Goal: Task Accomplishment & Management: Manage account settings

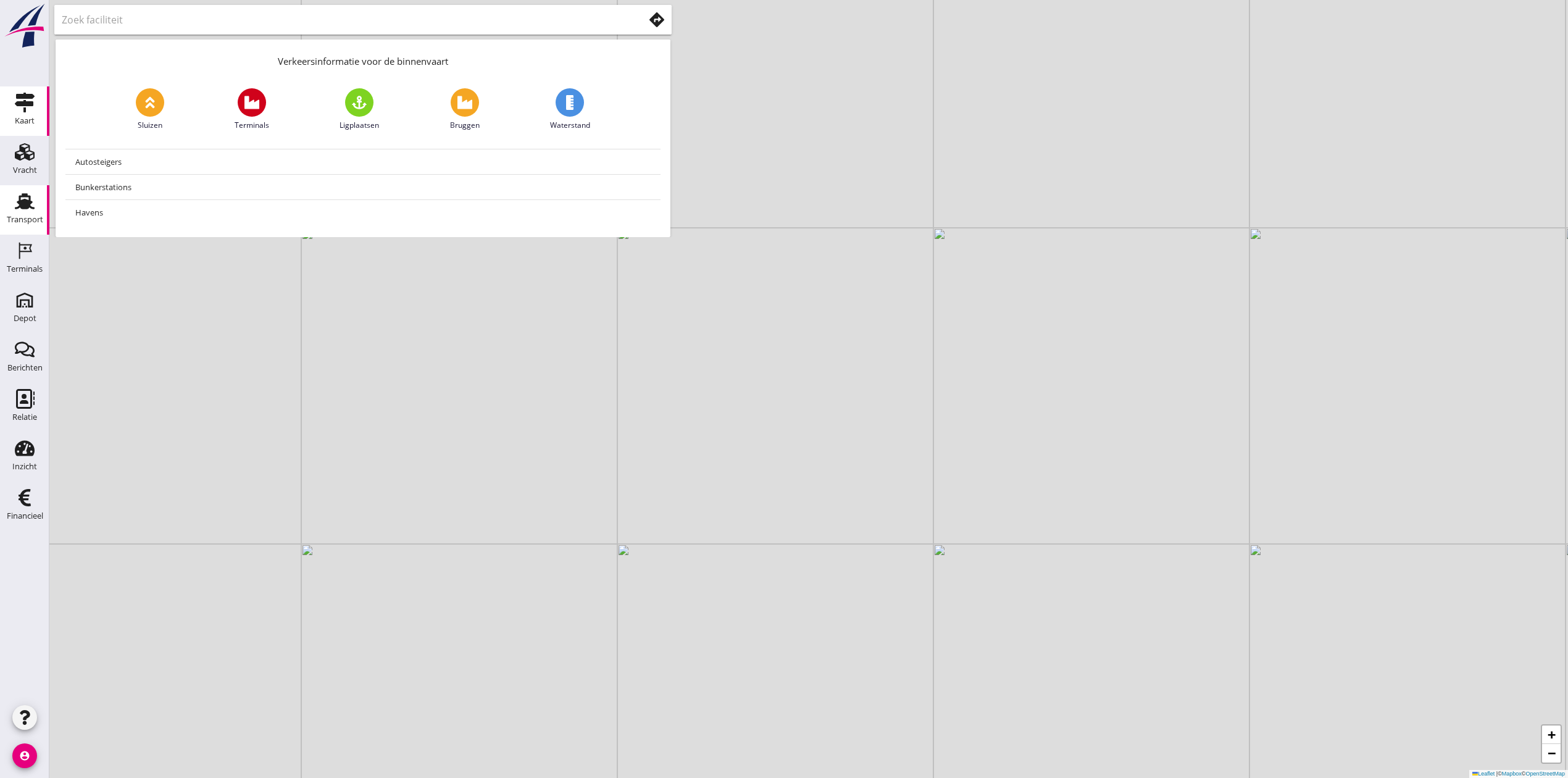
click at [32, 224] on div "Transport" at bounding box center [24, 219] width 36 height 18
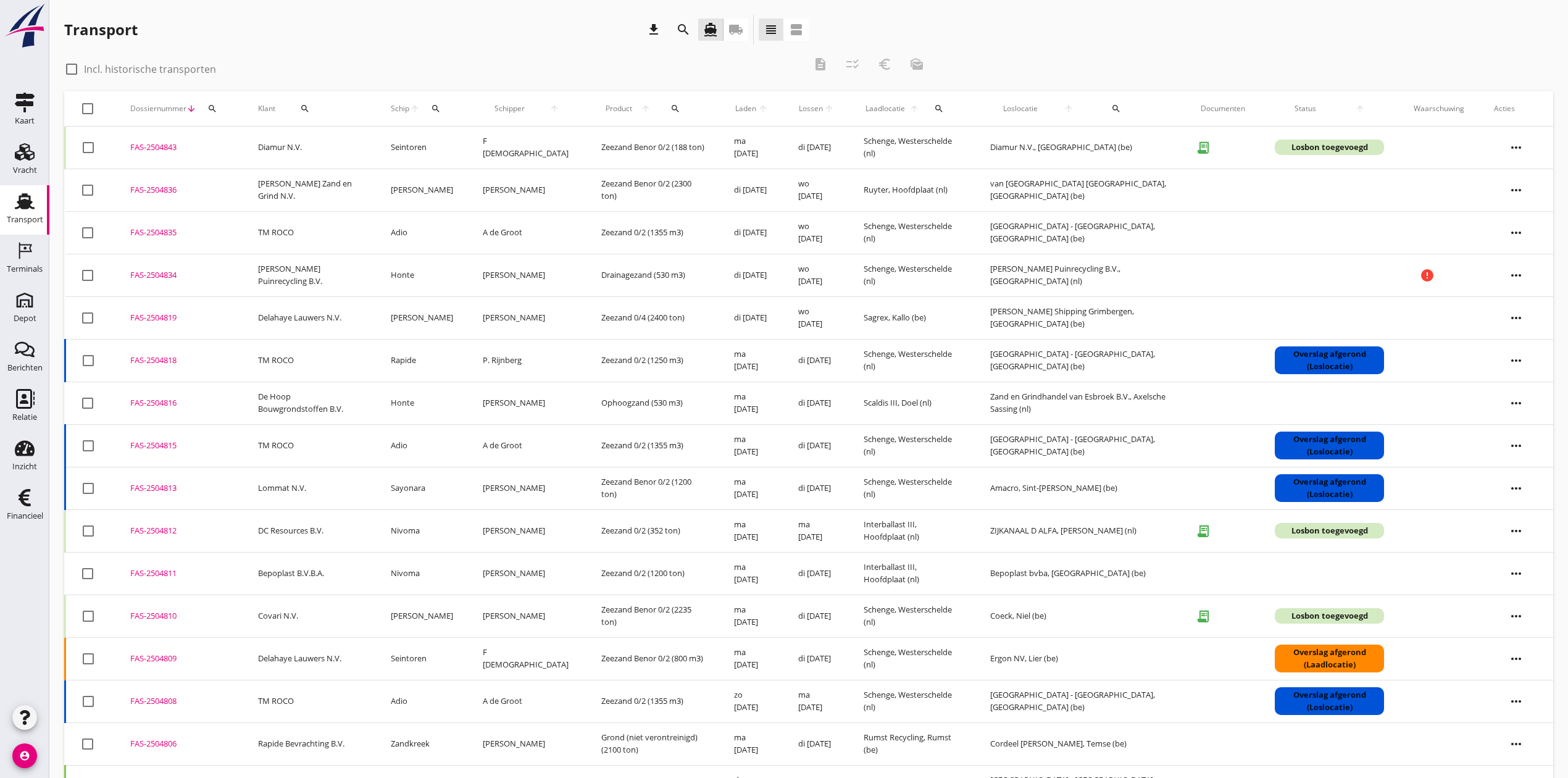
click at [168, 147] on div "FAS-2504843" at bounding box center [179, 147] width 98 height 12
click at [159, 533] on div "FAS-2504812" at bounding box center [179, 530] width 98 height 12
click at [150, 622] on div "FAS-2504810" at bounding box center [179, 615] width 98 height 12
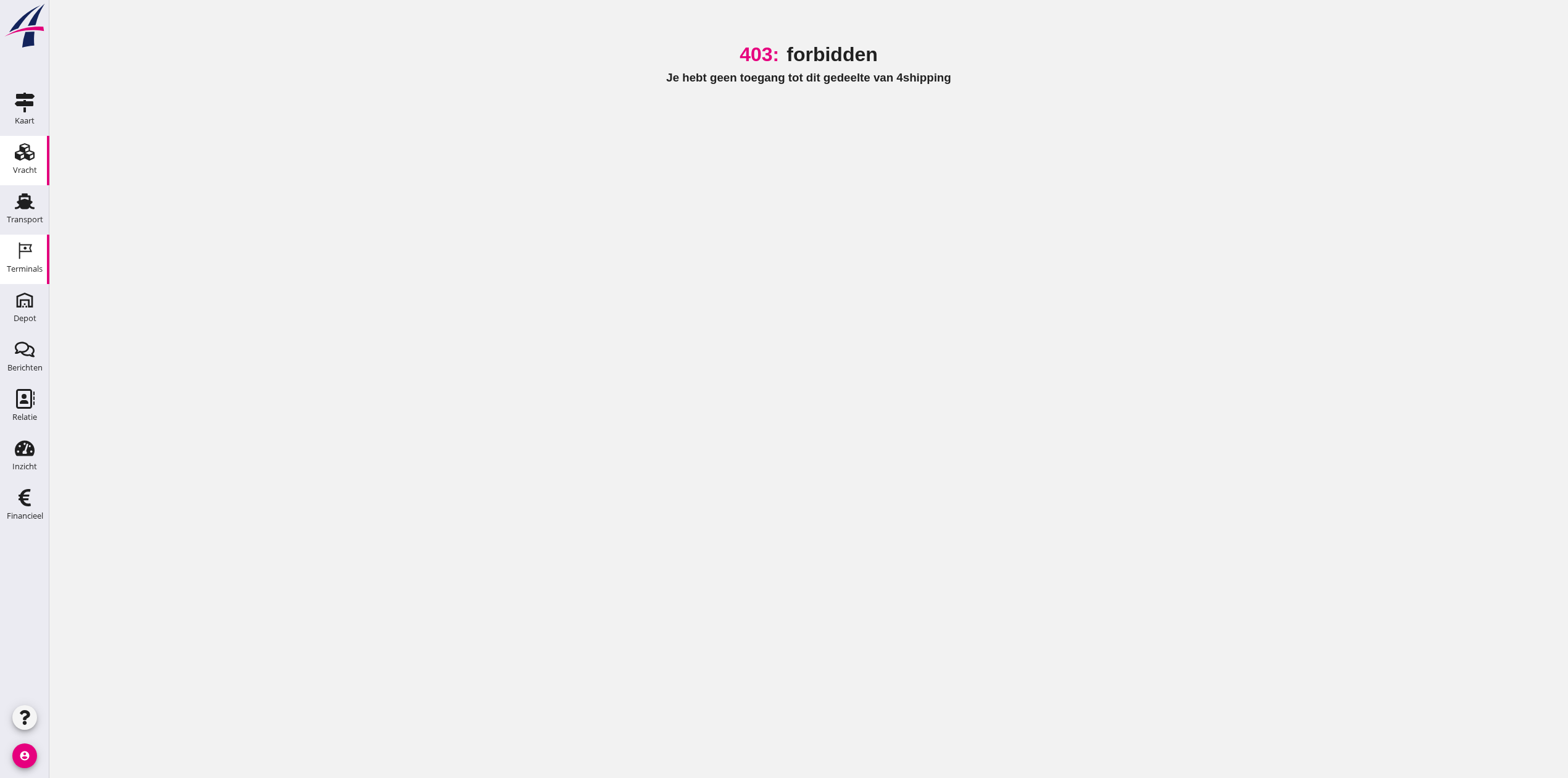
click at [40, 159] on link "Vracht Vracht" at bounding box center [24, 160] width 49 height 49
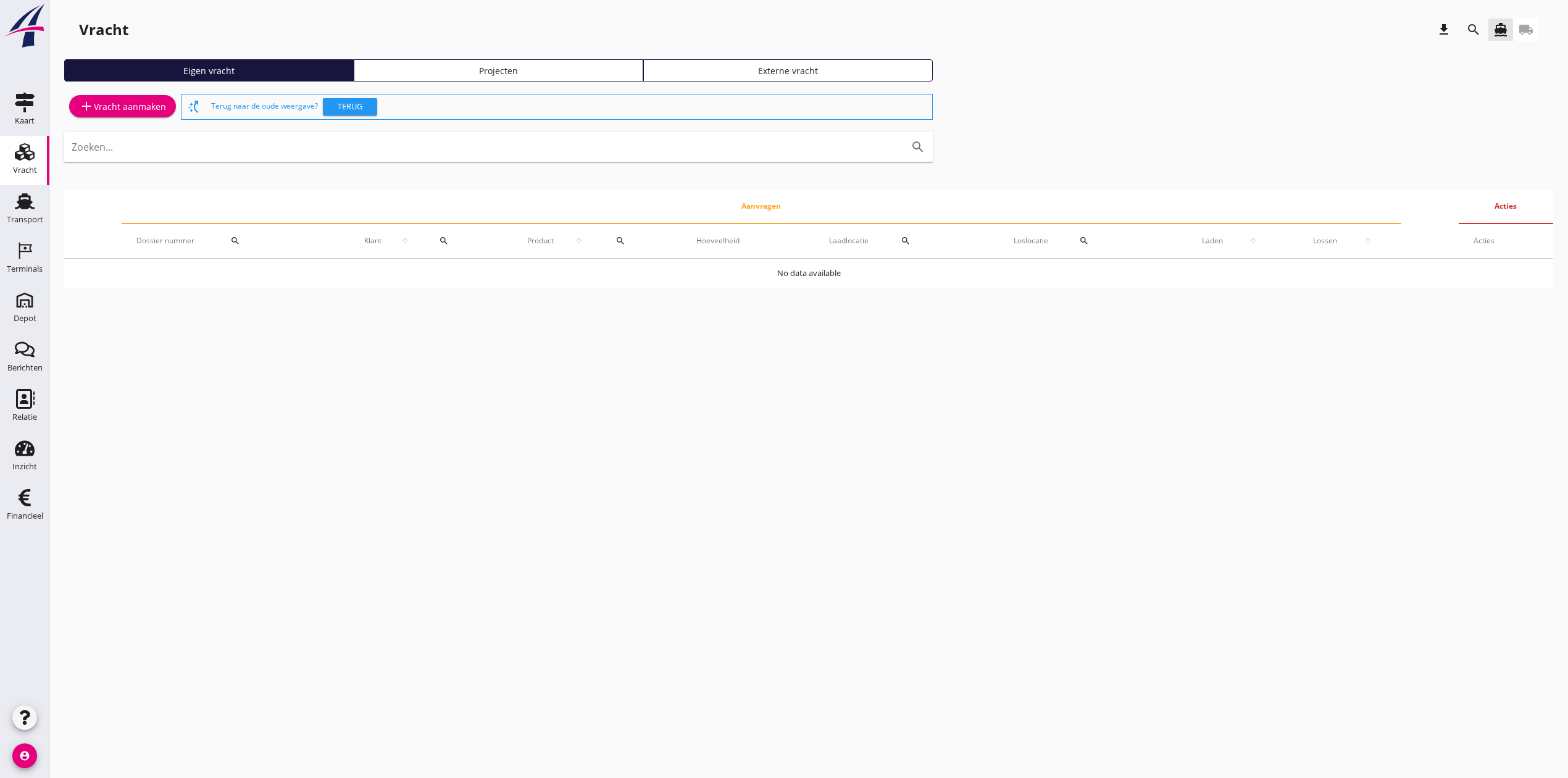
drag, startPoint x: 40, startPoint y: 158, endPoint x: 1035, endPoint y: 60, distance: 999.8
click at [1026, 59] on div "Vracht download search directions_boat local_shipping Eigen vracht Projecten Ex…" at bounding box center [808, 156] width 1518 height 313
click at [1032, 58] on div "Vracht download search directions_boat local_shipping Eigen vracht Projecten Ex…" at bounding box center [808, 156] width 1518 height 313
click at [445, 62] on link "Projecten" at bounding box center [498, 70] width 289 height 22
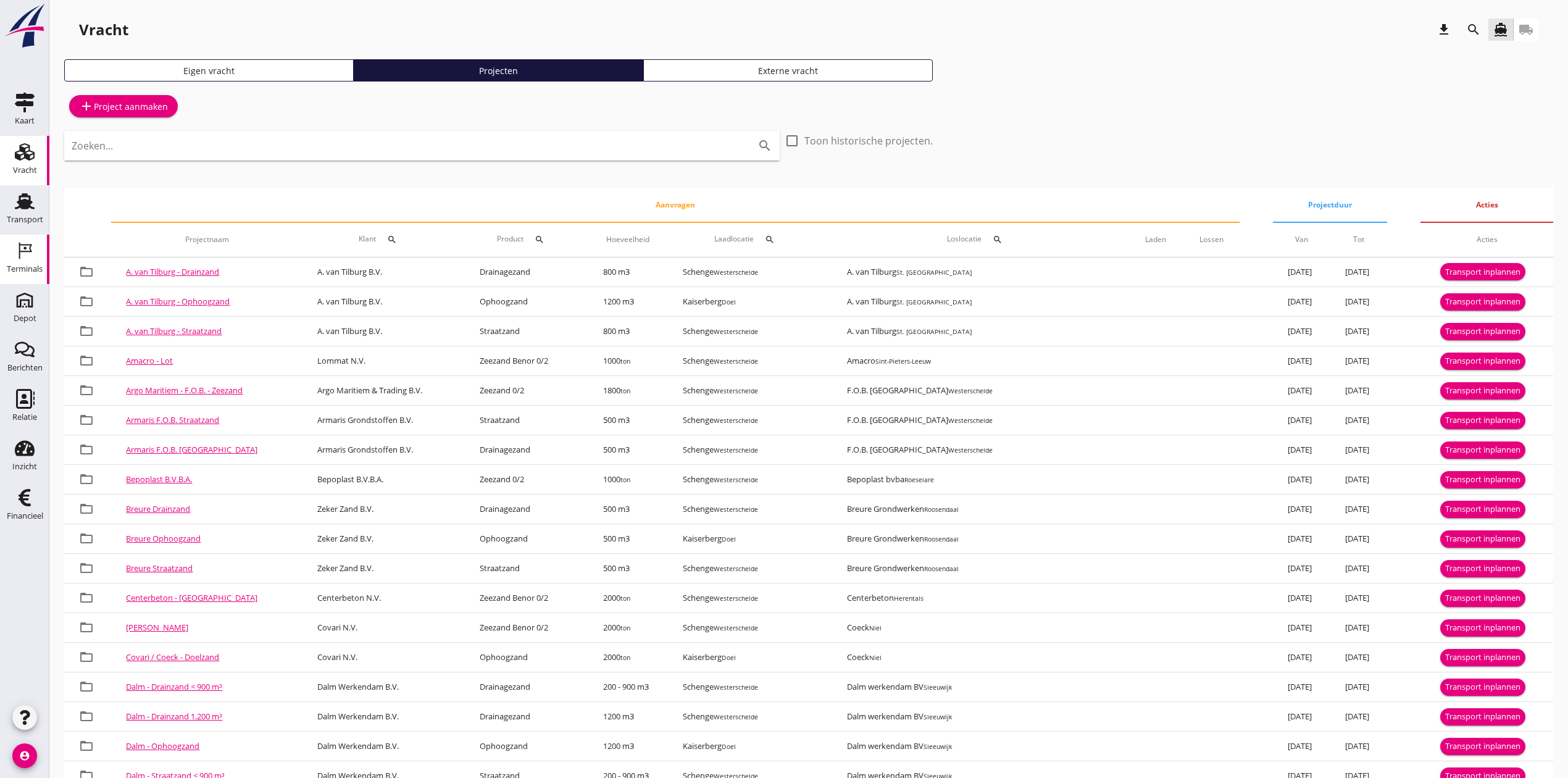
click at [18, 264] on div "Terminals" at bounding box center [24, 269] width 36 height 18
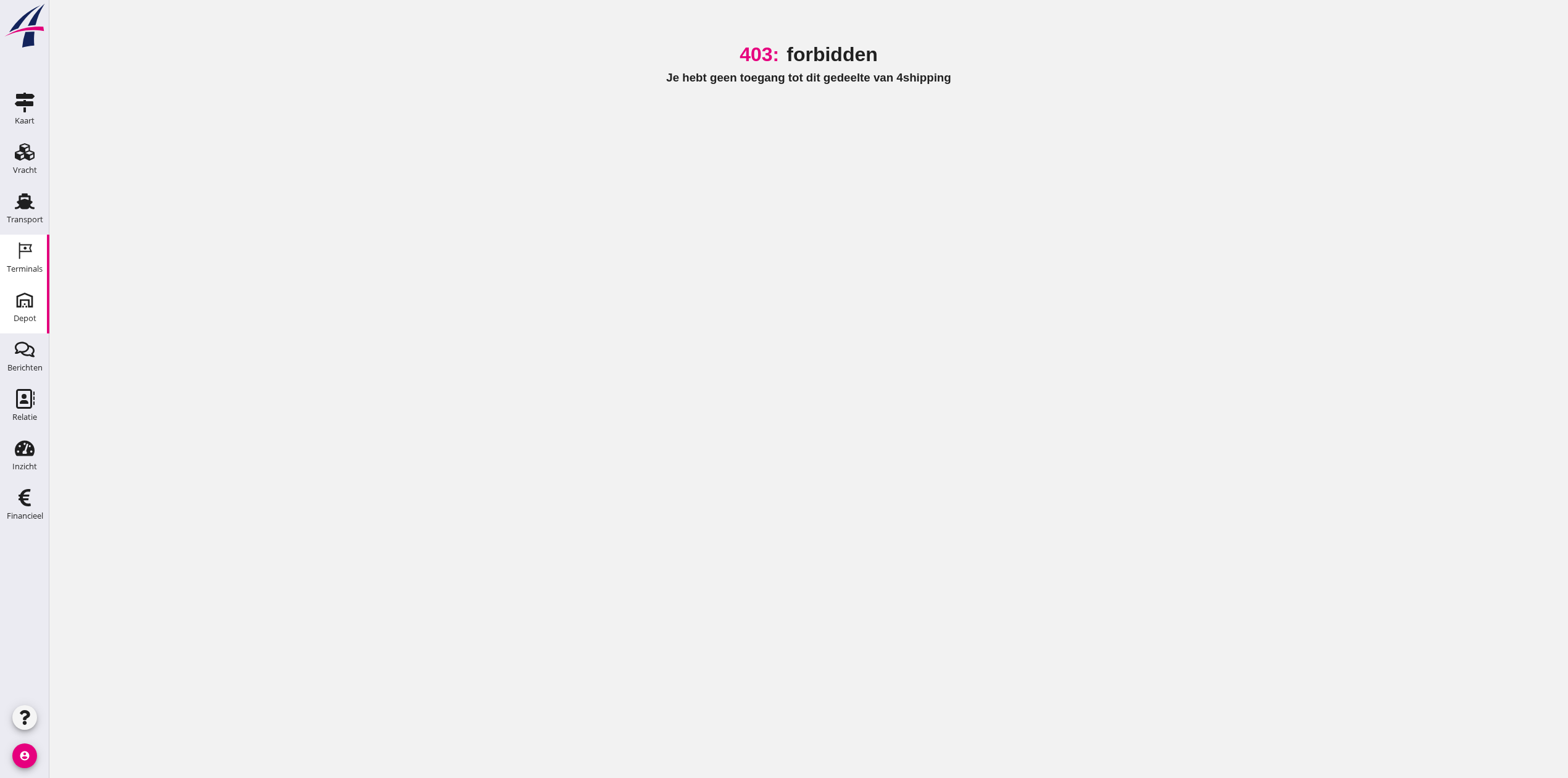
click at [25, 297] on icon "Depot" at bounding box center [24, 299] width 19 height 19
click at [30, 314] on div "Depot" at bounding box center [25, 318] width 23 height 8
click at [32, 351] on use at bounding box center [24, 349] width 19 height 16
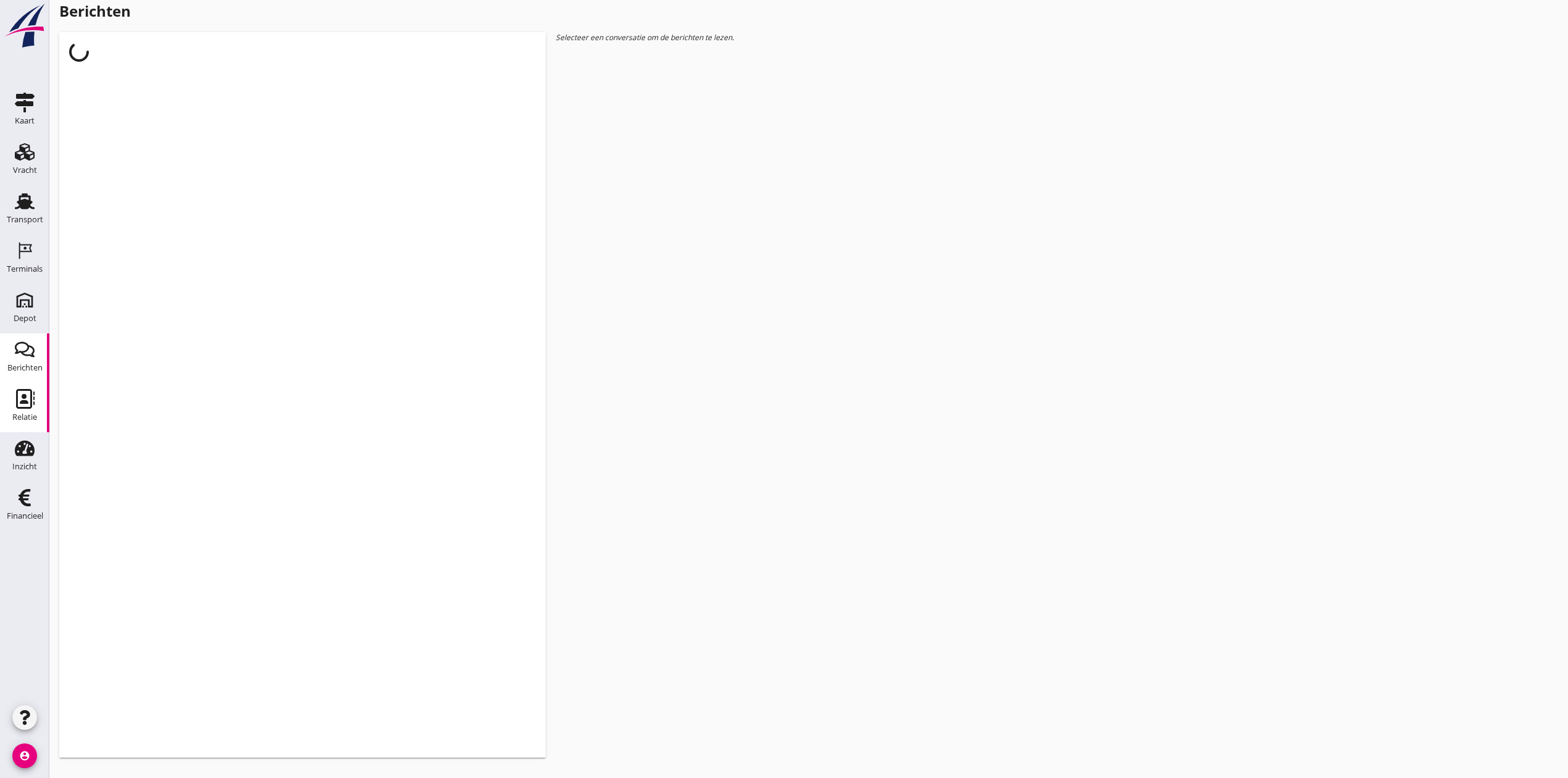
click at [8, 410] on link "Relatie Relatie" at bounding box center [24, 407] width 49 height 49
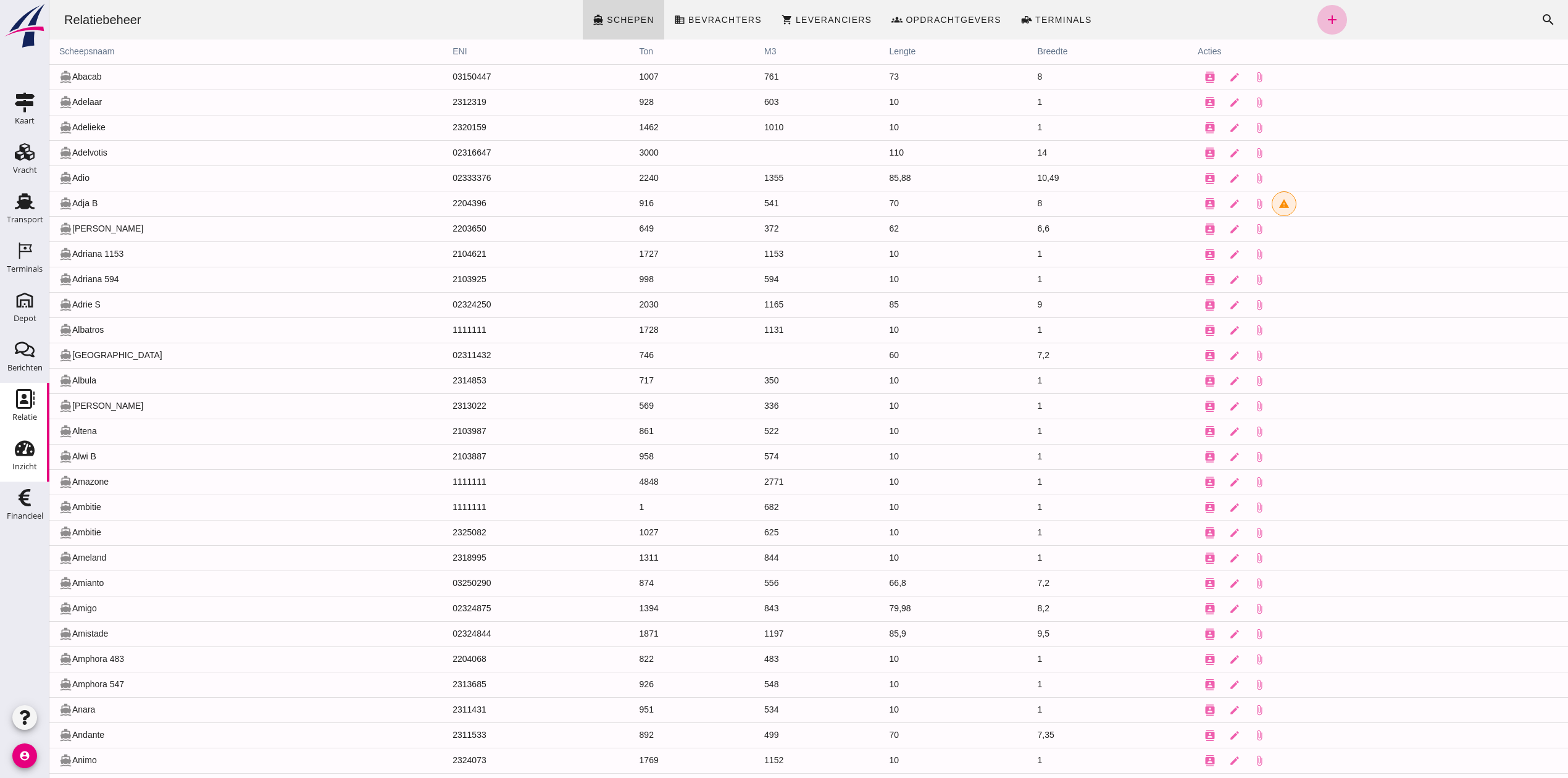
click at [18, 456] on icon "Inzicht" at bounding box center [24, 447] width 19 height 19
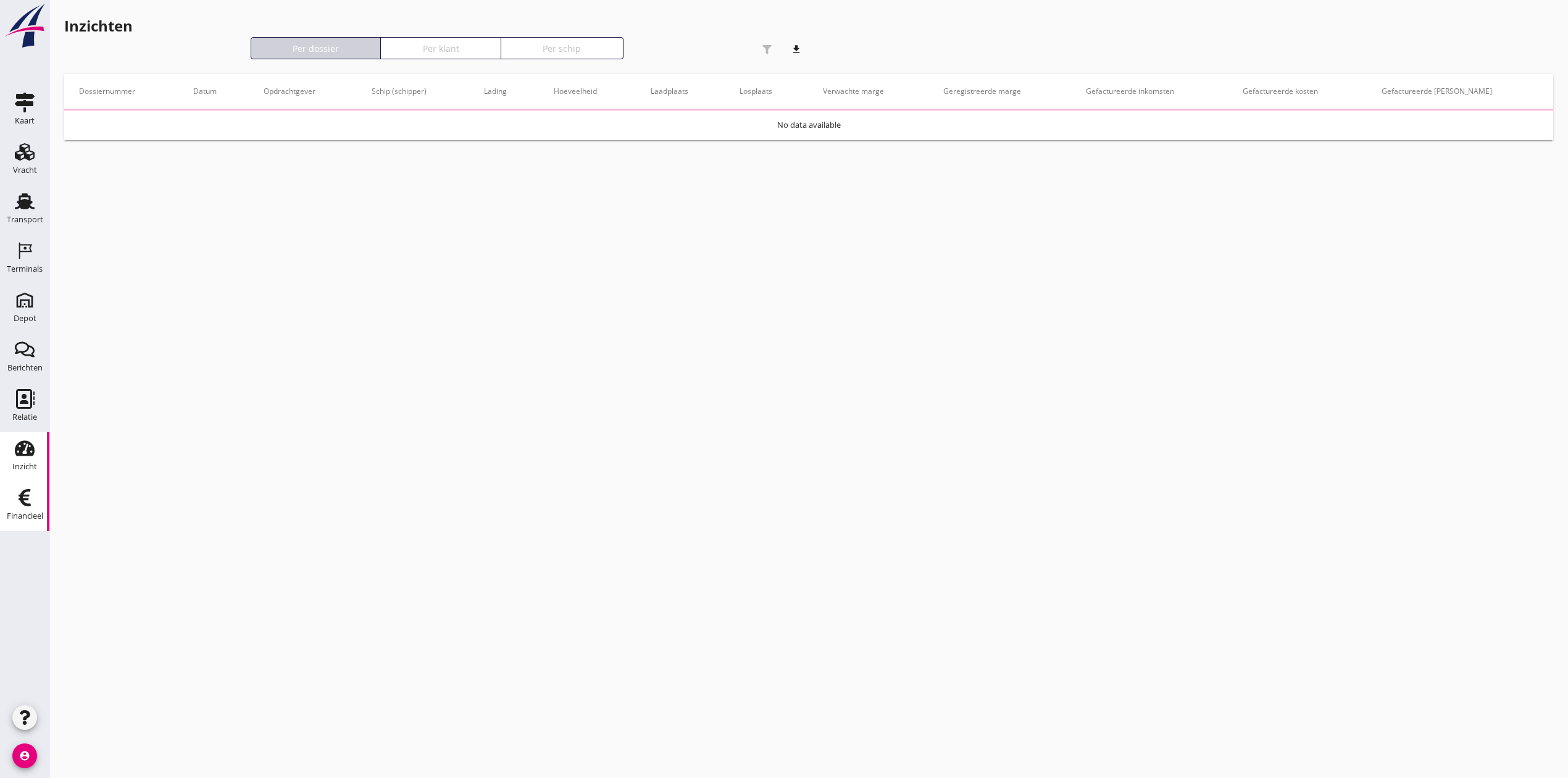
click at [23, 494] on use at bounding box center [24, 497] width 12 height 18
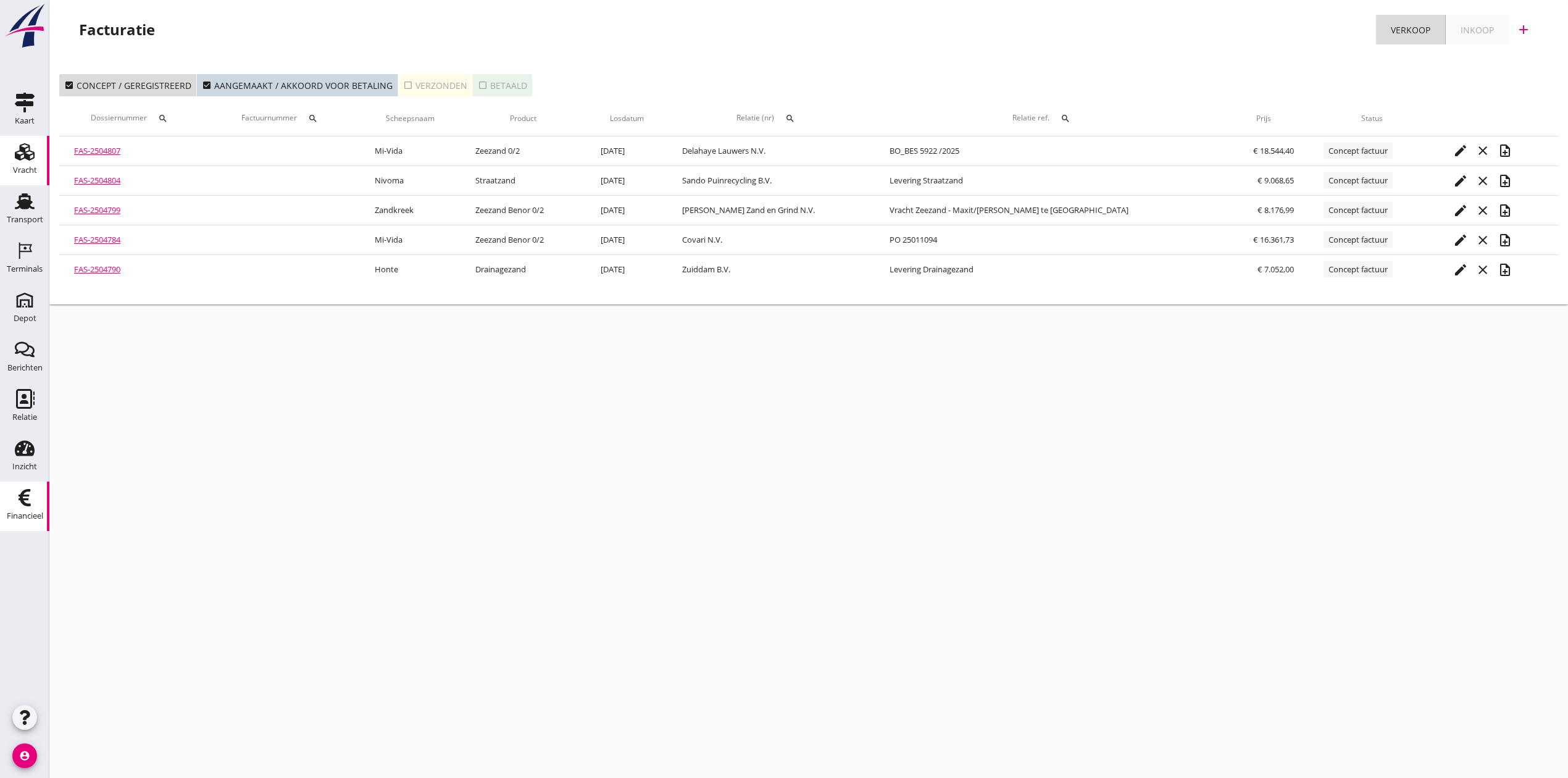
click at [23, 147] on use at bounding box center [24, 152] width 19 height 18
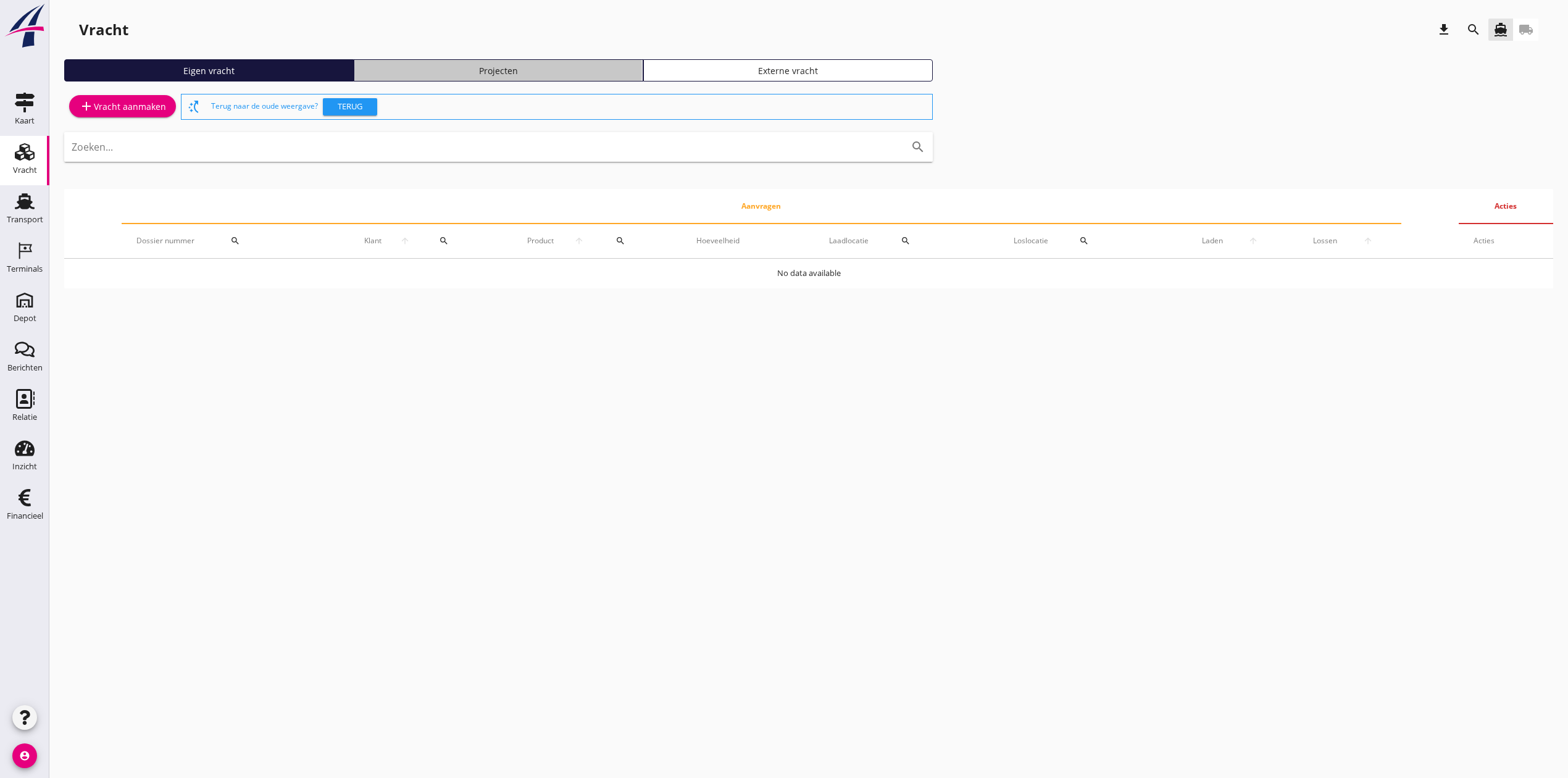
click at [464, 69] on div "Projecten" at bounding box center [498, 70] width 278 height 13
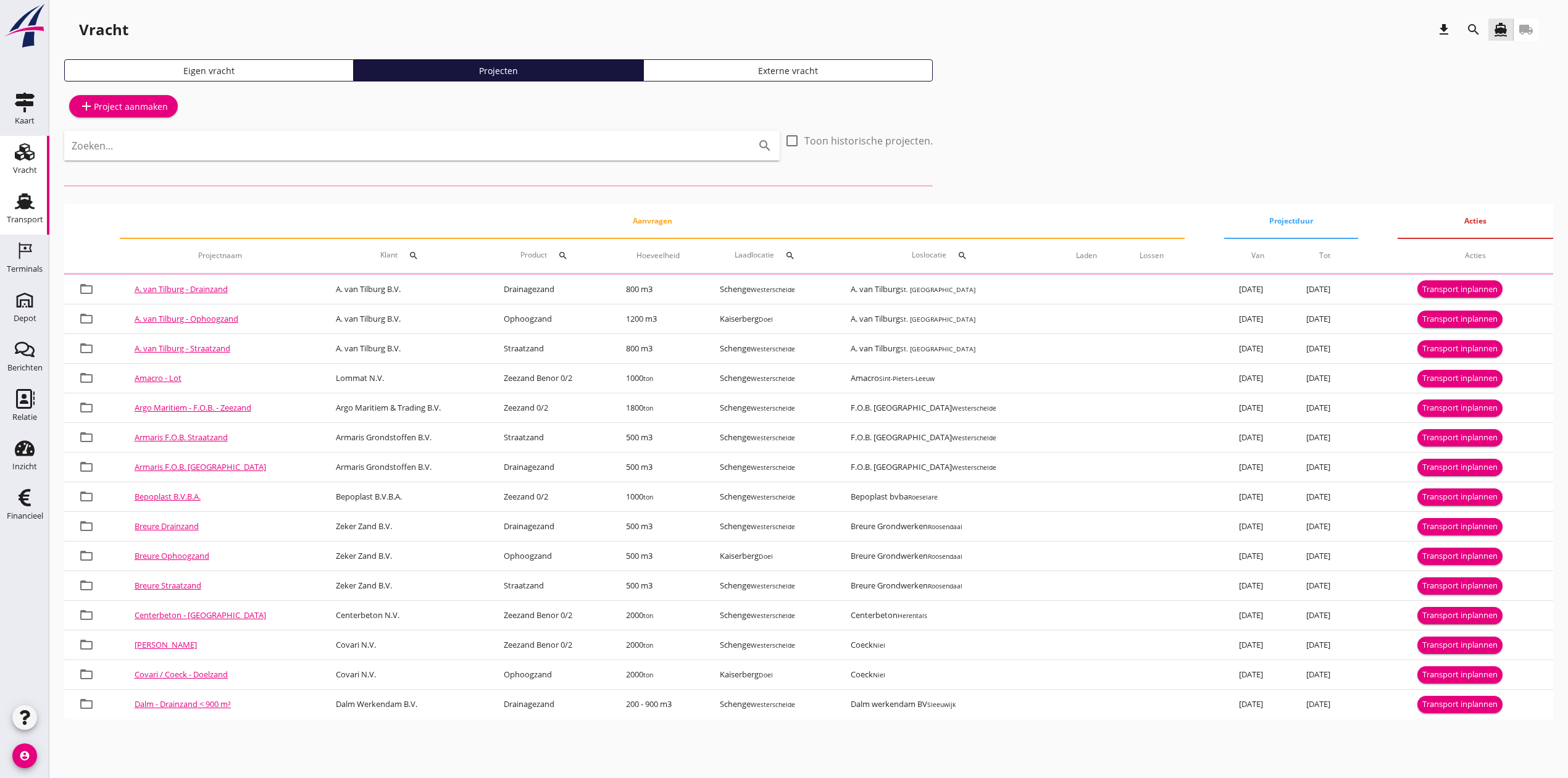
click at [18, 213] on div "Transport" at bounding box center [24, 219] width 36 height 18
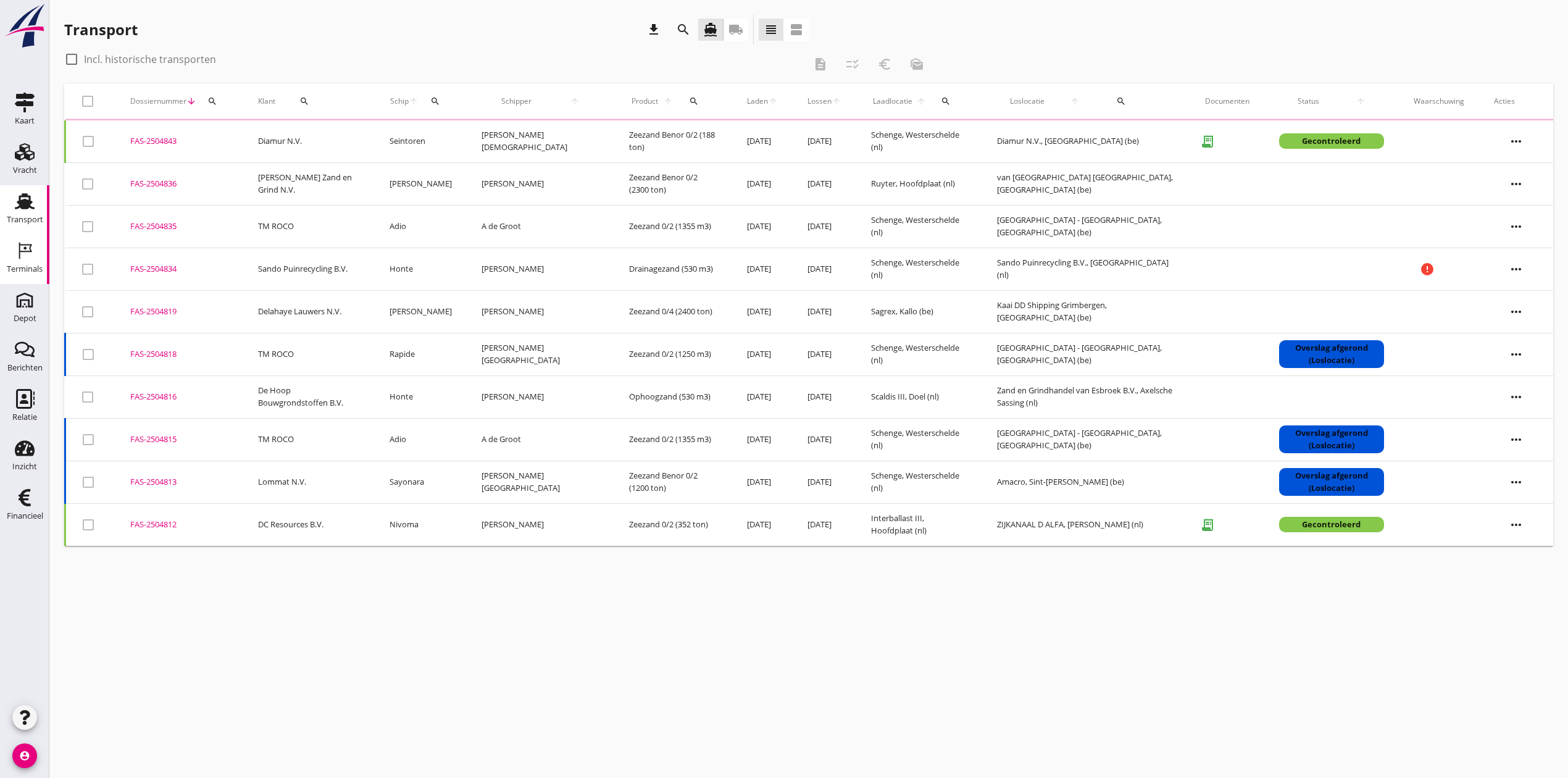
click at [38, 265] on div "Terminals" at bounding box center [24, 269] width 36 height 8
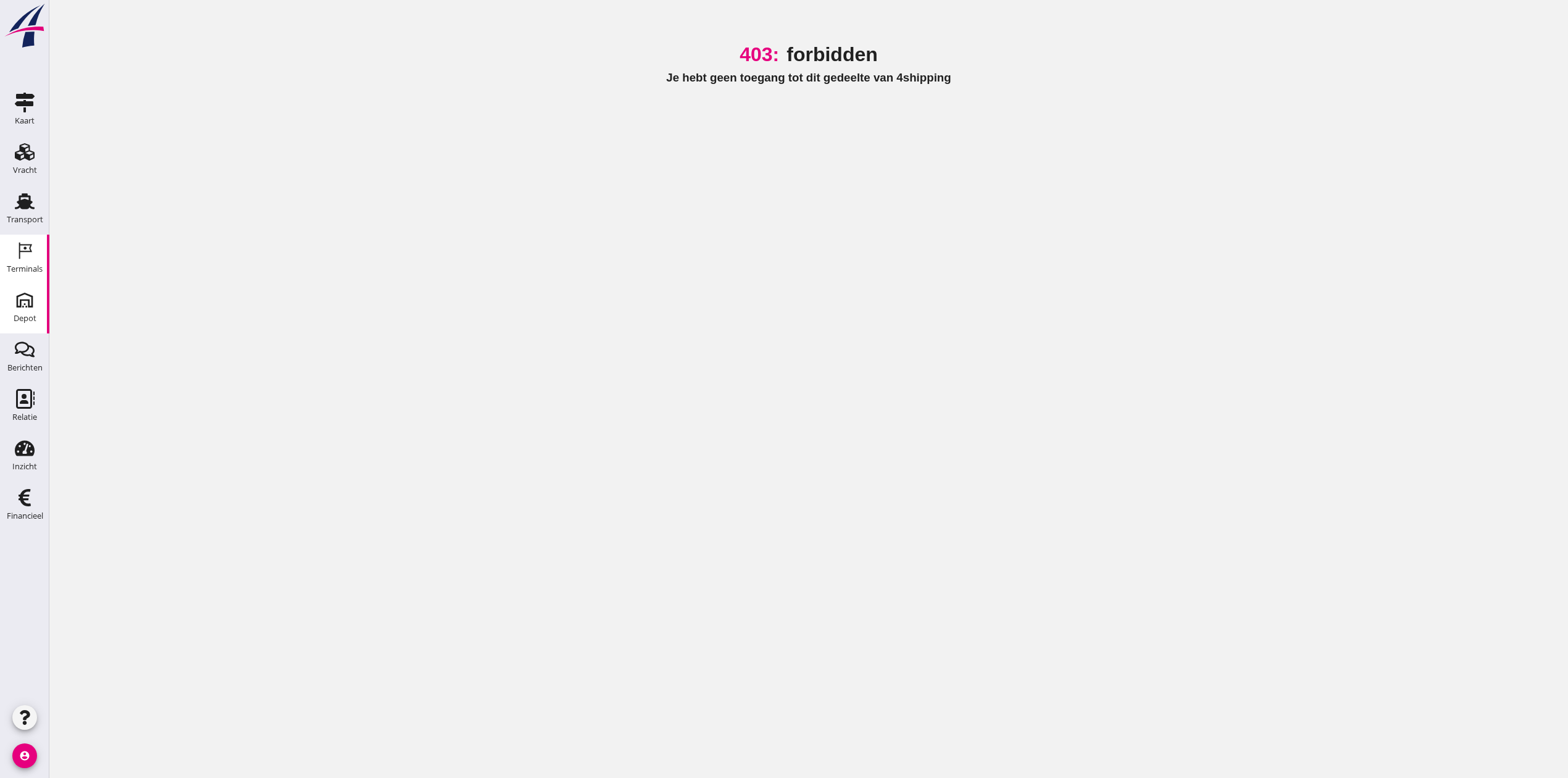
click at [19, 312] on div "Depot" at bounding box center [25, 318] width 23 height 18
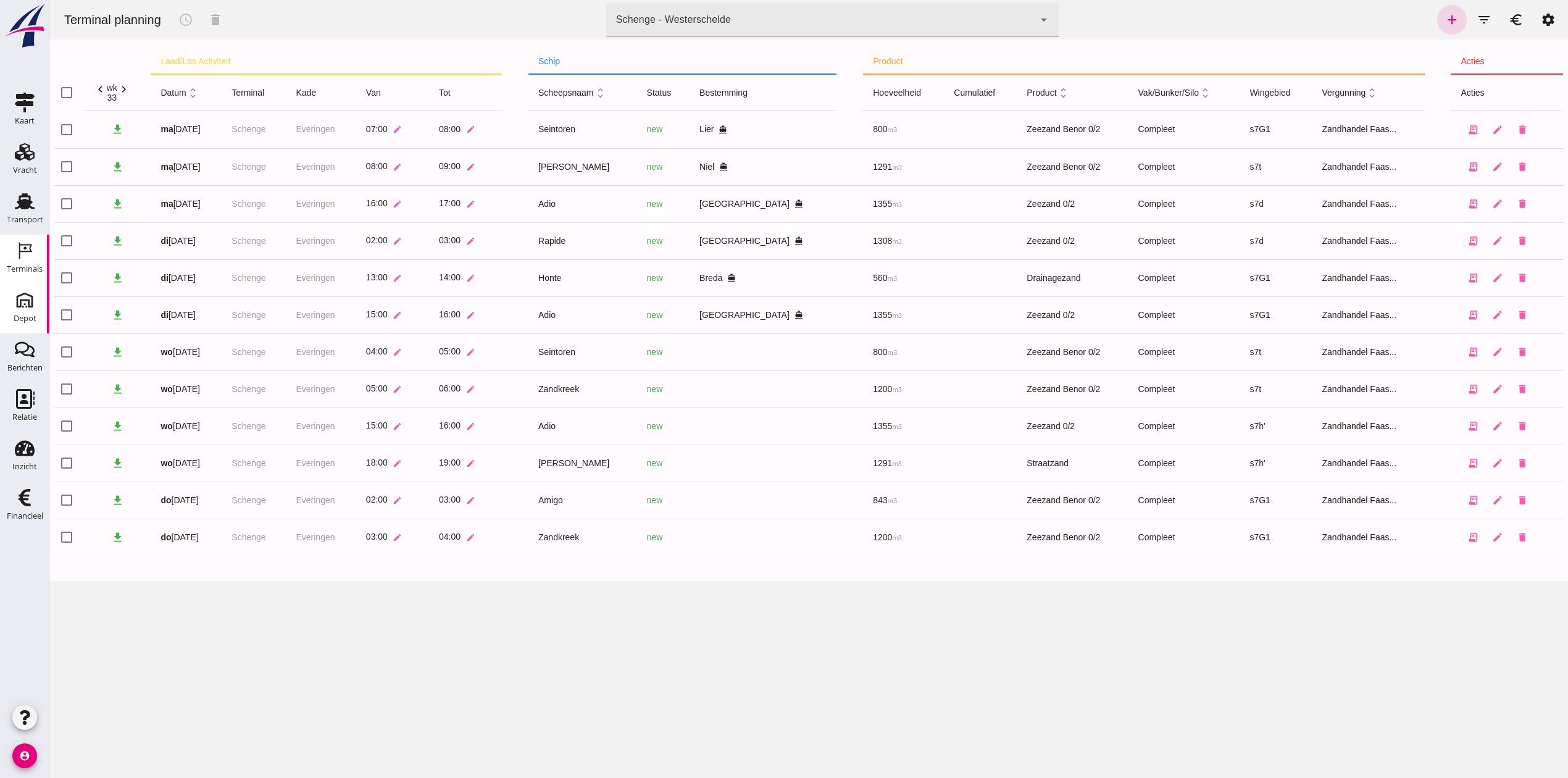
click at [35, 310] on div "Depot" at bounding box center [25, 318] width 23 height 18
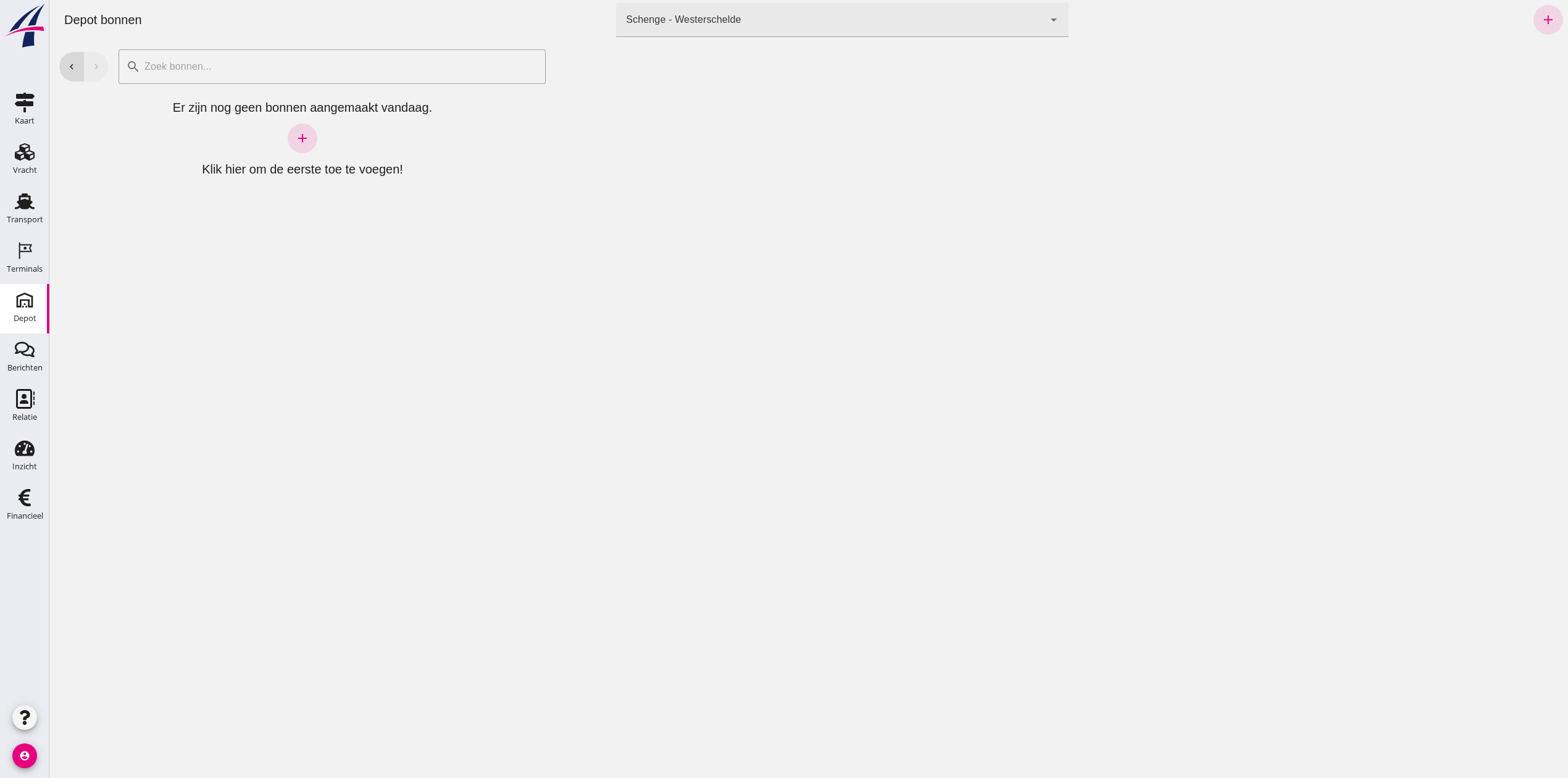
click div "Schenge - Westerschelde 9c876888-926f-4f5f-969d-c779b766b815"
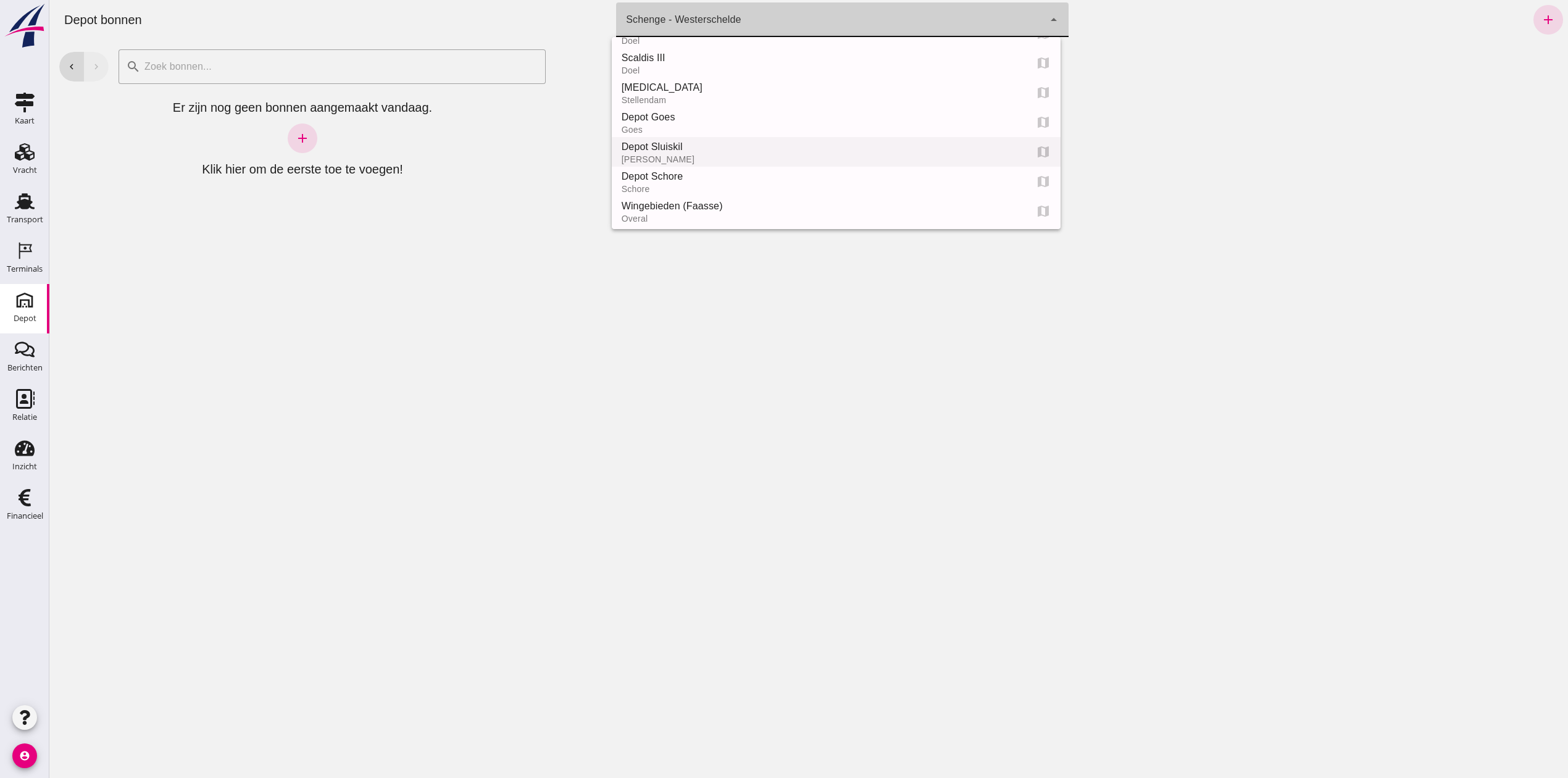
scroll to position [82, 0]
click at [704, 144] on div "Depot Schore" at bounding box center [819, 148] width 395 height 15
type input "da4e762a-ddf1-4556-b2ca-bcf6277de398"
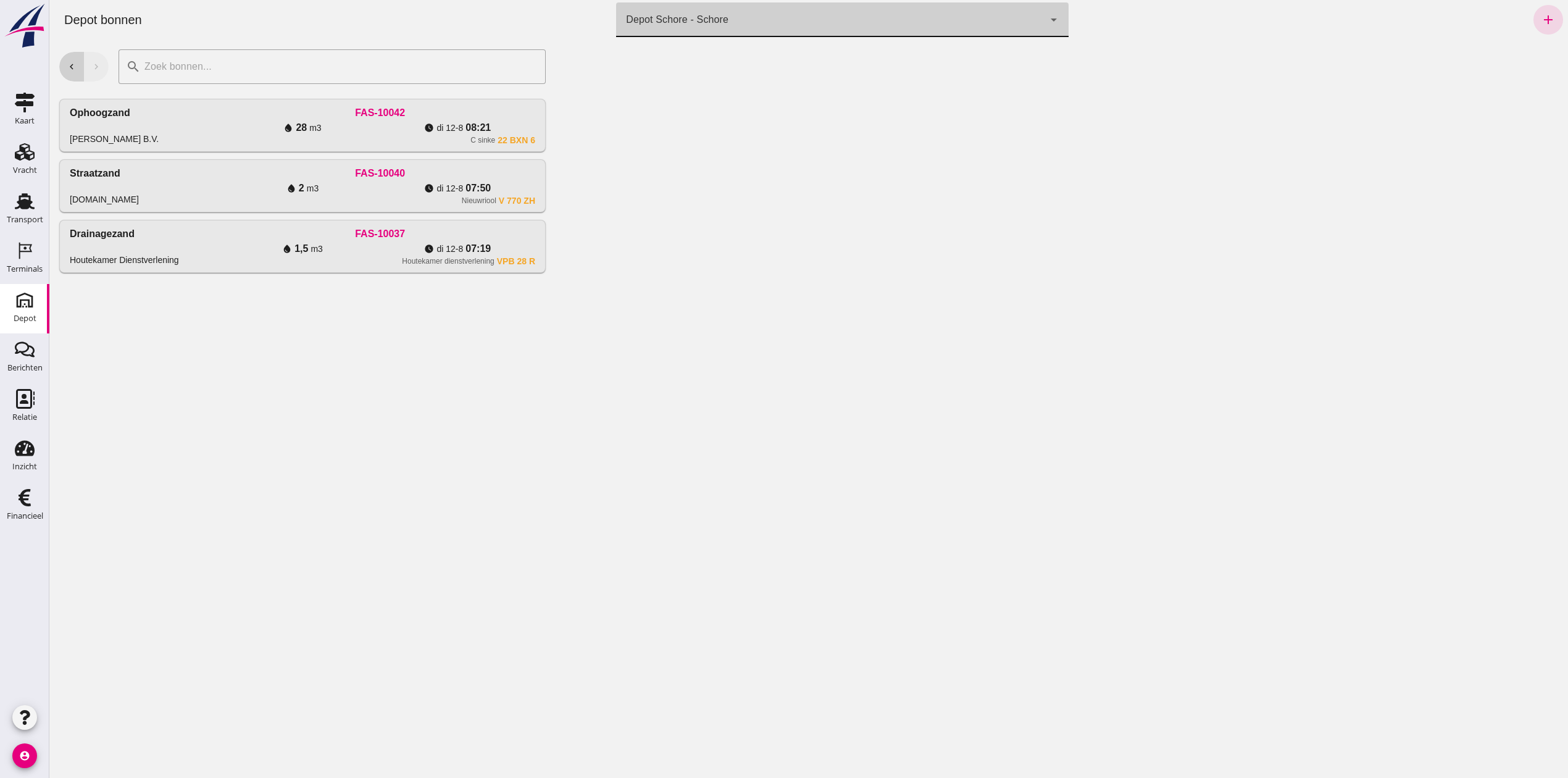
click at [75, 65] on icon "chevron_left" at bounding box center [71, 67] width 11 height 11
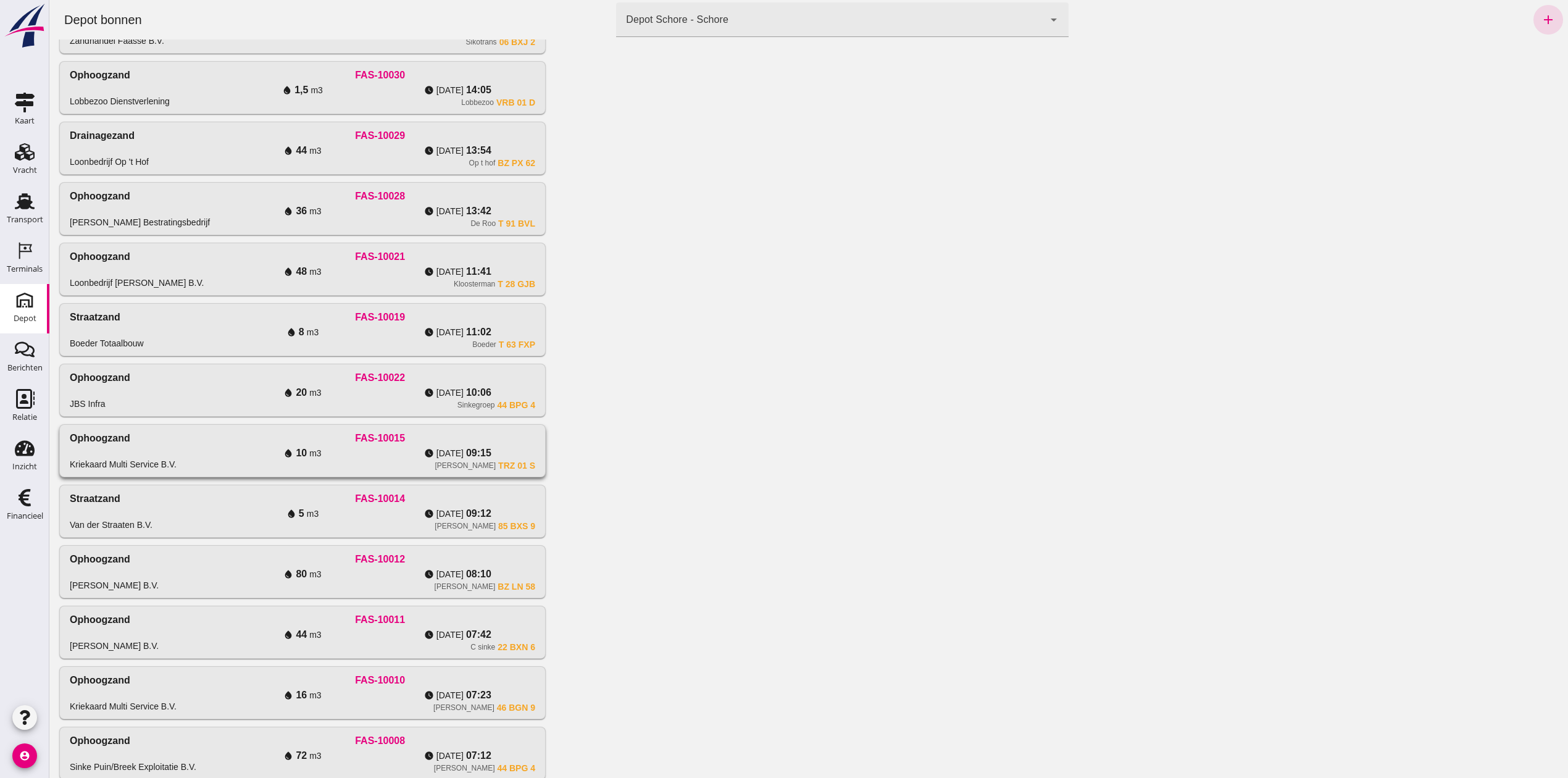
scroll to position [262, 0]
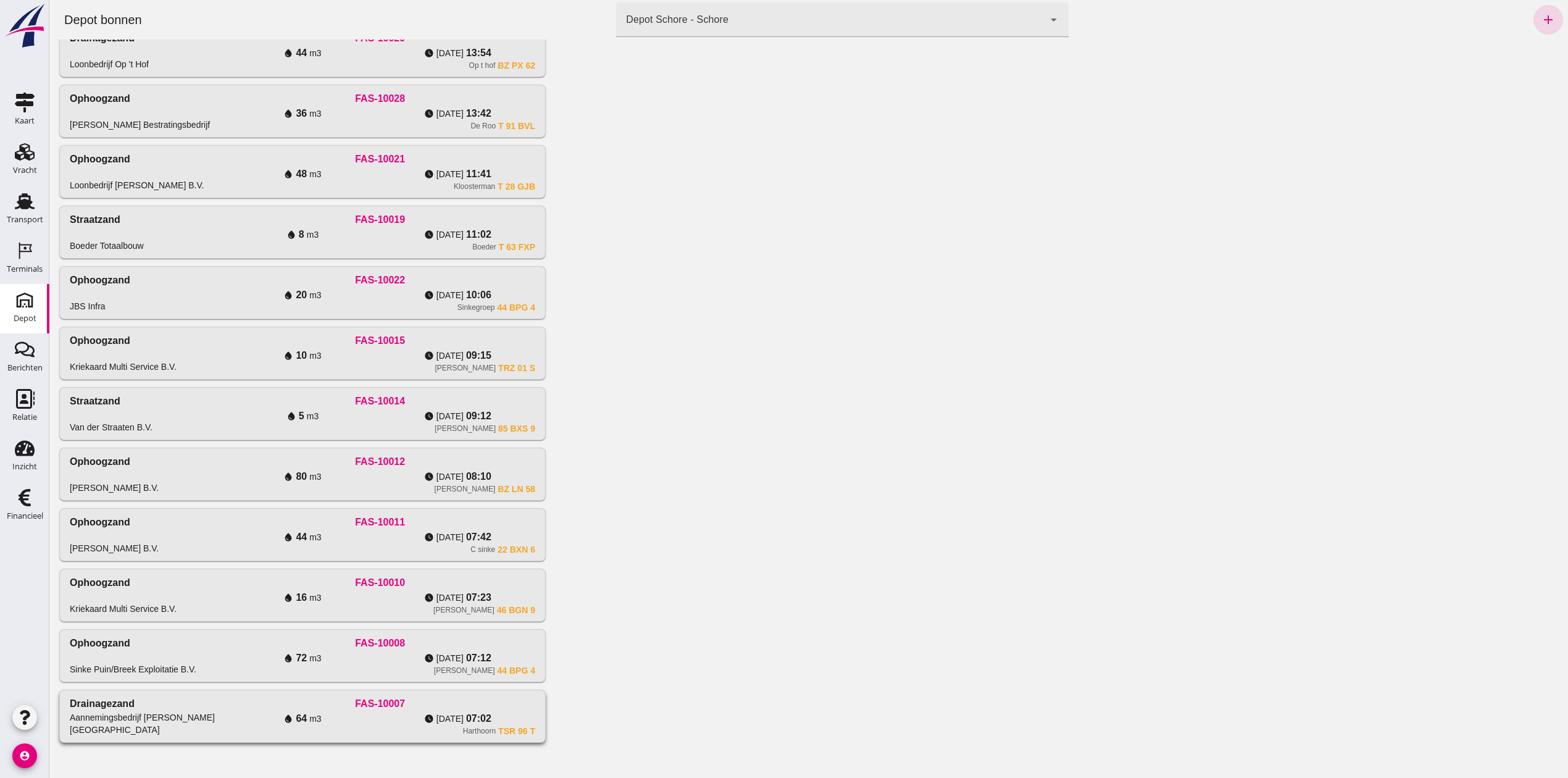
click div "FAS-10007"
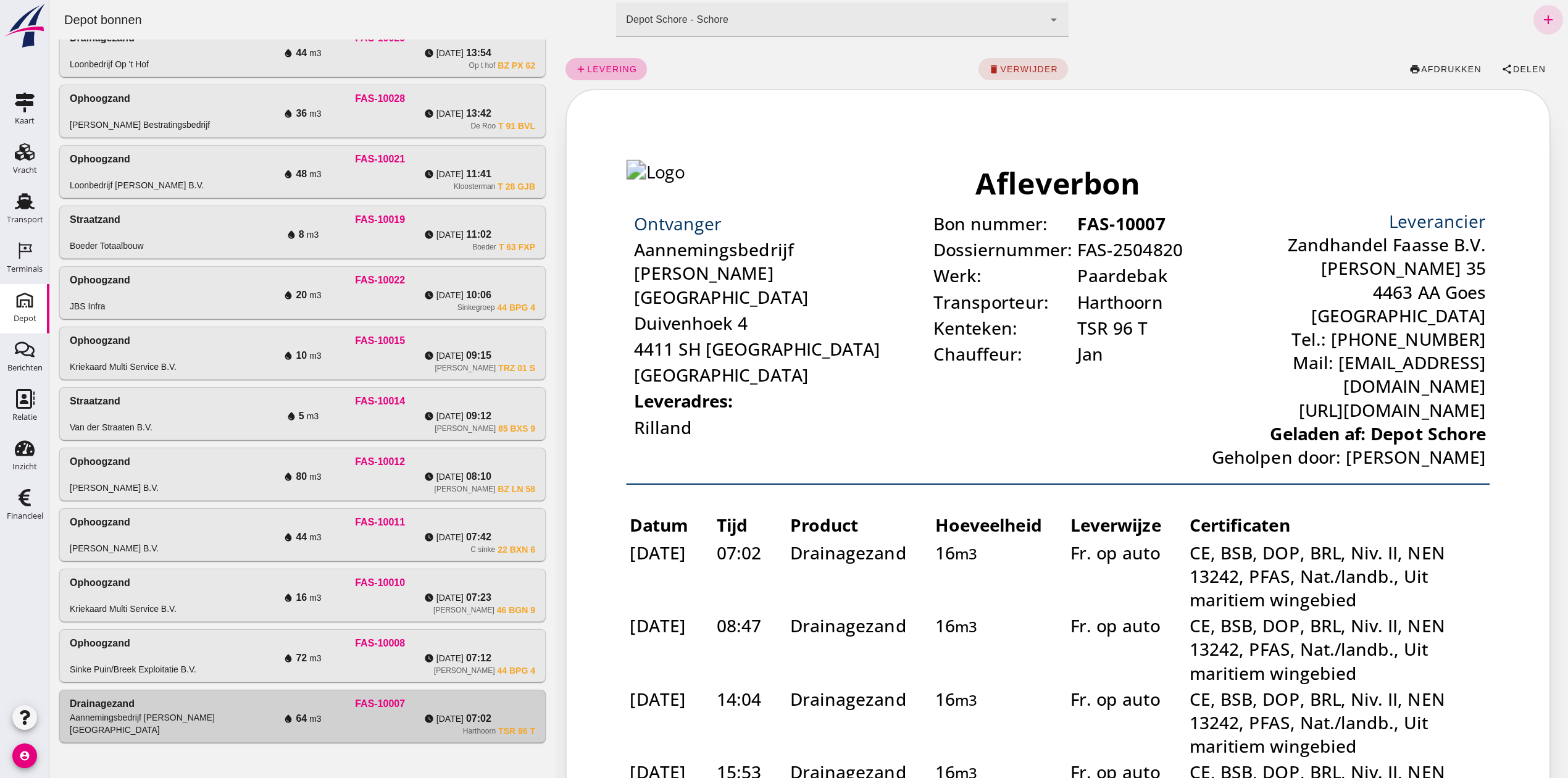
scroll to position [0, 0]
click span "Delen"
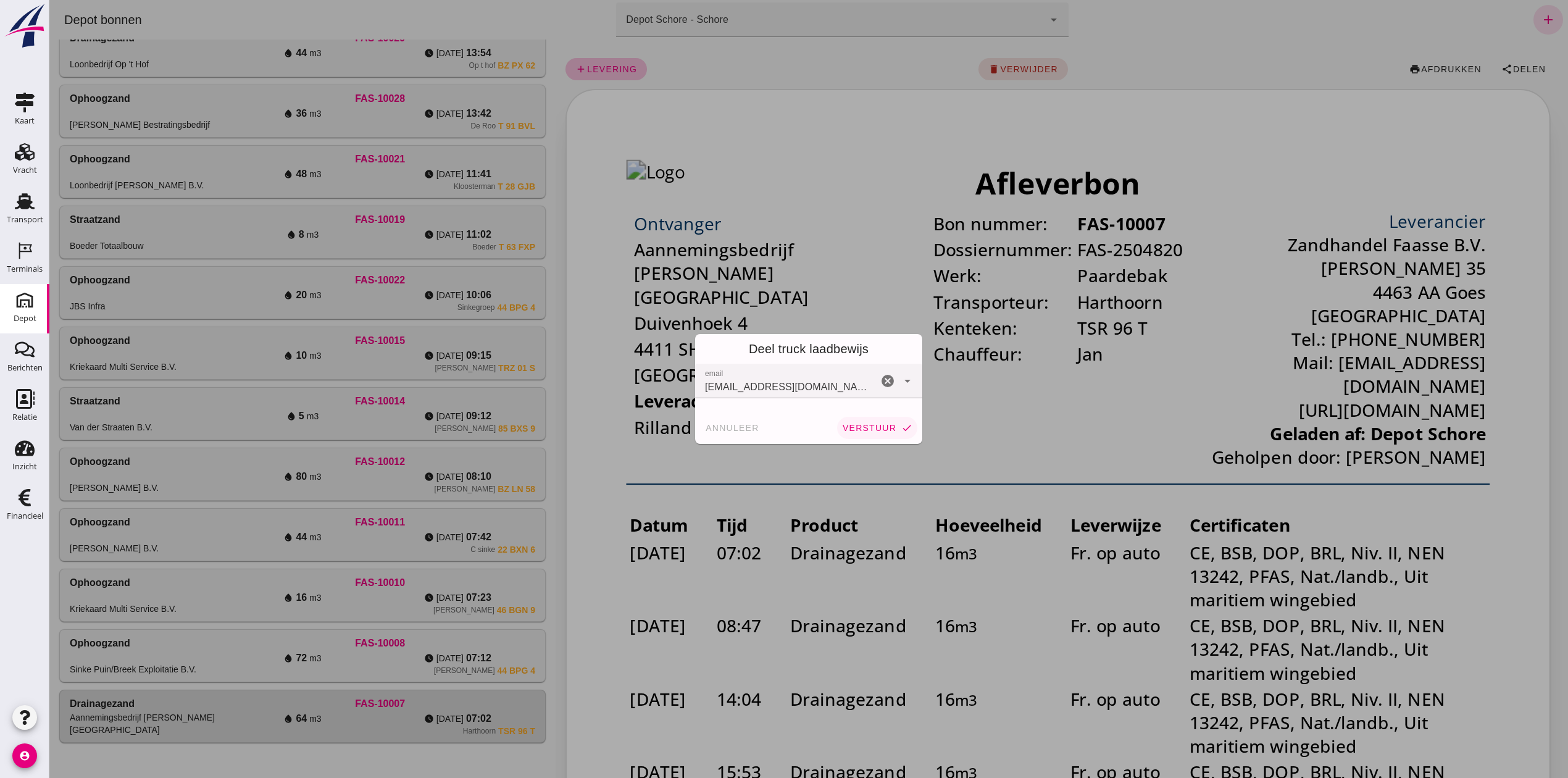
click span "verstuur"
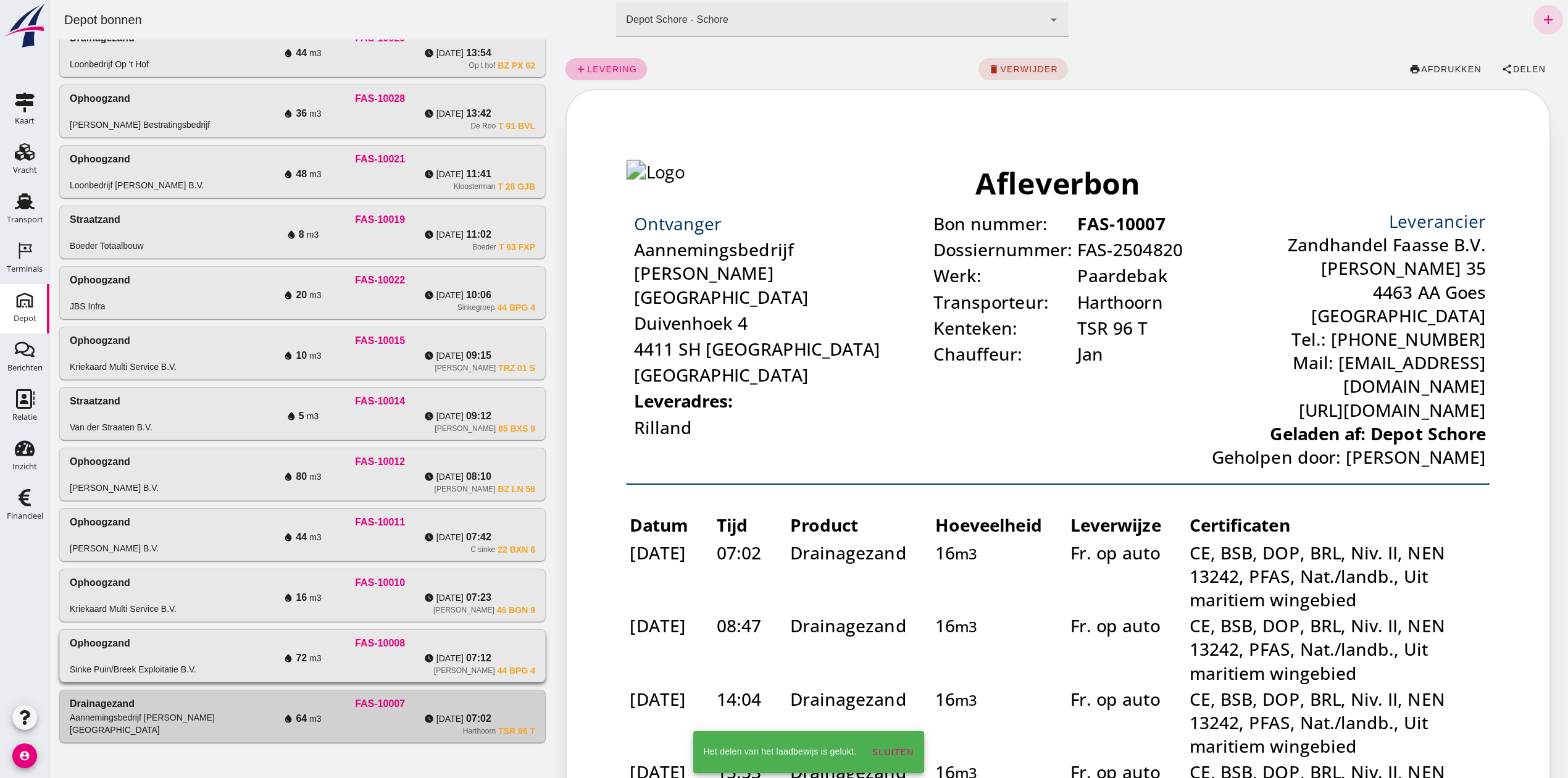
click at [243, 653] on div "water_drop 72 m3" at bounding box center [302, 658] width 155 height 15
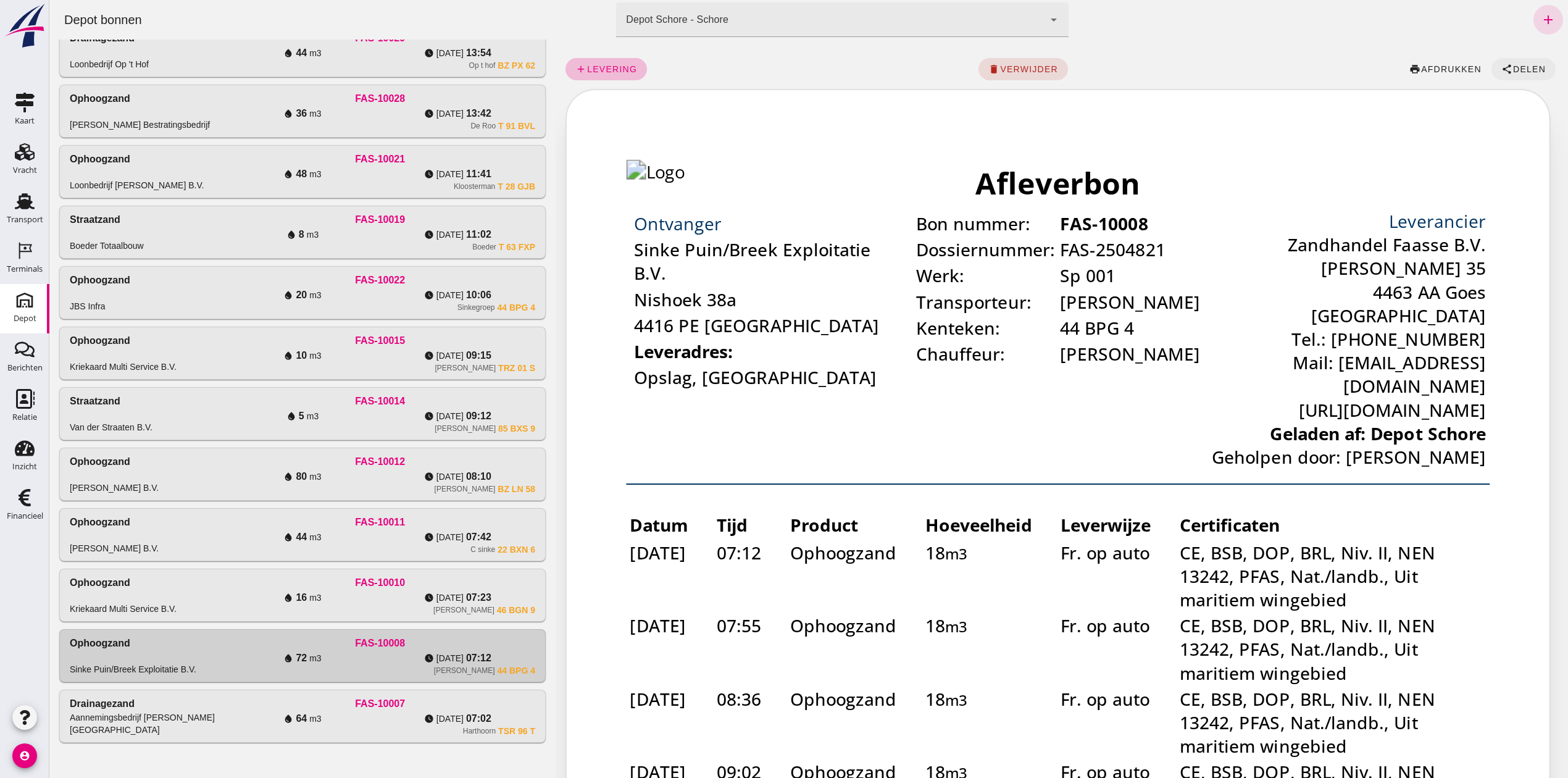
click button "share Delen"
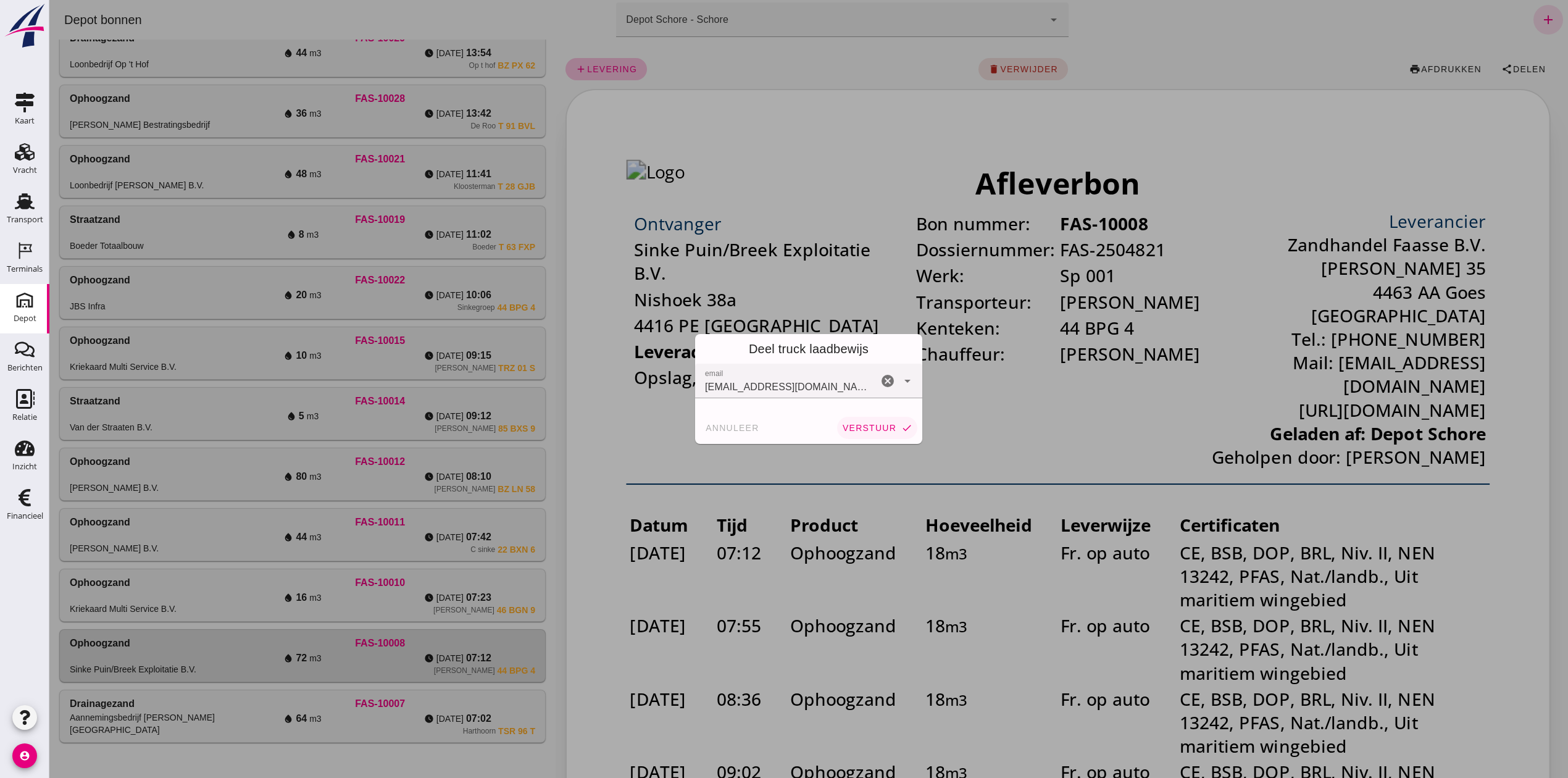
click span "verstuur"
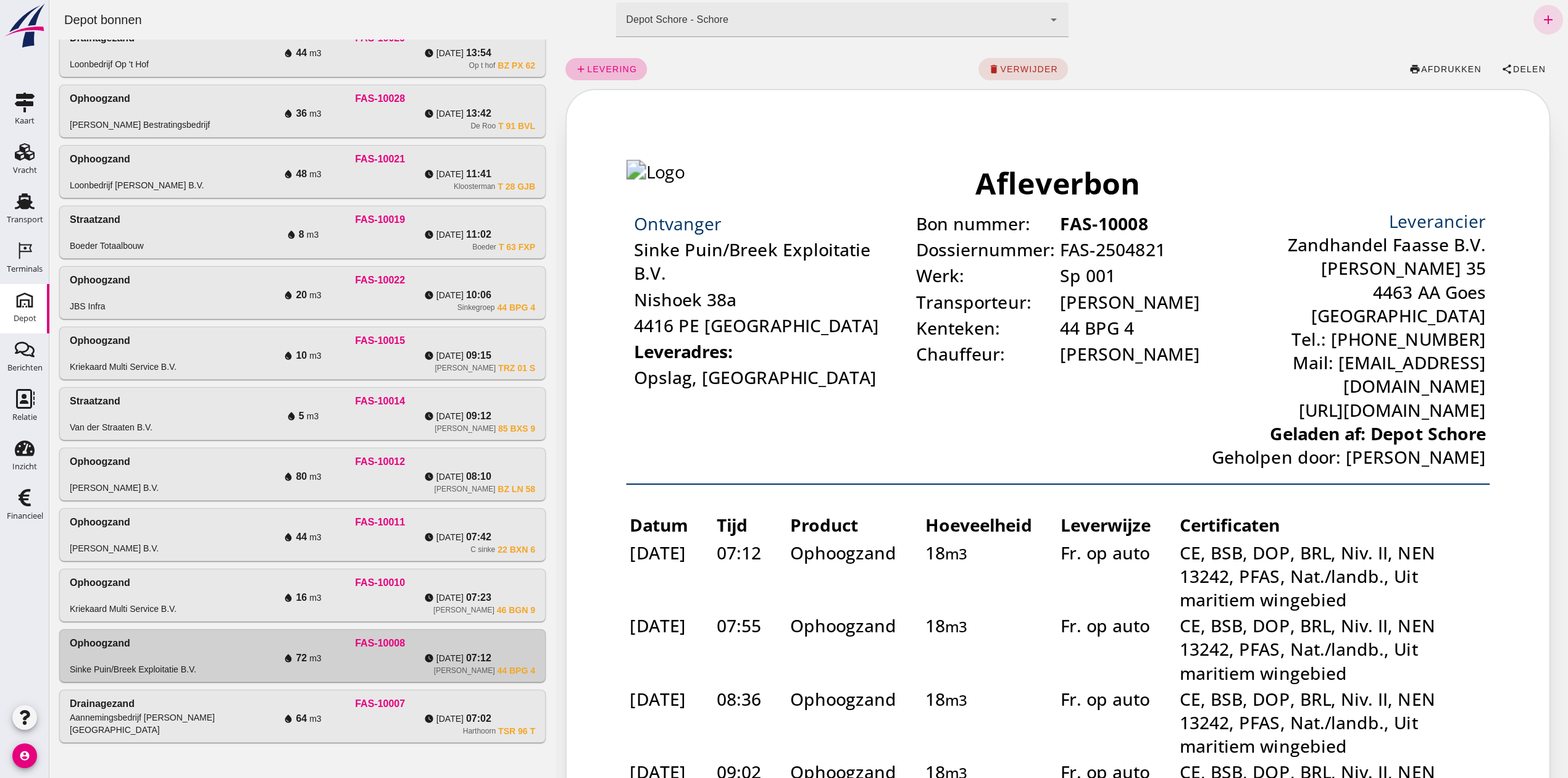
click div "add levering delete verwijder print afdrukken share Delen"
click button "share Delen"
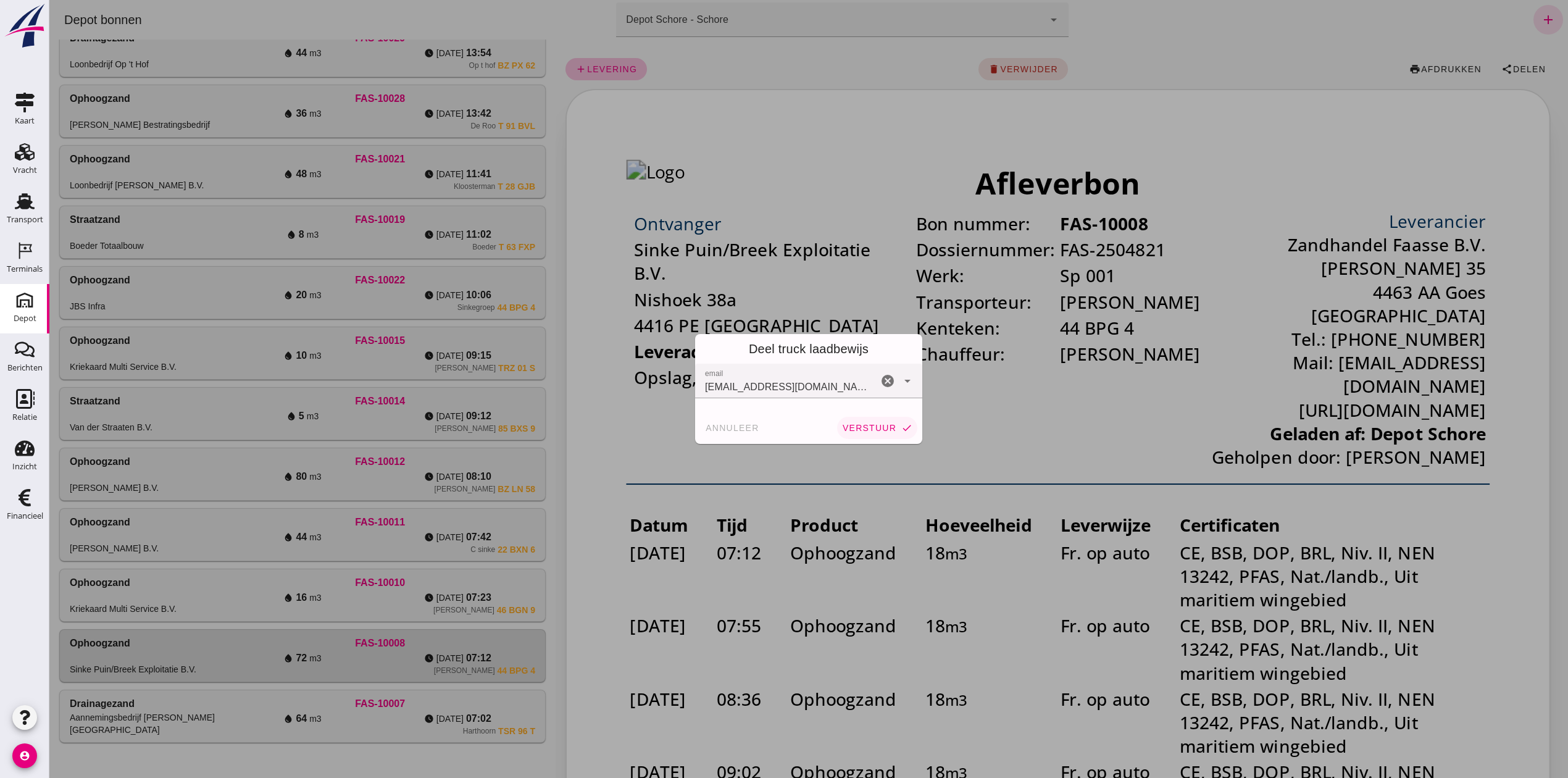
click span "verstuur"
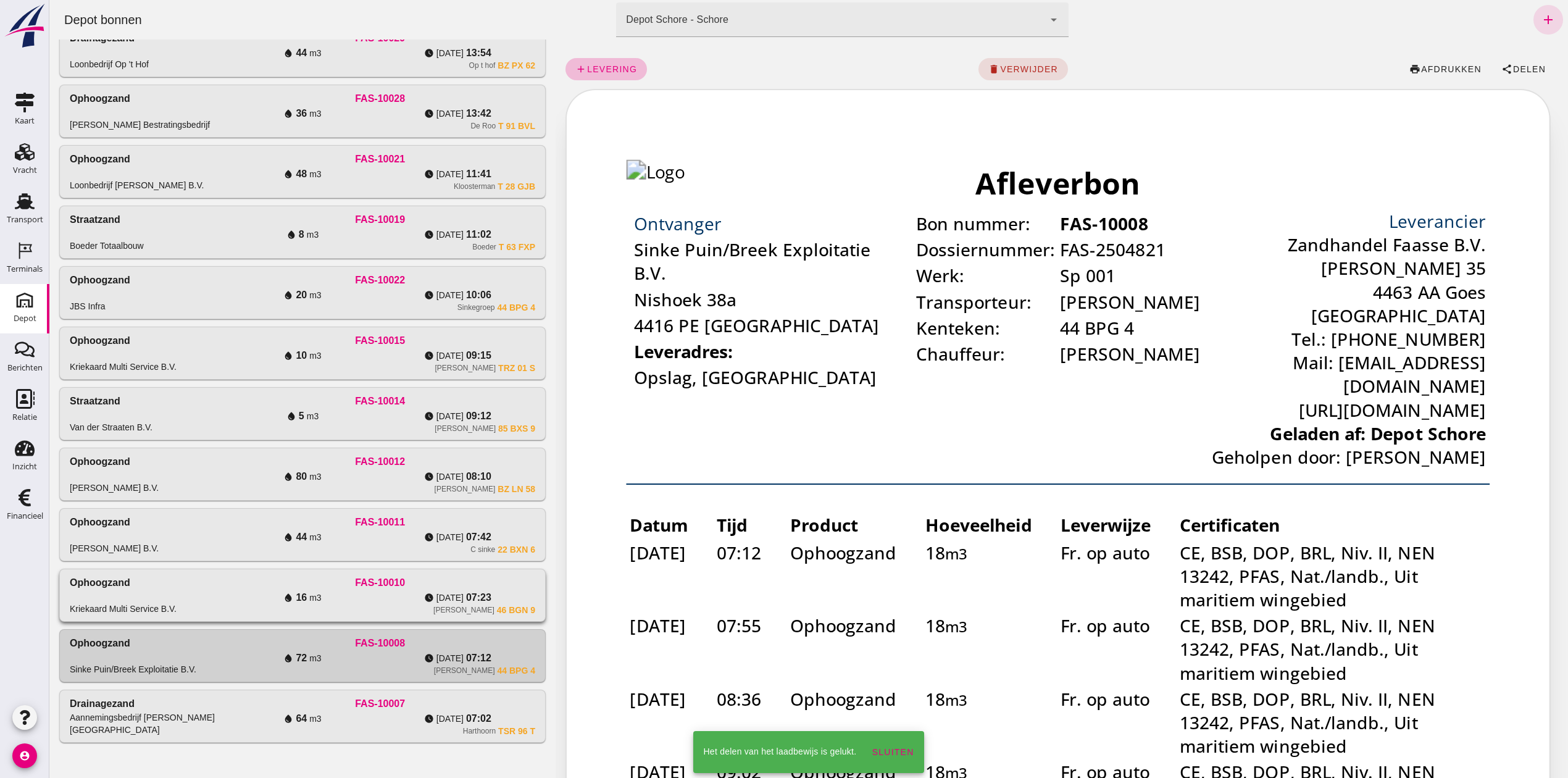
click div "[PERSON_NAME] 46 BGN 9"
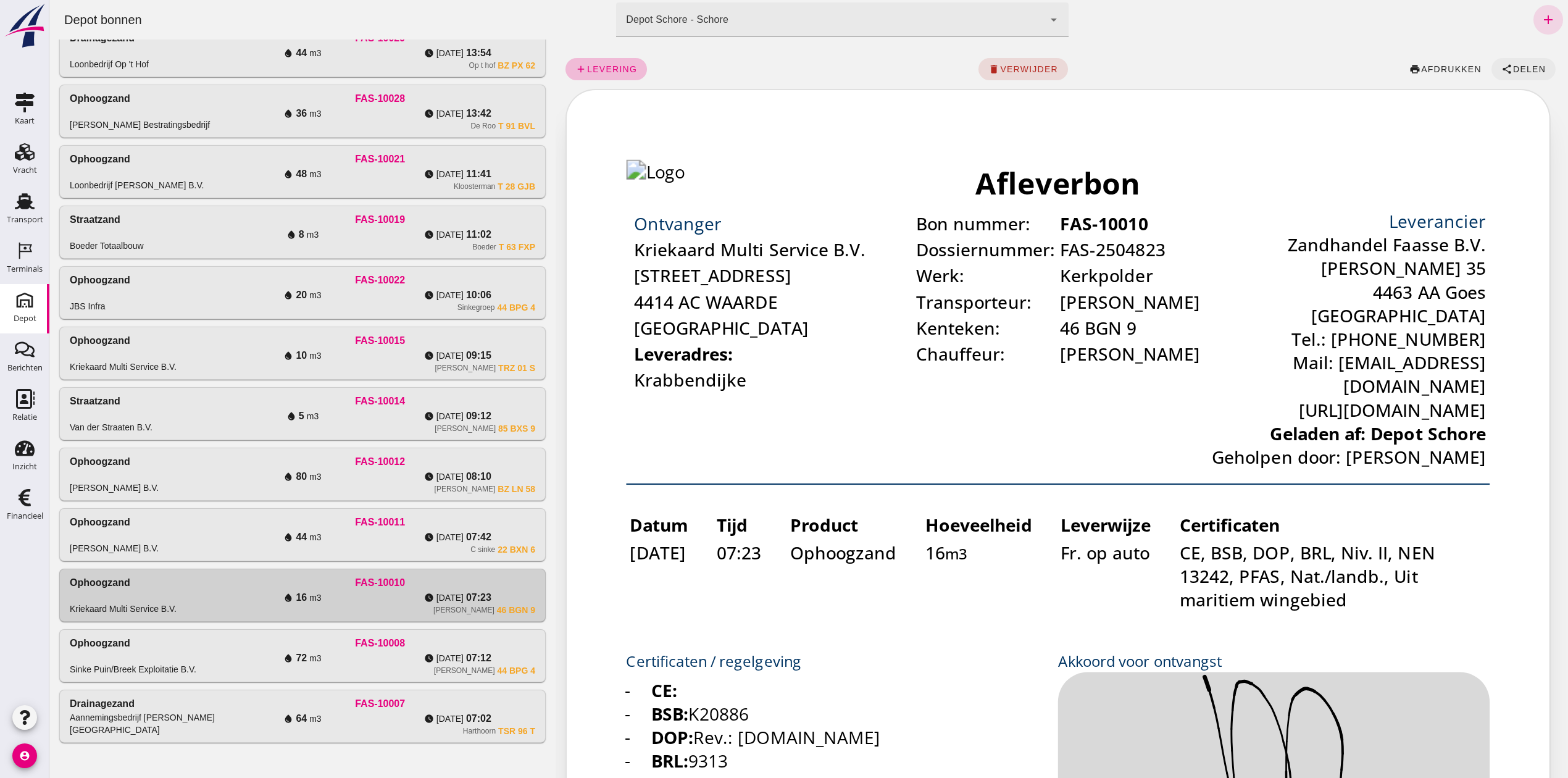
click button "share Delen"
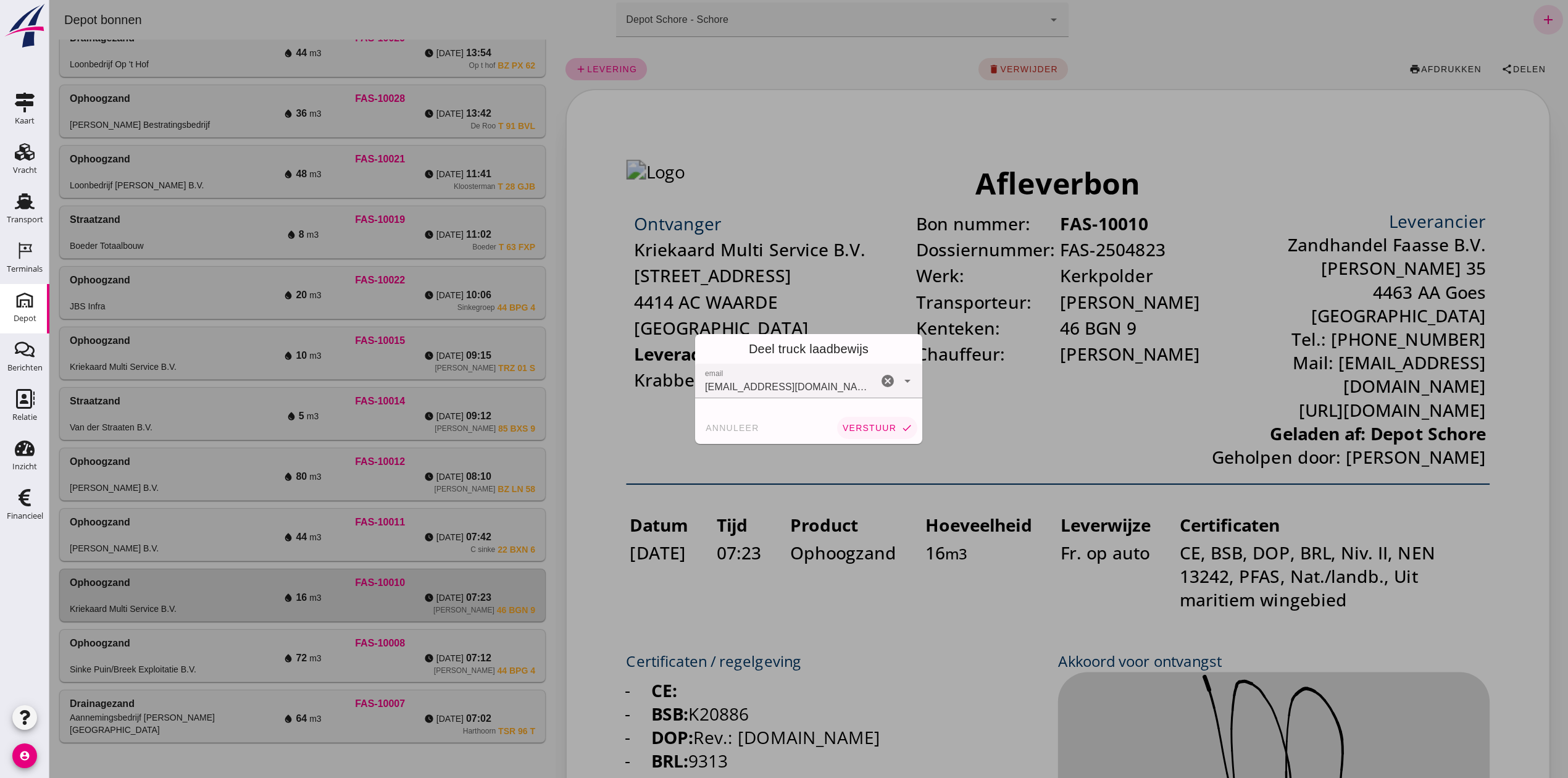
click span "verstuur"
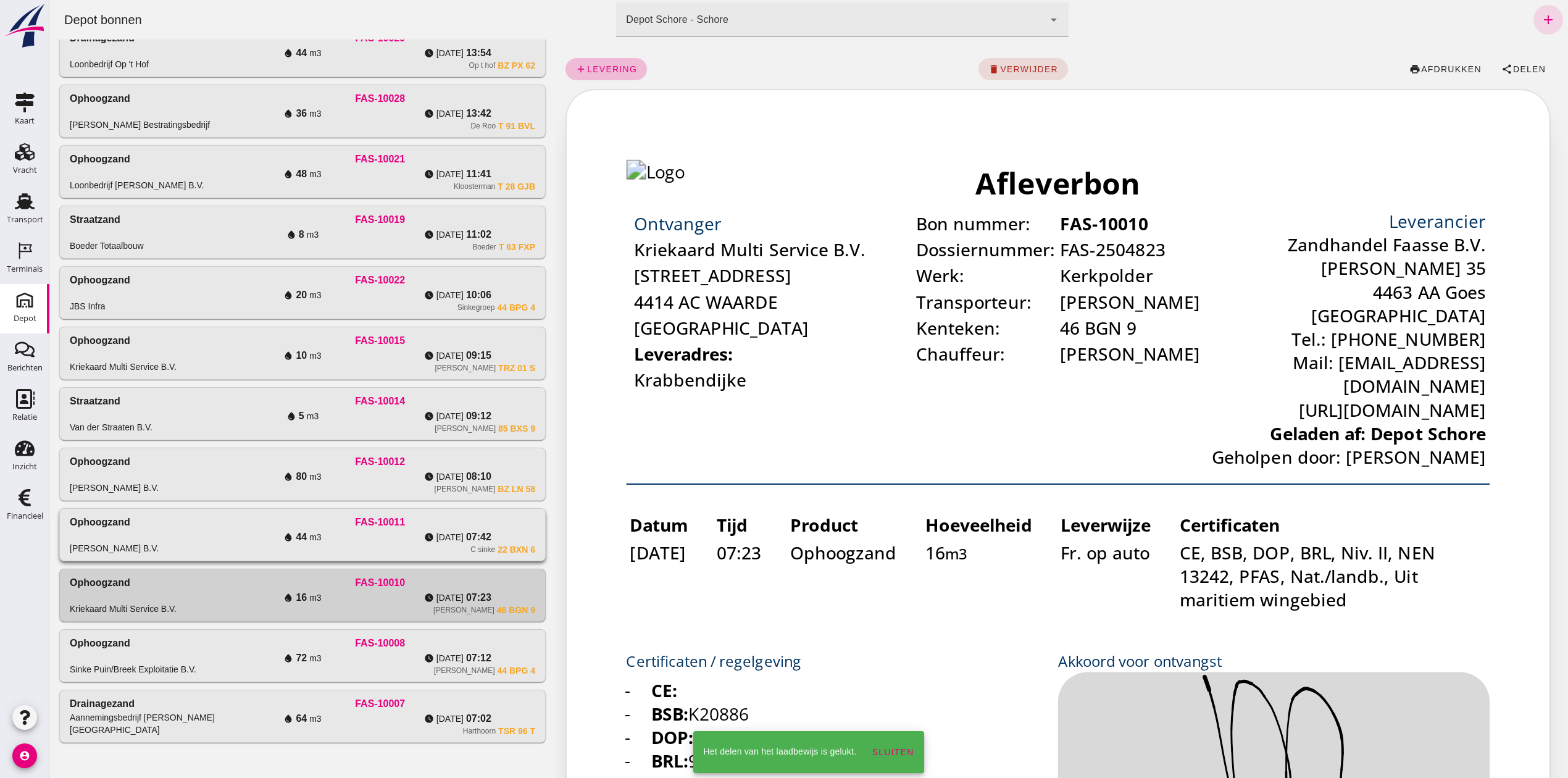
click div "FAS-10011"
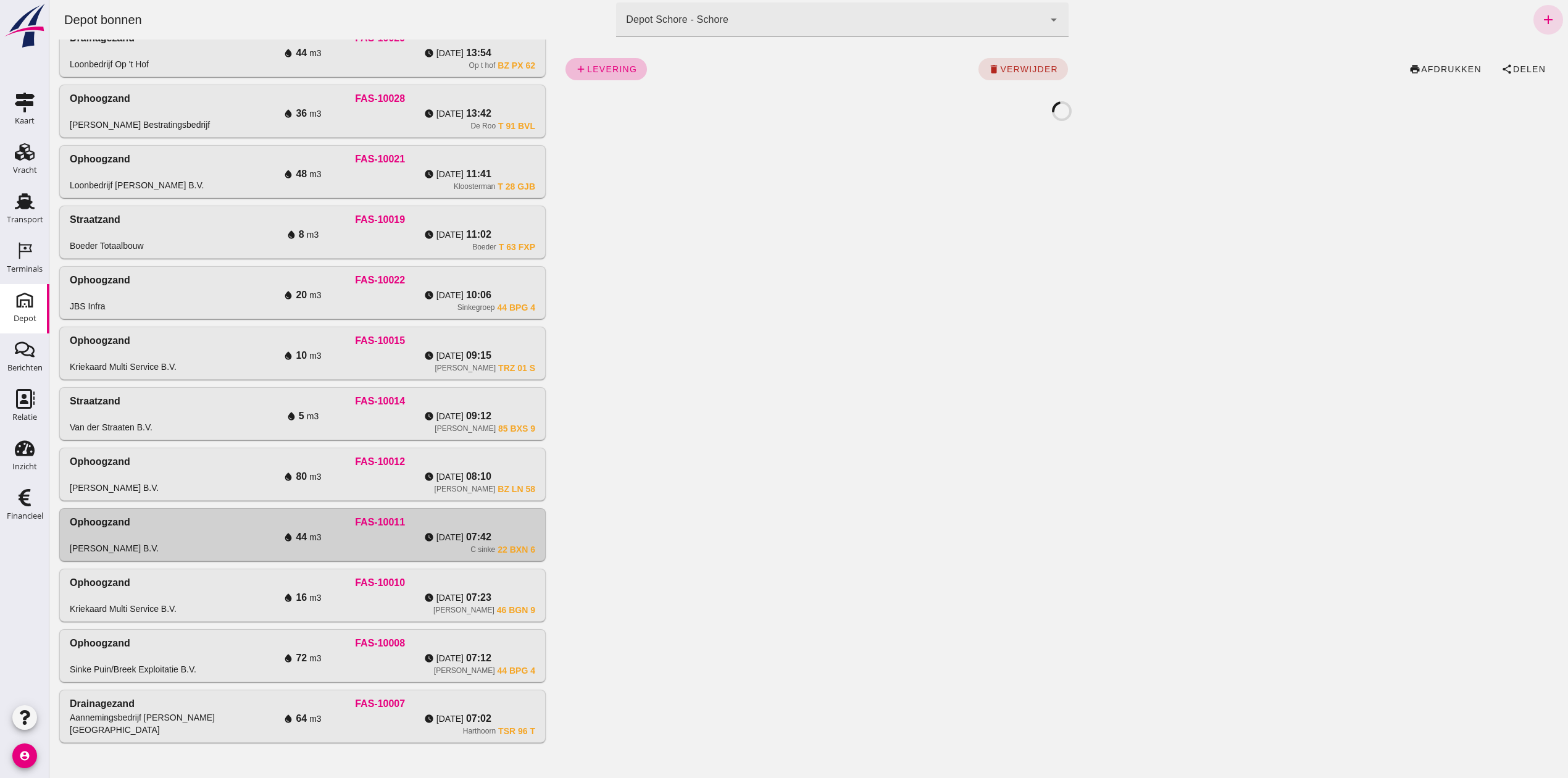
click div "add levering delete verwijder print afdrukken share Delen"
click span "share Delen"
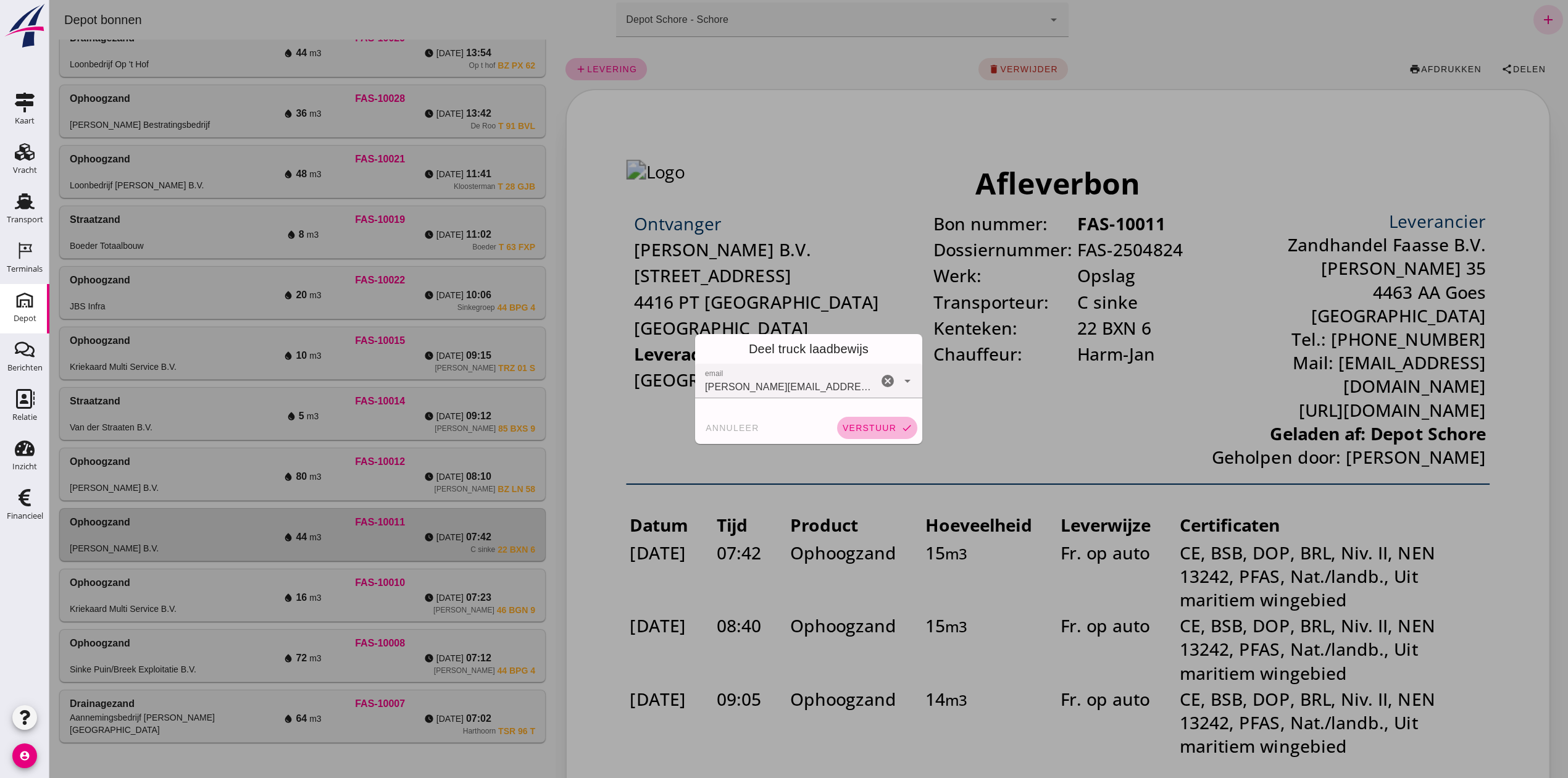
click span "verstuur"
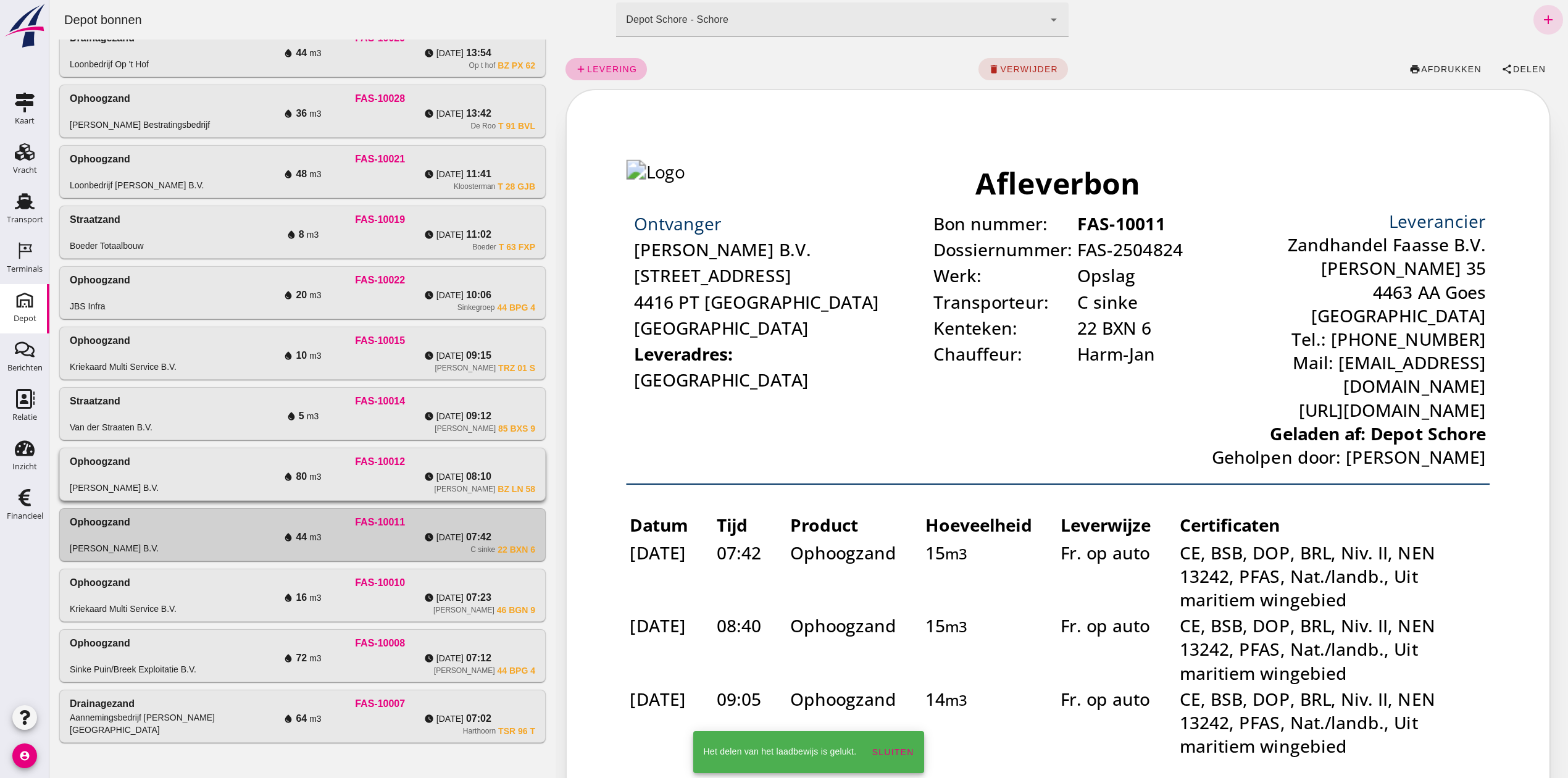
click div "Ophoogzand [PERSON_NAME] B.V. FAS-10012 water_drop 80 m3 watch_later [DATE] 08:…"
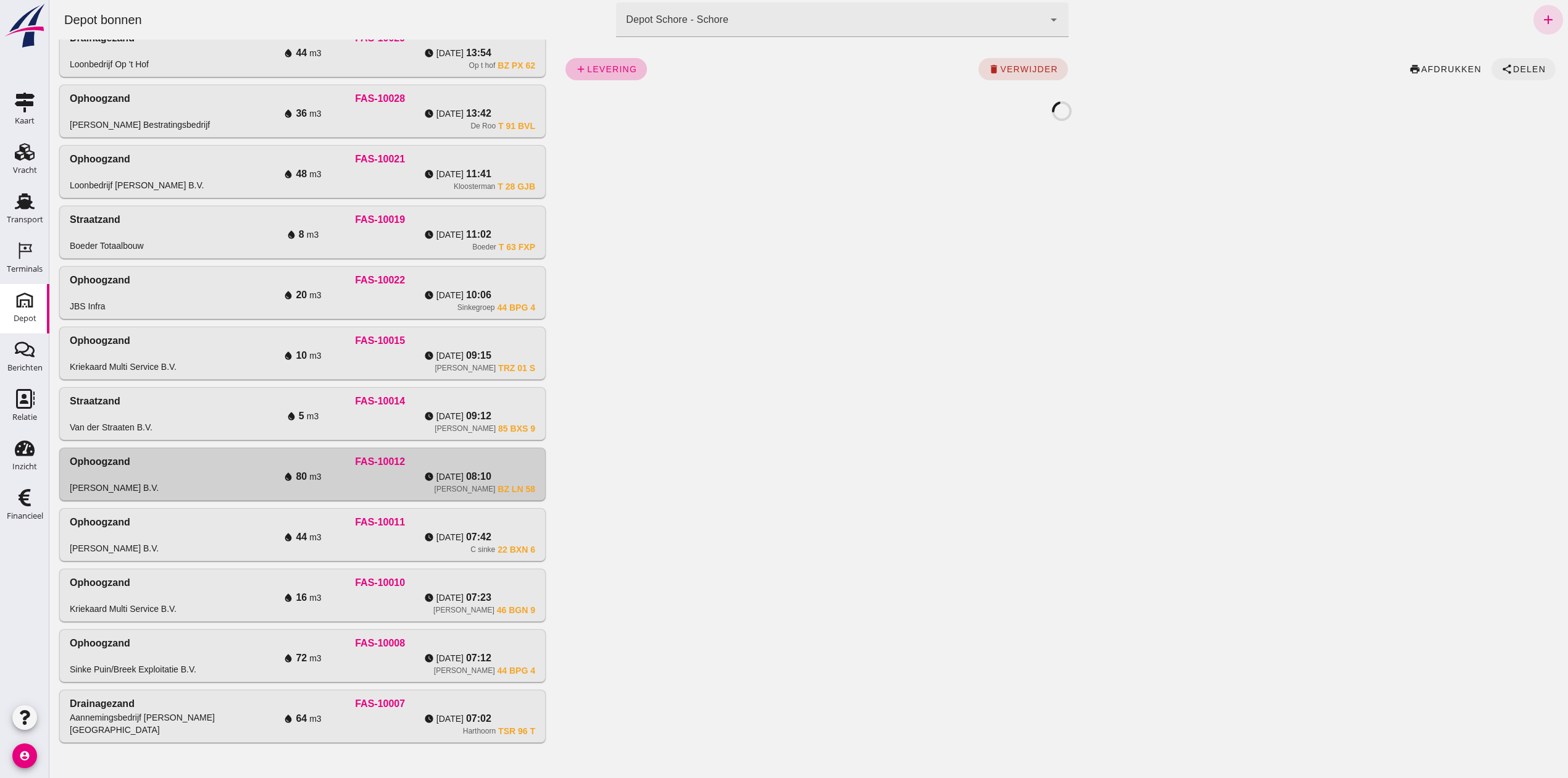
click span "Delen"
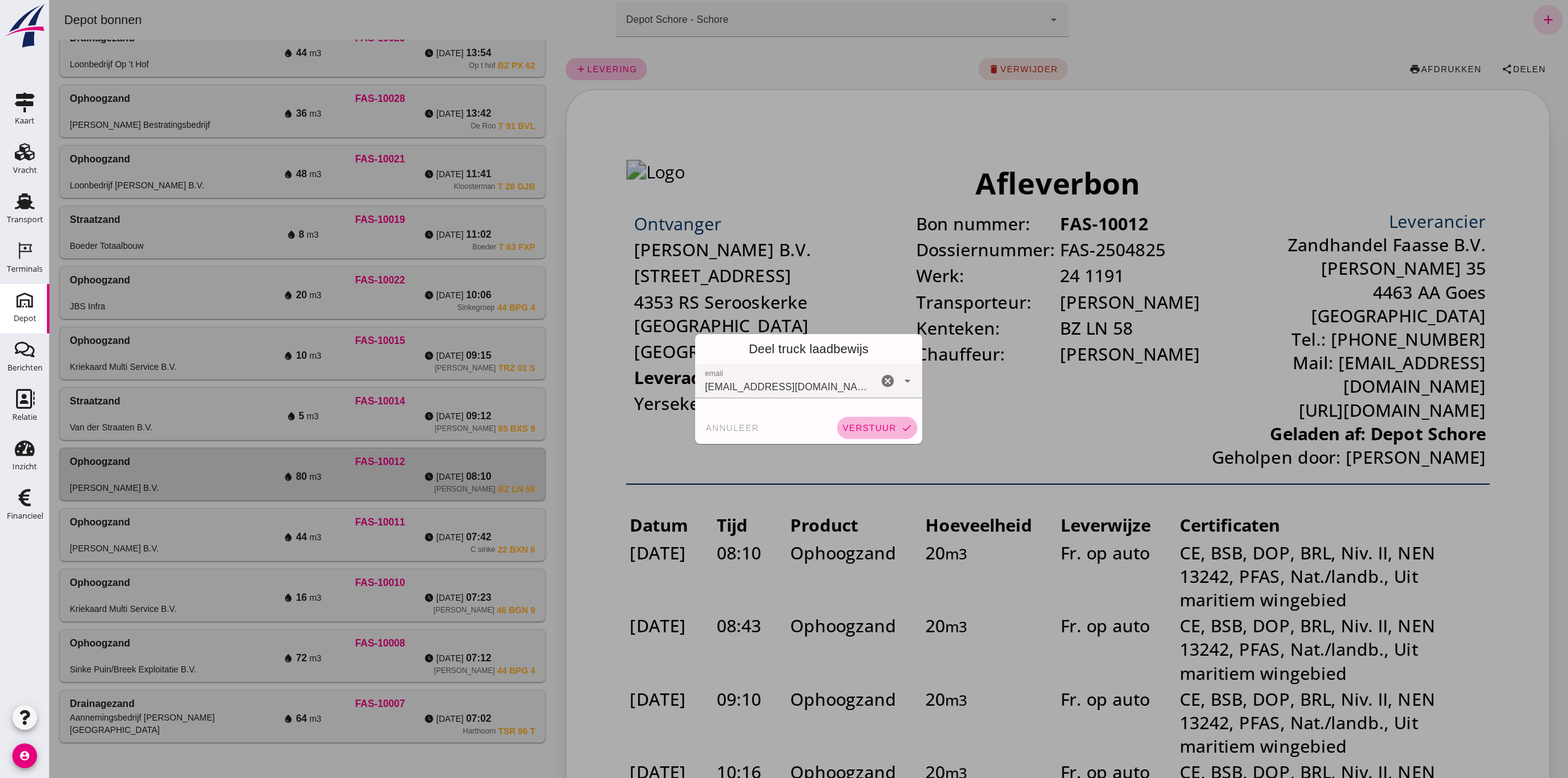
click span "verstuur"
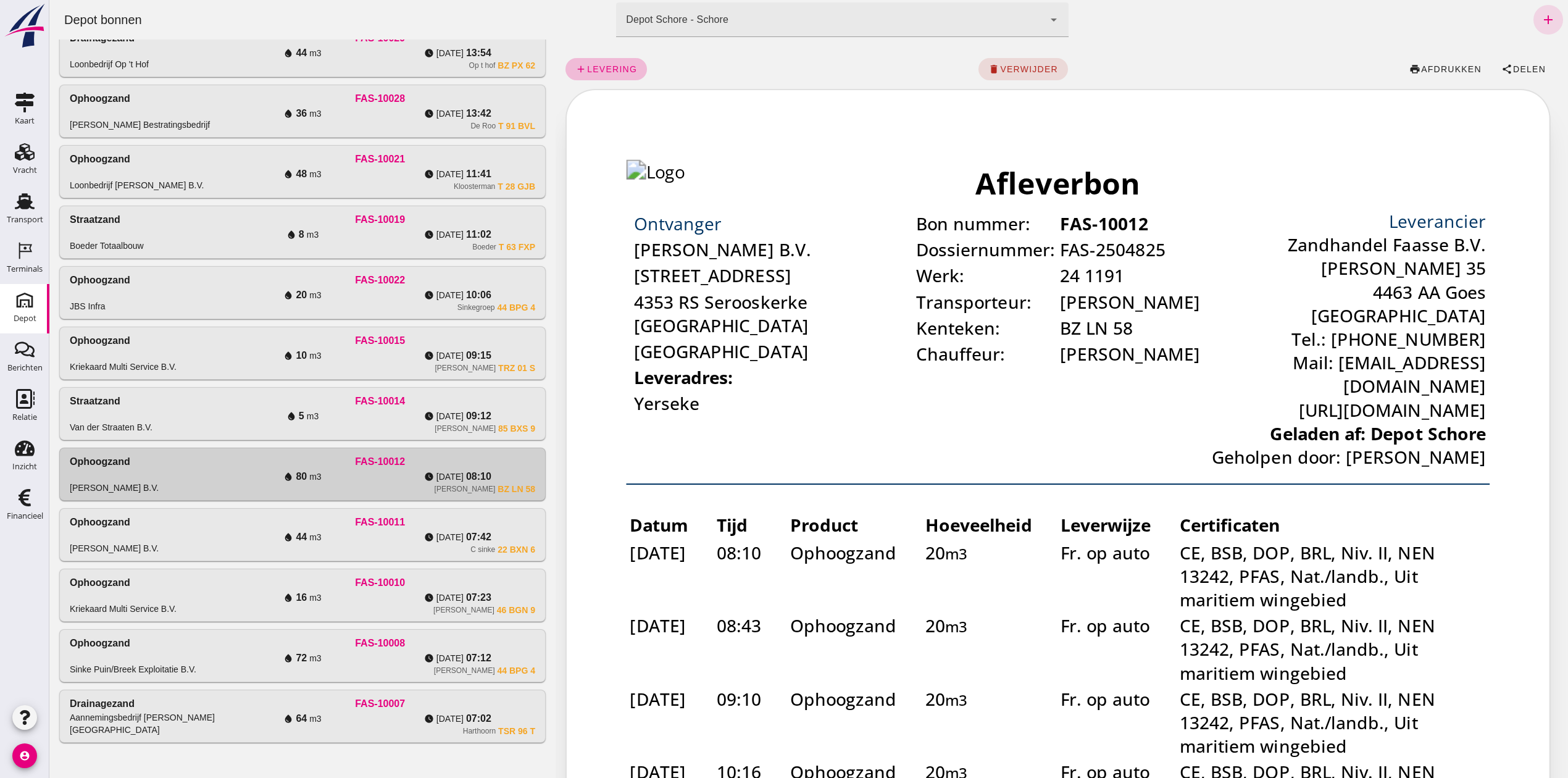
click at [112, 423] on div "Van der Straaten B.V." at bounding box center [111, 427] width 83 height 12
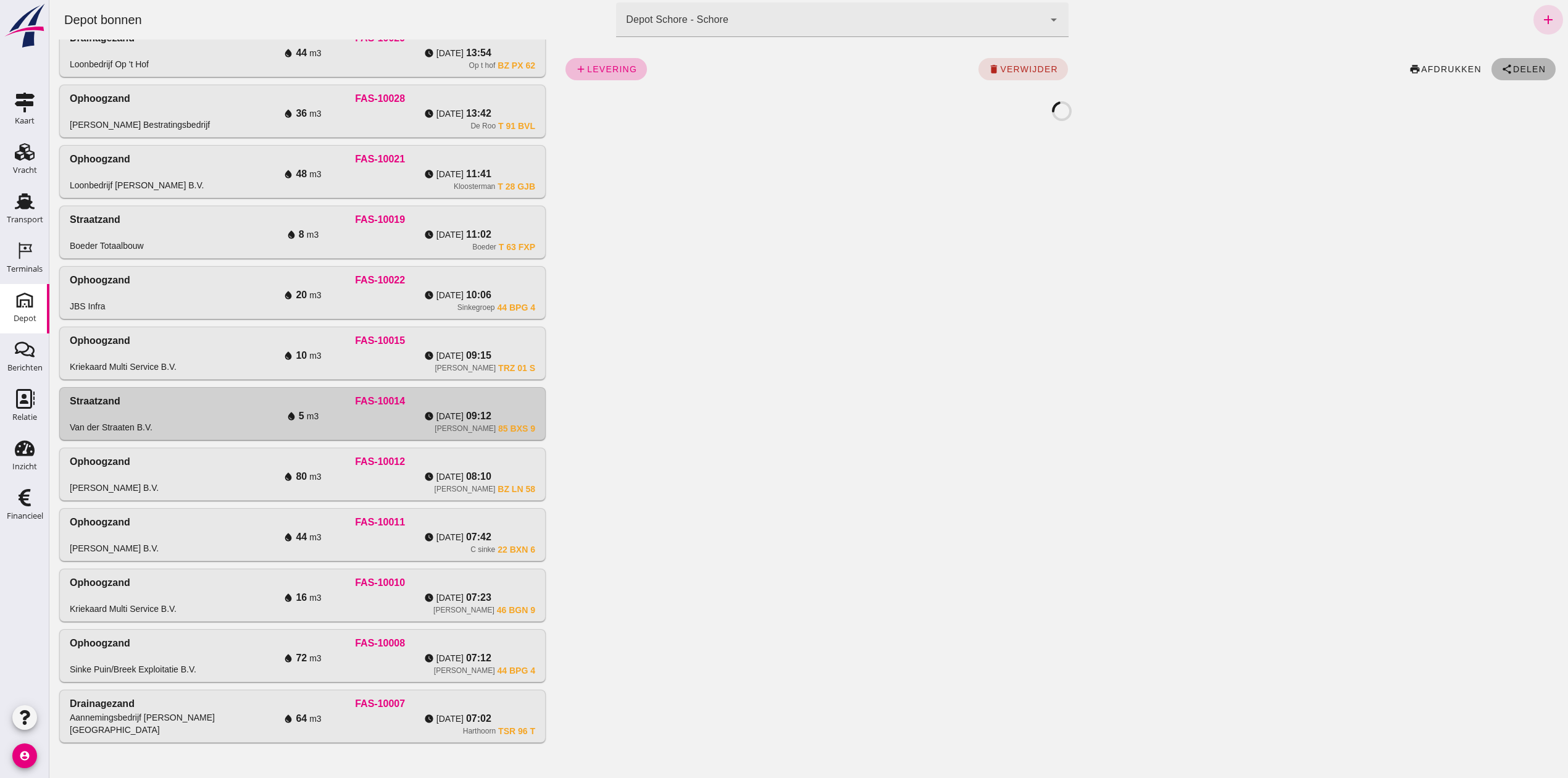
click span "Delen"
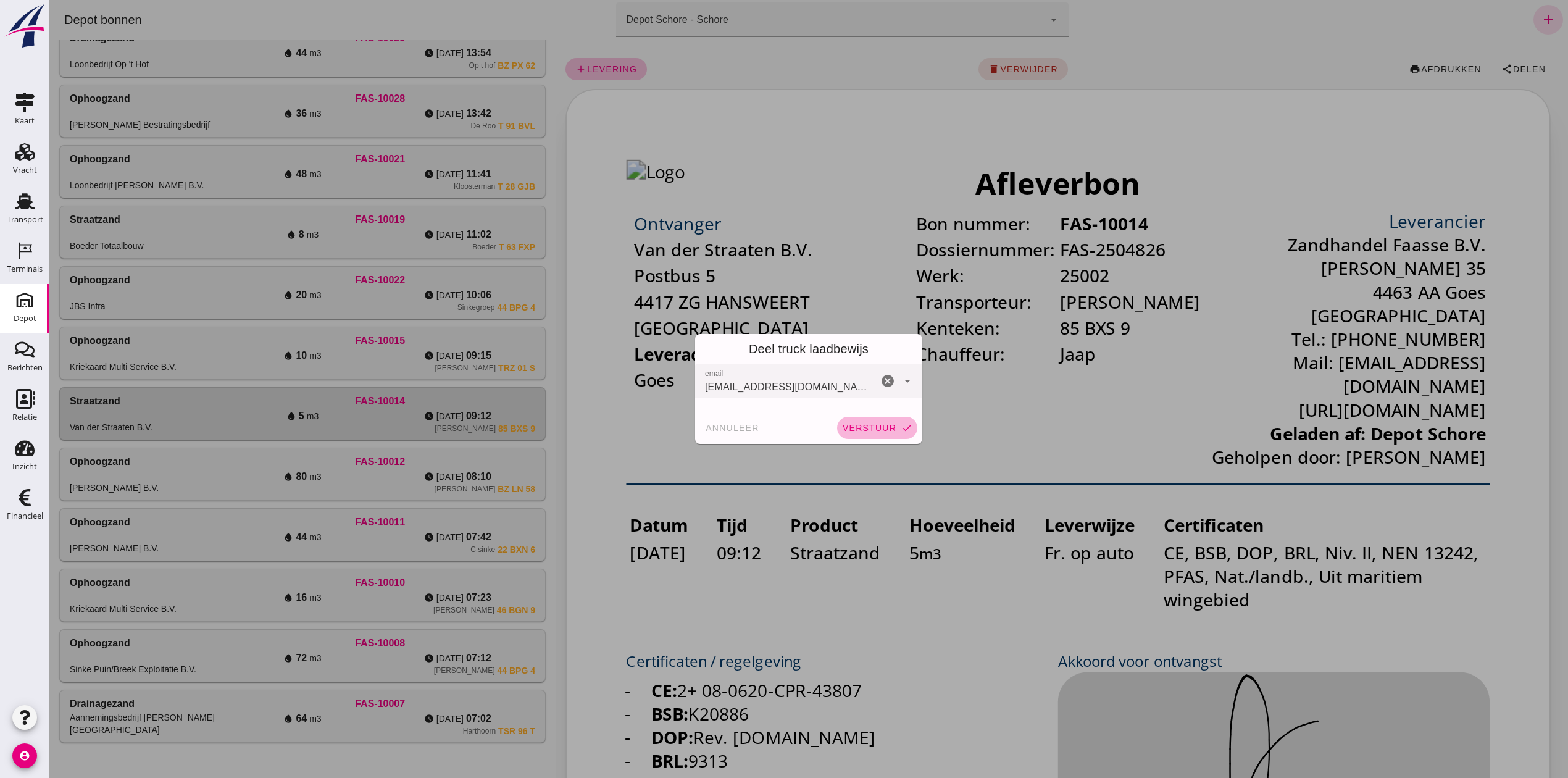
click button "verstuur check"
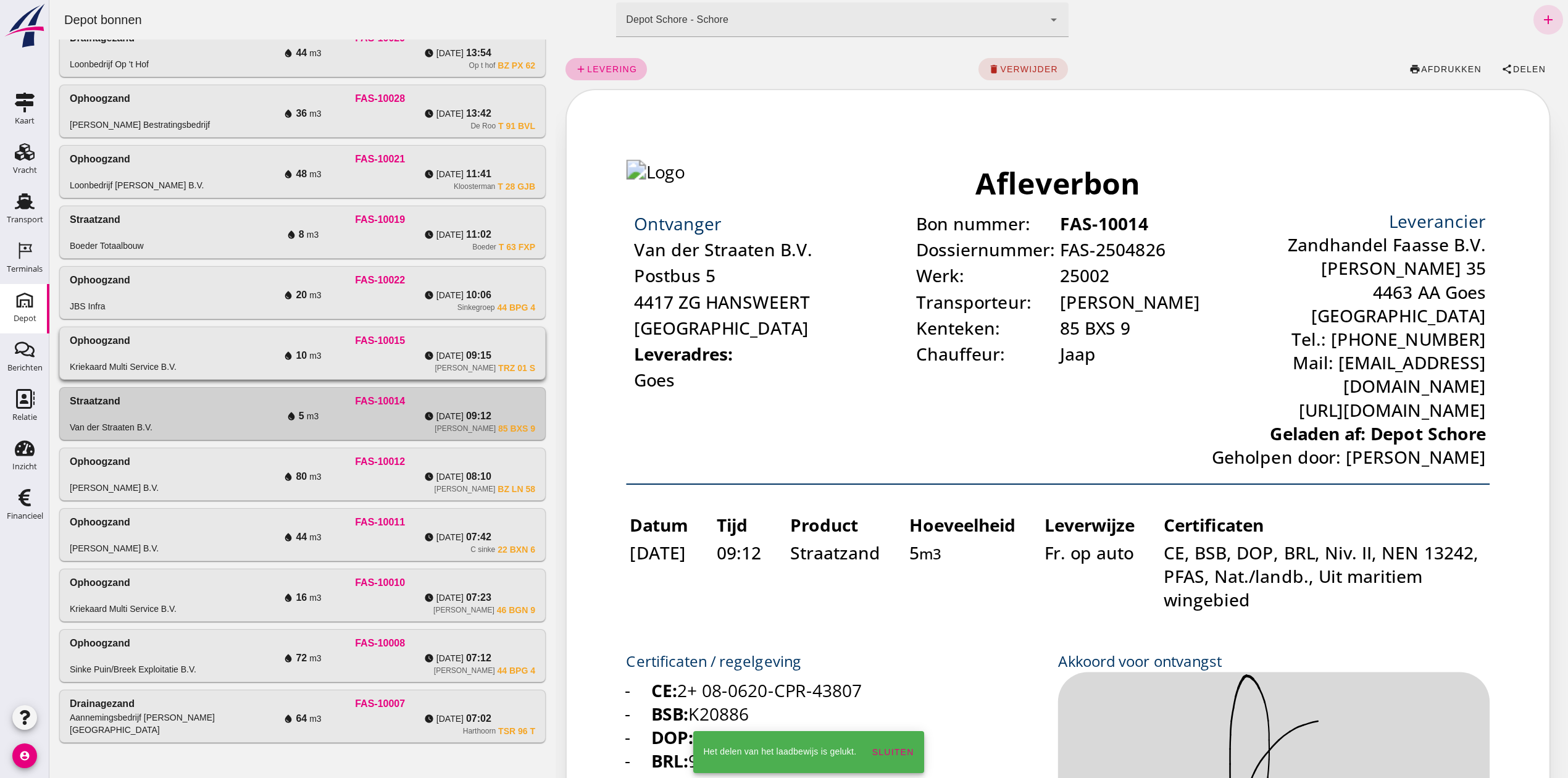
click div "[PERSON_NAME] TRZ 01 S"
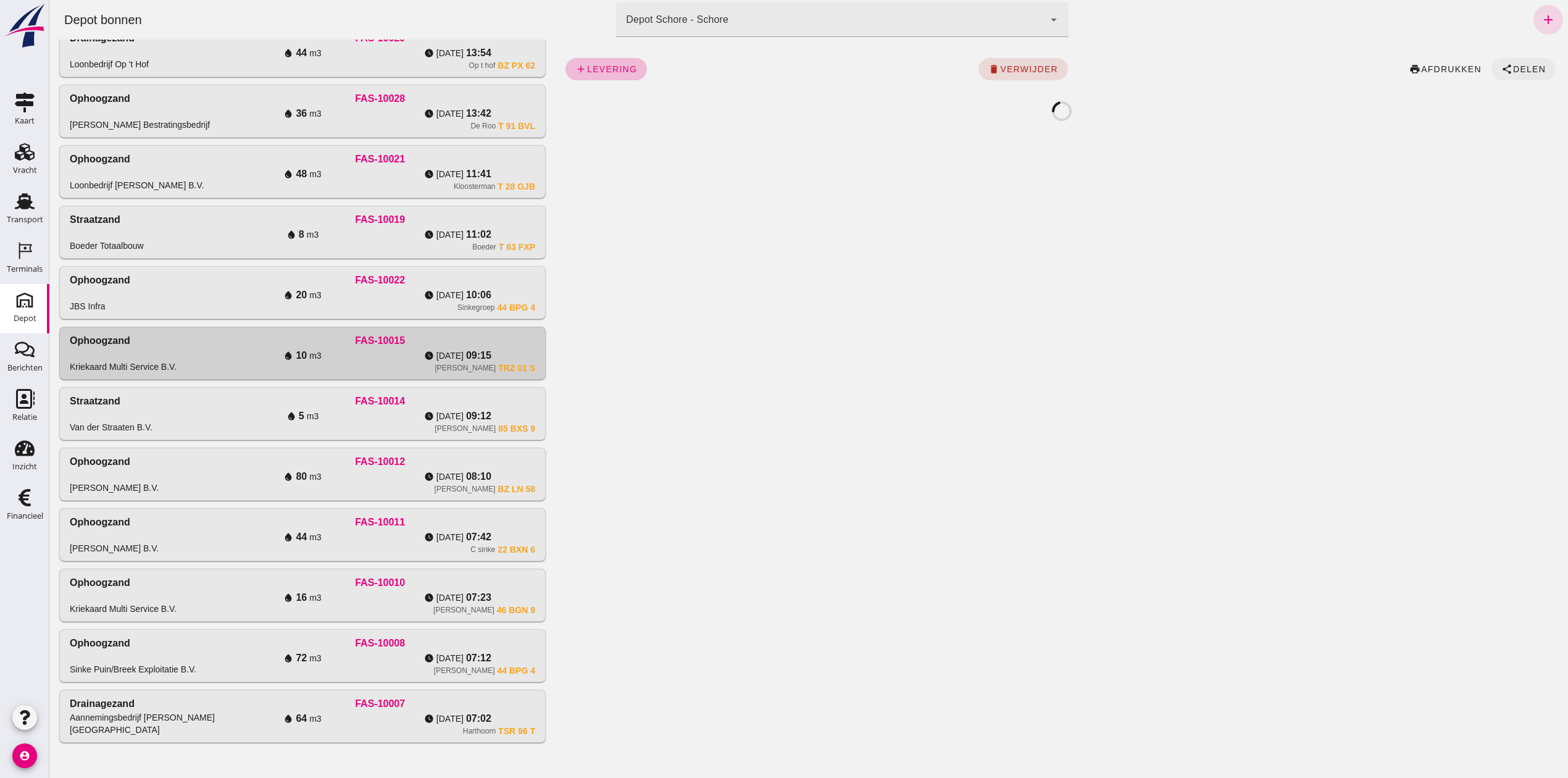
click button "share Delen"
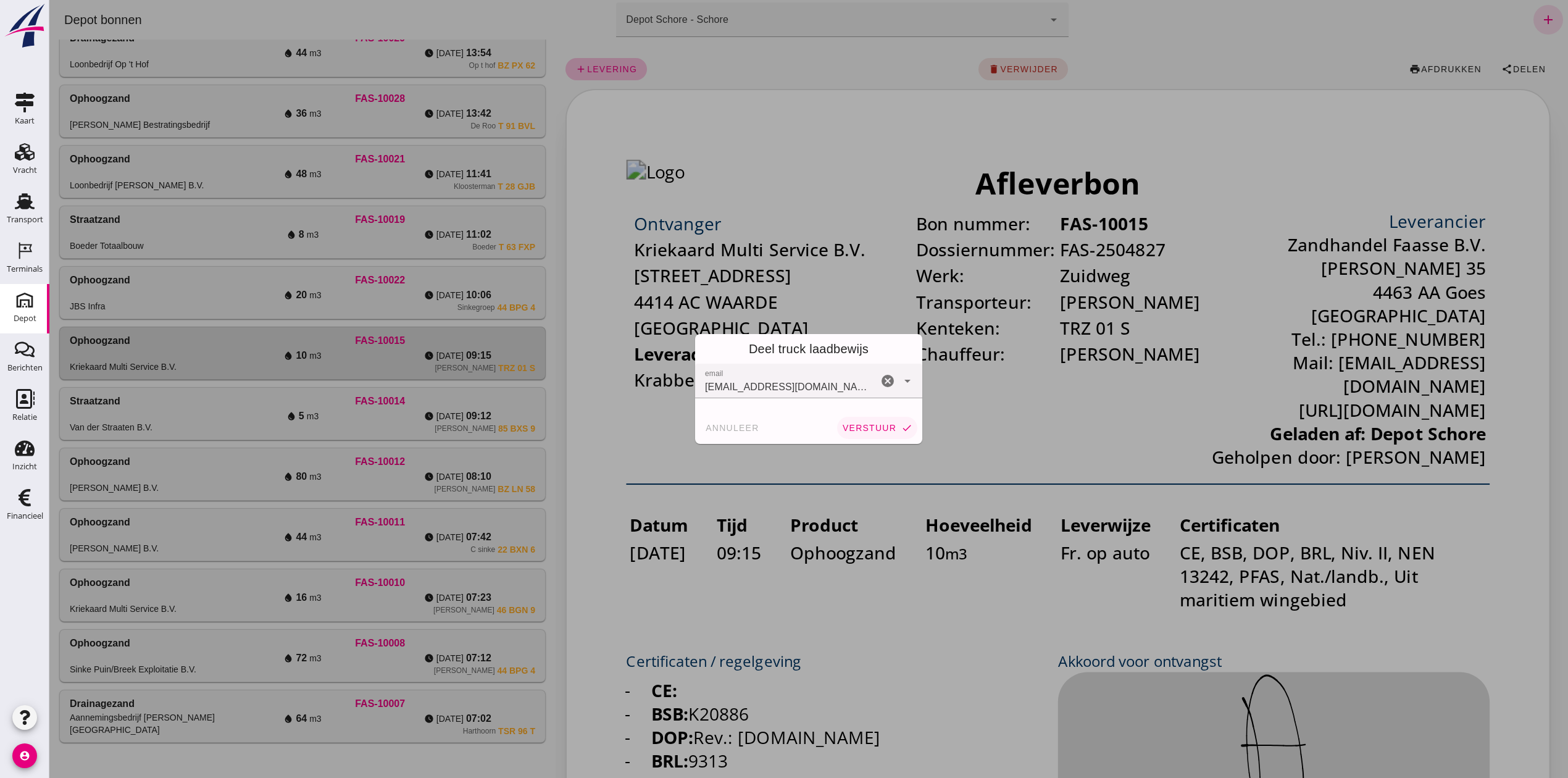
click span "verstuur"
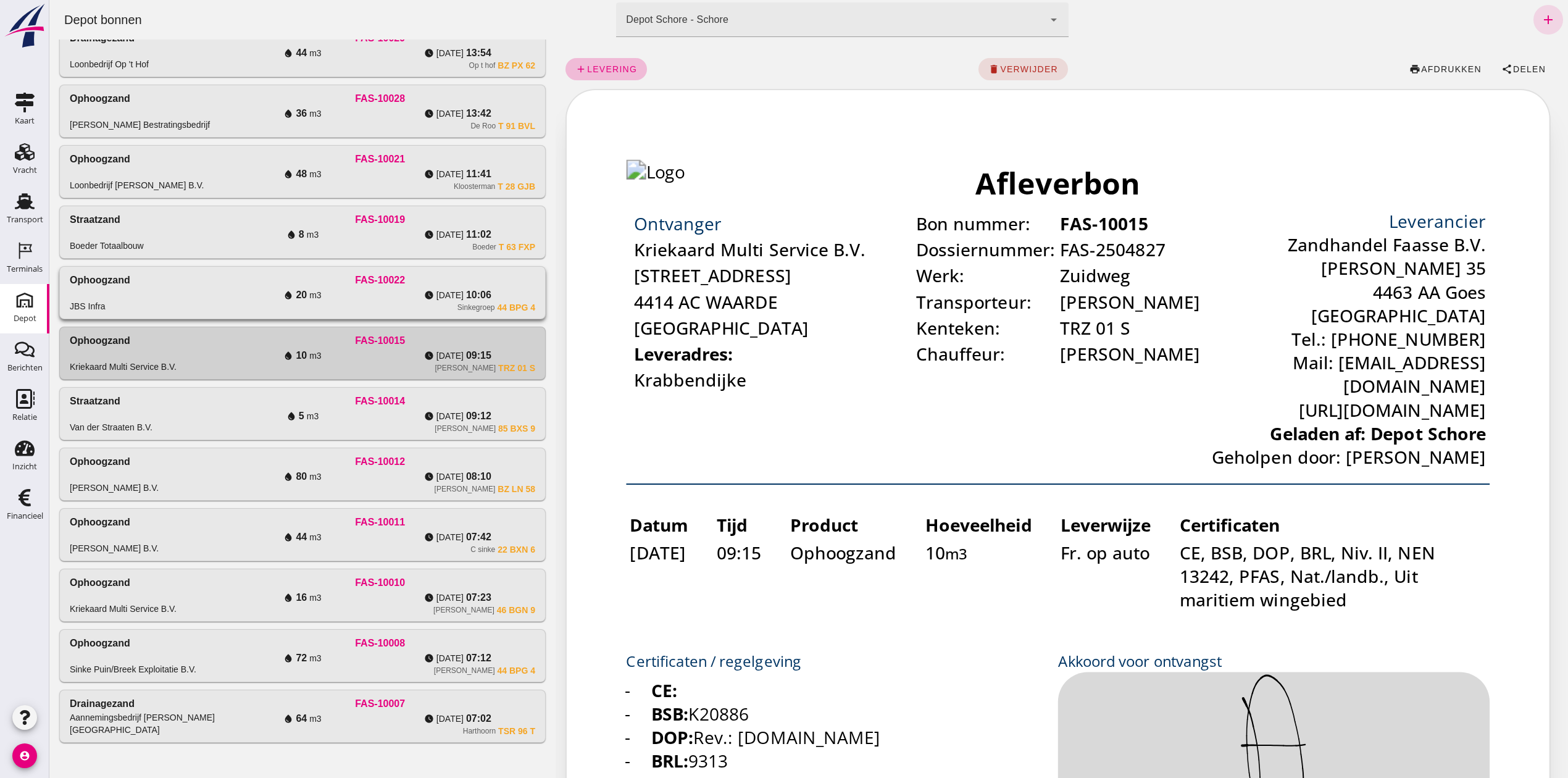
click at [154, 284] on div "Ophoogzand JBS Infra" at bounding box center [147, 292] width 155 height 40
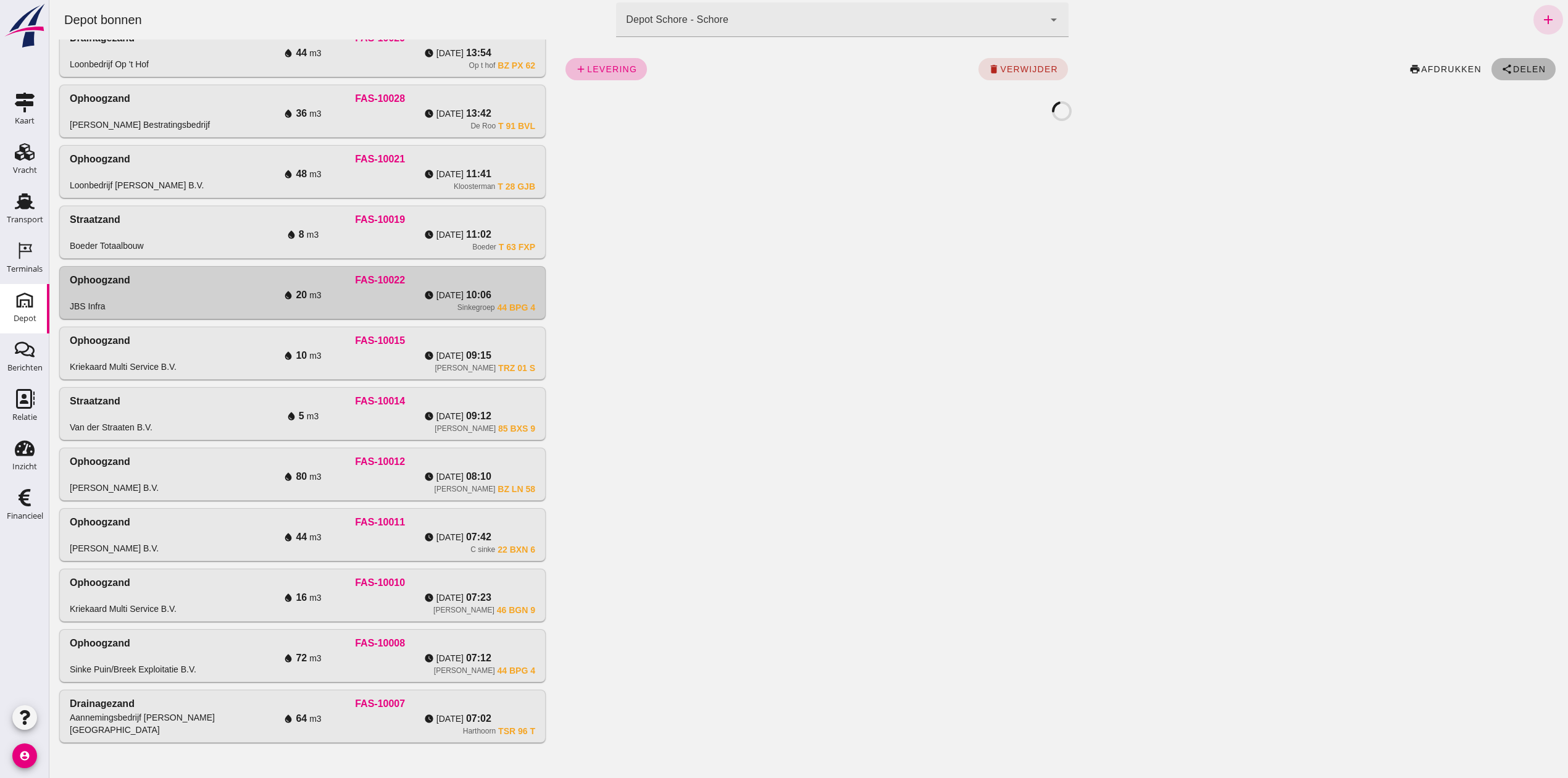
click button "share Delen"
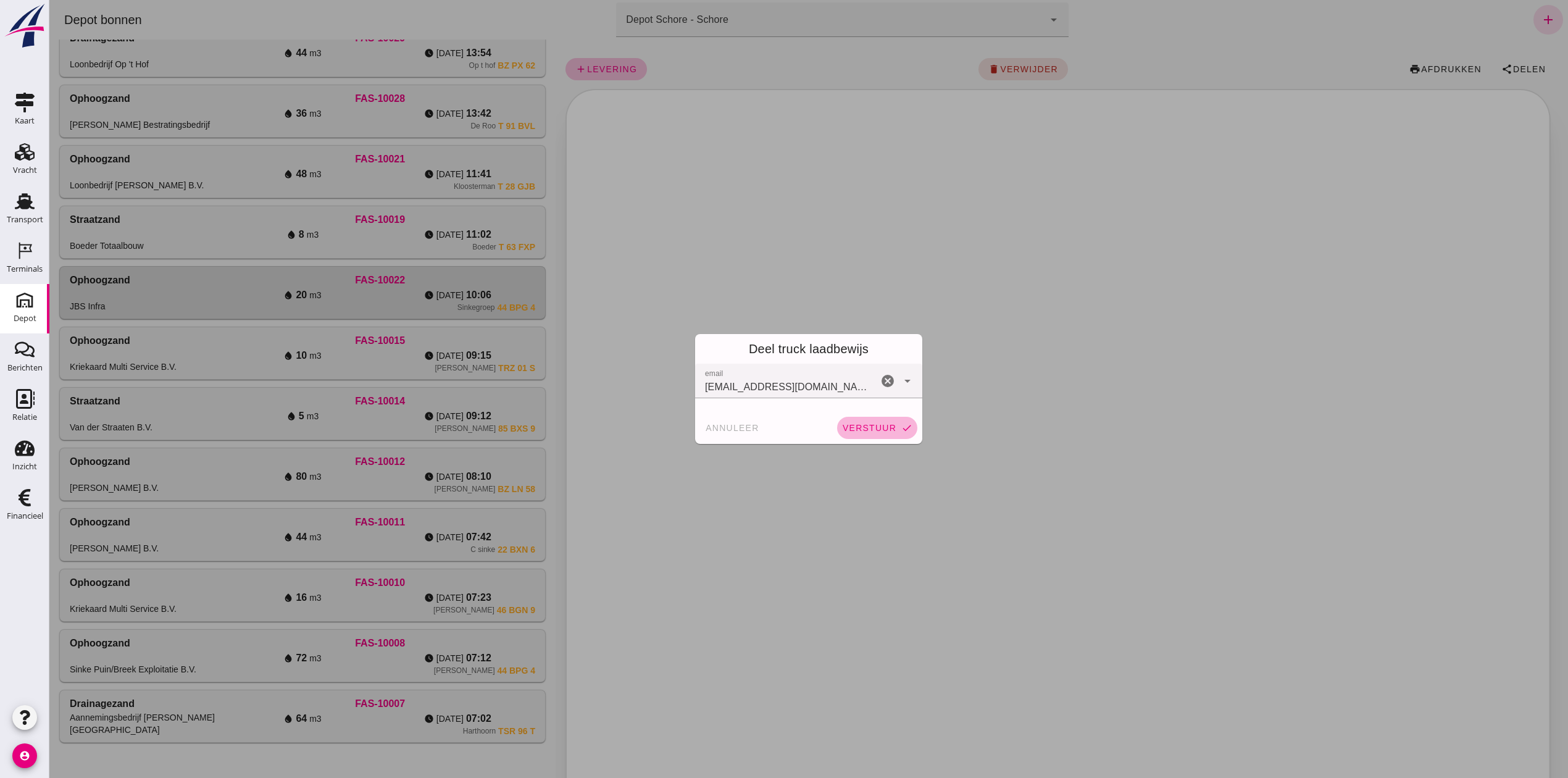
click span "verstuur"
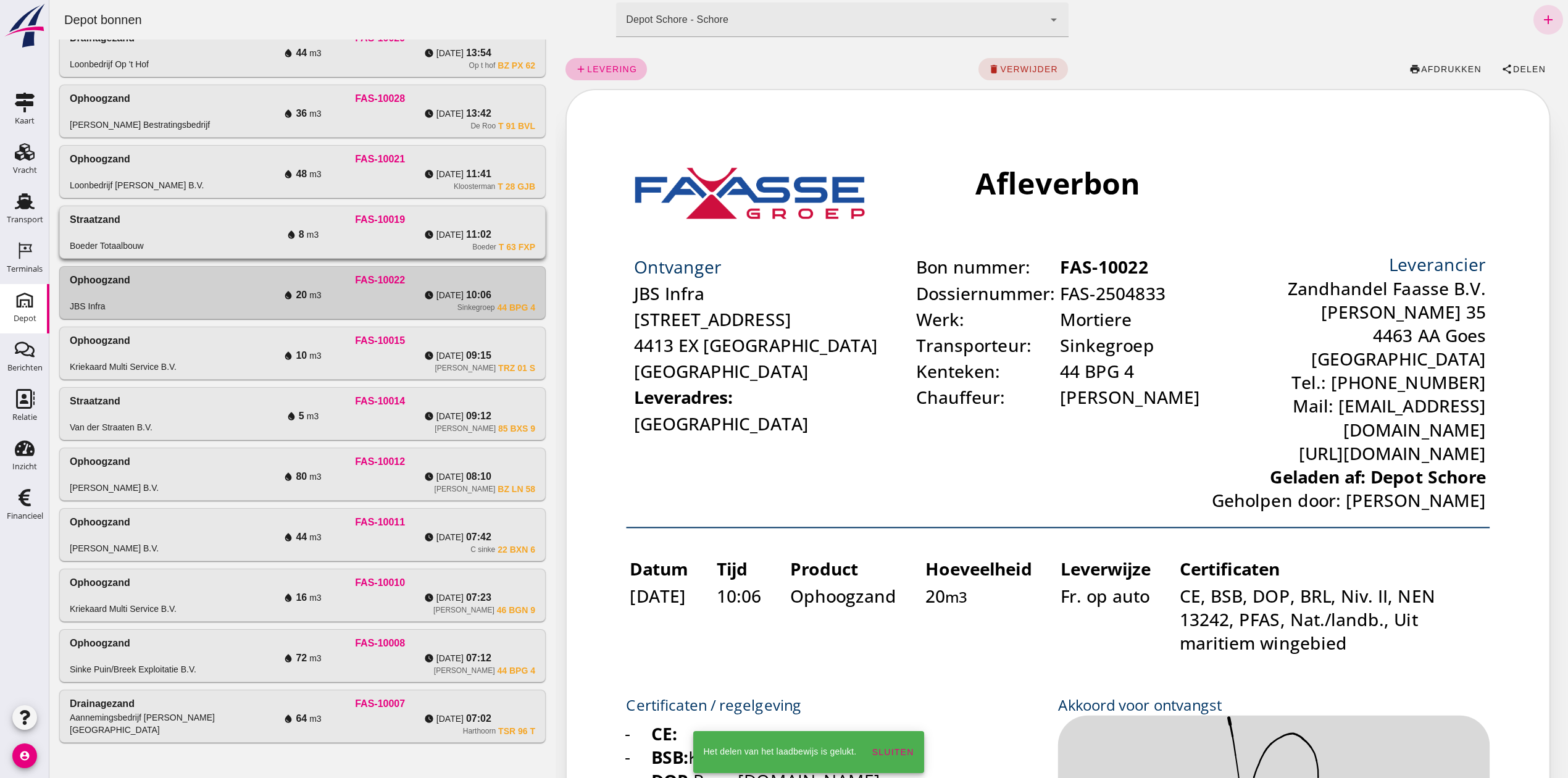
click at [129, 219] on div "Straatzand Boeder Totaalbouw" at bounding box center [147, 232] width 155 height 40
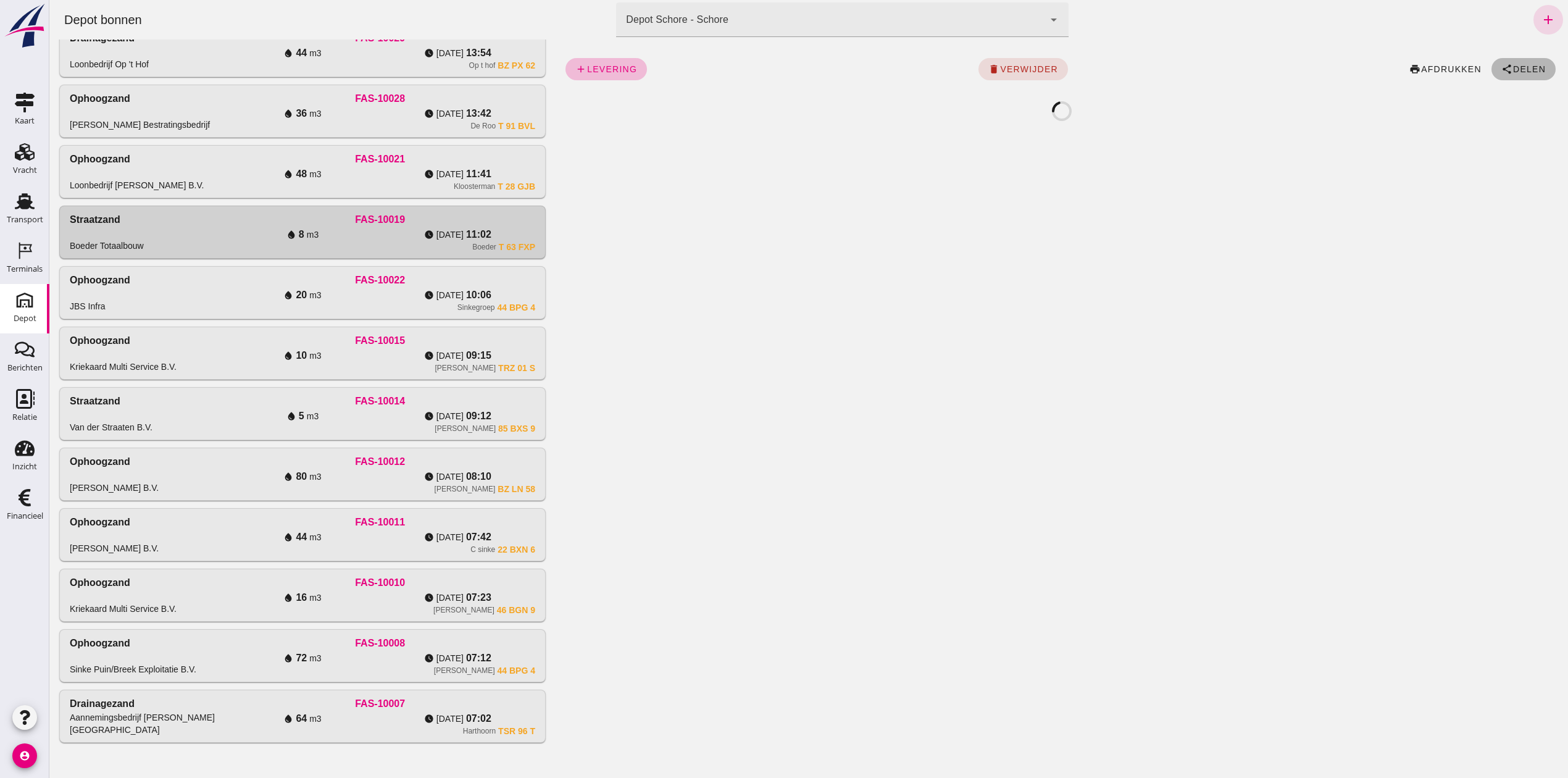
click span "Delen"
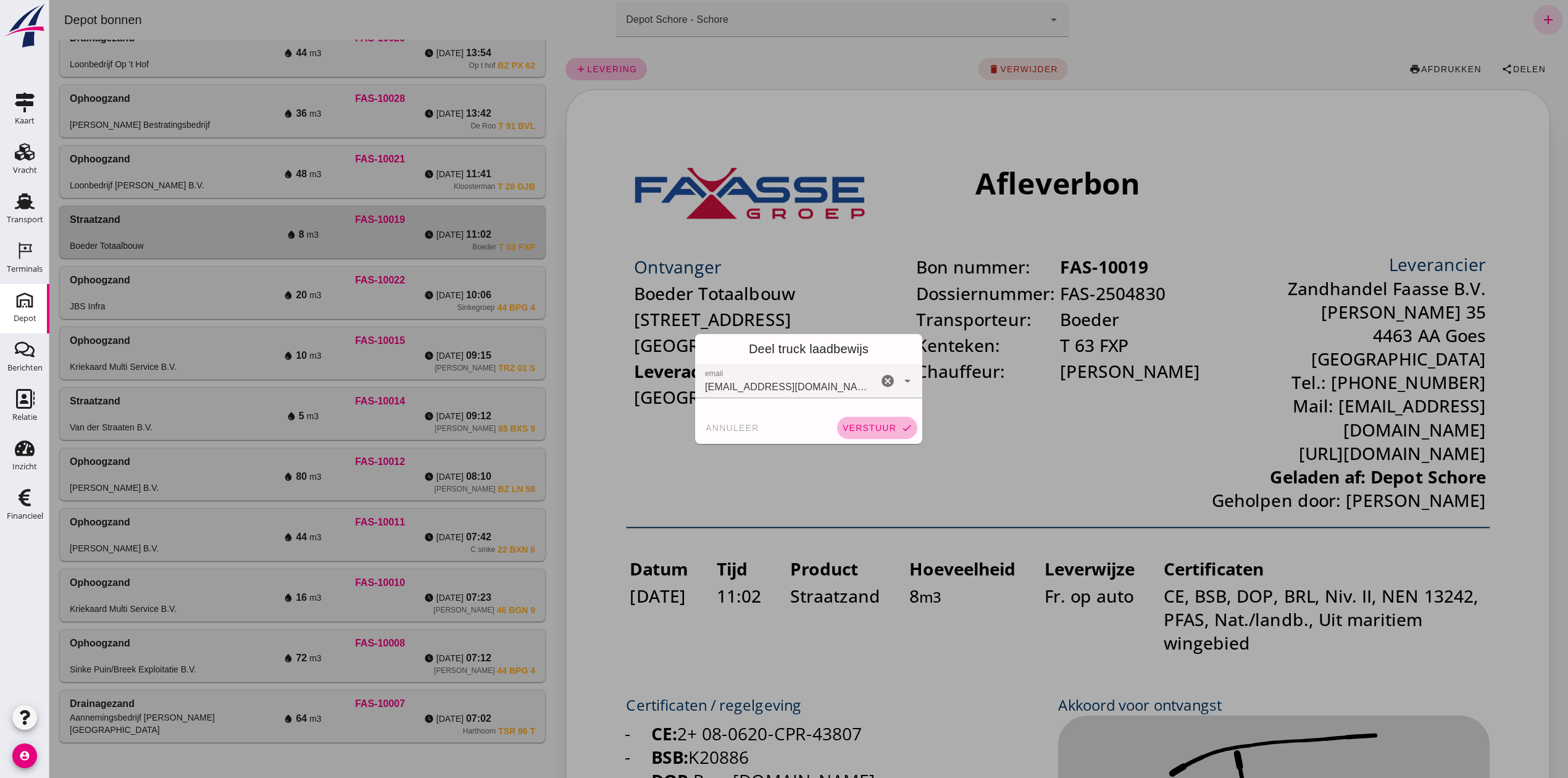
click span "verstuur"
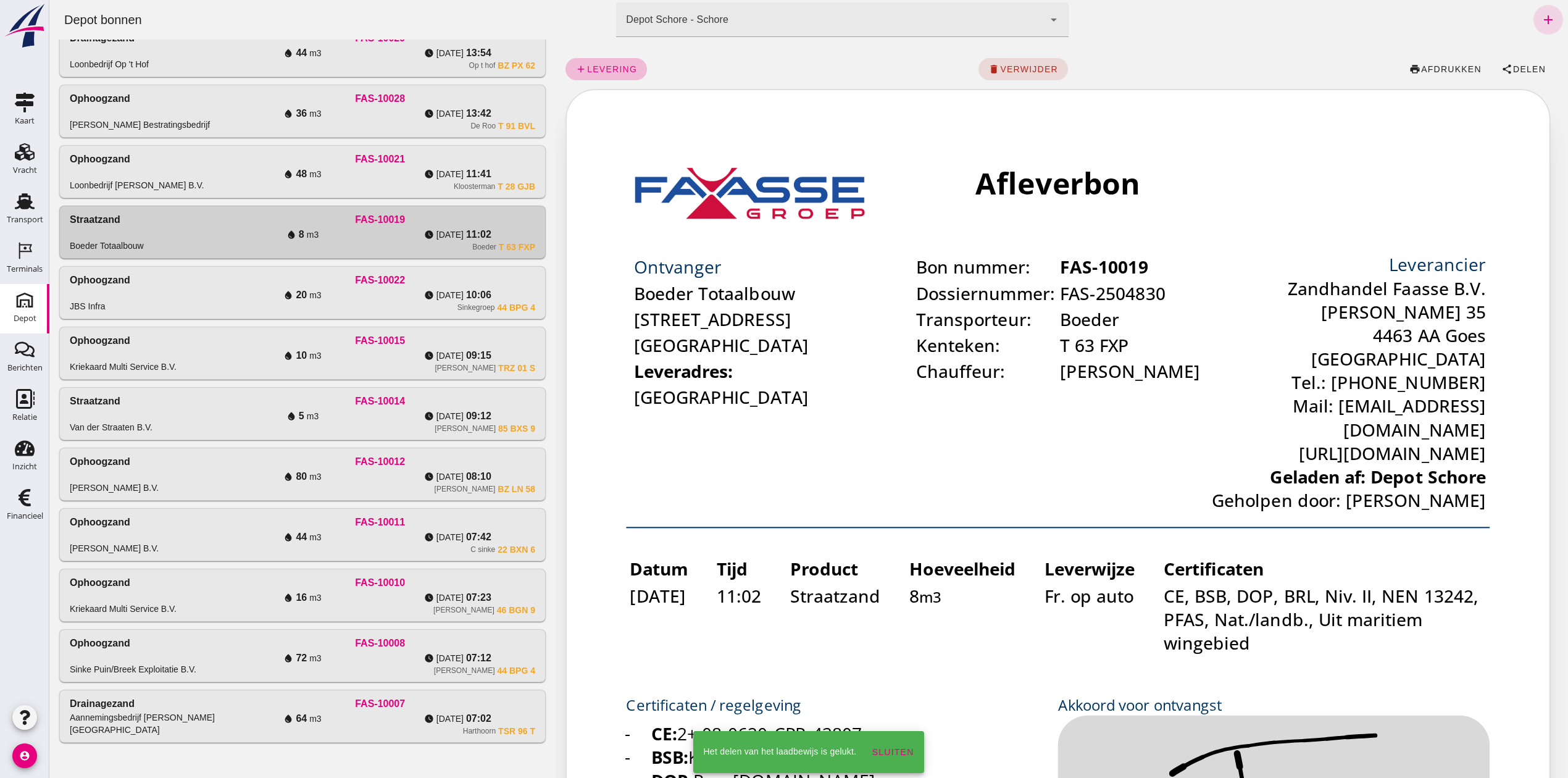
click at [203, 159] on div "Ophoogzand Loonbedrijf [PERSON_NAME] B.V." at bounding box center [147, 171] width 155 height 40
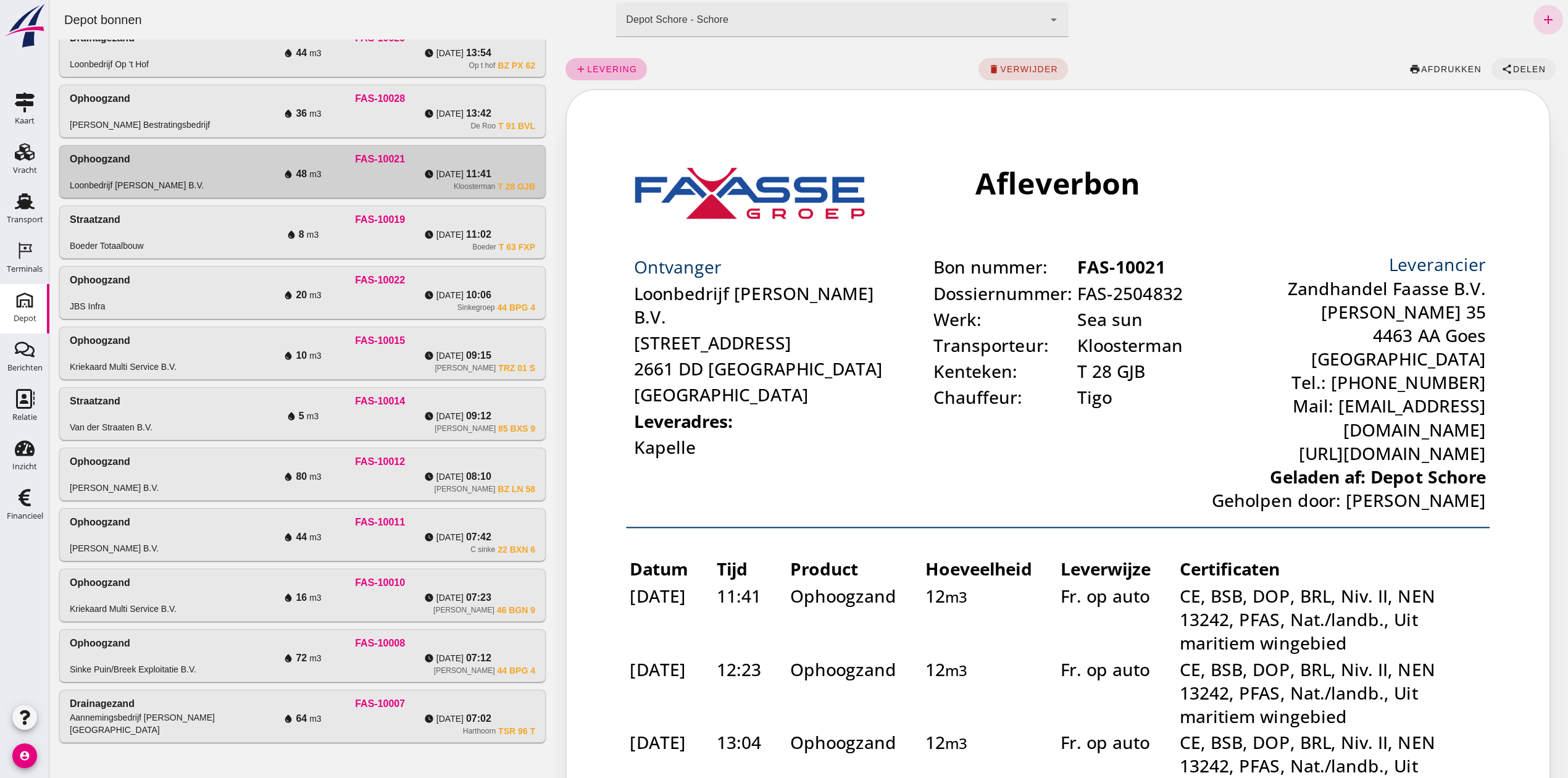
click span "Delen"
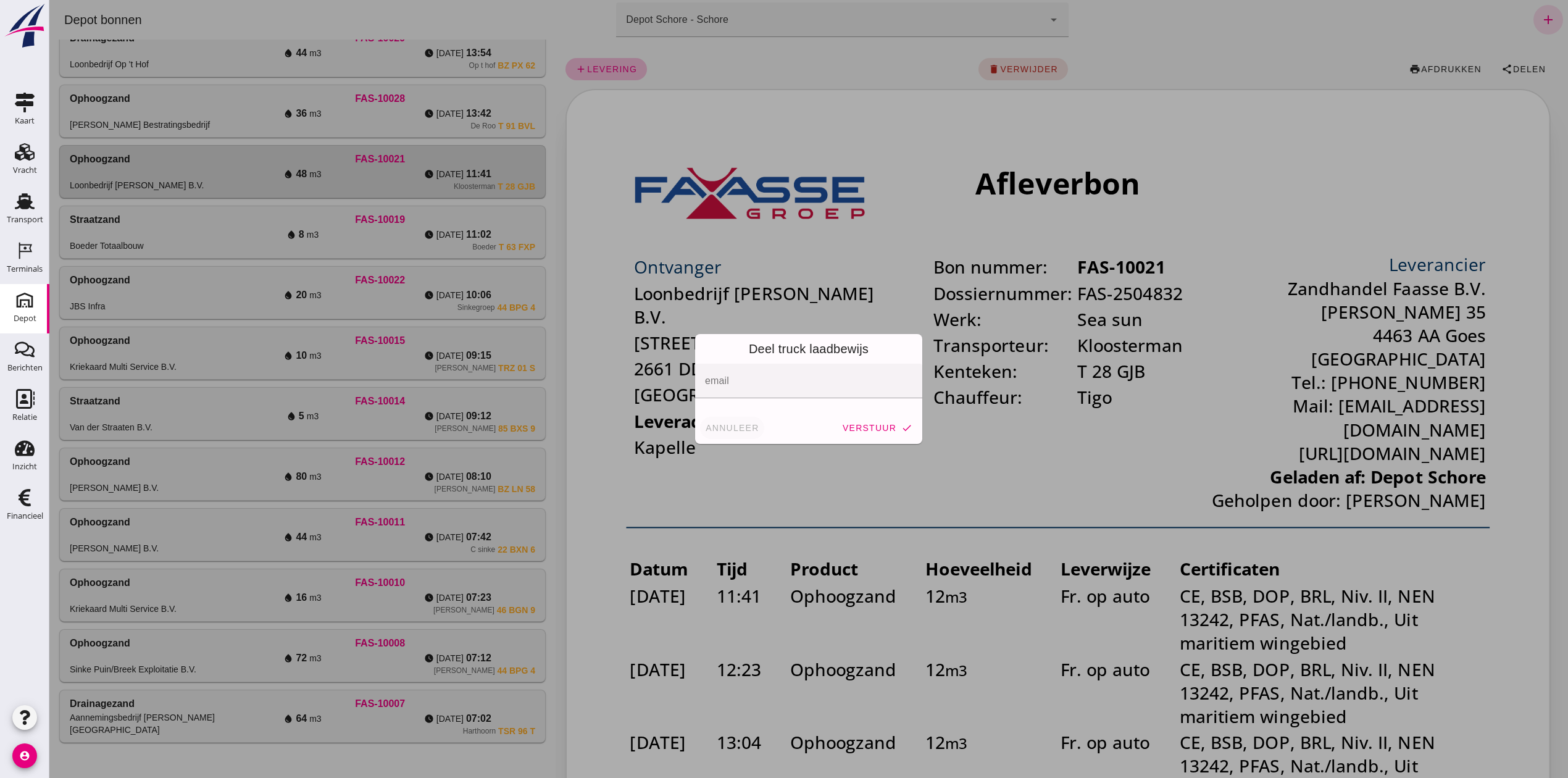
click span "annuleer"
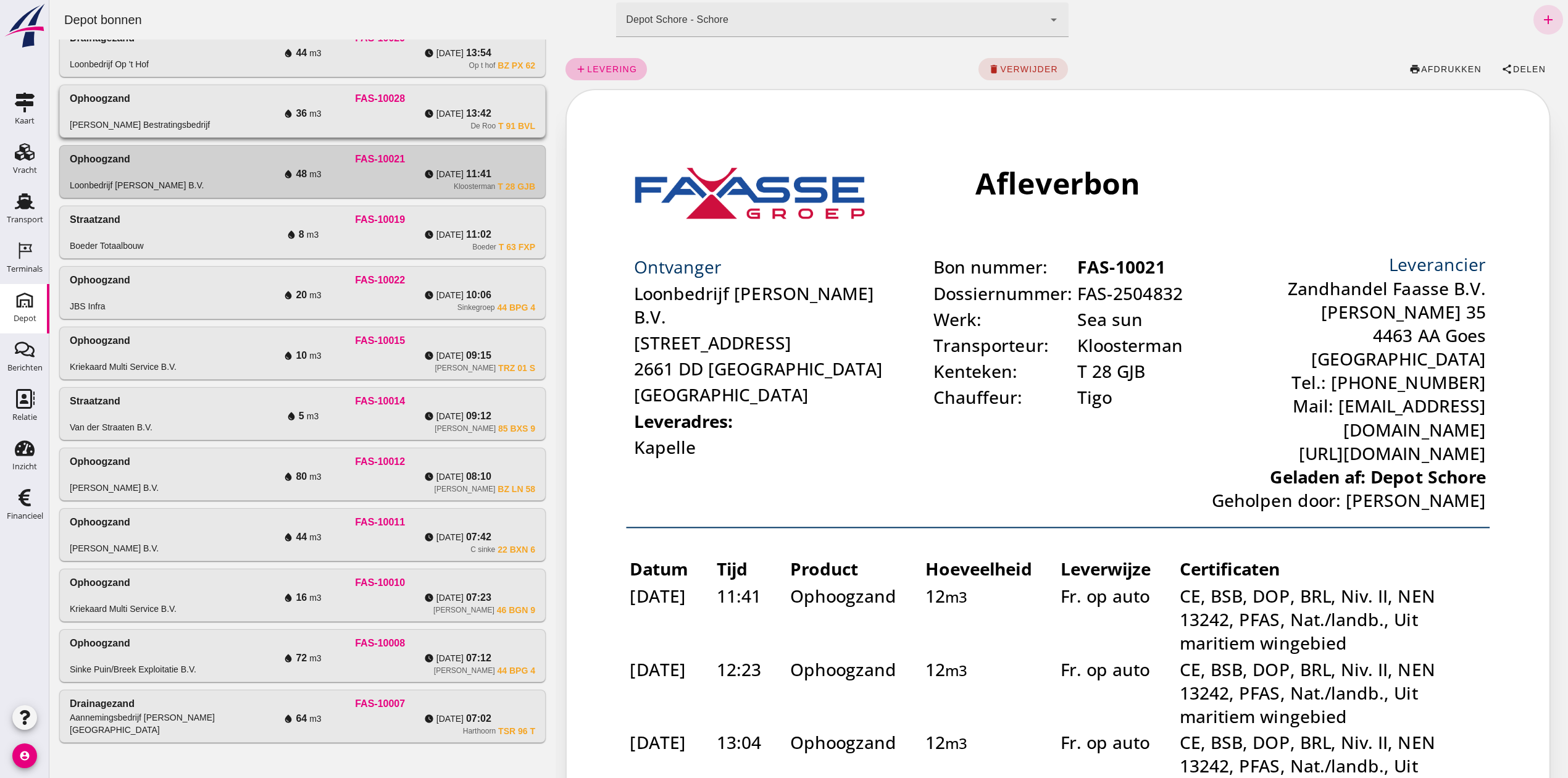
click at [150, 118] on div "[PERSON_NAME] Bestratingsbedrijf" at bounding box center [140, 124] width 140 height 12
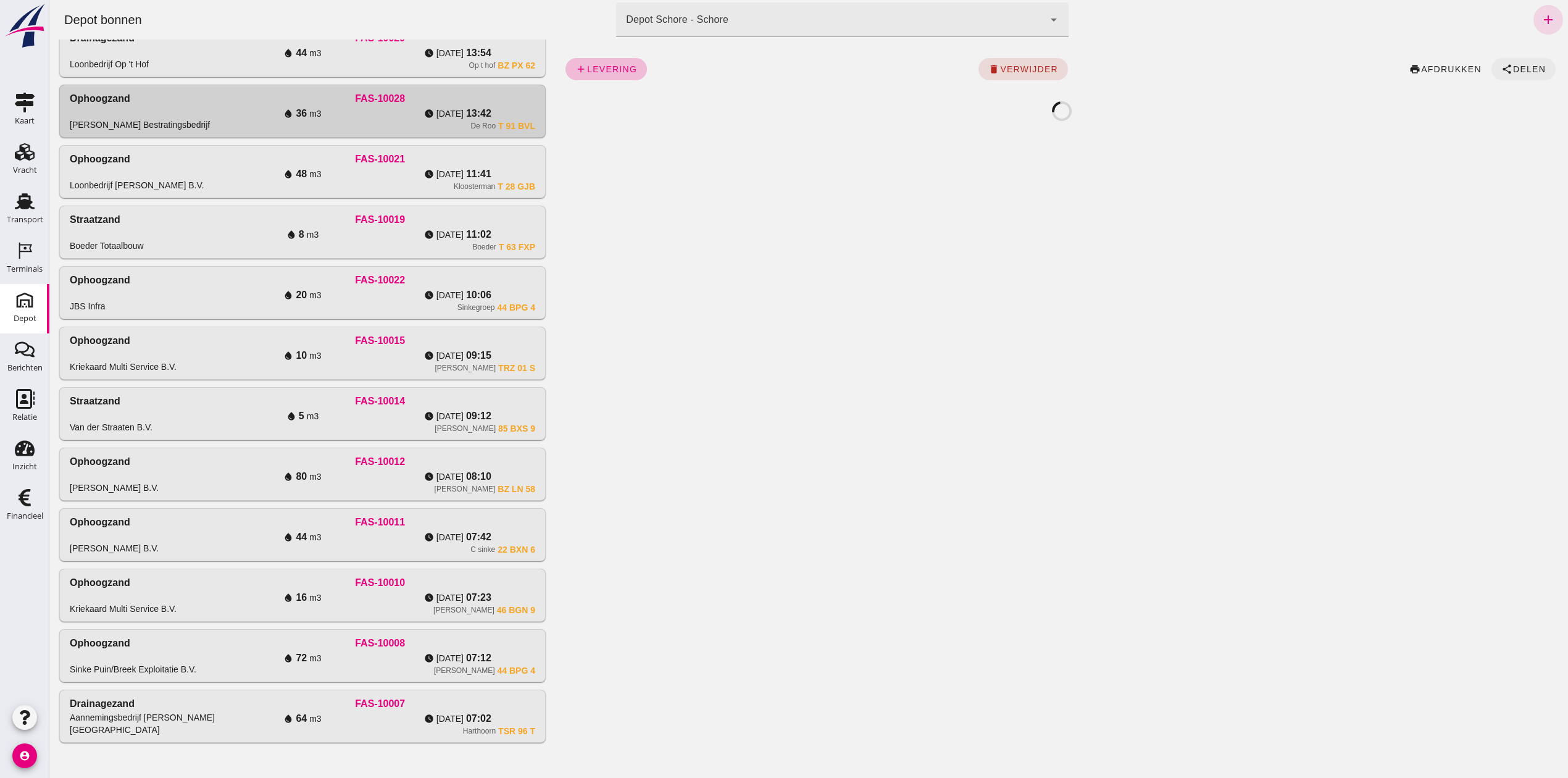
click span "share Delen"
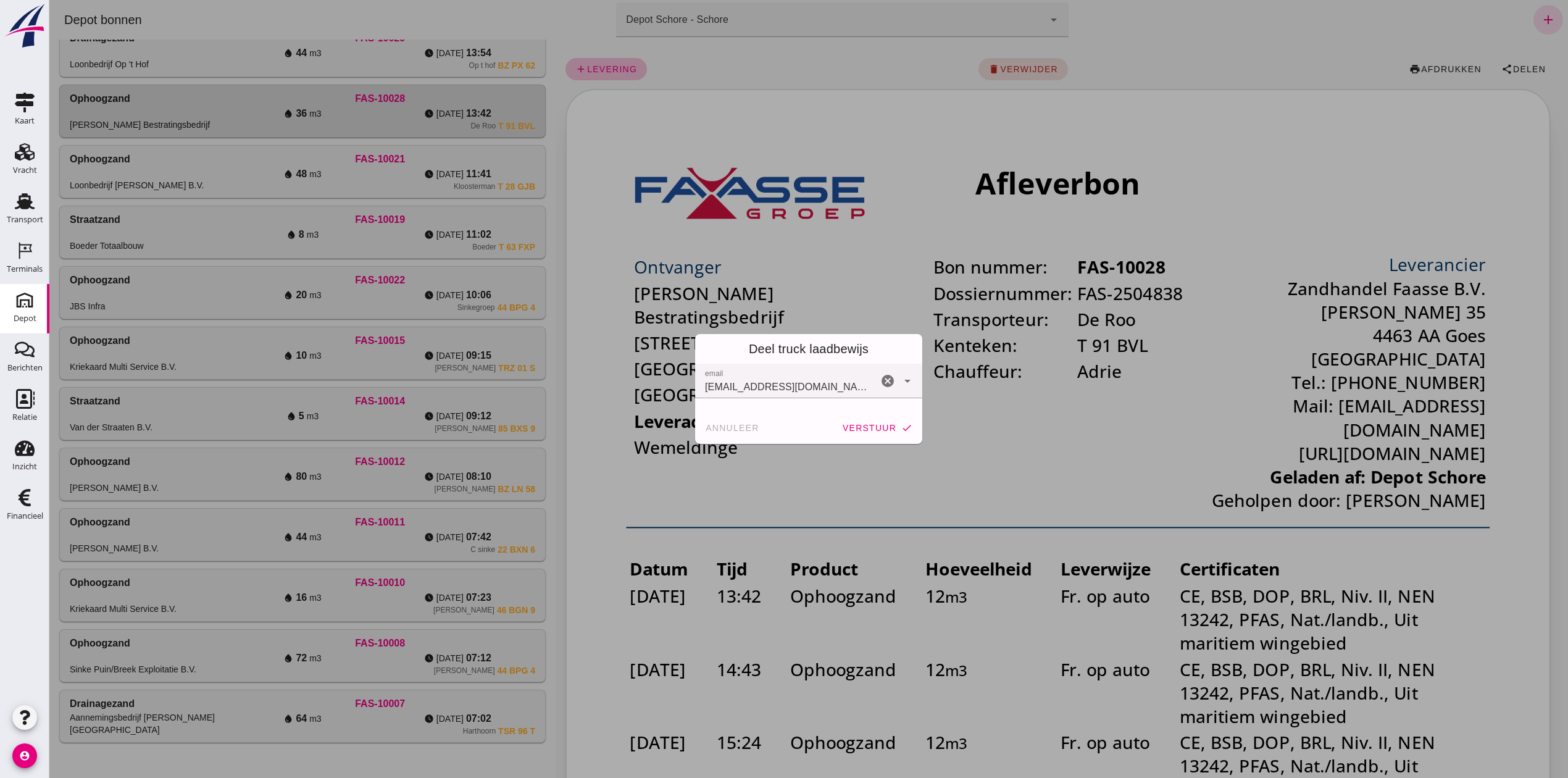
click span "verstuur"
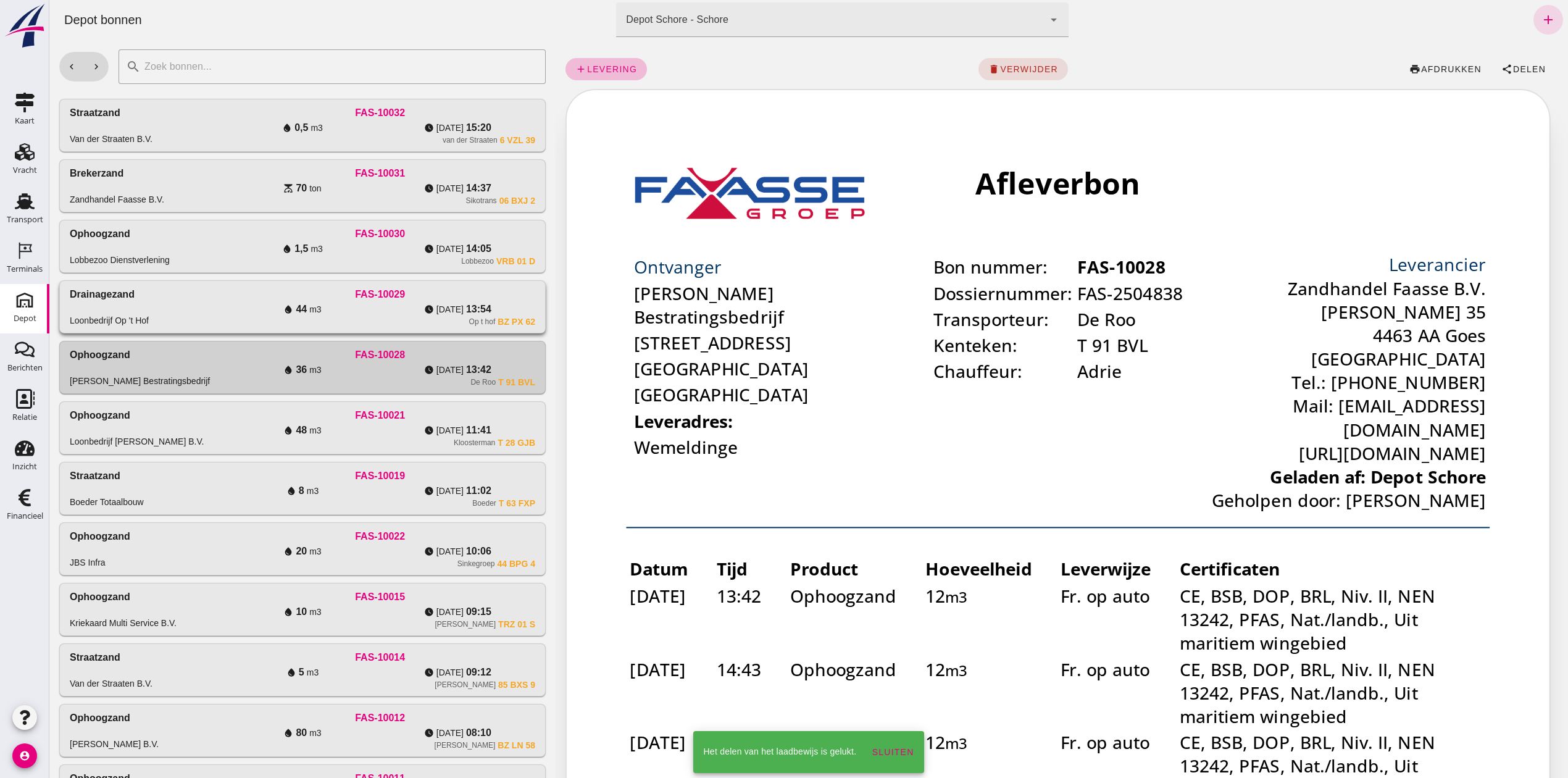
click at [122, 316] on div "Loonbedrijf Op 't Hof" at bounding box center [109, 320] width 79 height 12
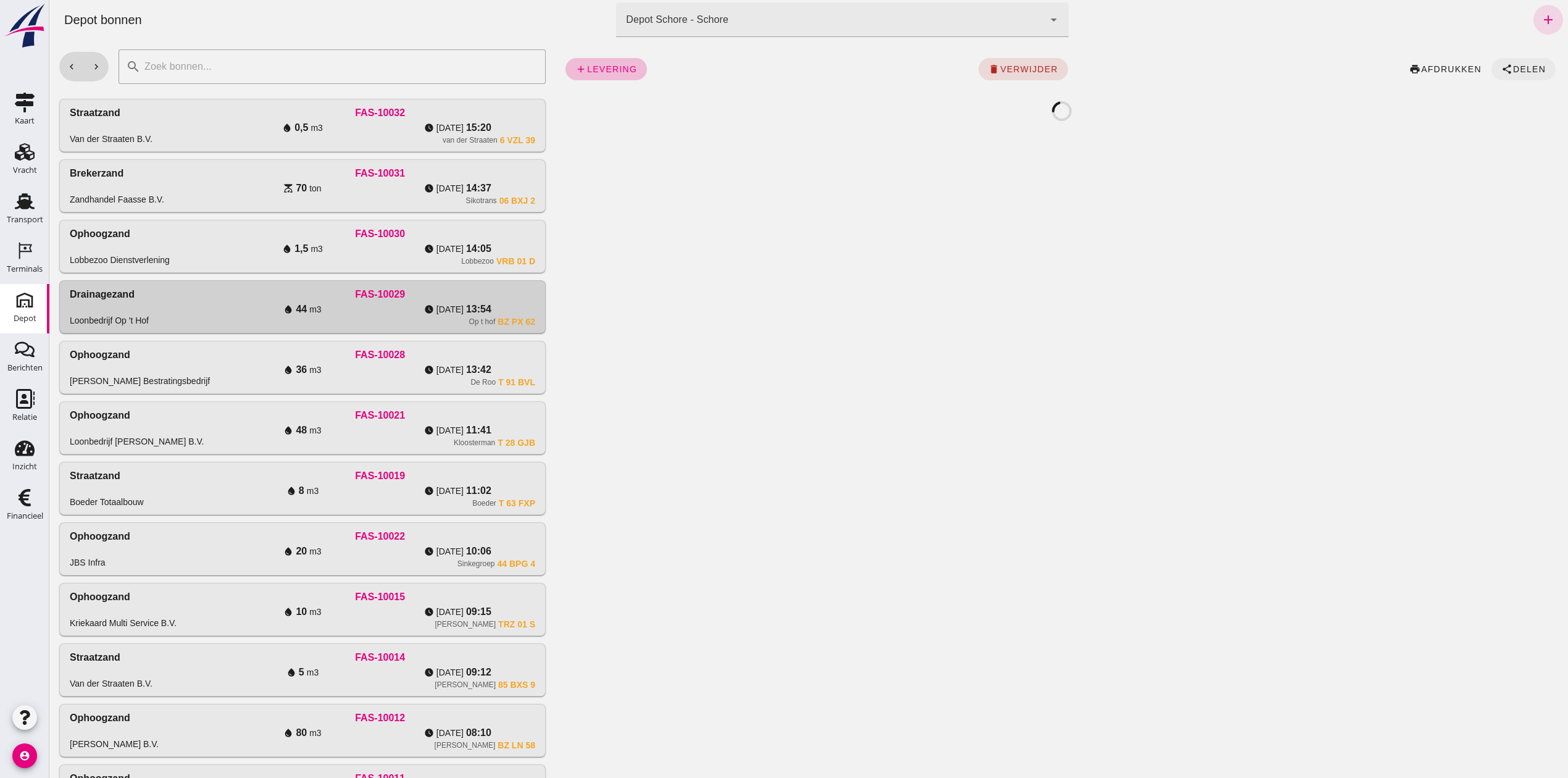
click span "Delen"
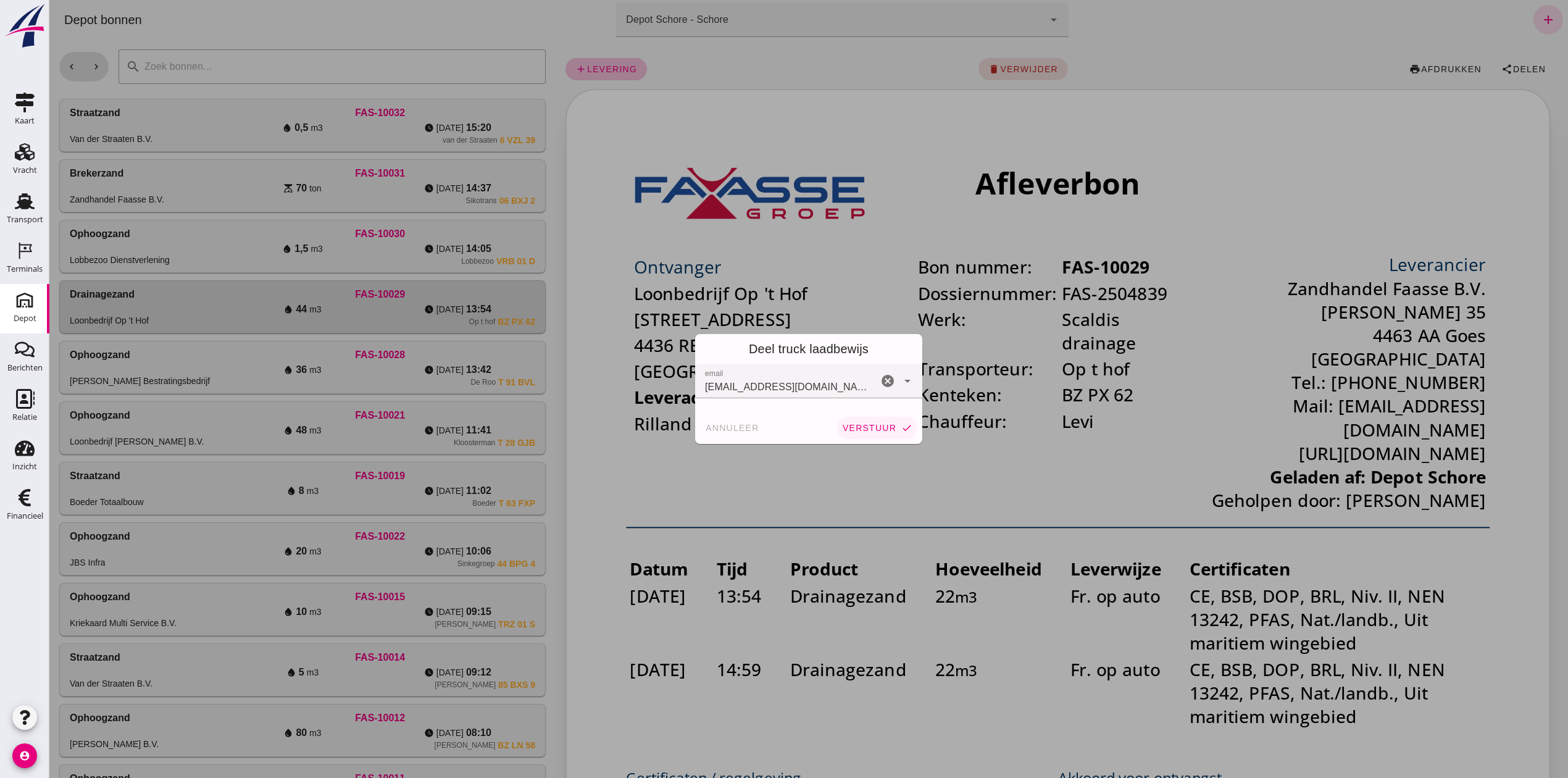
click span "verstuur"
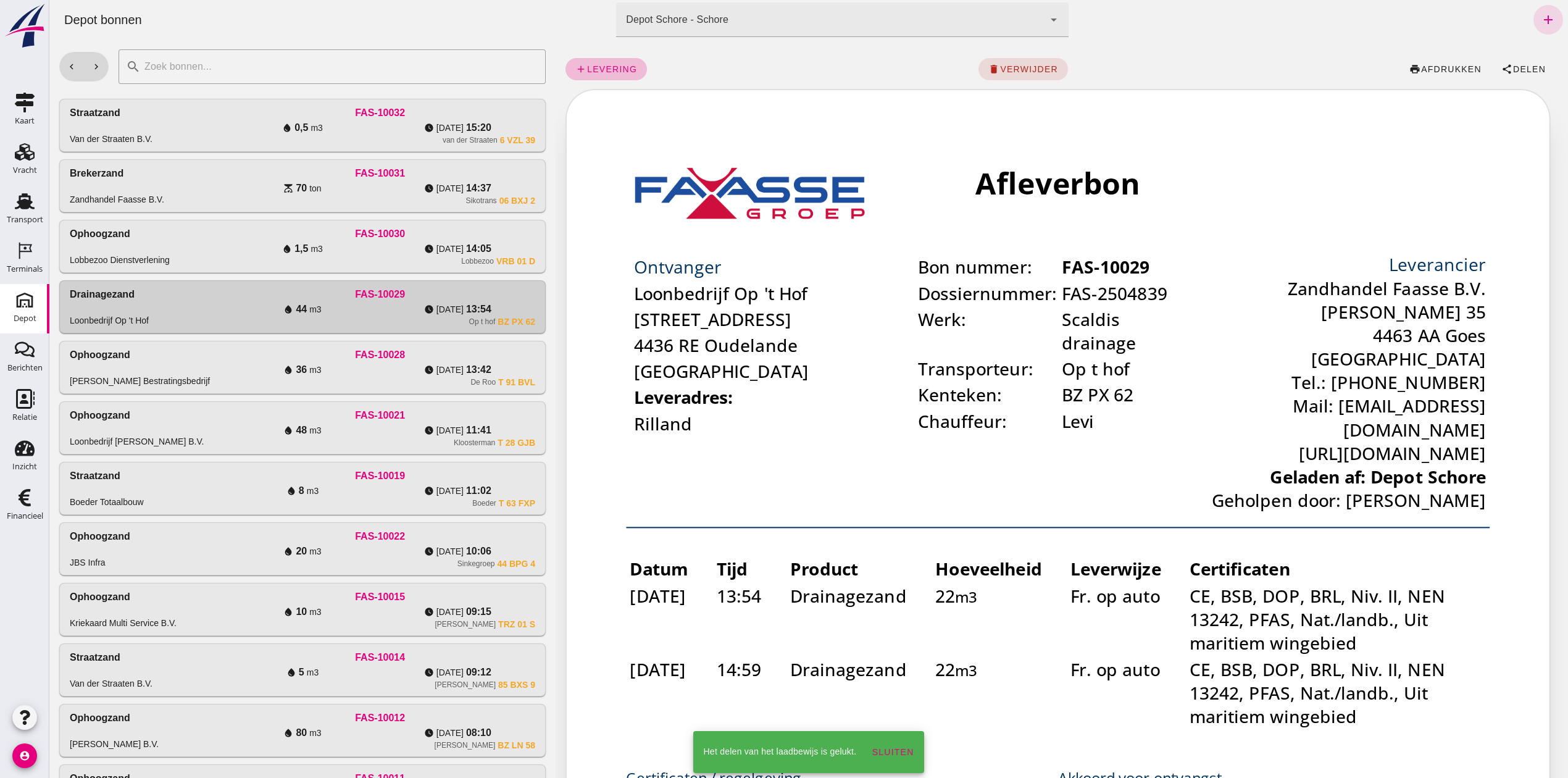
click at [104, 246] on div "Ophoogzand Lobbezoo Dienstverlening" at bounding box center [147, 246] width 155 height 40
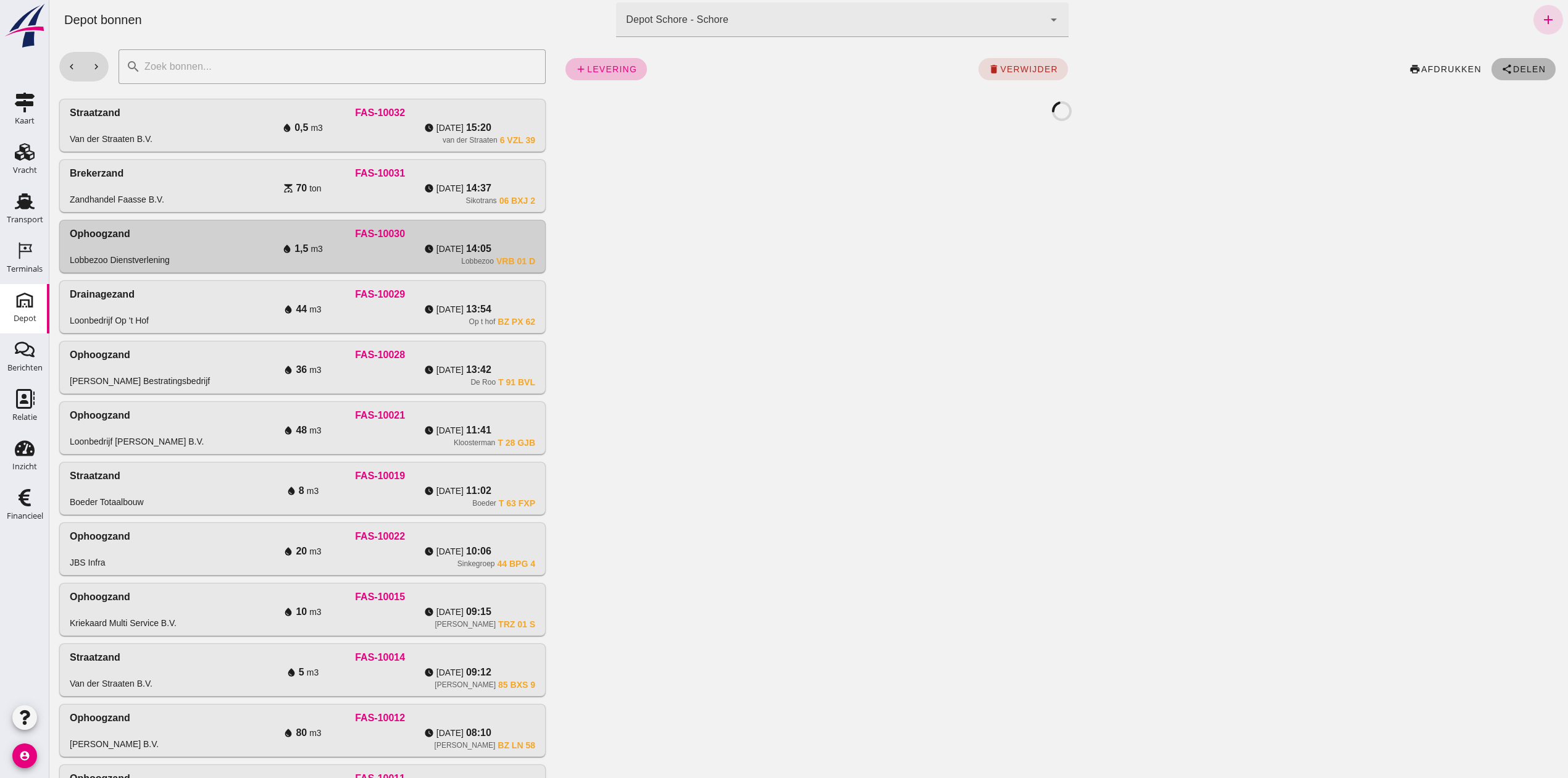
click span "Delen"
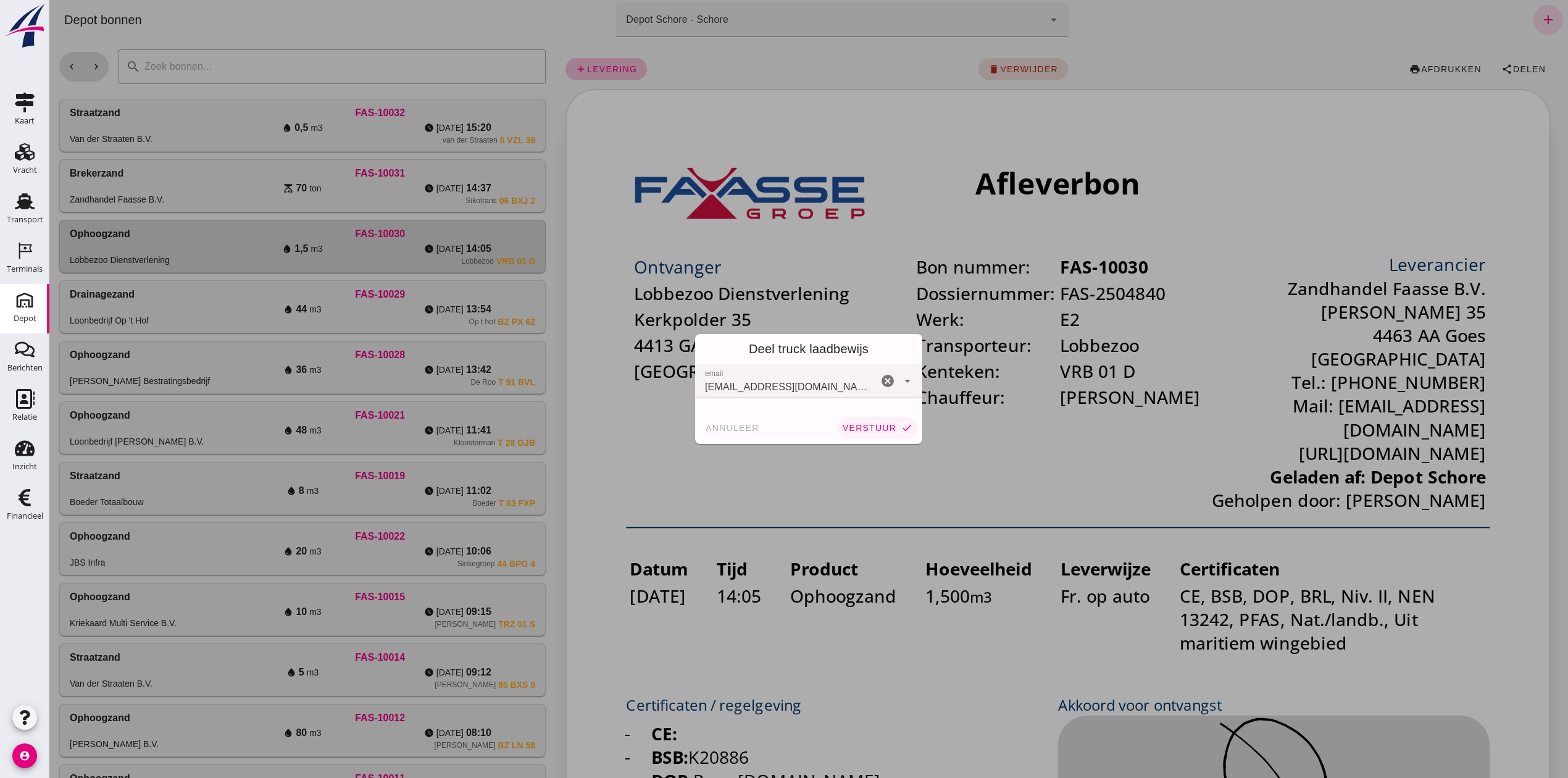
click button "verstuur check"
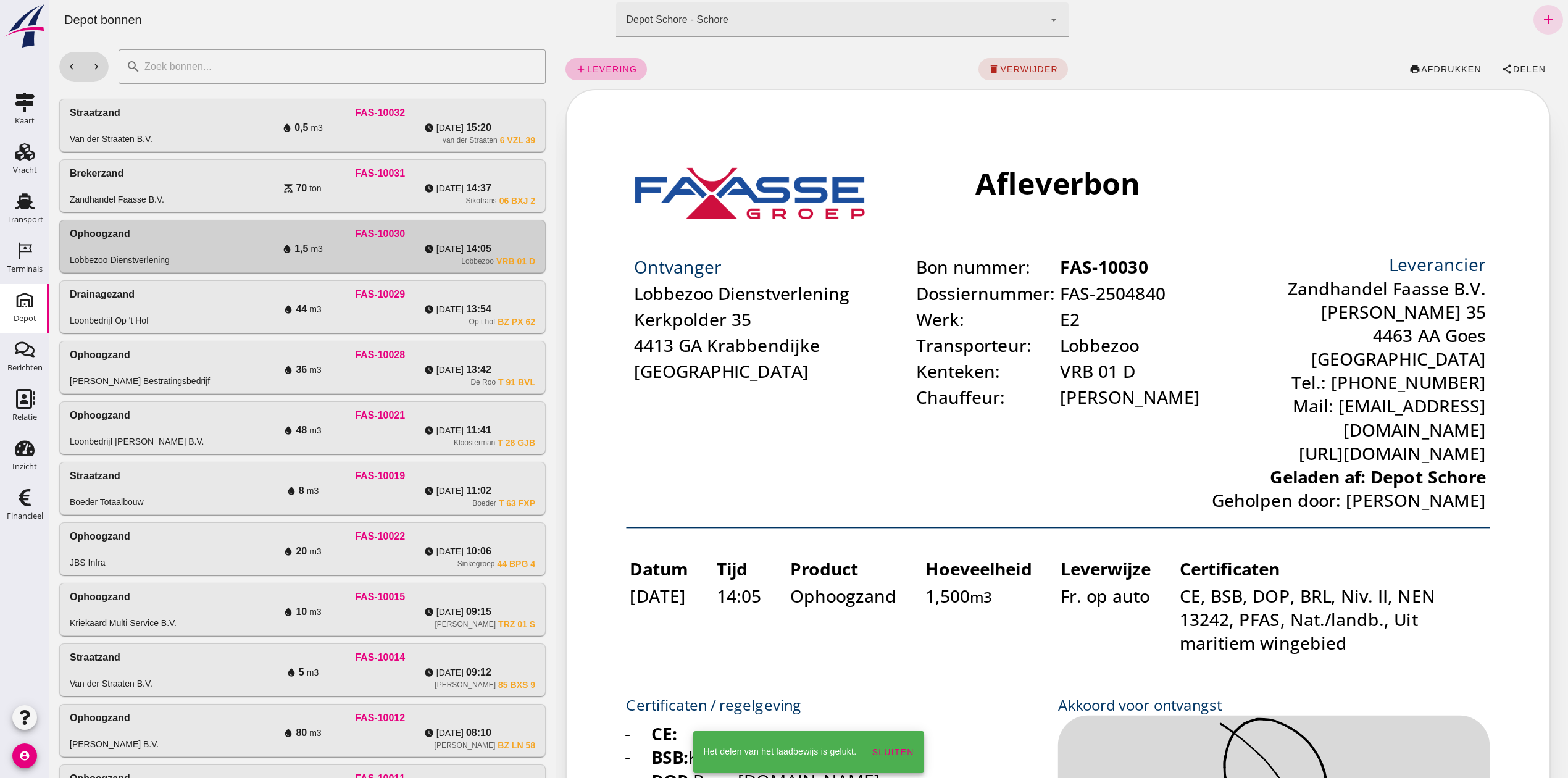
click at [211, 192] on div "Brekerzand Zandhandel Faasse B.V." at bounding box center [147, 186] width 155 height 40
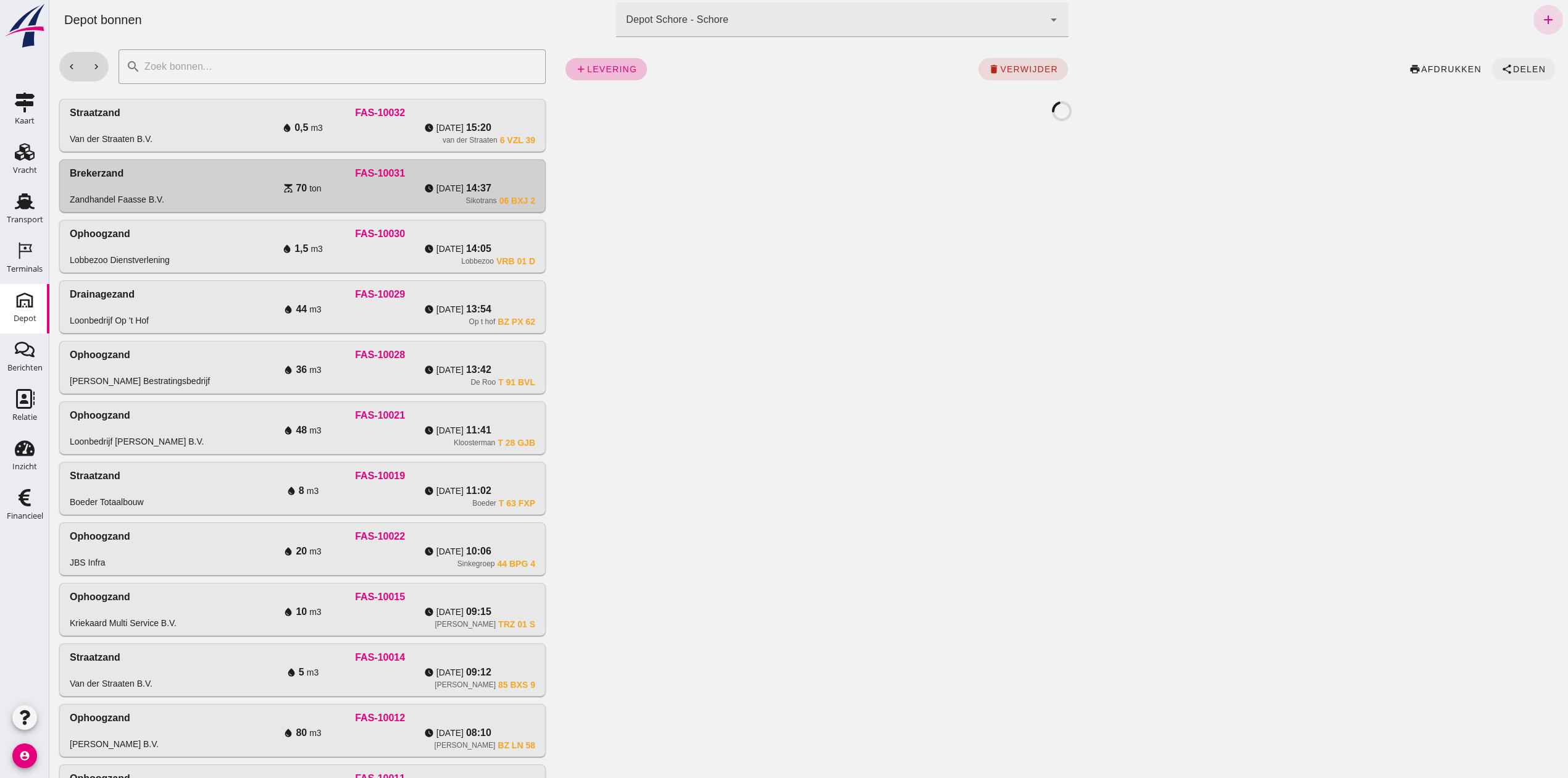
click button "share Delen"
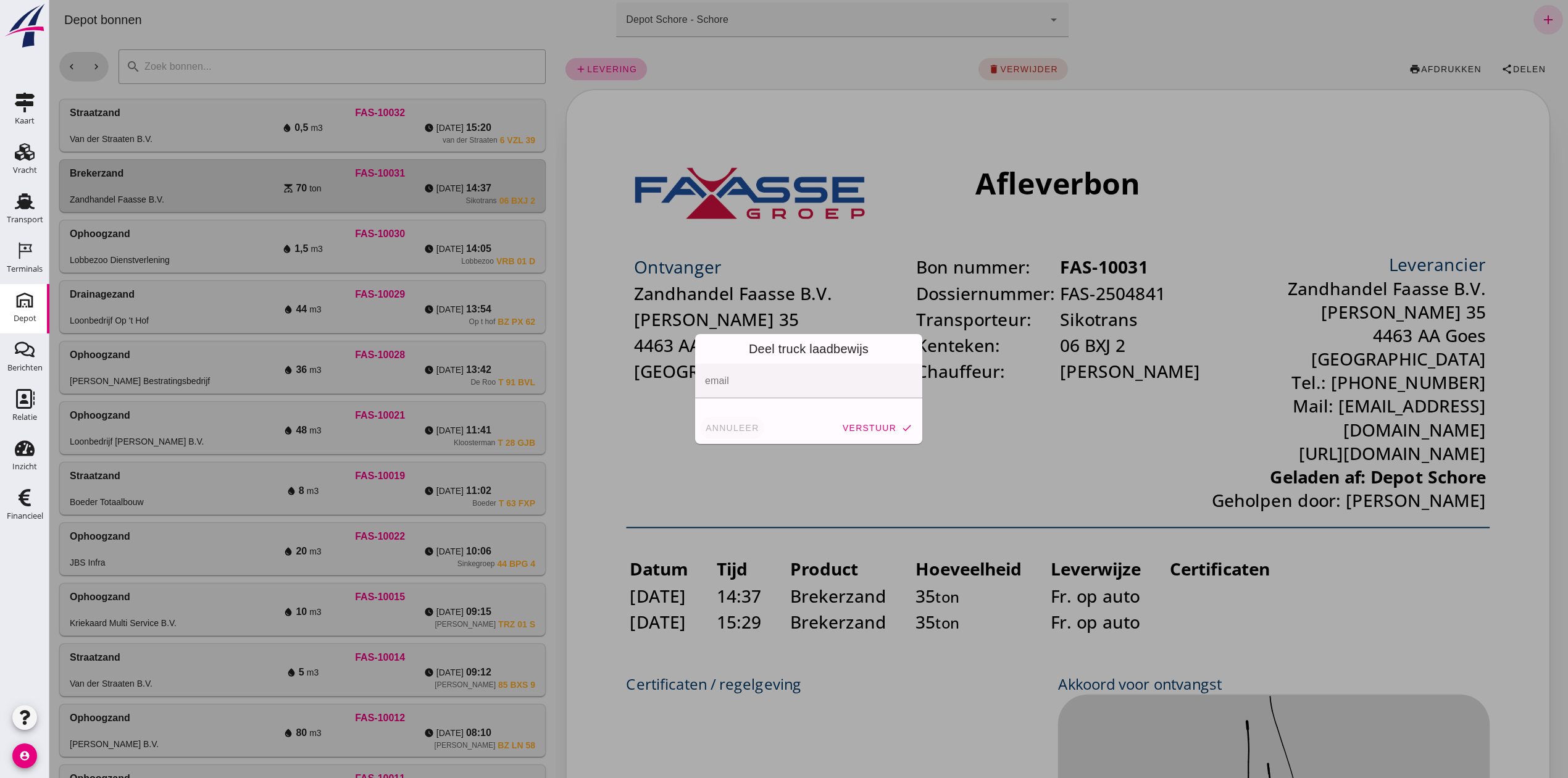
click span "annuleer"
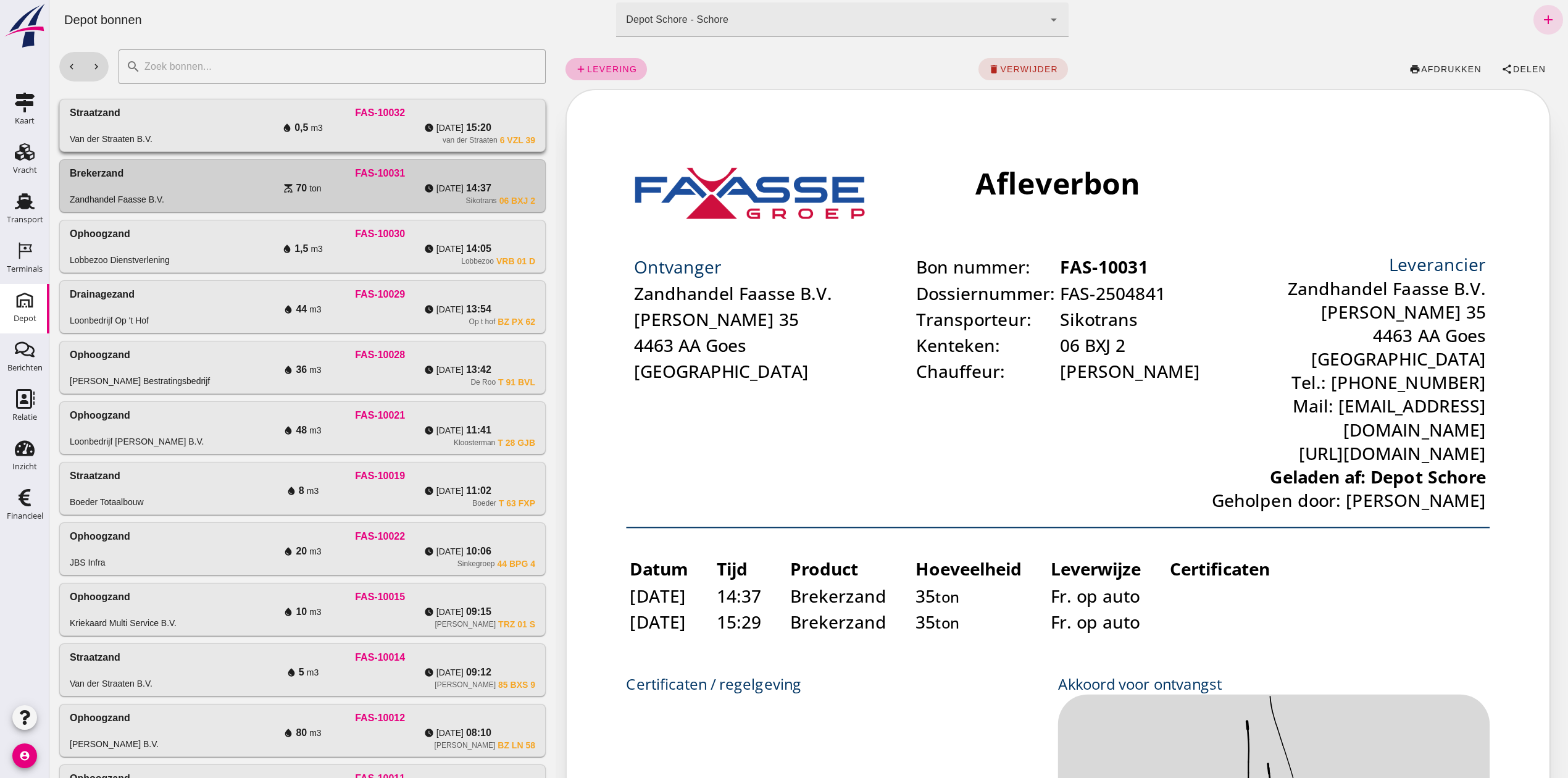
click div "[PERSON_NAME] B.V. FAS-10032 water_drop 0,5 m3 watch_later [DATE] 15:20 van der…"
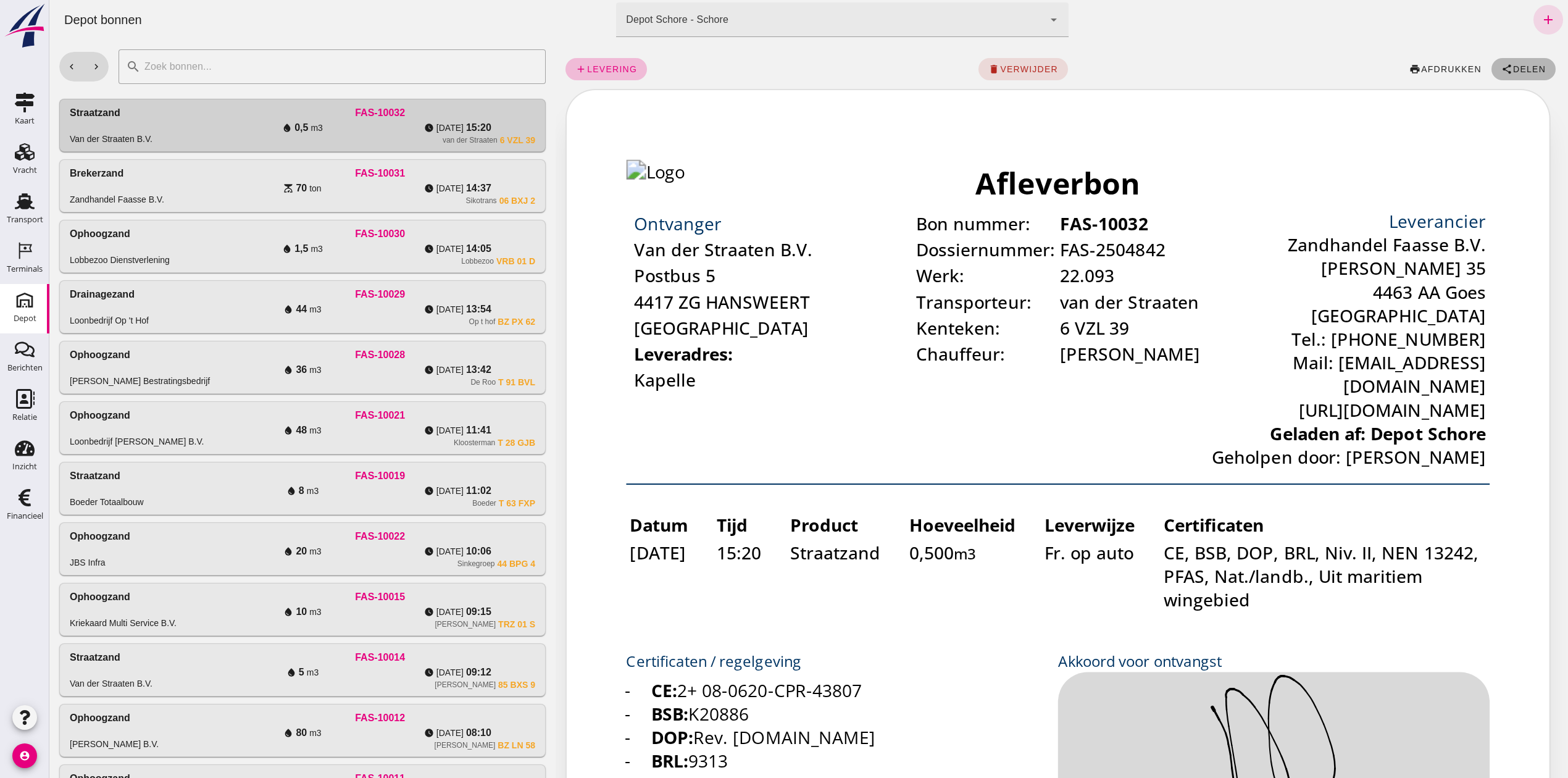
click icon "share"
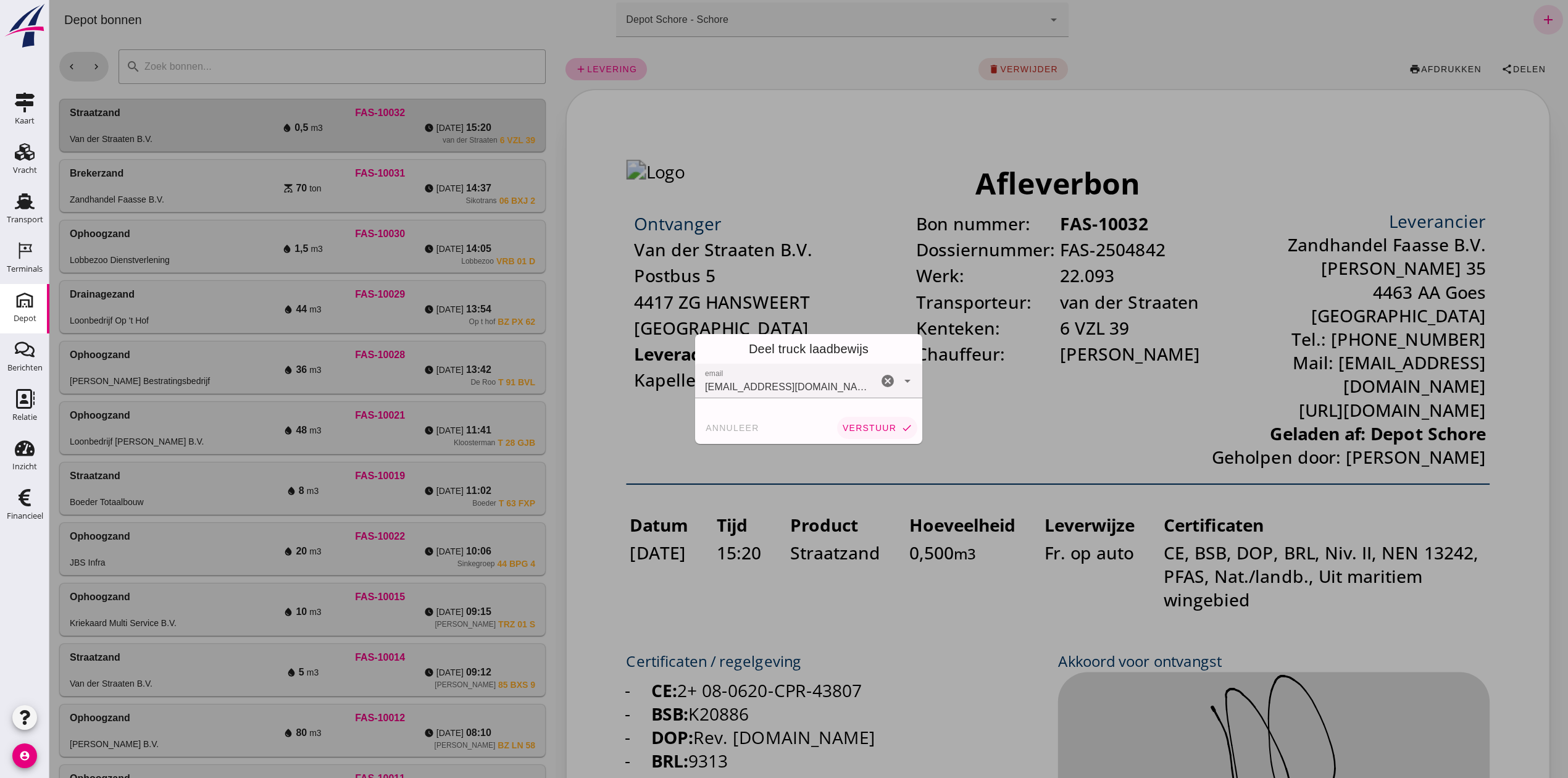
click button "verstuur check"
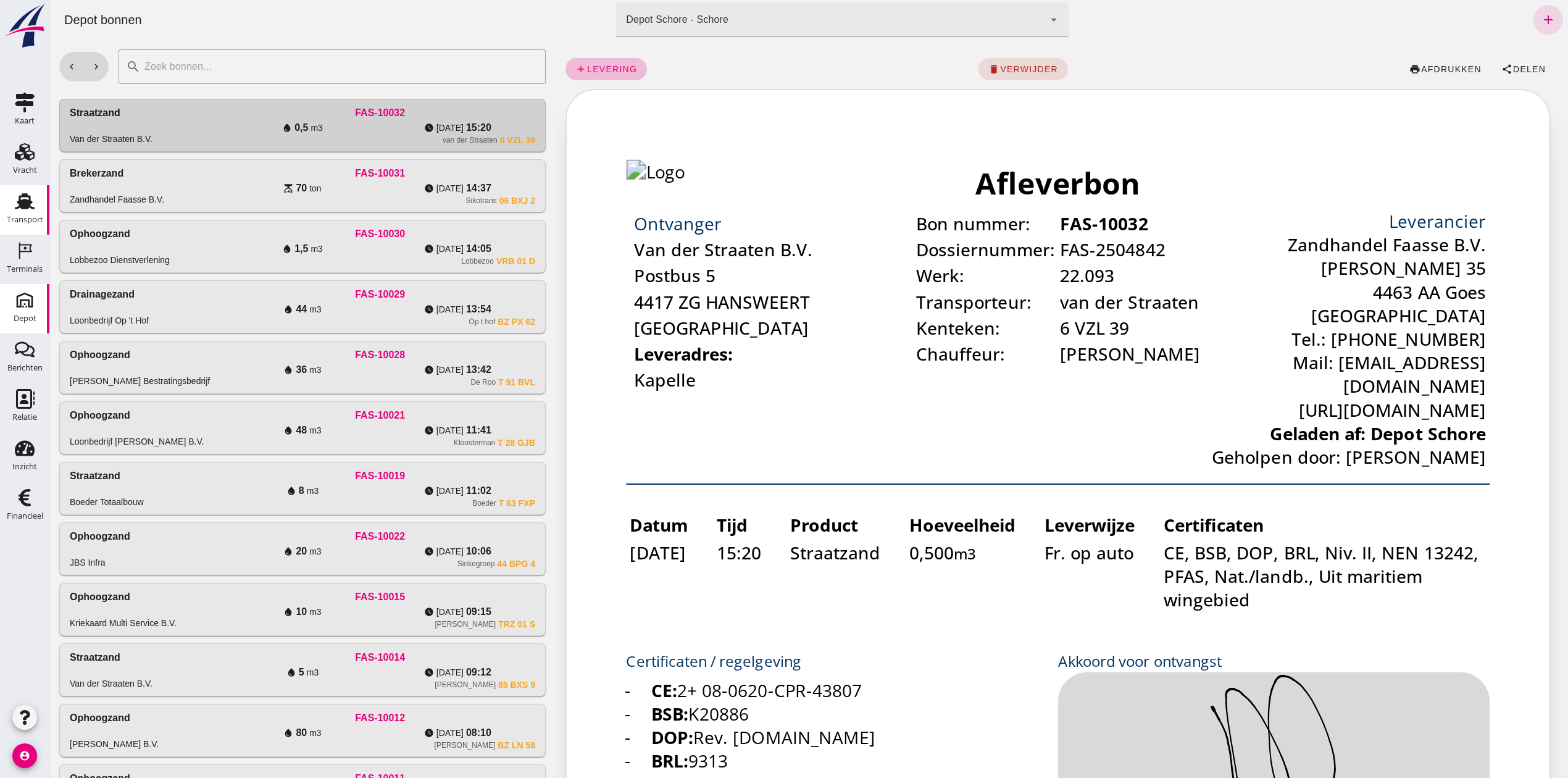
click at [30, 213] on div "Transport" at bounding box center [24, 219] width 36 height 18
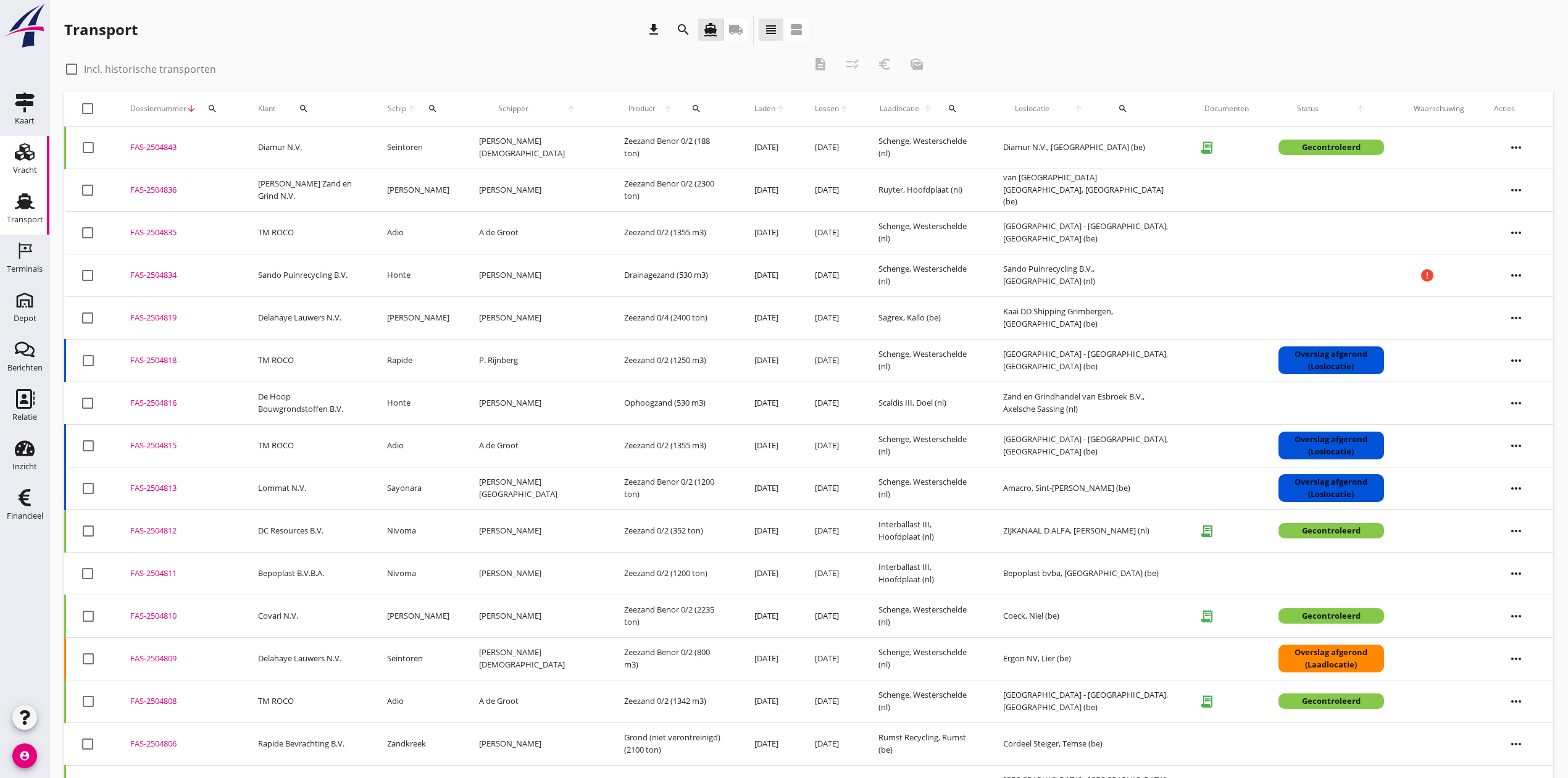
click at [21, 166] on div "Vracht" at bounding box center [25, 170] width 24 height 8
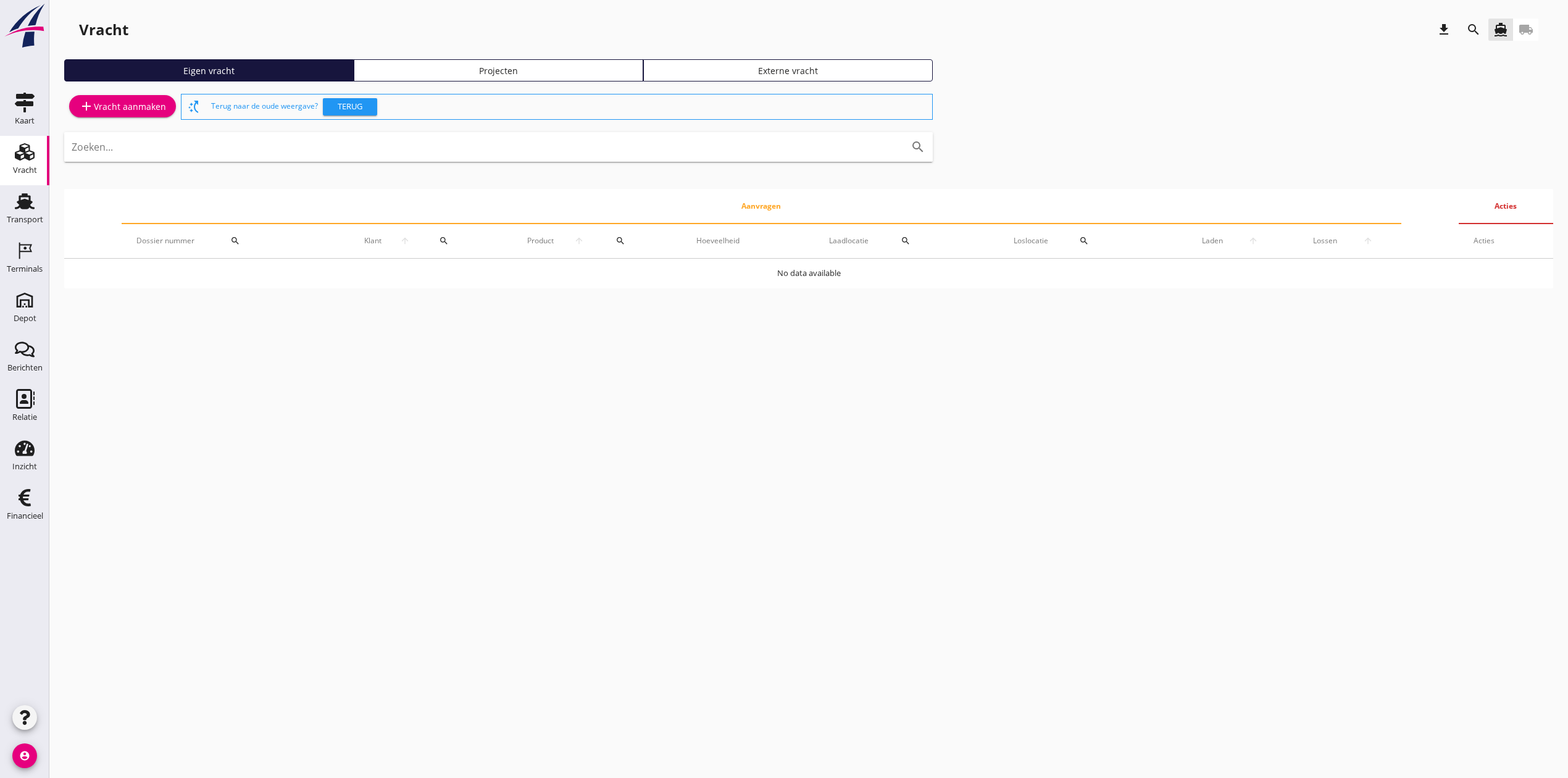
click at [504, 66] on div "Projecten" at bounding box center [498, 70] width 278 height 13
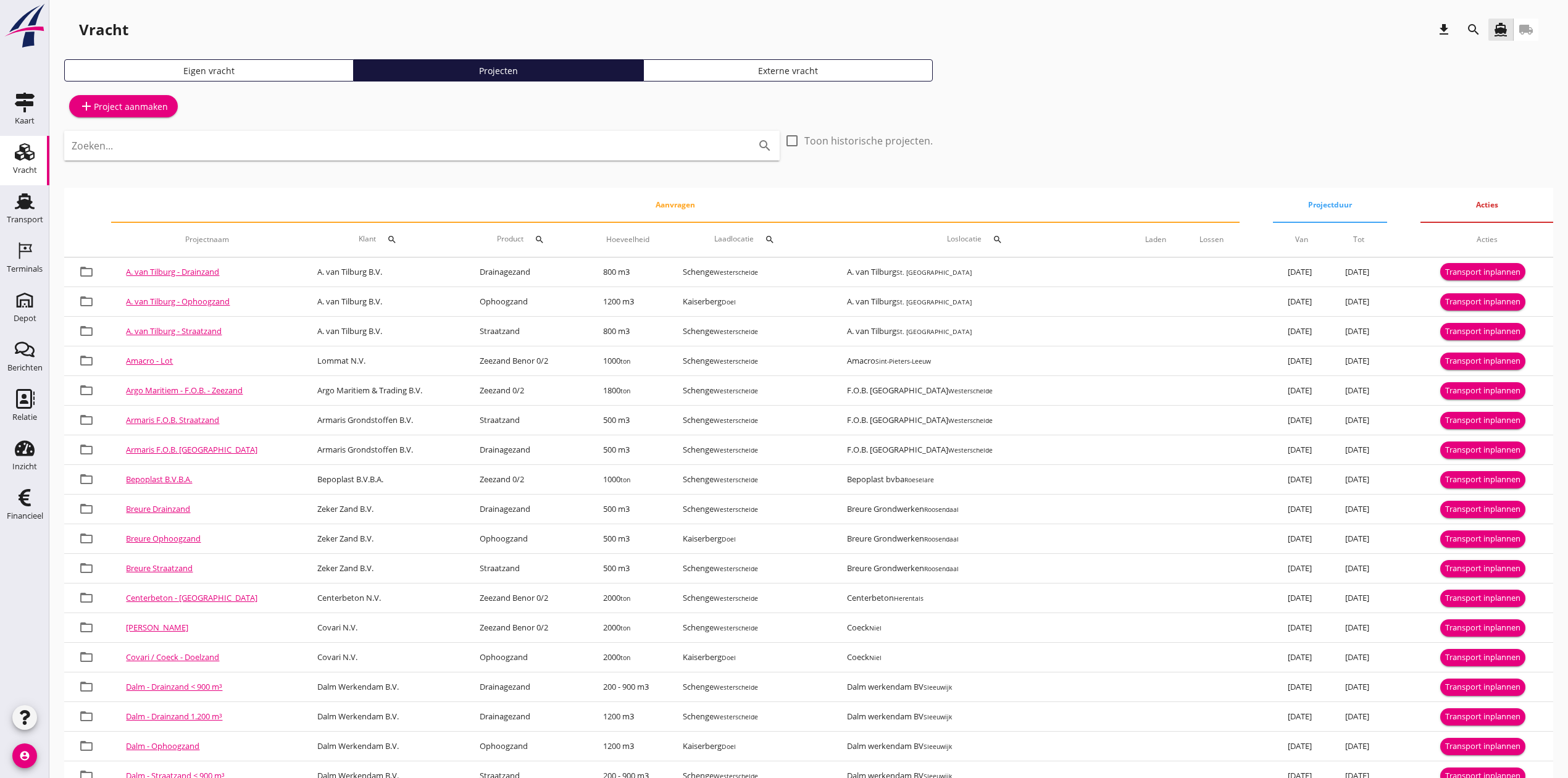
click at [1473, 26] on icon "search" at bounding box center [1474, 30] width 15 height 15
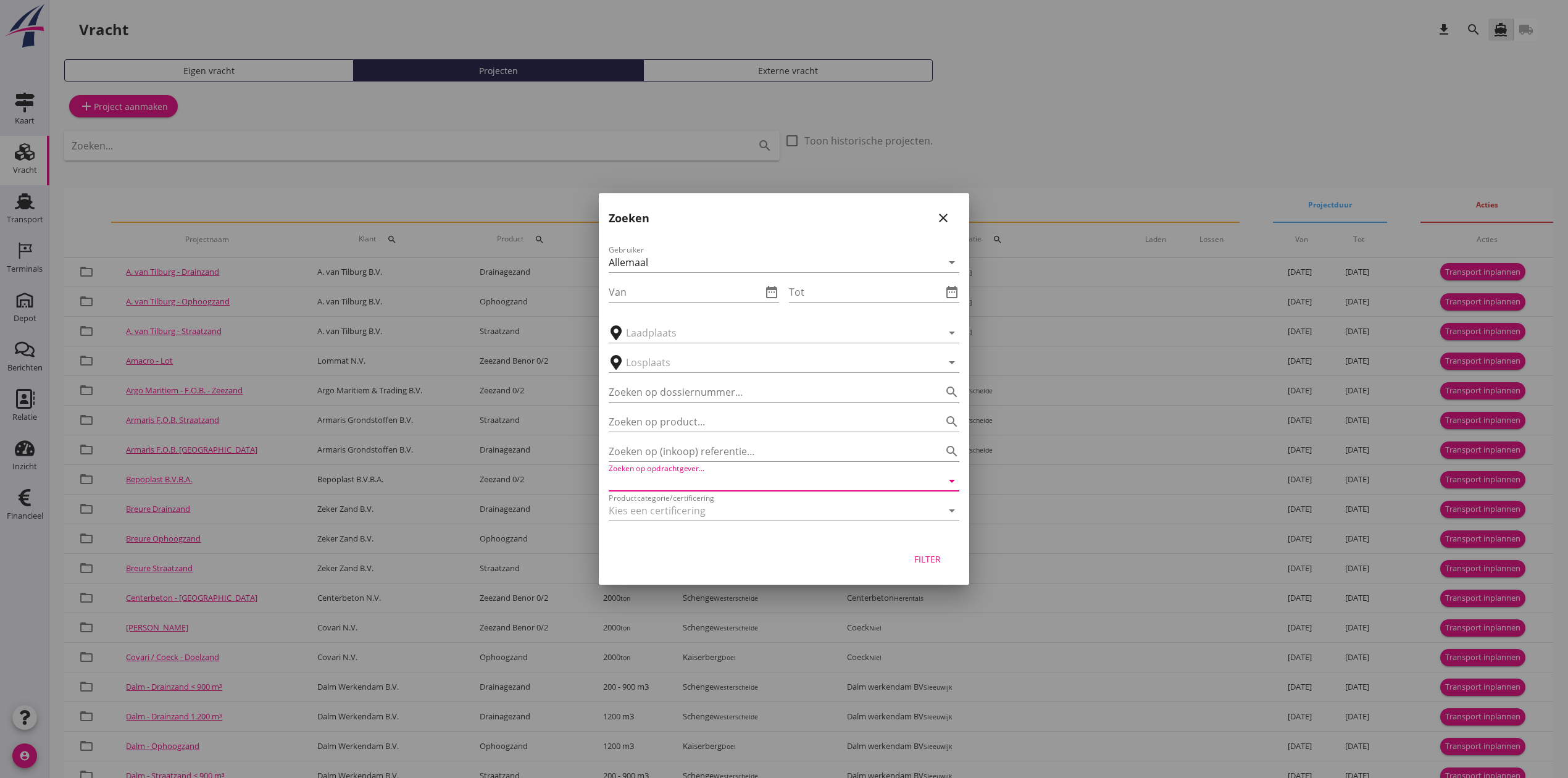
click at [669, 472] on input "Zoeken op opdrachtgever..." at bounding box center [767, 480] width 316 height 19
click at [695, 504] on div "Covari N.V." at bounding box center [784, 511] width 331 height 15
type input "Covari N.V."
click at [943, 559] on div "Filter" at bounding box center [927, 559] width 34 height 13
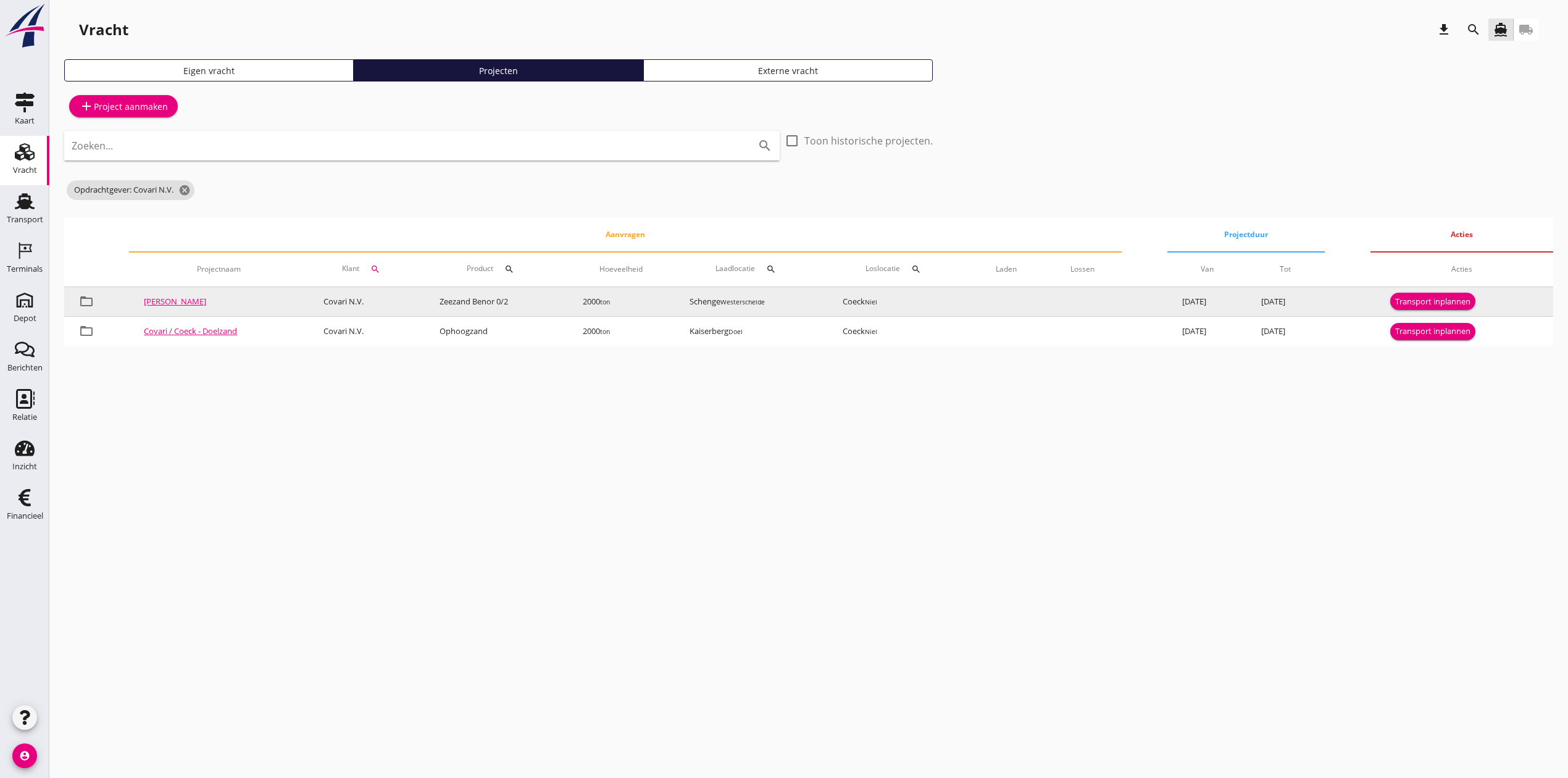
click at [1440, 296] on div "Transport inplannen" at bounding box center [1433, 301] width 76 height 12
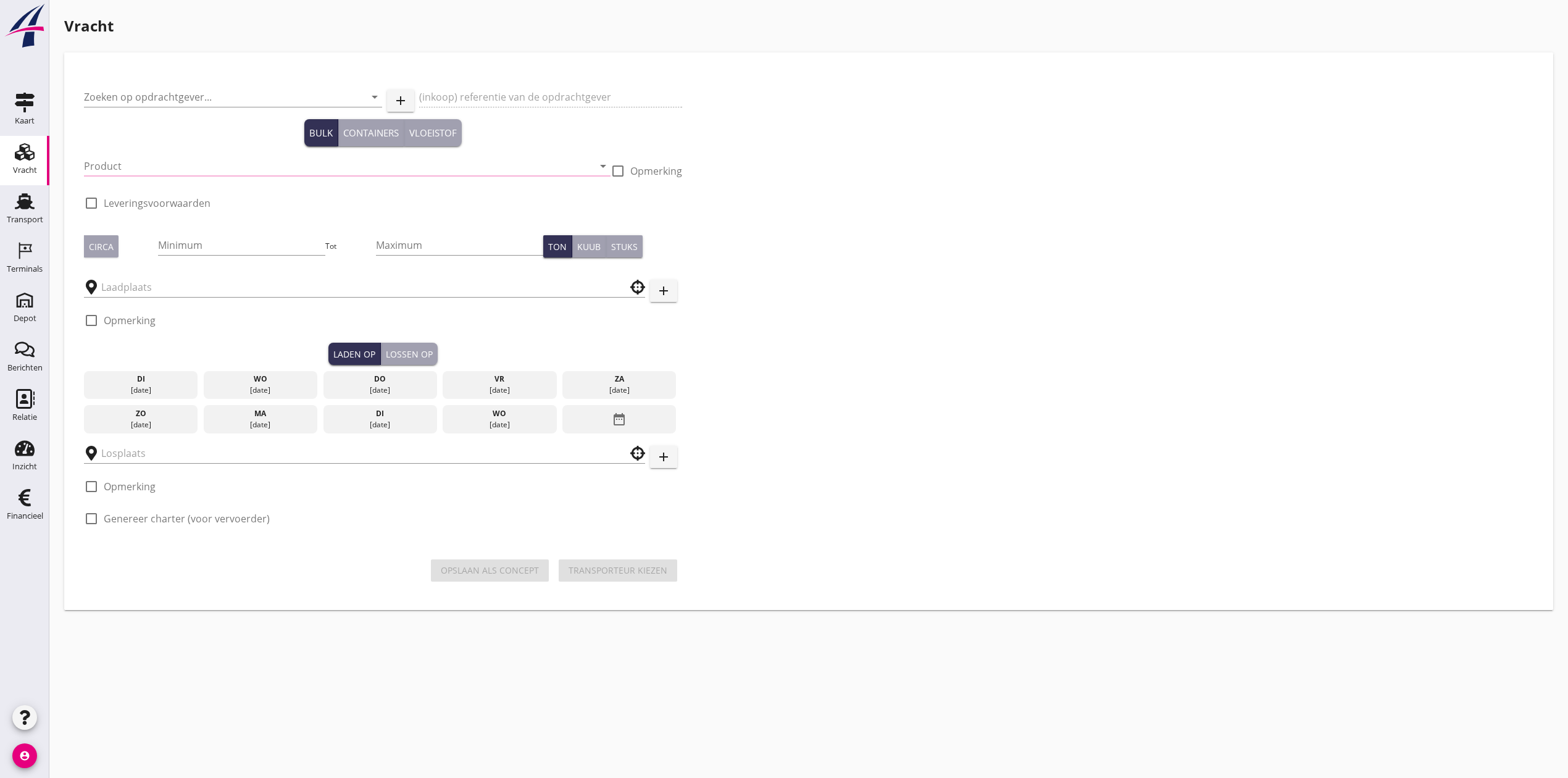
type input "Covari N.V."
type input "PO"
type input "Zeezand Benor 0/2 (6120)"
checkbox input "true"
type input "2000"
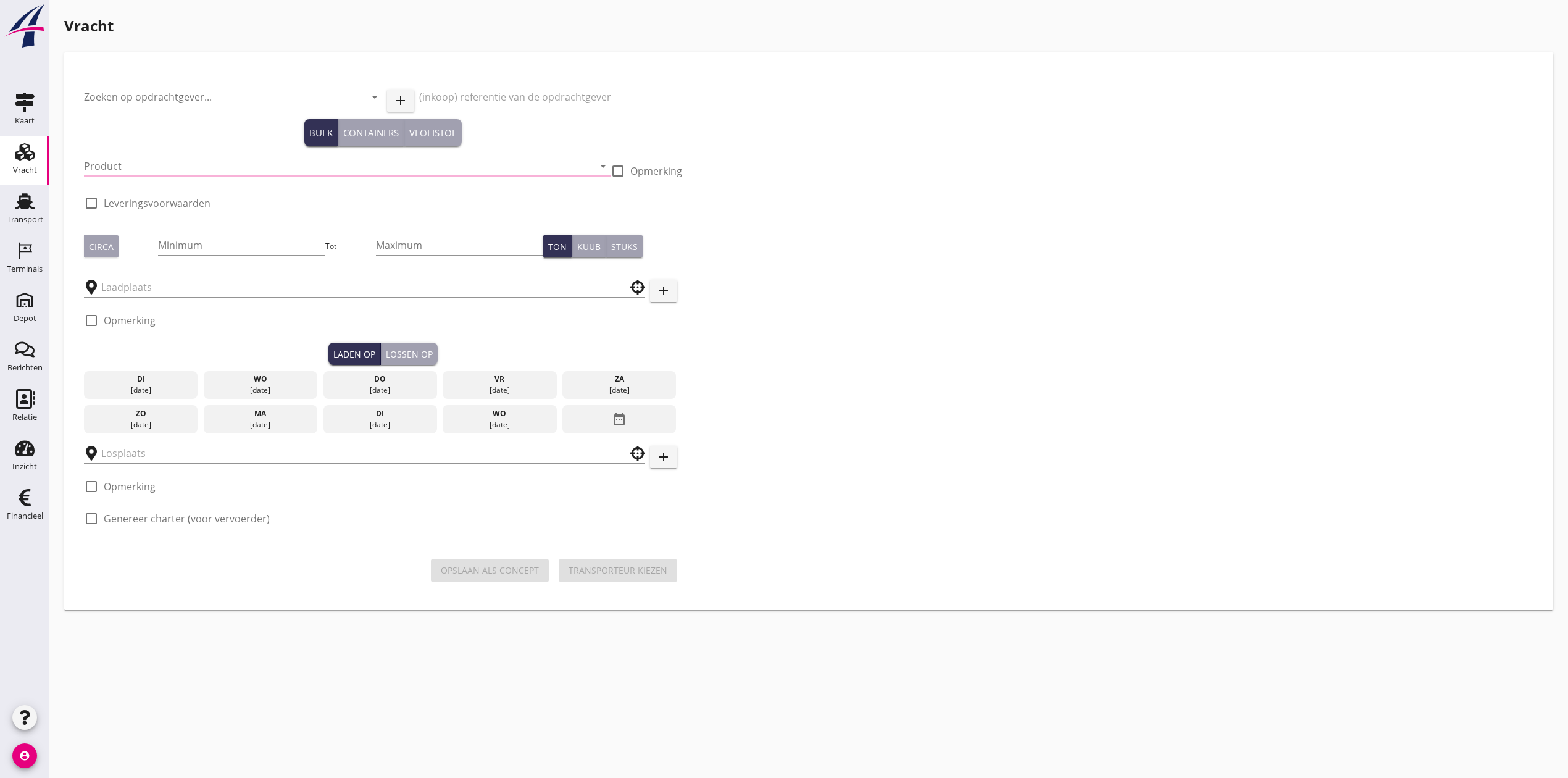
checkbox input "true"
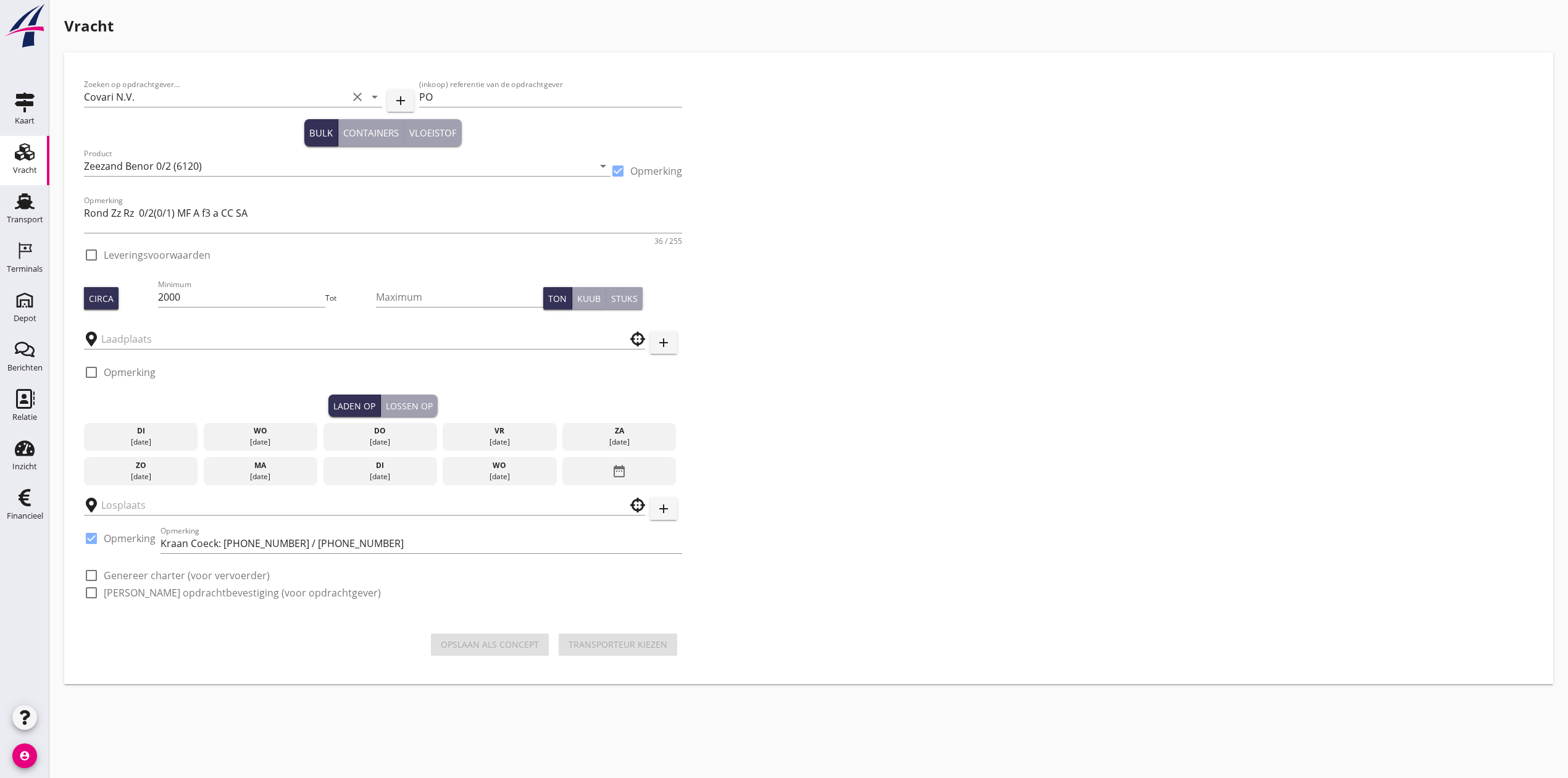
checkbox input "true"
type input "Schenge"
type input "Coeck"
checkbox input "true"
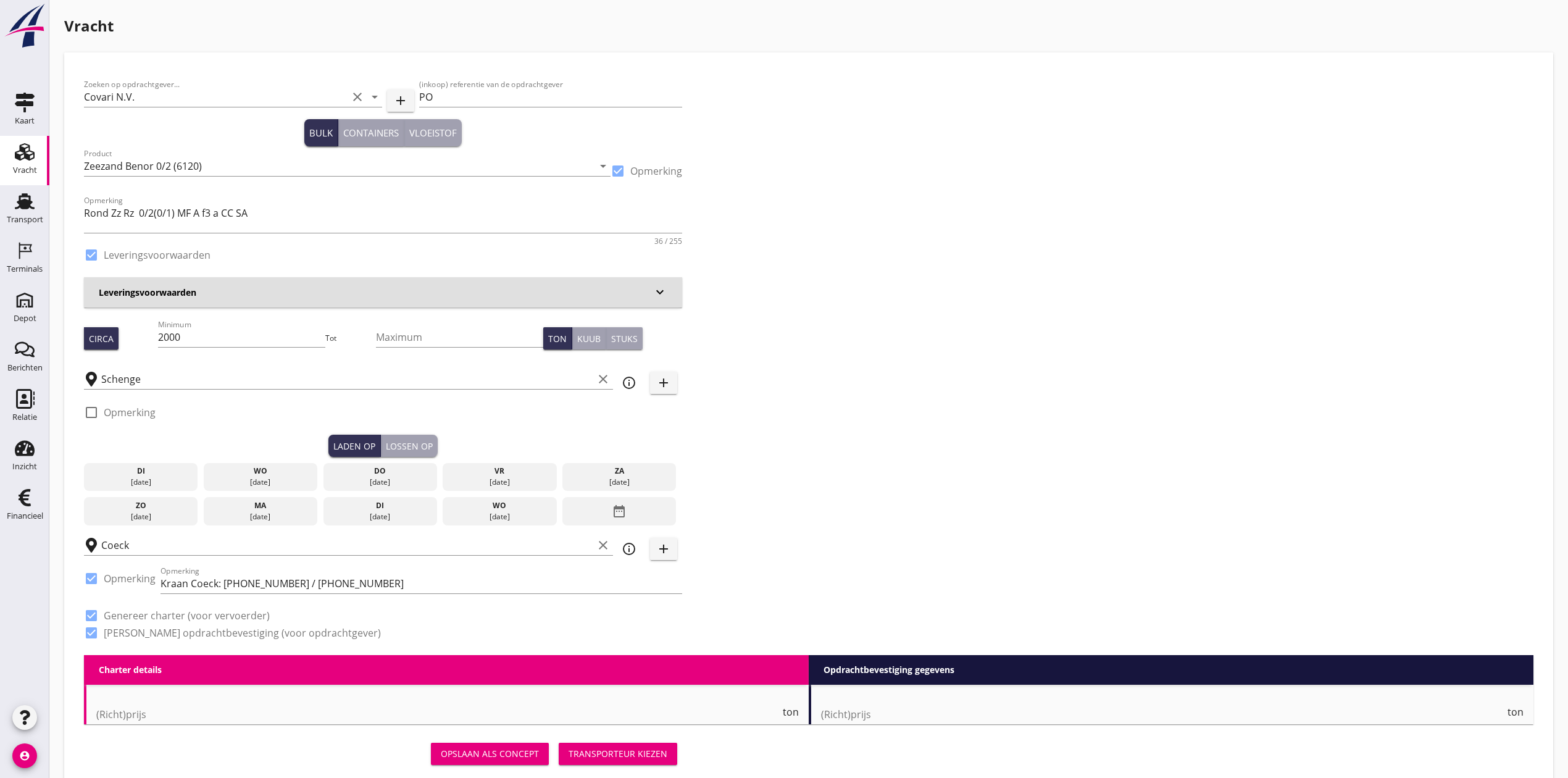
type input "2.19"
checkbox input "false"
radio input "false"
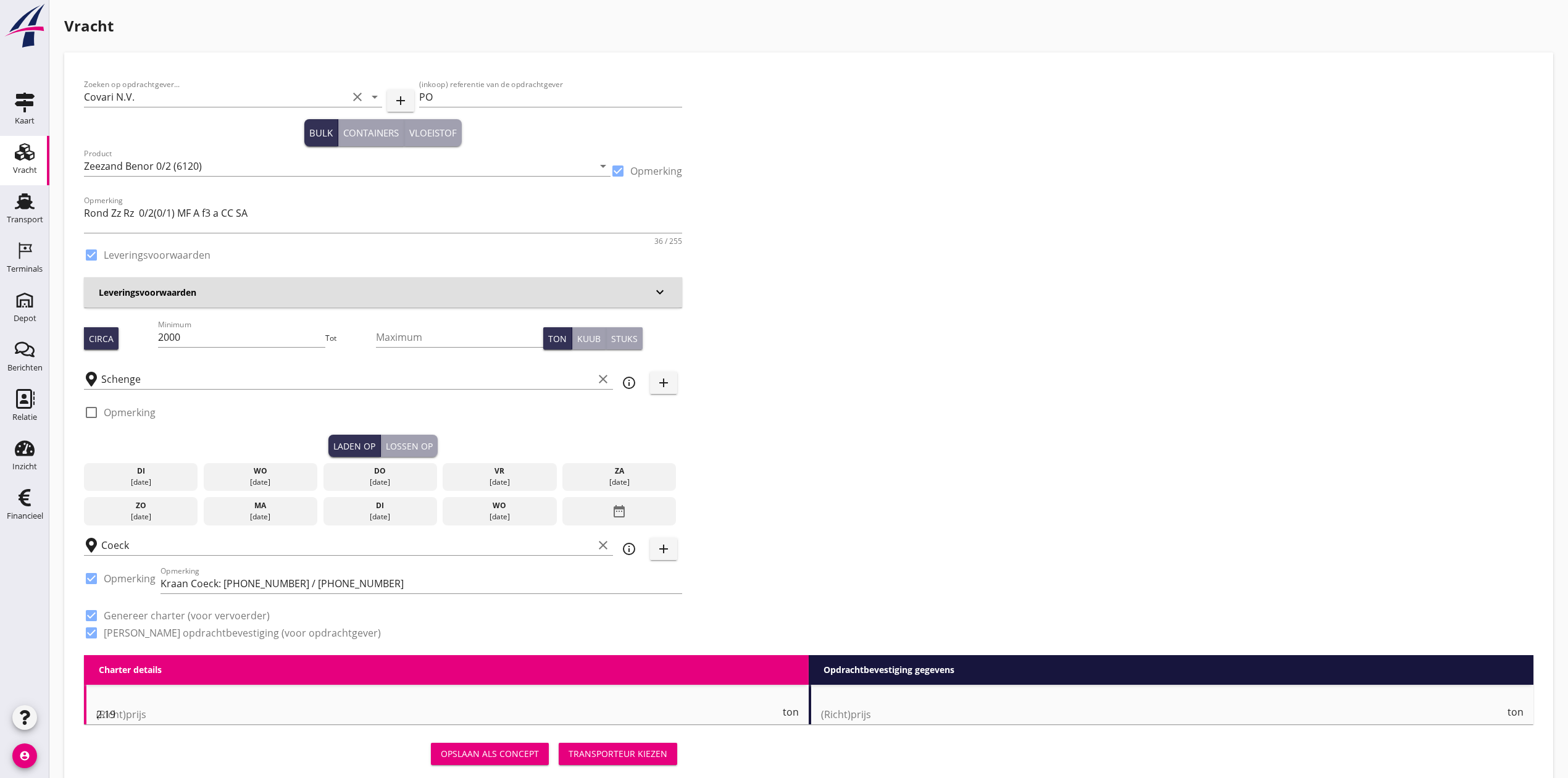
checkbox input "true"
type input "1"
type input "7.57"
checkbox input "false"
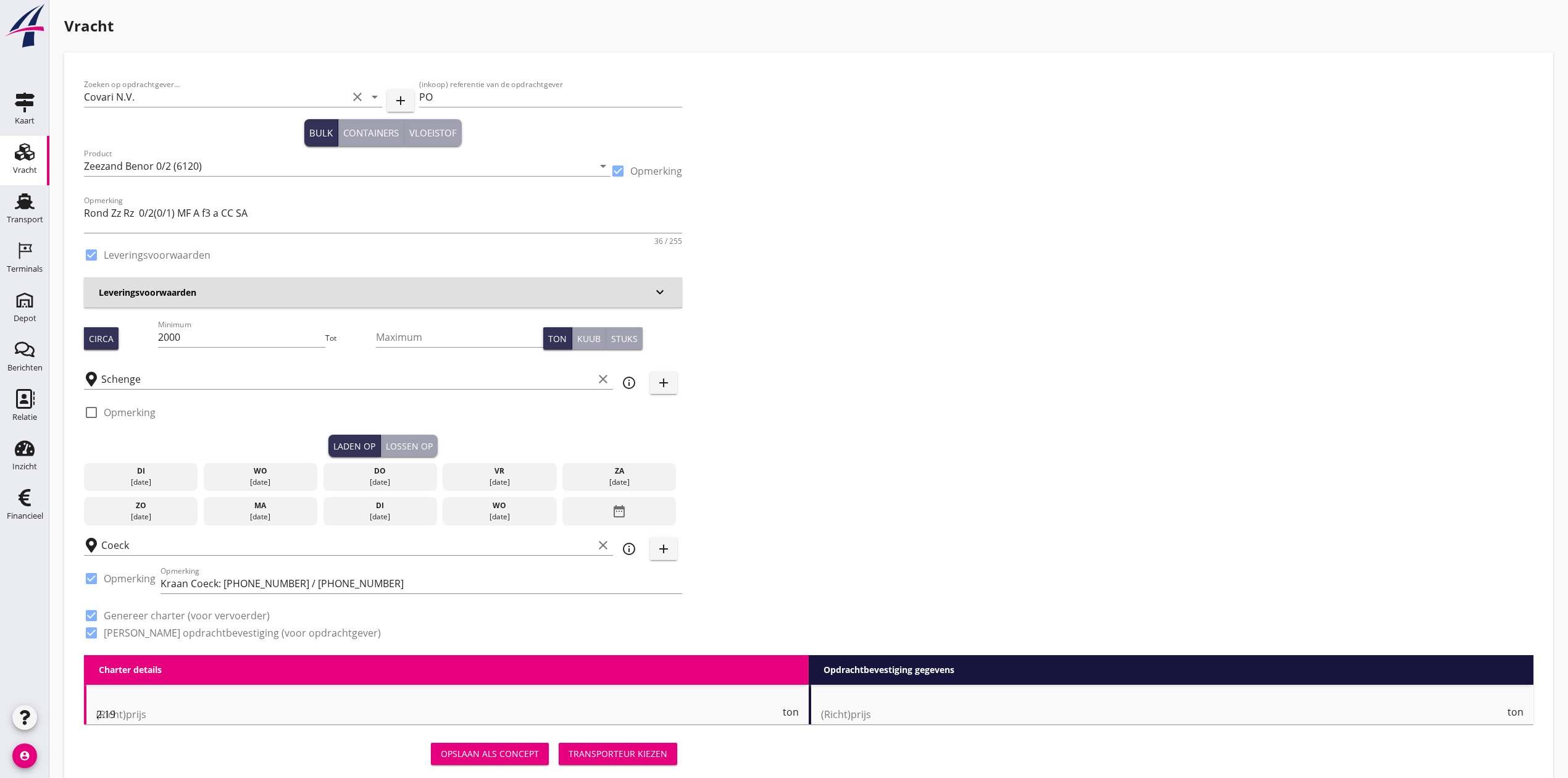
radio input "false"
checkbox input "true"
type input "1"
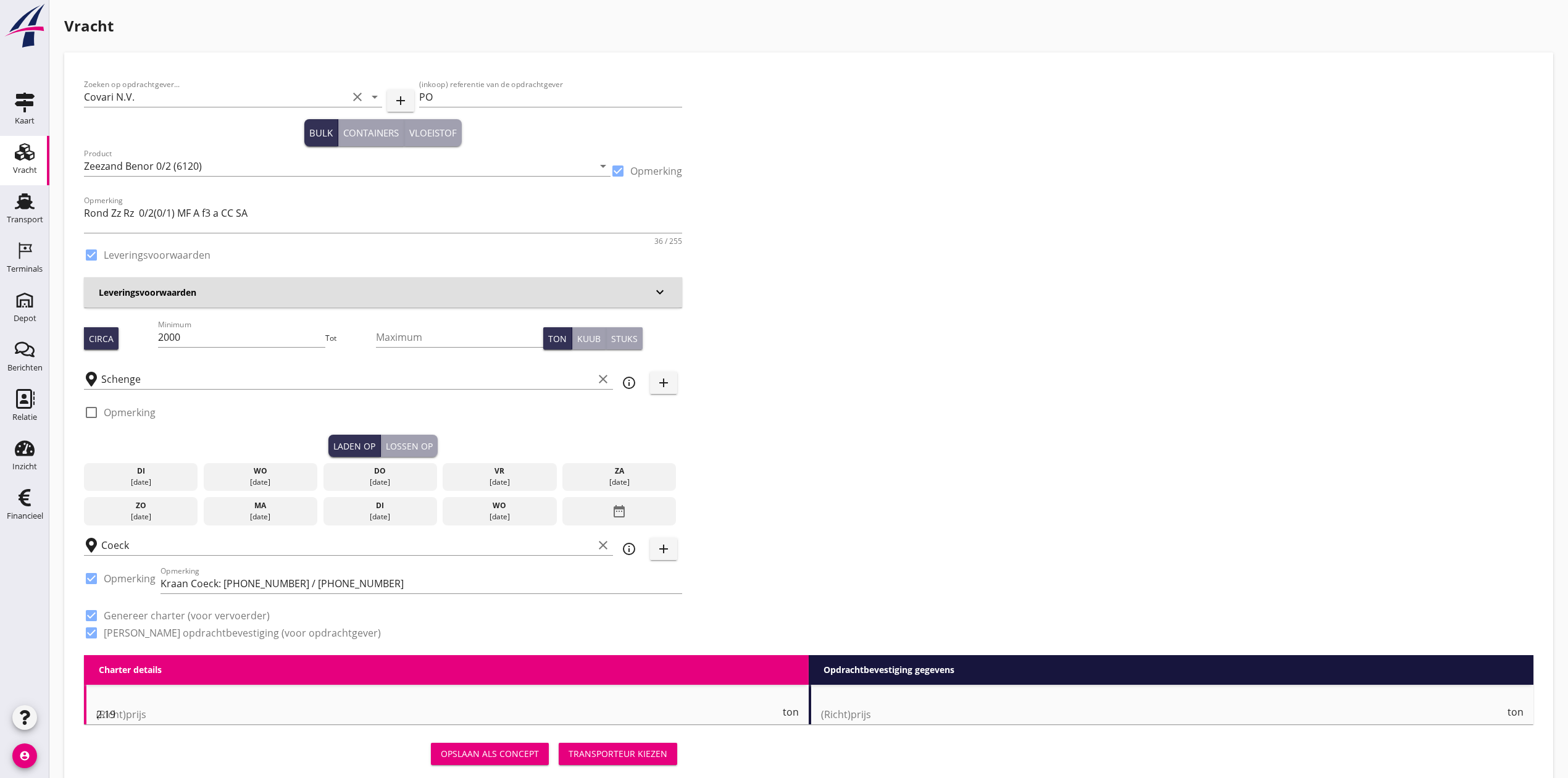
type input "1"
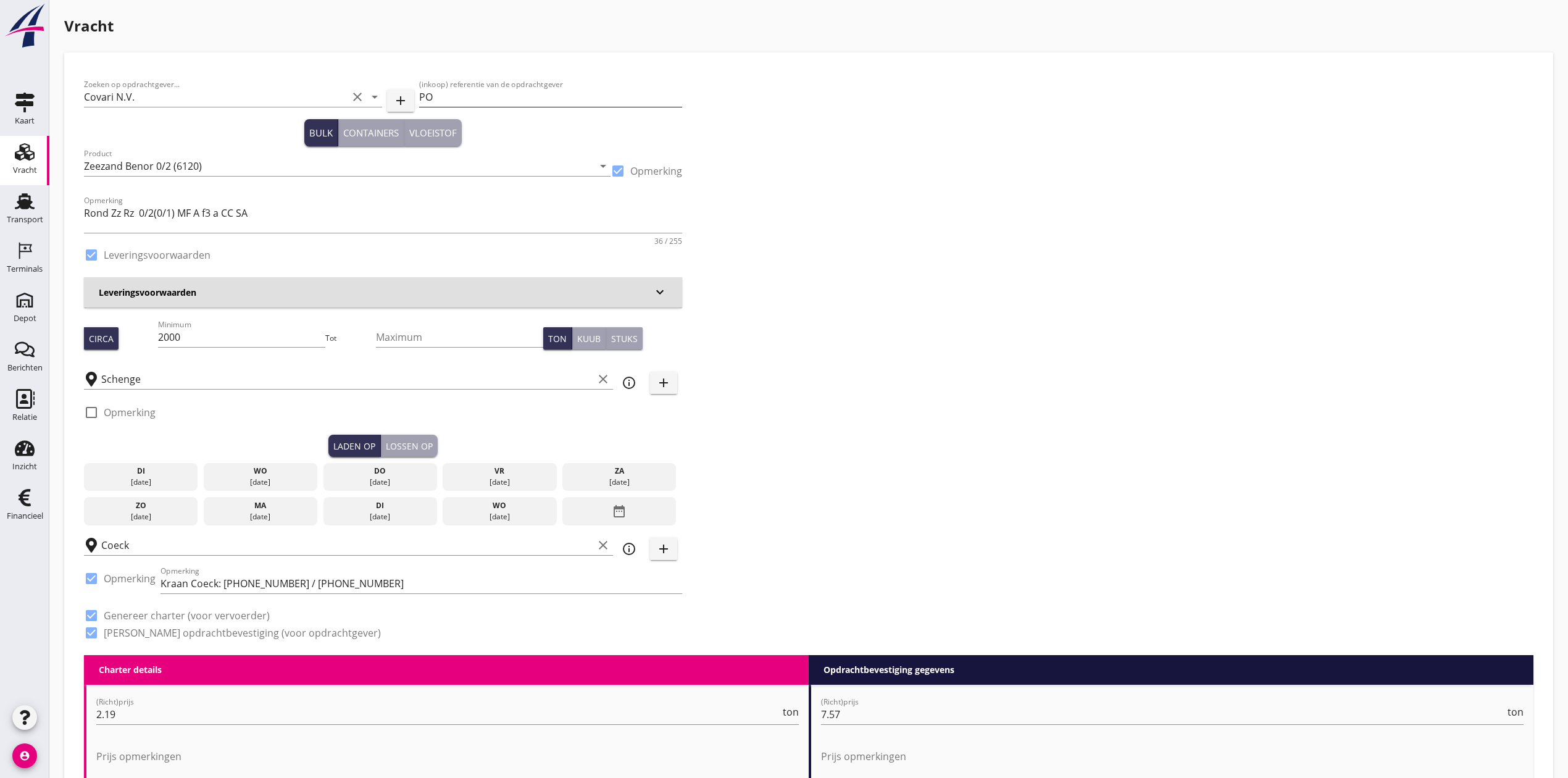
click at [470, 91] on input "PO" at bounding box center [551, 96] width 263 height 19
type input "P"
paste input "PO25011468"
type input "PO25011468"
click at [833, 221] on div "Zoeken op opdrachtgever... Covari N.V. clear arrow_drop_down add (inkoop) refer…" at bounding box center [808, 363] width 1459 height 583
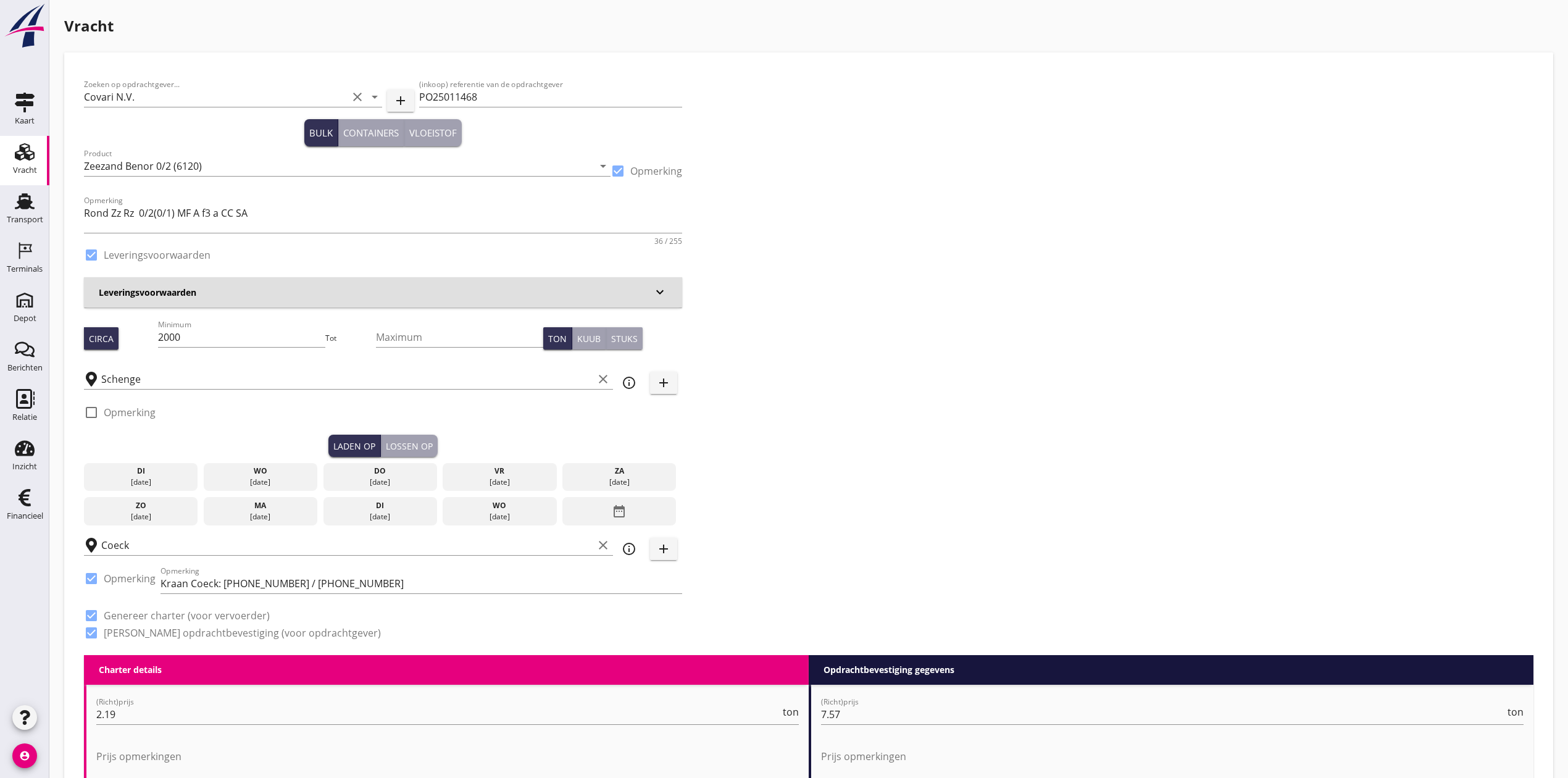
click at [1124, 298] on div "Zoeken op opdrachtgever... Covari N.V. clear arrow_drop_down add (inkoop) refer…" at bounding box center [808, 363] width 1459 height 583
click at [172, 332] on input "2000" at bounding box center [242, 336] width 168 height 19
type input "2100"
click at [1061, 256] on div "Zoeken op opdrachtgever... Covari N.V. clear arrow_drop_down add (inkoop) refer…" at bounding box center [808, 363] width 1459 height 583
click at [1076, 116] on div "Zoeken op opdrachtgever... Covari N.V. clear arrow_drop_down add (inkoop) refer…" at bounding box center [808, 363] width 1459 height 583
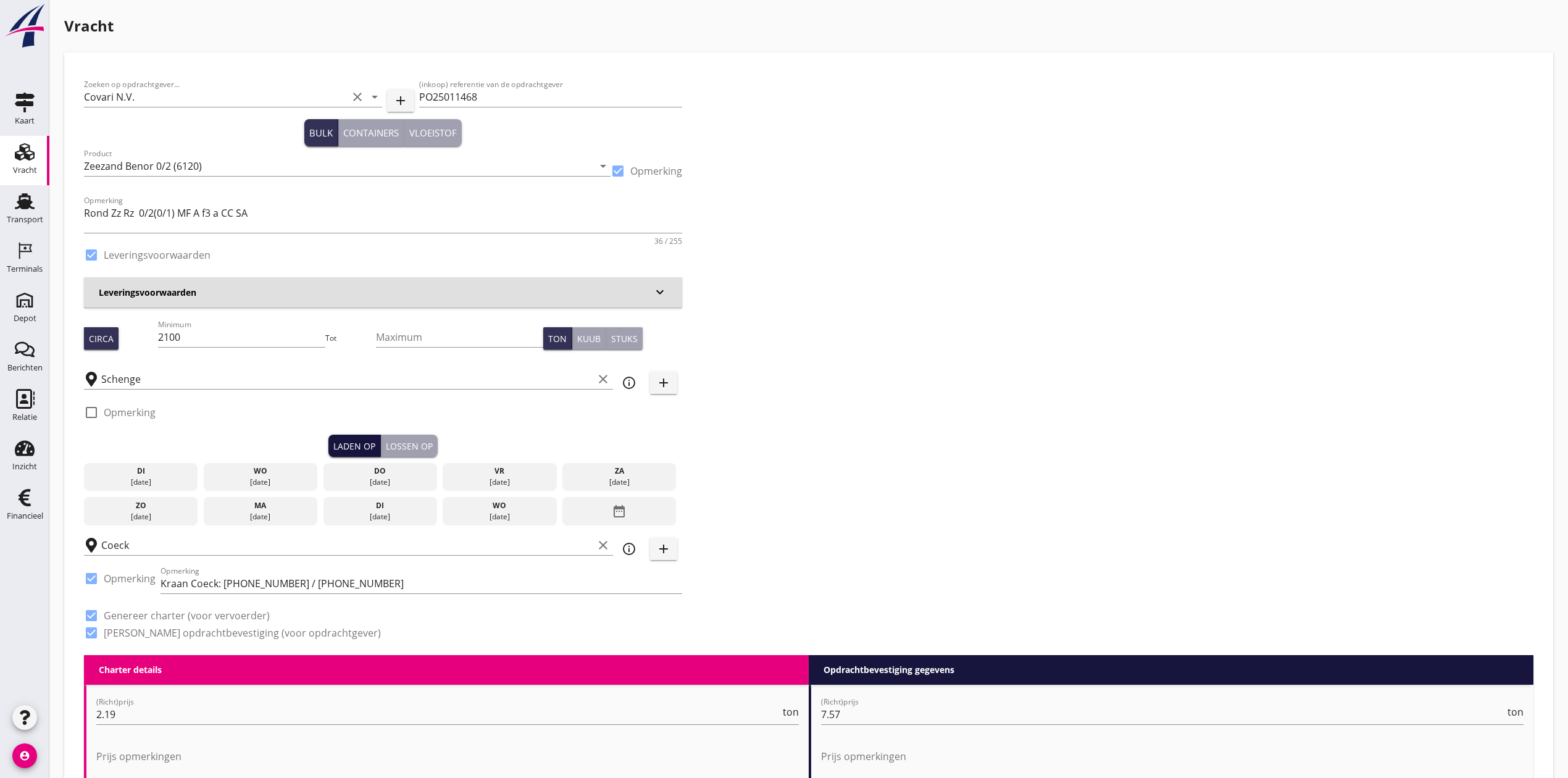
drag, startPoint x: 137, startPoint y: 469, endPoint x: 360, endPoint y: 436, distance: 225.4
click at [140, 466] on div "di" at bounding box center [140, 471] width 108 height 11
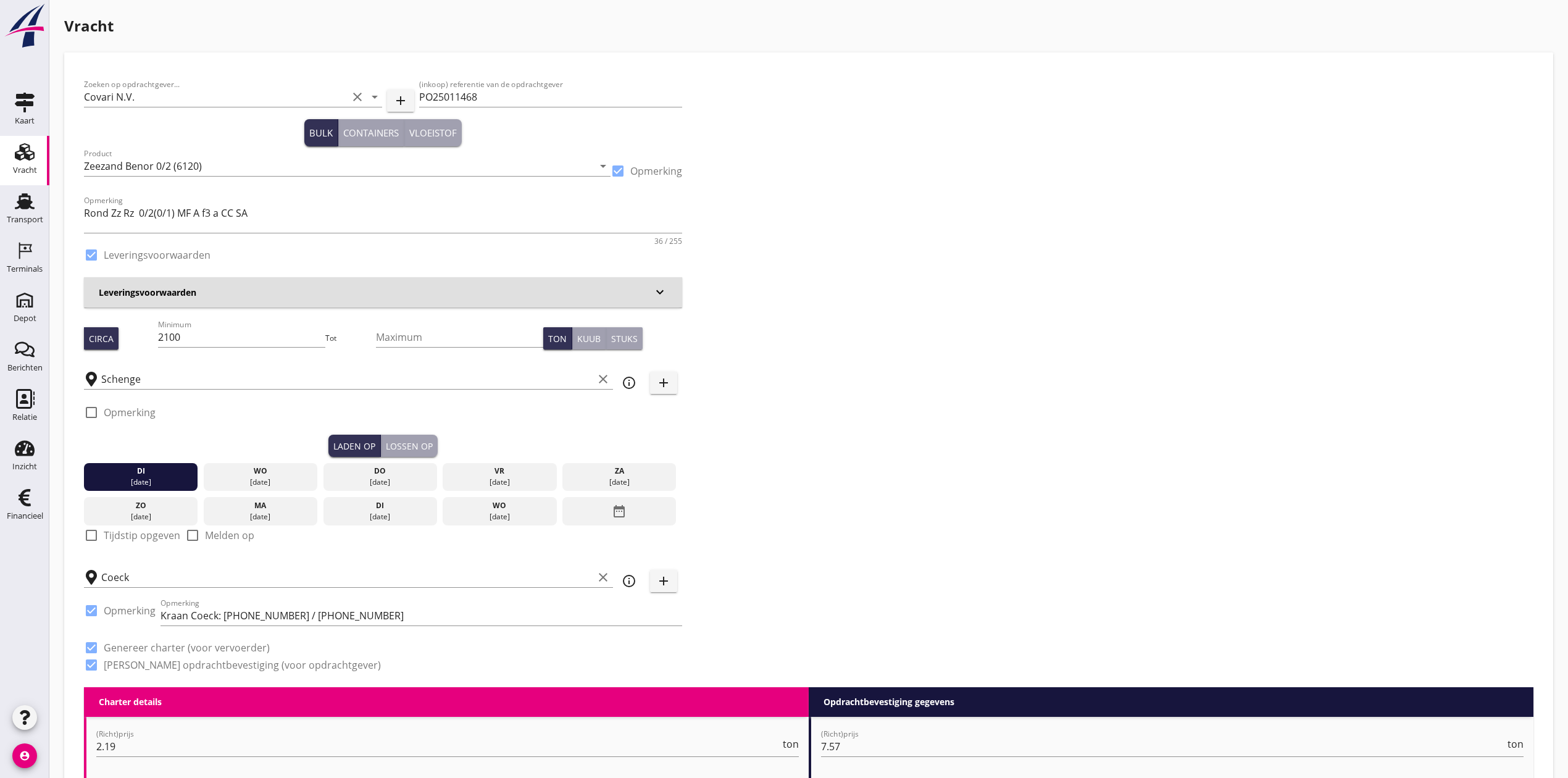
click at [408, 445] on div "Lossen op" at bounding box center [409, 446] width 47 height 13
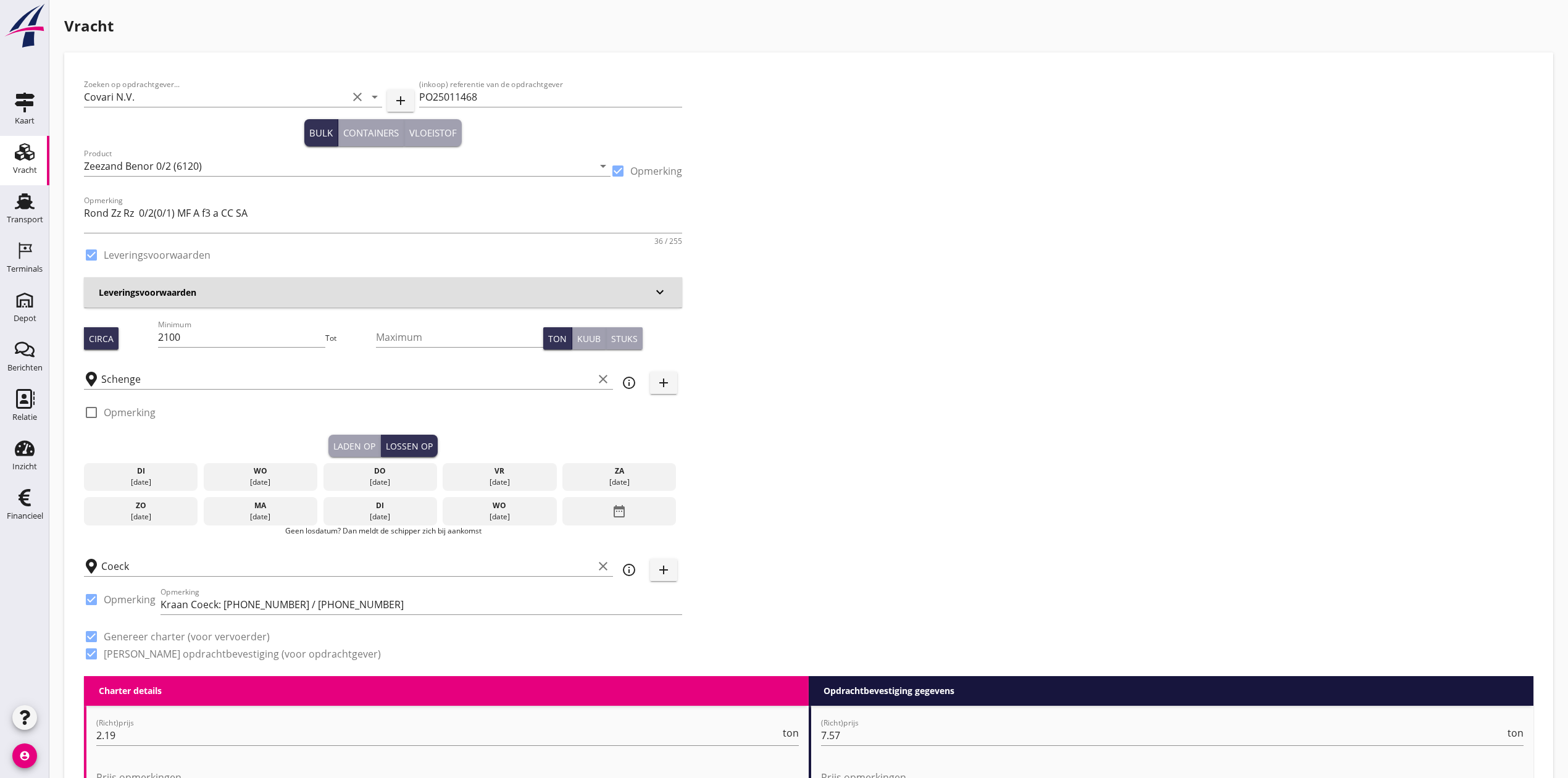
click at [235, 475] on div "wo" at bounding box center [261, 471] width 108 height 11
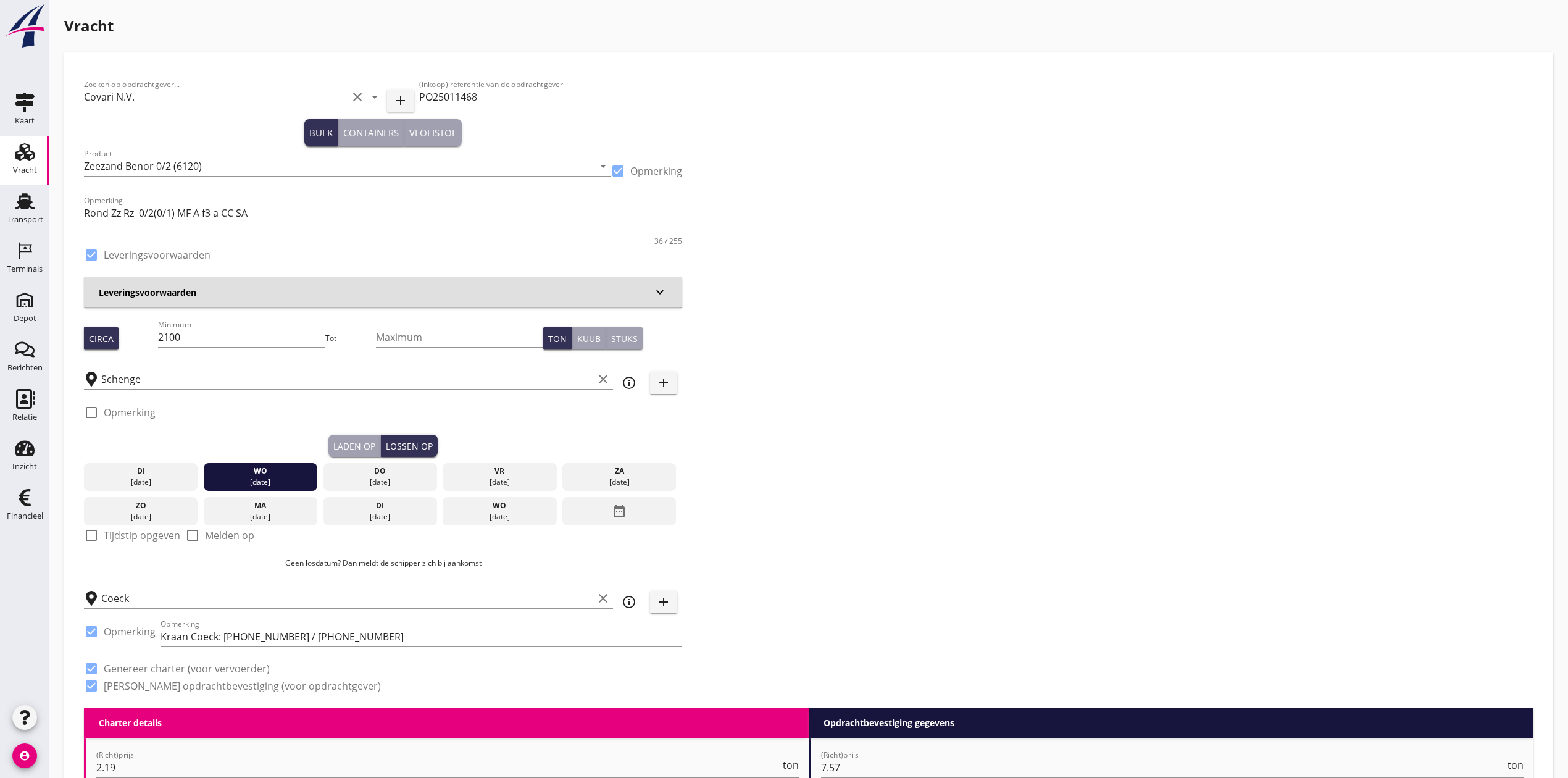
click at [927, 257] on div "Zoeken op opdrachtgever... Covari N.V. clear arrow_drop_down add (inkoop) refer…" at bounding box center [808, 390] width 1459 height 636
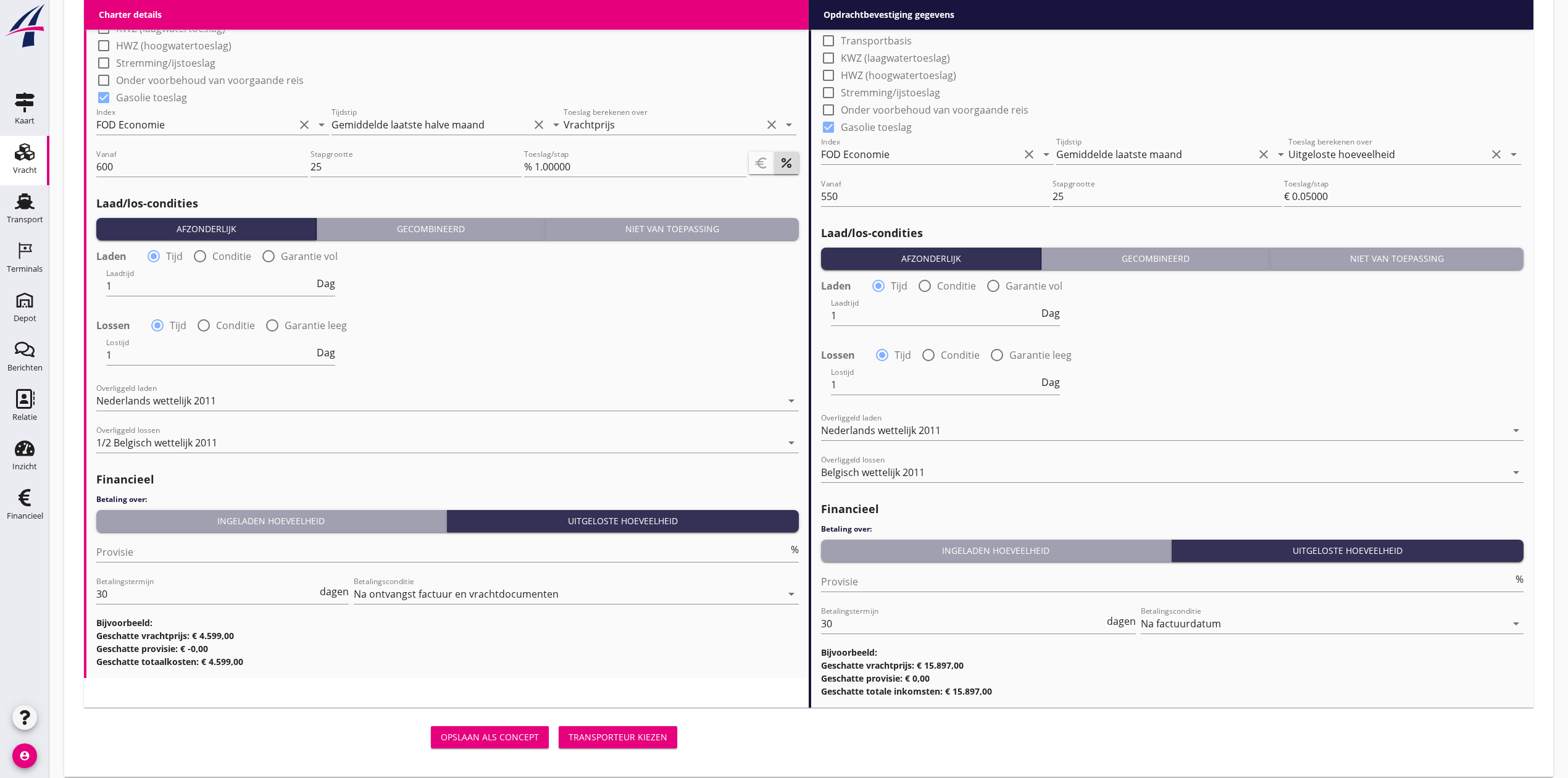
scroll to position [1273, 0]
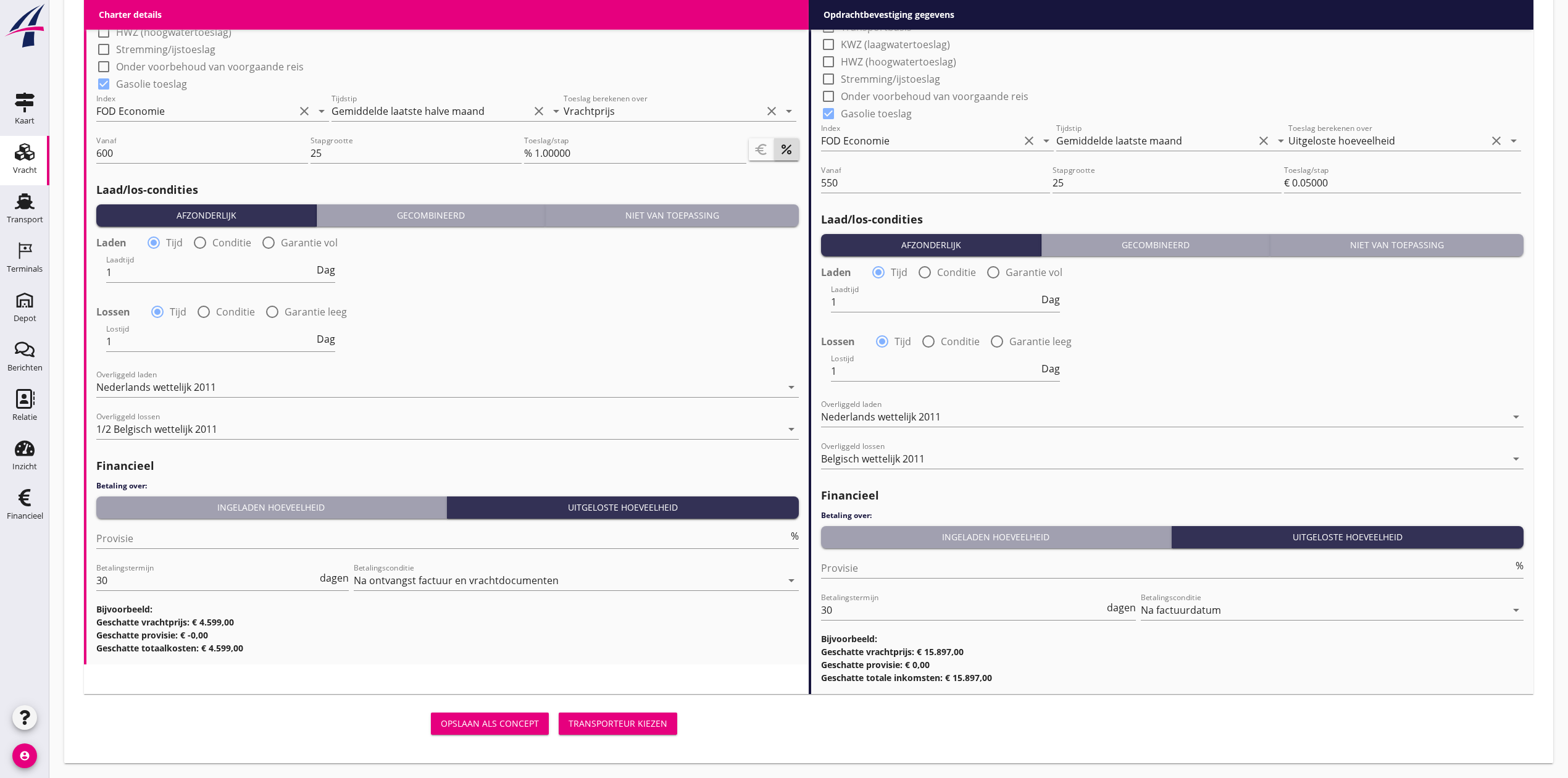
click at [613, 719] on div "Transporteur kiezen" at bounding box center [617, 723] width 99 height 13
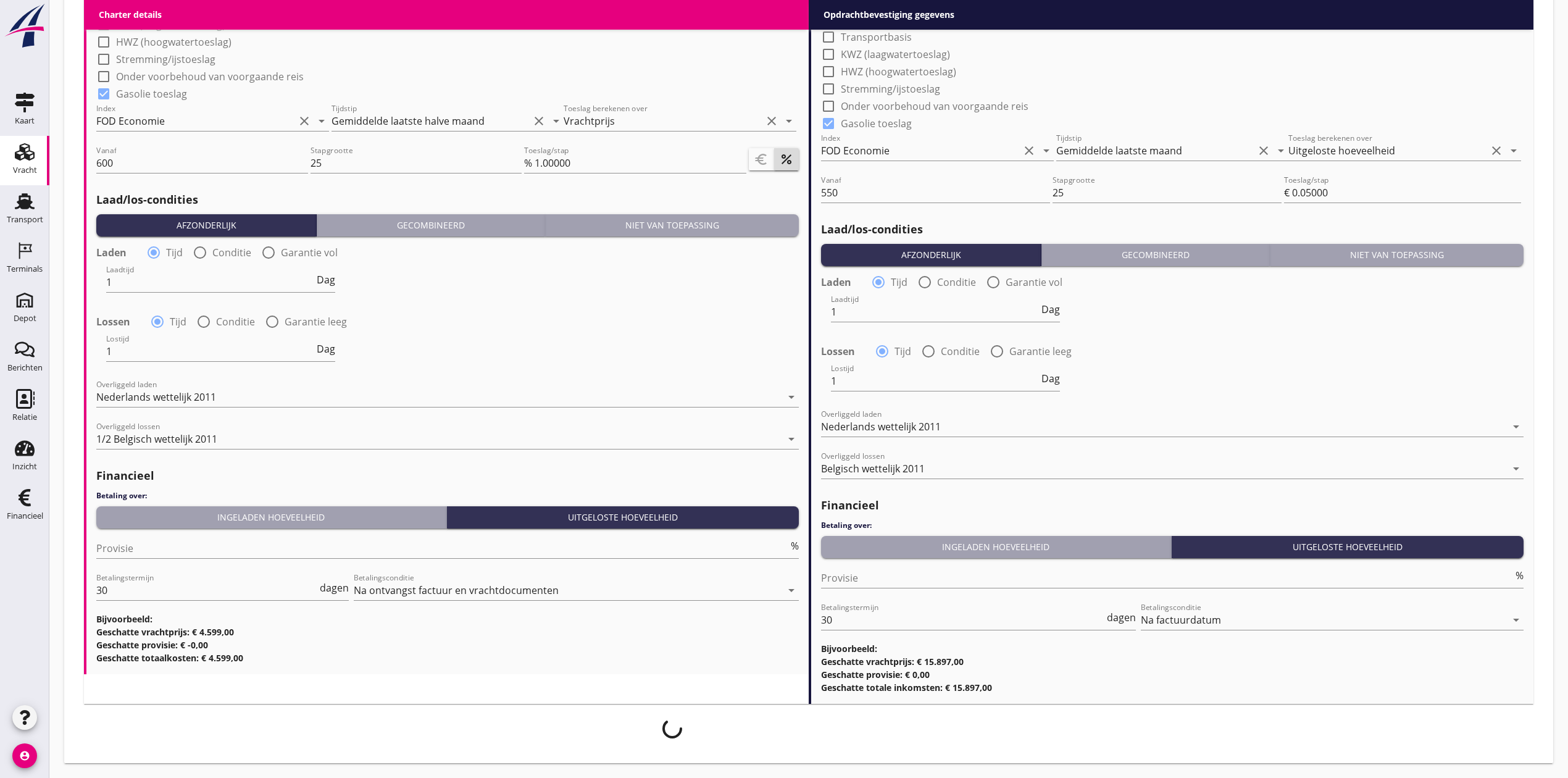
scroll to position [1263, 0]
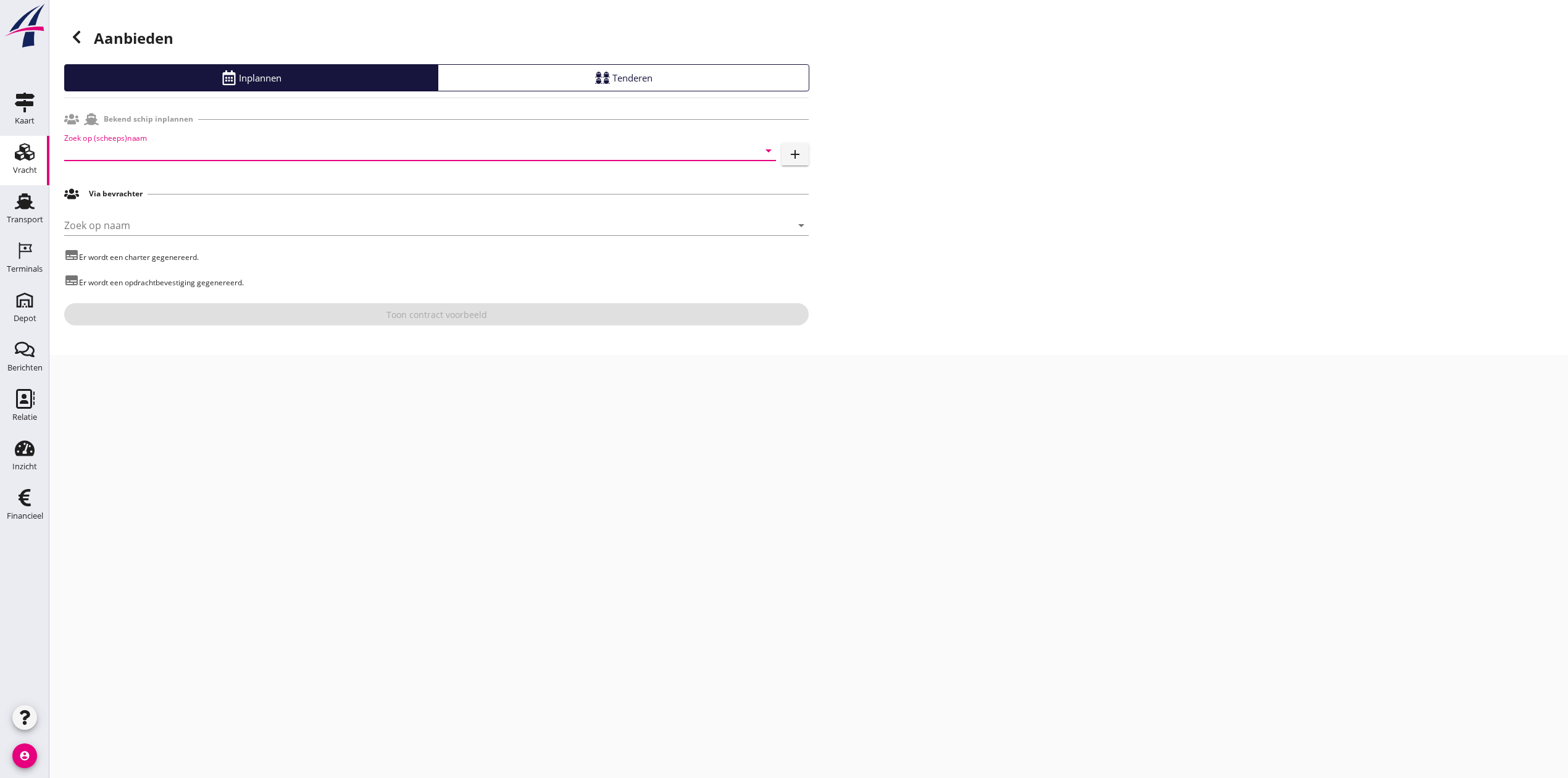
click at [300, 152] on input "Zoek op (scheeps)naam" at bounding box center [402, 150] width 677 height 19
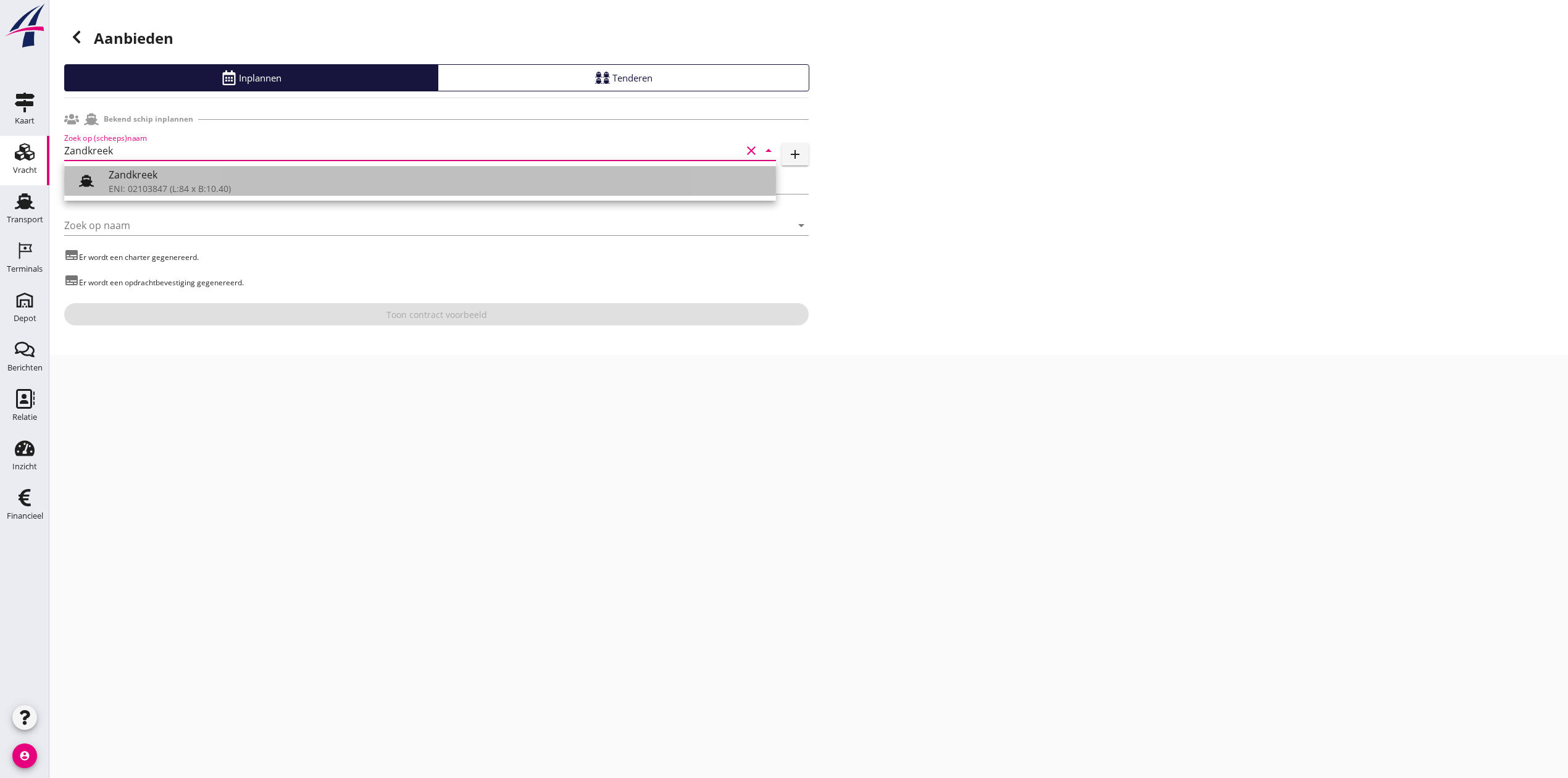
click at [305, 183] on div "ENI: 02103847 (L:84 x B:10.40)" at bounding box center [438, 188] width 658 height 13
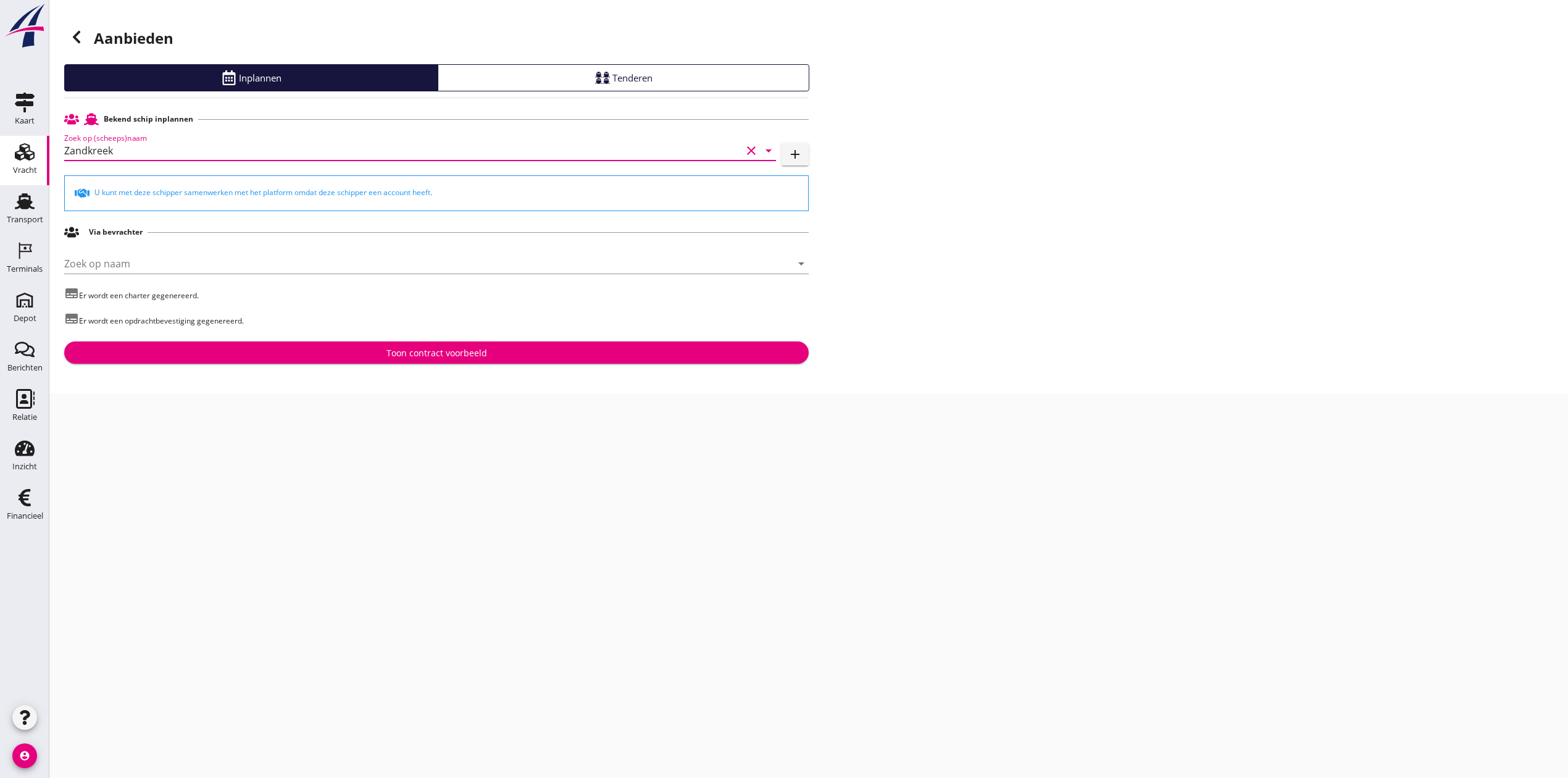
type input "Zandkreek"
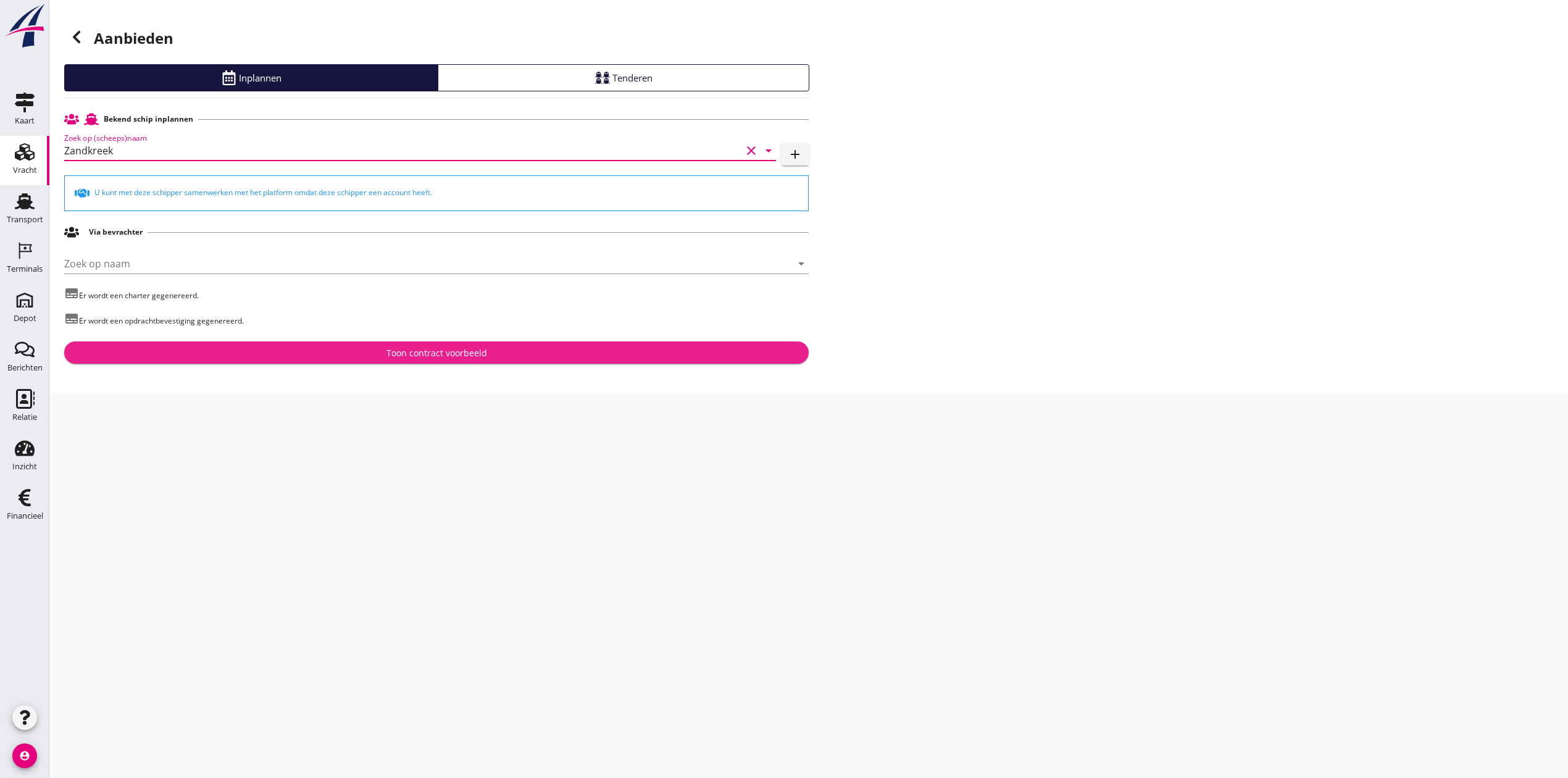
click at [430, 360] on button "Toon contract voorbeeld" at bounding box center [436, 352] width 745 height 22
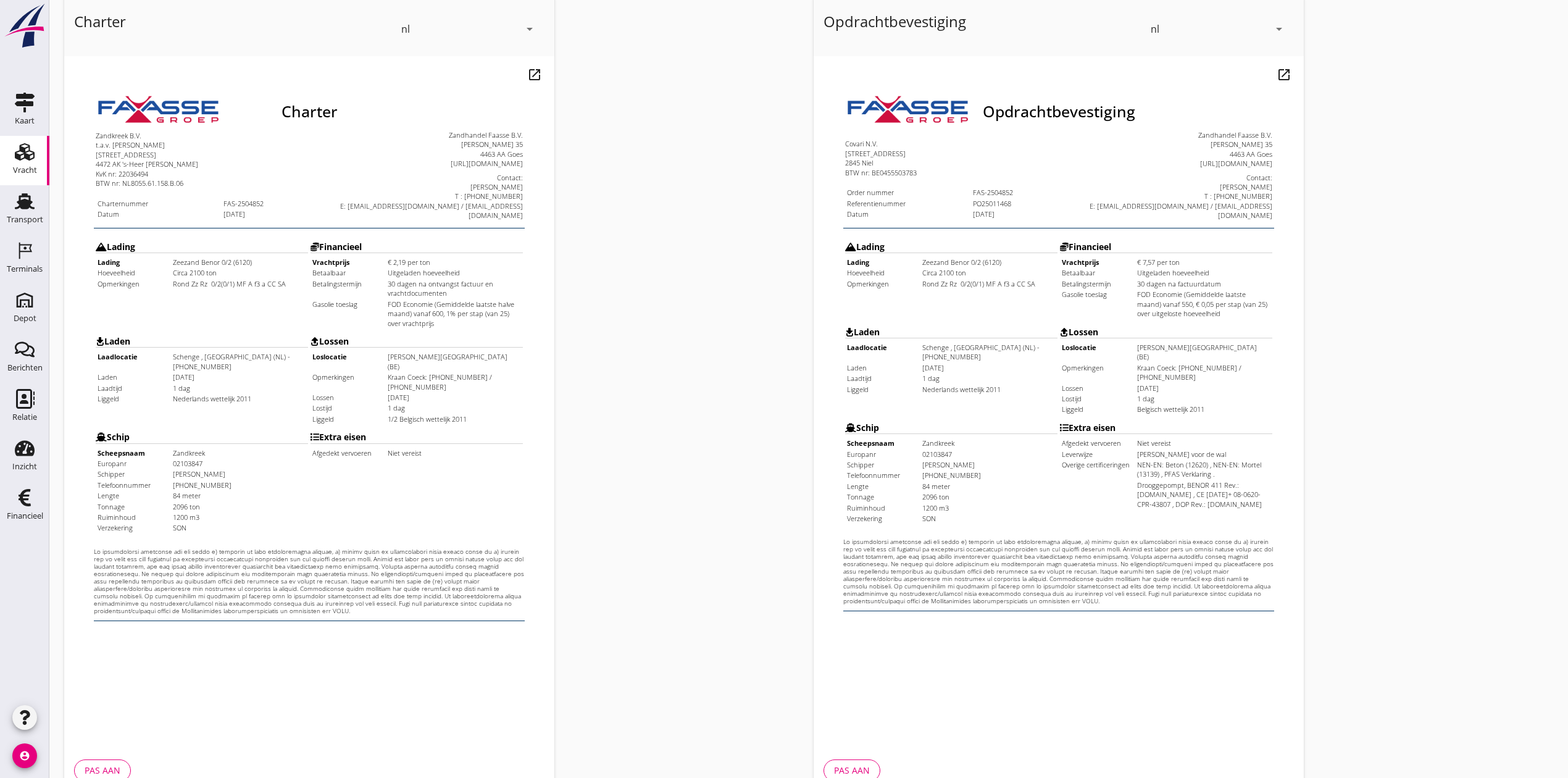
scroll to position [136, 0]
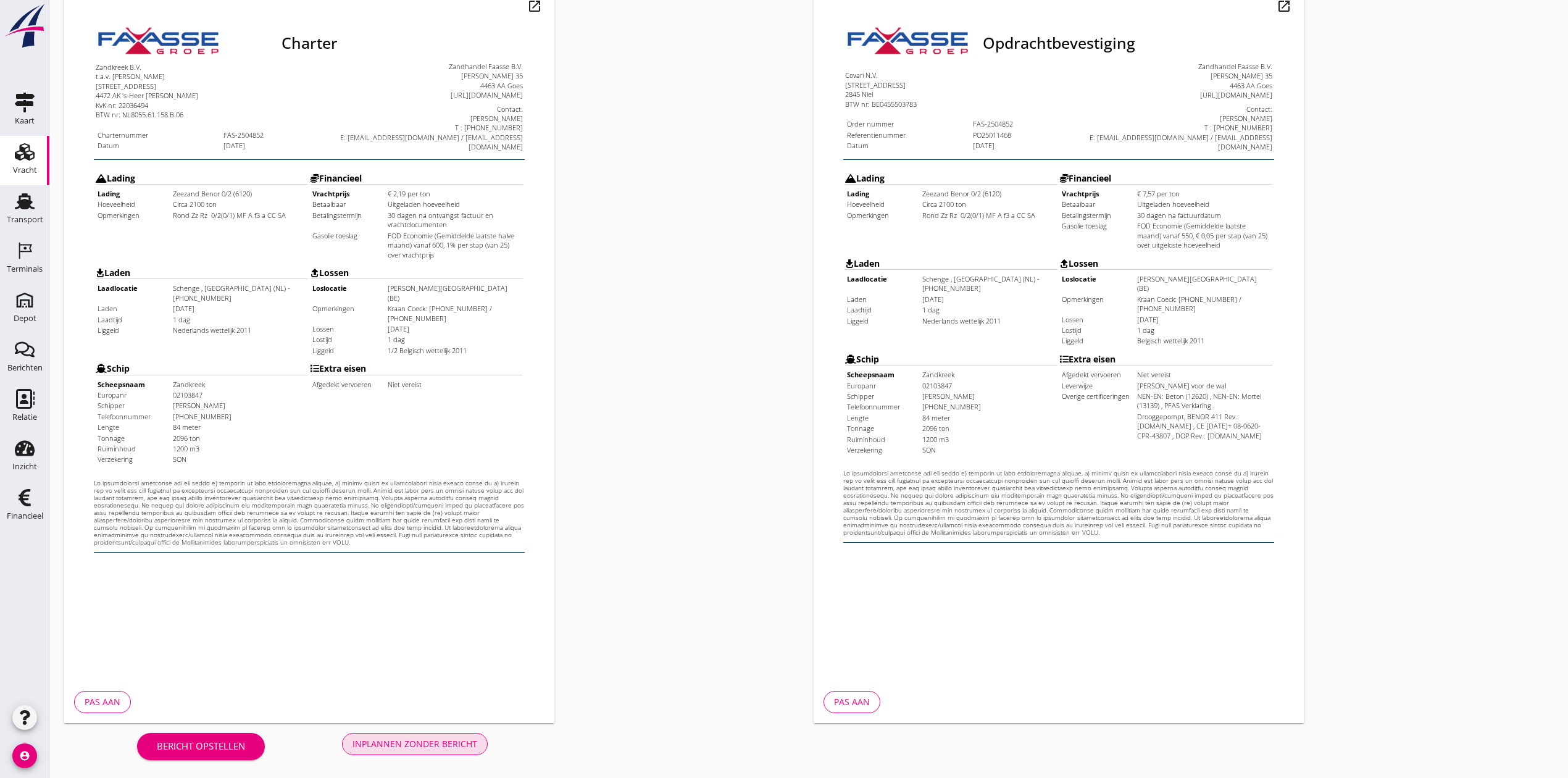
click at [421, 736] on button "Inplannen zonder bericht" at bounding box center [415, 744] width 146 height 22
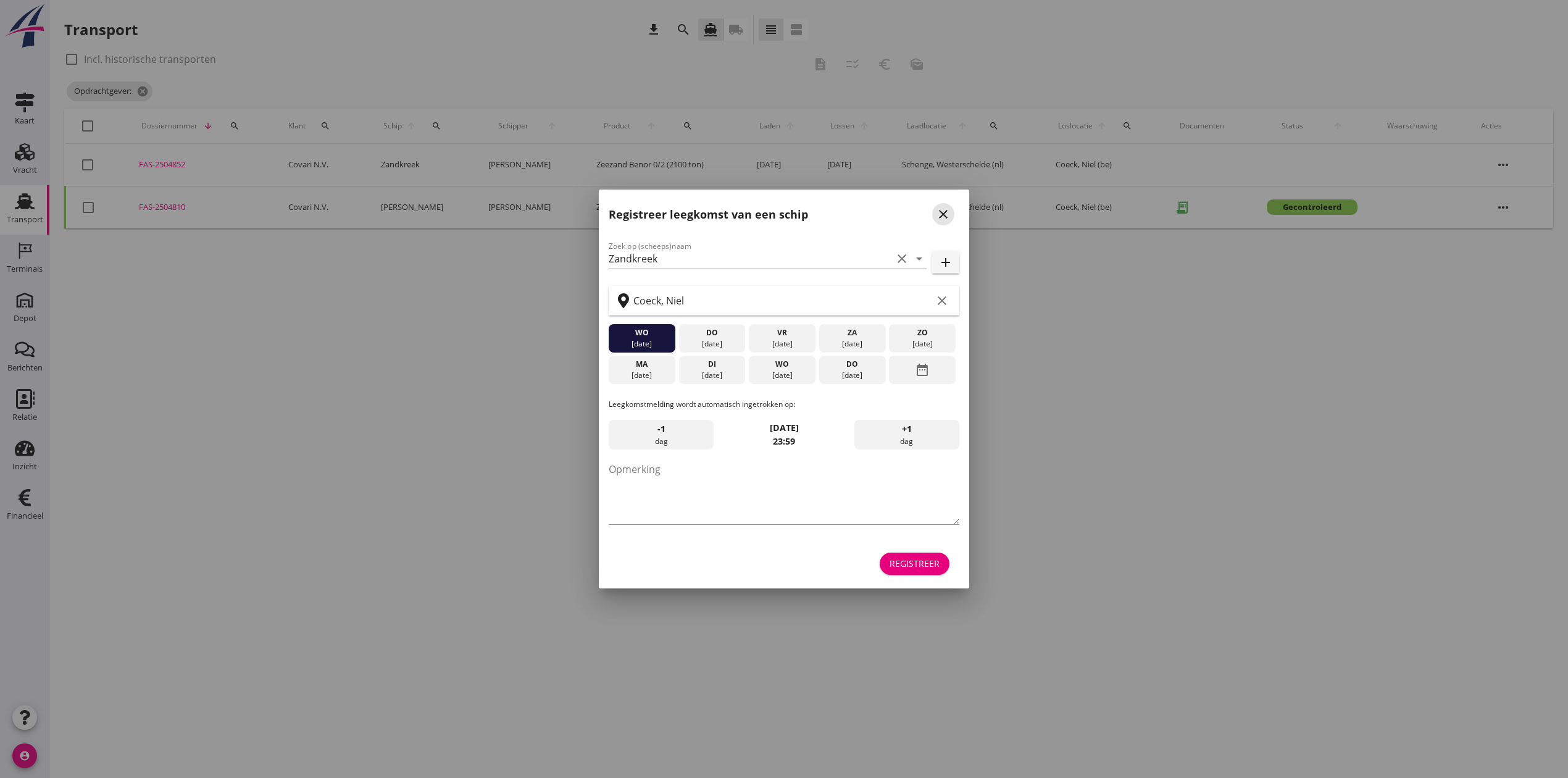
click at [946, 210] on icon "close" at bounding box center [943, 214] width 15 height 15
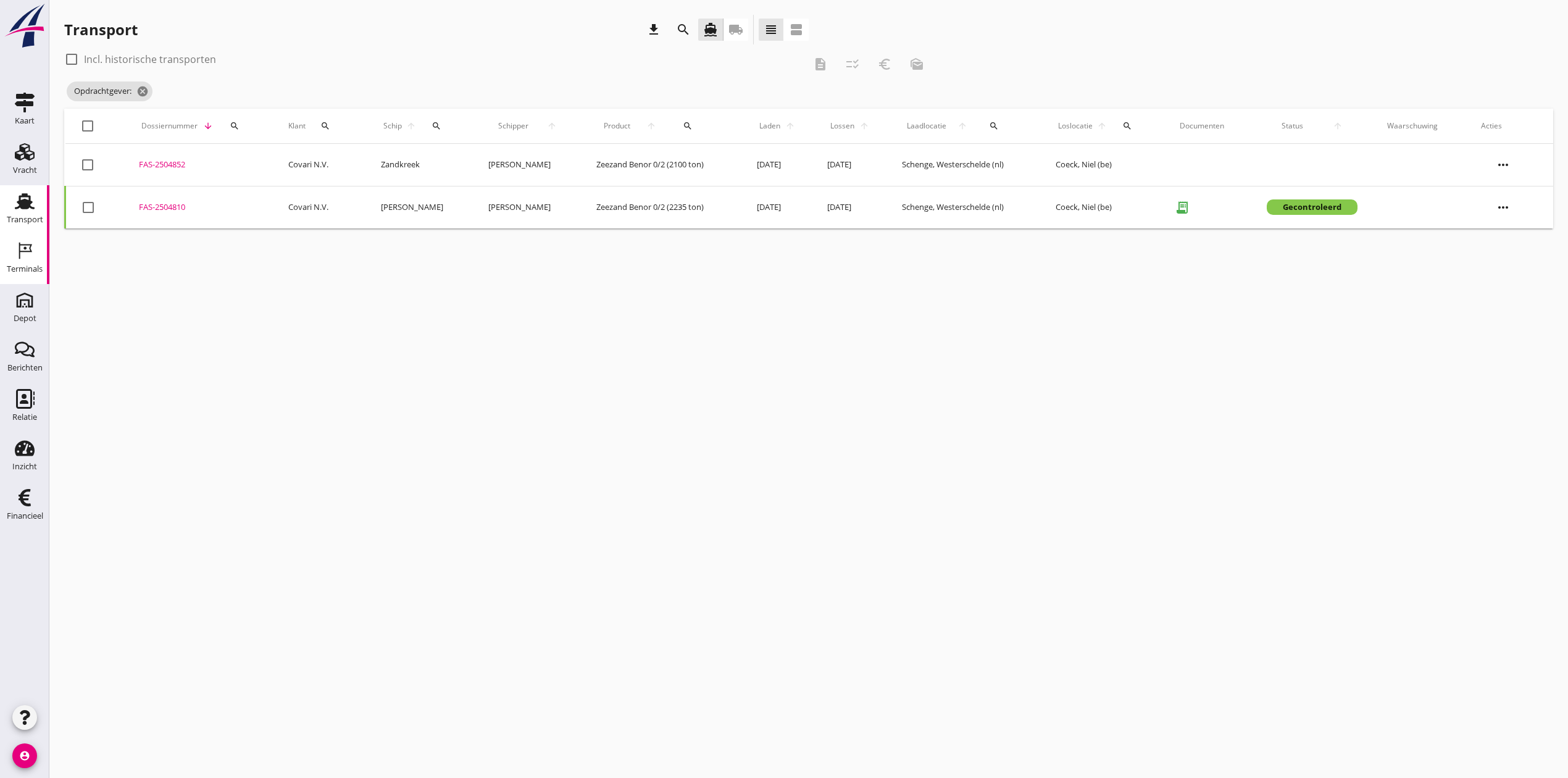
click at [21, 269] on div "Terminals" at bounding box center [24, 269] width 36 height 8
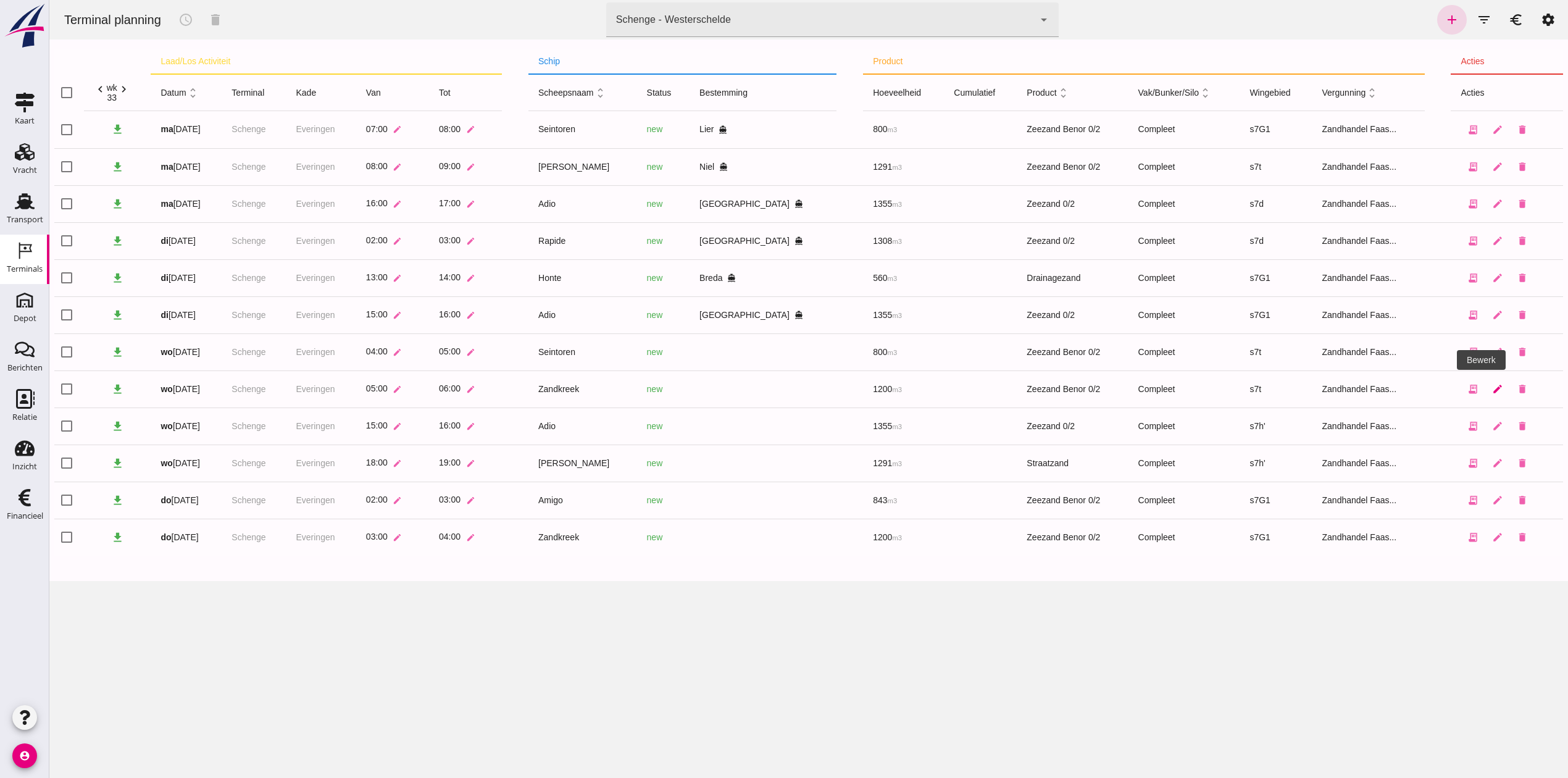
click at [1492, 393] on icon "edit" at bounding box center [1498, 389] width 11 height 11
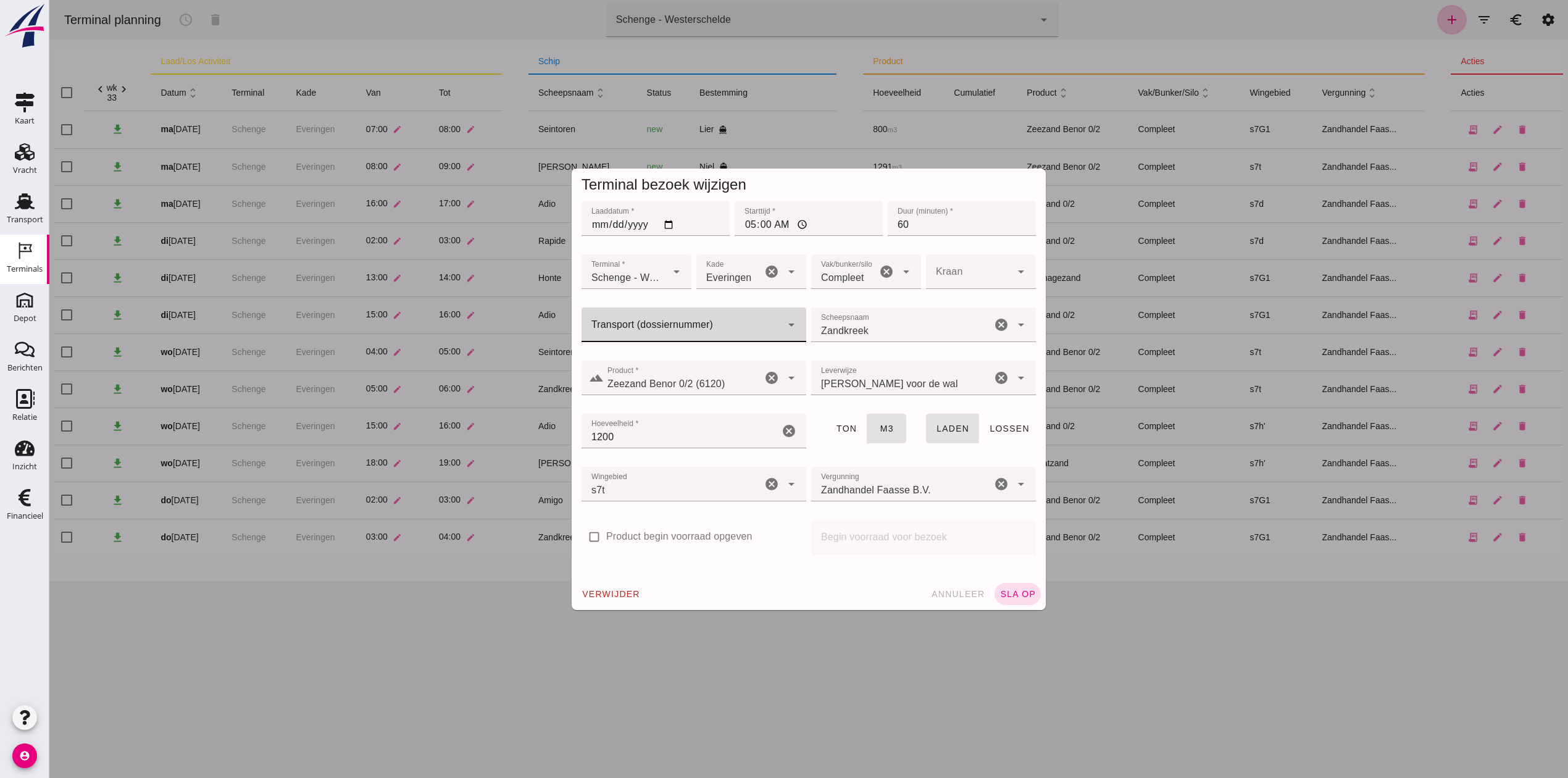
click div
click at [621, 356] on span "FAS-250" at bounding box center [604, 360] width 39 height 10
type input "FAS-2504852"
click span "sla op"
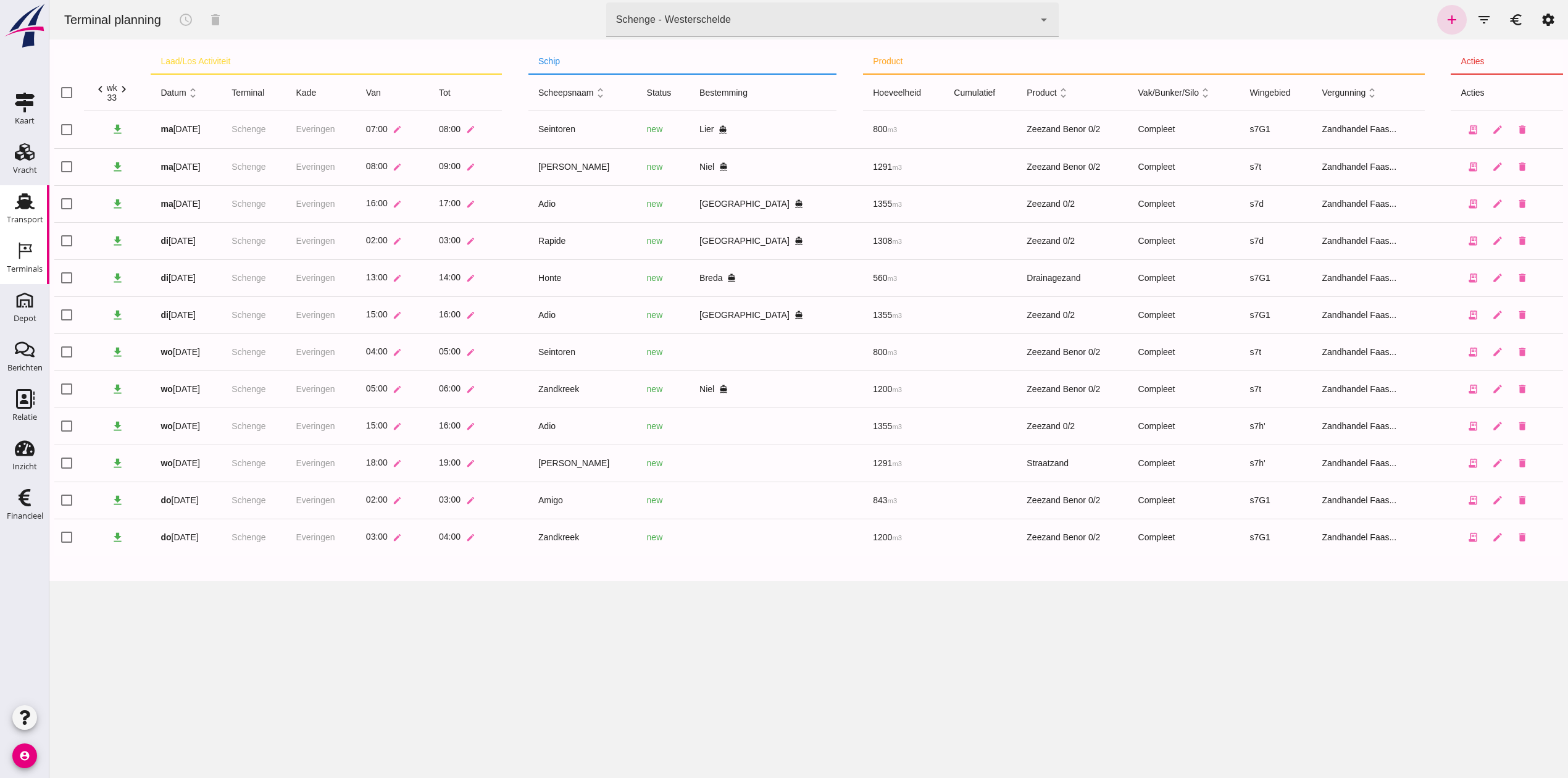
click at [7, 207] on link "Transport Transport" at bounding box center [24, 209] width 49 height 49
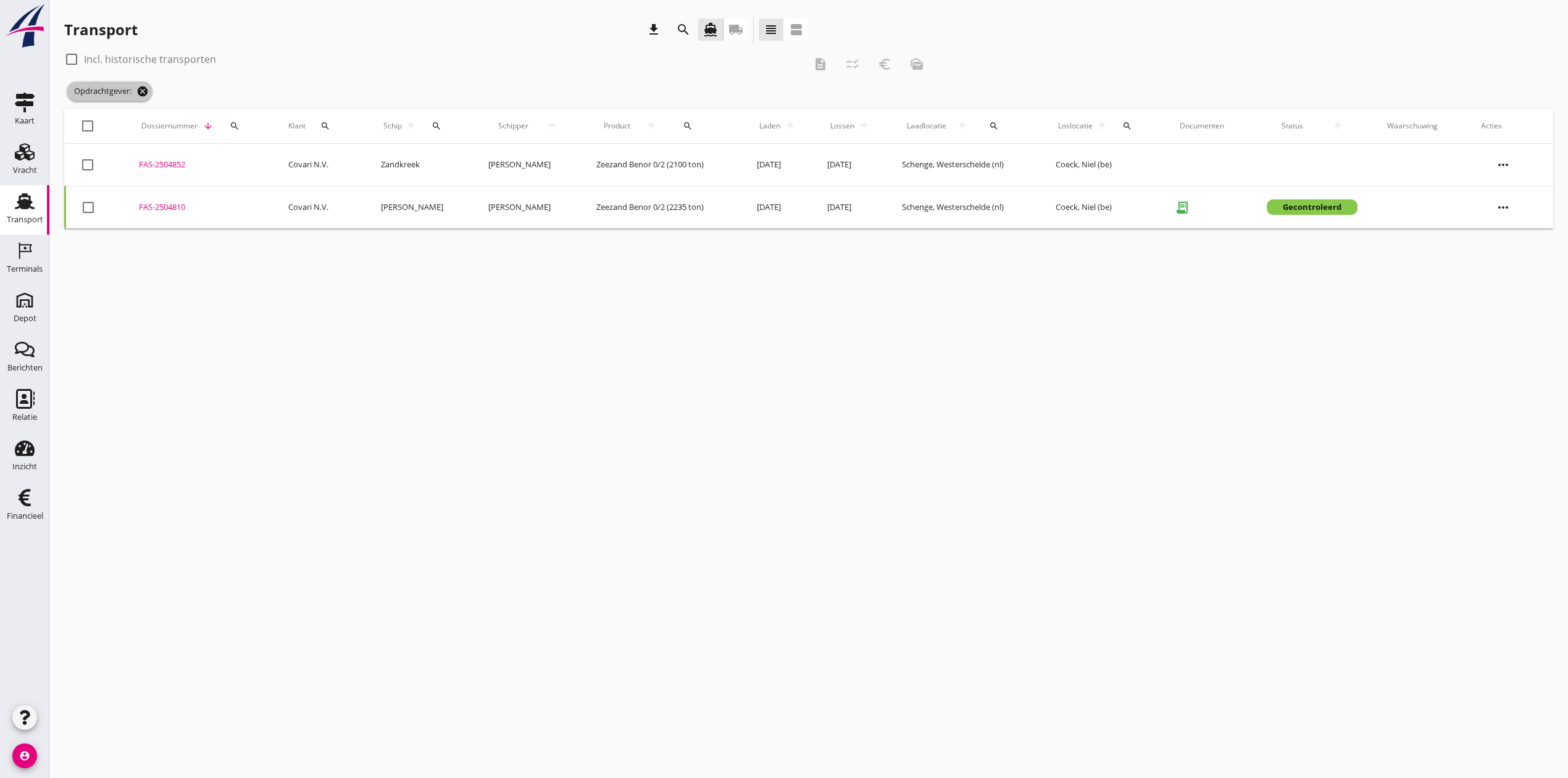
click at [144, 92] on icon "cancel" at bounding box center [142, 91] width 12 height 12
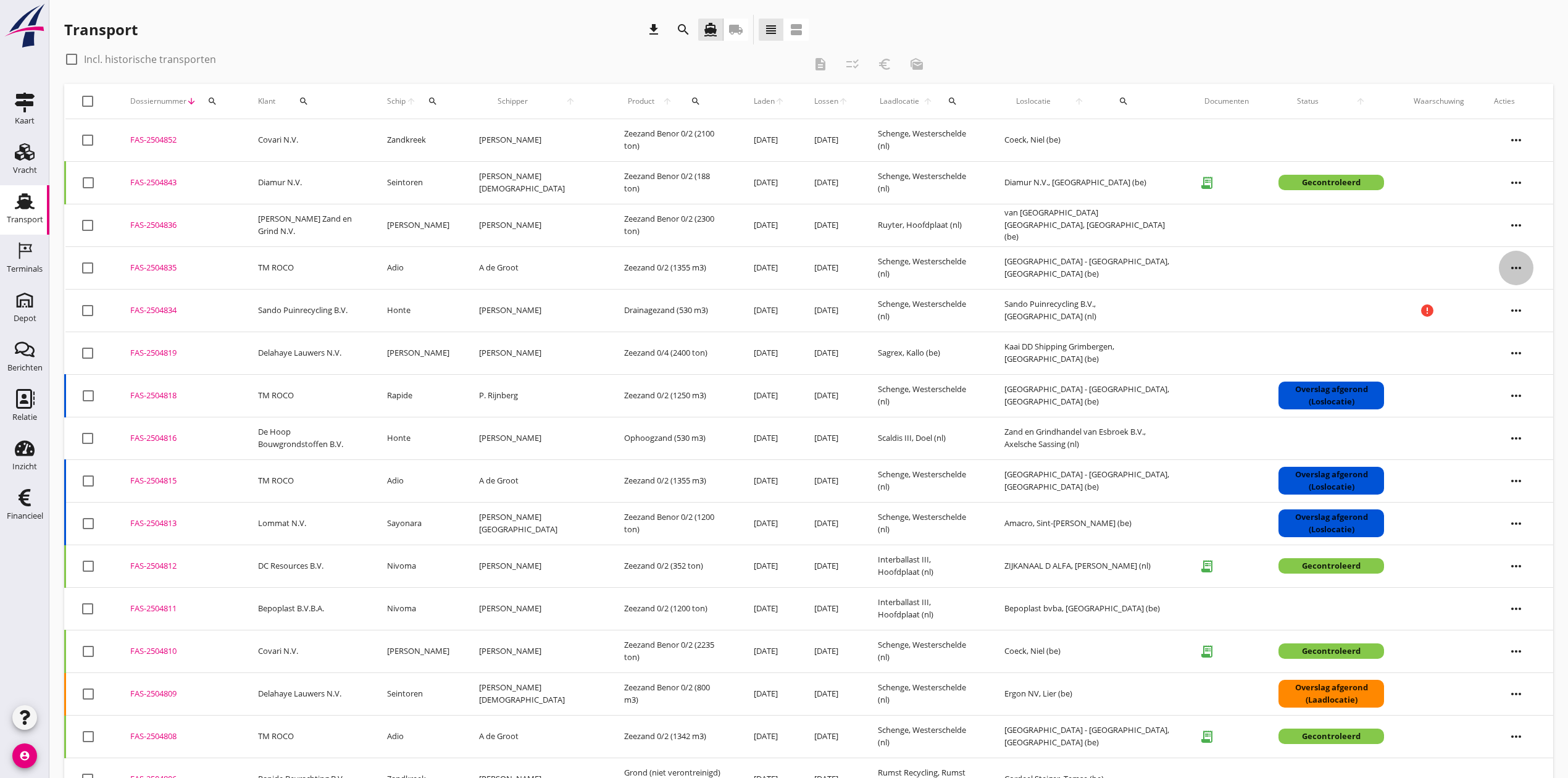
click at [1524, 260] on icon "more_horiz" at bounding box center [1515, 267] width 34 height 34
click at [1532, 423] on div "Vracht kopieeren" at bounding box center [1509, 424] width 89 height 15
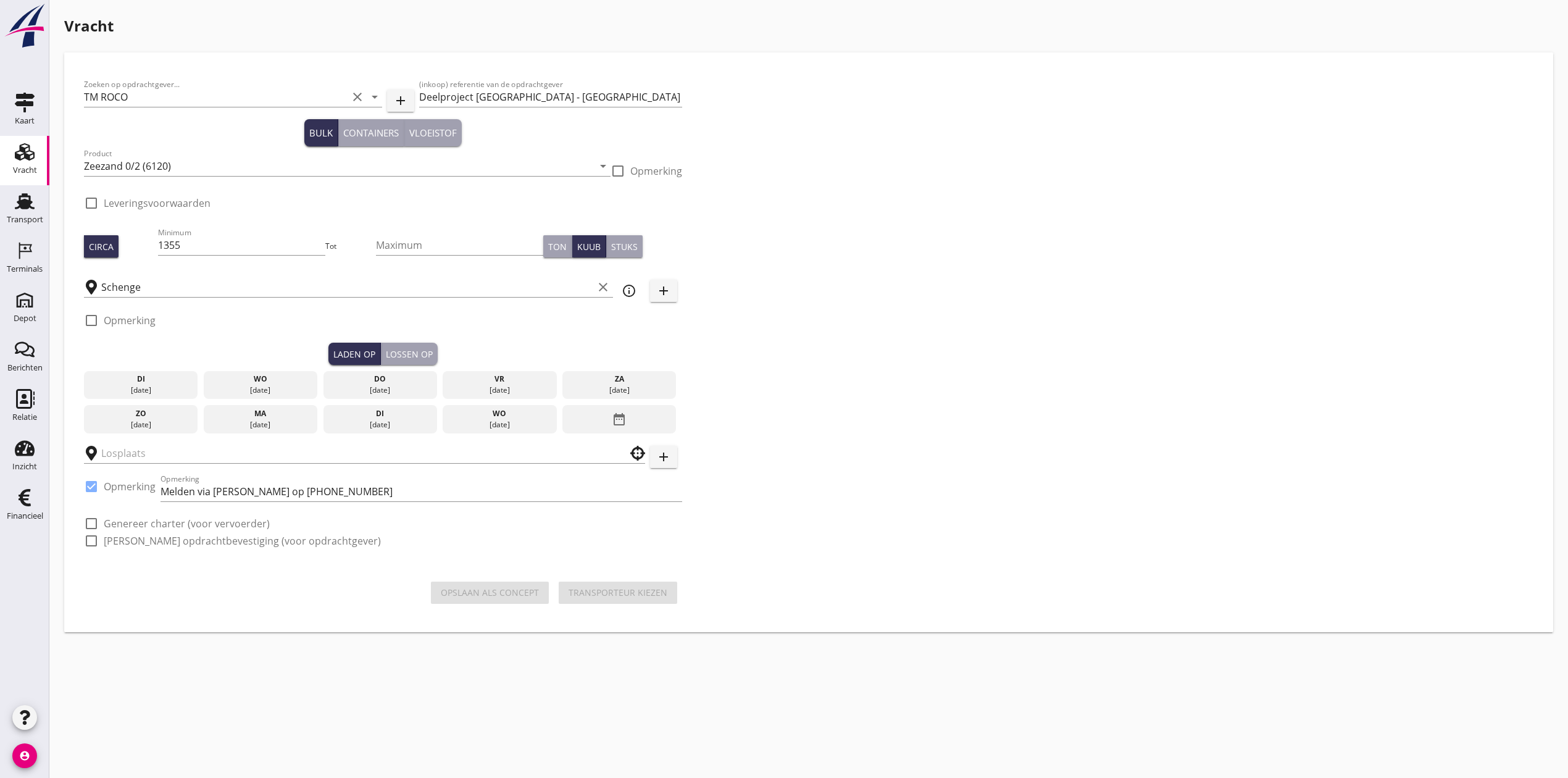
checkbox input "true"
type input "[GEOGRAPHIC_DATA] - [GEOGRAPHIC_DATA]"
checkbox input "true"
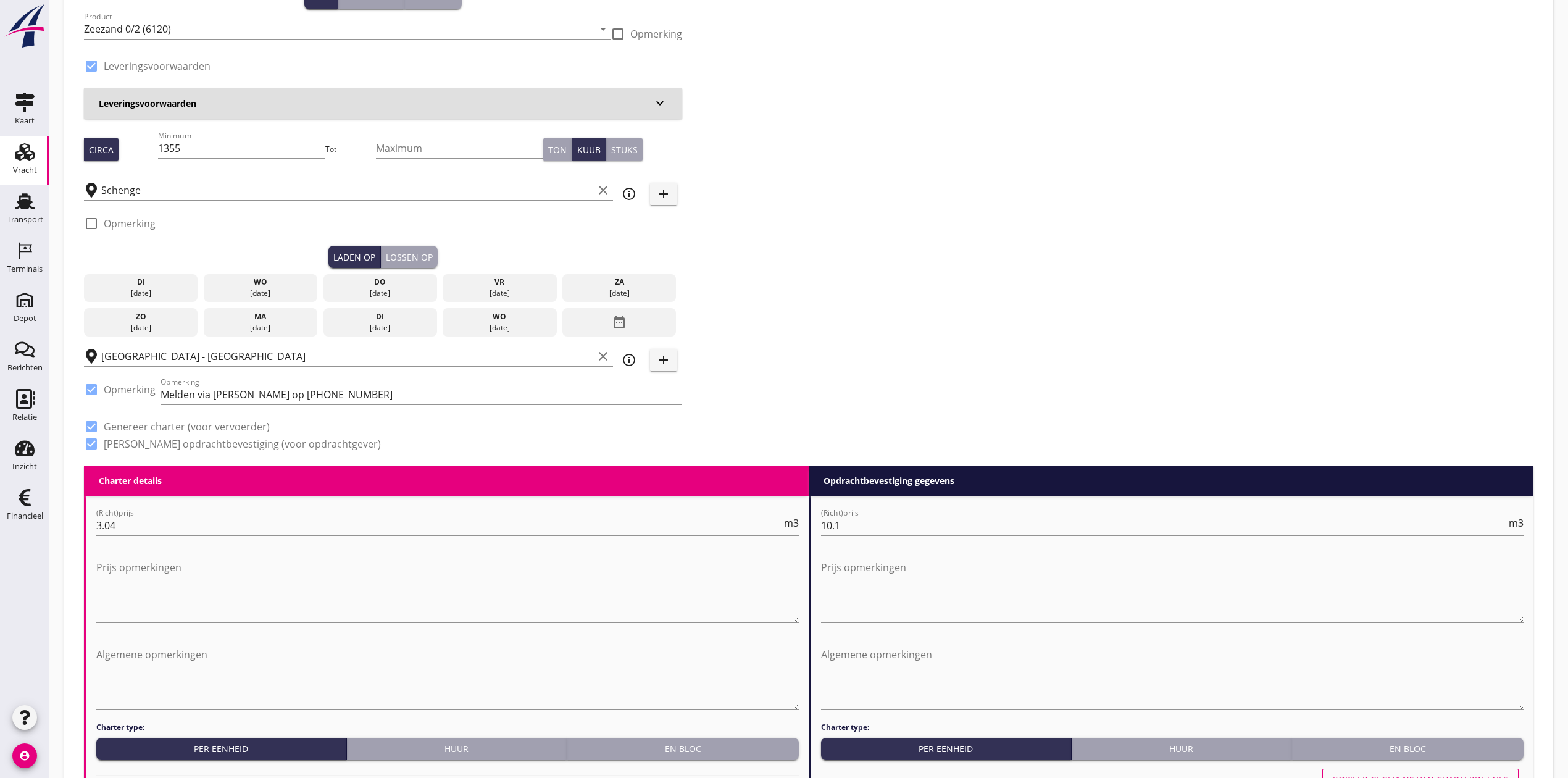
scroll to position [164, 0]
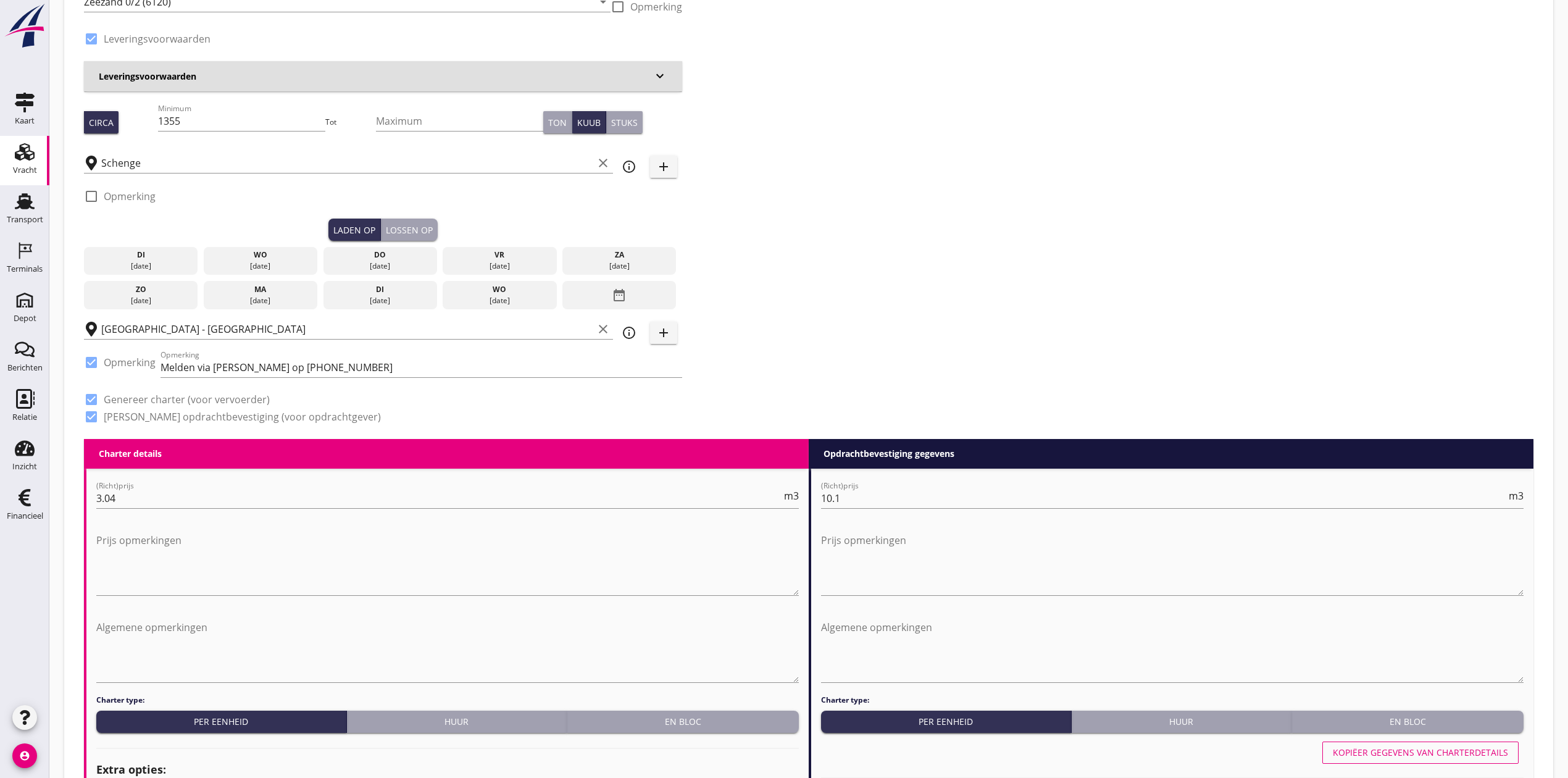
click at [264, 264] on div "[DATE]" at bounding box center [261, 266] width 108 height 11
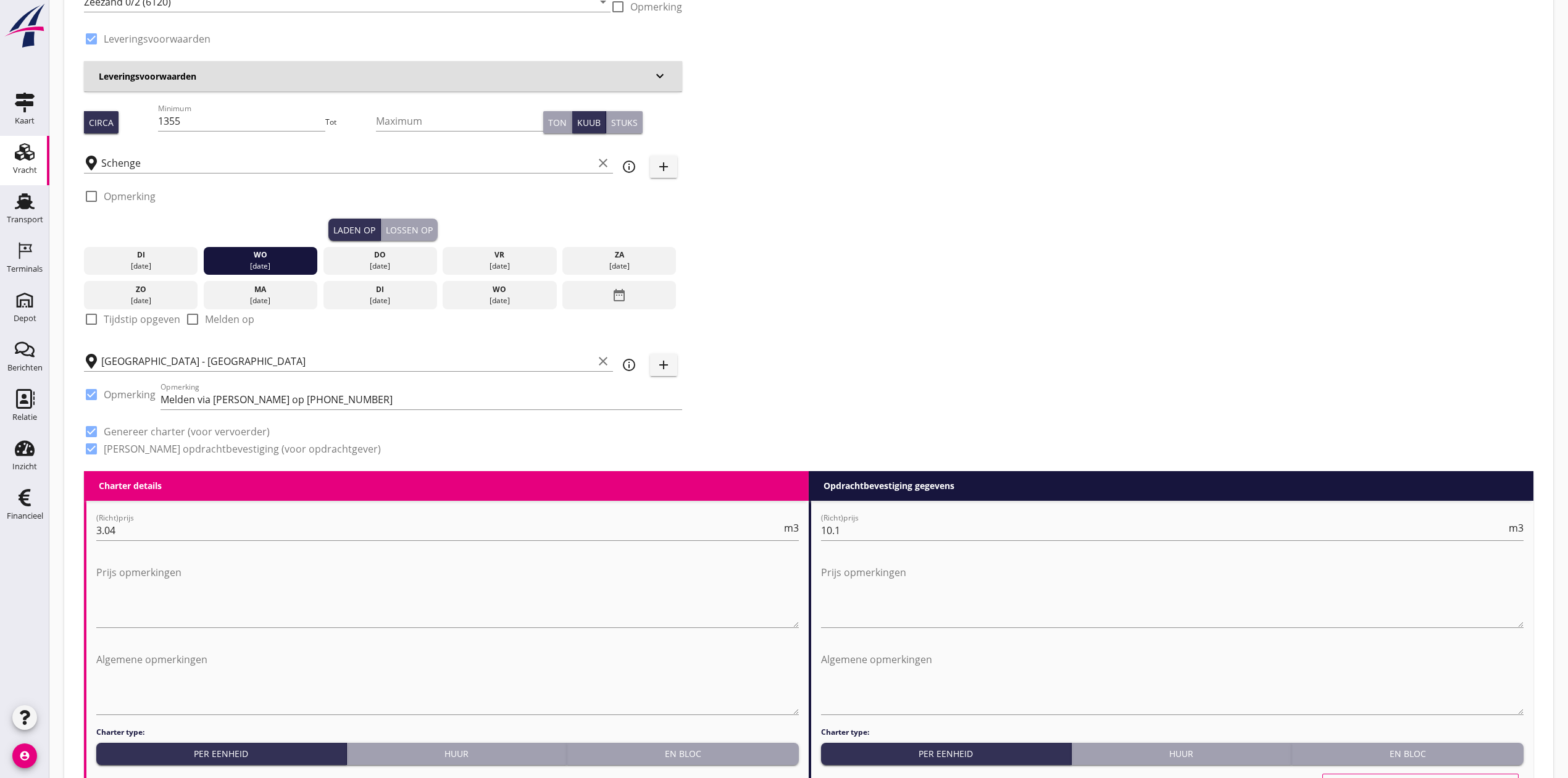
click at [418, 214] on div "check_box_outline_blank Opmerking" at bounding box center [383, 200] width 598 height 37
click at [418, 224] on div "Lossen op" at bounding box center [409, 230] width 47 height 13
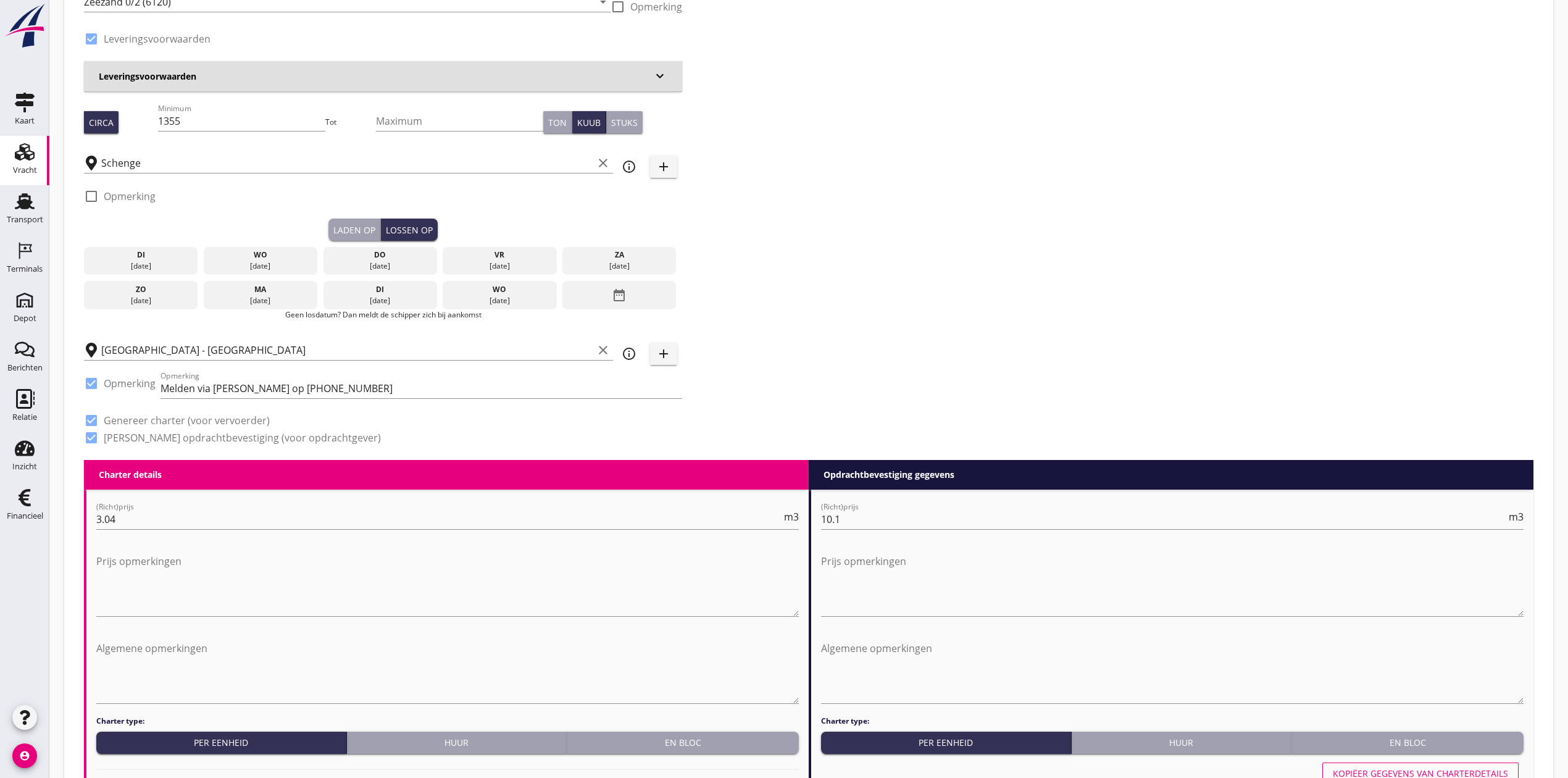
click at [418, 252] on div "do" at bounding box center [380, 255] width 108 height 11
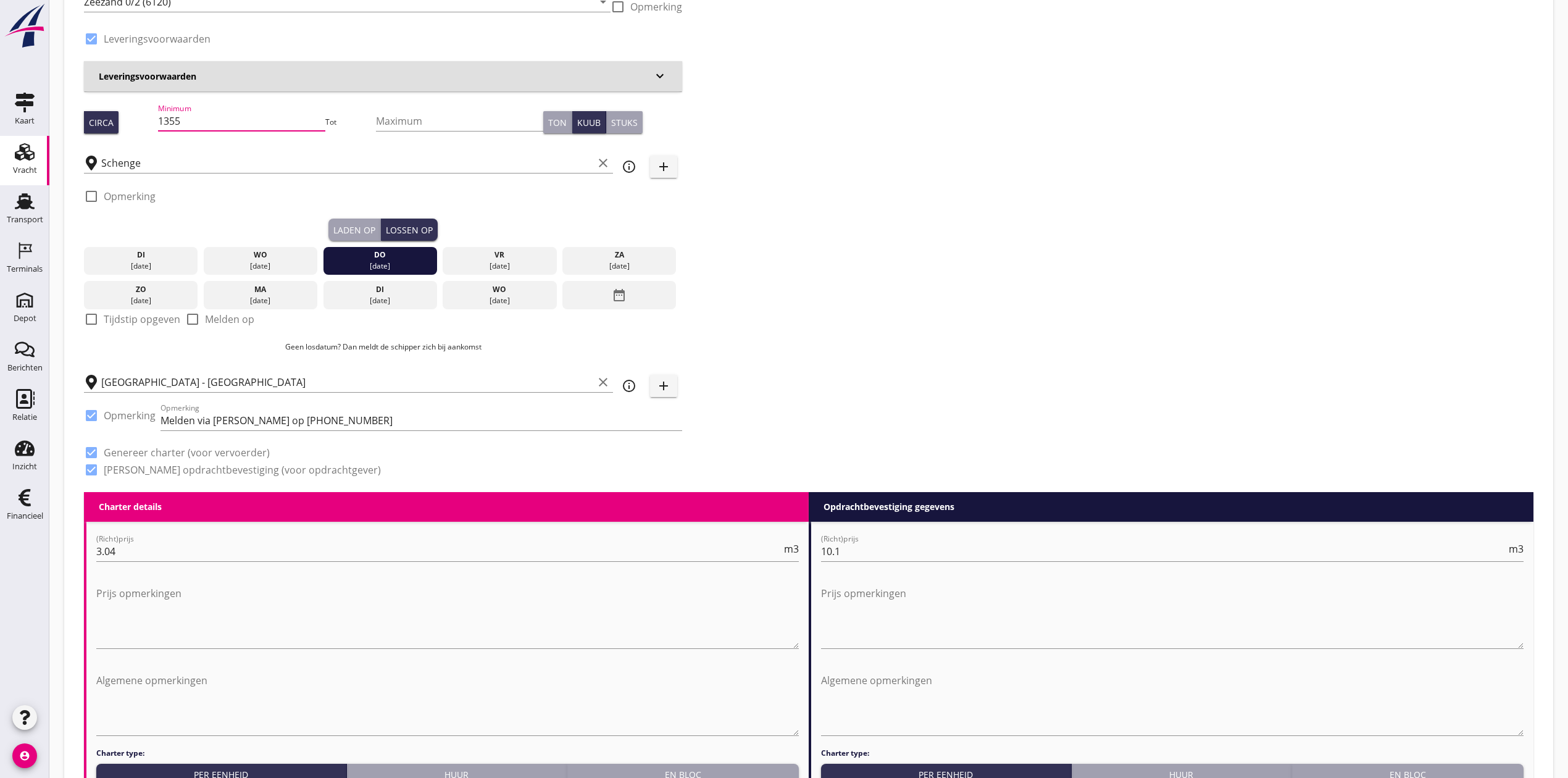
drag, startPoint x: 198, startPoint y: 119, endPoint x: -12, endPoint y: 115, distance: 210.0
type input "1250"
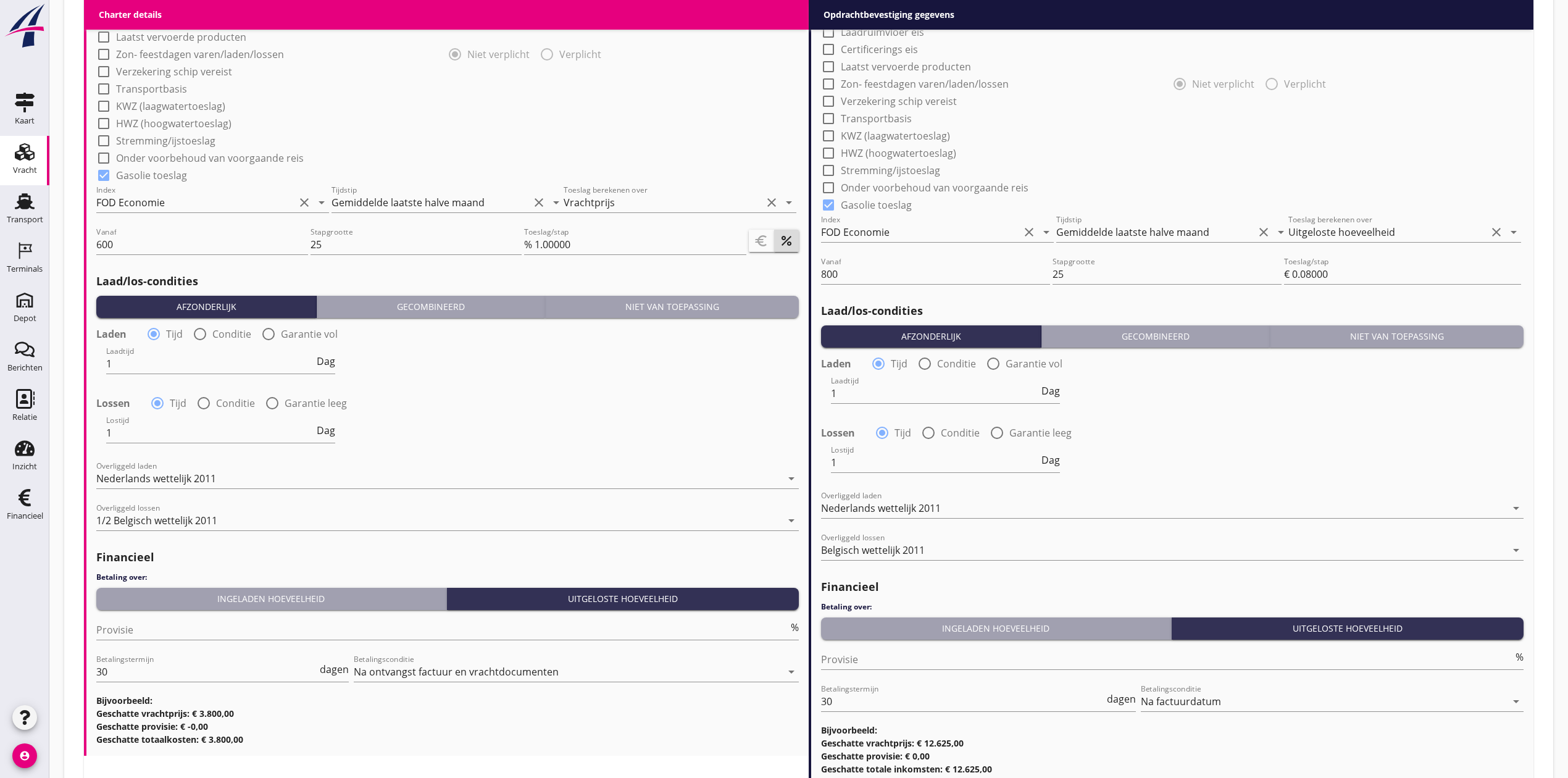
scroll to position [1221, 0]
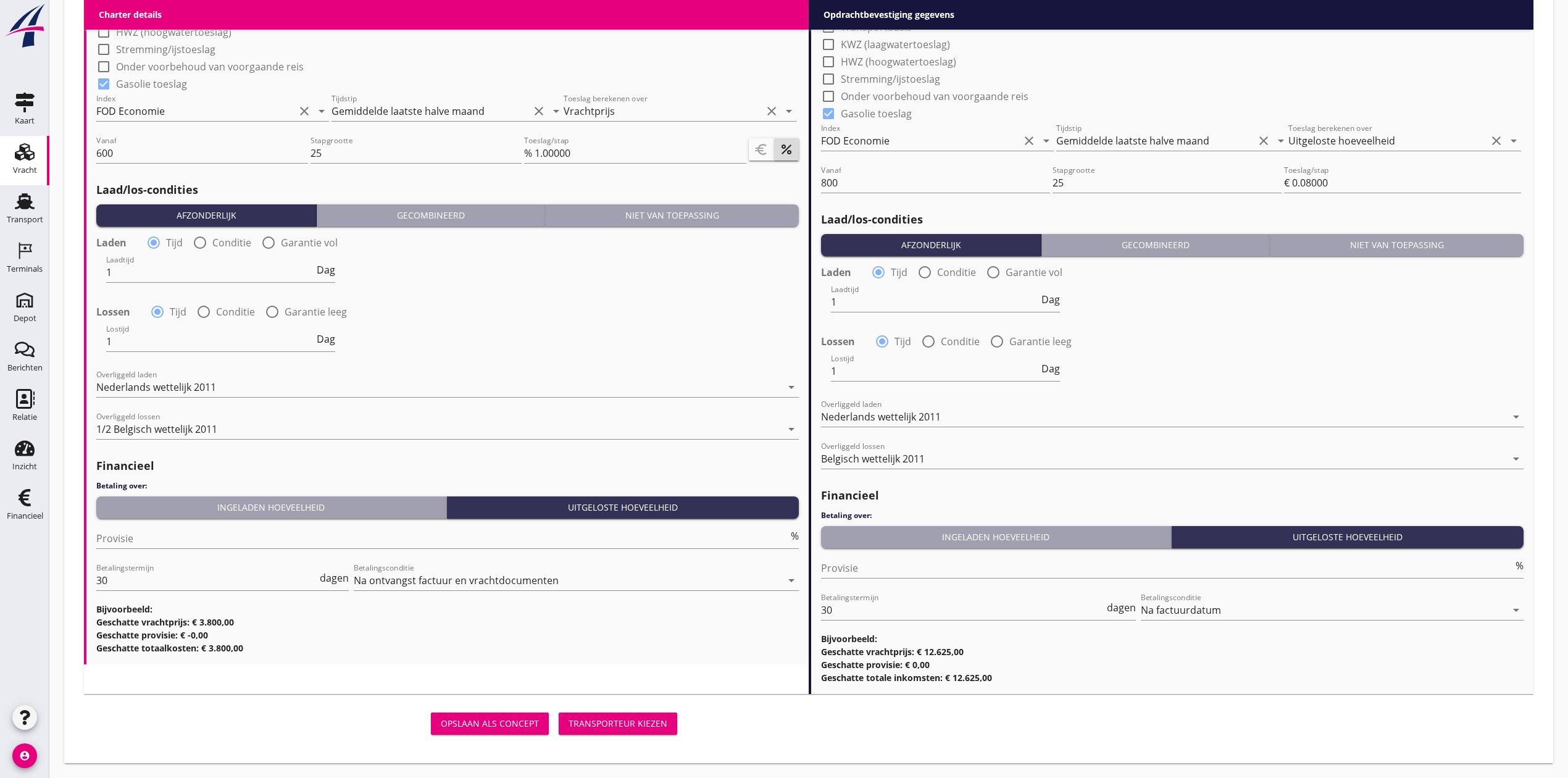
click at [592, 715] on button "Transporteur kiezen" at bounding box center [618, 723] width 118 height 22
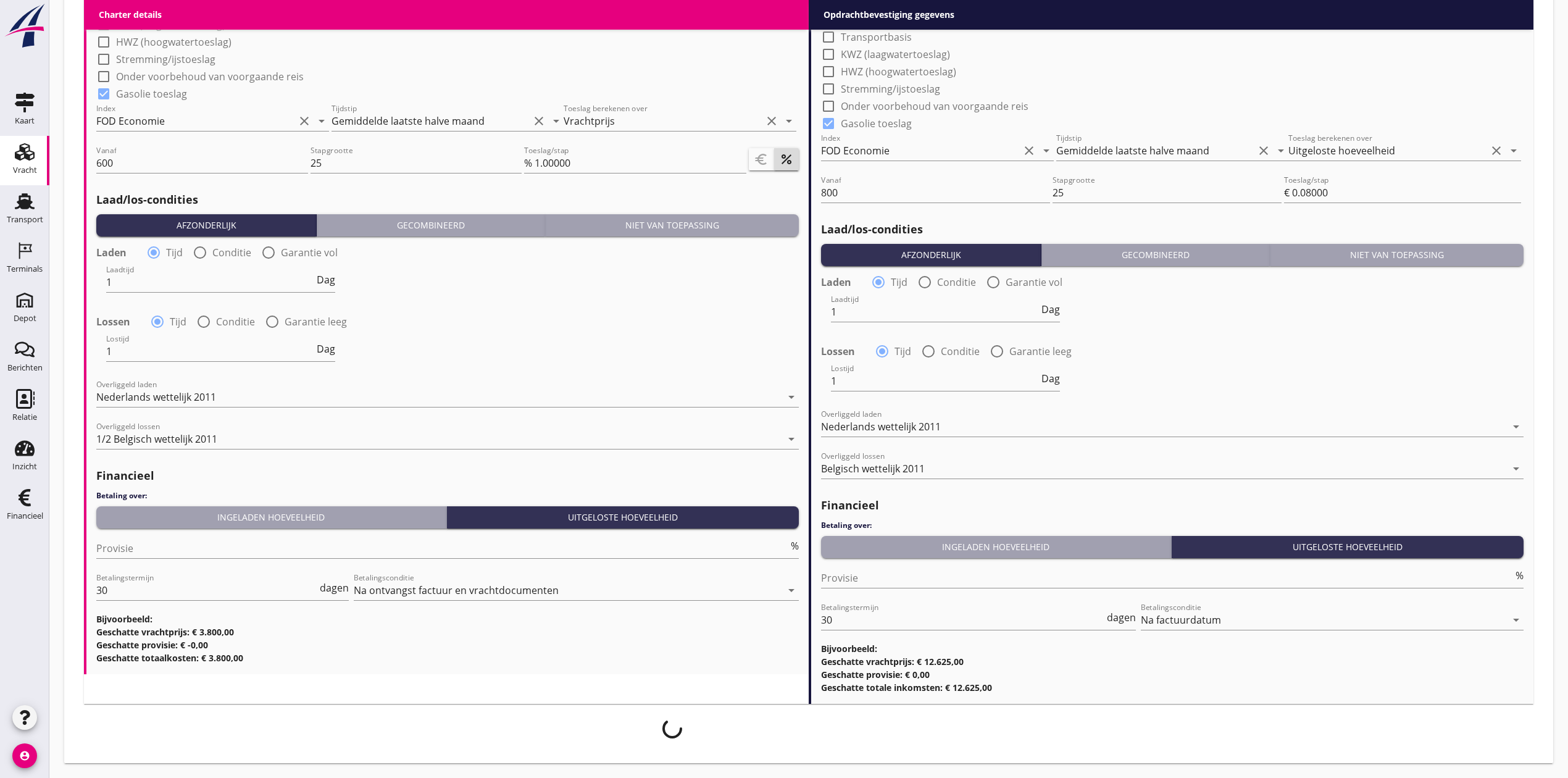
scroll to position [1211, 0]
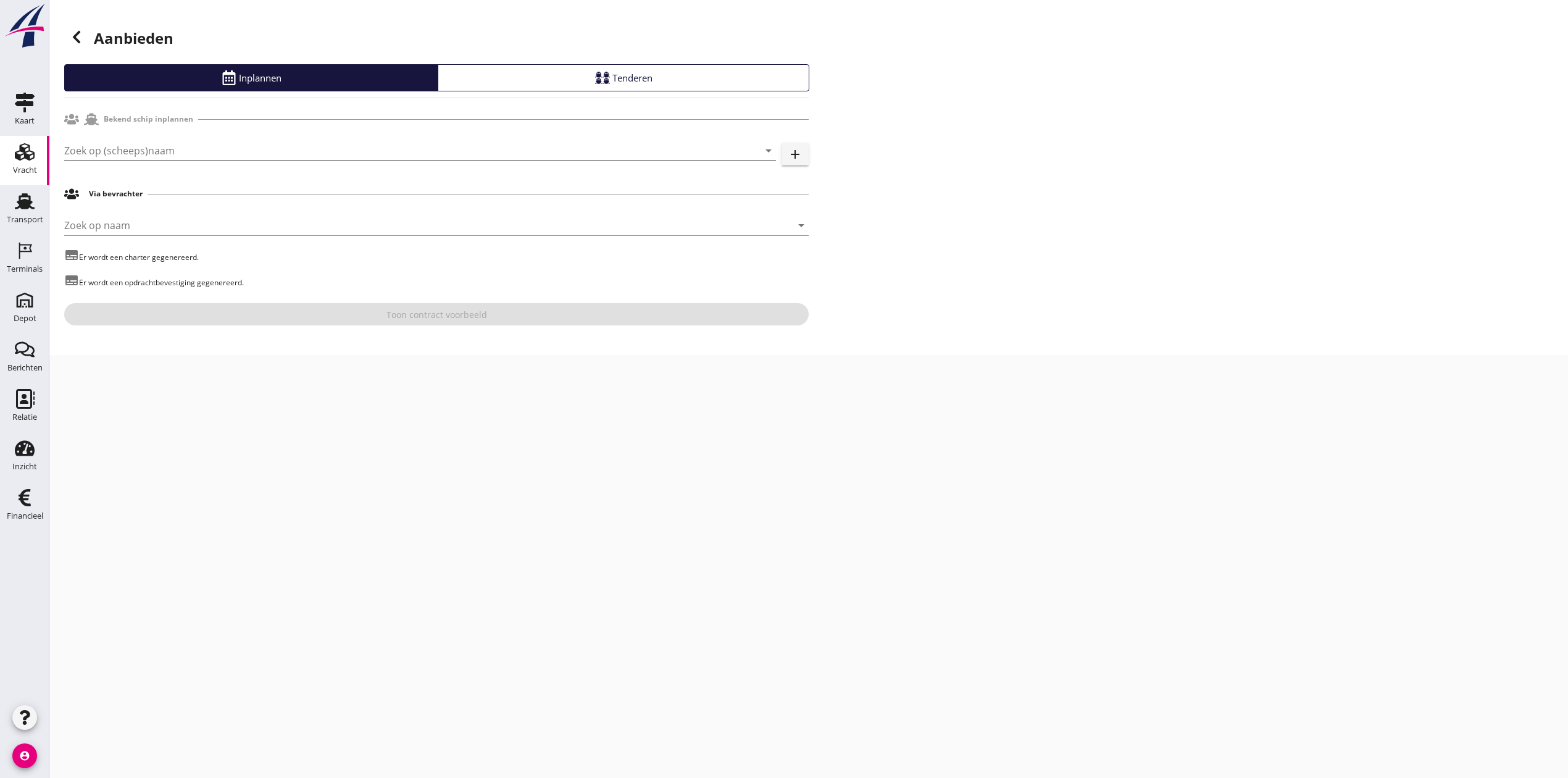
click at [161, 146] on input "Zoek op (scheeps)naam" at bounding box center [402, 150] width 677 height 19
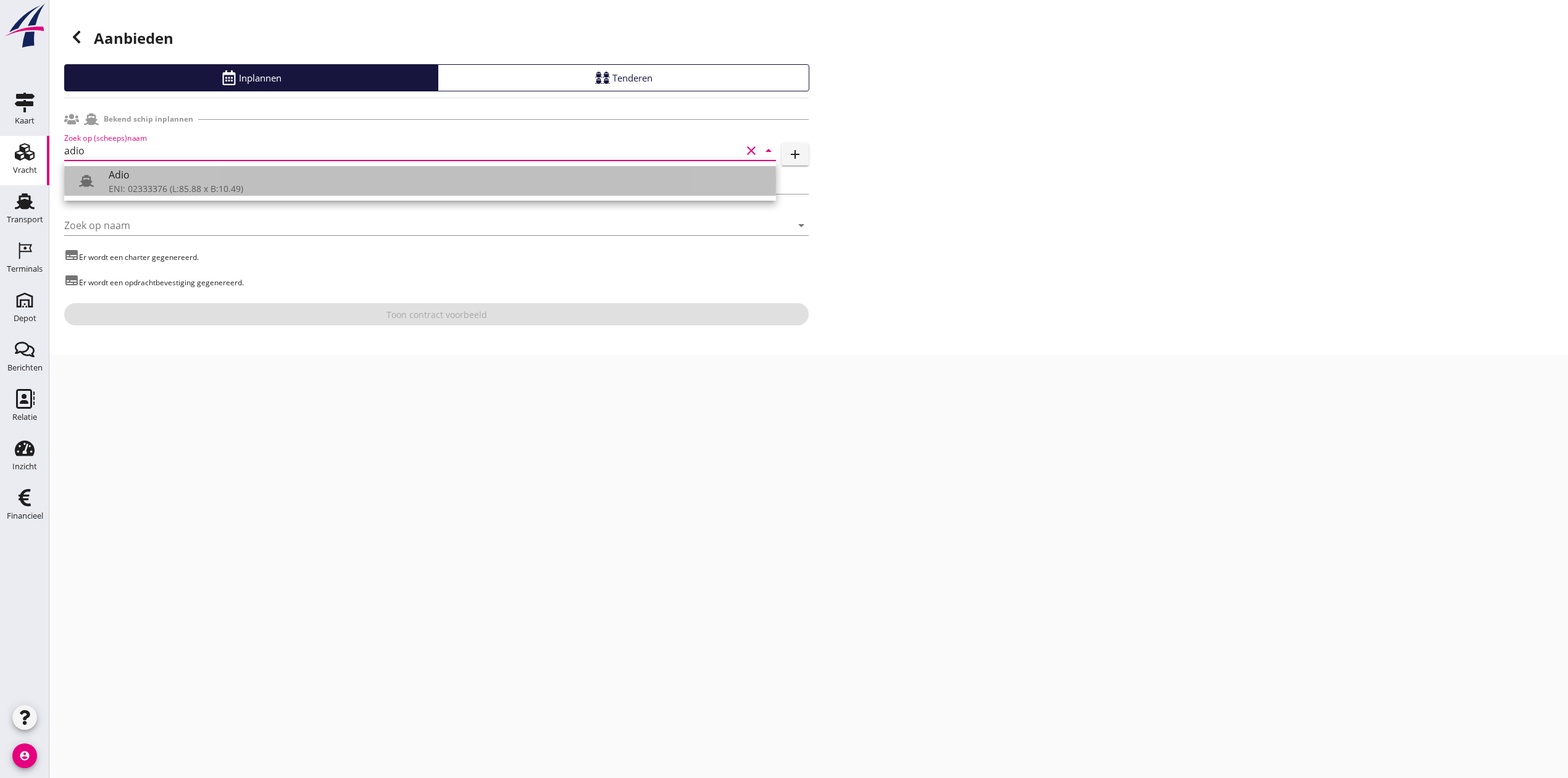
click at [314, 185] on div "ENI: 02333376 (L:85.88 x B:10.49)" at bounding box center [438, 188] width 658 height 13
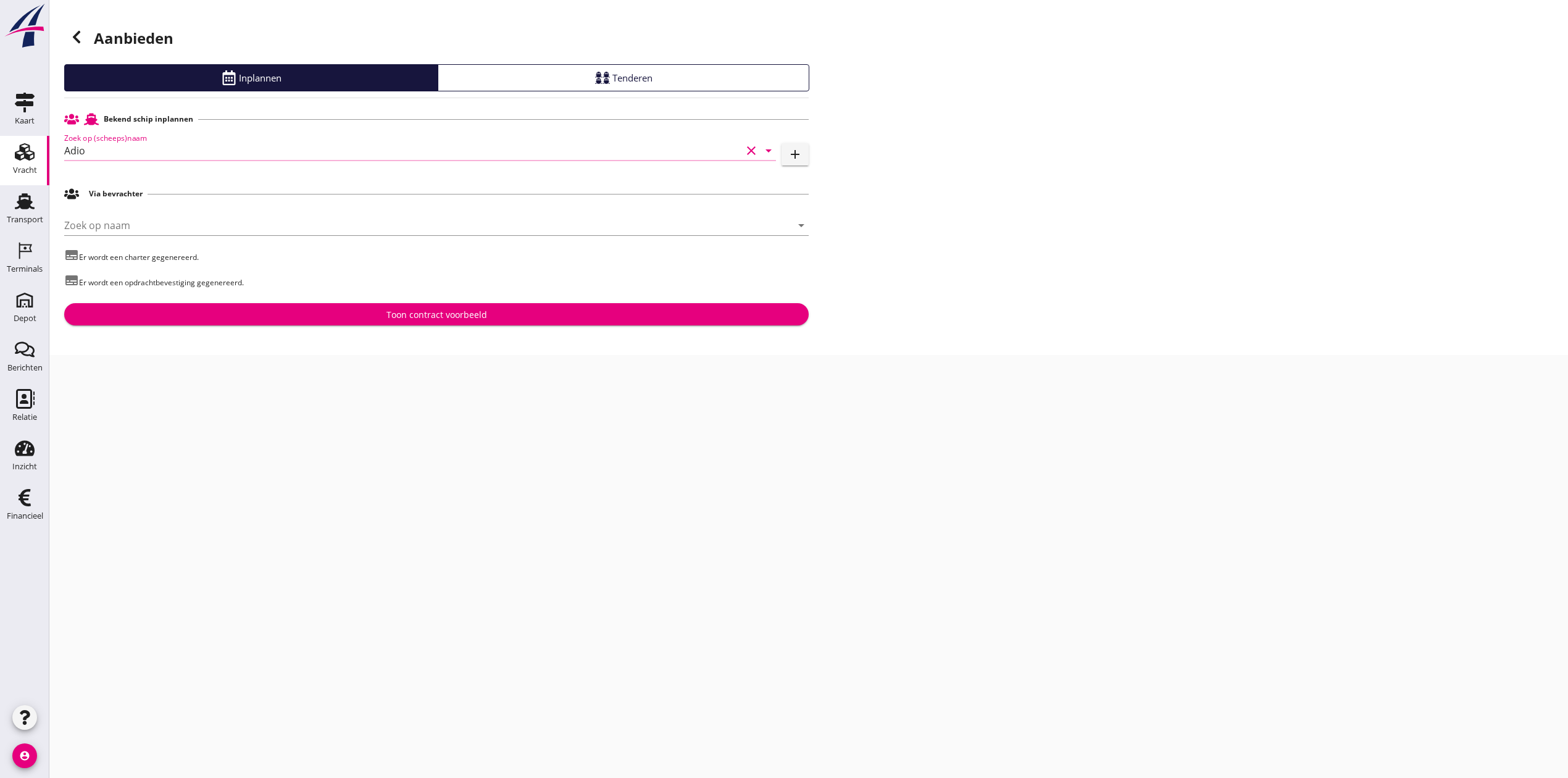
type input "Adio"
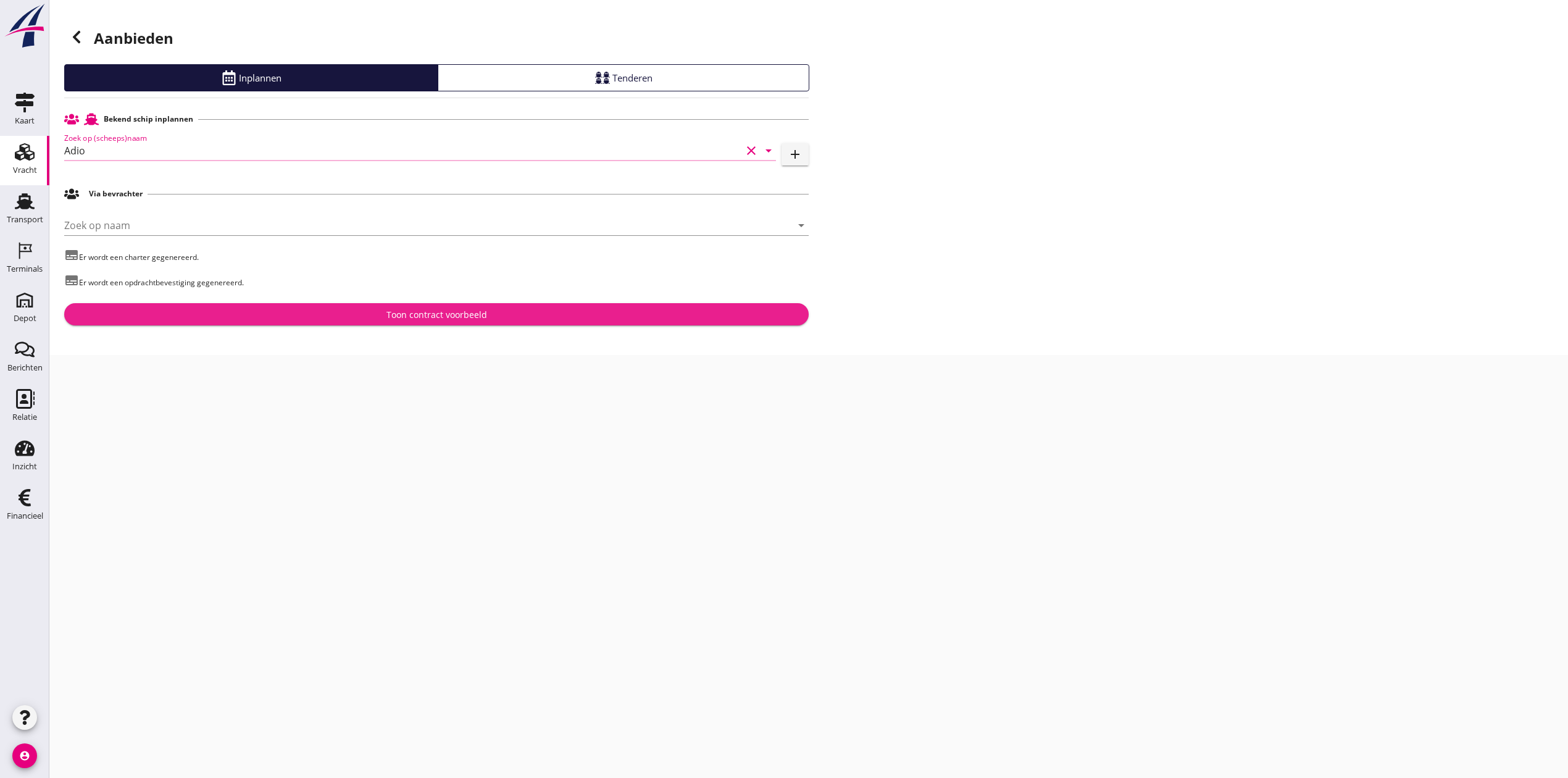
click at [412, 306] on button "Toon contract voorbeeld" at bounding box center [436, 314] width 745 height 22
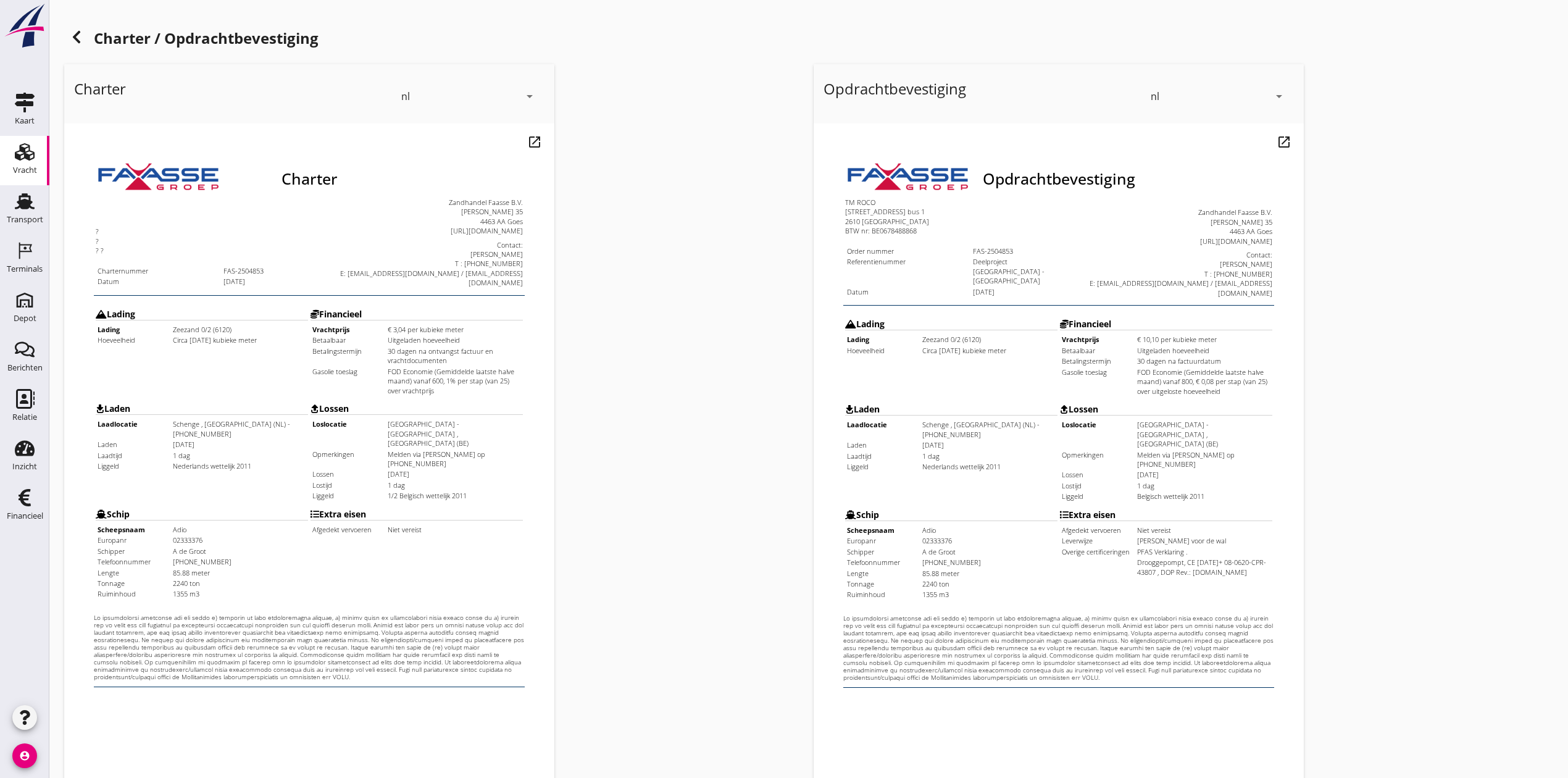
scroll to position [136, 0]
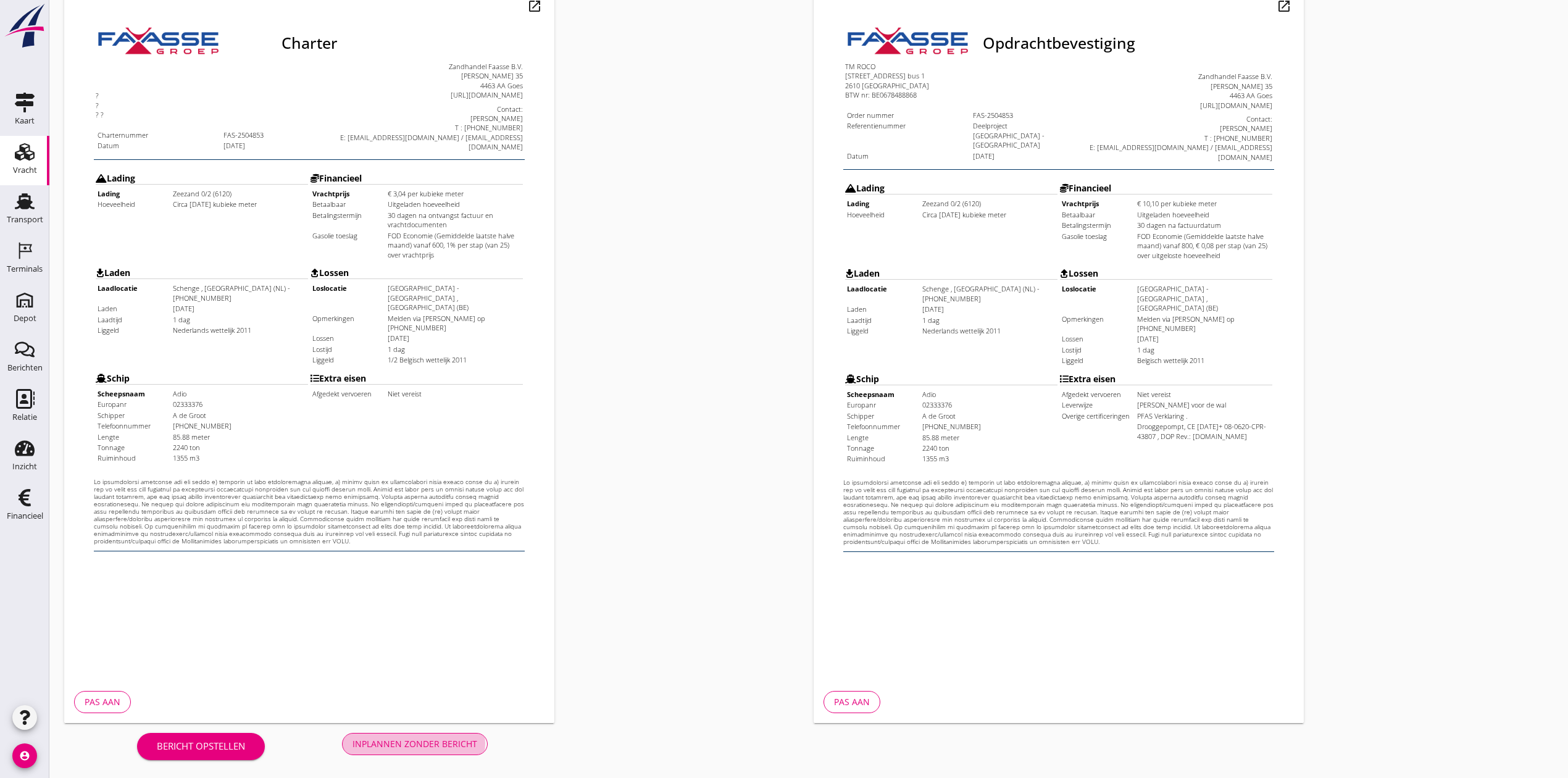
click at [407, 746] on div "Inplannen zonder bericht" at bounding box center [414, 744] width 125 height 13
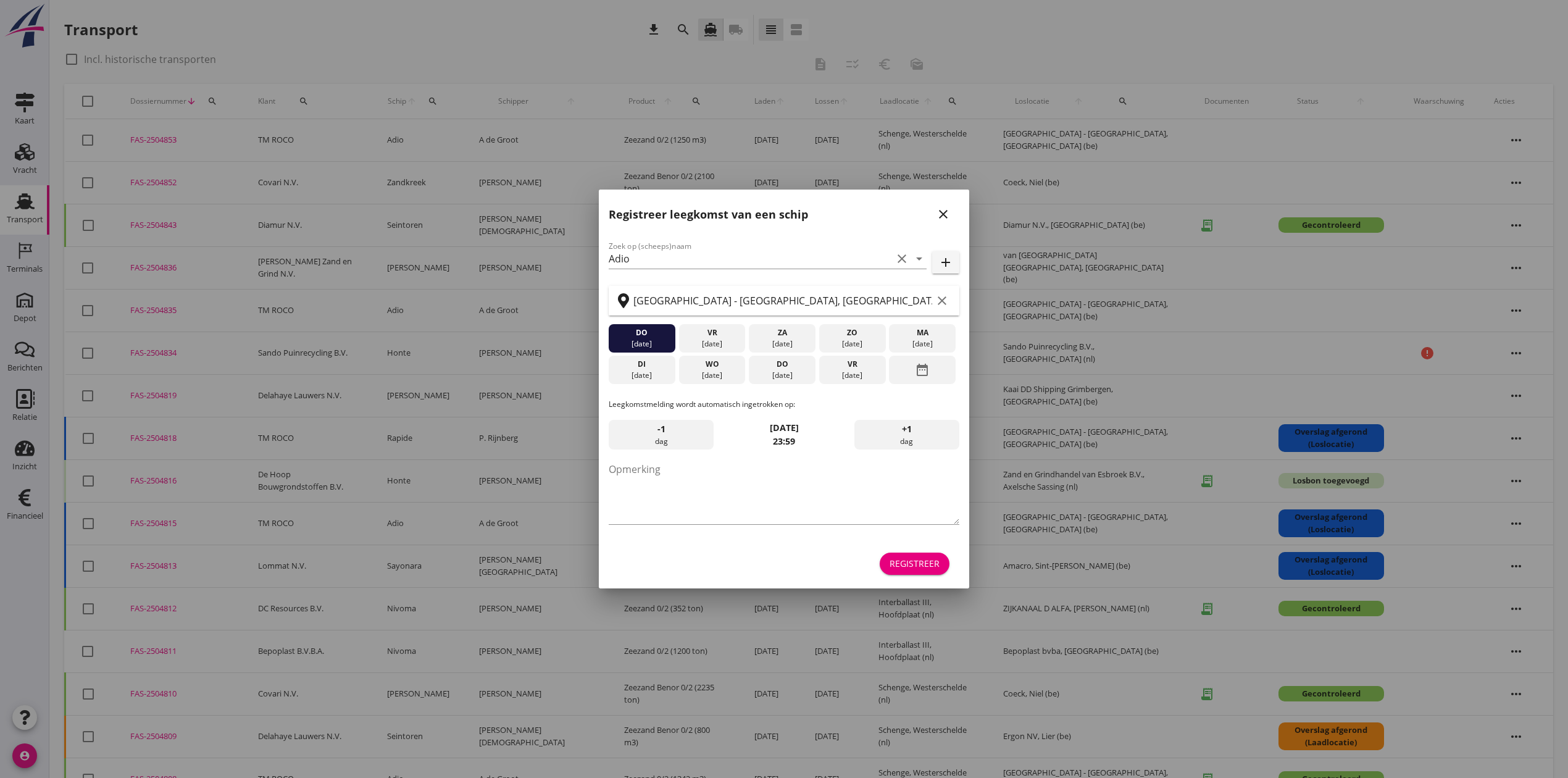
click at [947, 216] on icon "close" at bounding box center [943, 214] width 15 height 15
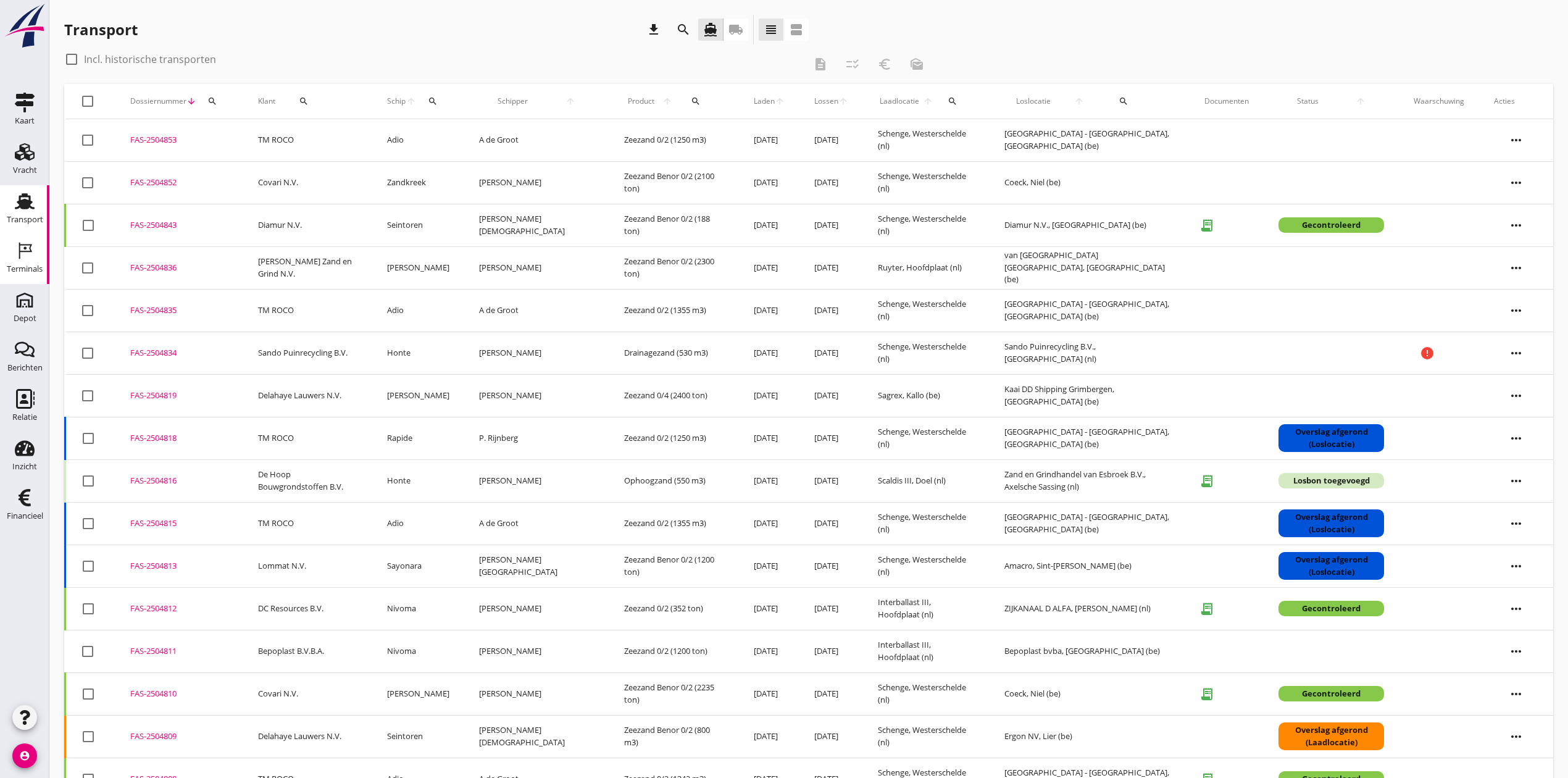
drag, startPoint x: 23, startPoint y: 261, endPoint x: 30, endPoint y: 269, distance: 10.6
click at [23, 261] on div "Terminals" at bounding box center [24, 269] width 36 height 18
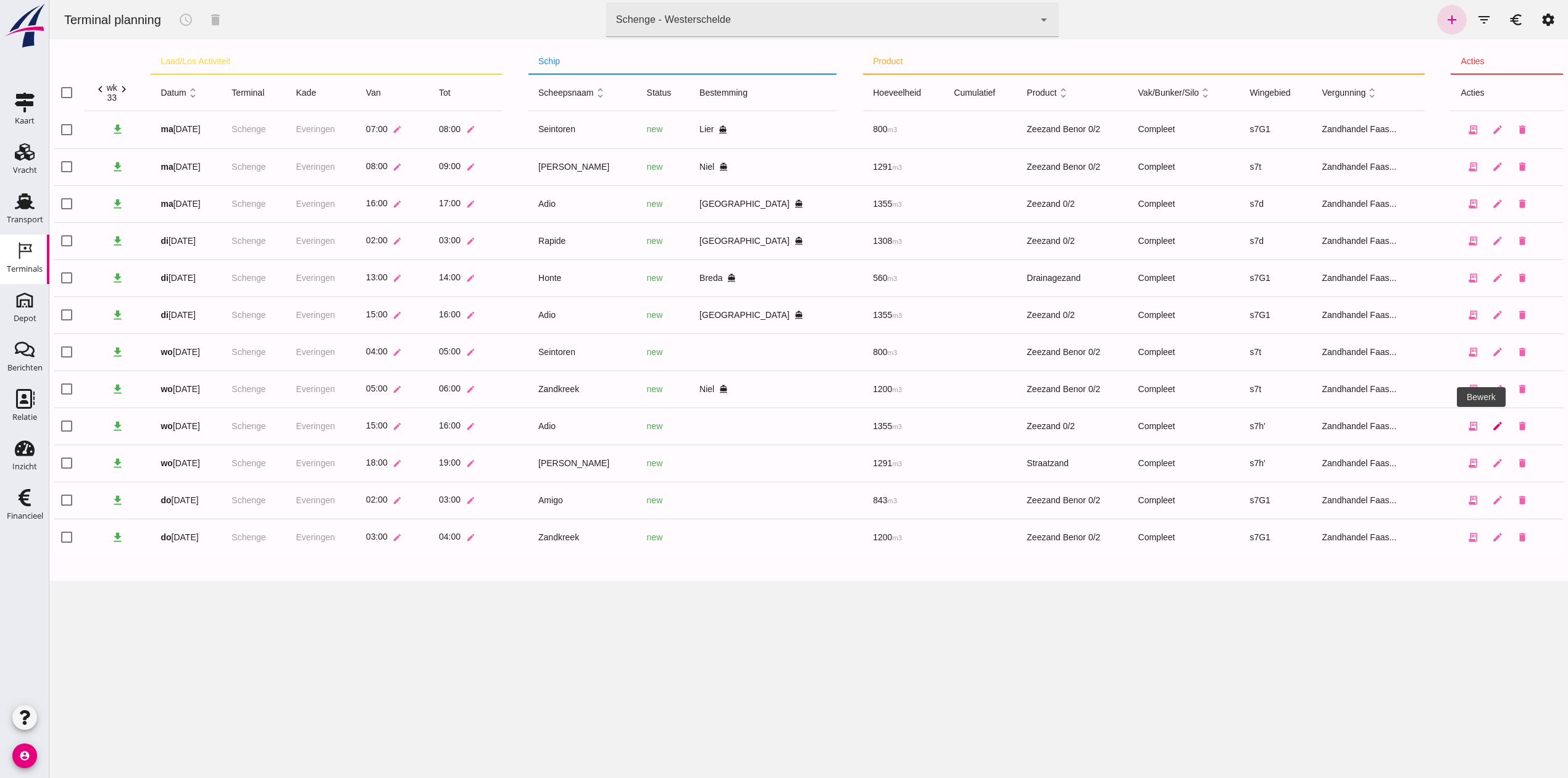
click at [1492, 423] on icon "edit" at bounding box center [1498, 426] width 11 height 11
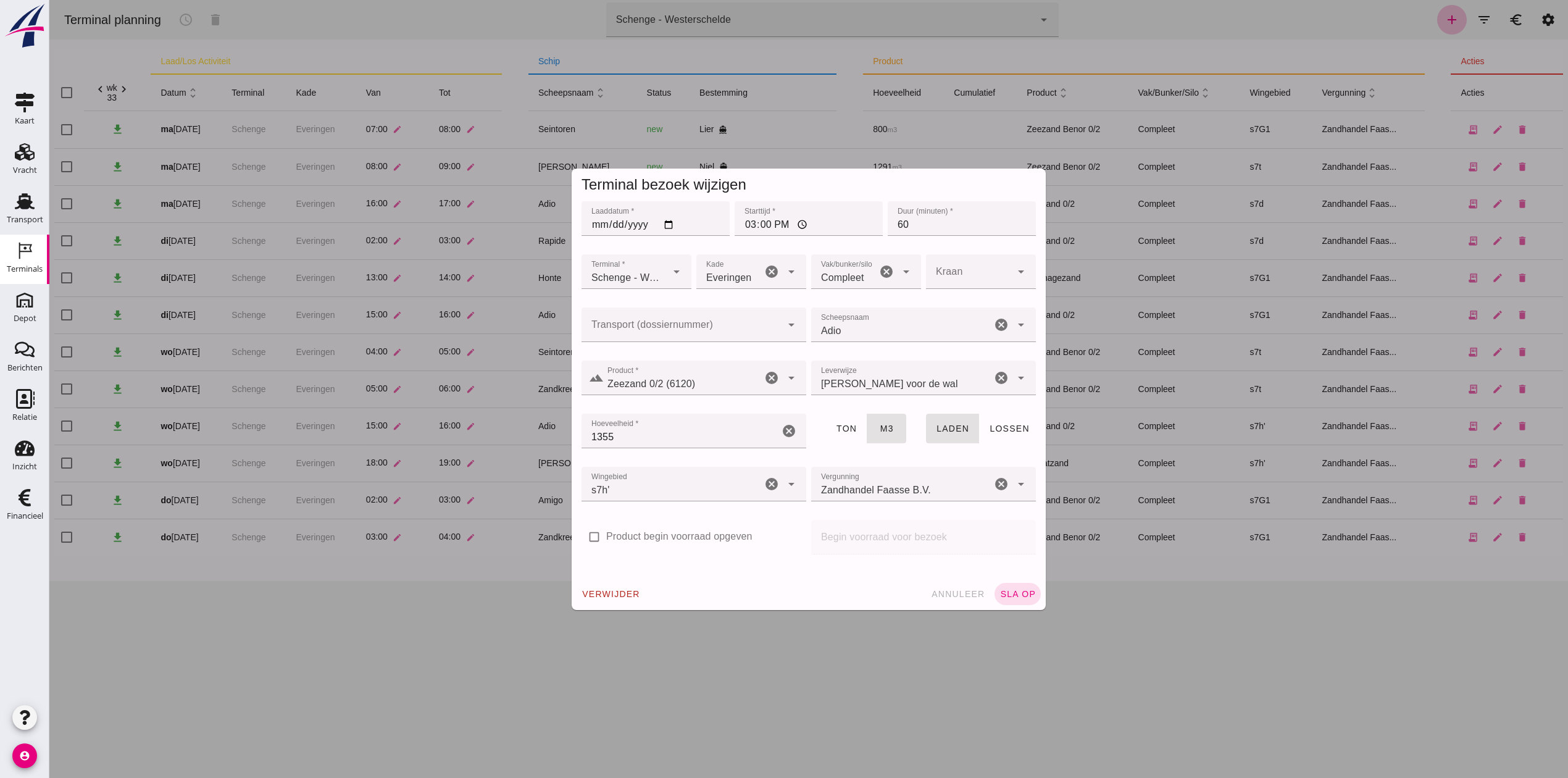
click div
click div "FAS-2504853"
type input "FAS-2504853"
drag, startPoint x: 603, startPoint y: 442, endPoint x: 489, endPoint y: 442, distance: 114.0
click div "Terminal bezoek wijzigen Laaddatum * Laaddatum * [DATE] Starttijd * Starttijd *…"
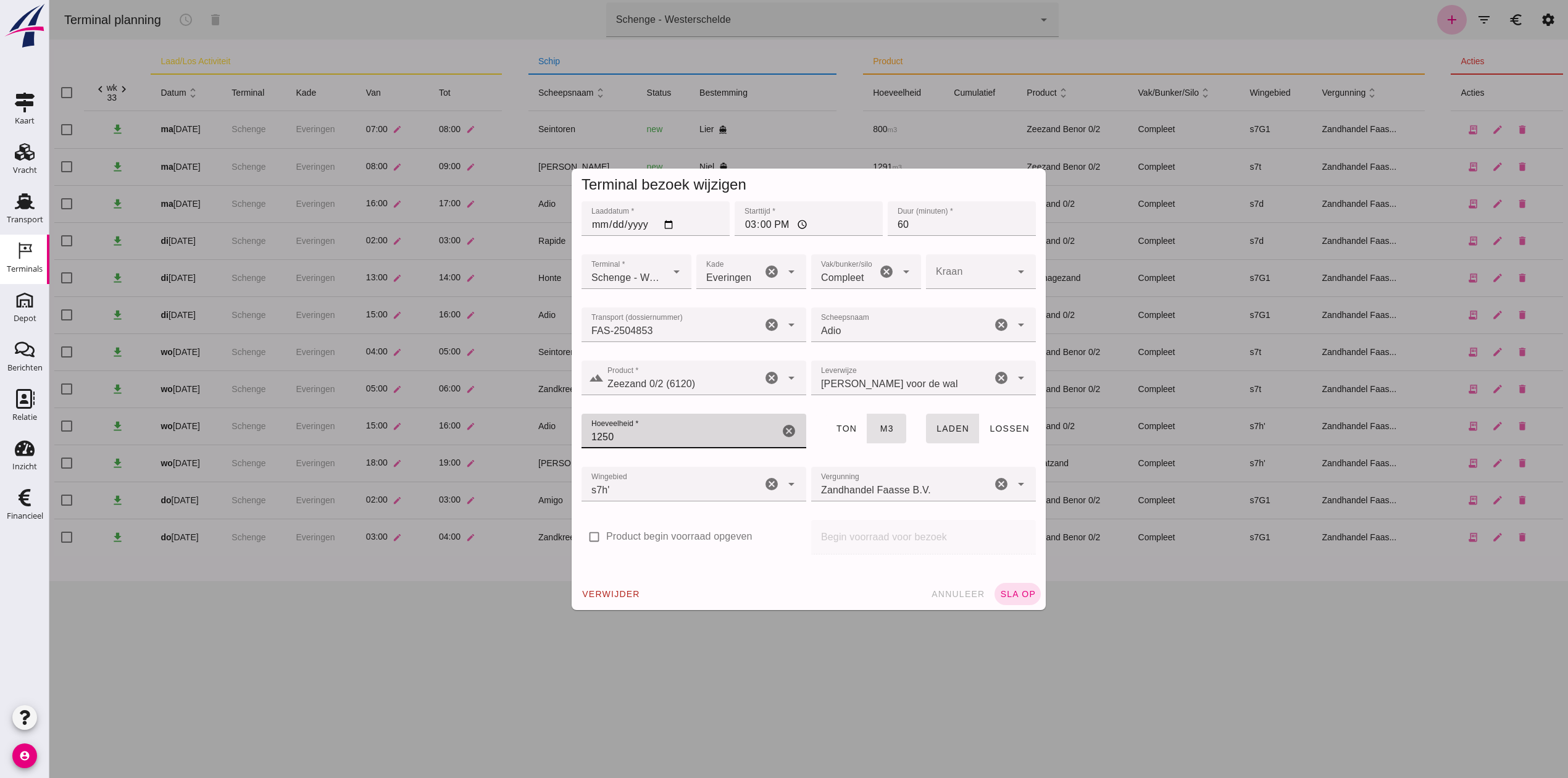
type input "1250"
click span "sla op"
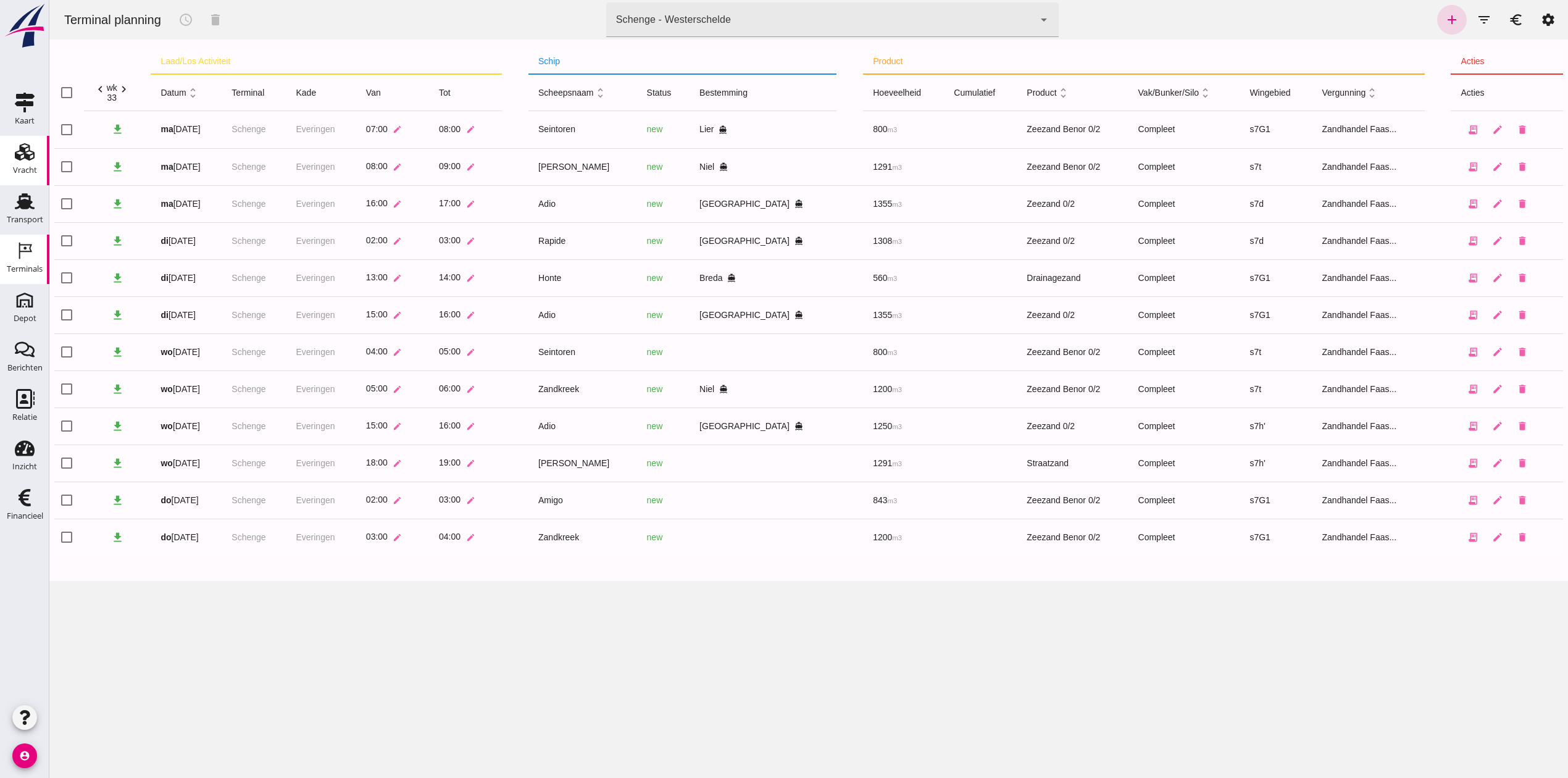
click at [30, 155] on use at bounding box center [24, 152] width 19 height 18
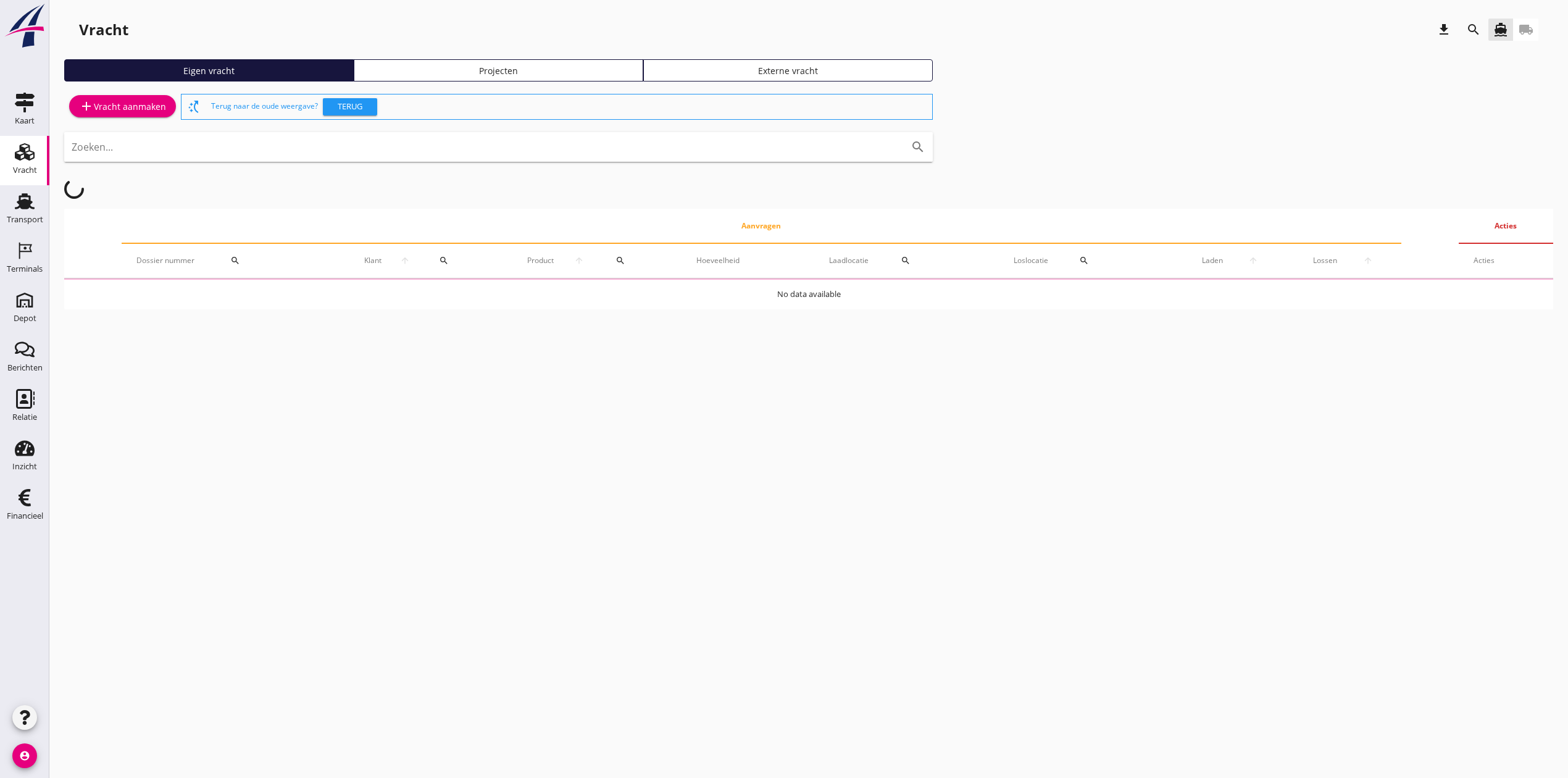
click at [30, 155] on use at bounding box center [24, 152] width 19 height 18
click at [462, 69] on div "Projecten" at bounding box center [498, 70] width 278 height 13
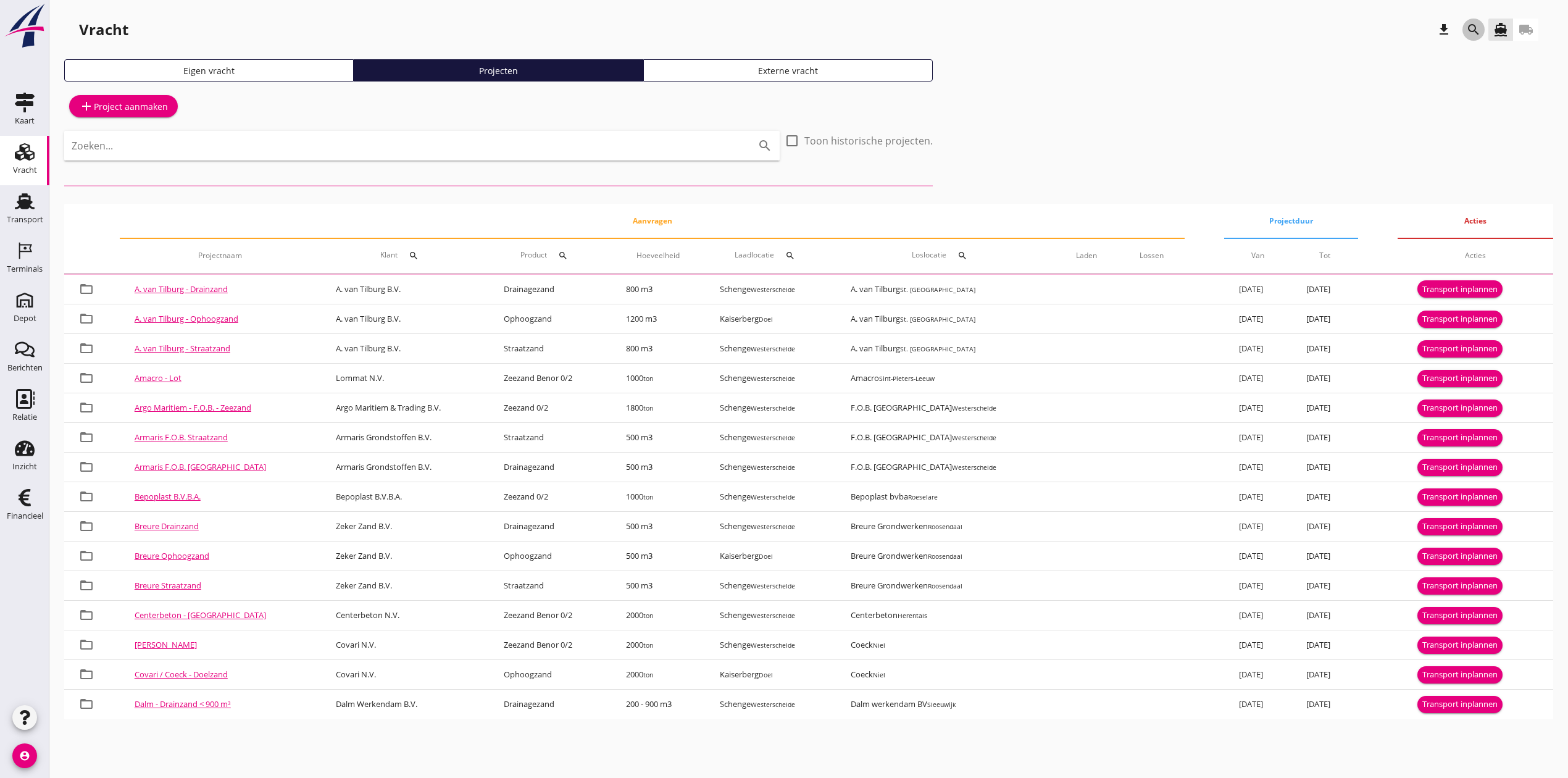
click at [1469, 25] on icon "search" at bounding box center [1474, 30] width 15 height 15
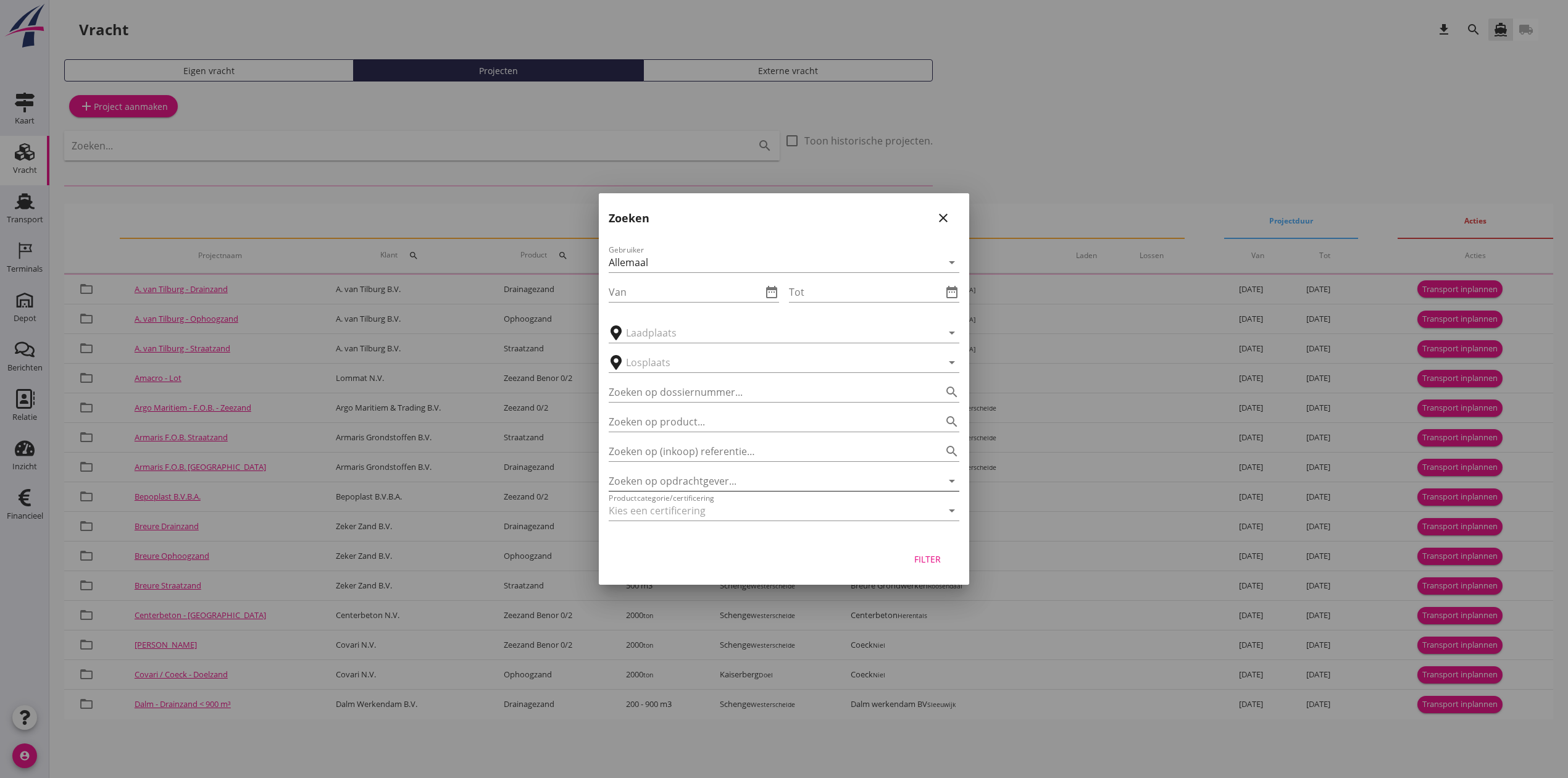
click at [645, 478] on input "Zoeken op opdrachtgever..." at bounding box center [767, 480] width 316 height 19
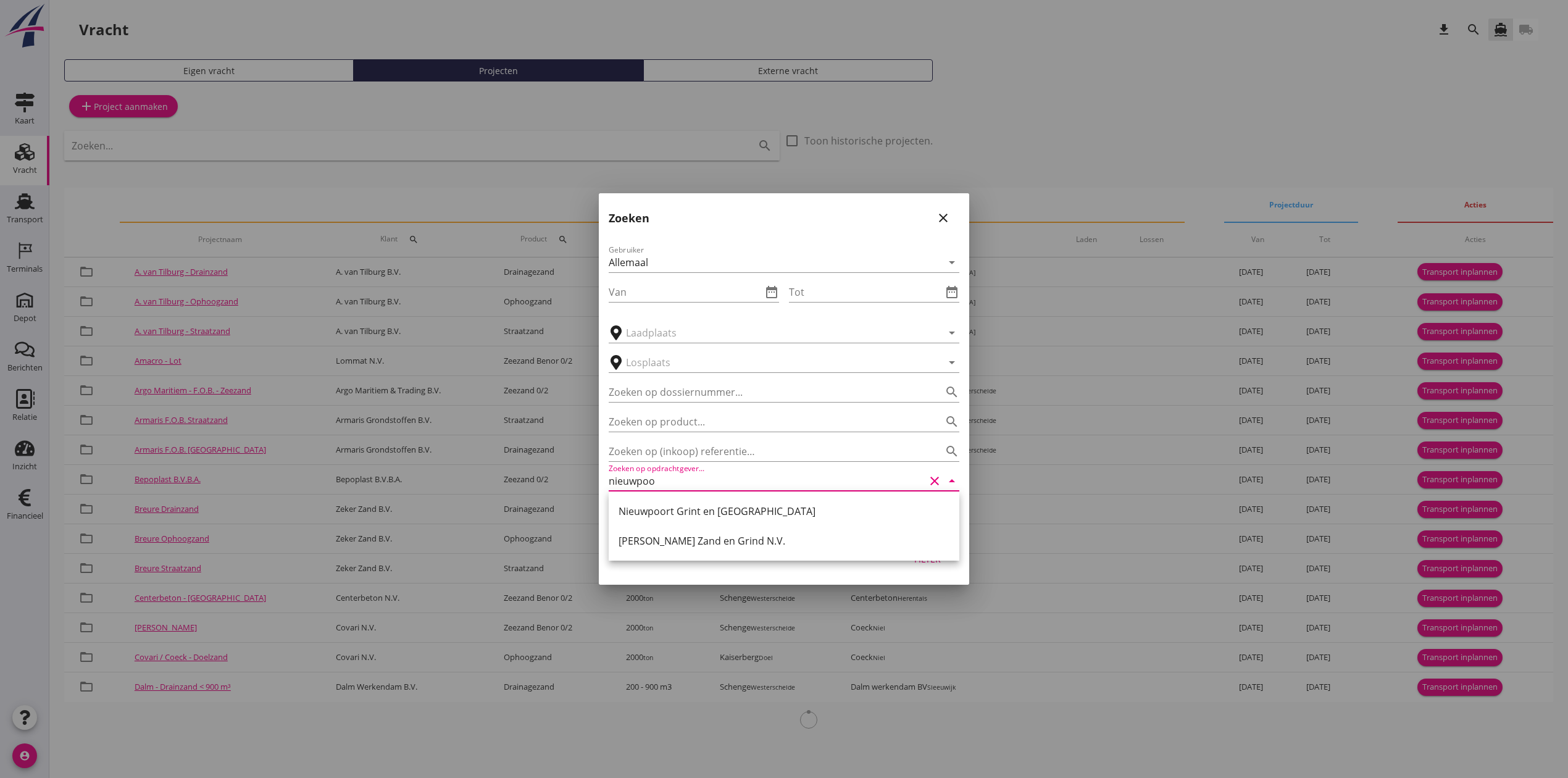
click at [787, 540] on div "[PERSON_NAME] Zand en Grind N.V." at bounding box center [784, 541] width 331 height 15
type input "[PERSON_NAME] Zand en Grind N.V."
click at [930, 559] on div "Filter" at bounding box center [927, 559] width 34 height 13
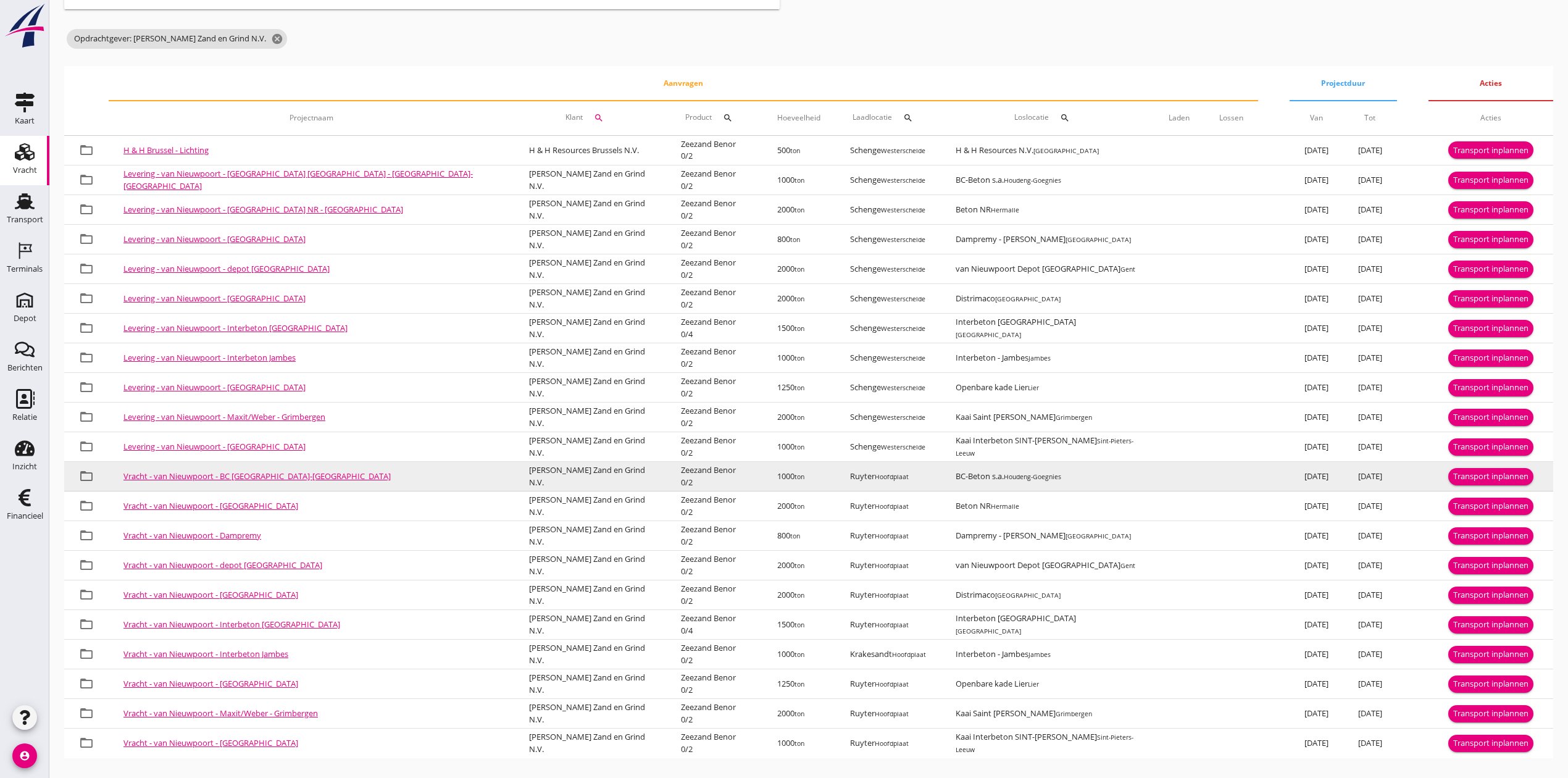
scroll to position [156, 0]
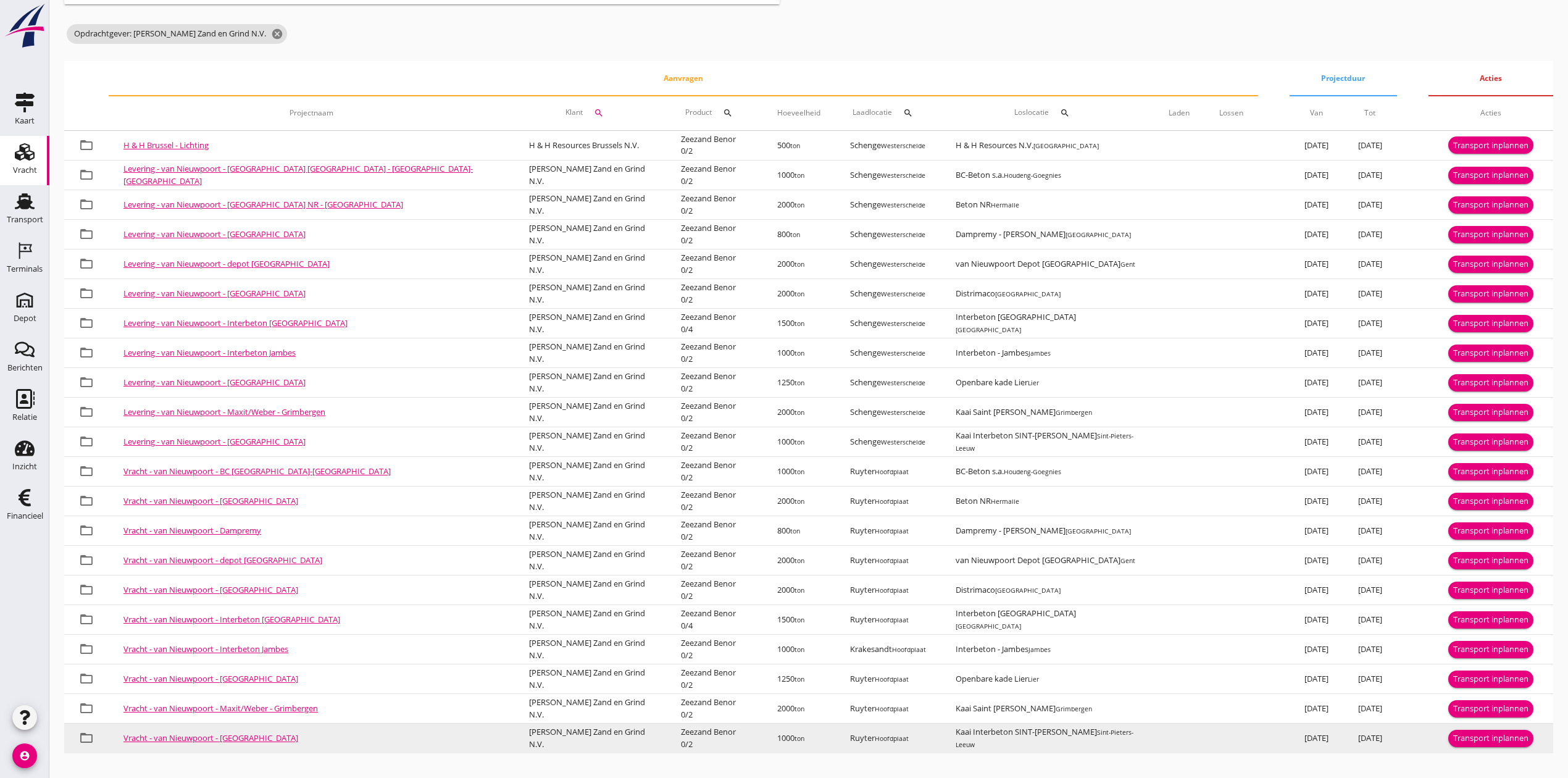
click at [1453, 734] on div "Transport inplannen" at bounding box center [1491, 737] width 76 height 12
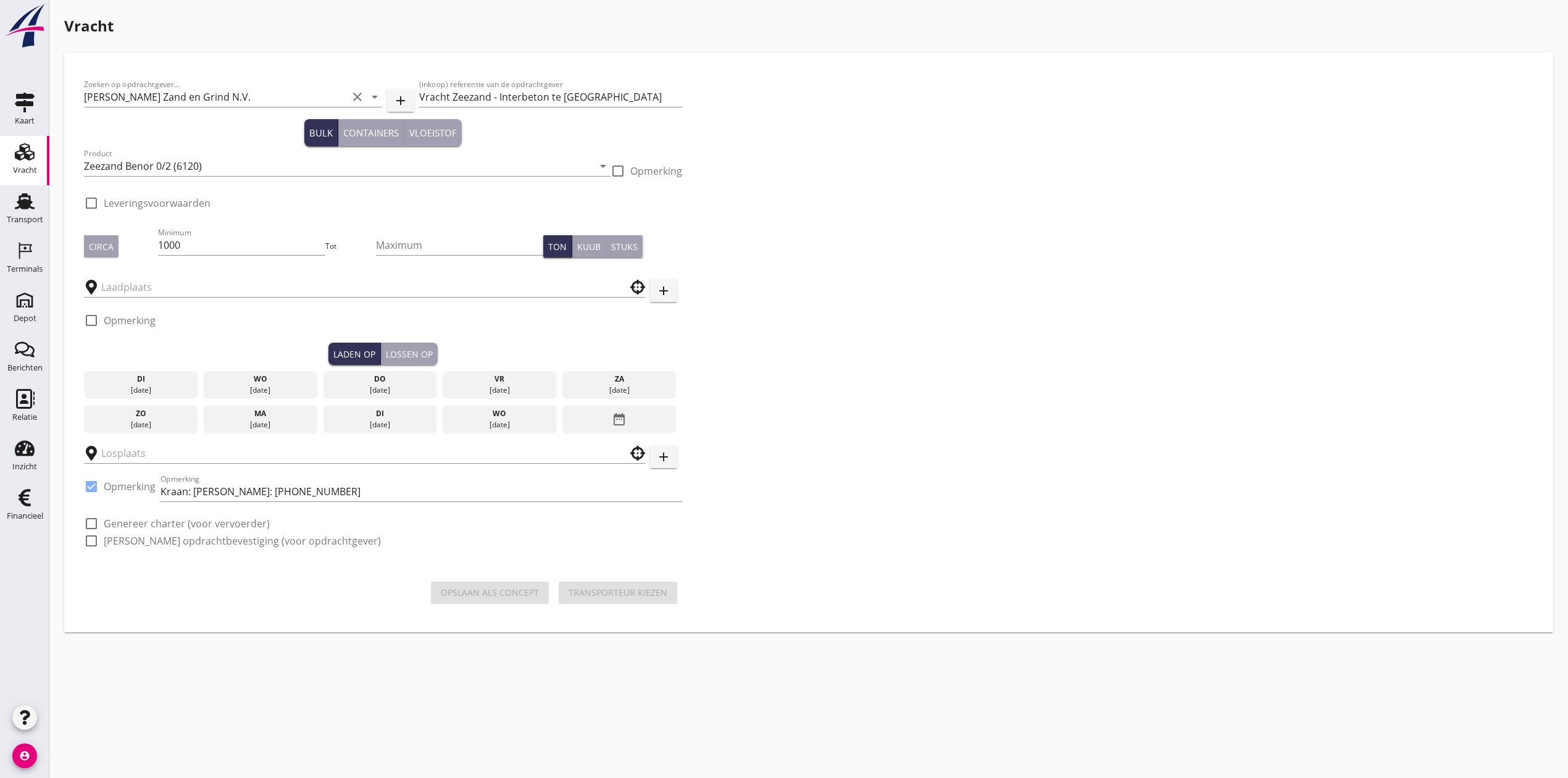
type input "Ruyter"
type input "Kaai Interbeton SINT-[PERSON_NAME]"
checkbox input "true"
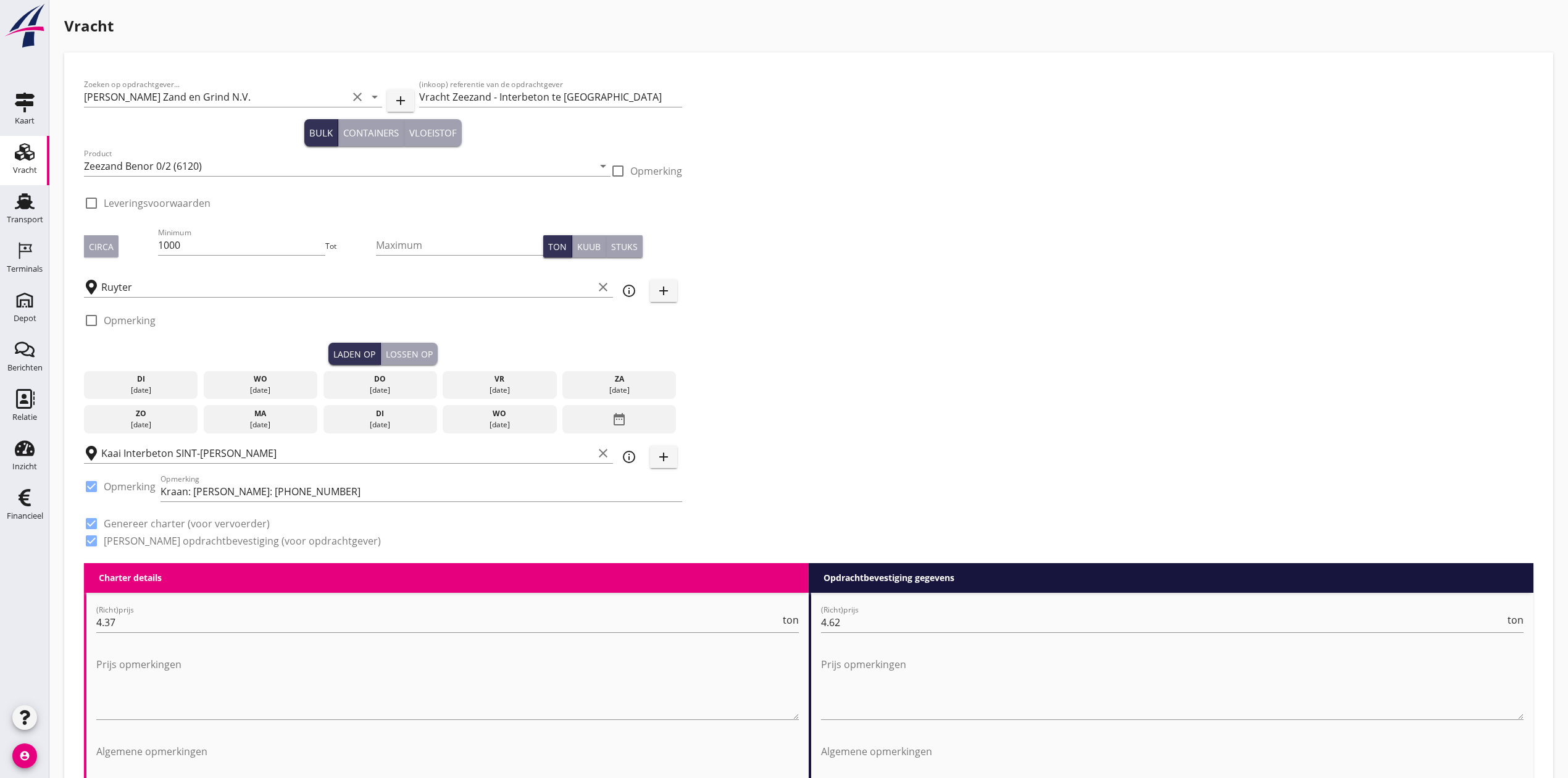
click at [103, 252] on div "Circa" at bounding box center [101, 247] width 25 height 13
drag, startPoint x: 203, startPoint y: 245, endPoint x: 176, endPoint y: 243, distance: 27.1
click at [176, 243] on input "1000" at bounding box center [242, 245] width 168 height 19
type input "1050"
click at [1147, 312] on div "Zoeken op opdrachtgever... Van Nieuwpoort Zand en Grind N.V. clear arrow_drop_d…" at bounding box center [808, 317] width 1459 height 491
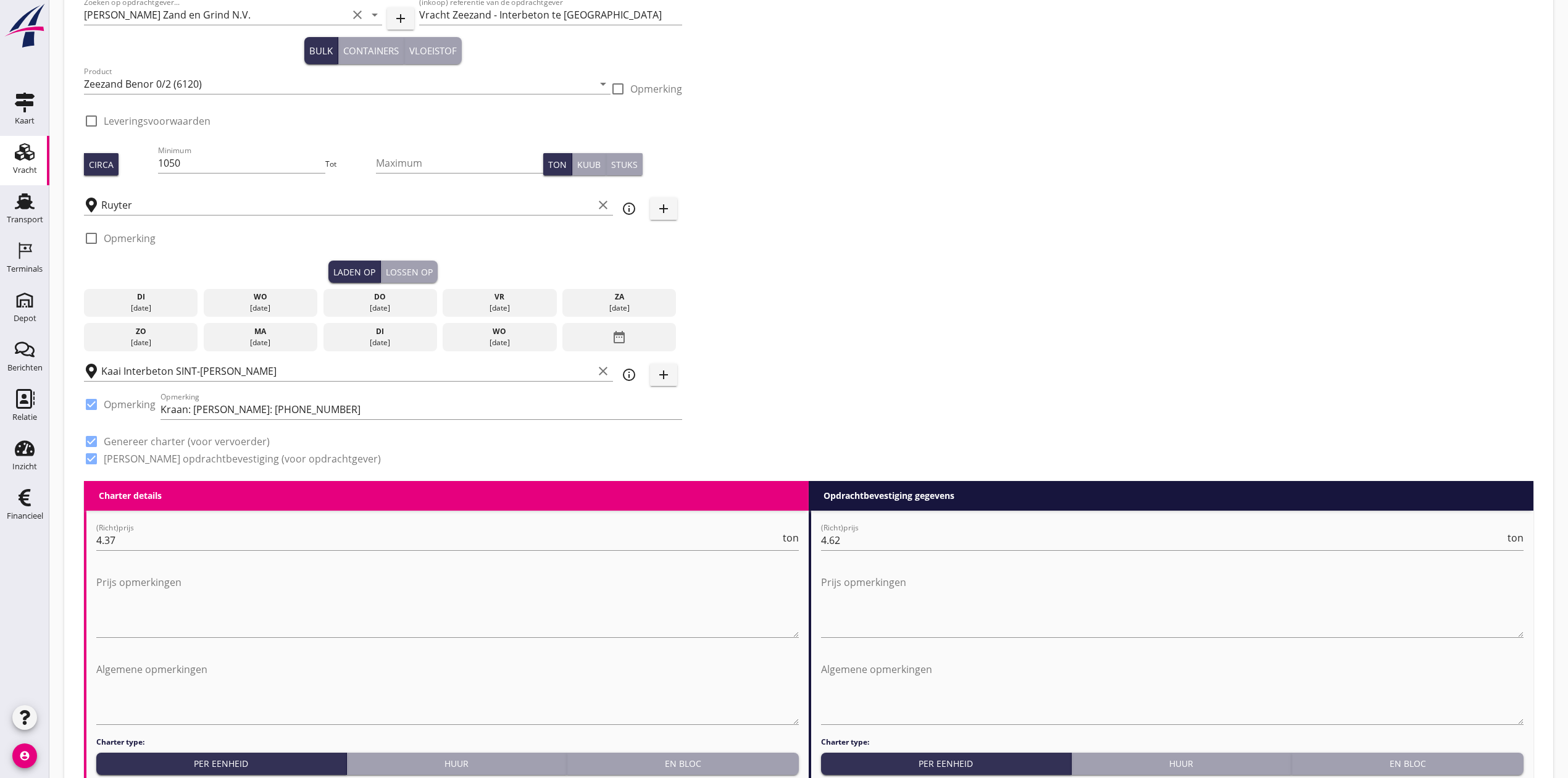
scroll to position [164, 0]
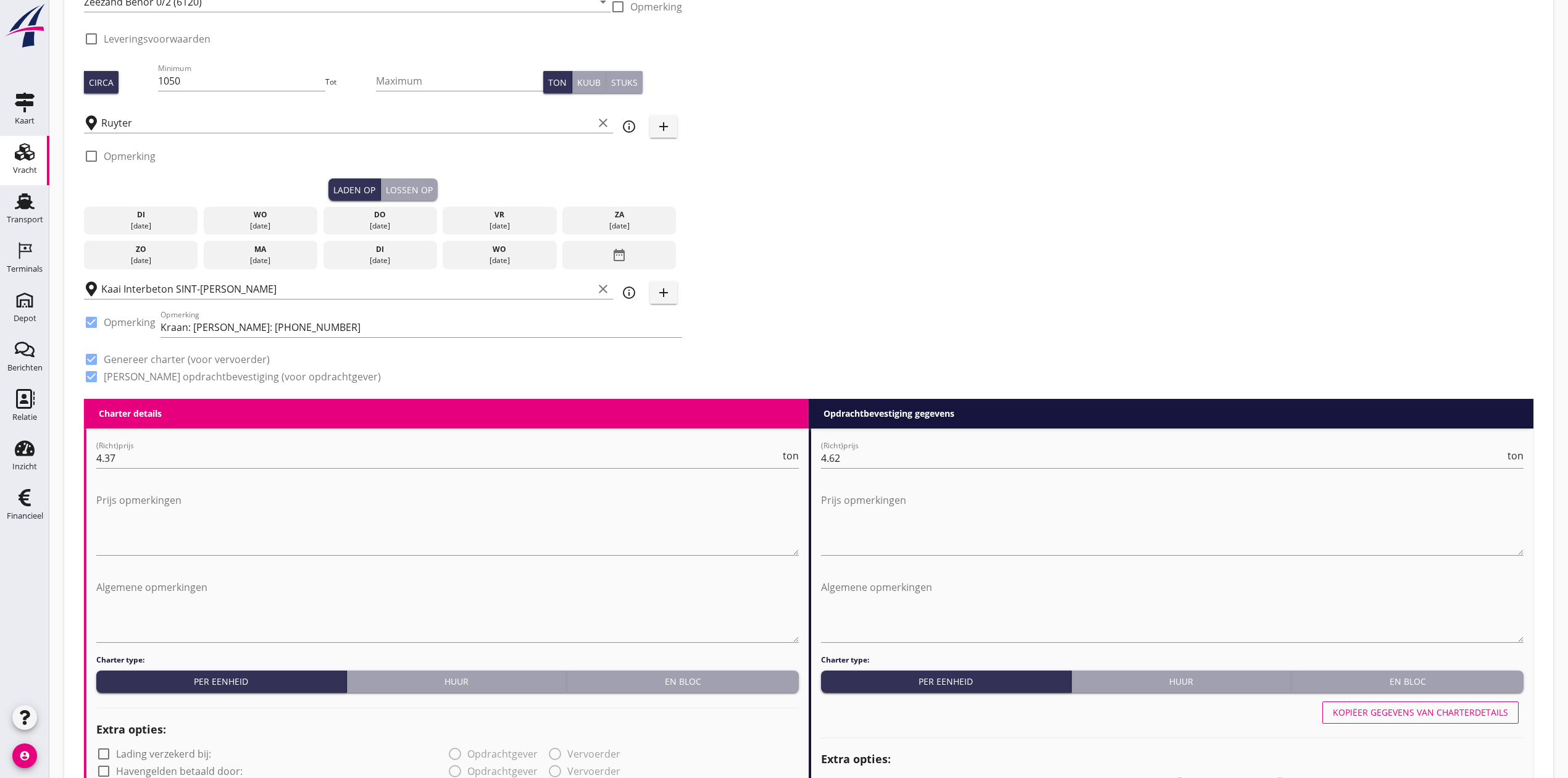
click at [271, 230] on div "[DATE]" at bounding box center [261, 226] width 108 height 11
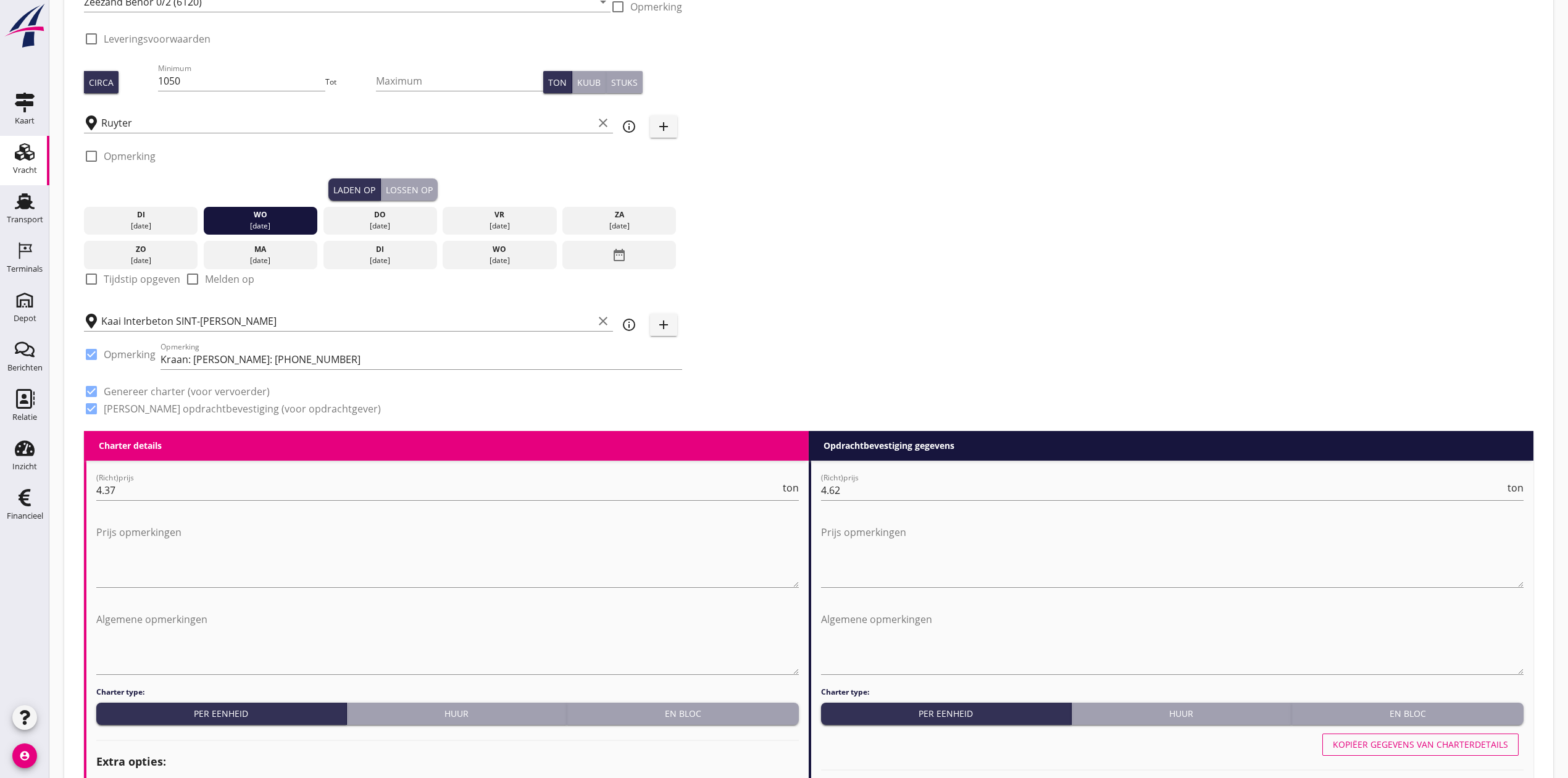
click at [411, 185] on div "Lossen op" at bounding box center [409, 189] width 47 height 13
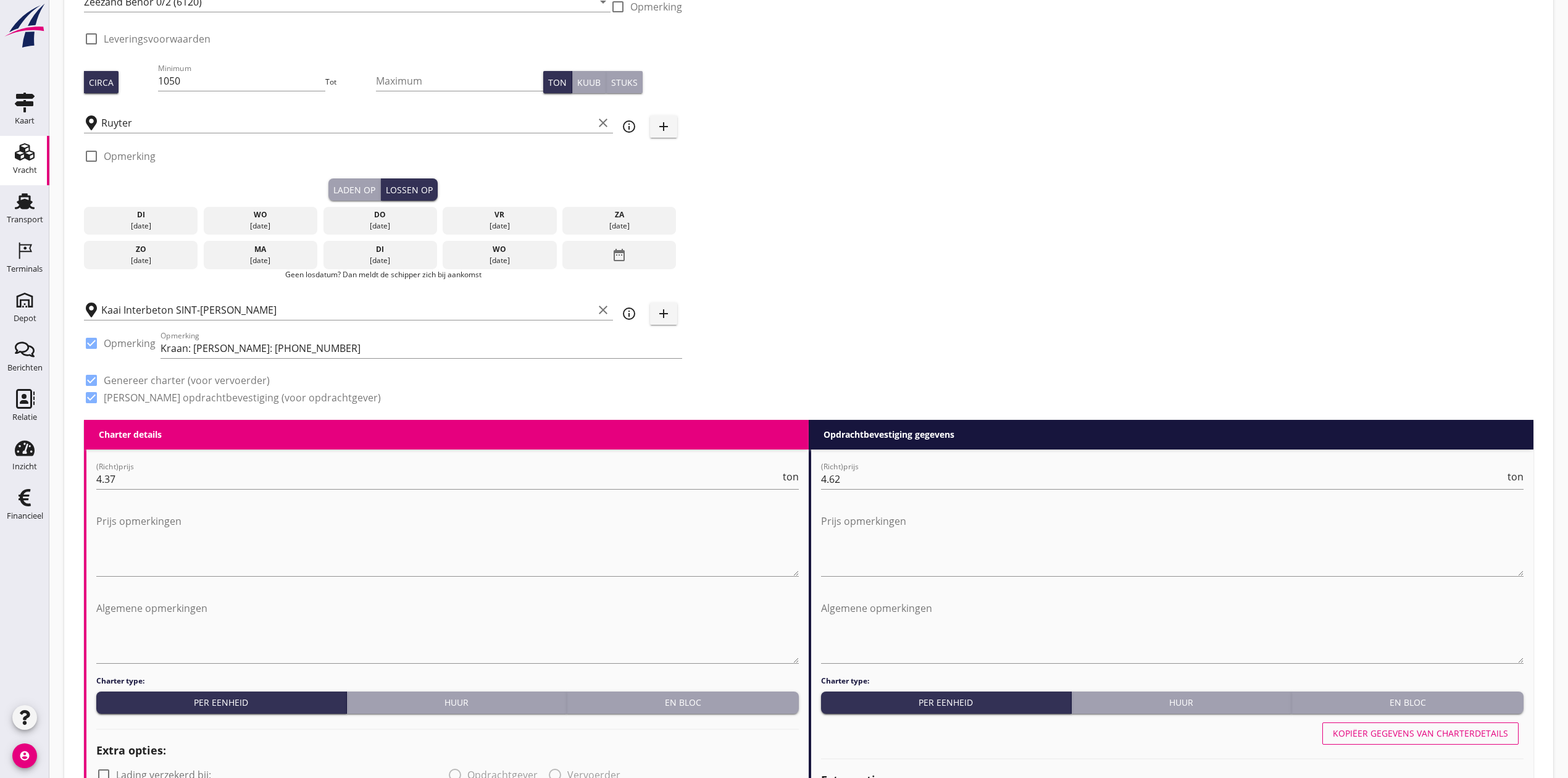
click at [403, 215] on div "do" at bounding box center [380, 214] width 108 height 11
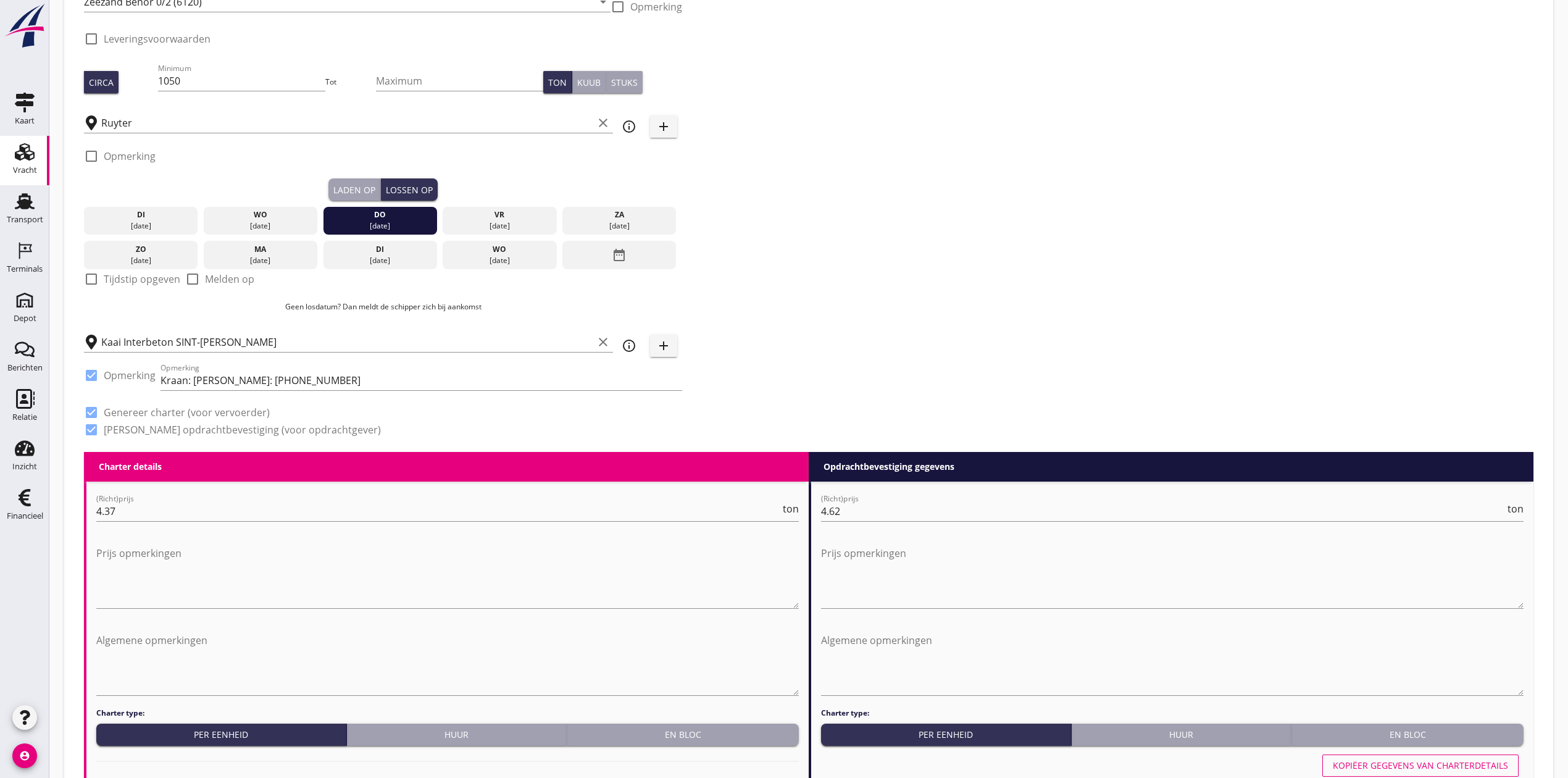
click at [983, 210] on div "Zoeken op opdrachtgever... Van Nieuwpoort Zand en Grind N.V. clear arrow_drop_d…" at bounding box center [808, 179] width 1459 height 544
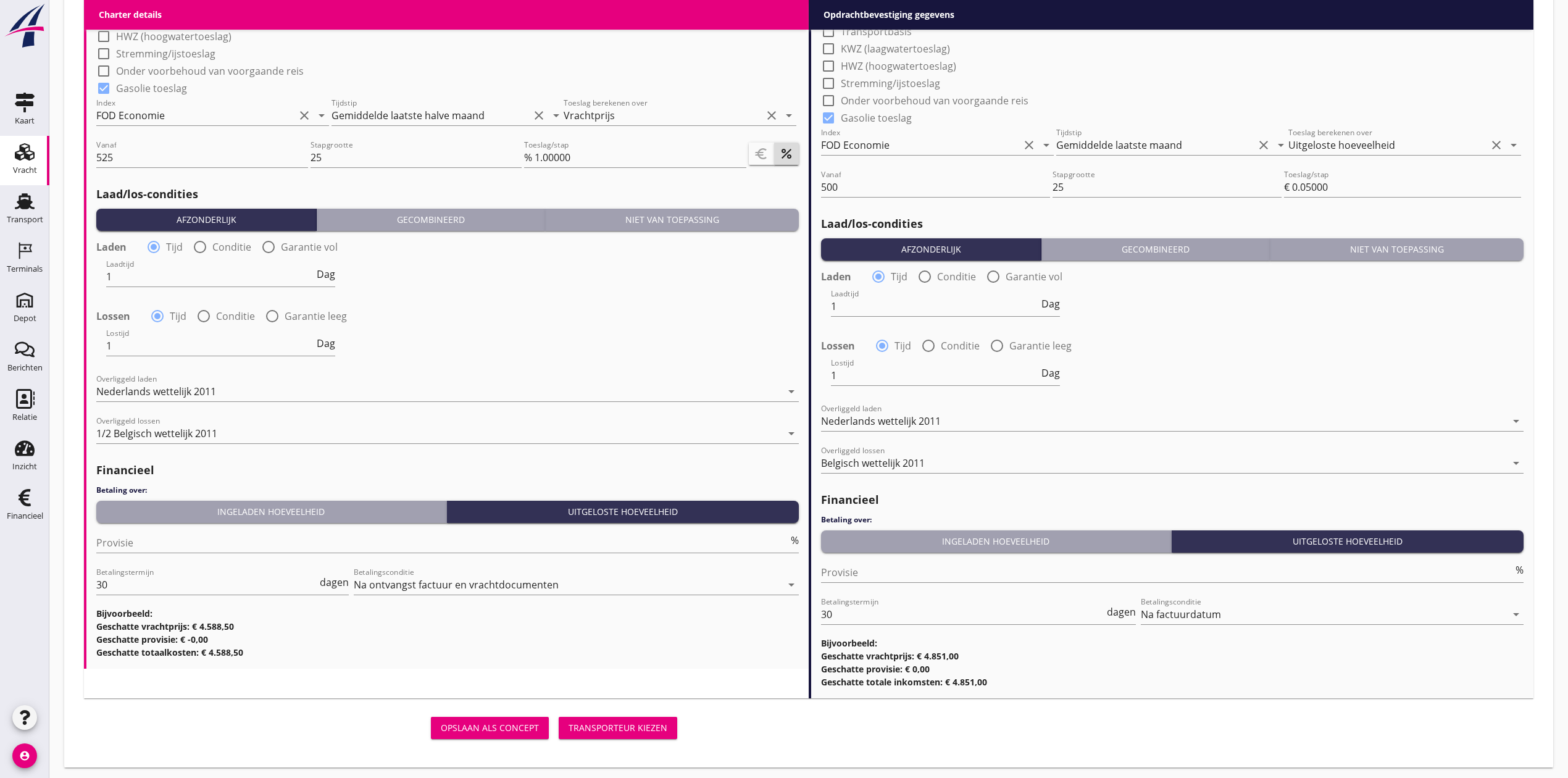
scroll to position [1182, 0]
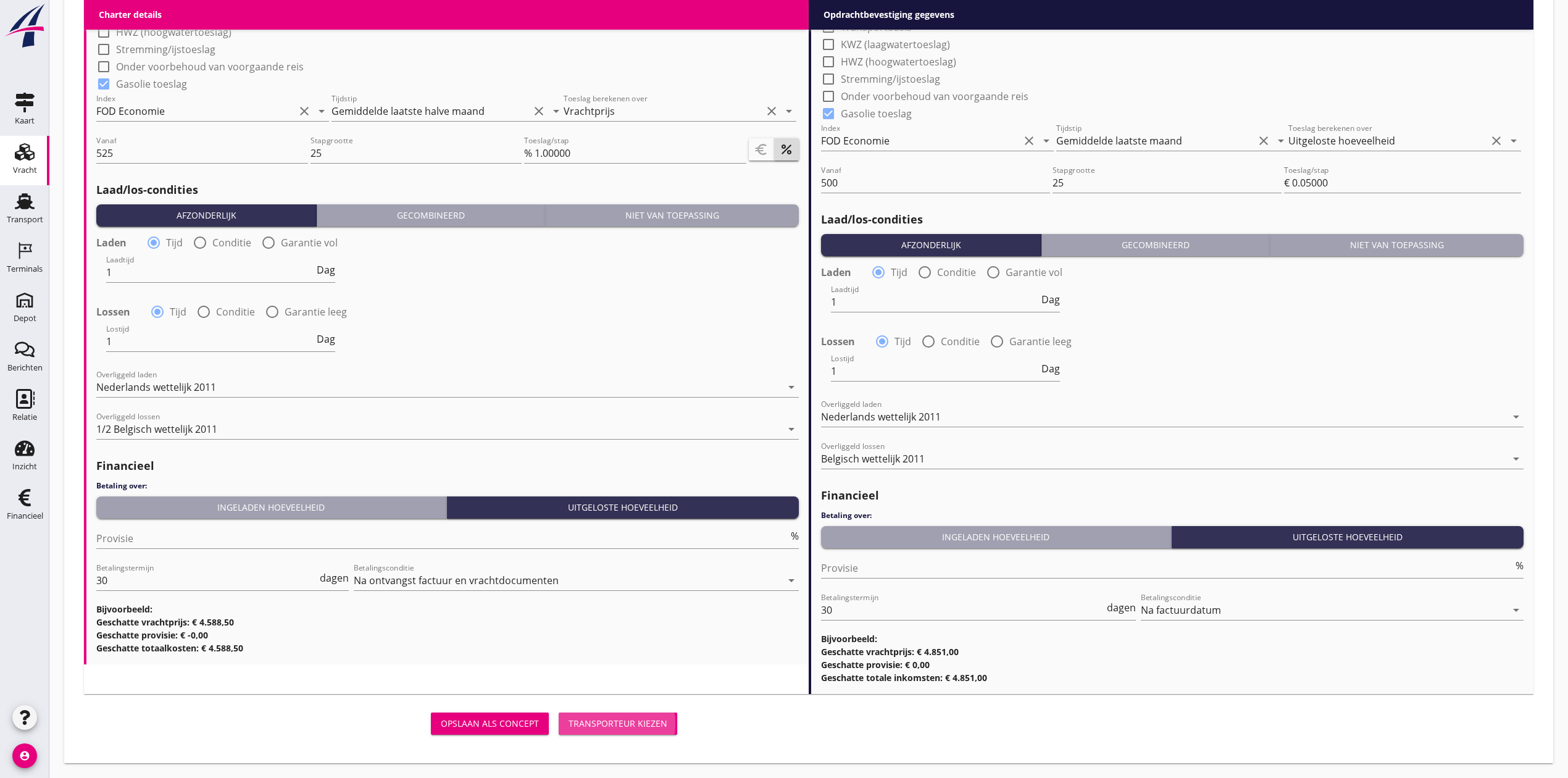
click at [610, 726] on div "Transporteur kiezen" at bounding box center [617, 723] width 99 height 13
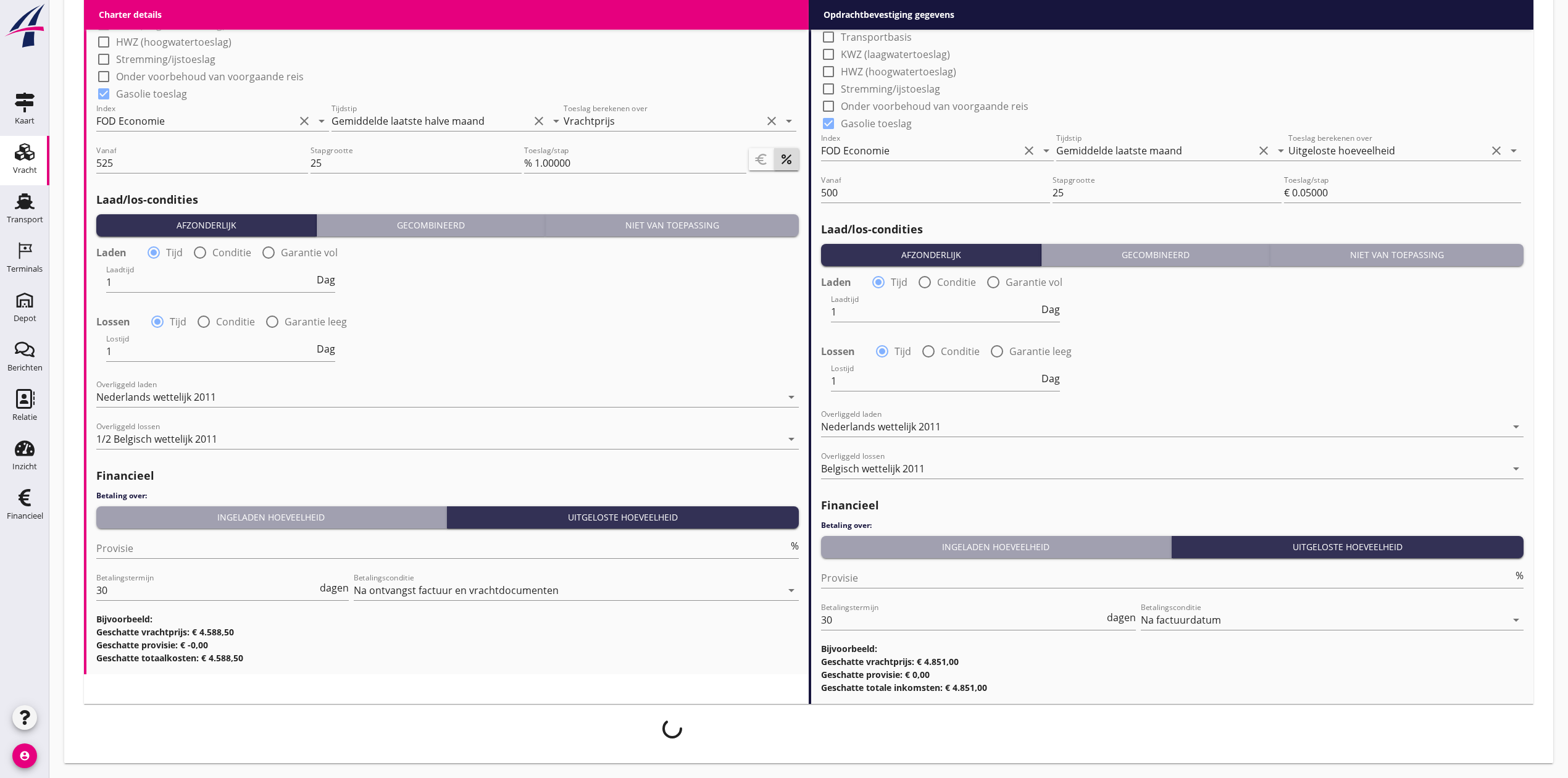
scroll to position [1172, 0]
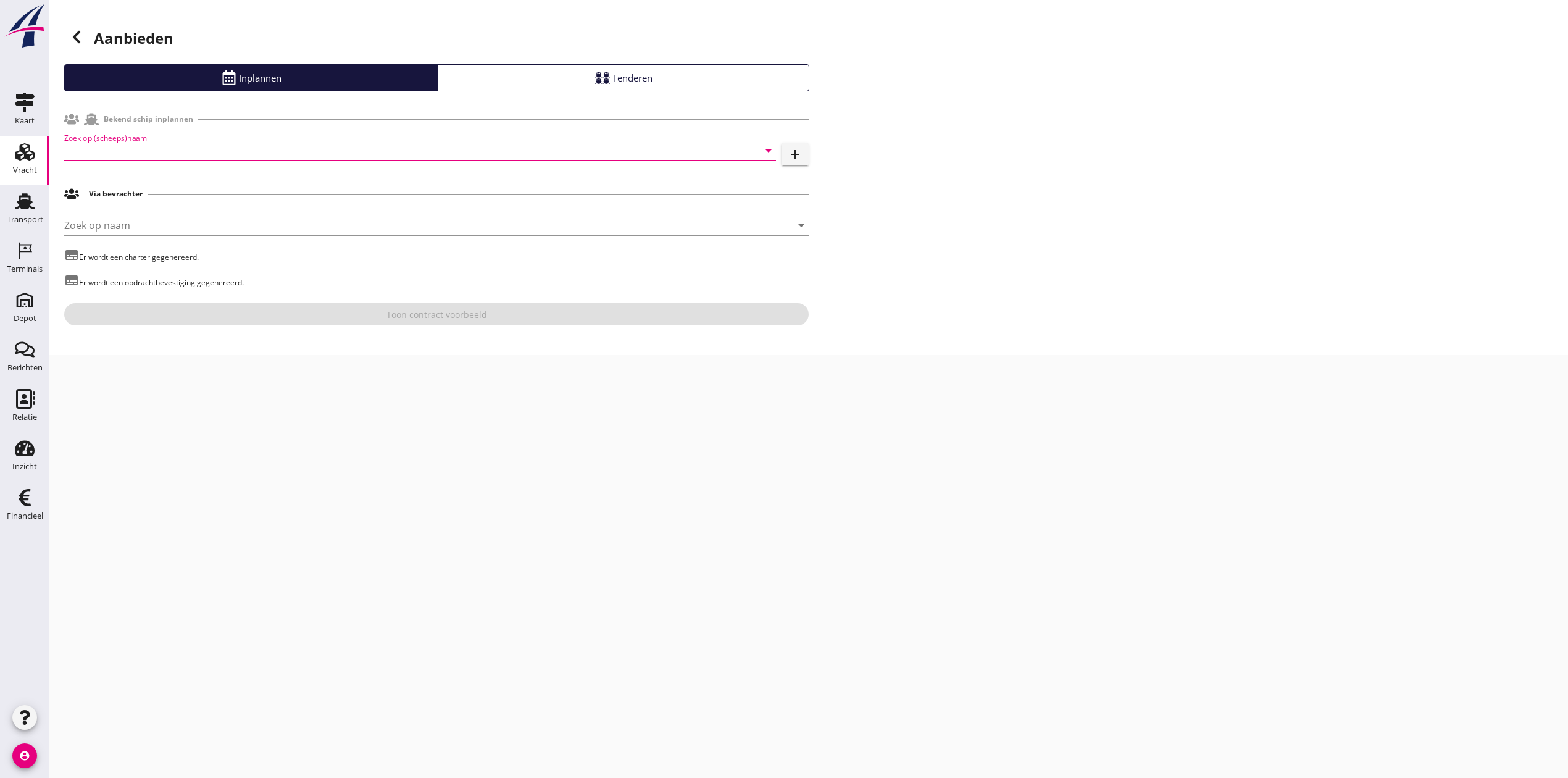
click at [249, 149] on input "Zoek op (scheeps)naam" at bounding box center [402, 150] width 677 height 19
click at [255, 185] on div "ENI: 02312567 (L:74.92 x B:8.23)" at bounding box center [438, 188] width 658 height 13
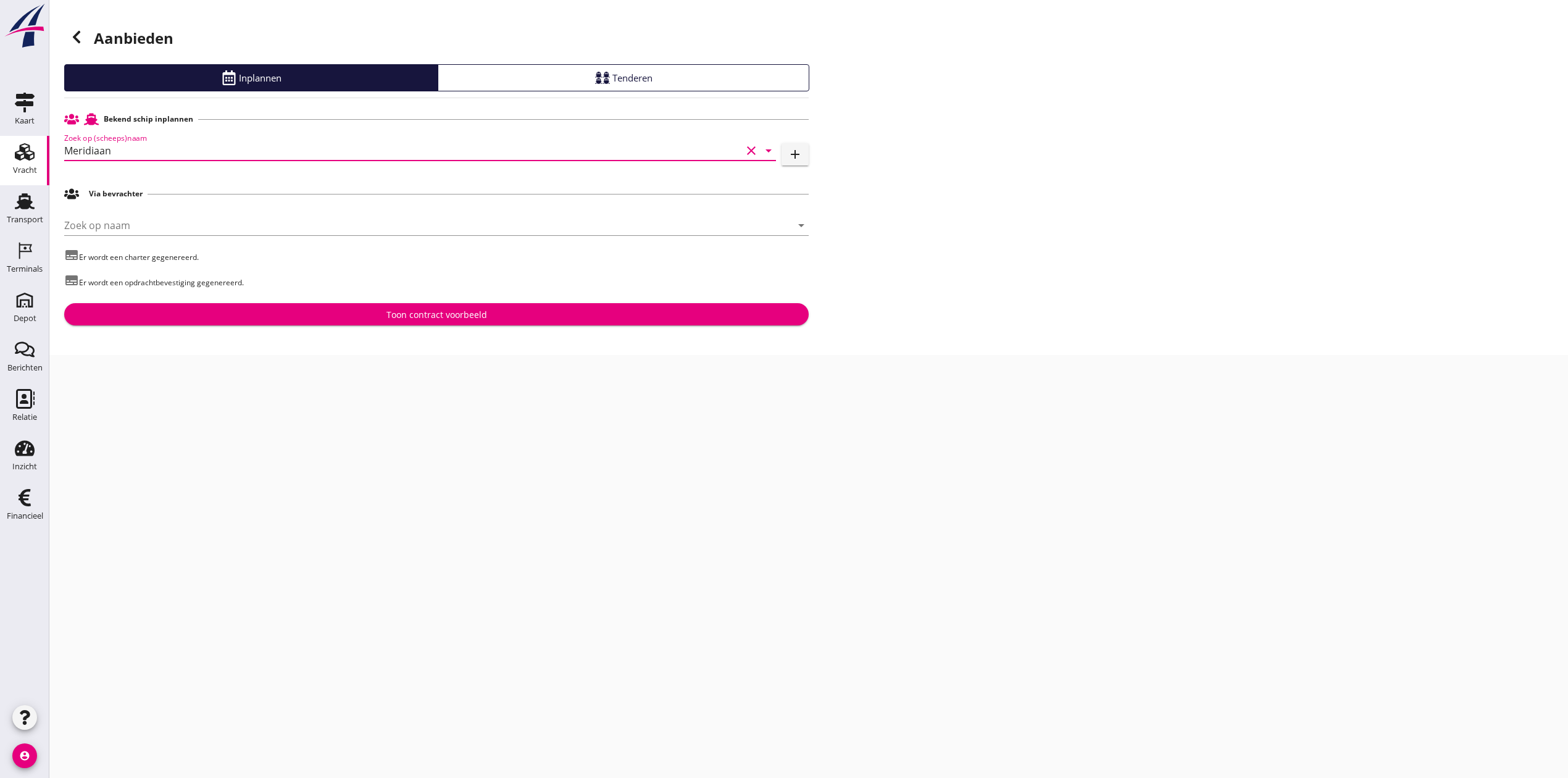
type input "Meridiaan"
click at [443, 314] on div "Toon contract voorbeeld" at bounding box center [436, 314] width 101 height 13
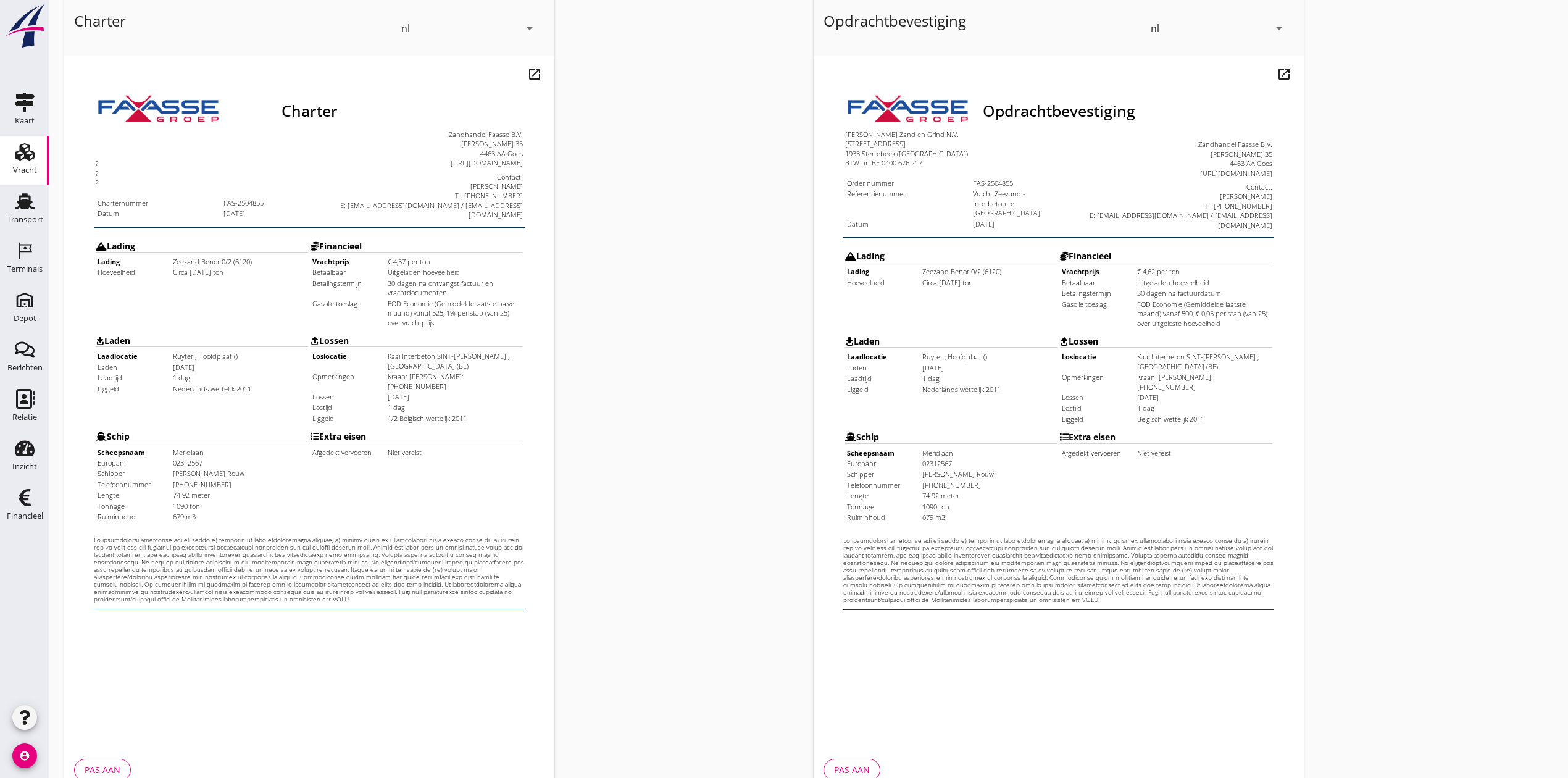
scroll to position [136, 0]
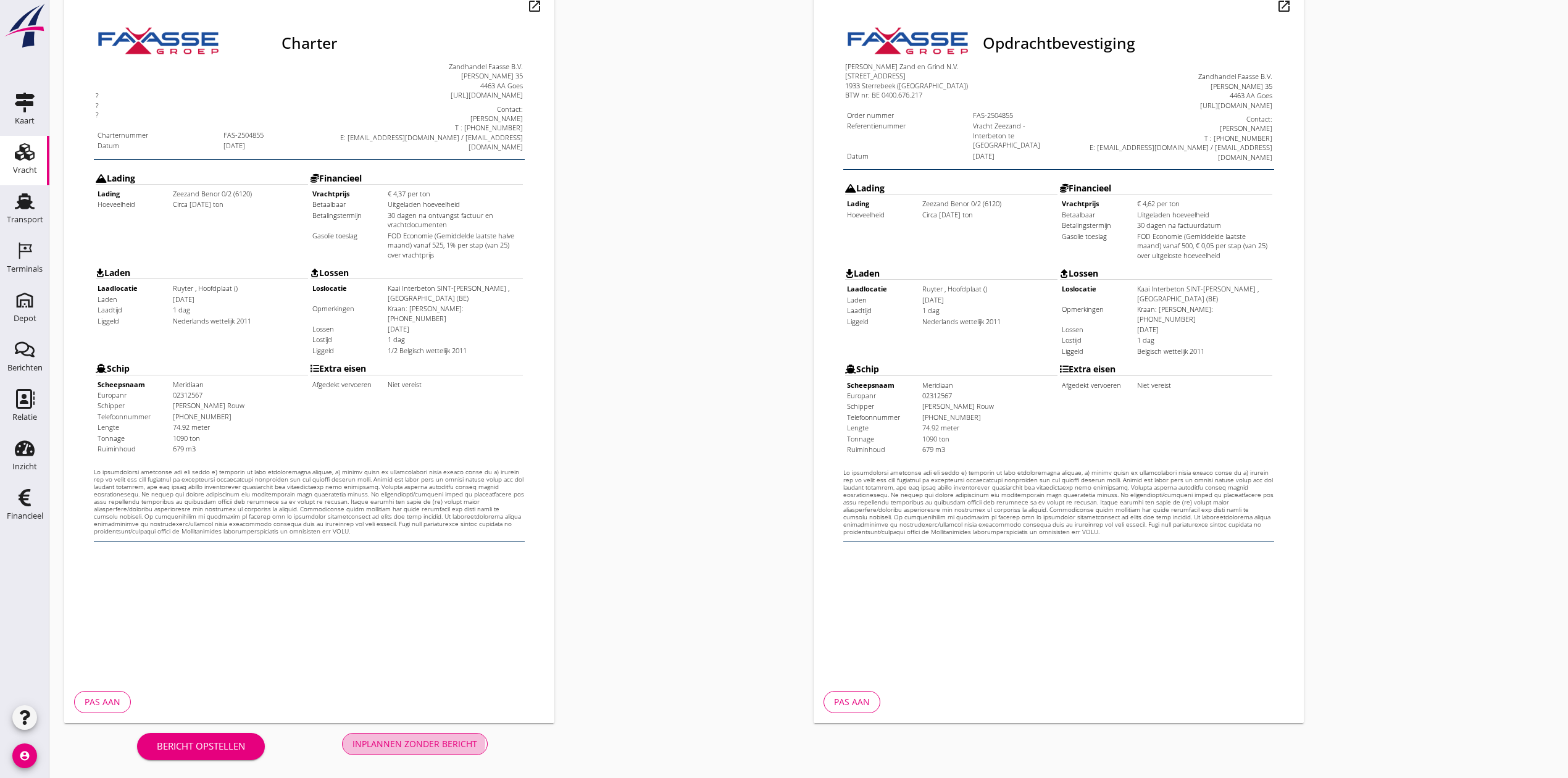
click at [399, 737] on div "Inplannen zonder bericht" at bounding box center [414, 744] width 125 height 13
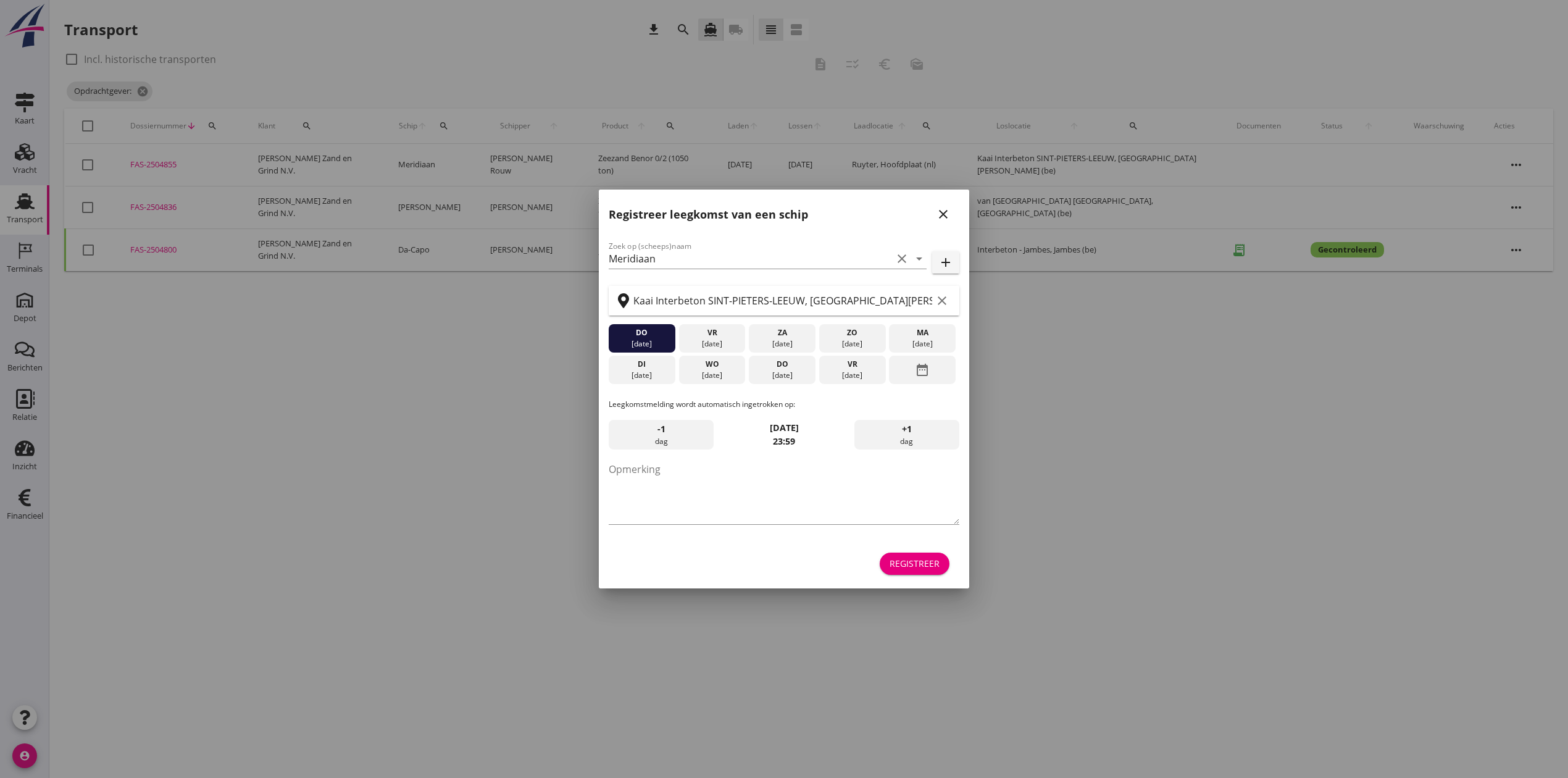
click at [942, 205] on button "close" at bounding box center [943, 214] width 22 height 22
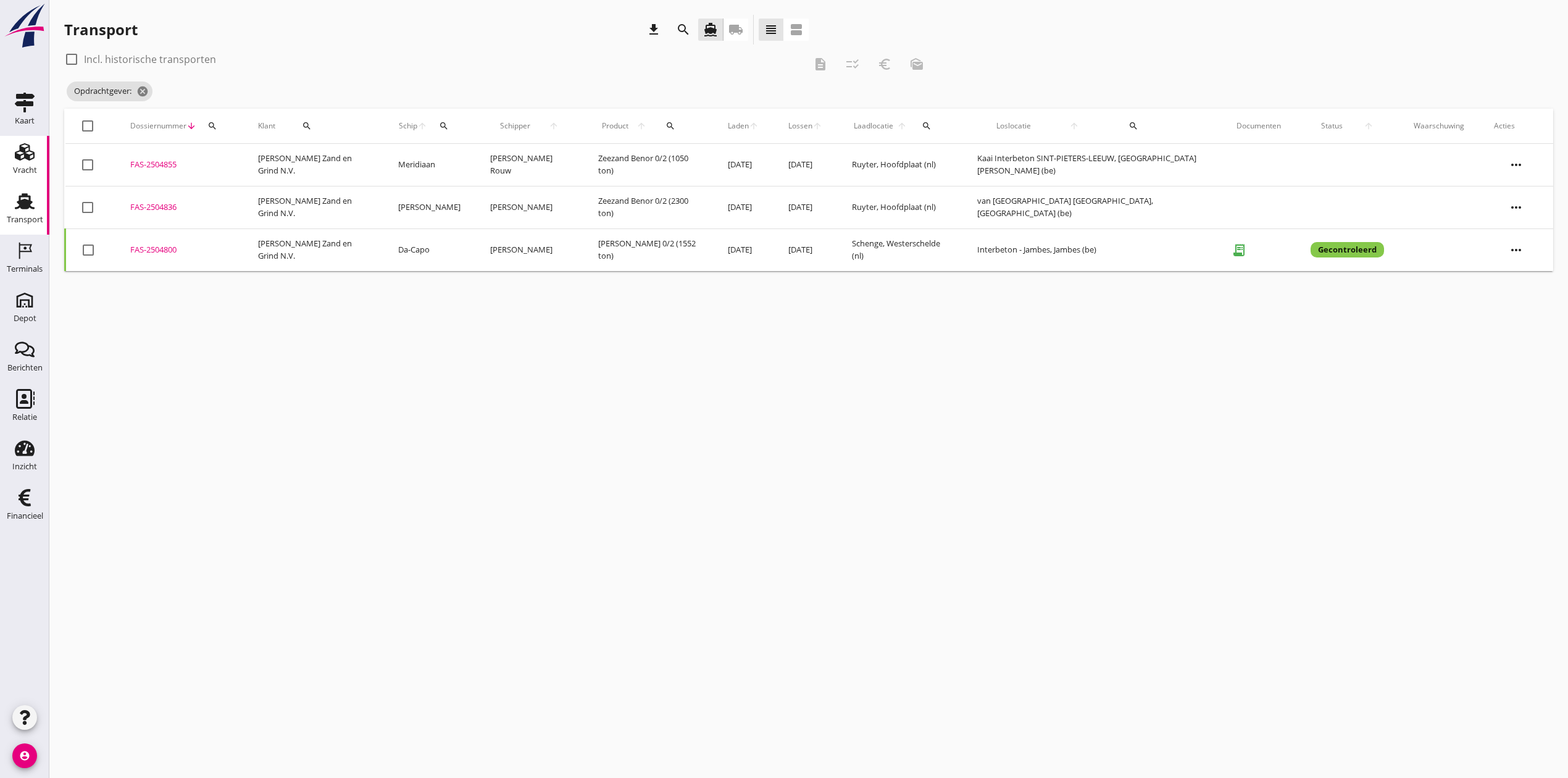
click at [27, 153] on use at bounding box center [24, 152] width 19 height 18
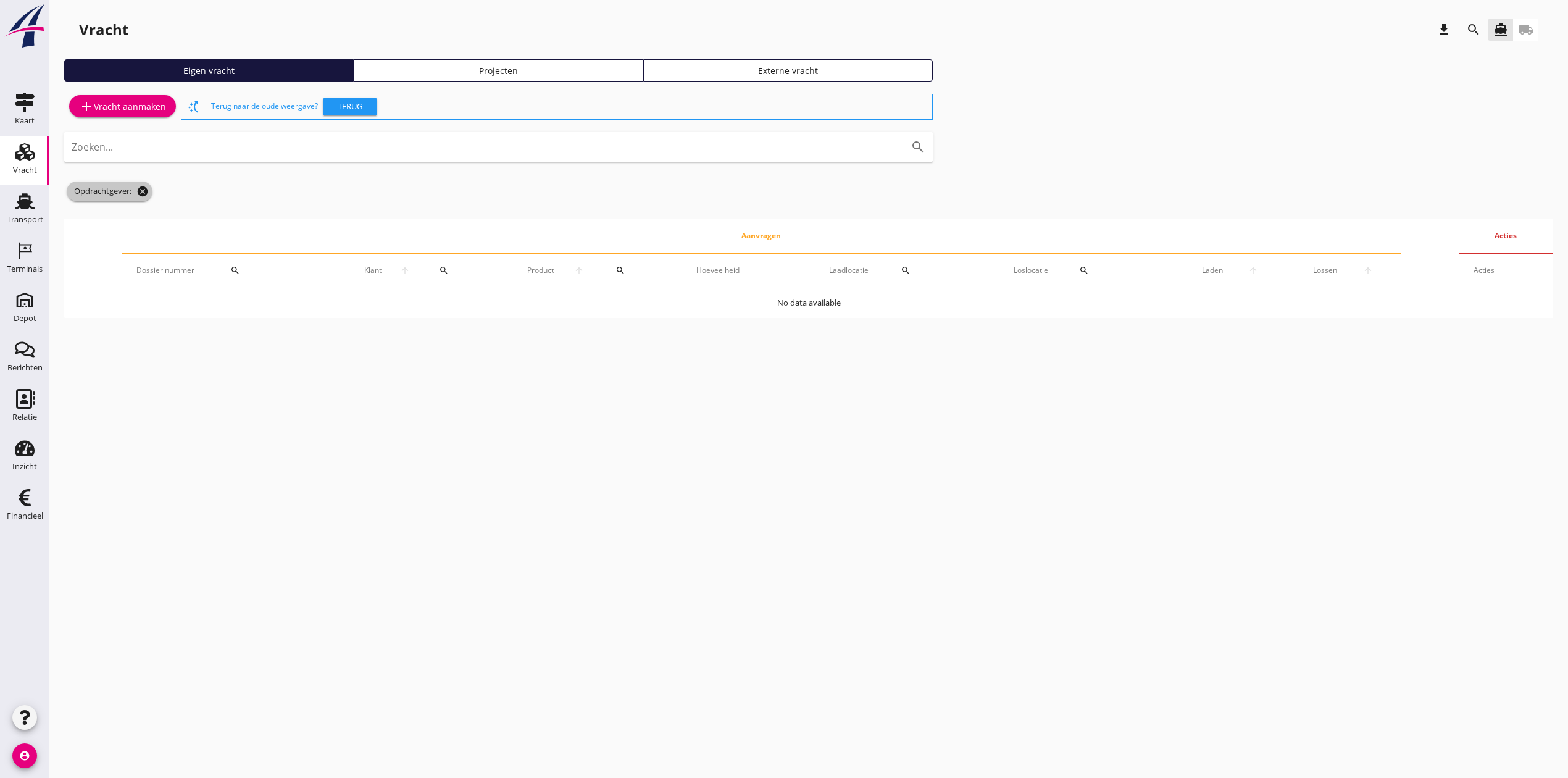
click at [141, 185] on icon "cancel" at bounding box center [142, 190] width 12 height 12
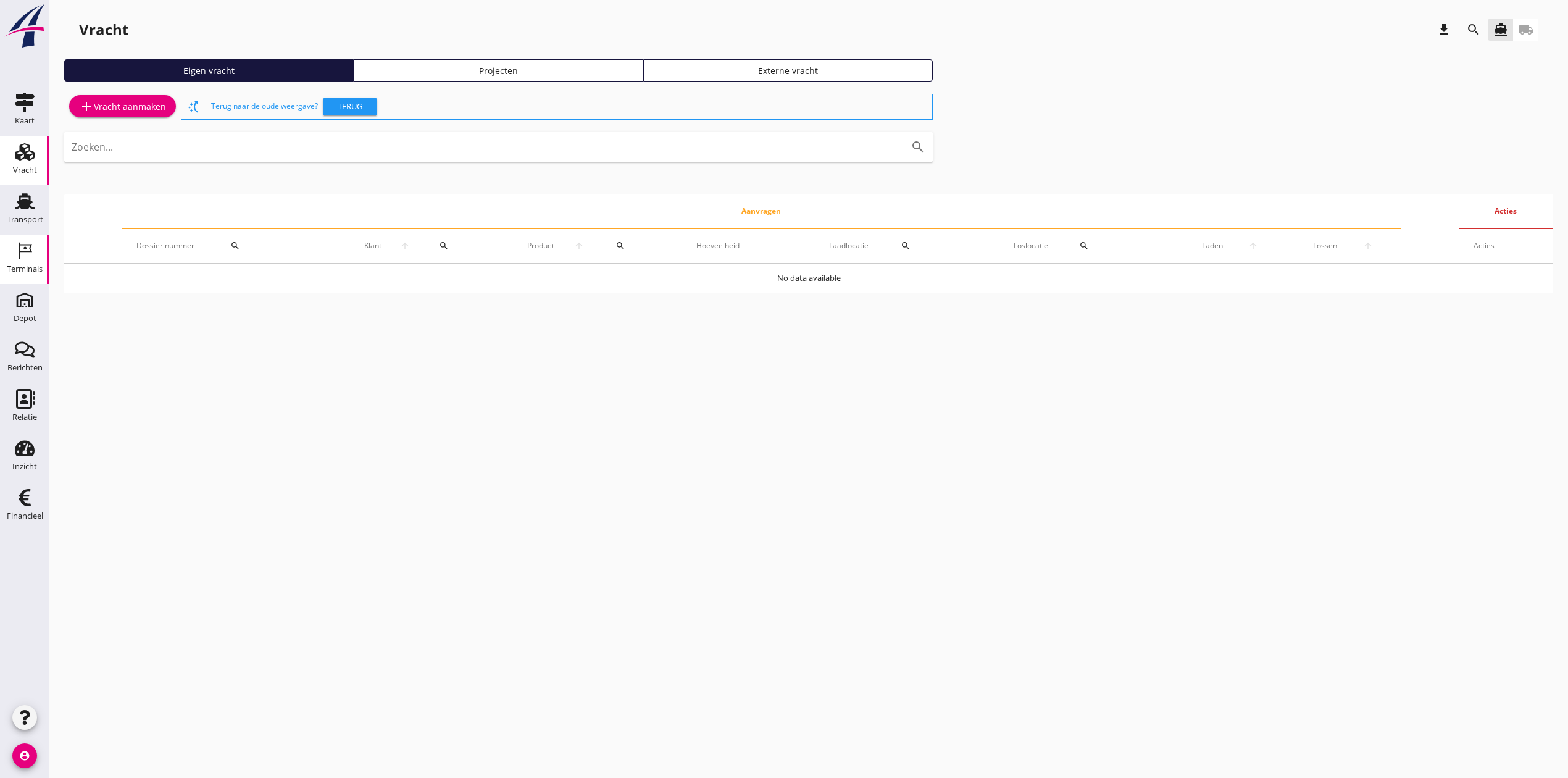
click at [19, 267] on div "Terminals" at bounding box center [24, 269] width 36 height 8
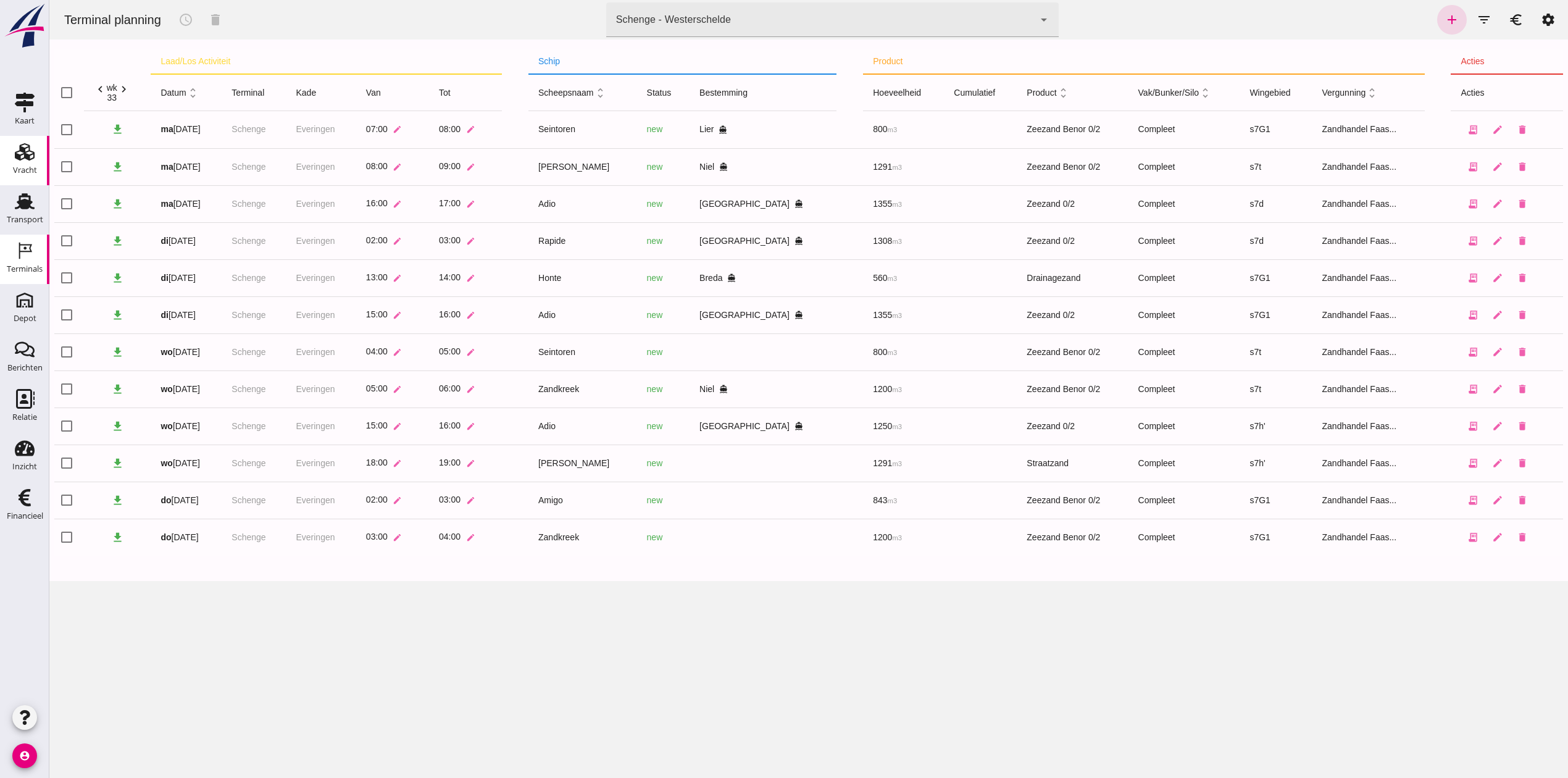
click at [21, 162] on div "Vracht" at bounding box center [25, 170] width 24 height 18
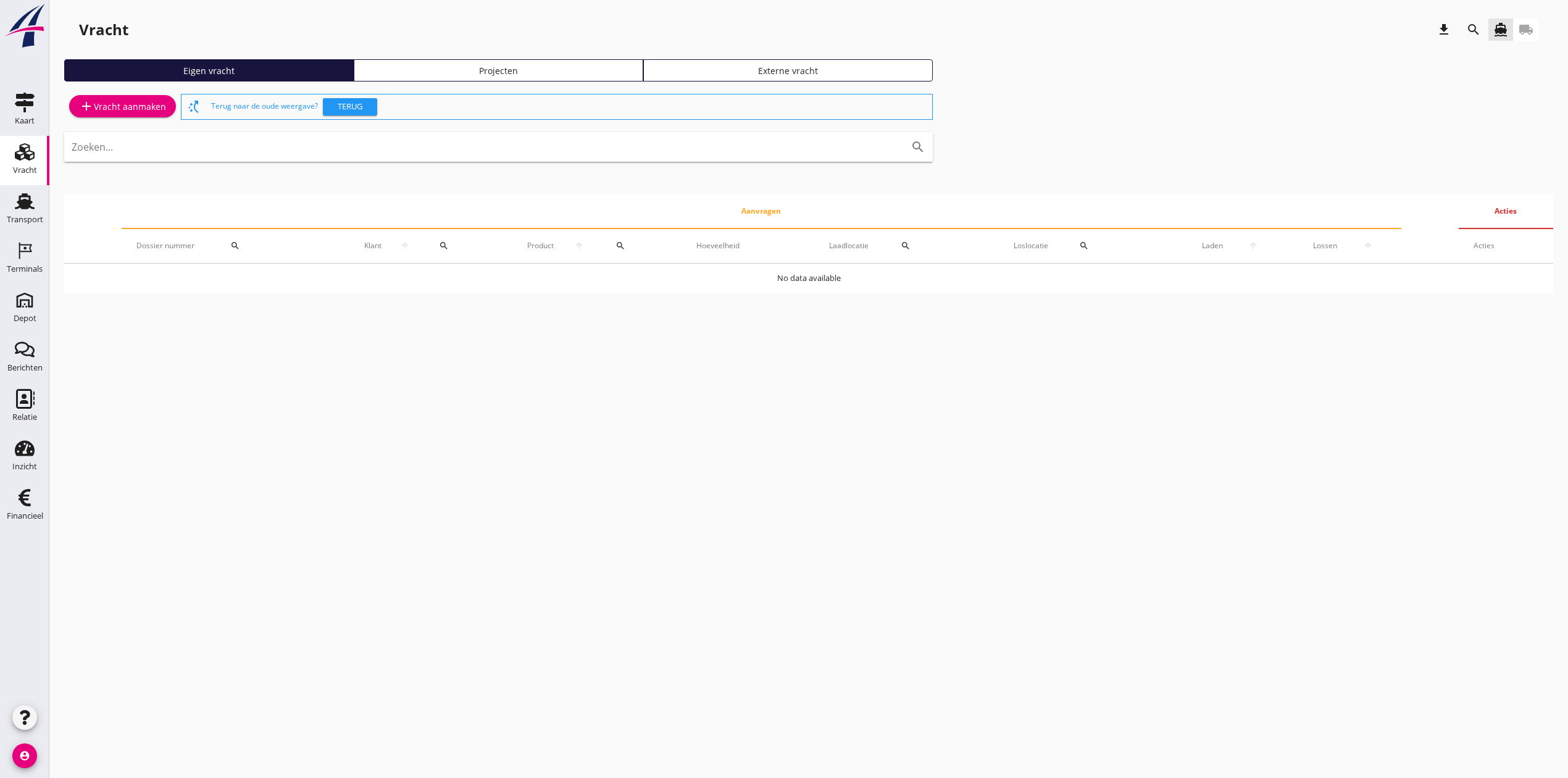
click at [425, 64] on div "Projecten" at bounding box center [498, 70] width 278 height 13
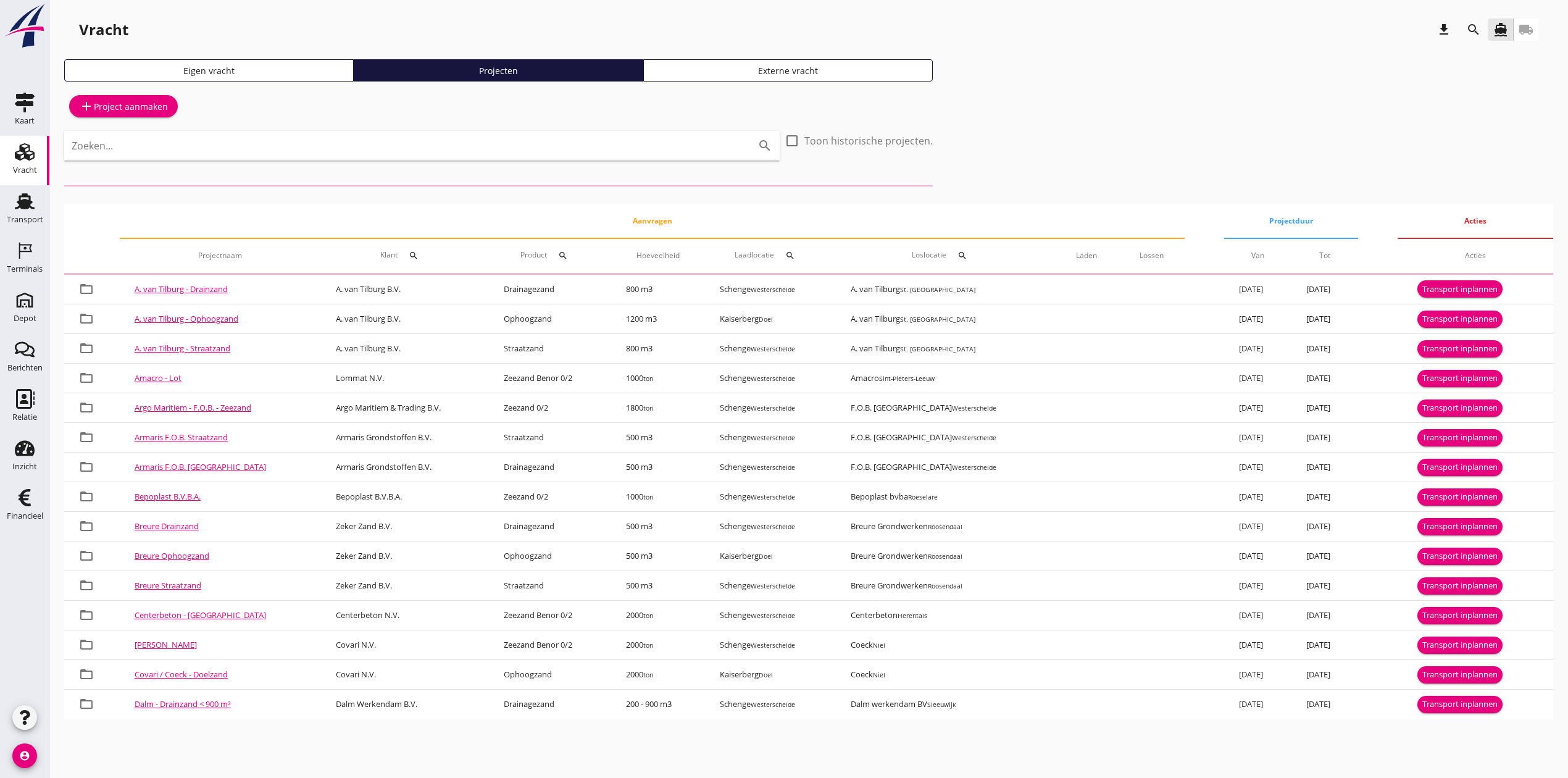
click at [158, 137] on input "Zoeken..." at bounding box center [404, 145] width 666 height 19
type input "grondbank"
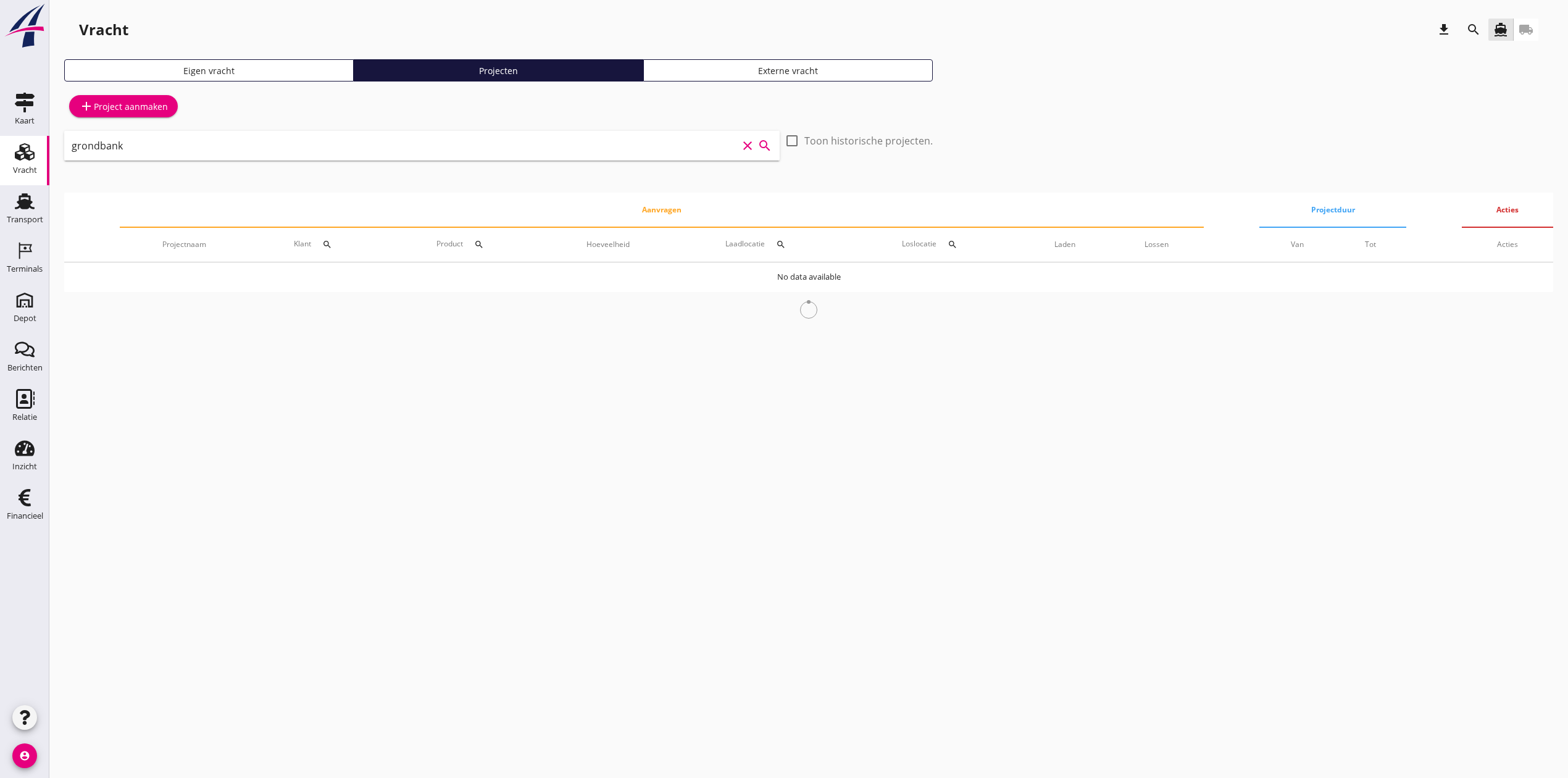
scroll to position [1, 0]
drag, startPoint x: 234, startPoint y: 137, endPoint x: -103, endPoint y: 164, distance: 338.1
click at [0, 164] on html "arrow_drop_down check Schenge, Westerschelde Kaiserberg, Doel Argo-1, Everingen…" at bounding box center [784, 389] width 1568 height 778
click at [1469, 23] on icon "search" at bounding box center [1474, 30] width 15 height 15
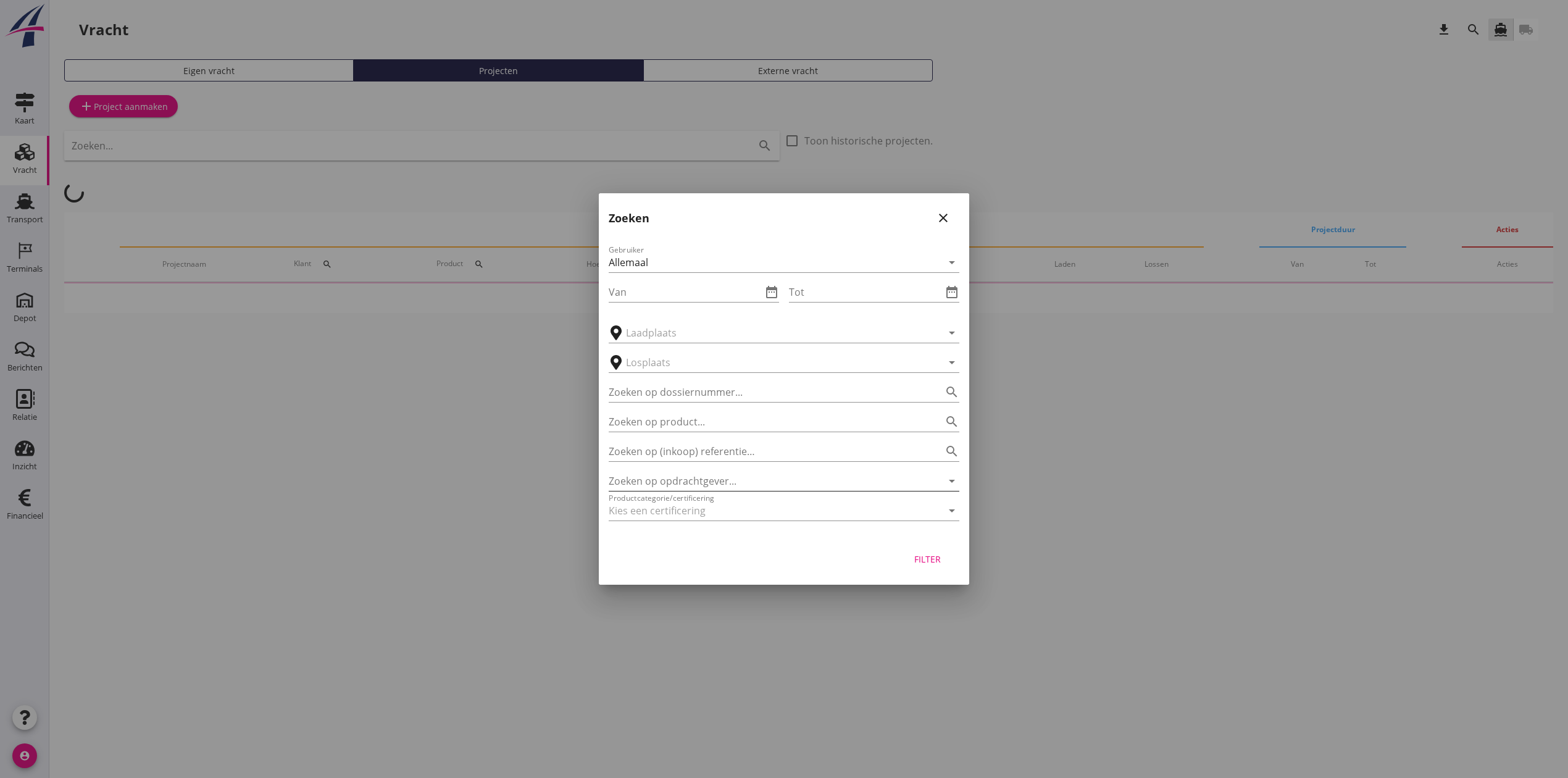
click at [756, 478] on input "Zoeken op opdrachtgever..." at bounding box center [767, 480] width 316 height 19
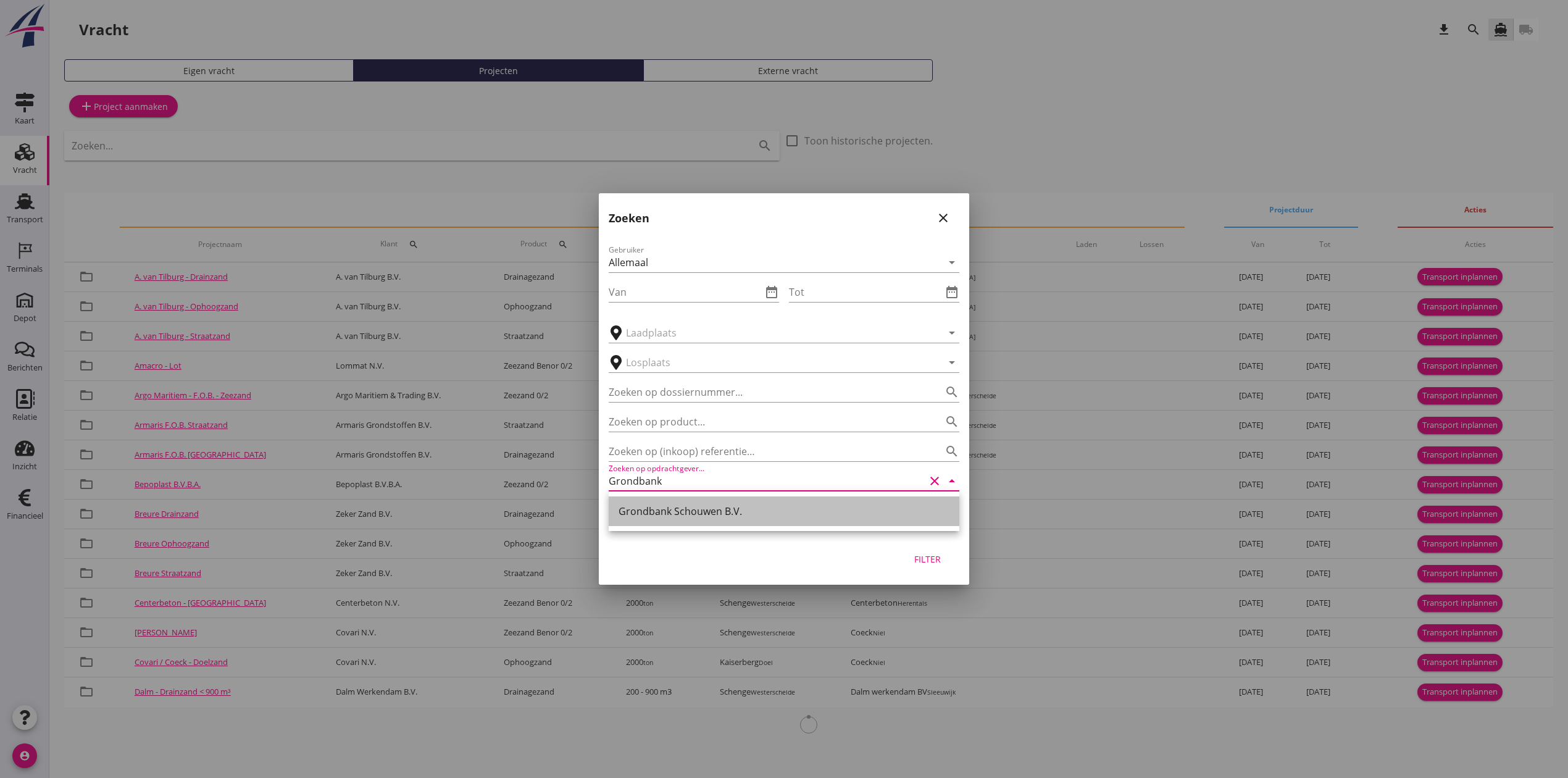
click at [747, 499] on div "Grondbank Schouwen B.V." at bounding box center [784, 511] width 331 height 30
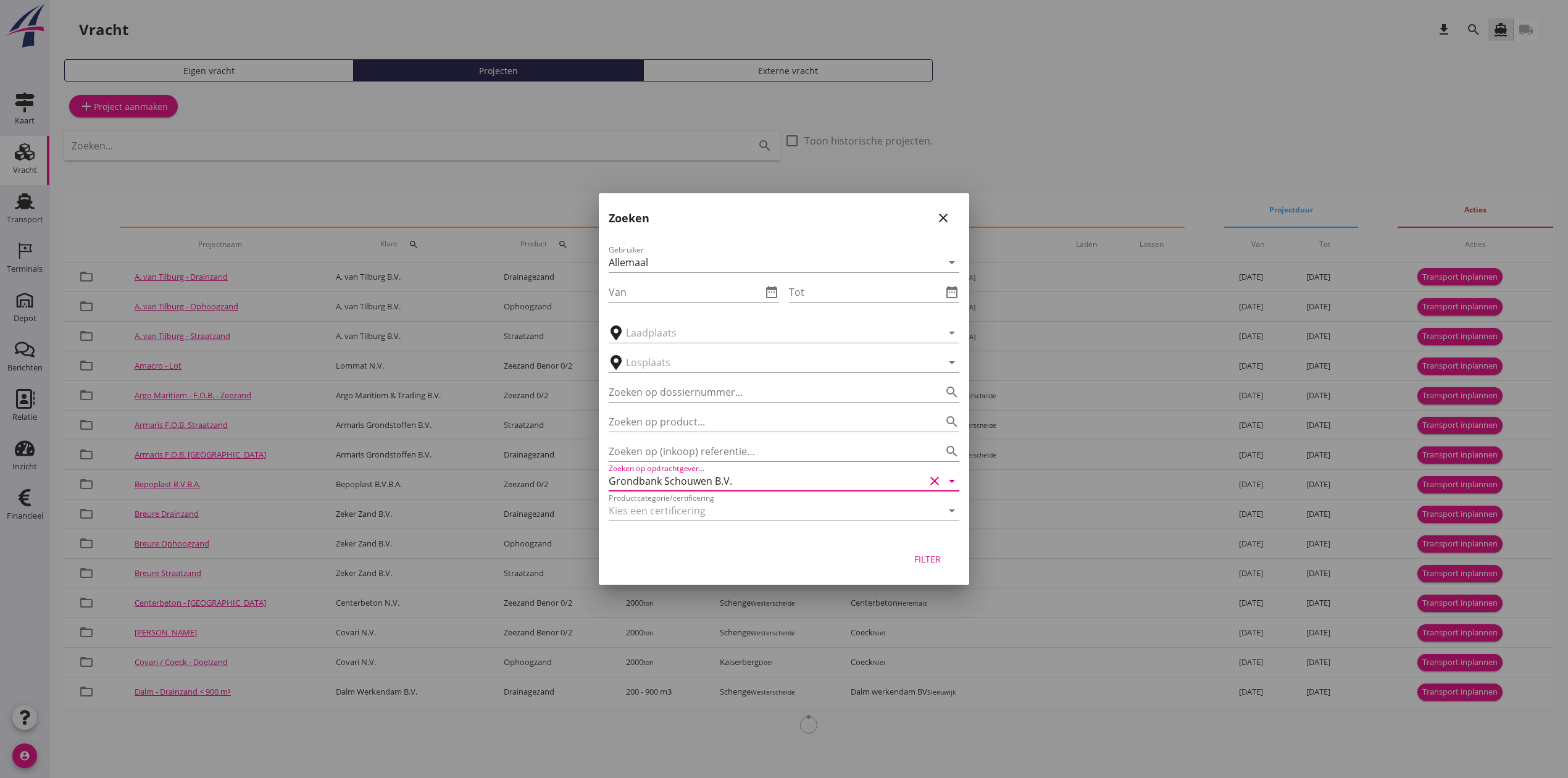
type input "Grondbank Schouwen B.V."
click at [909, 552] on button "Filter" at bounding box center [927, 559] width 55 height 22
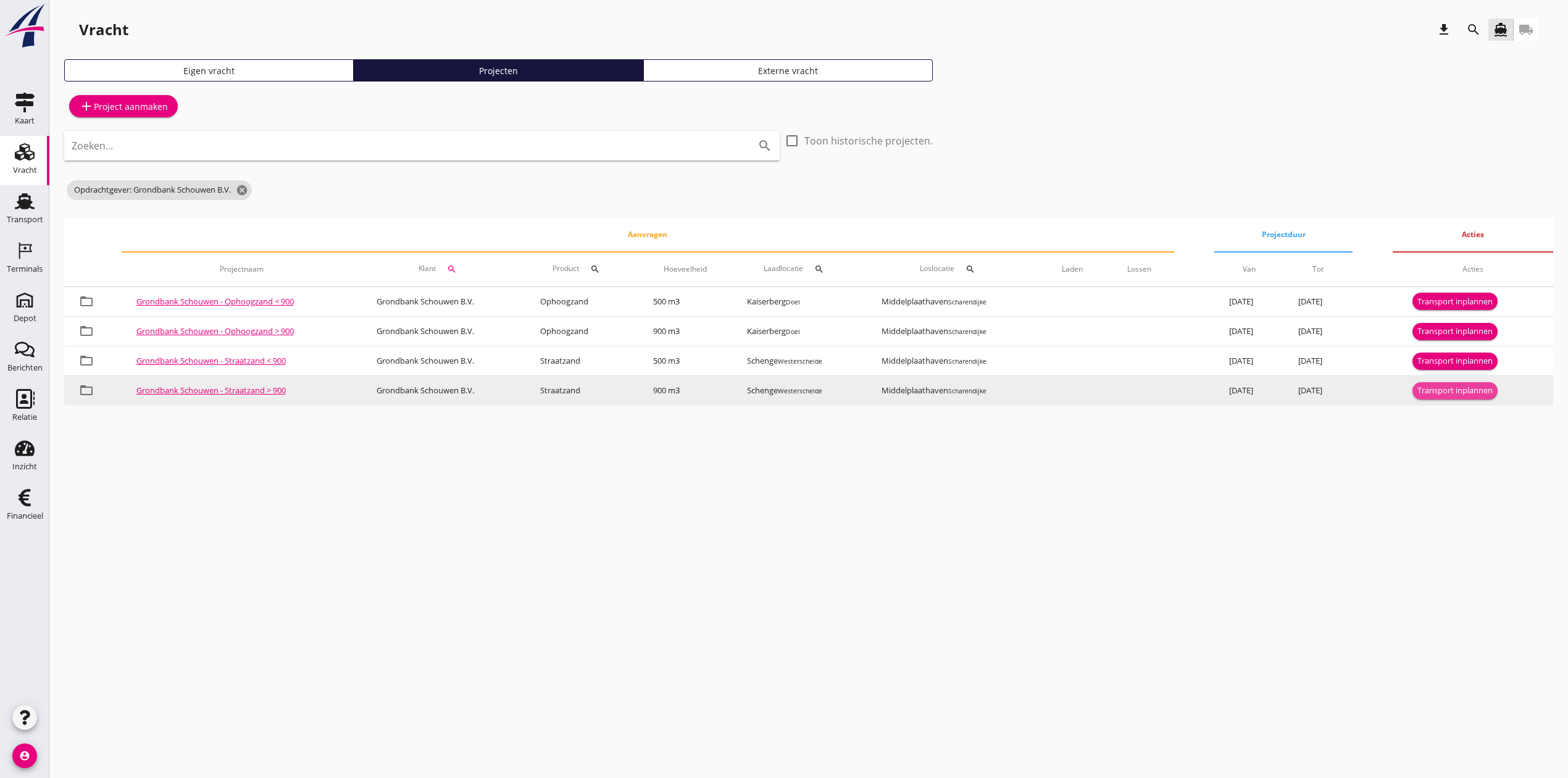
click at [1485, 385] on div "Transport inplannen" at bounding box center [1455, 390] width 76 height 12
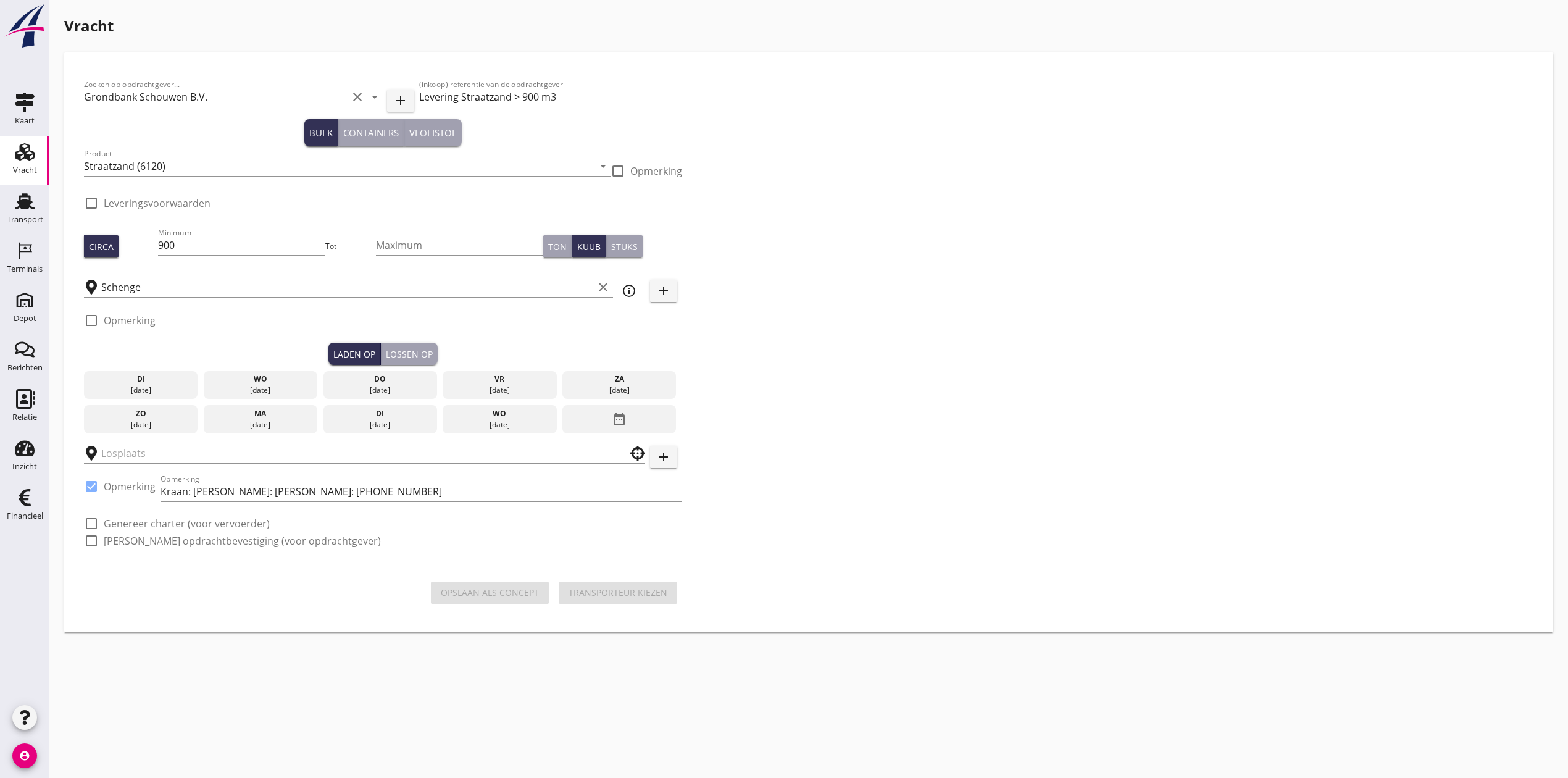
checkbox input "true"
type input "Middelplaathaven"
checkbox input "true"
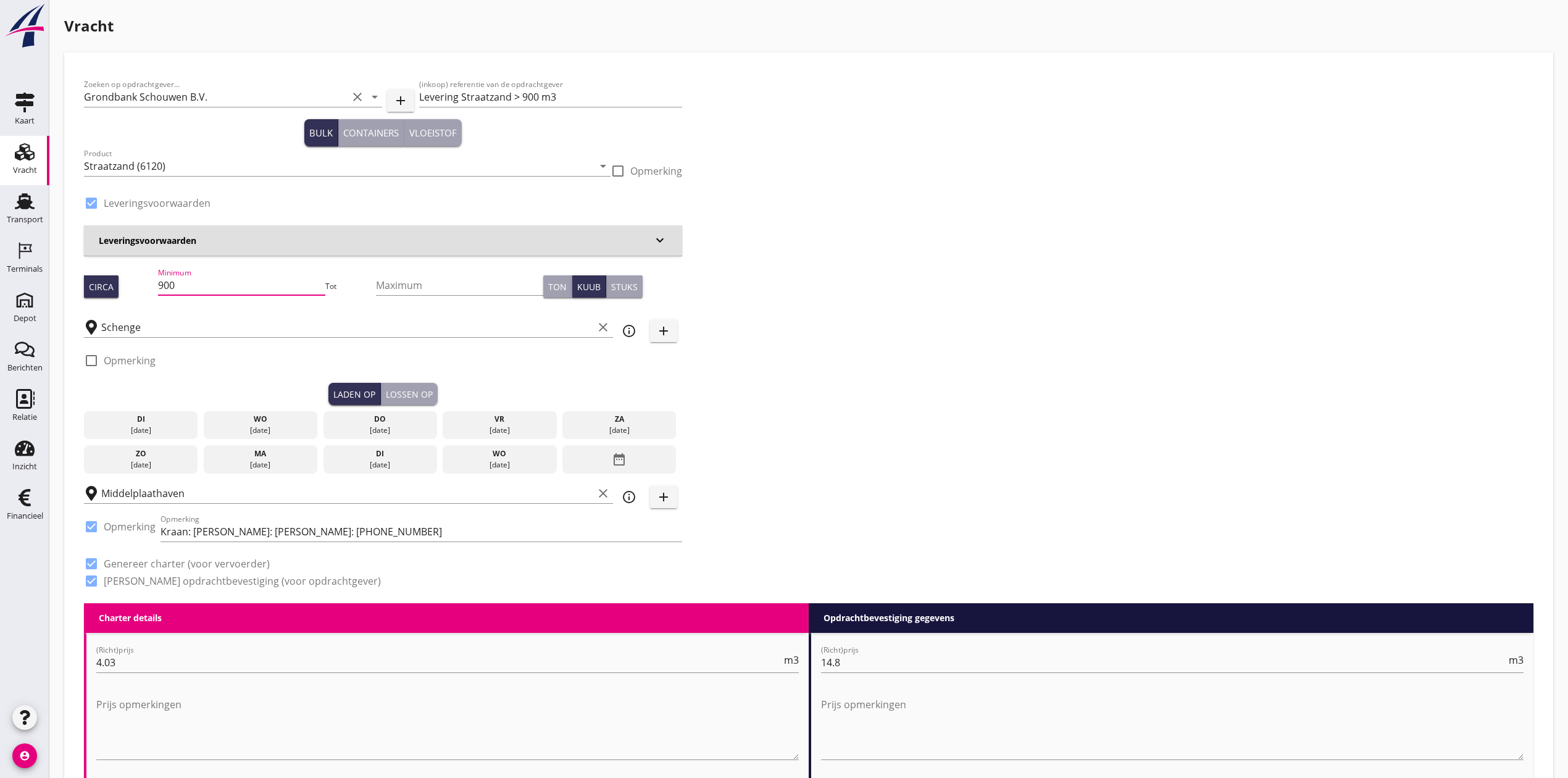
drag, startPoint x: 205, startPoint y: 287, endPoint x: 133, endPoint y: 285, distance: 72.0
click at [133, 285] on div "Circa Minimum 900 Tot Maximum Ton Kuub Stuks" at bounding box center [383, 286] width 598 height 42
type input "1291"
click at [899, 282] on div "Zoeken op opdrachtgever... Grondbank Schouwen B.V. clear arrow_drop_down add (i…" at bounding box center [808, 337] width 1459 height 531
drag, startPoint x: 274, startPoint y: 426, endPoint x: 391, endPoint y: 403, distance: 119.2
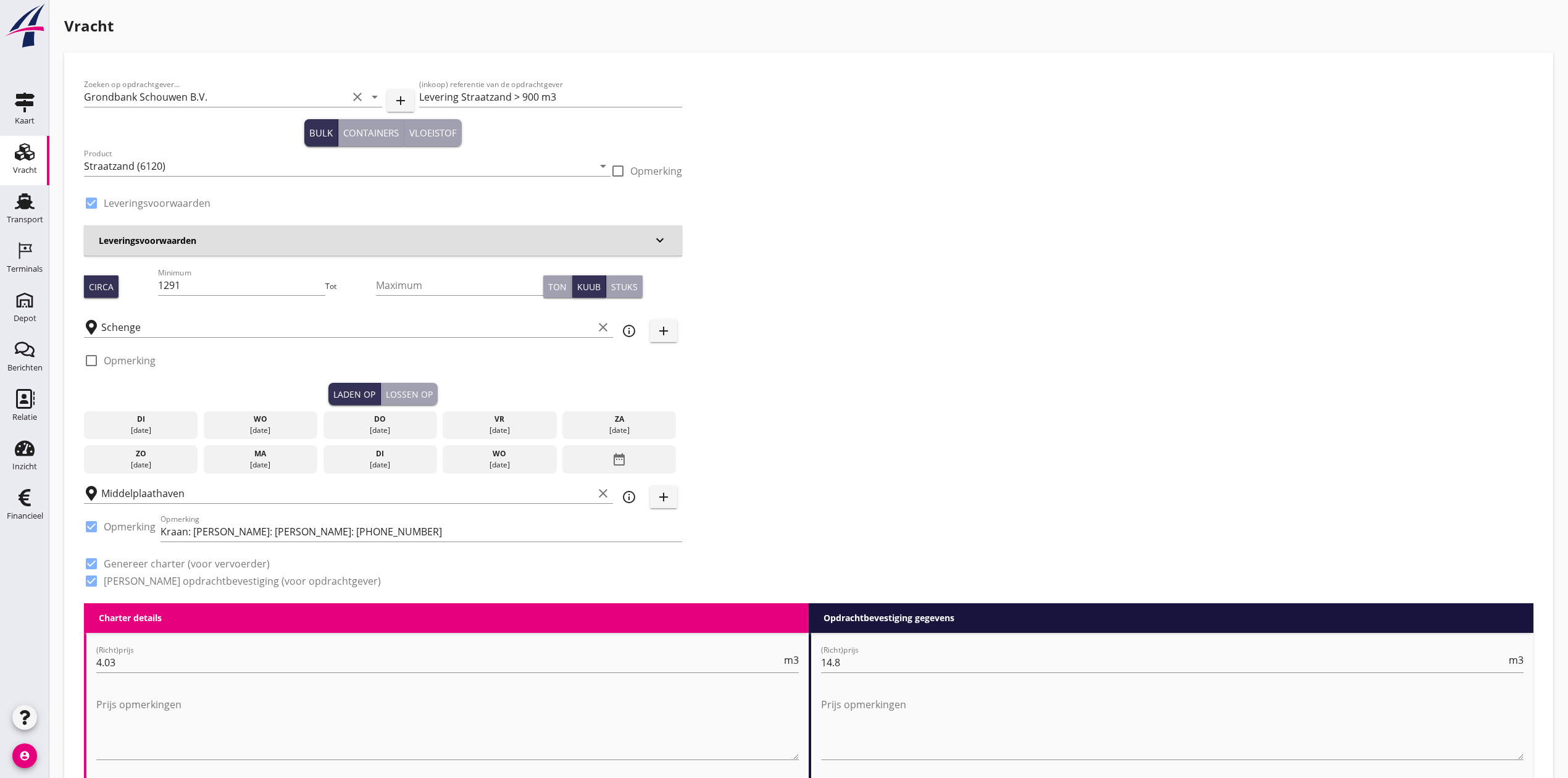
click at [275, 426] on div "[DATE]" at bounding box center [261, 431] width 108 height 11
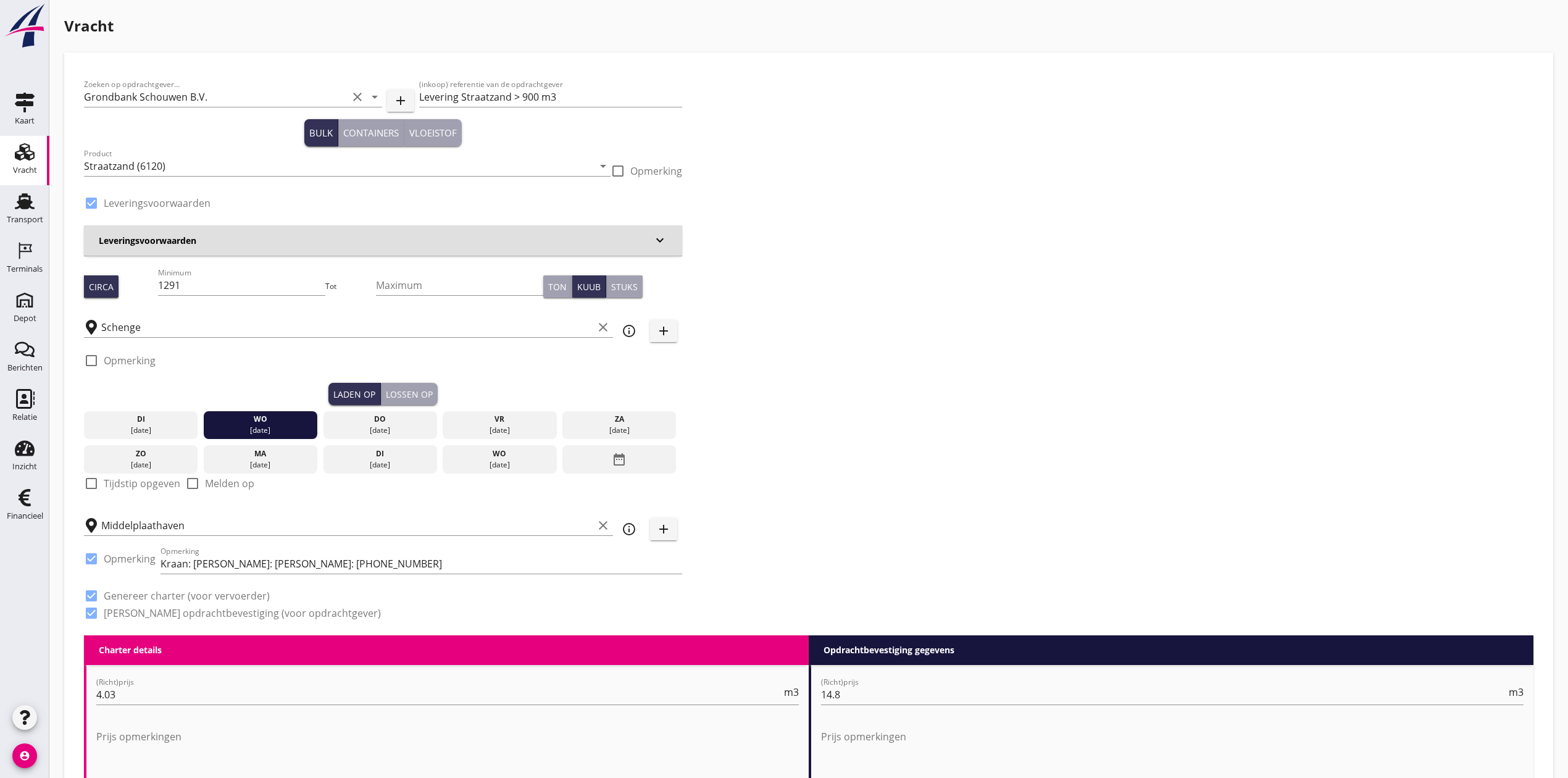
click at [423, 395] on div "Lossen op" at bounding box center [409, 395] width 47 height 13
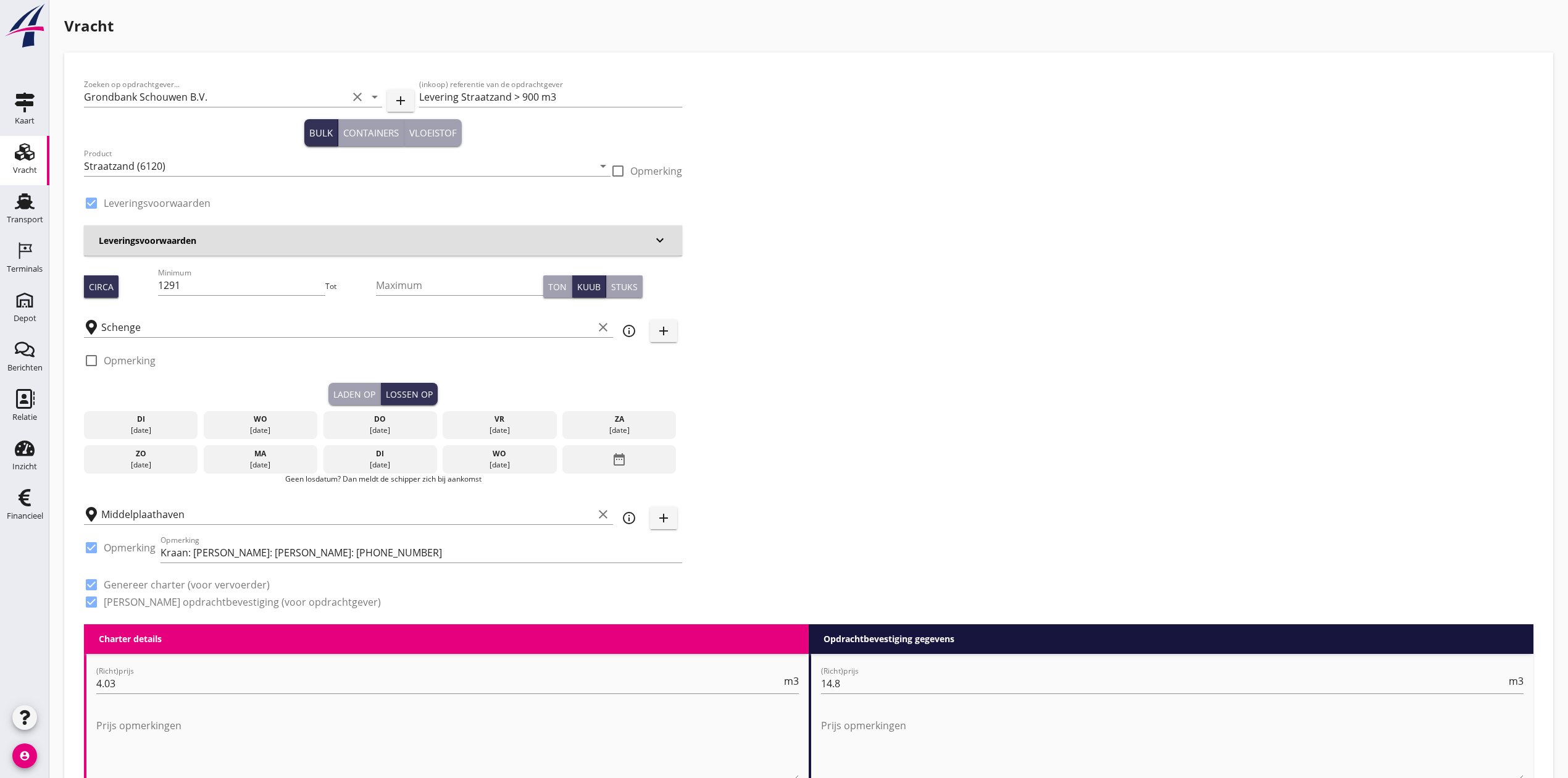
click at [418, 423] on div "do" at bounding box center [380, 419] width 108 height 11
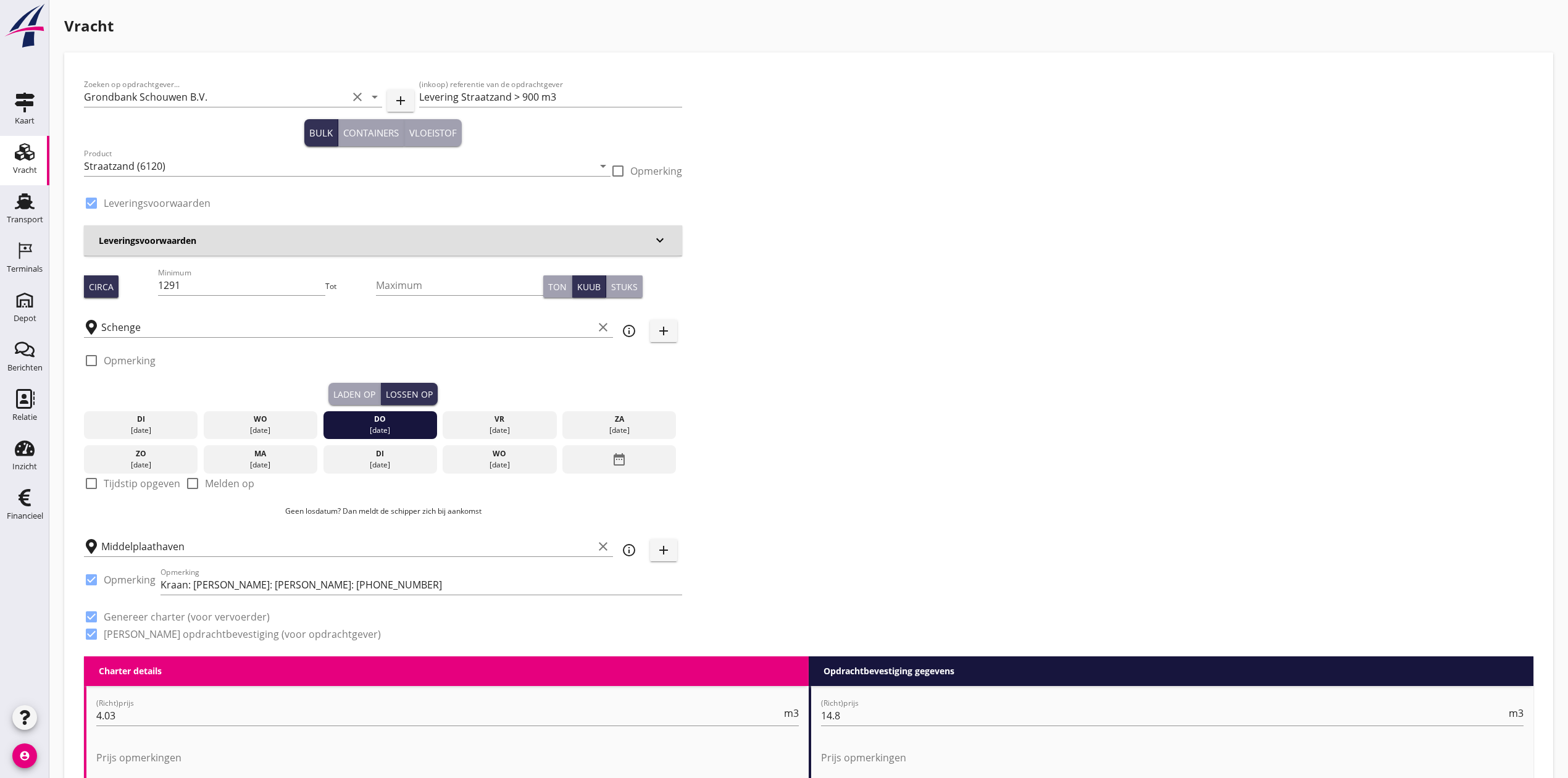
click at [423, 418] on div "do" at bounding box center [380, 419] width 108 height 11
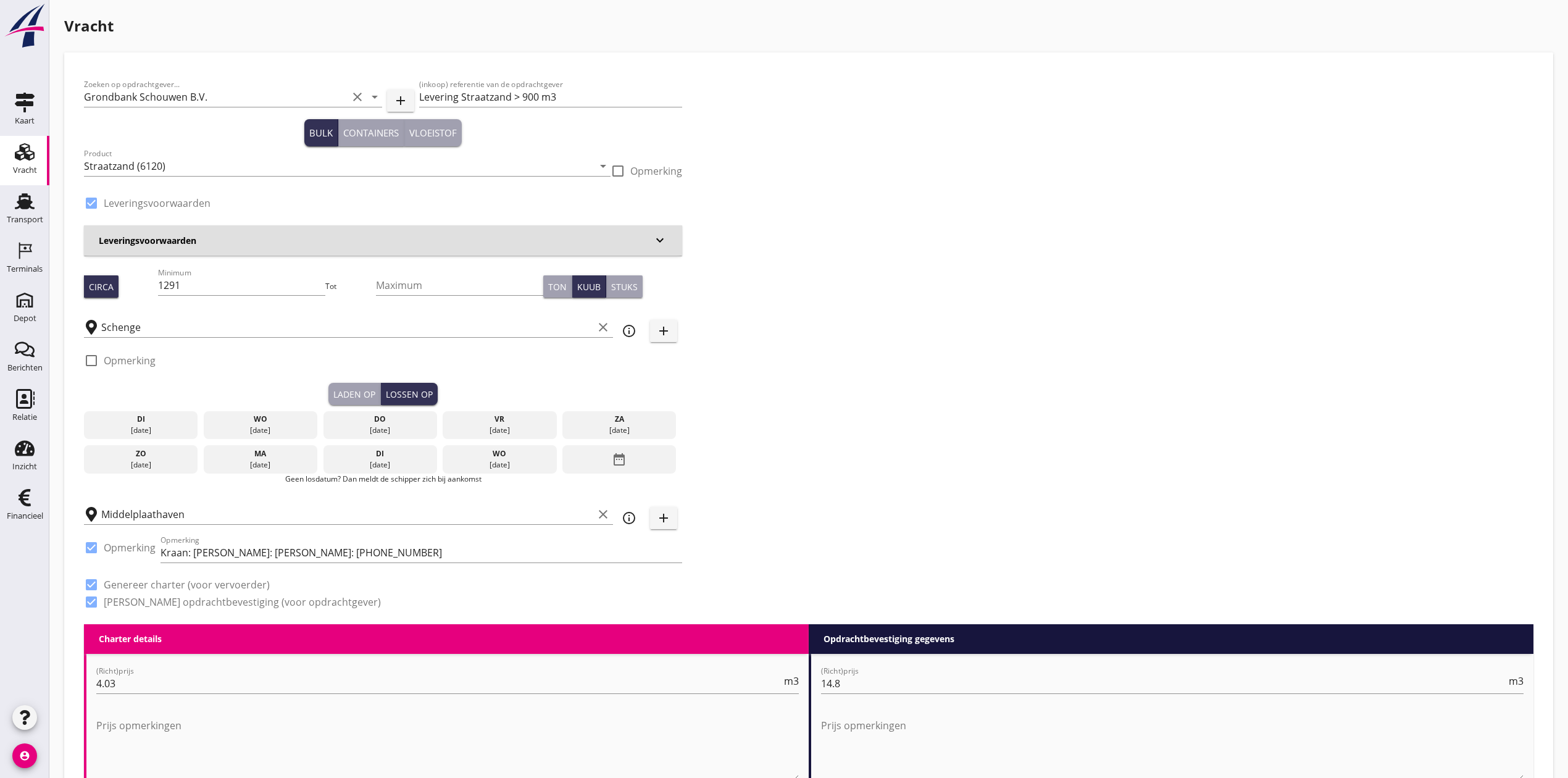
click at [460, 418] on div "vr" at bounding box center [499, 419] width 108 height 11
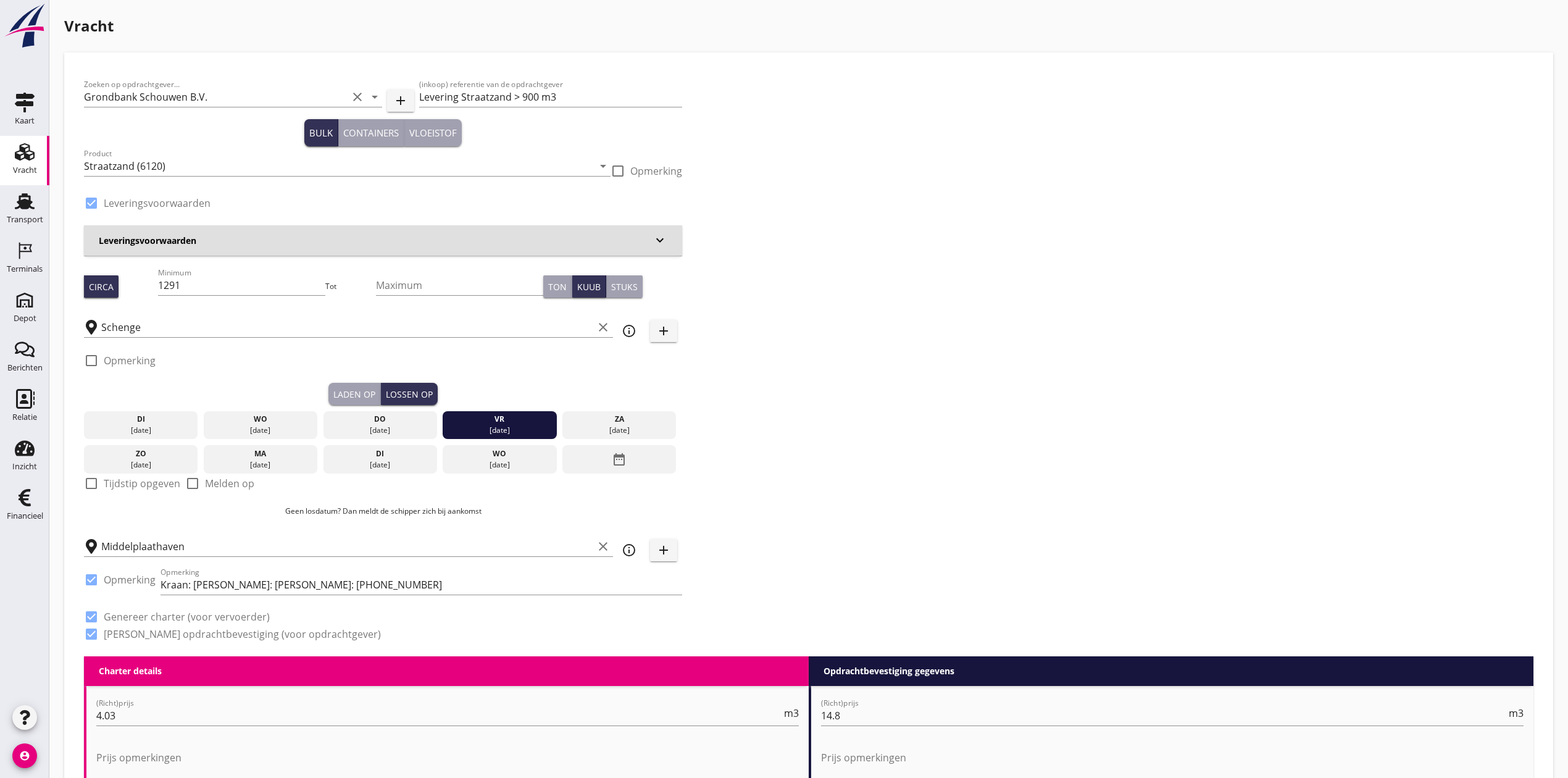
click at [1066, 236] on div "Zoeken op opdrachtgever... Grondbank Schouwen B.V. clear arrow_drop_down add (i…" at bounding box center [808, 364] width 1459 height 584
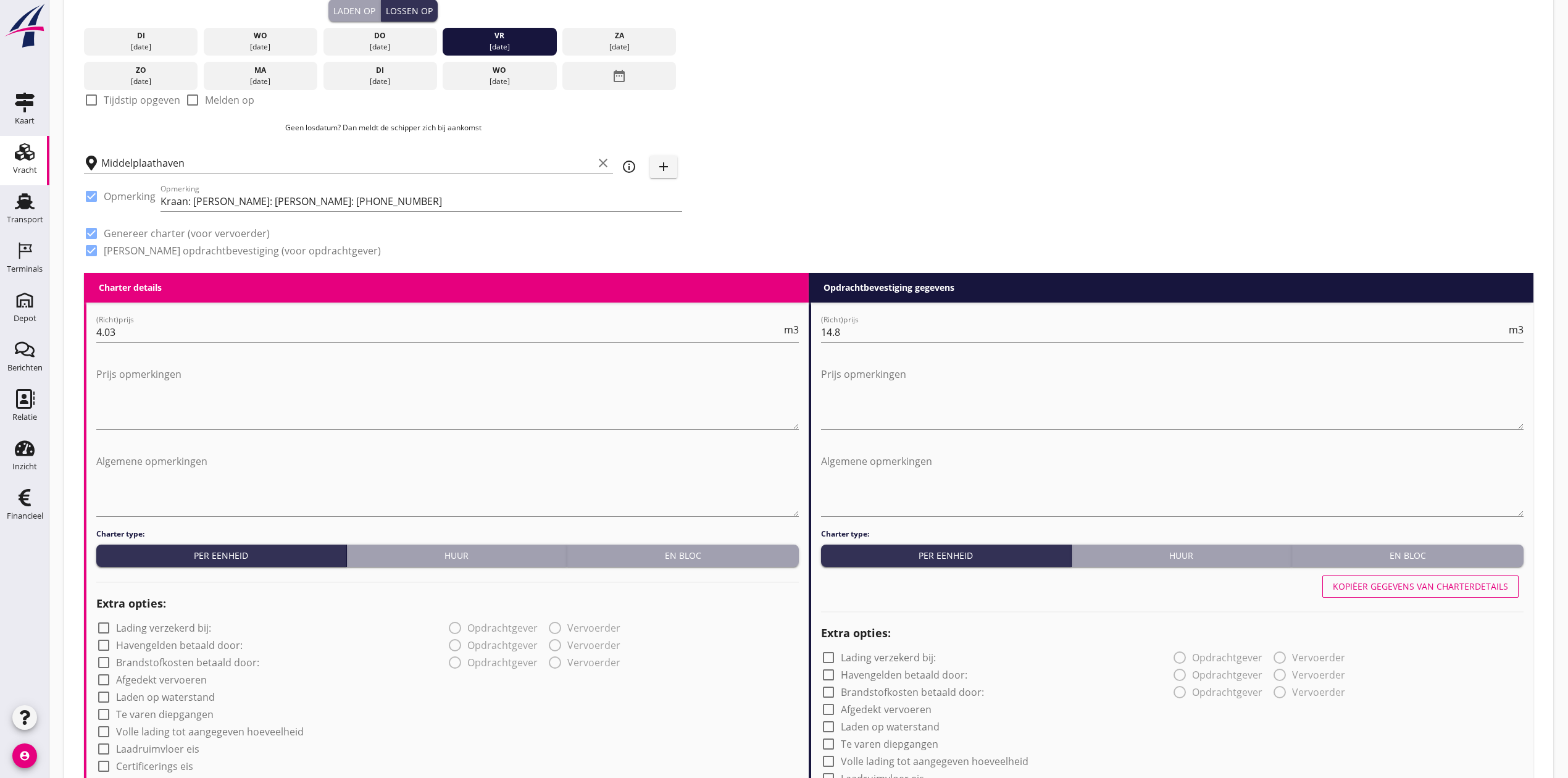
scroll to position [411, 0]
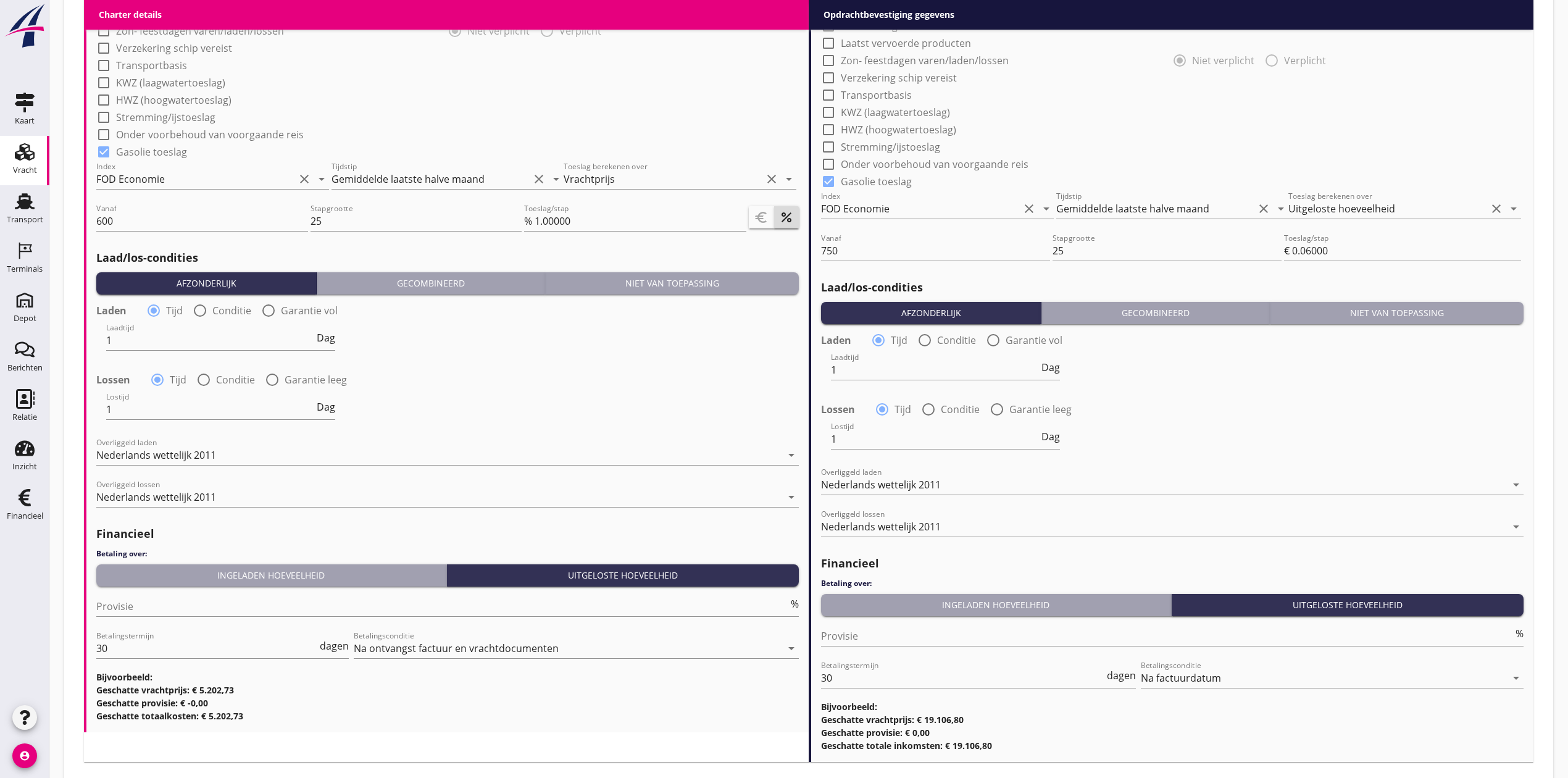
scroll to position [1221, 0]
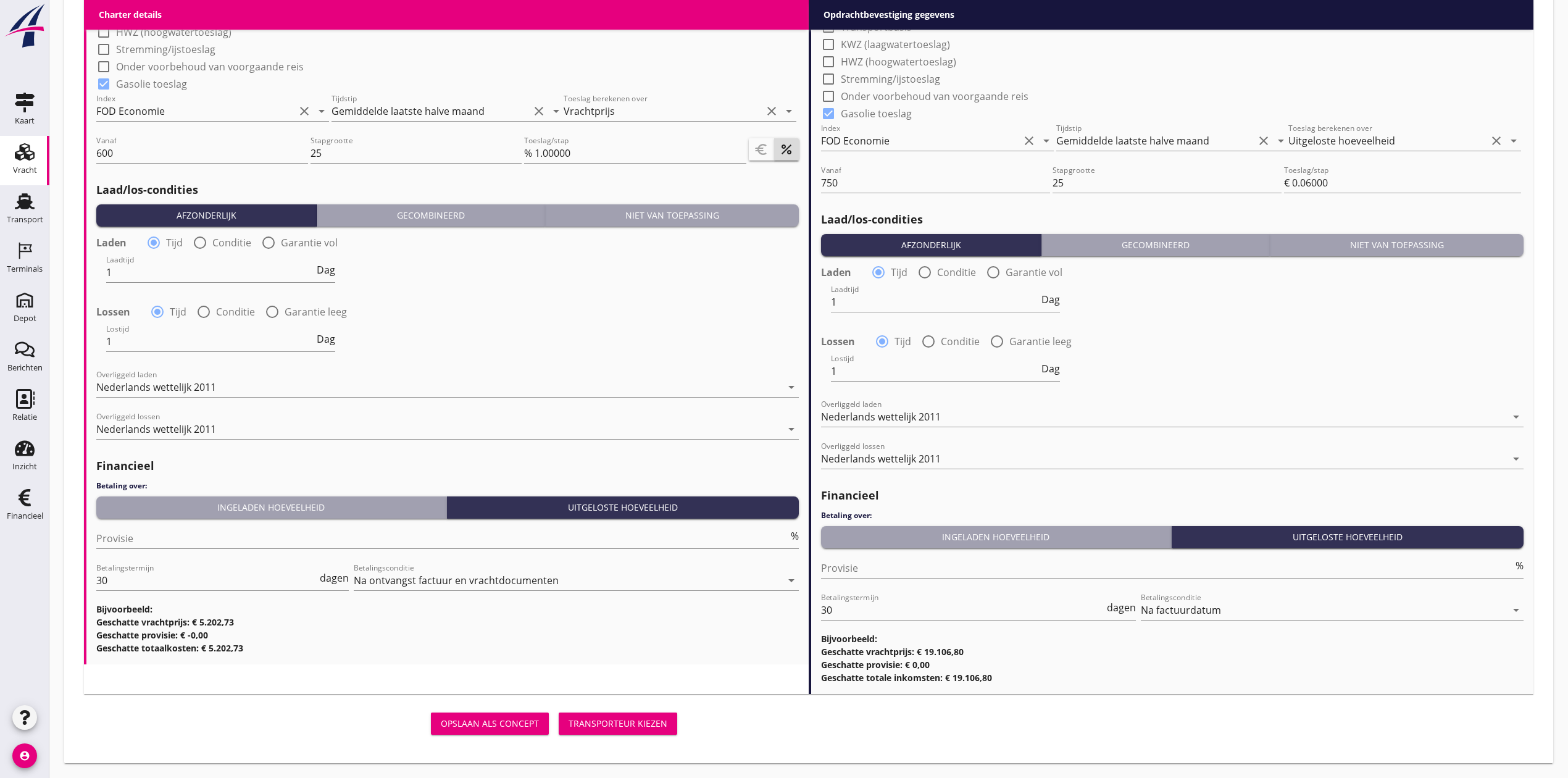
click at [627, 709] on div "Opslaan als concept Transporteur kiezen" at bounding box center [383, 723] width 598 height 30
click at [630, 721] on div "Transporteur kiezen" at bounding box center [617, 723] width 99 height 13
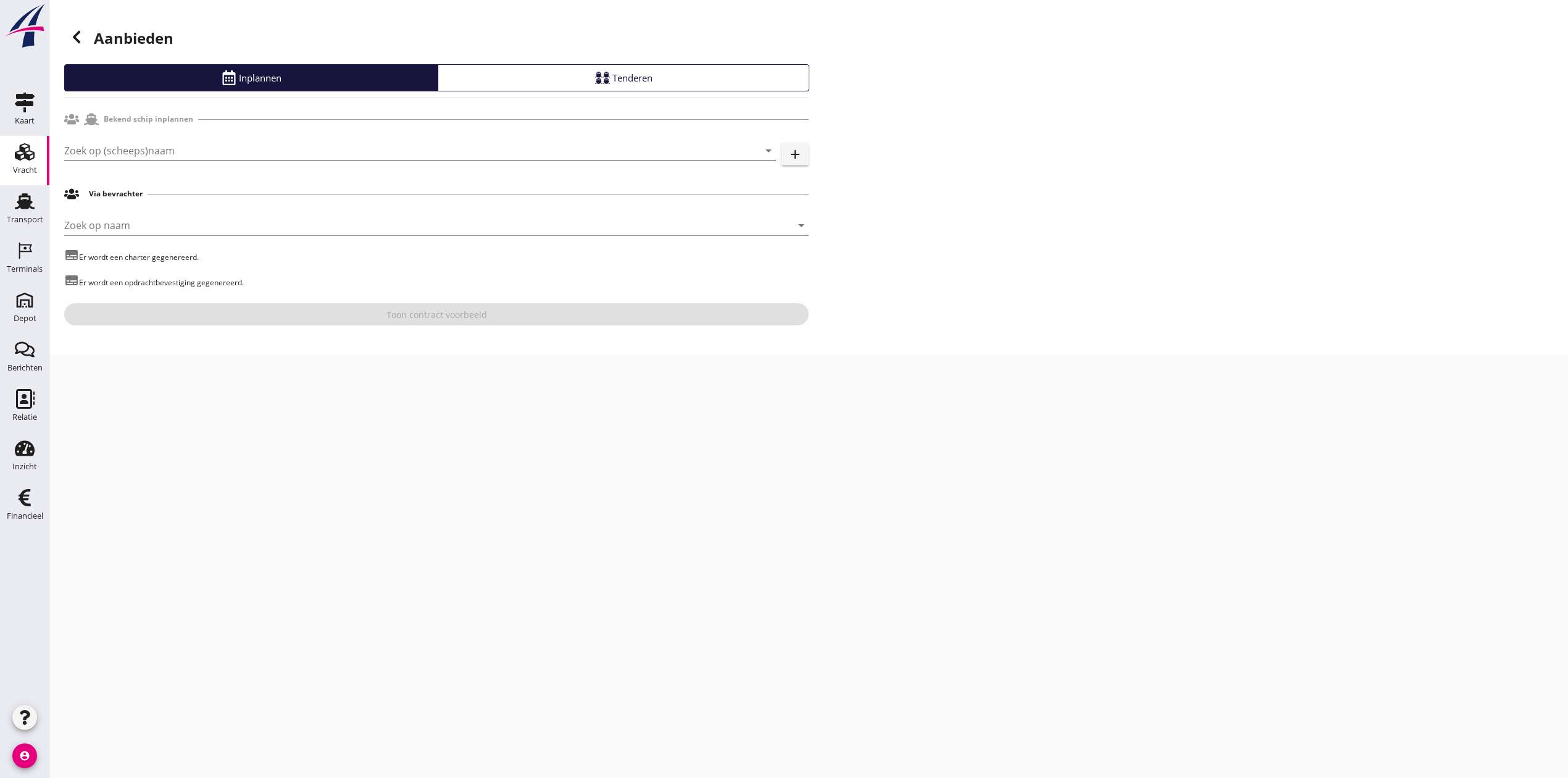
click at [117, 153] on input "Zoek op (scheeps)naam" at bounding box center [402, 150] width 677 height 19
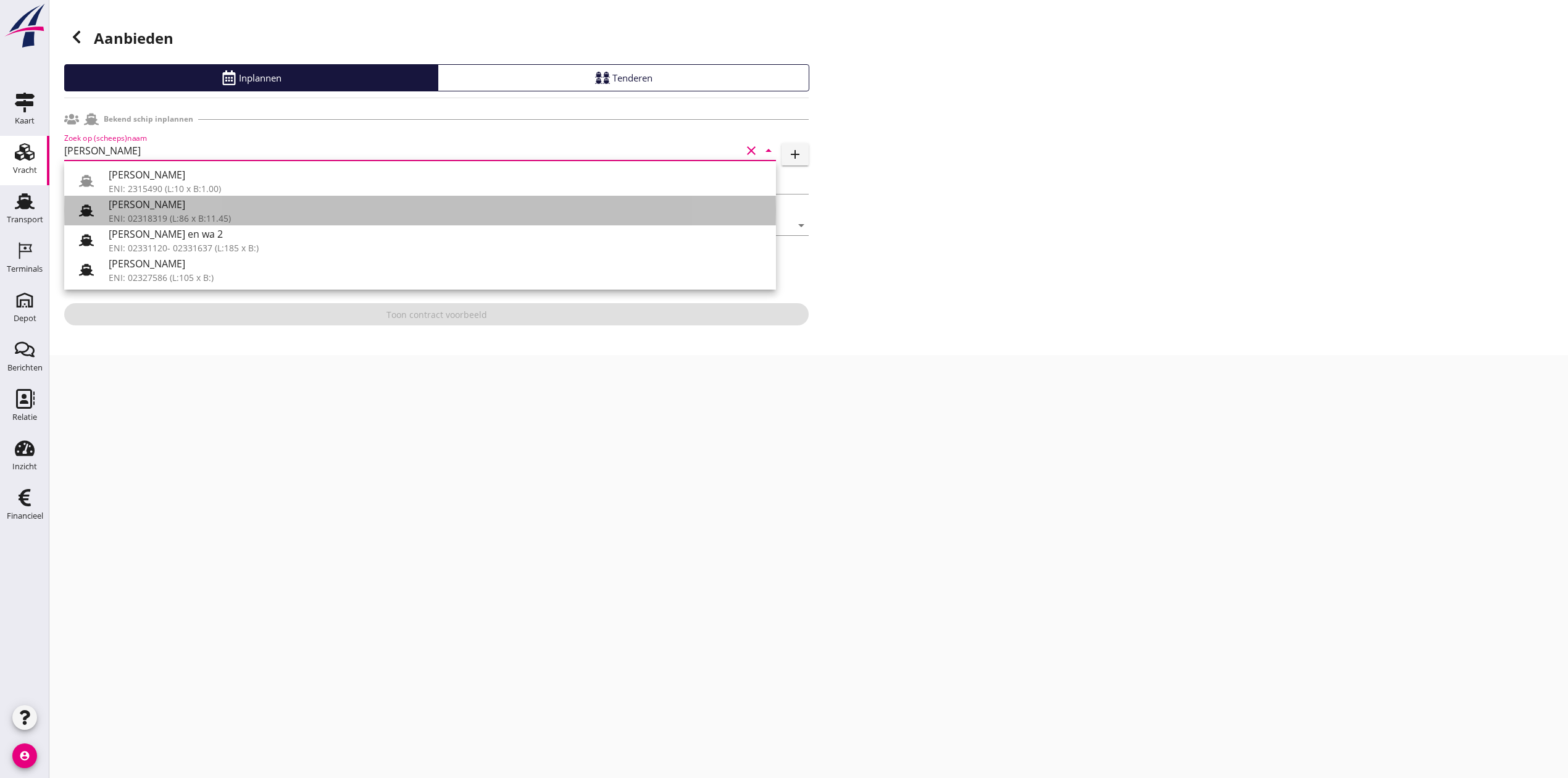
click at [261, 200] on div "[PERSON_NAME]" at bounding box center [438, 204] width 658 height 15
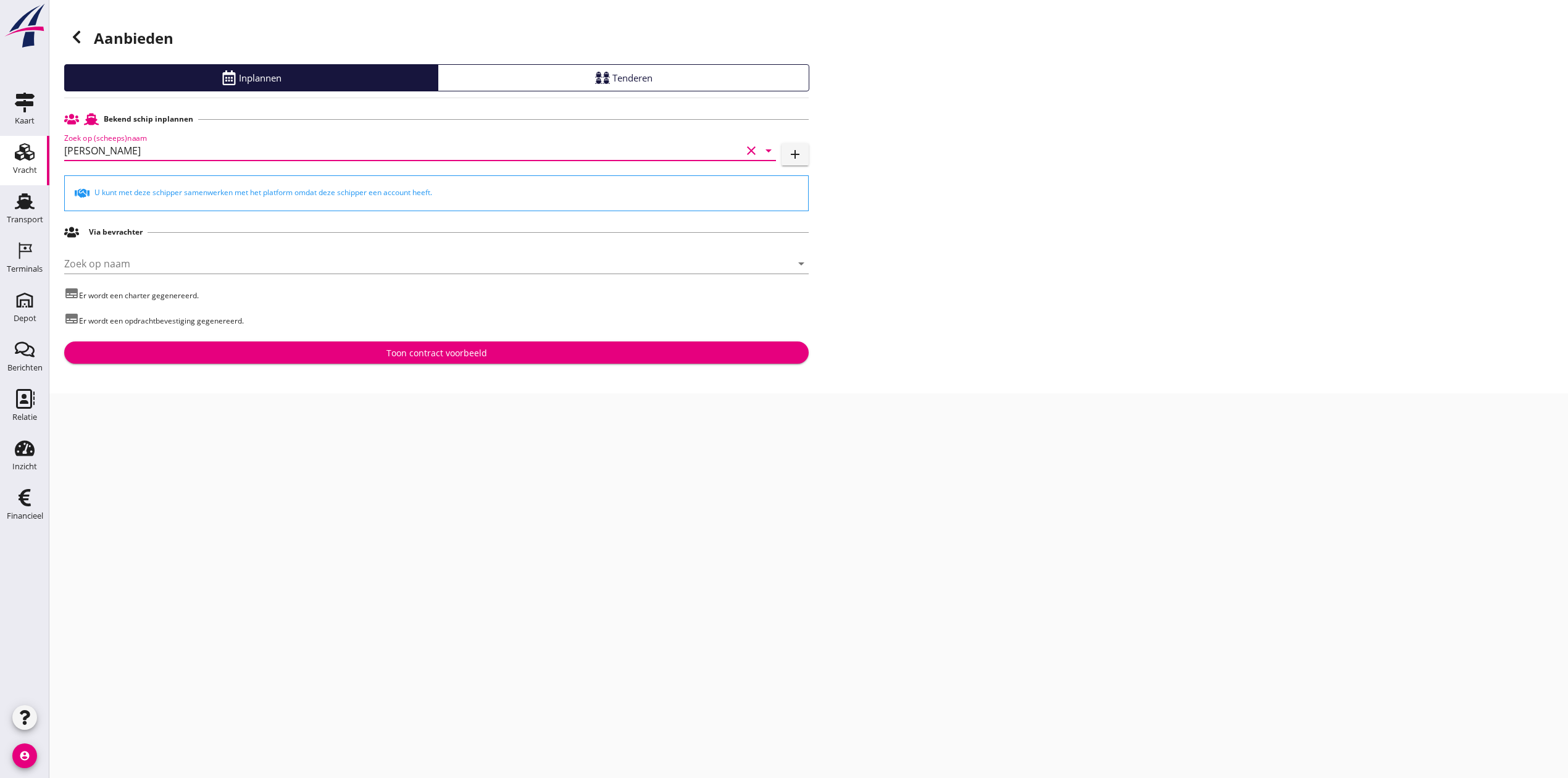
type input "[PERSON_NAME]"
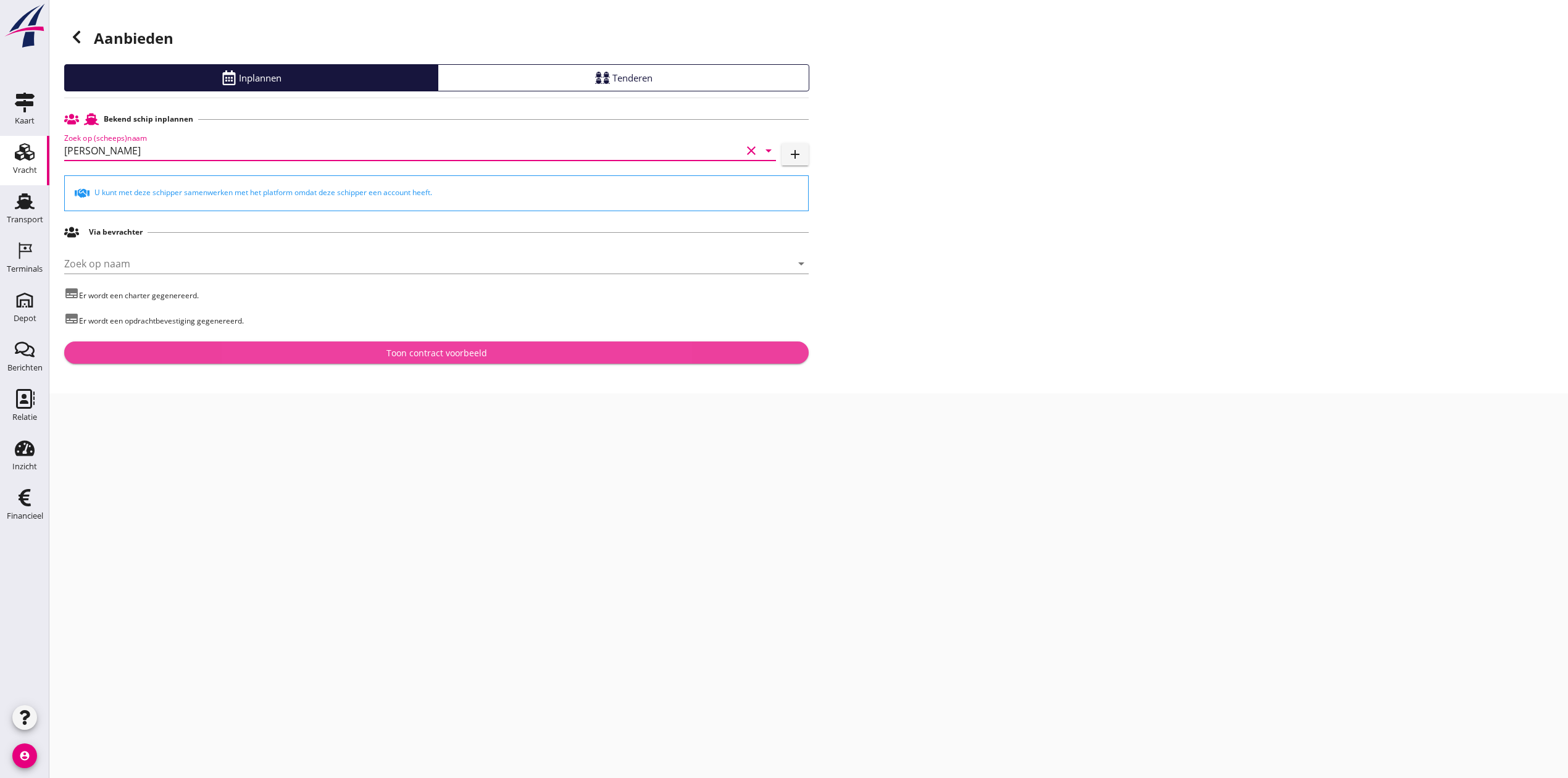
click at [422, 350] on div "Toon contract voorbeeld" at bounding box center [436, 353] width 101 height 13
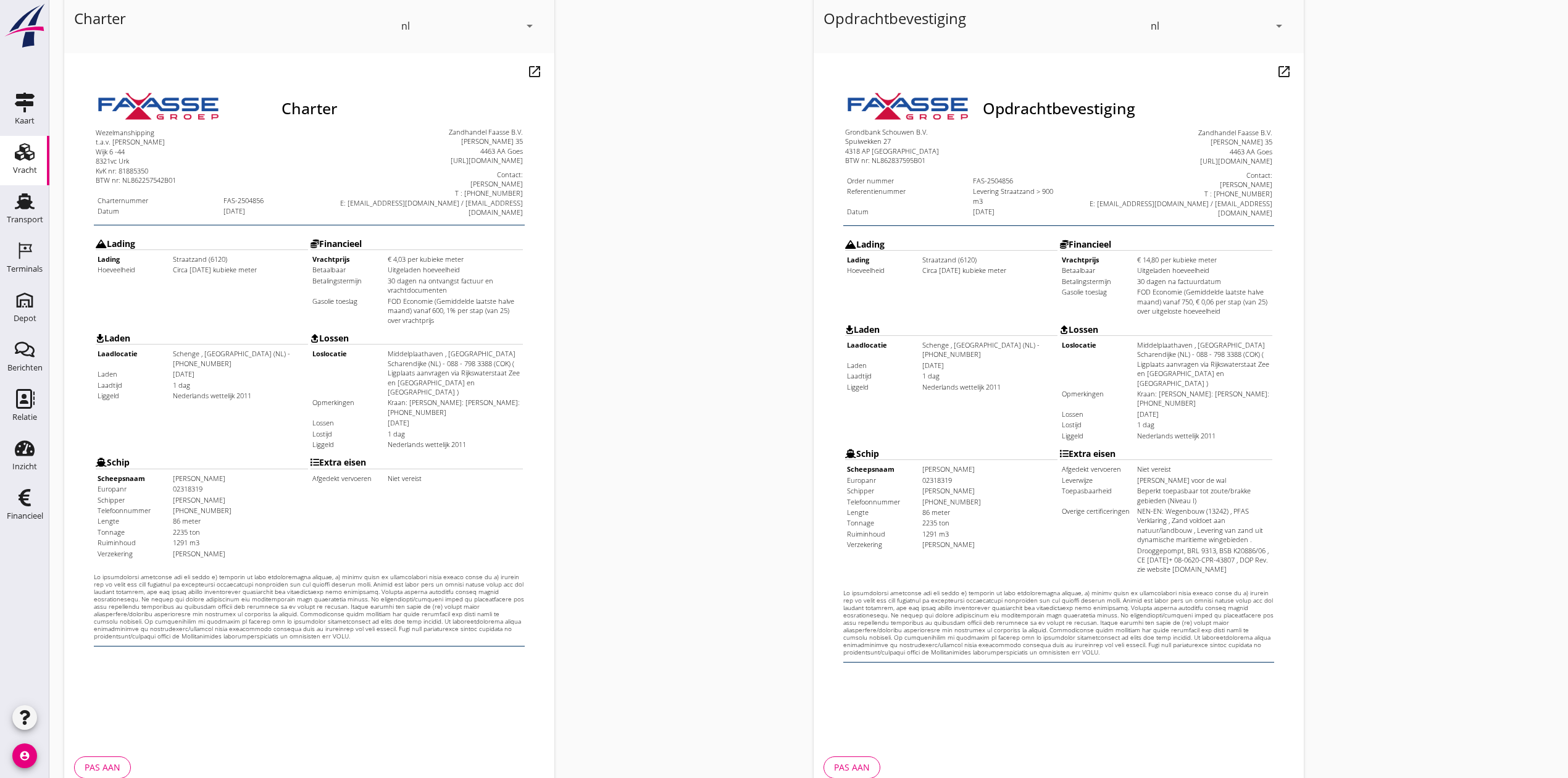
scroll to position [136, 0]
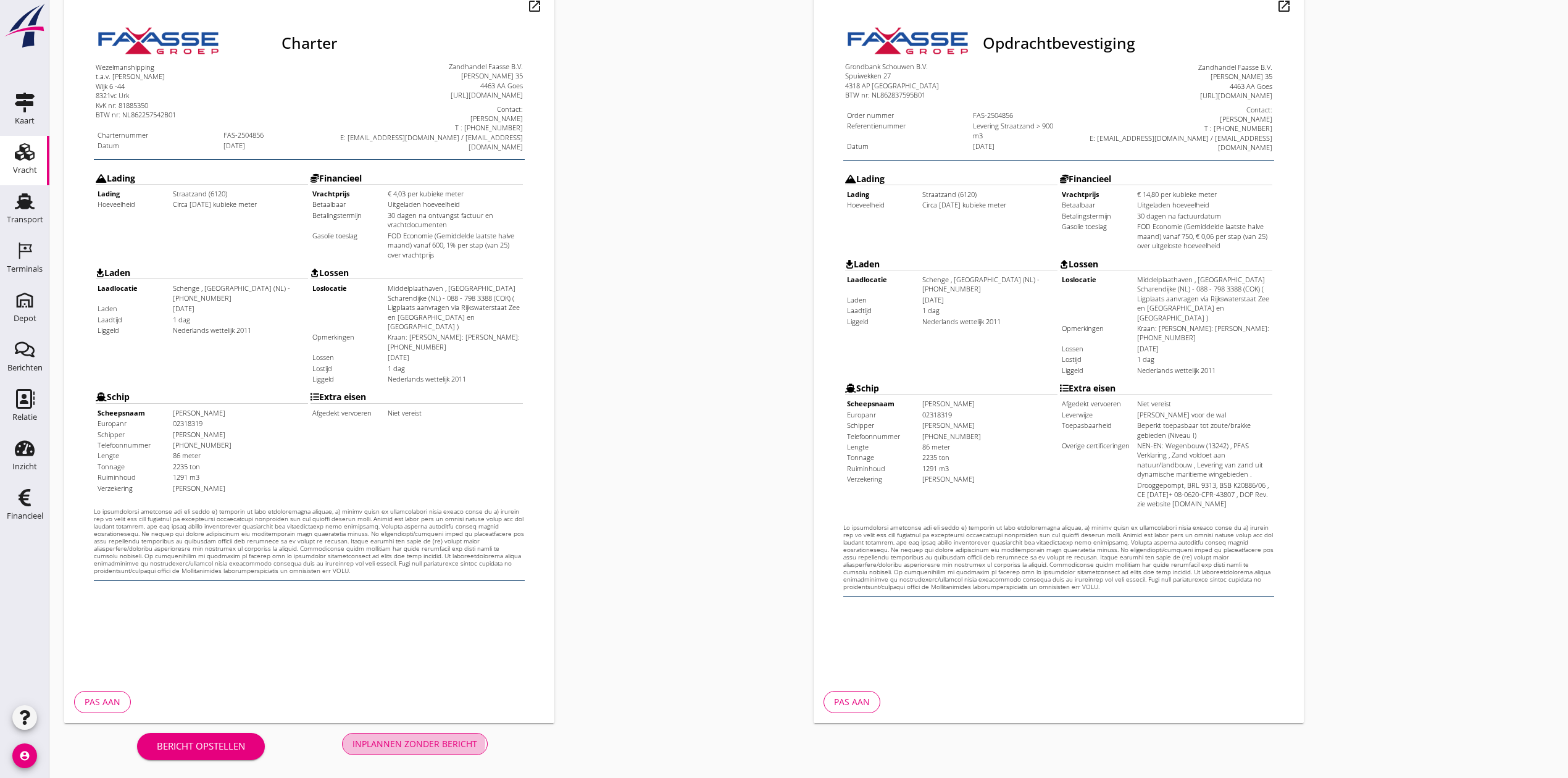
click at [426, 735] on button "Inplannen zonder bericht" at bounding box center [415, 744] width 146 height 22
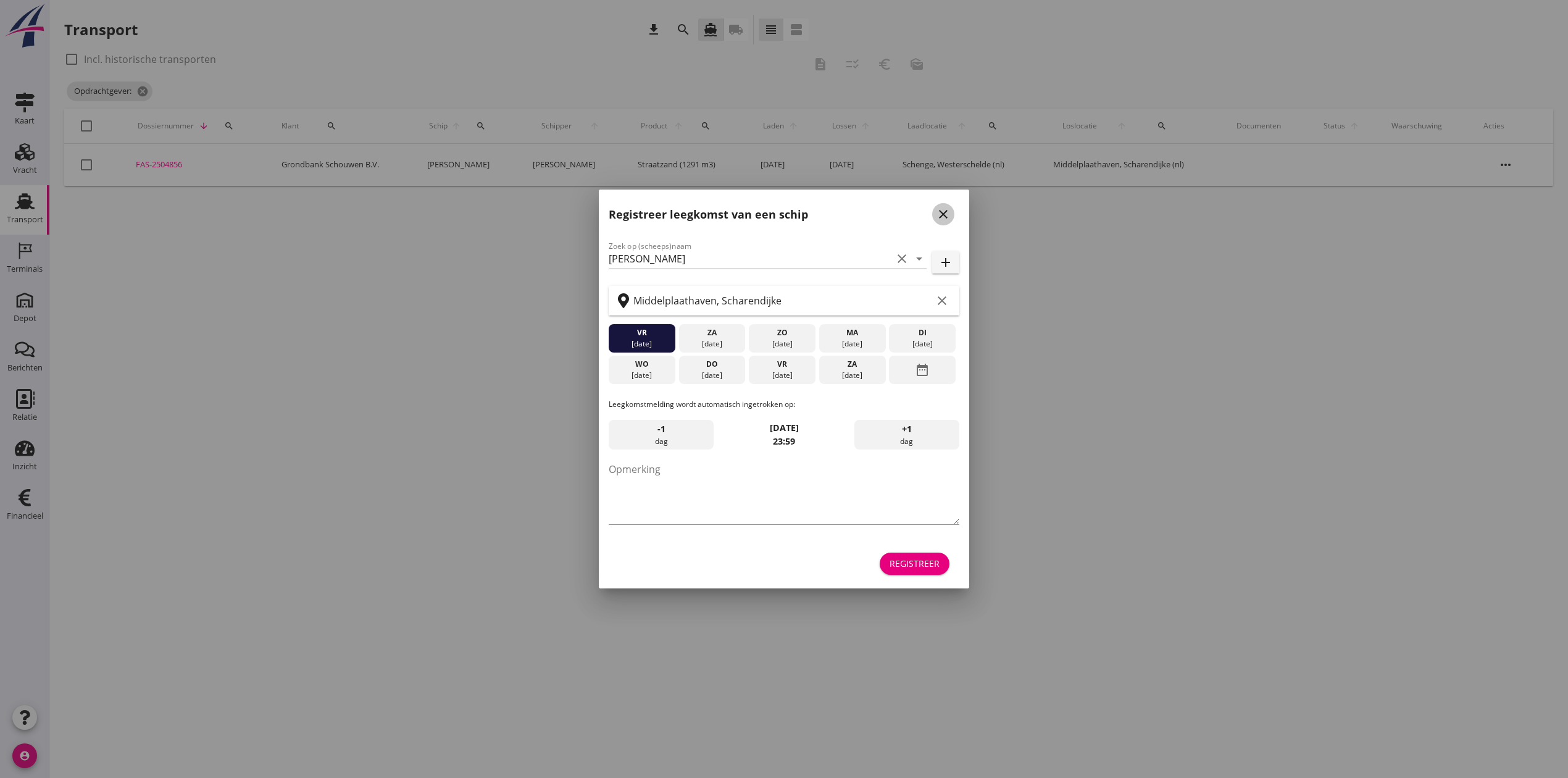
click at [943, 219] on icon "close" at bounding box center [943, 214] width 15 height 15
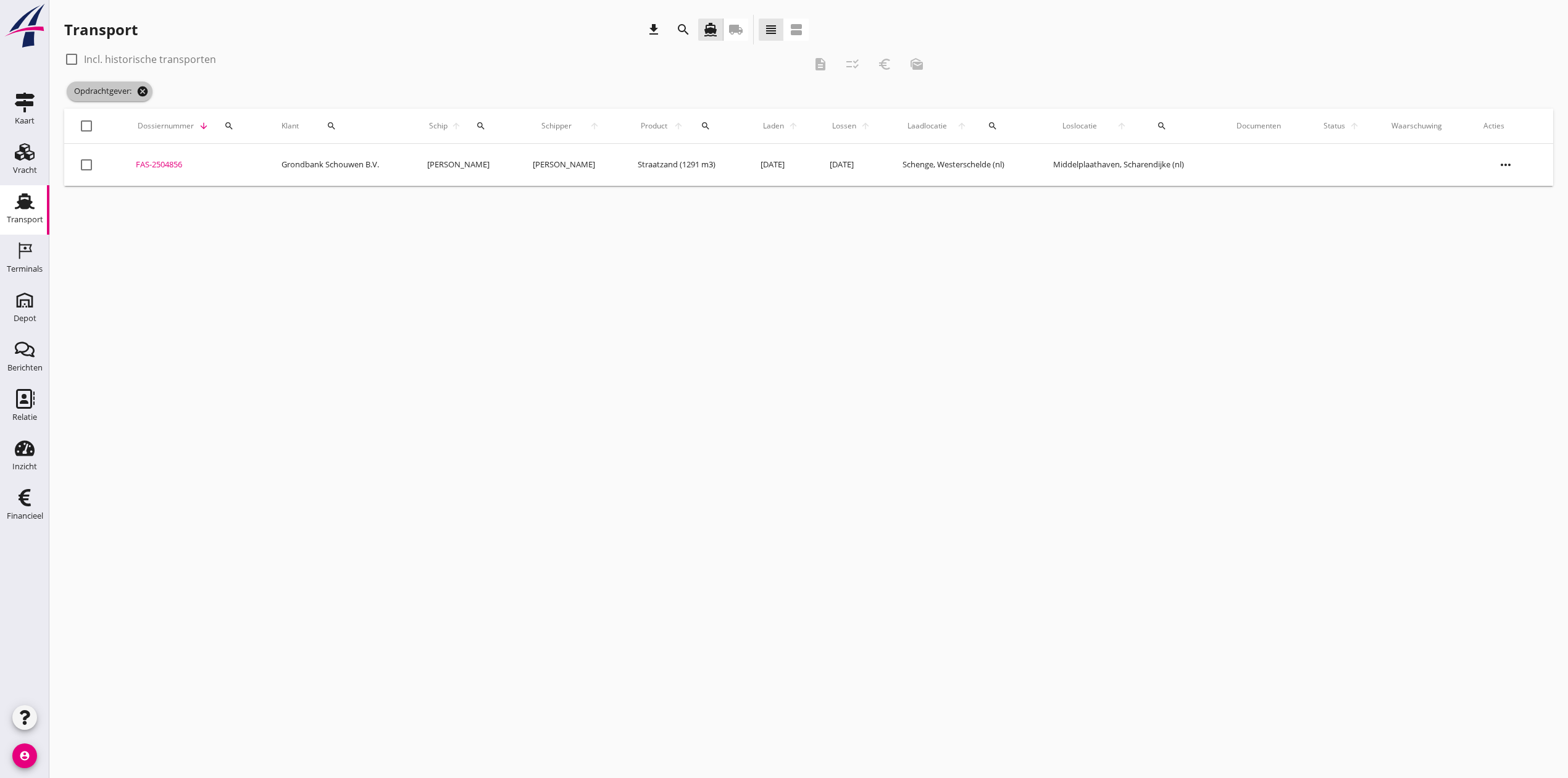
click at [143, 95] on icon "cancel" at bounding box center [142, 91] width 12 height 12
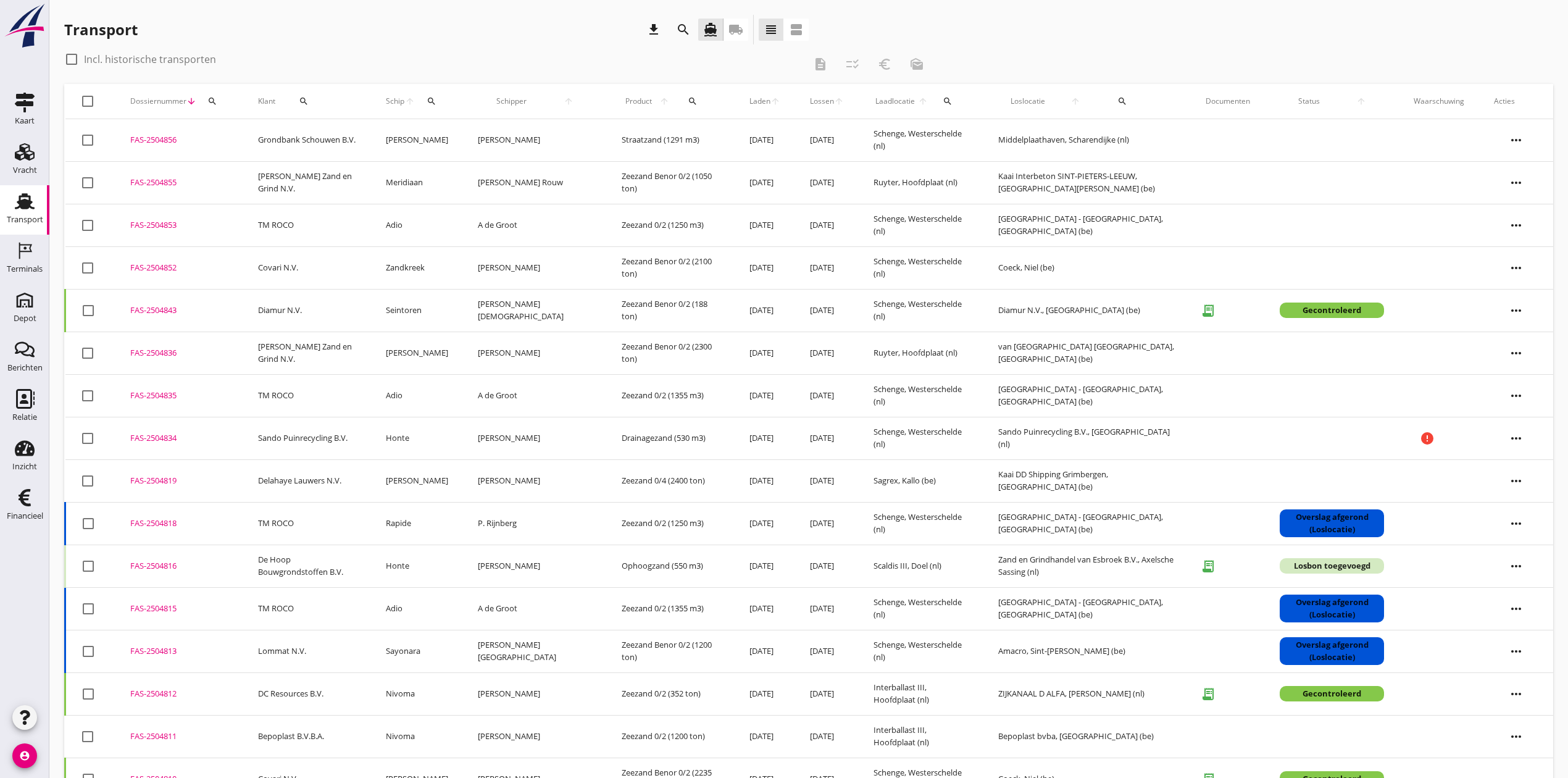
click at [1347, 565] on div "Losbon toegevoegd" at bounding box center [1331, 565] width 104 height 16
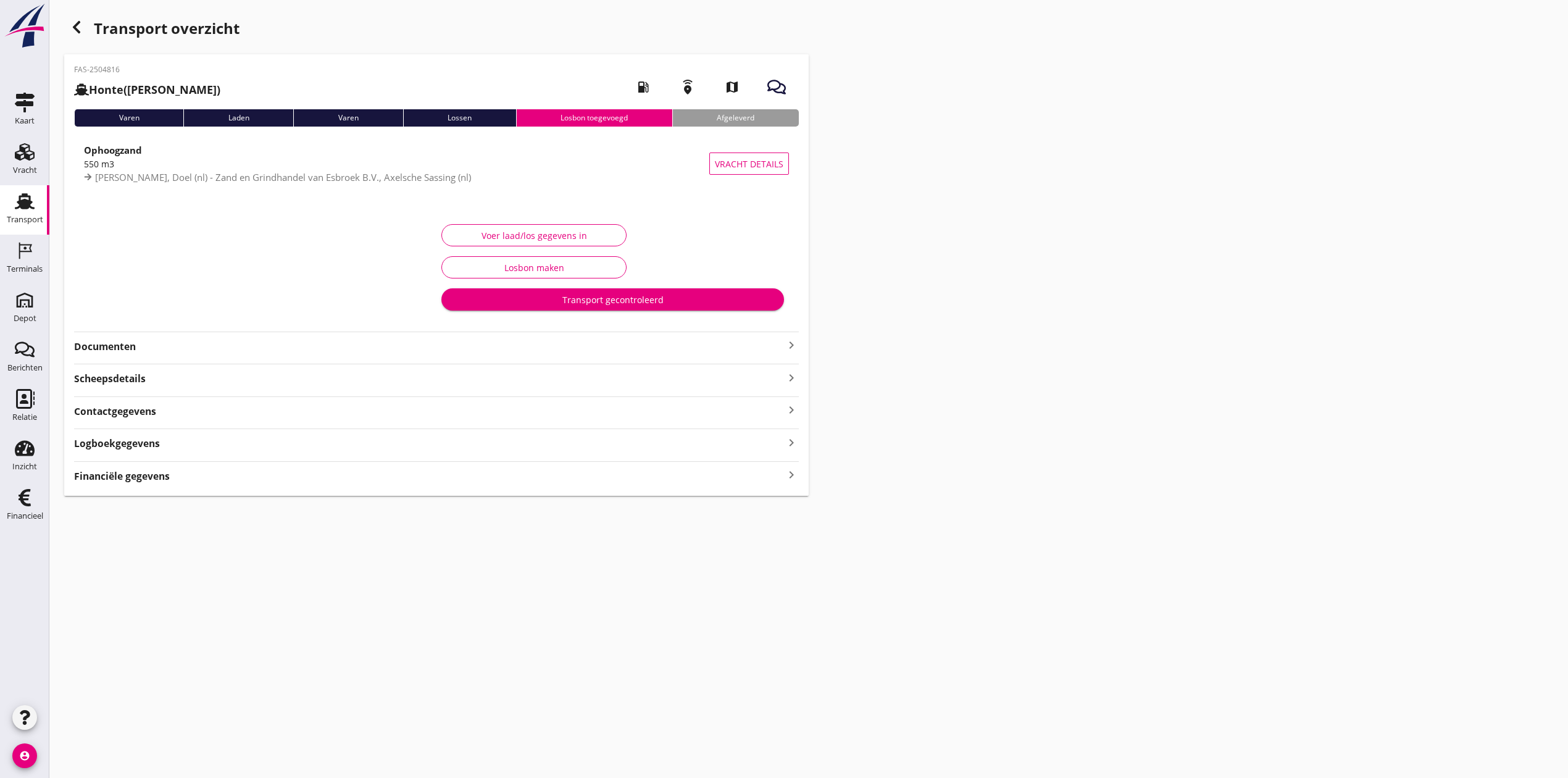
click at [99, 356] on div "FAS-2504816 Honte ([PERSON_NAME]) local_gas_station emergency_share map Varen L…" at bounding box center [436, 275] width 745 height 442
click at [102, 339] on strong "Documenten" at bounding box center [429, 346] width 710 height 14
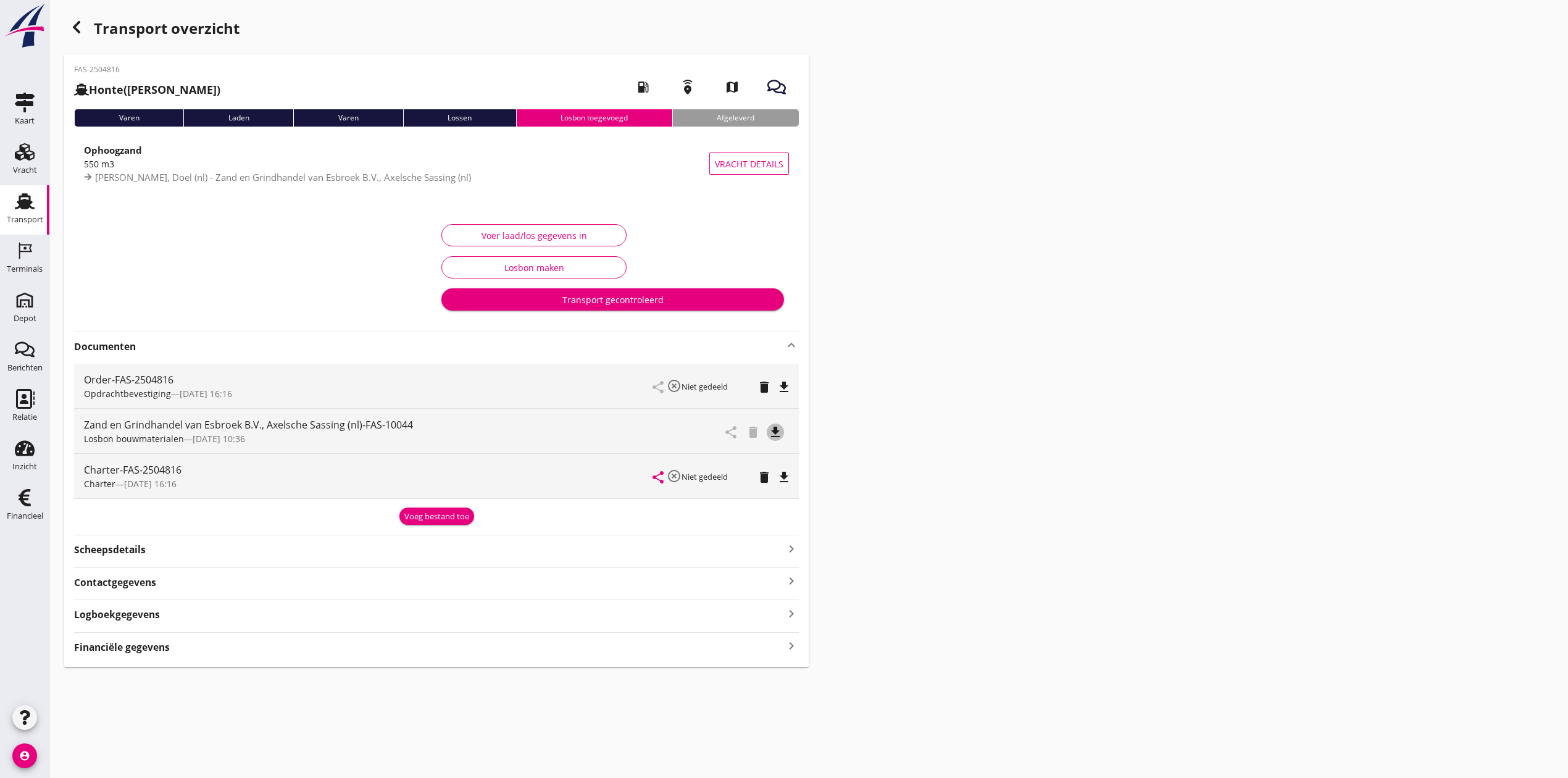
click at [774, 428] on icon "file_download" at bounding box center [775, 432] width 15 height 15
click at [776, 429] on icon "open_in_browser" at bounding box center [775, 432] width 15 height 15
drag, startPoint x: 453, startPoint y: 215, endPoint x: 469, endPoint y: 238, distance: 28.0
click at [456, 225] on div "Voer laad/los gegevens in Losbon maken Transport gecontroleerd" at bounding box center [612, 267] width 352 height 103
click at [469, 238] on div "Voer laad/los gegevens in" at bounding box center [534, 236] width 164 height 13
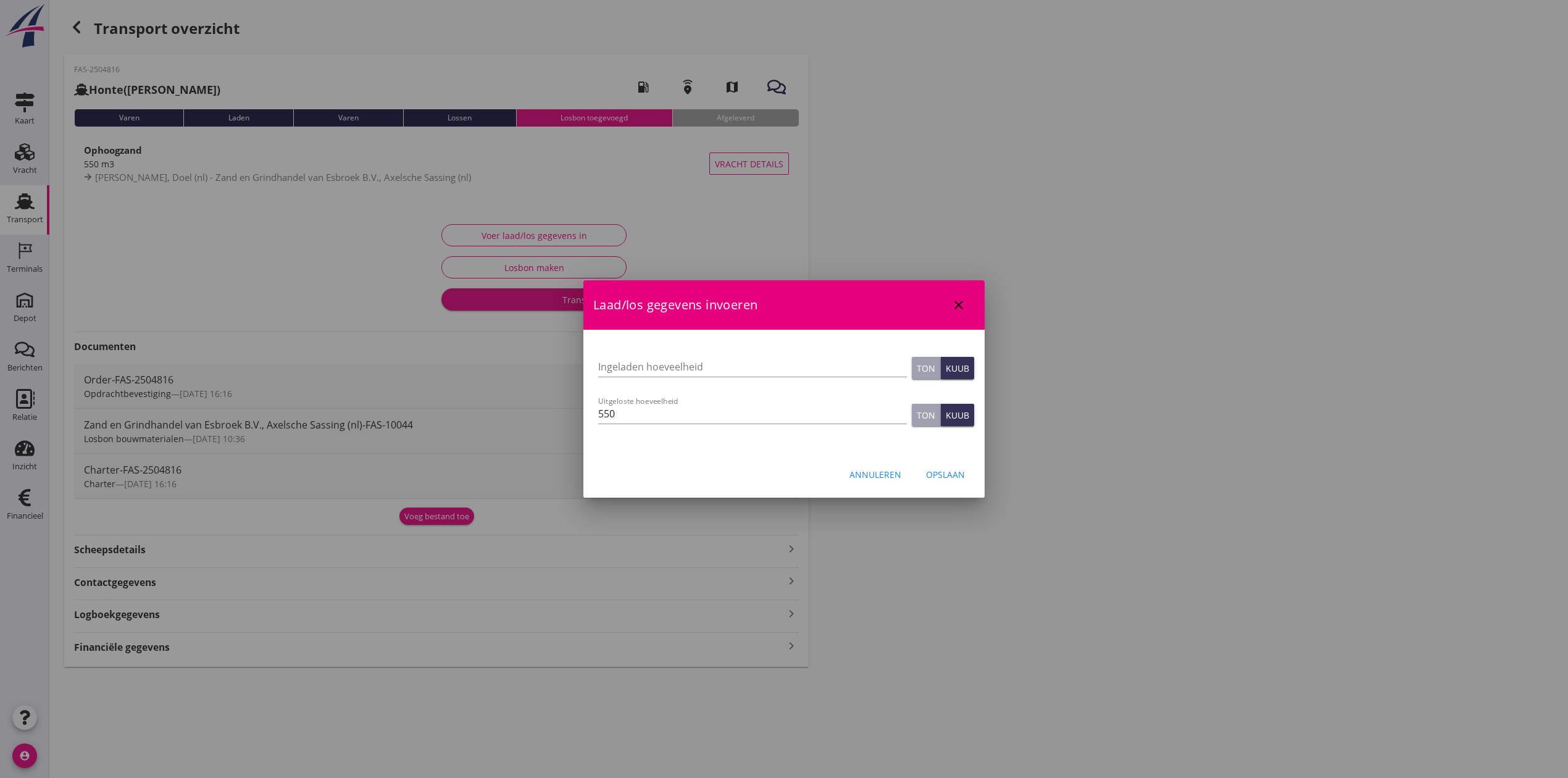
click at [948, 471] on div "Opslaan" at bounding box center [945, 474] width 39 height 13
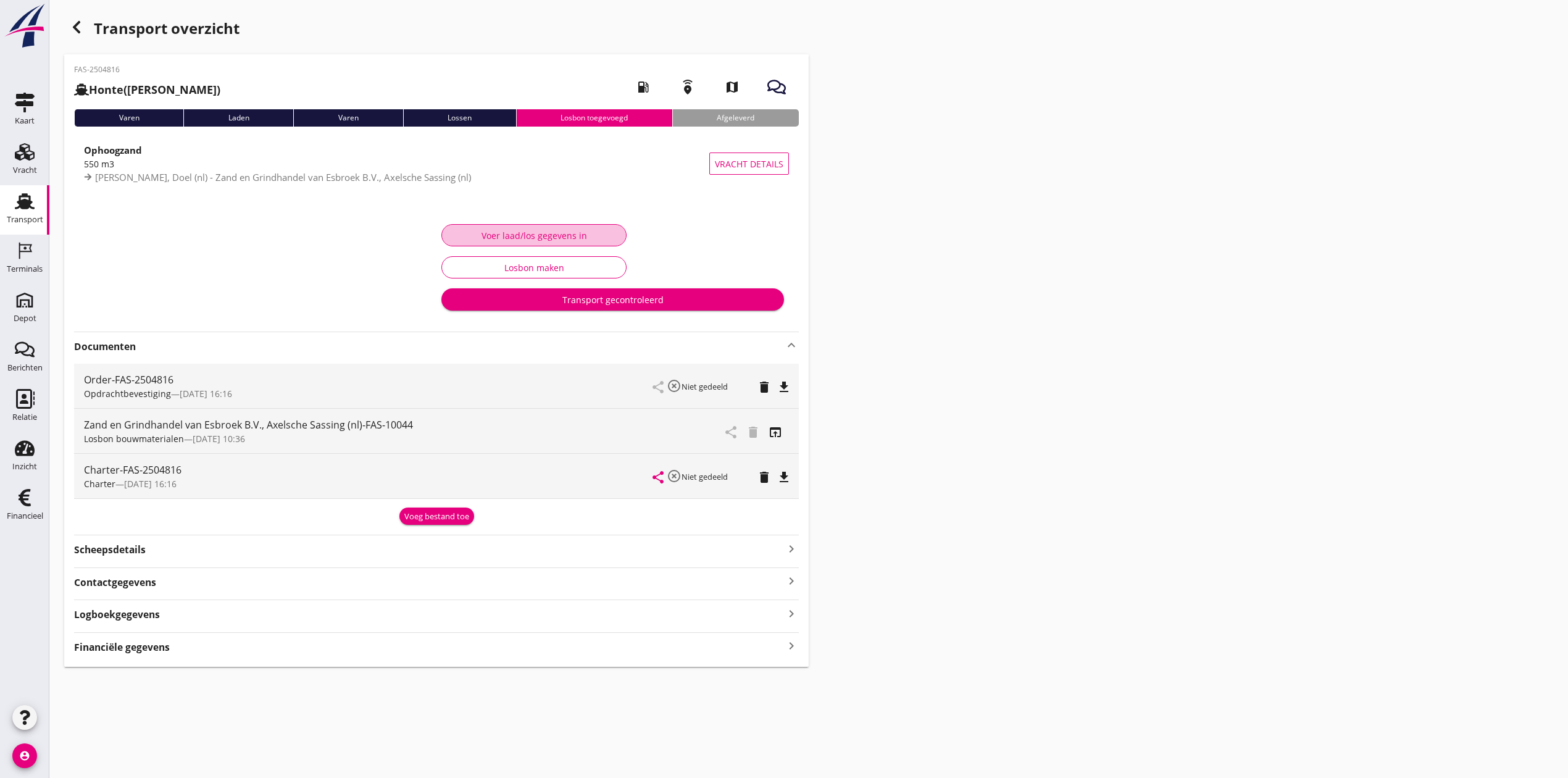
click at [543, 236] on div "Voer laad/los gegevens in" at bounding box center [534, 236] width 164 height 13
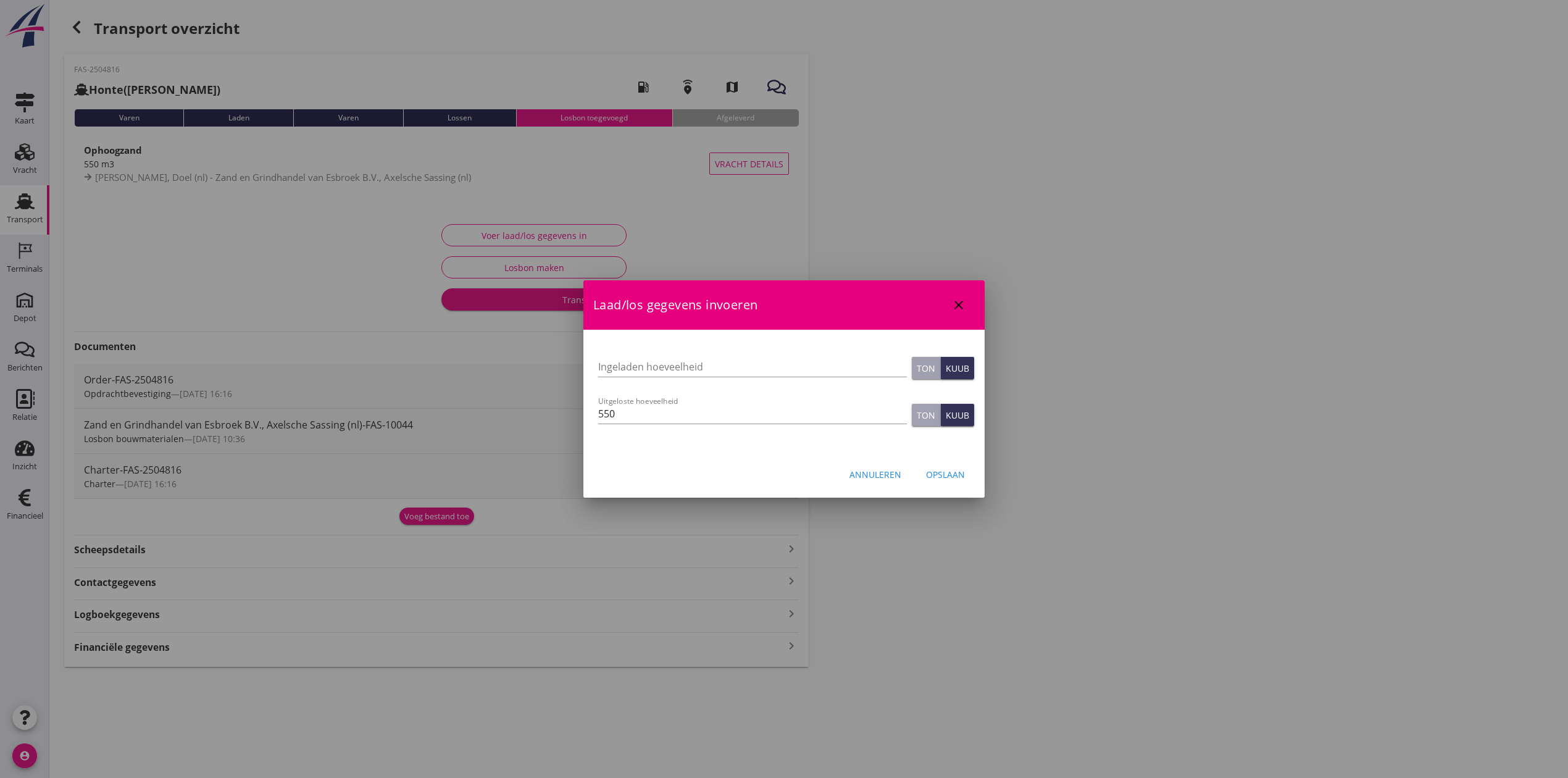
click at [954, 465] on button "Opslaan" at bounding box center [944, 474] width 58 height 22
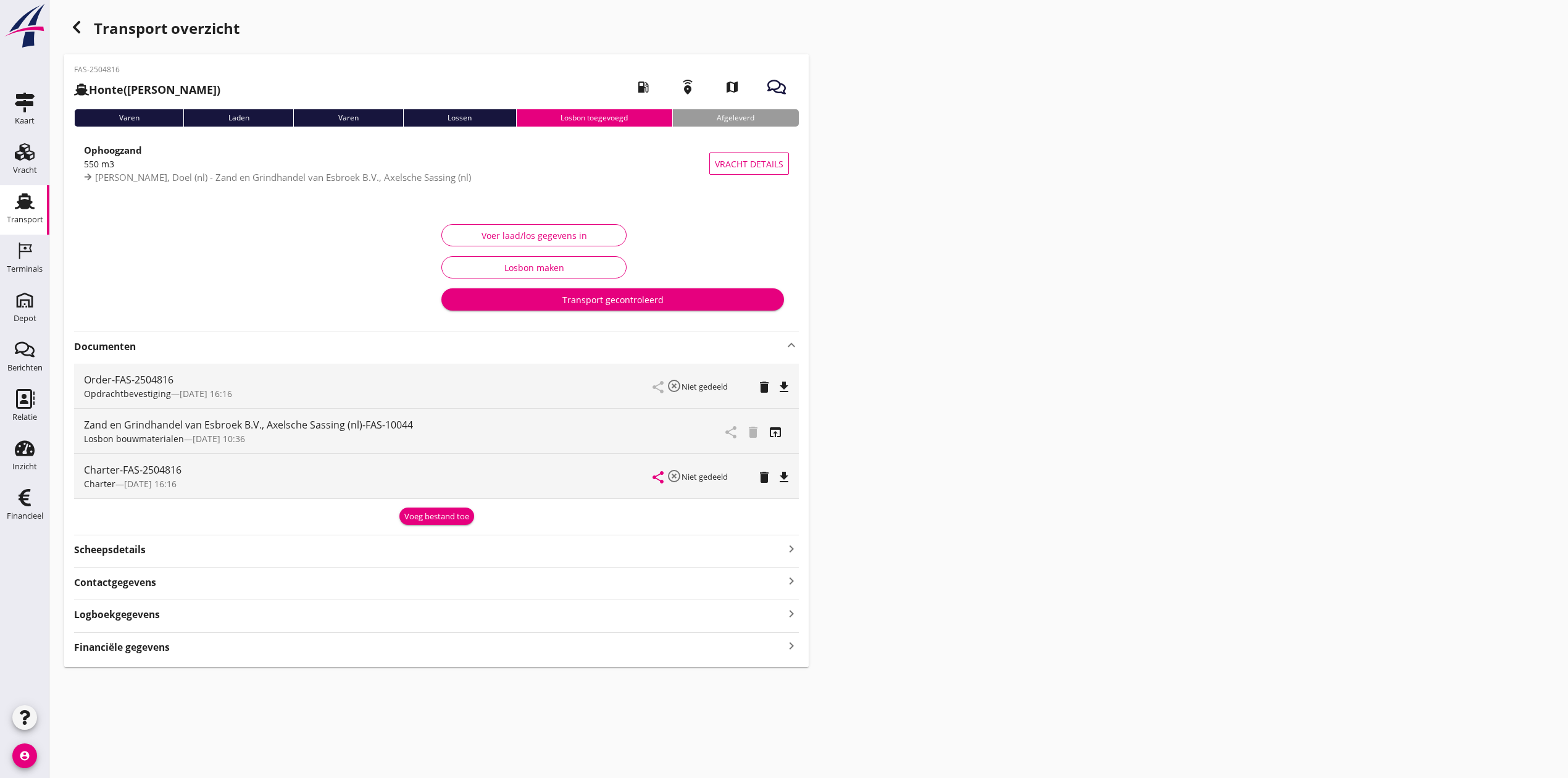
click at [620, 302] on div "Transport gecontroleerd" at bounding box center [612, 299] width 322 height 13
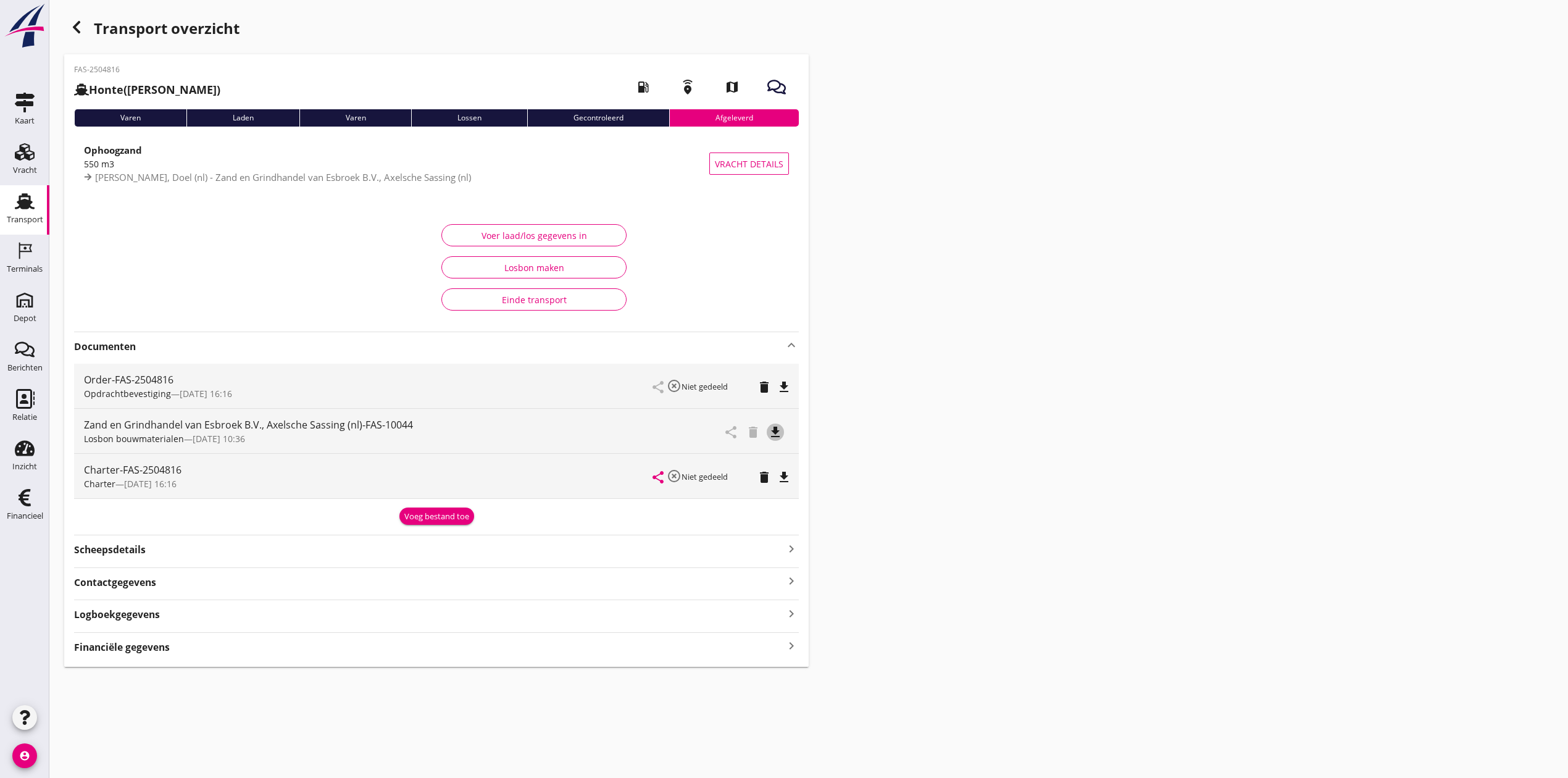
click at [772, 431] on icon "file_download" at bounding box center [775, 432] width 15 height 15
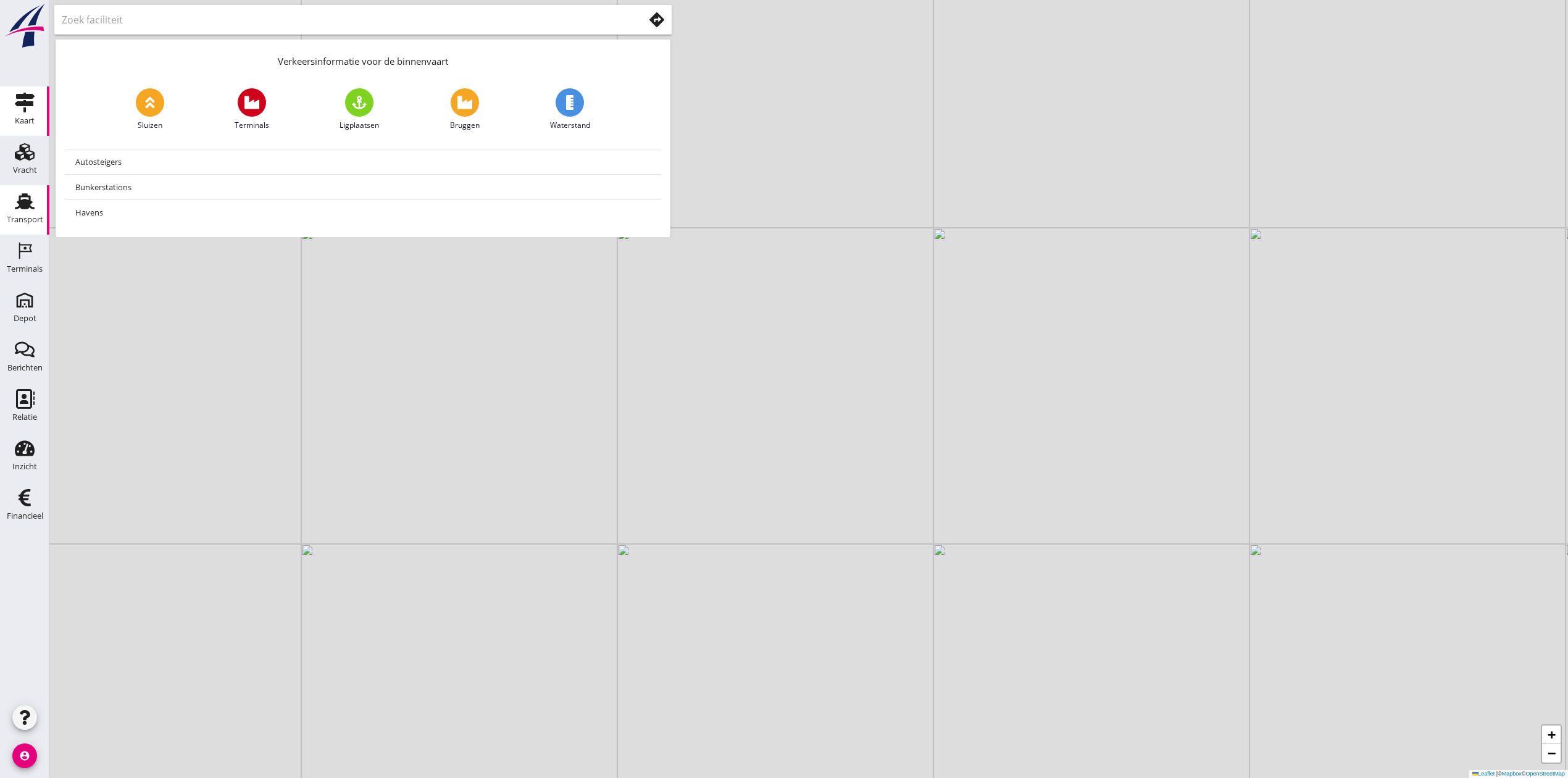
click at [32, 213] on div "Transport" at bounding box center [24, 219] width 36 height 18
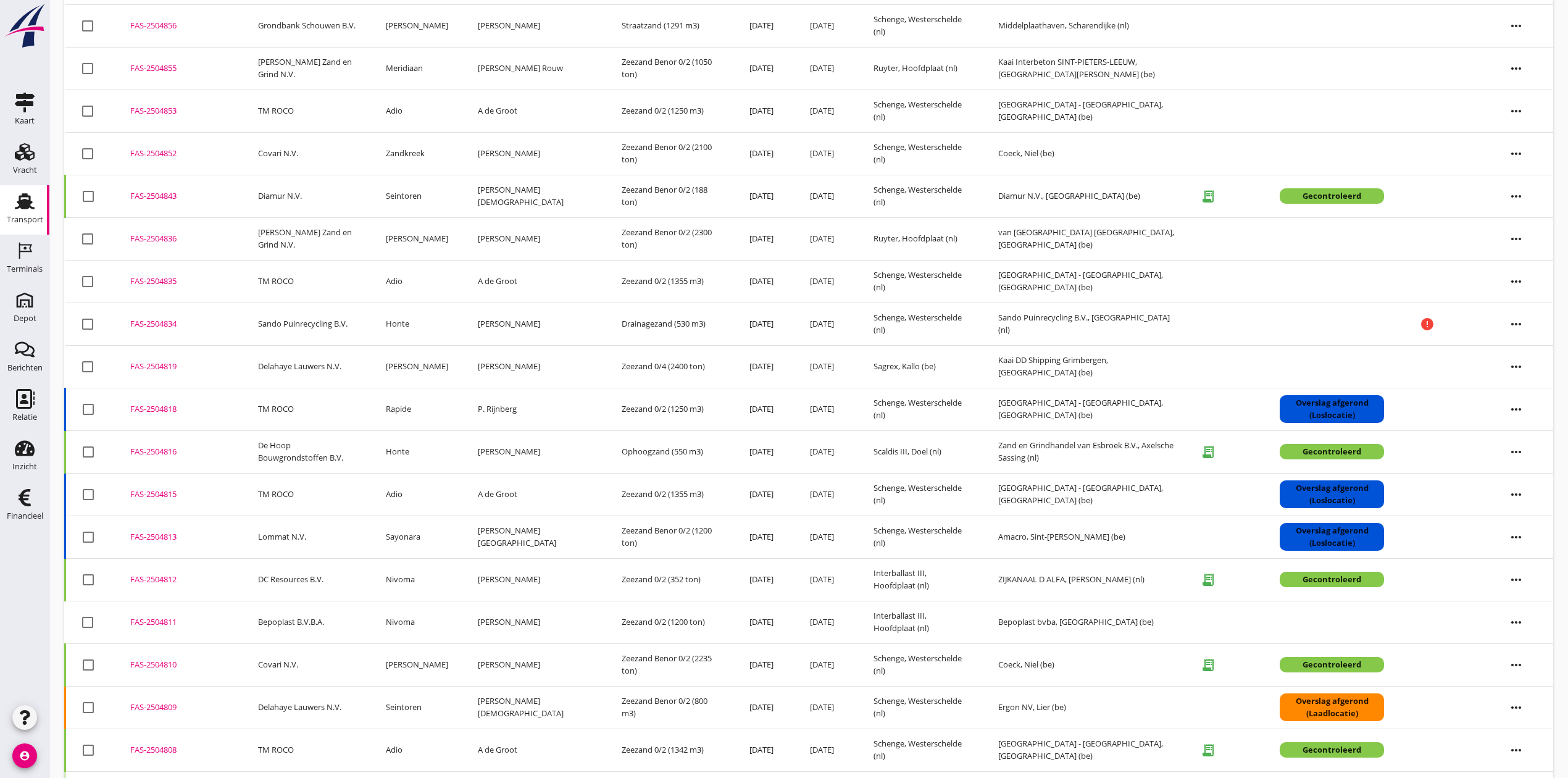
scroll to position [258, 0]
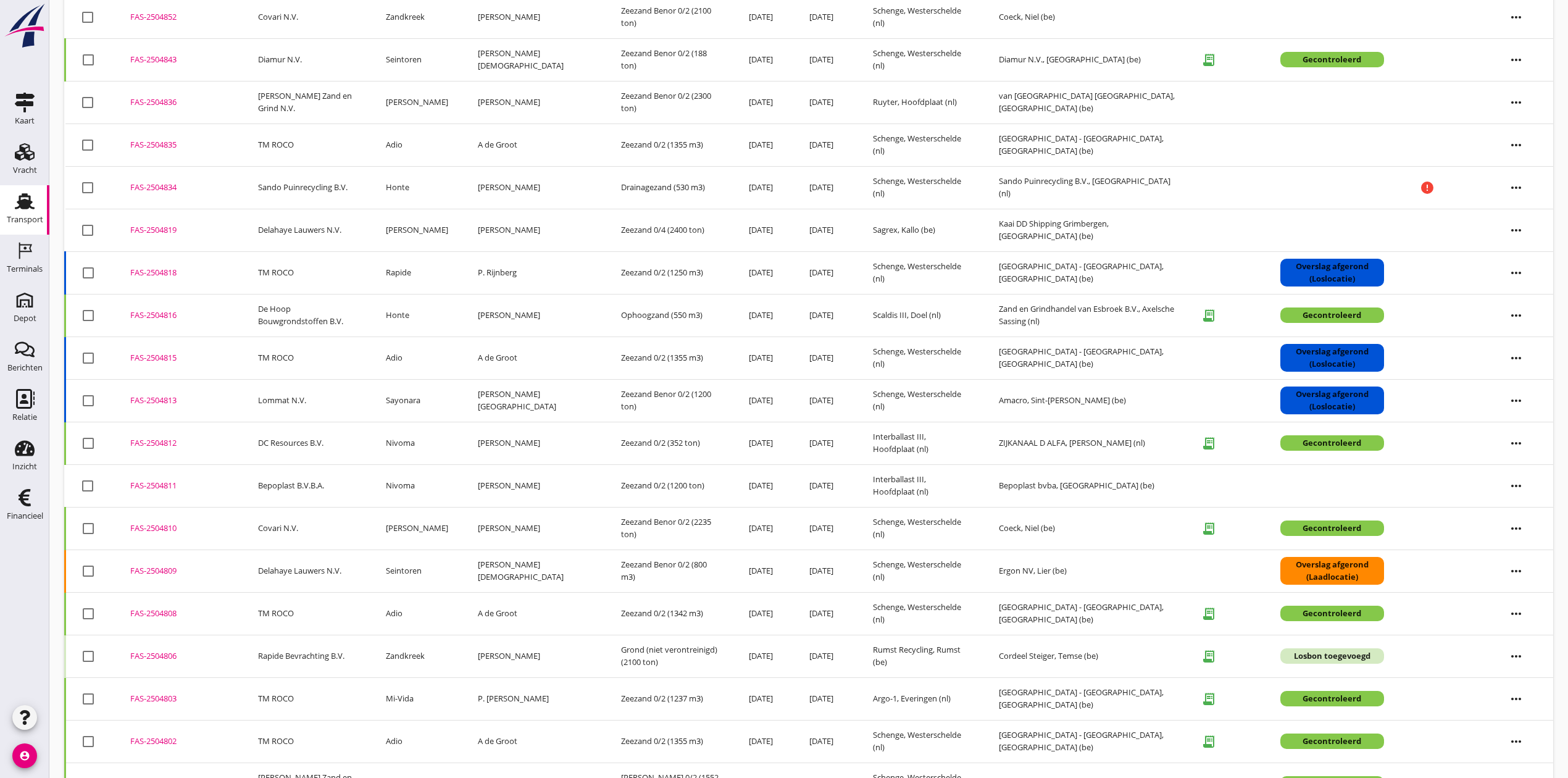
click at [135, 662] on div "FAS-2504806" at bounding box center [179, 655] width 98 height 12
click at [32, 168] on div "Vracht" at bounding box center [25, 170] width 24 height 8
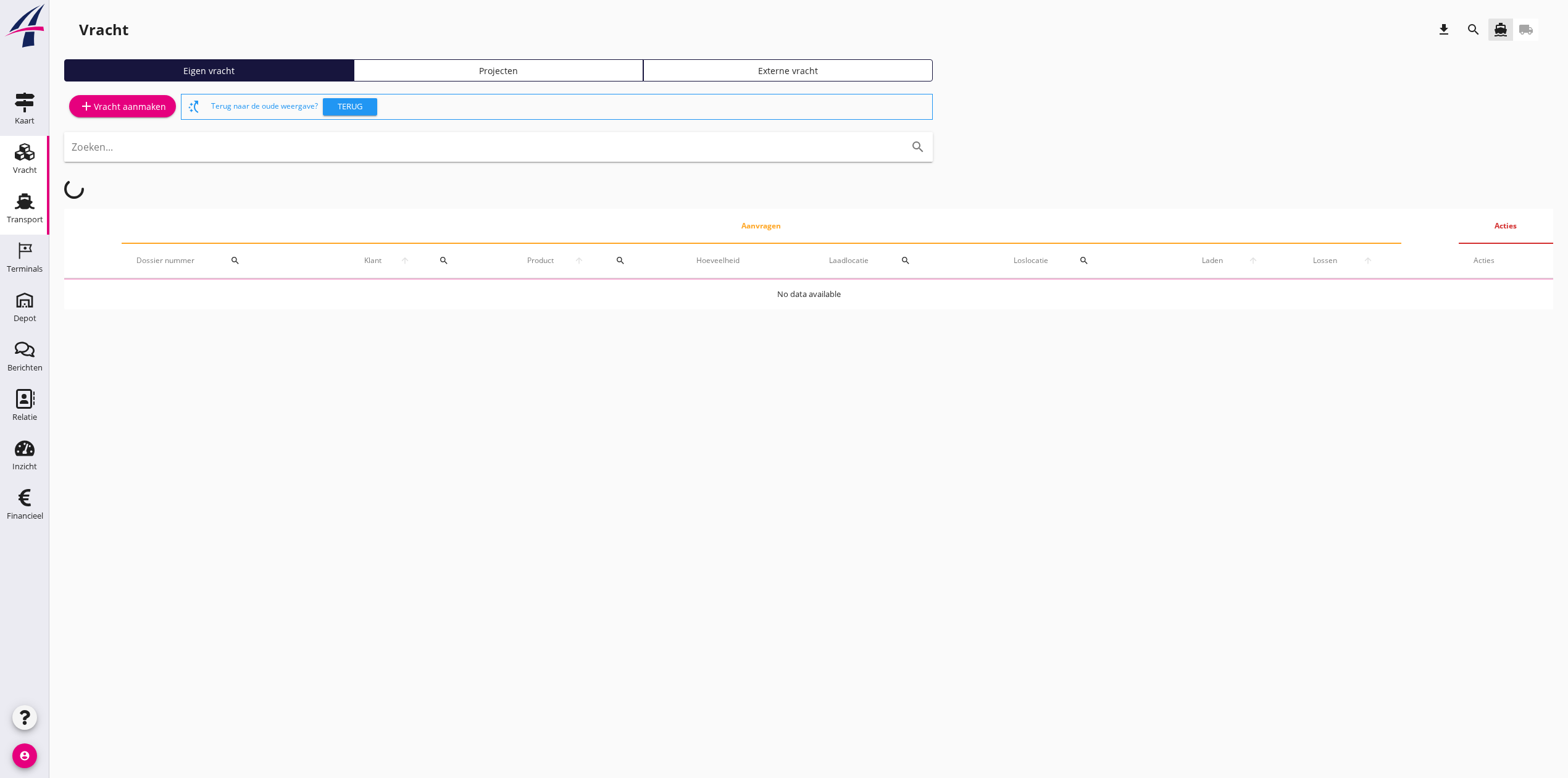
click at [16, 191] on icon "Transport" at bounding box center [24, 201] width 19 height 19
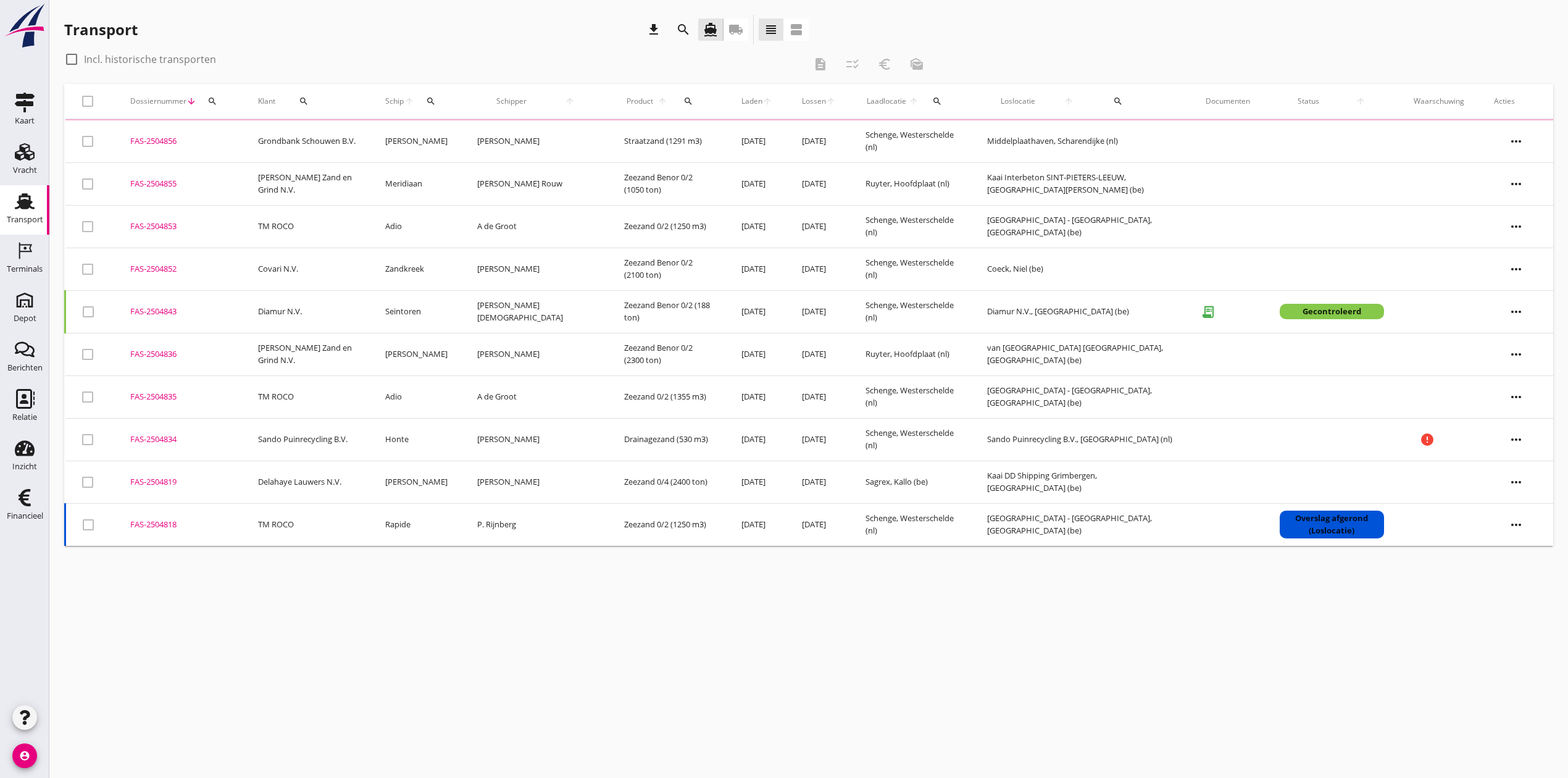
click at [216, 94] on button "search" at bounding box center [213, 102] width 22 height 22
click at [221, 136] on input "Zoeken op dossiernummer..." at bounding box center [269, 137] width 128 height 19
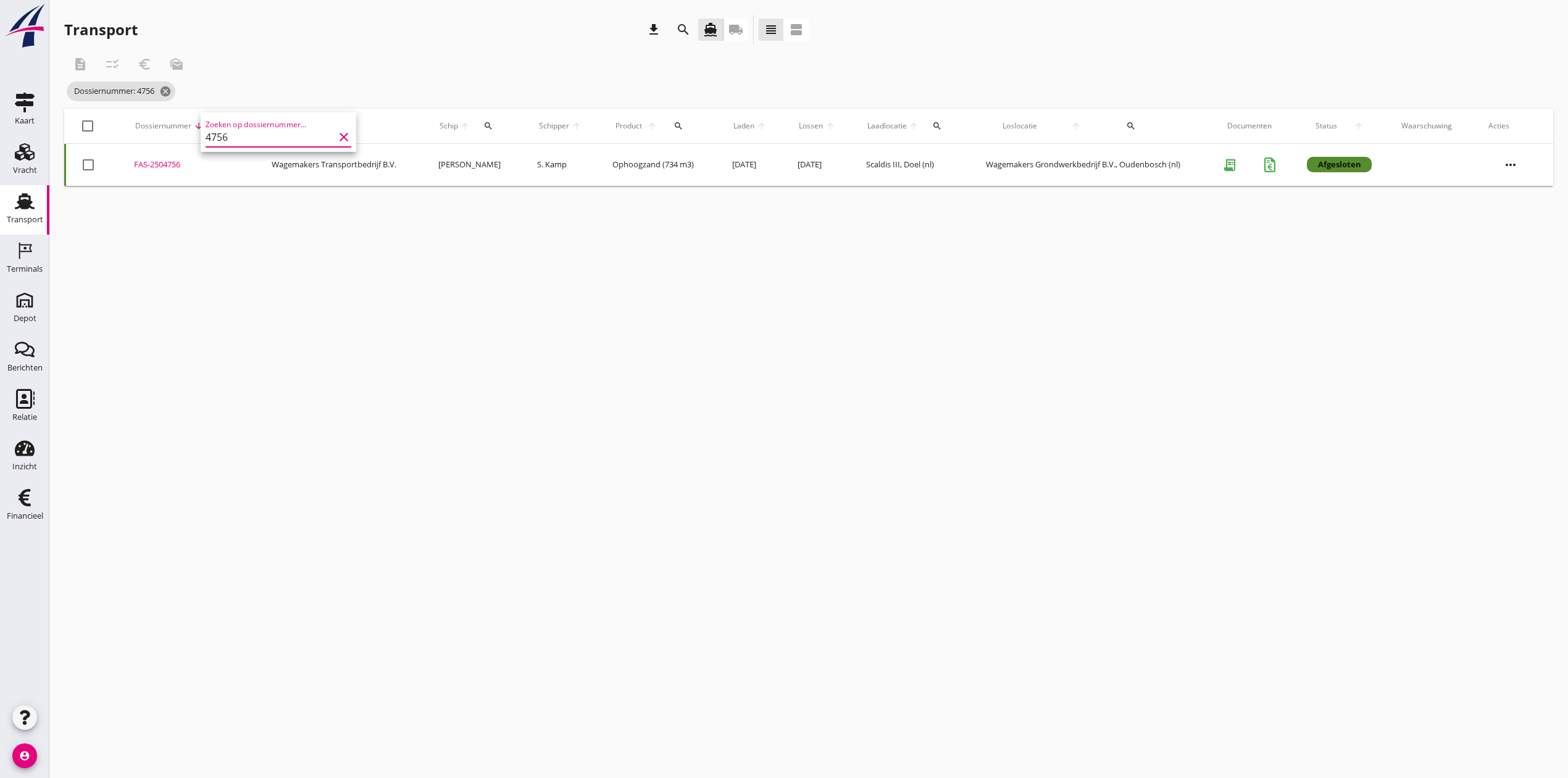
type input "4756"
click at [171, 164] on div "FAS-2504756" at bounding box center [188, 164] width 108 height 12
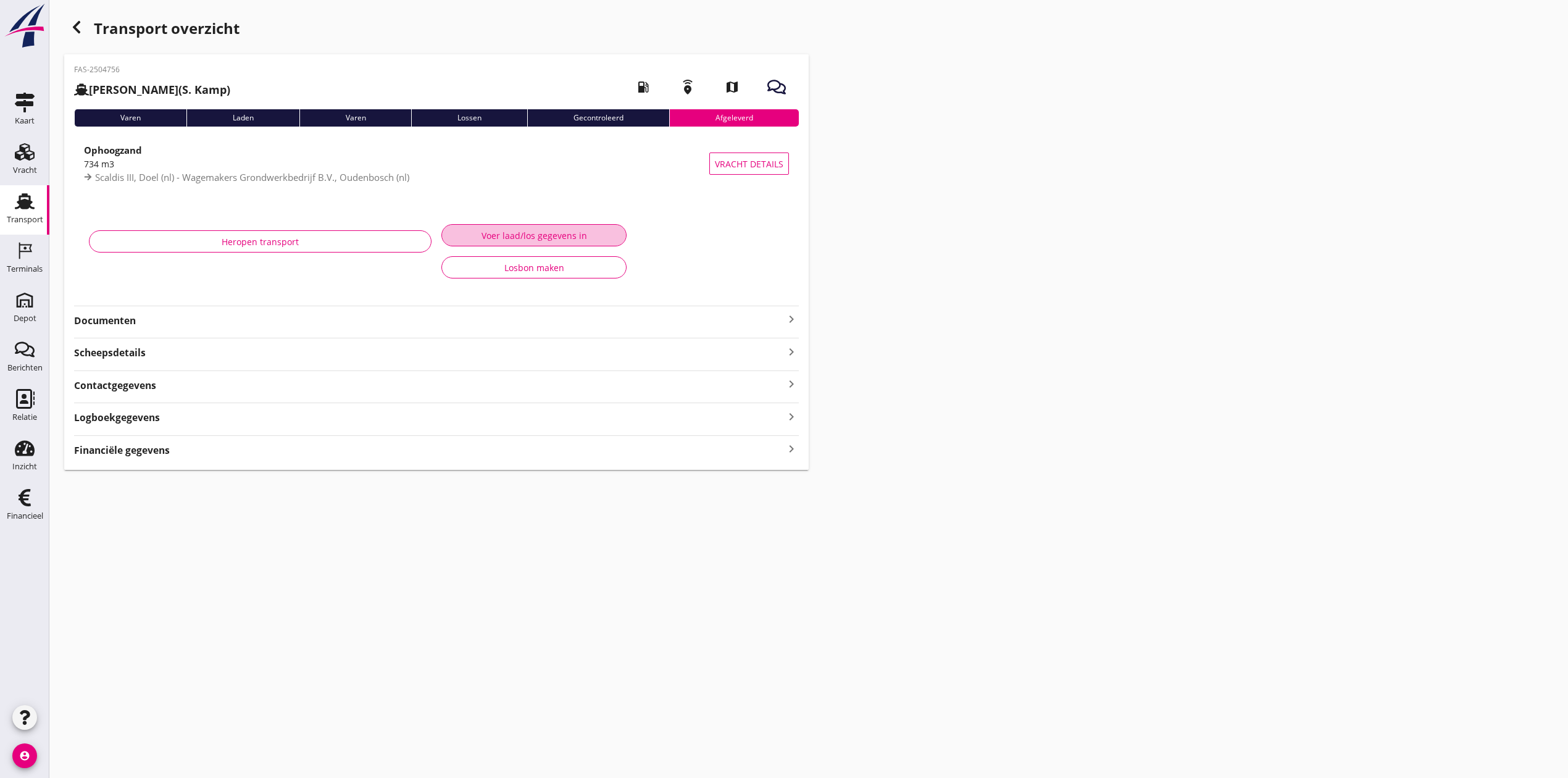
click at [510, 242] on button "Voer laad/los gegevens in" at bounding box center [534, 236] width 185 height 22
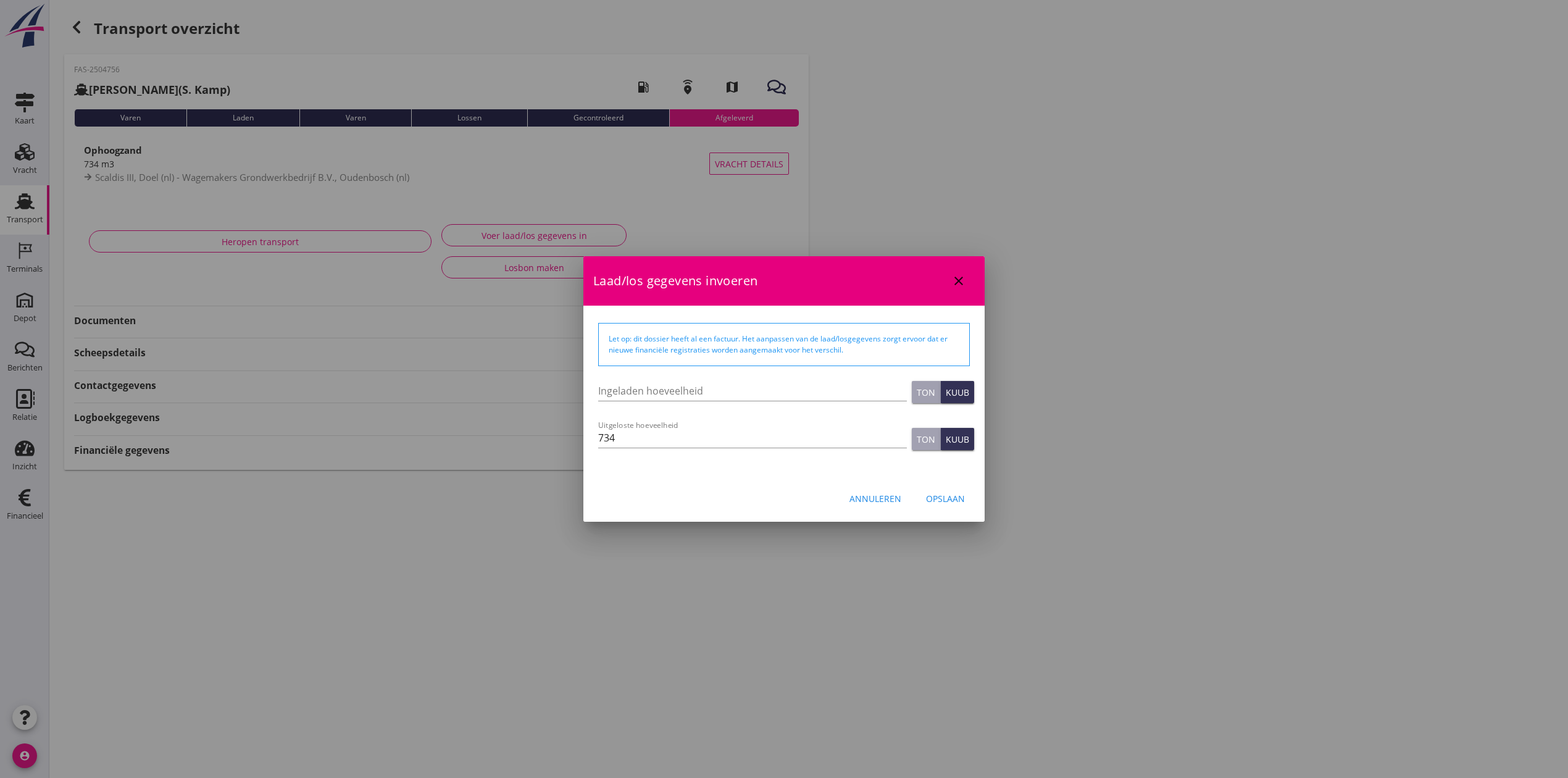
click at [957, 274] on icon "close" at bounding box center [959, 281] width 15 height 15
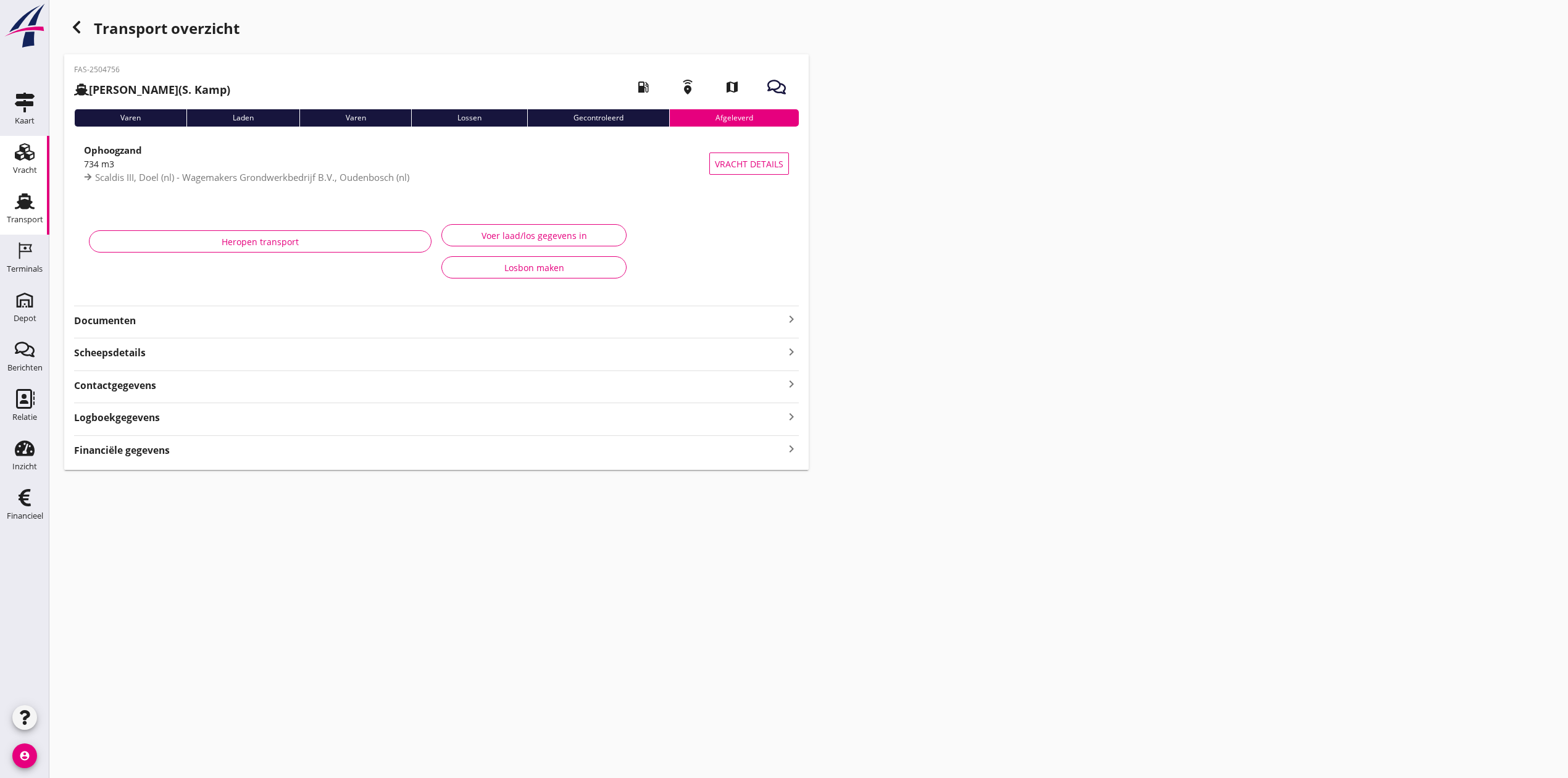
click at [18, 146] on icon "Vracht" at bounding box center [24, 152] width 19 height 19
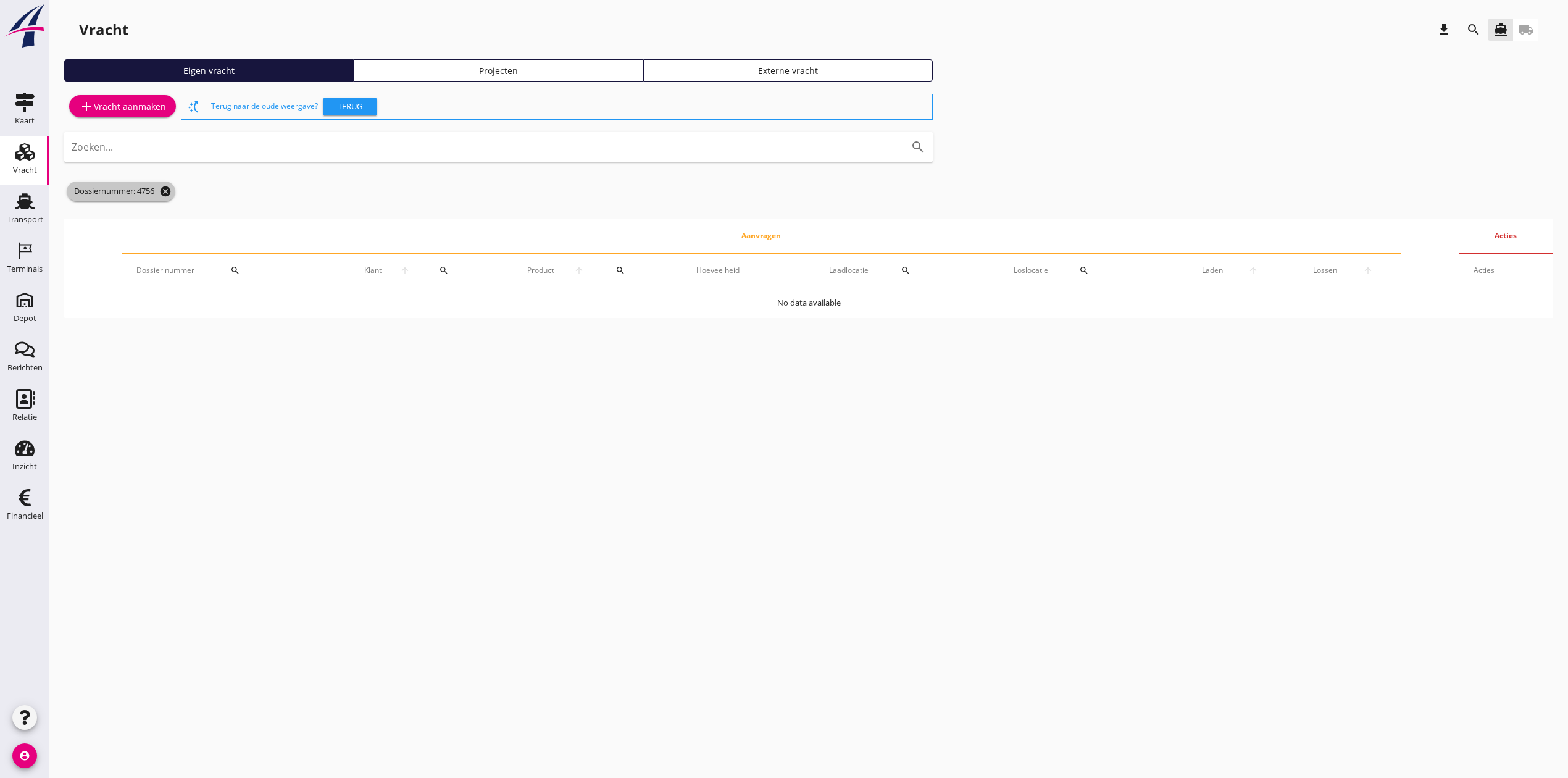
click at [163, 188] on icon "cancel" at bounding box center [164, 190] width 12 height 12
click at [531, 72] on div "Projecten" at bounding box center [498, 70] width 278 height 13
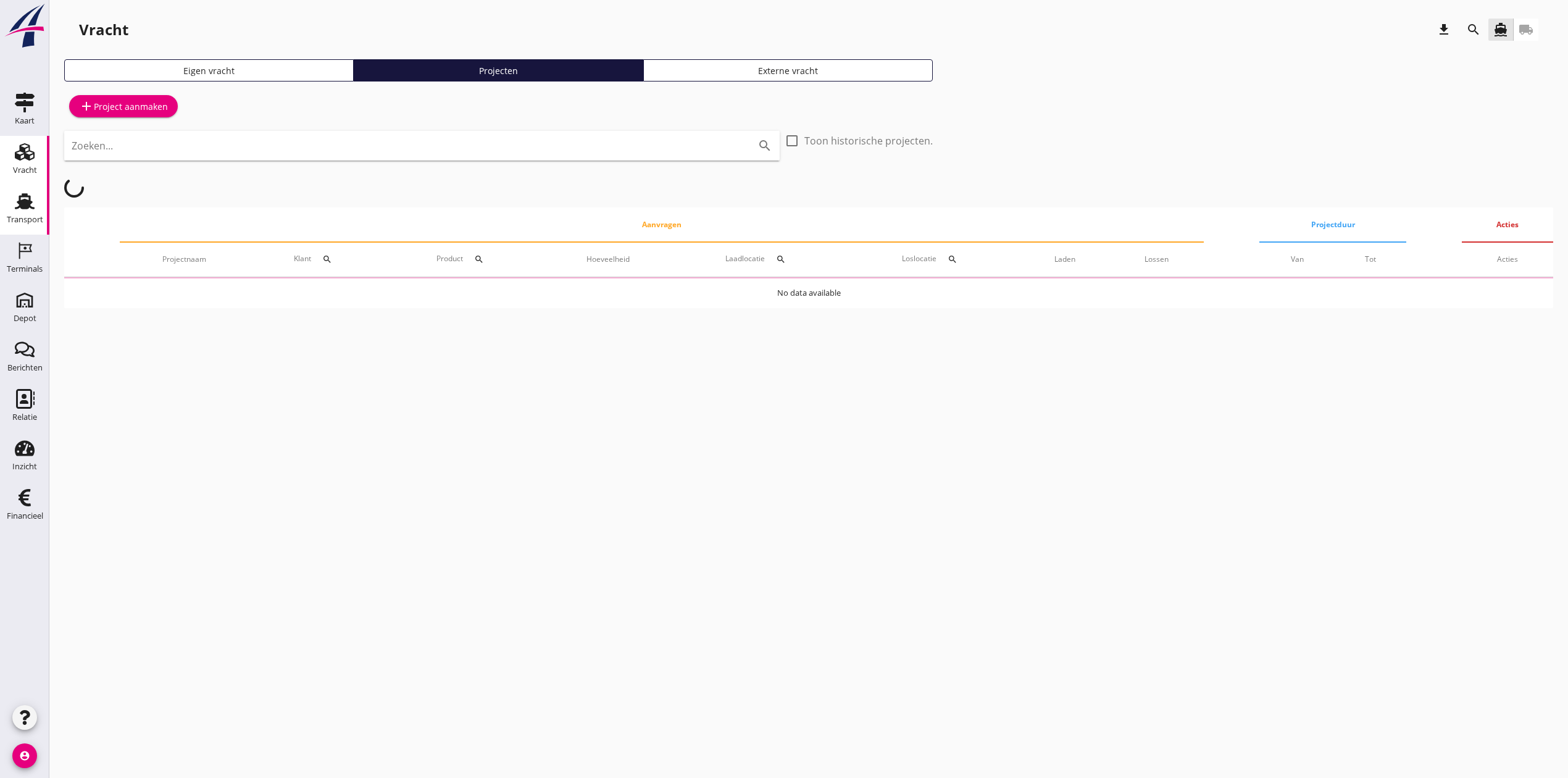
click at [19, 205] on use at bounding box center [24, 201] width 19 height 16
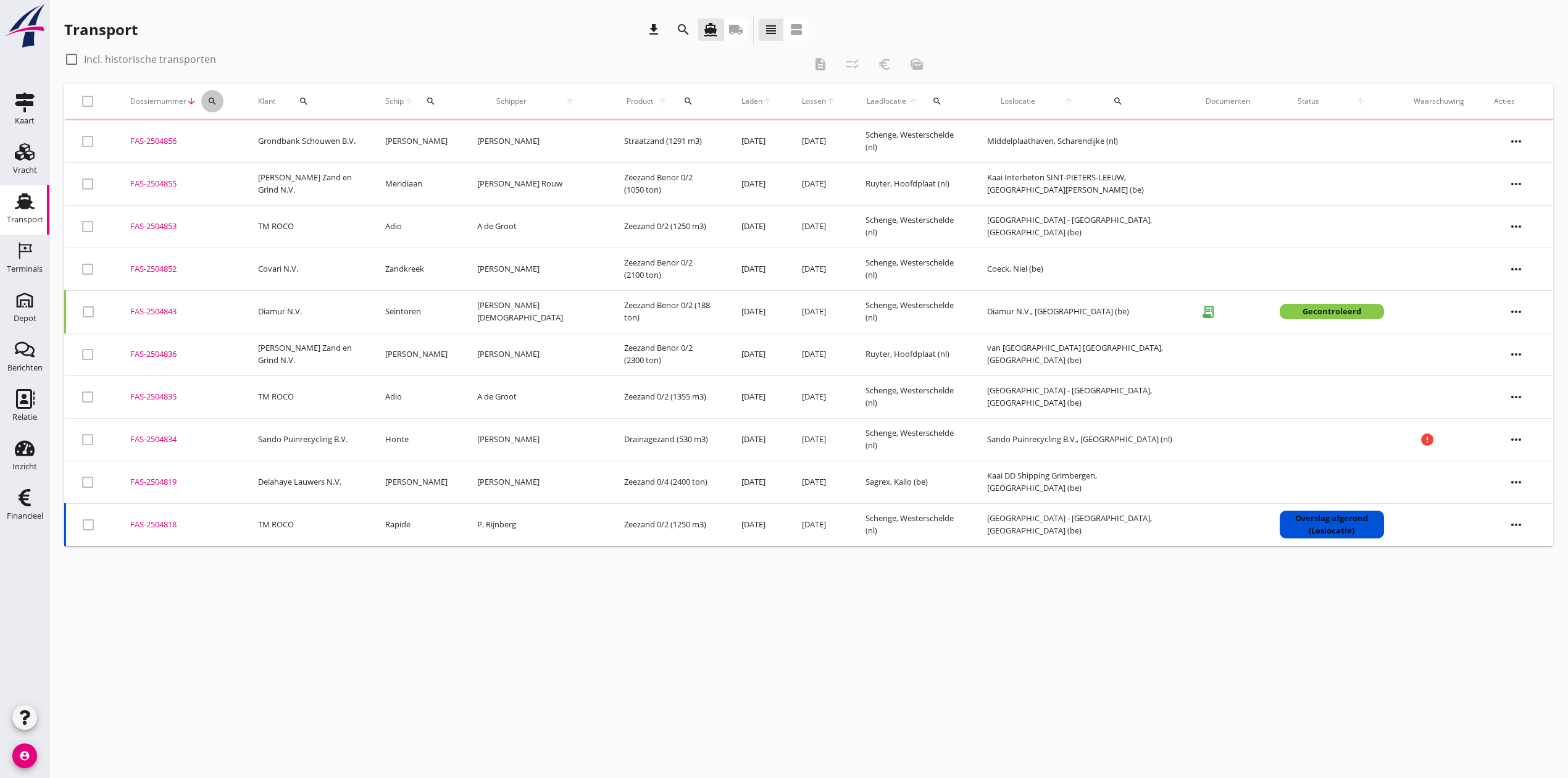
click at [215, 98] on icon "search" at bounding box center [212, 101] width 10 height 10
click at [246, 136] on input "Zoeken op dossiernummer..." at bounding box center [269, 137] width 128 height 19
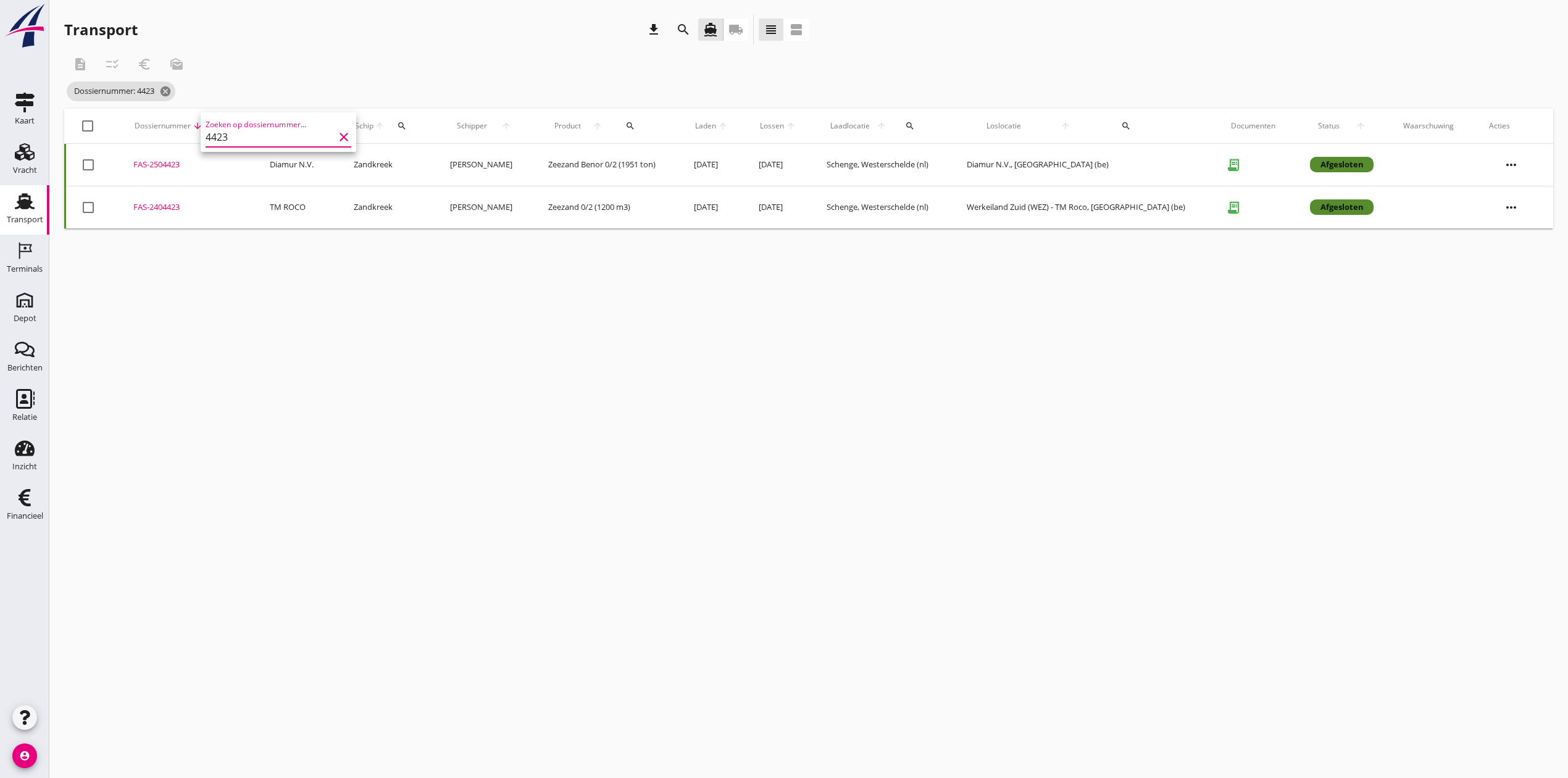
click at [181, 159] on div "FAS-2504423" at bounding box center [187, 164] width 107 height 12
click at [223, 124] on icon "search" at bounding box center [221, 126] width 10 height 10
click at [280, 154] on input "4423" at bounding box center [280, 161] width 128 height 19
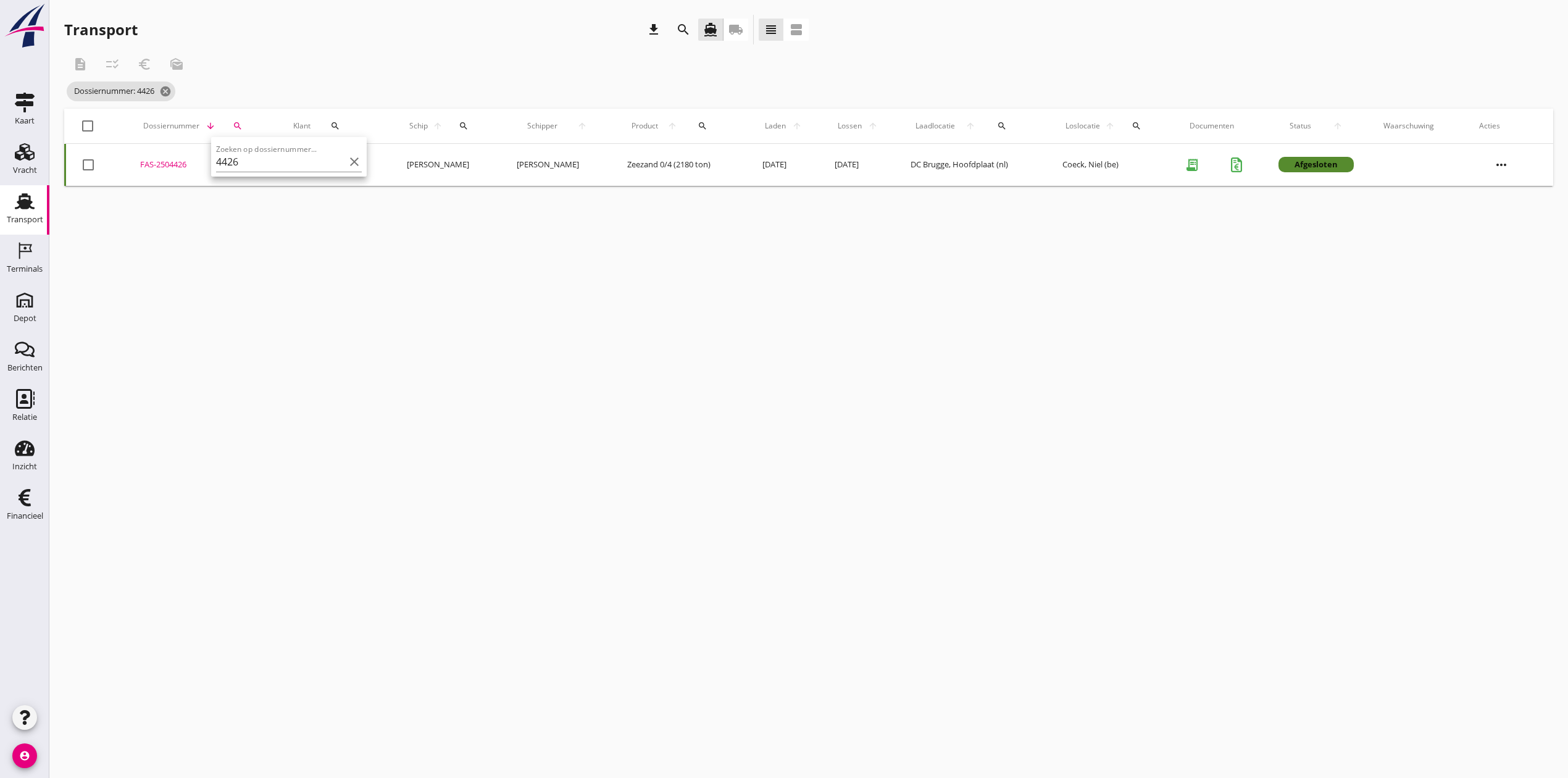
click at [144, 159] on div "FAS-2504426" at bounding box center [202, 164] width 124 height 12
click at [236, 124] on icon "search" at bounding box center [237, 126] width 10 height 10
click at [298, 161] on input "4426" at bounding box center [291, 161] width 128 height 19
type input "4449"
click at [178, 162] on div "FAS-2504449" at bounding box center [188, 164] width 108 height 12
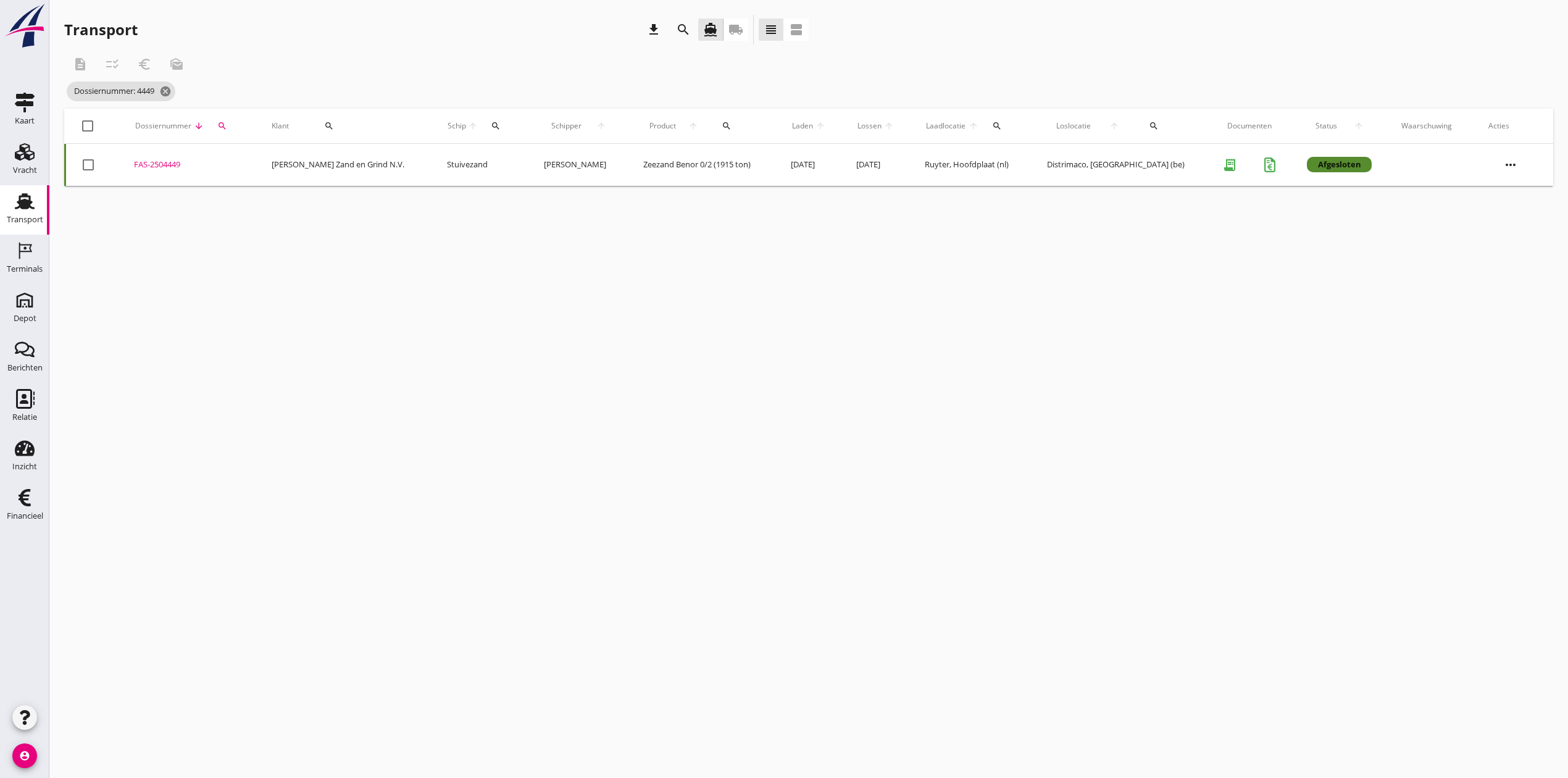
click at [227, 122] on icon "search" at bounding box center [222, 126] width 10 height 10
click at [348, 161] on icon "clear" at bounding box center [356, 162] width 15 height 15
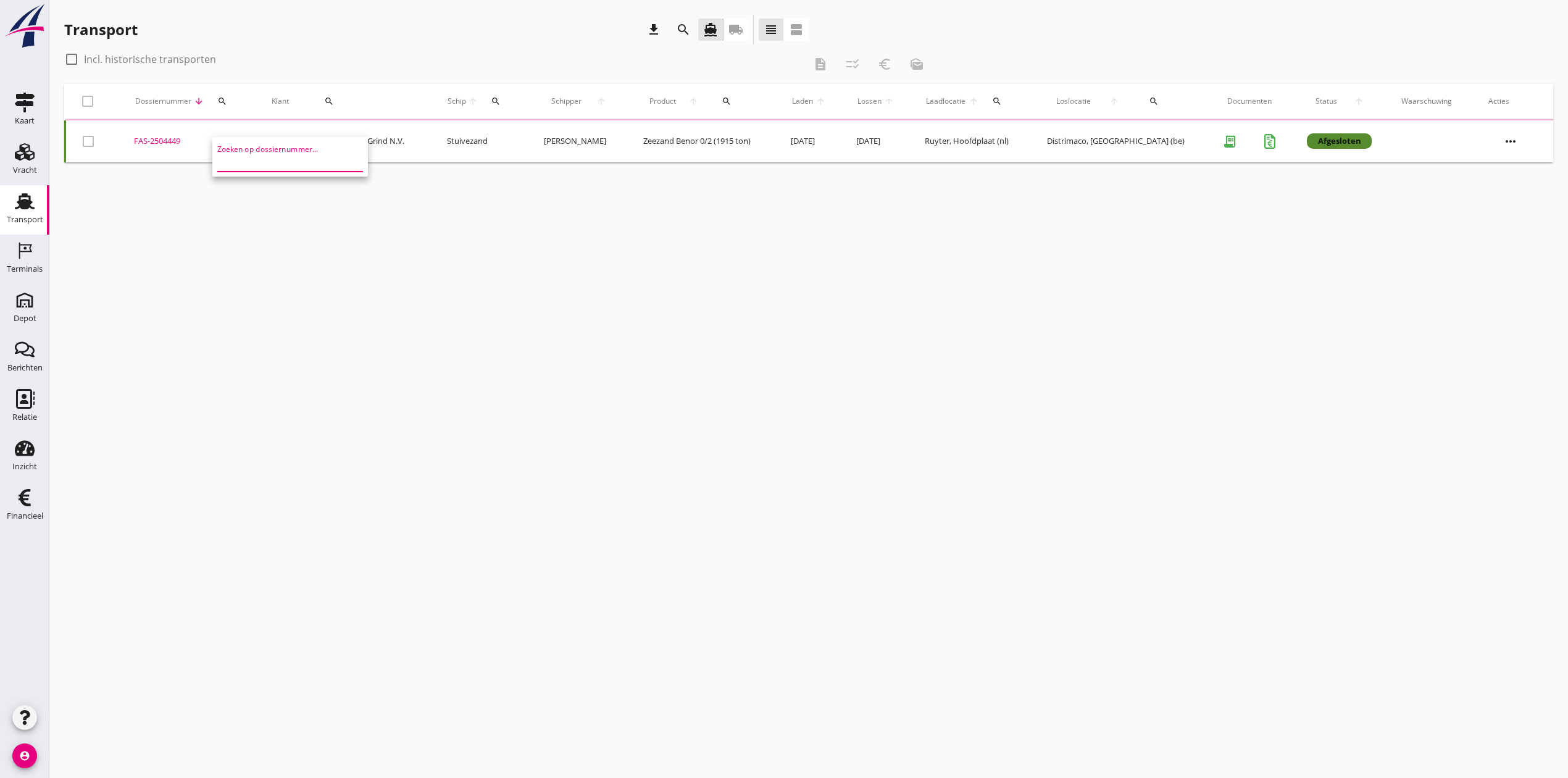
click at [501, 104] on icon "search" at bounding box center [495, 101] width 10 height 10
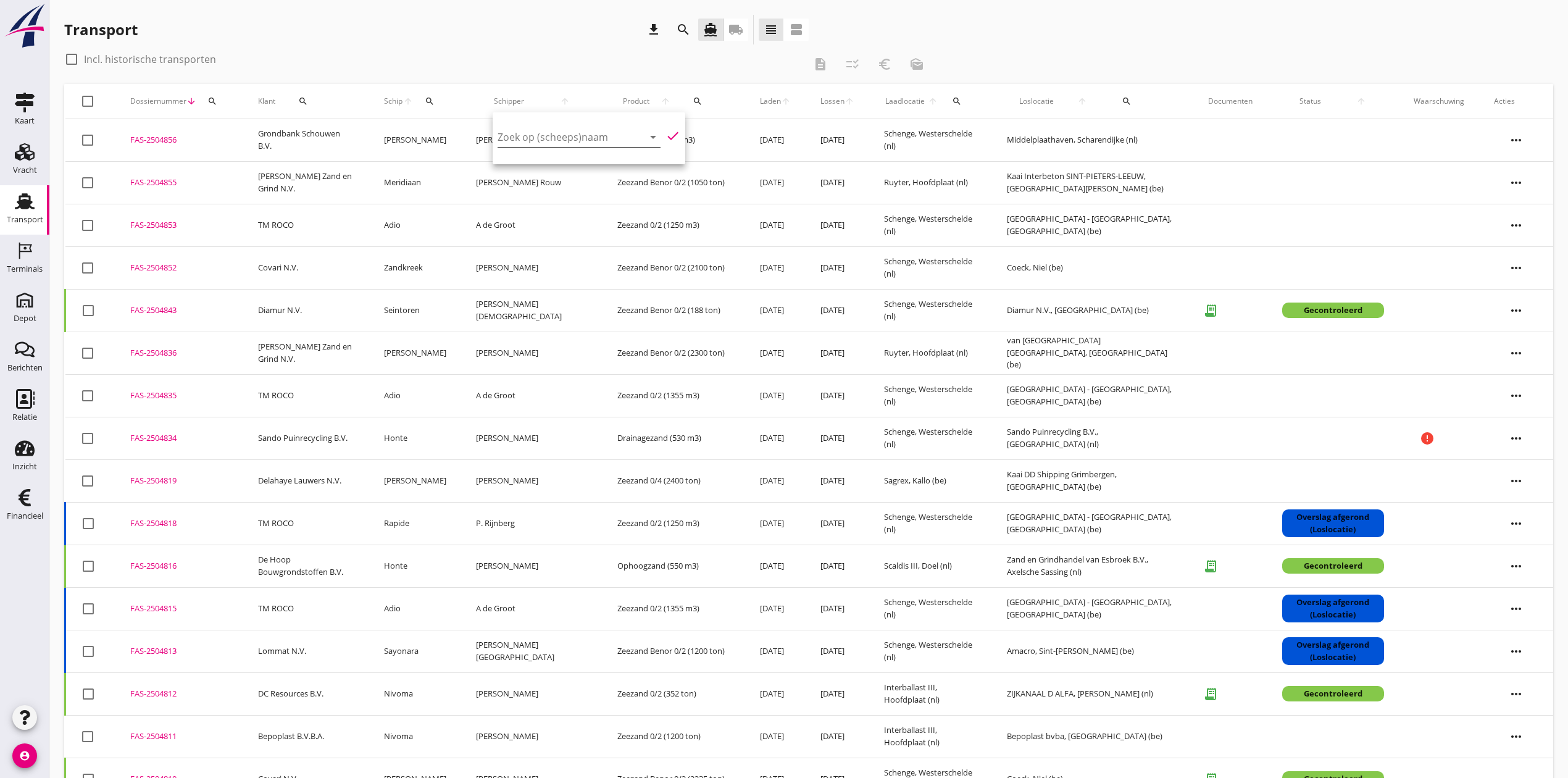
click at [542, 131] on input "Zoek op (scheeps)naam" at bounding box center [561, 137] width 128 height 19
click at [576, 176] on div "ENI: 02333376 (L:85.88 x B:10.49)" at bounding box center [610, 175] width 135 height 13
click at [665, 133] on icon "check" at bounding box center [673, 136] width 15 height 15
type input "Adio"
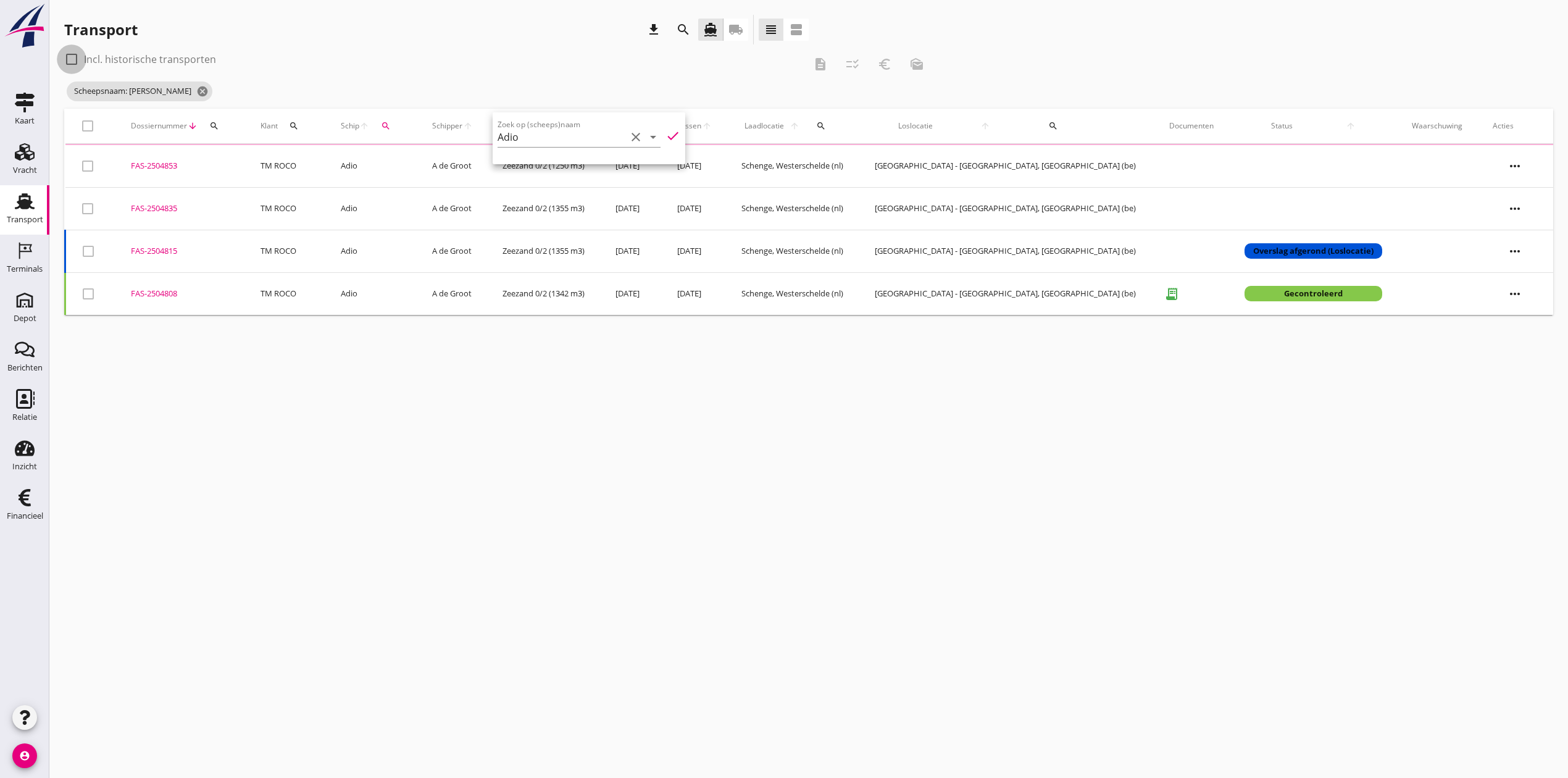
click at [71, 53] on div at bounding box center [71, 59] width 21 height 21
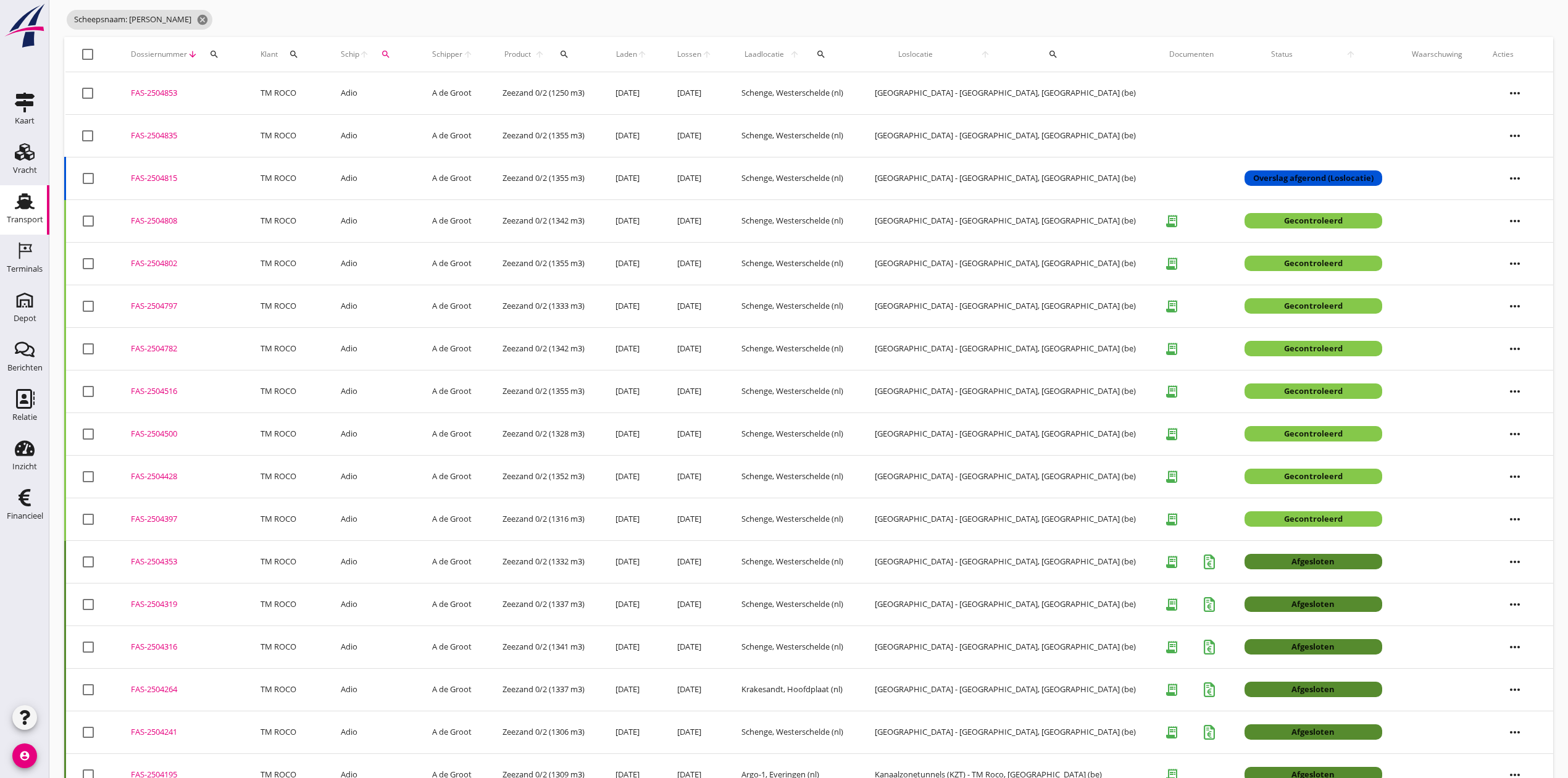
scroll to position [164, 0]
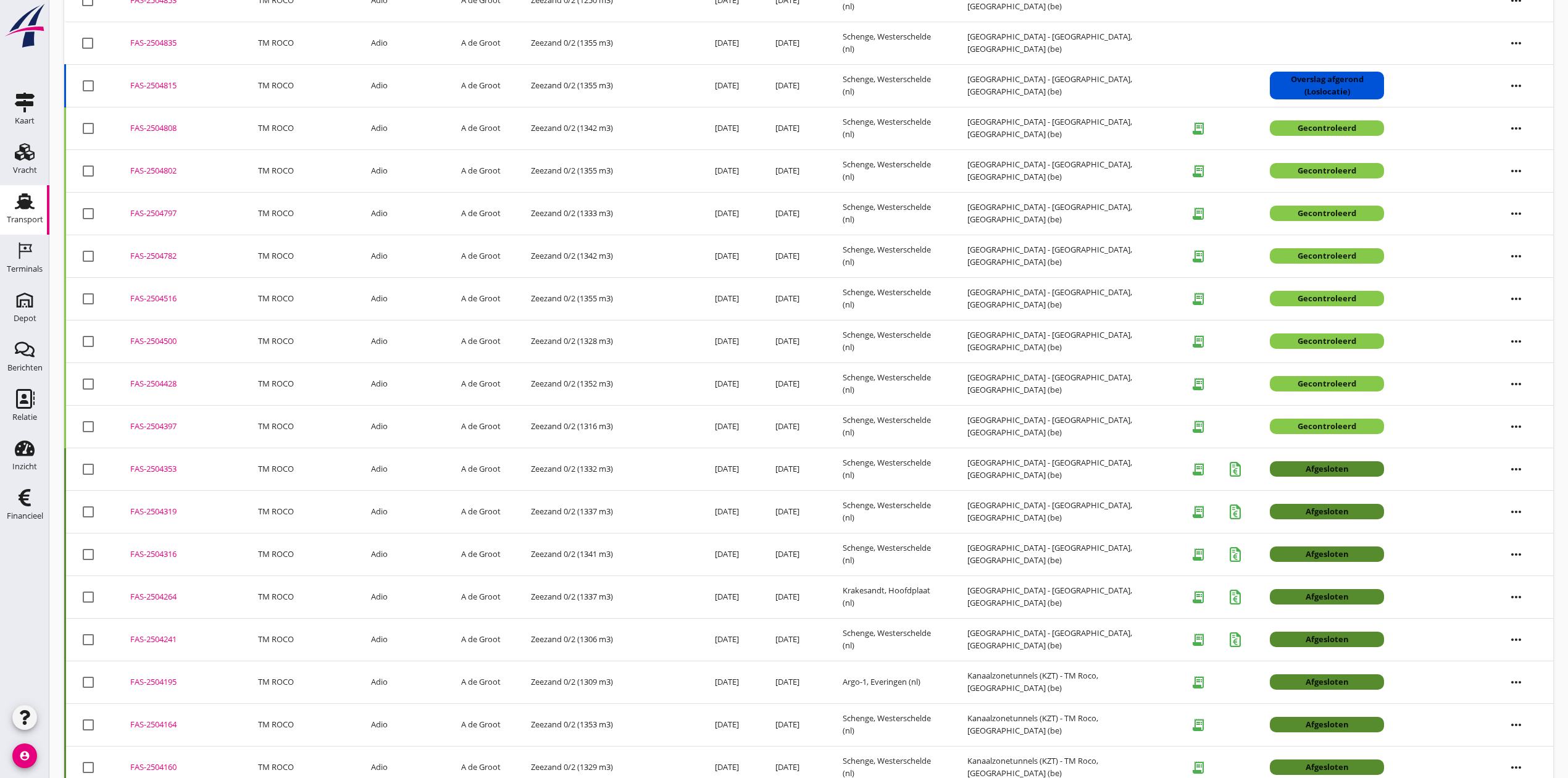
click at [153, 385] on div "FAS-2504428" at bounding box center [179, 383] width 98 height 12
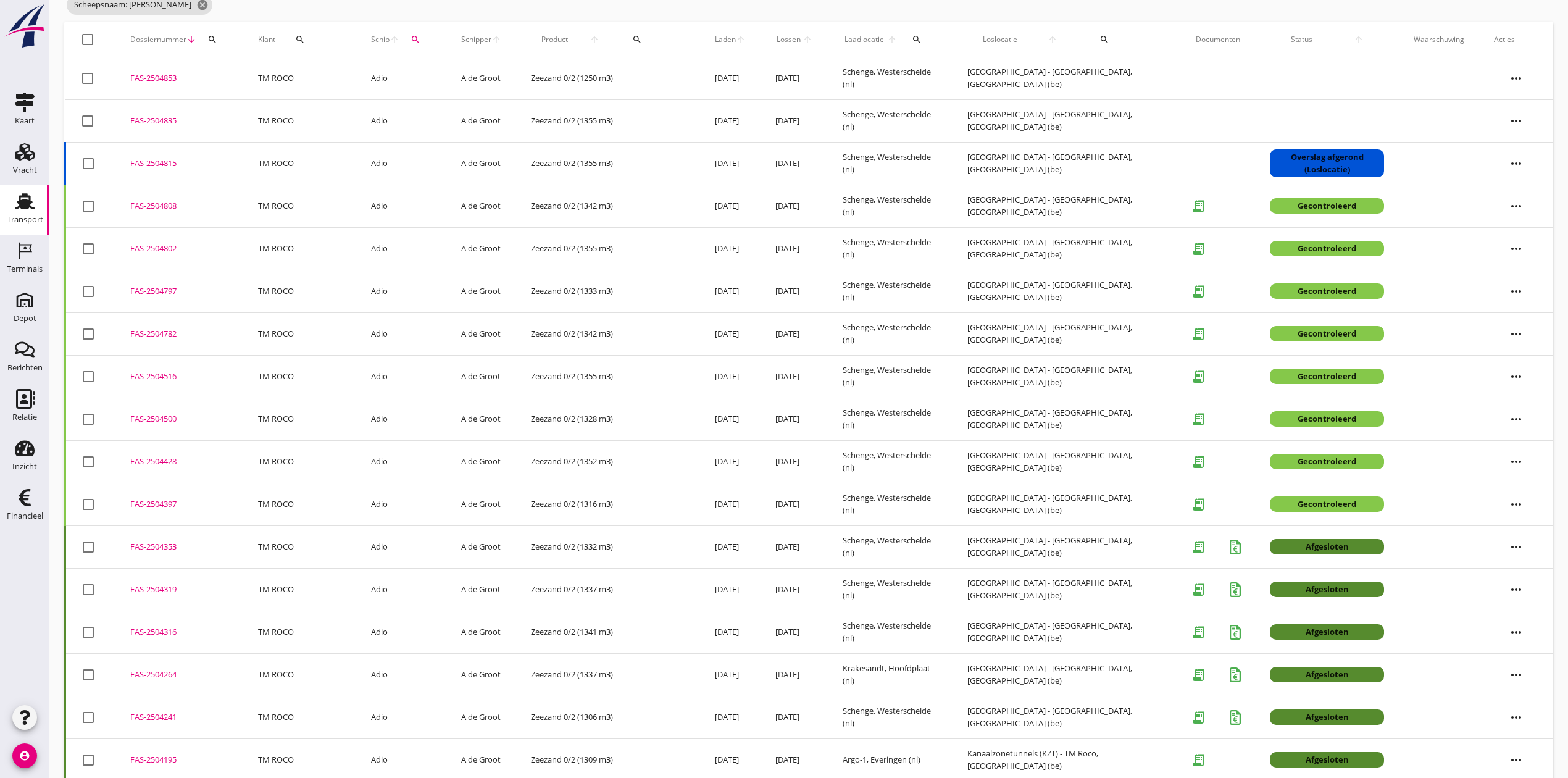
scroll to position [0, 0]
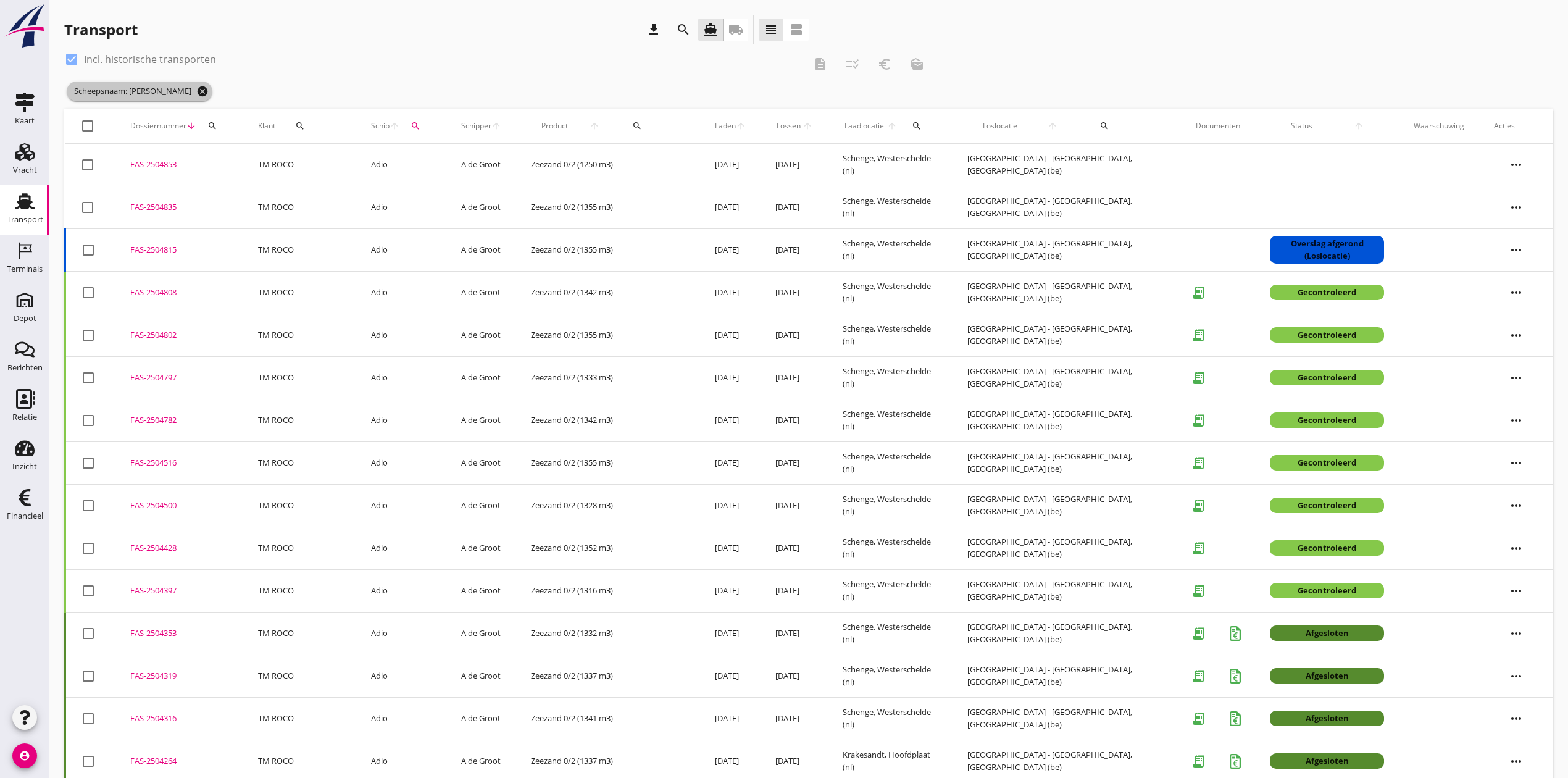
click at [196, 91] on icon "cancel" at bounding box center [201, 91] width 12 height 12
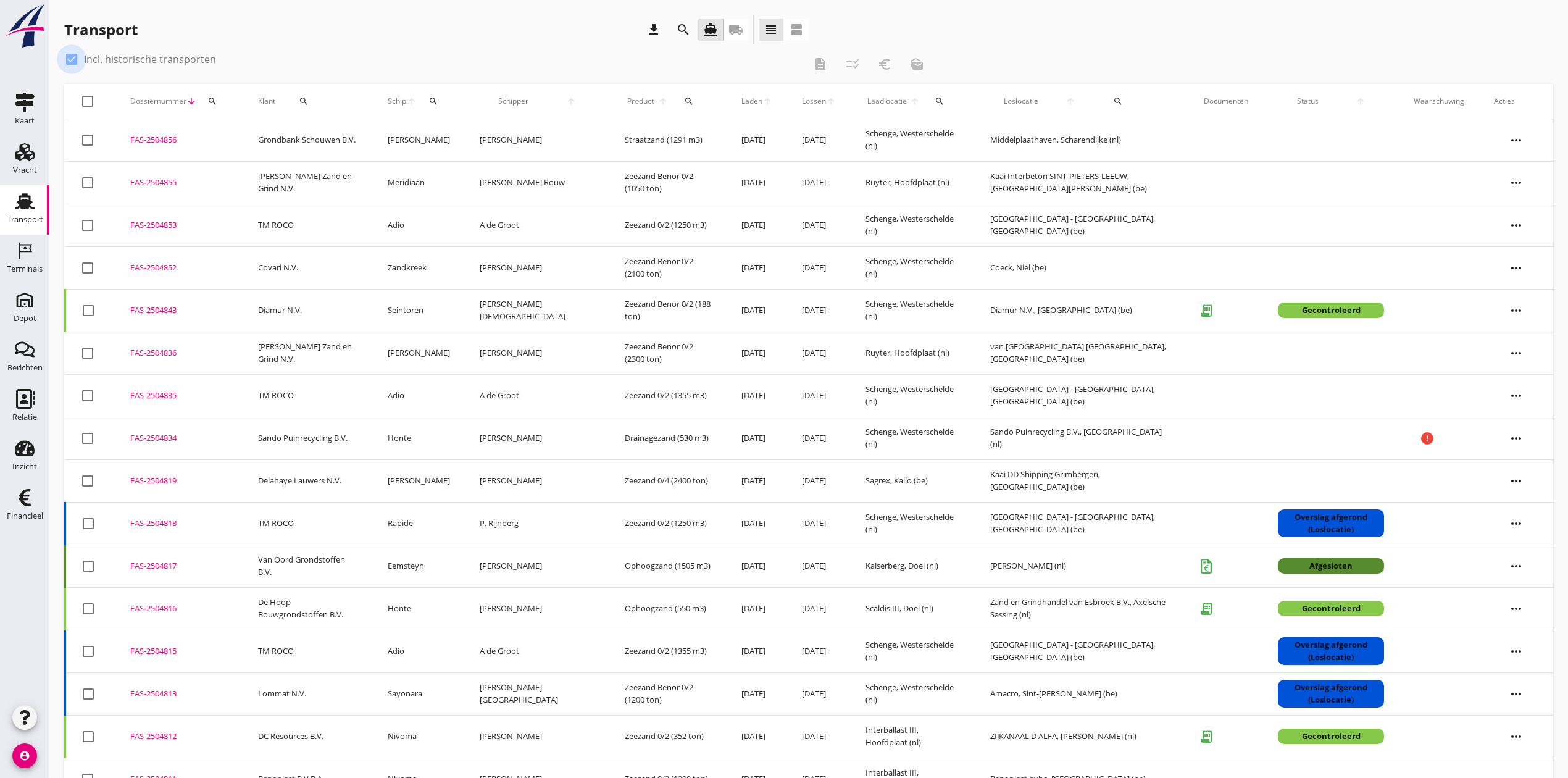
click at [71, 56] on div at bounding box center [71, 59] width 21 height 21
checkbox input "false"
click at [213, 100] on icon "search" at bounding box center [212, 101] width 10 height 10
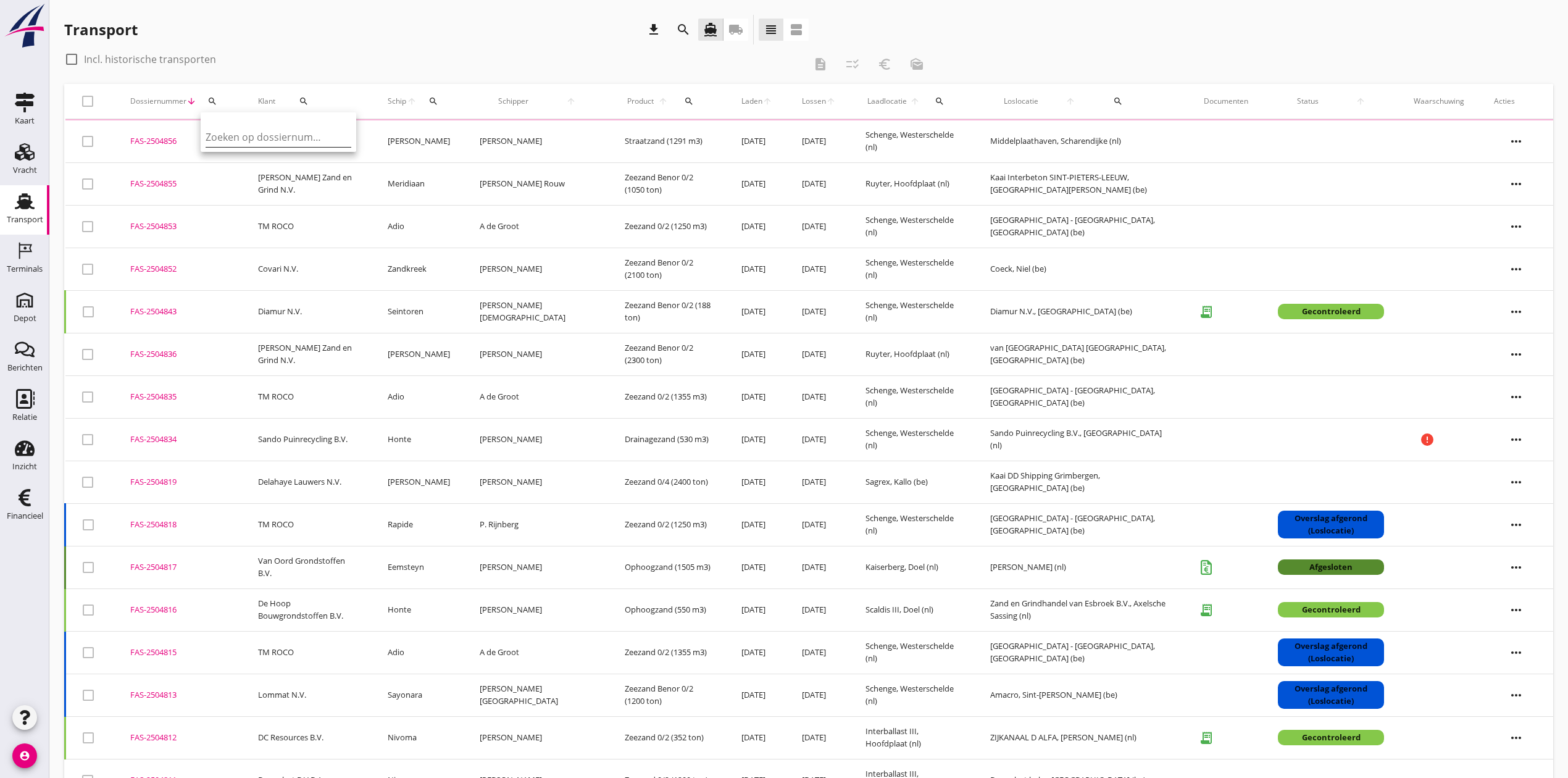
click at [245, 129] on input "Zoeken op dossiernummer..." at bounding box center [269, 137] width 128 height 19
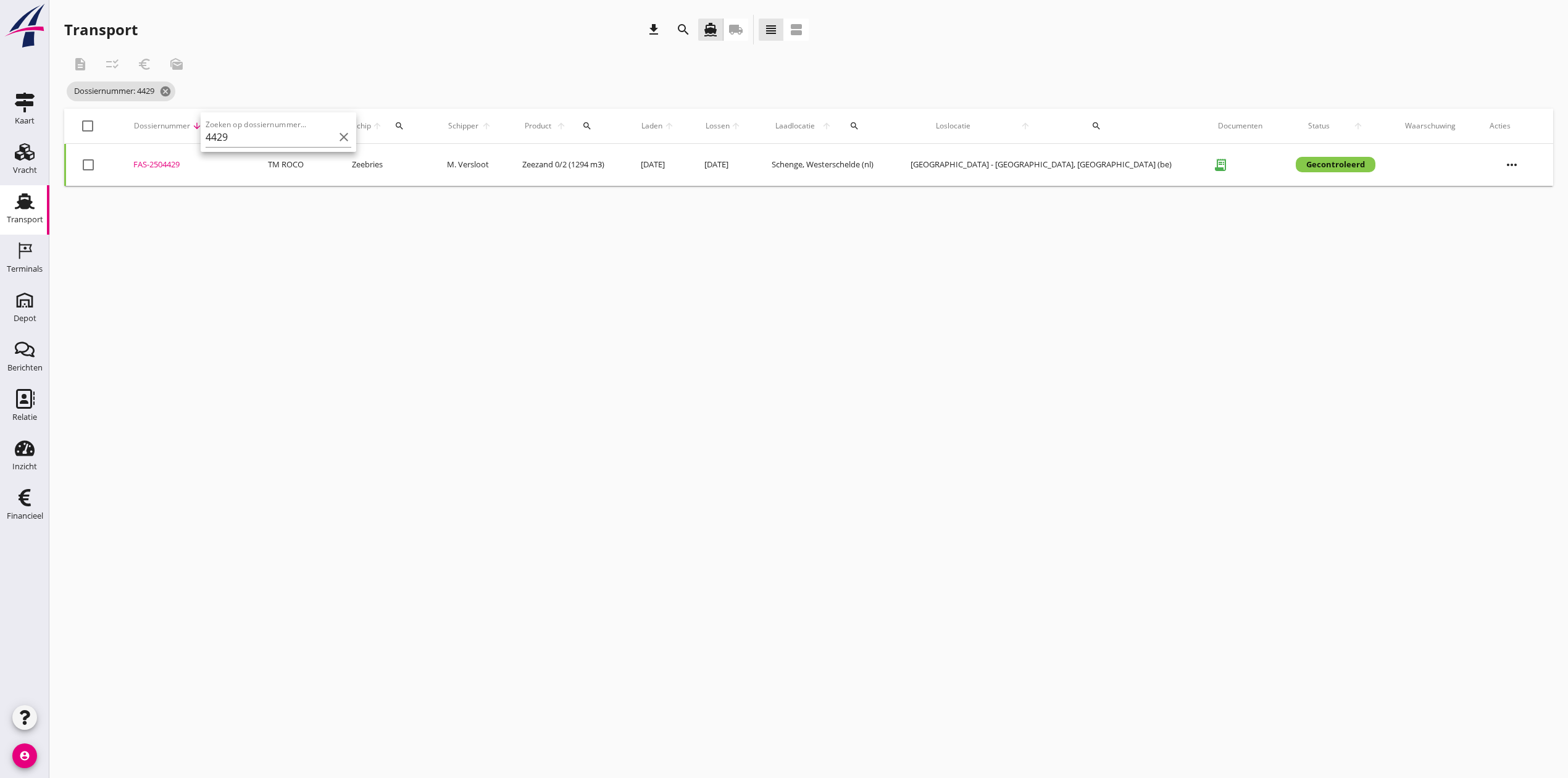
click at [162, 159] on div "FAS-2504429" at bounding box center [186, 164] width 105 height 12
click at [225, 121] on icon "search" at bounding box center [219, 126] width 10 height 10
click at [273, 164] on input "4429" at bounding box center [287, 161] width 128 height 19
click at [176, 165] on div "FAS-2504431" at bounding box center [199, 164] width 121 height 12
click at [233, 124] on icon "search" at bounding box center [235, 126] width 10 height 10
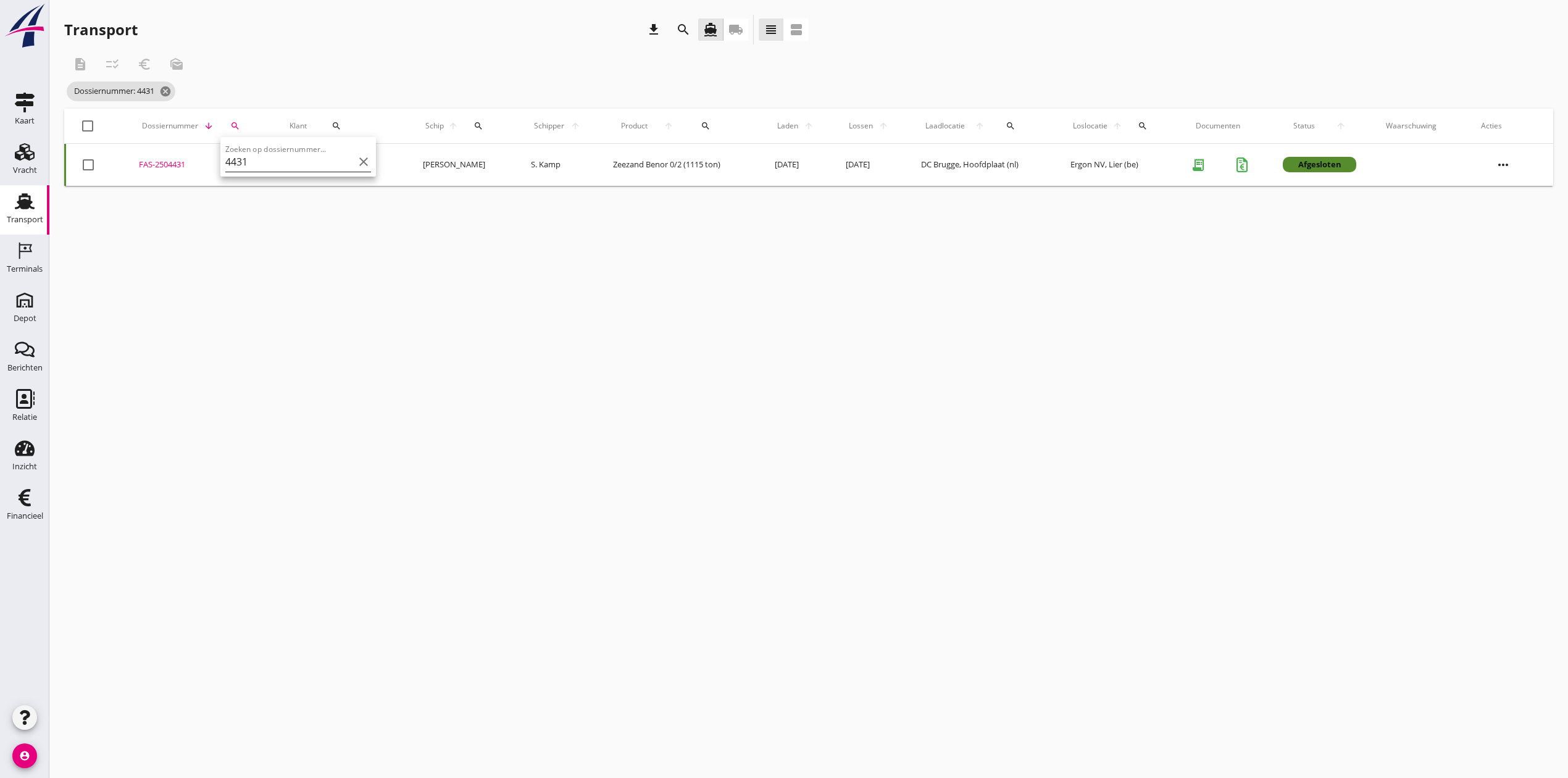
click at [272, 166] on input "4431" at bounding box center [289, 161] width 128 height 19
click at [180, 164] on div "FAS-2504432" at bounding box center [196, 164] width 116 height 12
click at [235, 125] on icon "search" at bounding box center [231, 126] width 10 height 10
click at [258, 163] on input "4432" at bounding box center [286, 161] width 128 height 19
click at [173, 163] on div "FAS-2504433" at bounding box center [186, 164] width 106 height 12
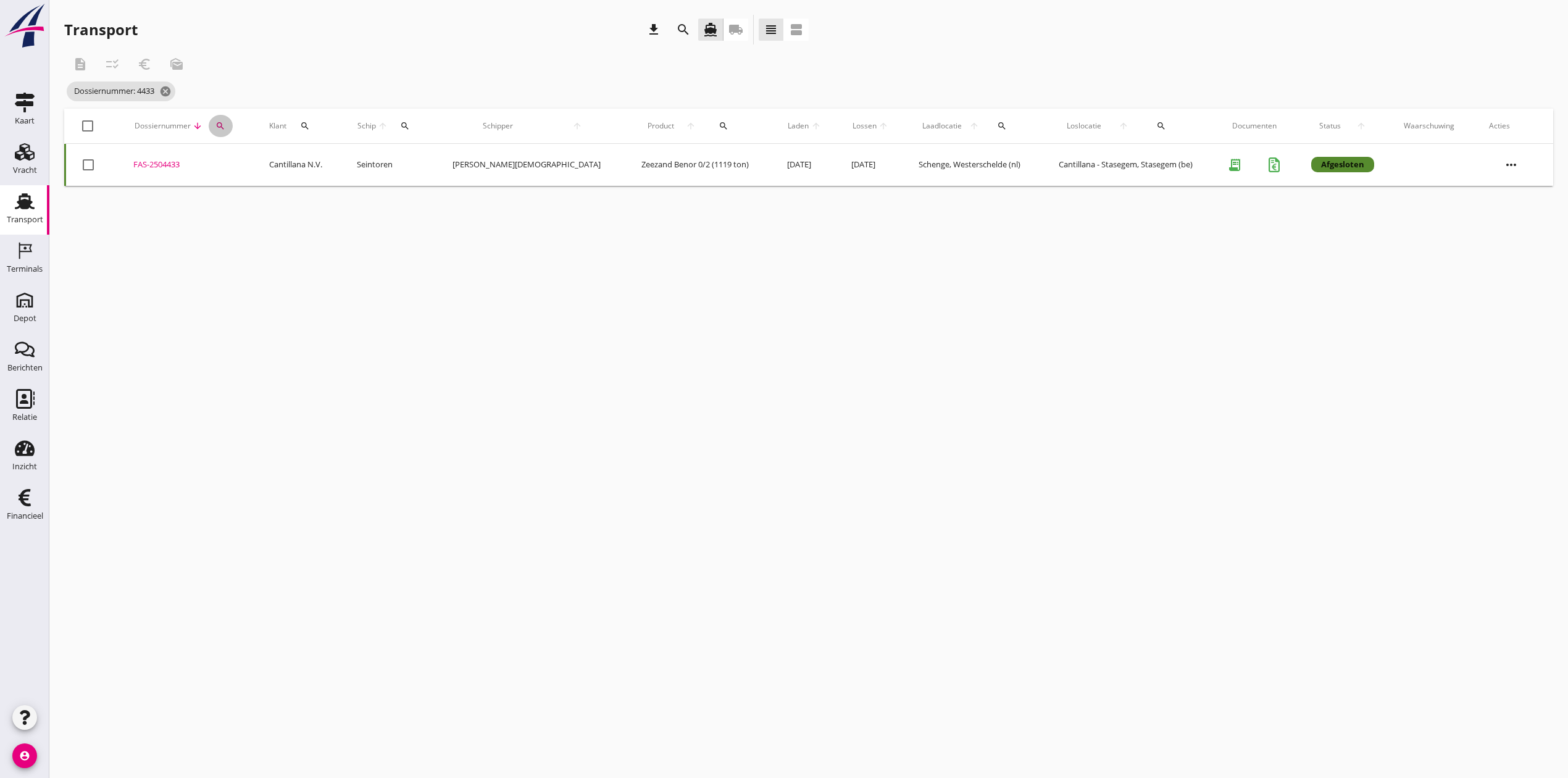
click at [225, 128] on icon "search" at bounding box center [220, 126] width 10 height 10
click at [268, 153] on input "4433" at bounding box center [286, 161] width 128 height 19
click at [183, 161] on div "FAS-2504446" at bounding box center [198, 164] width 118 height 12
click at [228, 128] on icon "search" at bounding box center [233, 126] width 10 height 10
click at [292, 153] on input "4446" at bounding box center [286, 161] width 128 height 19
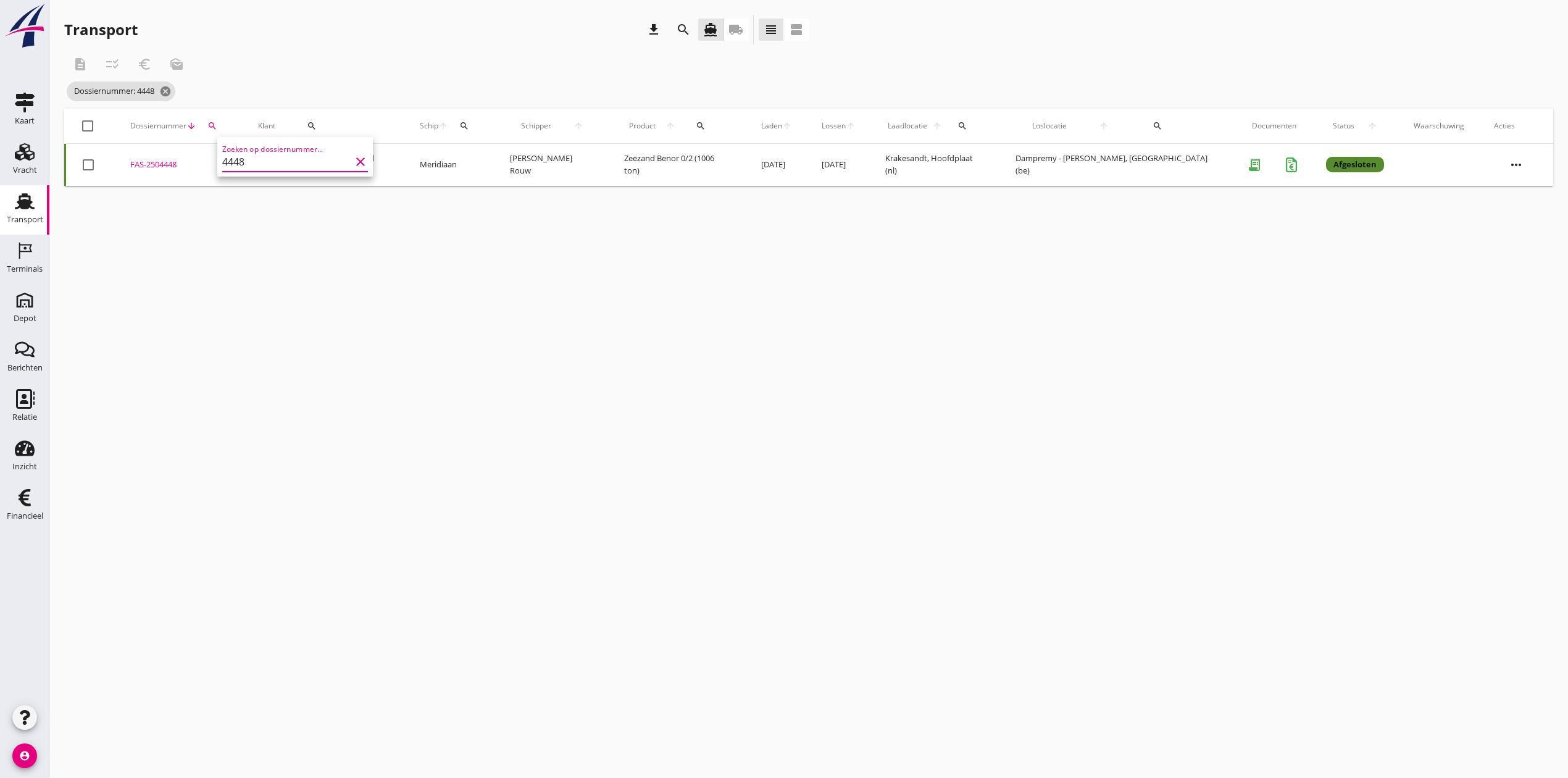
click at [178, 165] on div "FAS-2504448" at bounding box center [179, 164] width 98 height 12
click at [217, 124] on icon "search" at bounding box center [212, 126] width 10 height 10
click at [252, 164] on input "4448" at bounding box center [277, 161] width 128 height 19
type input "4435"
click at [176, 162] on div "FAS-2504435" at bounding box center [192, 164] width 113 height 12
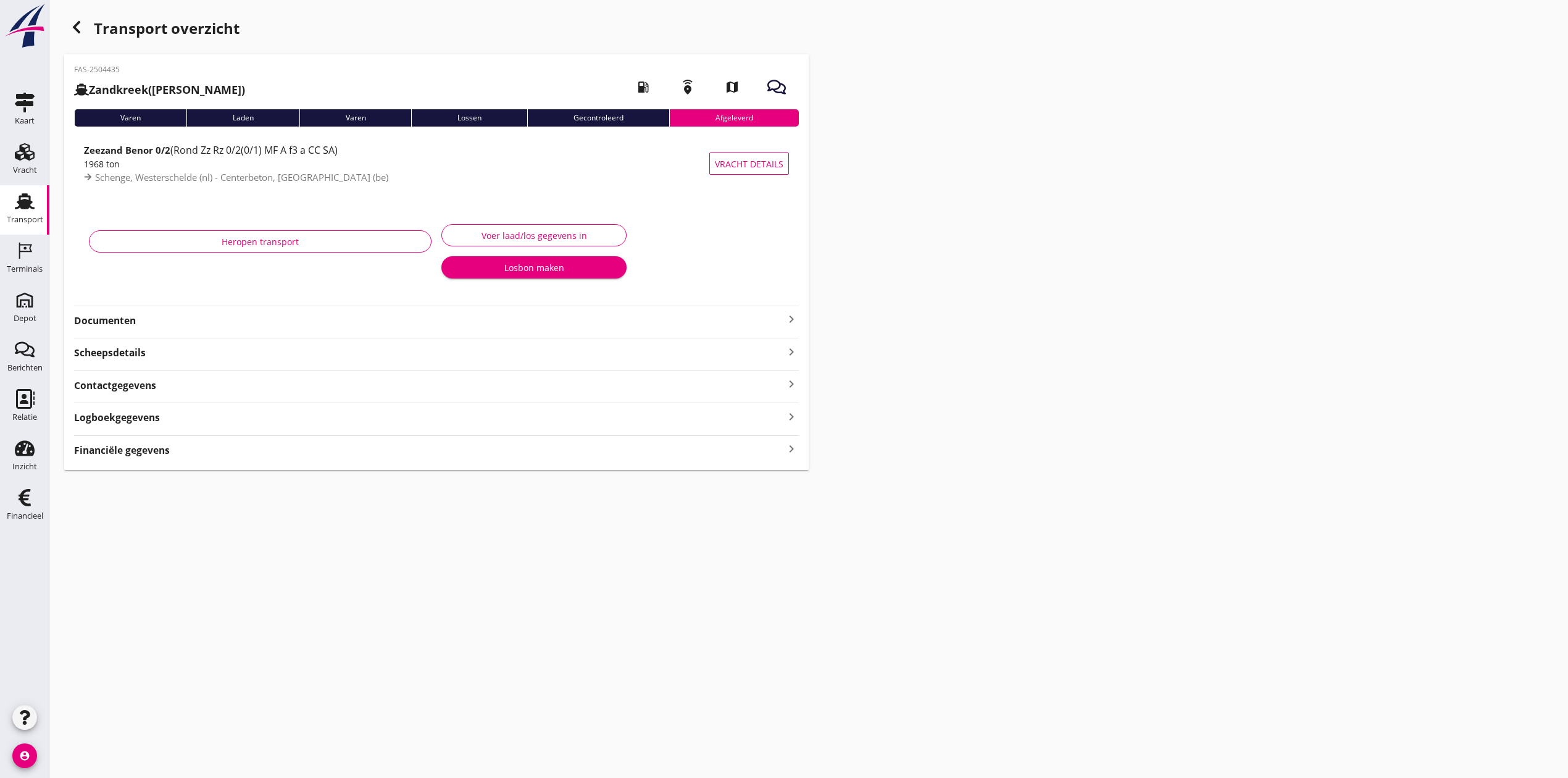
click at [531, 227] on button "Voer laad/los gegevens in" at bounding box center [534, 236] width 185 height 22
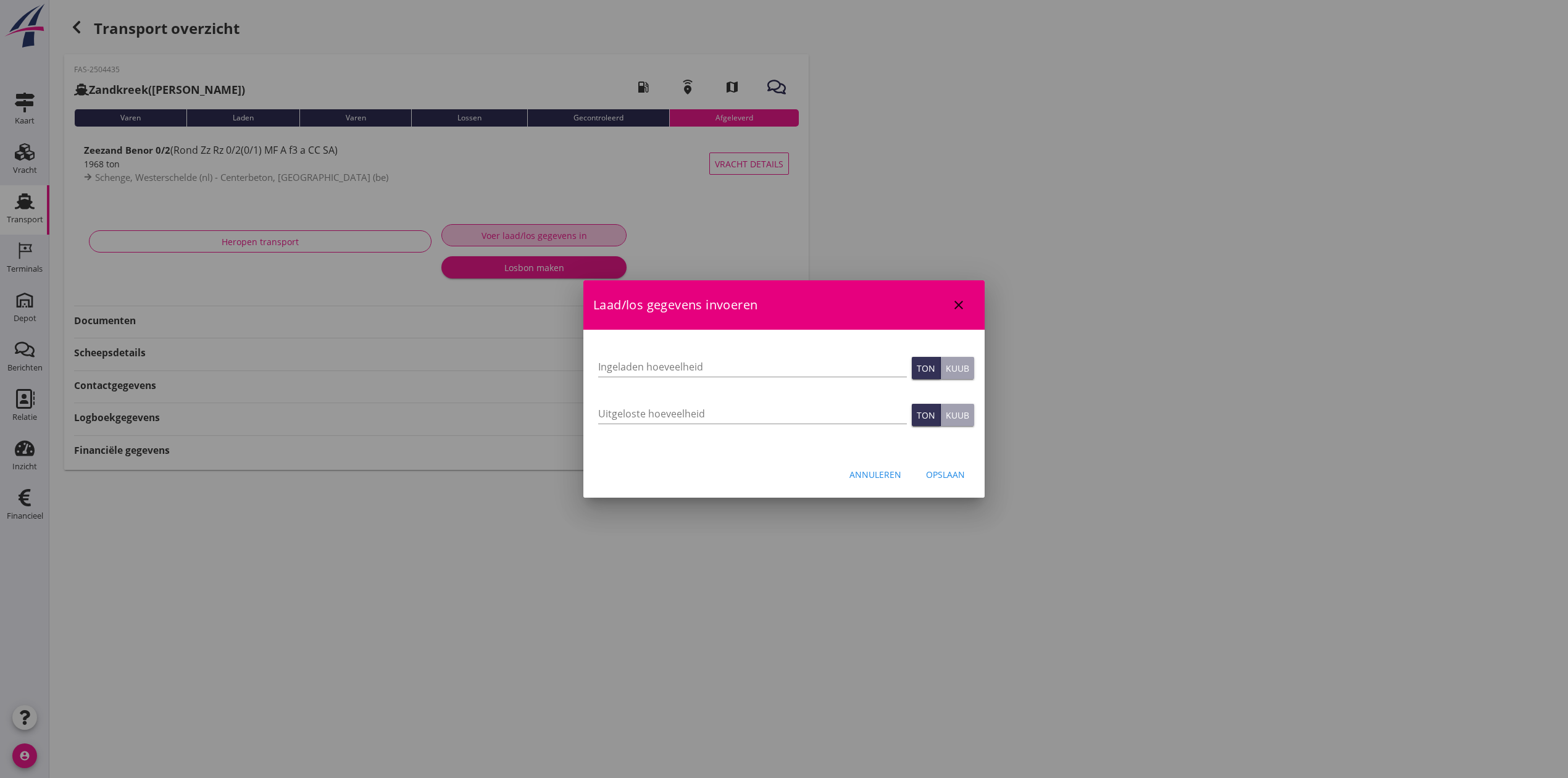
type input "1200"
type input "1968"
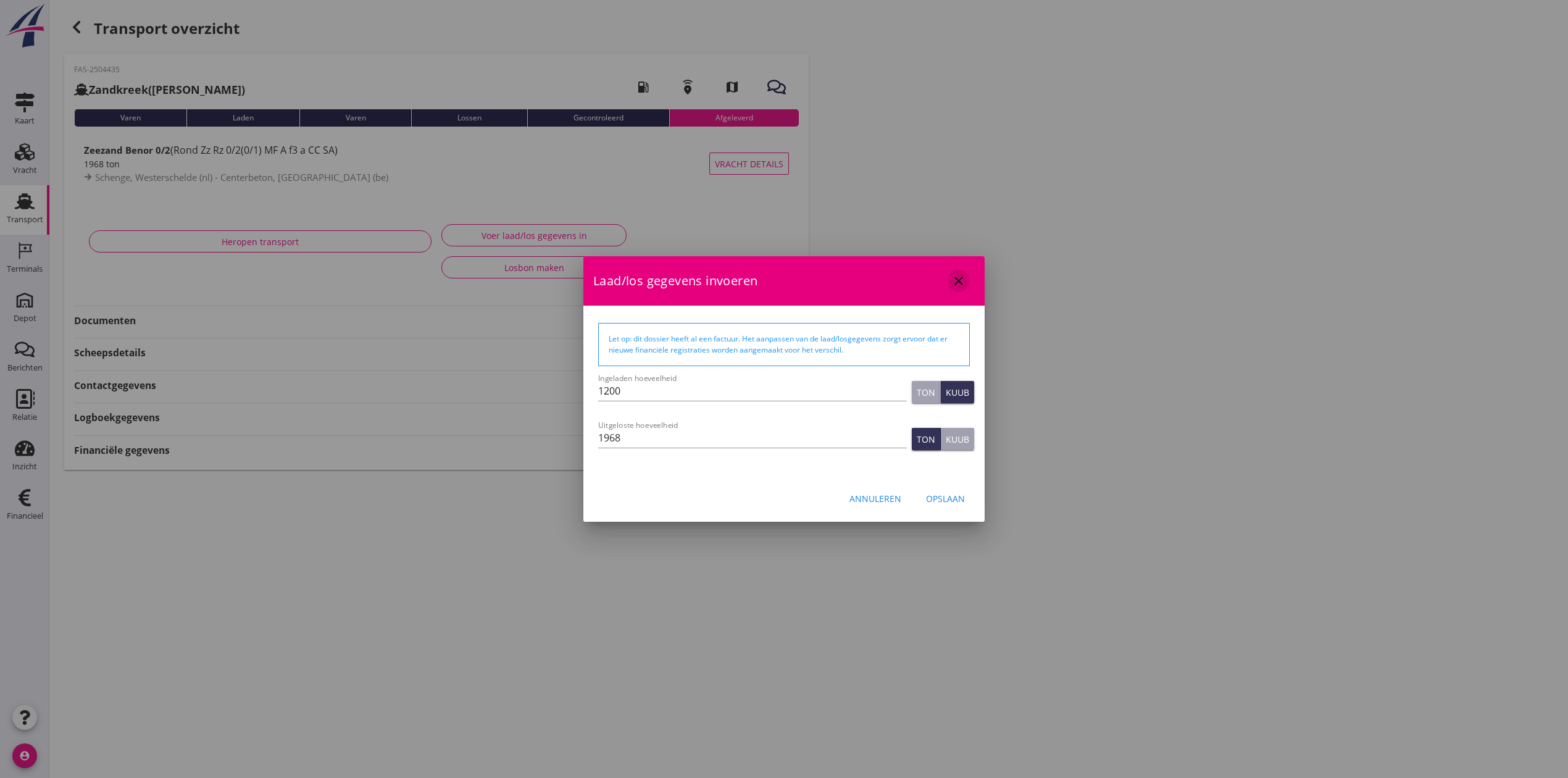
drag, startPoint x: 968, startPoint y: 280, endPoint x: 914, endPoint y: 225, distance: 77.1
click at [966, 280] on div "close" at bounding box center [959, 281] width 22 height 15
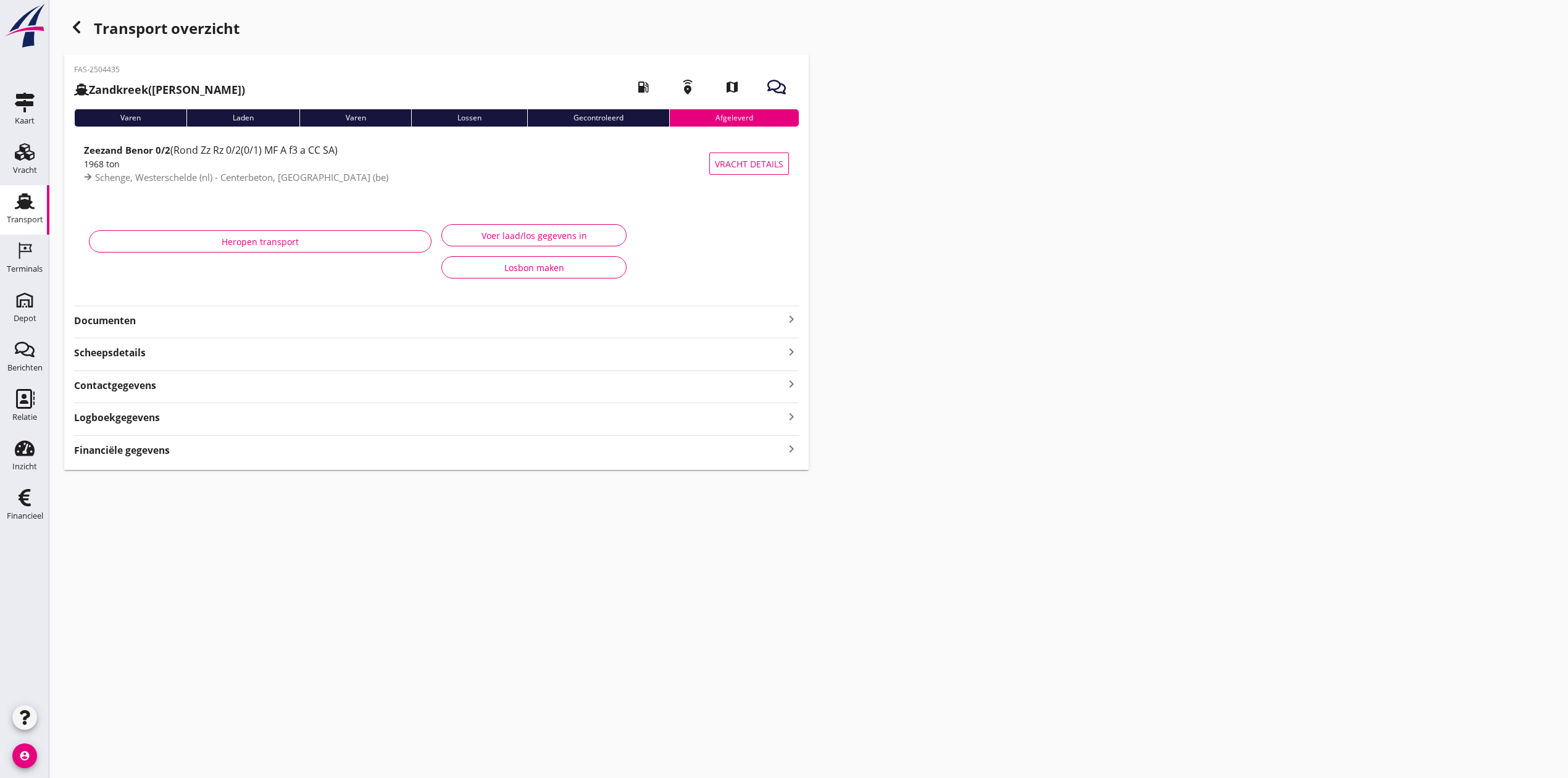
click at [21, 205] on use at bounding box center [24, 201] width 19 height 16
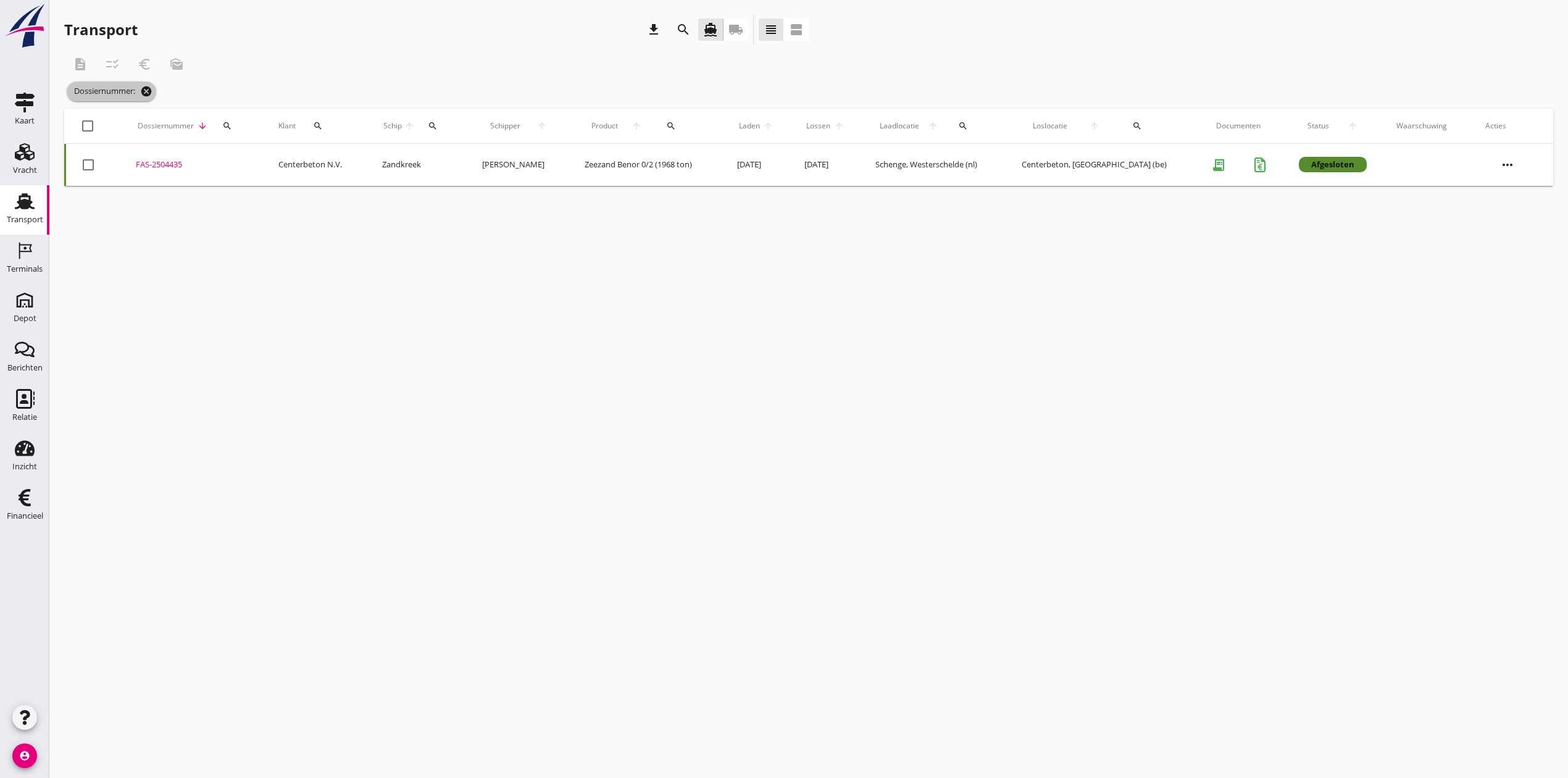
click at [144, 91] on icon "cancel" at bounding box center [146, 91] width 12 height 12
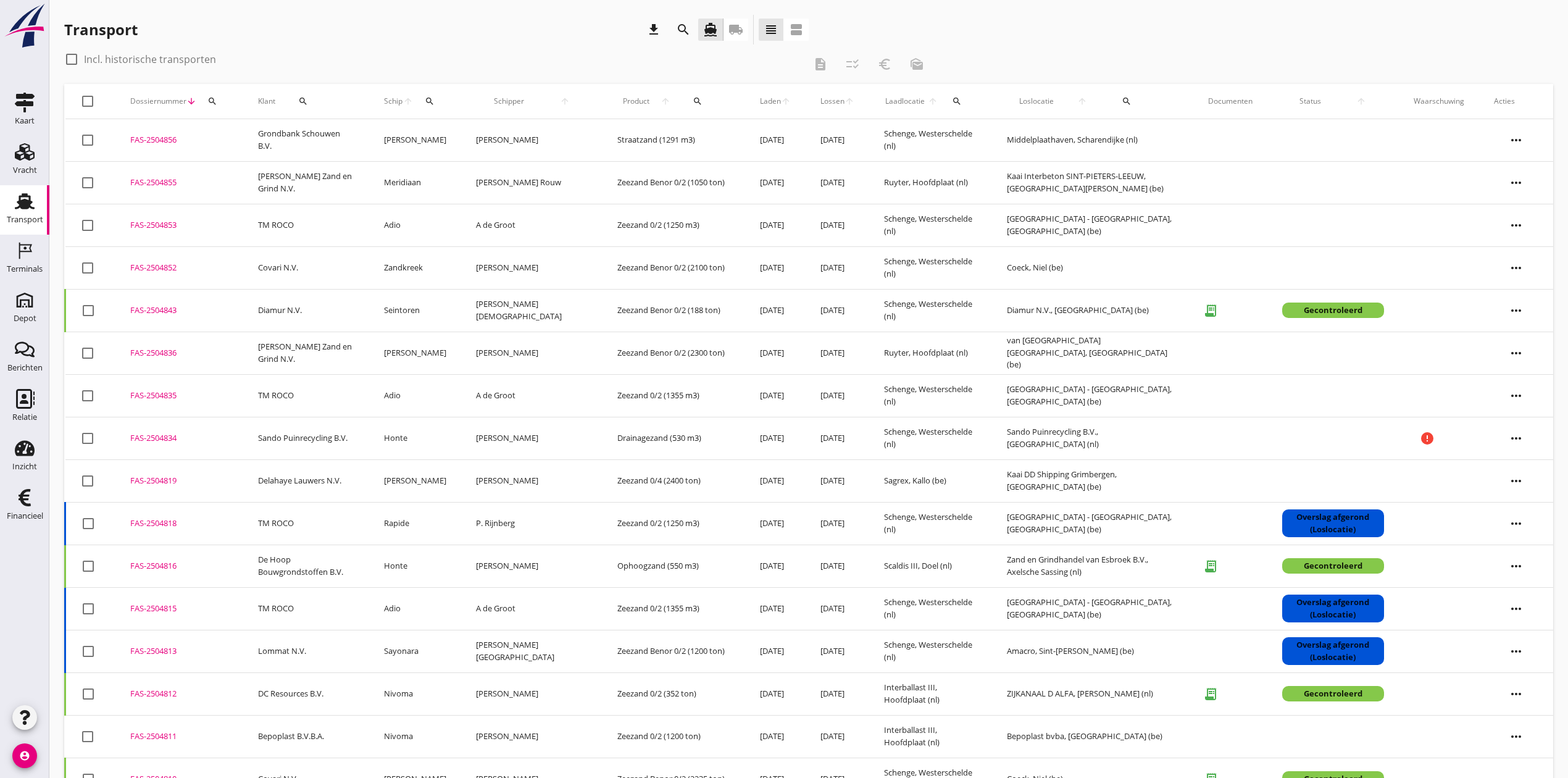
click at [219, 103] on div "search" at bounding box center [213, 101] width 22 height 10
click at [245, 133] on input "Zoeken op dossiernummer..." at bounding box center [269, 137] width 128 height 19
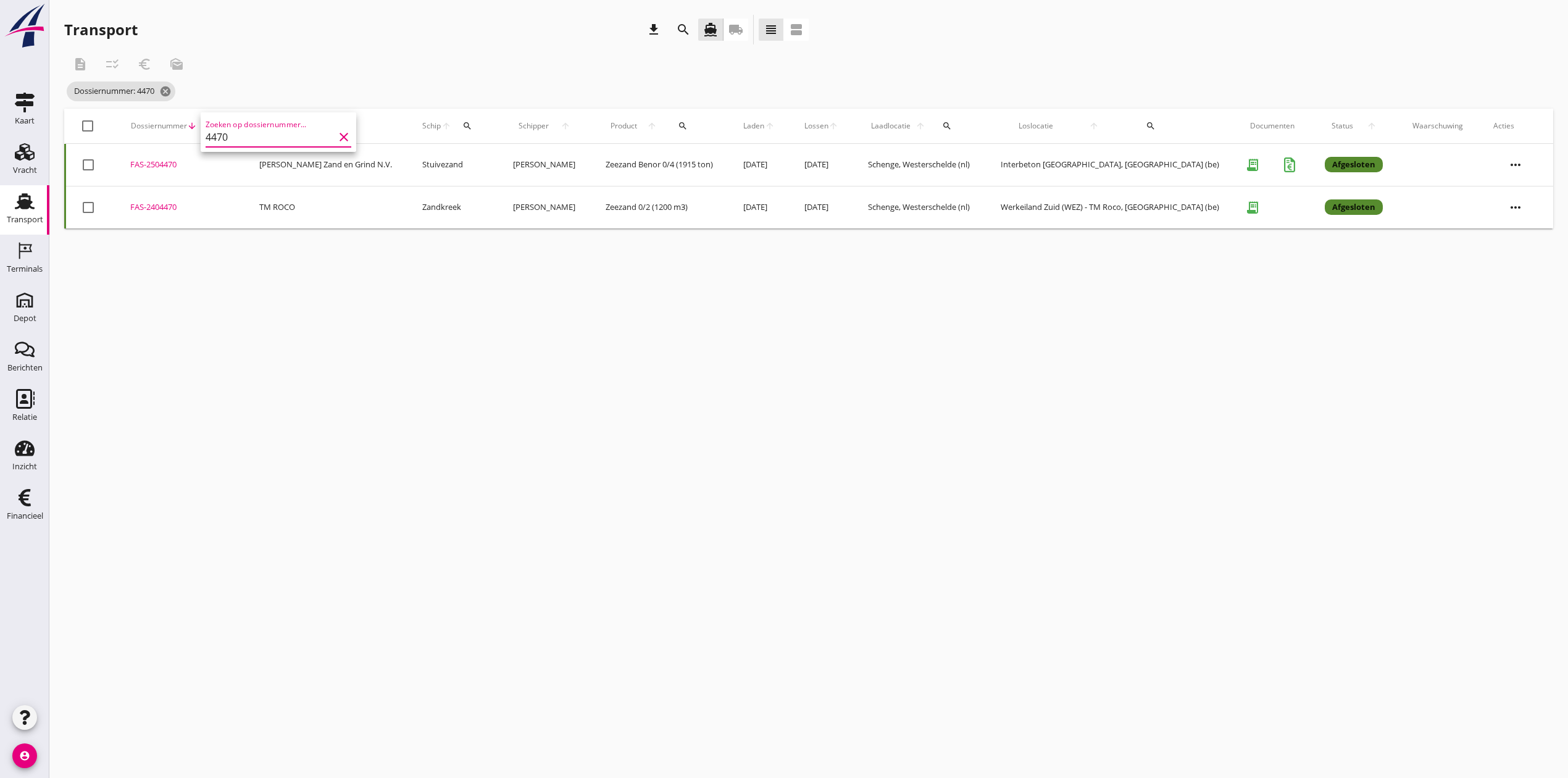
click at [162, 168] on div "FAS-2504470" at bounding box center [179, 164] width 99 height 12
click at [213, 126] on icon "search" at bounding box center [213, 126] width 10 height 10
click at [268, 161] on input "4470" at bounding box center [271, 161] width 128 height 19
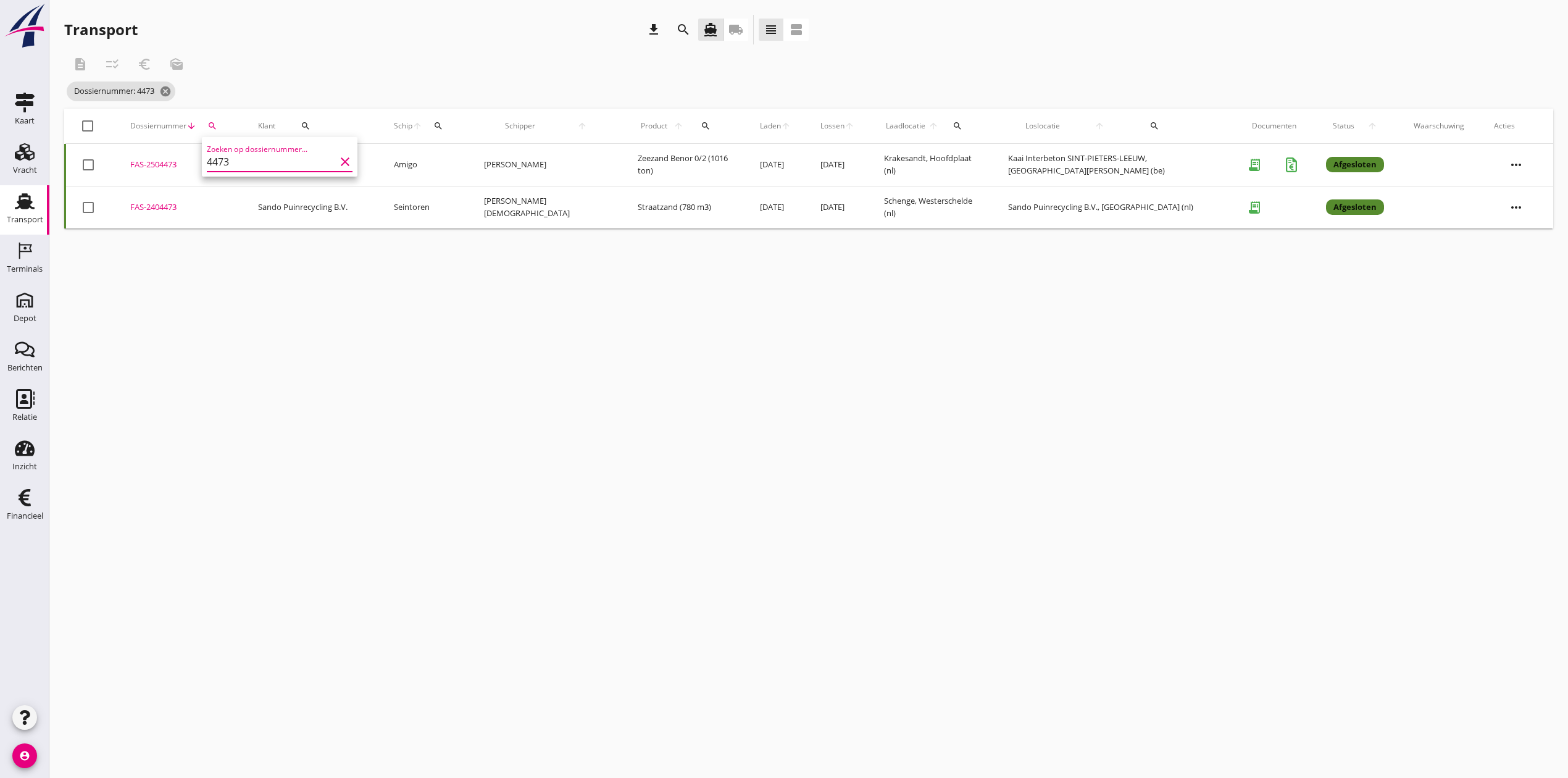
click at [153, 163] on div "FAS-2504473" at bounding box center [179, 164] width 98 height 12
click at [211, 122] on icon "search" at bounding box center [212, 126] width 10 height 10
click at [285, 153] on input "4473" at bounding box center [269, 161] width 128 height 19
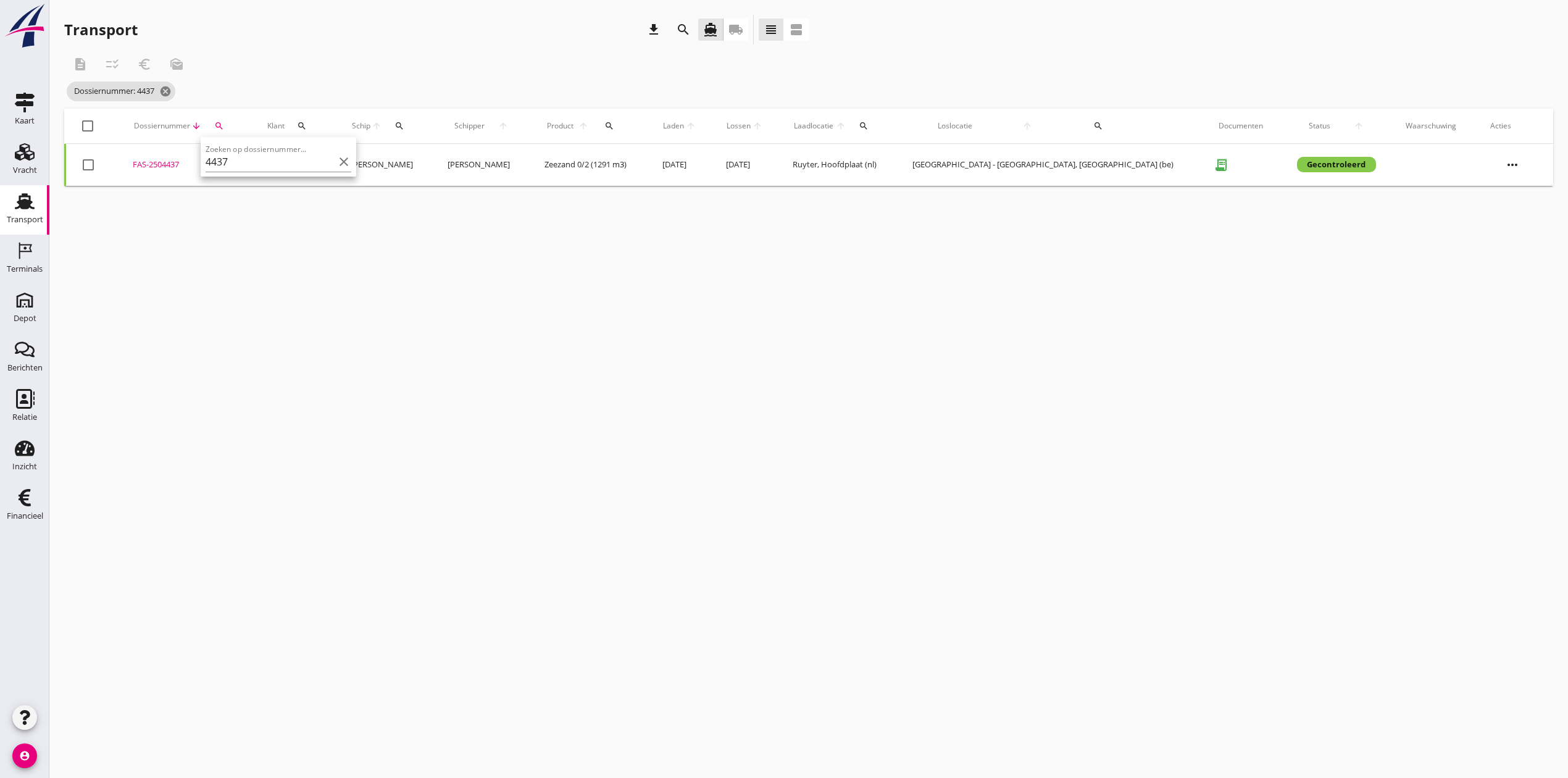
click at [178, 166] on div "FAS-2504437" at bounding box center [186, 164] width 105 height 12
click at [225, 128] on icon "search" at bounding box center [219, 126] width 10 height 10
click at [297, 161] on input "4437" at bounding box center [287, 161] width 128 height 19
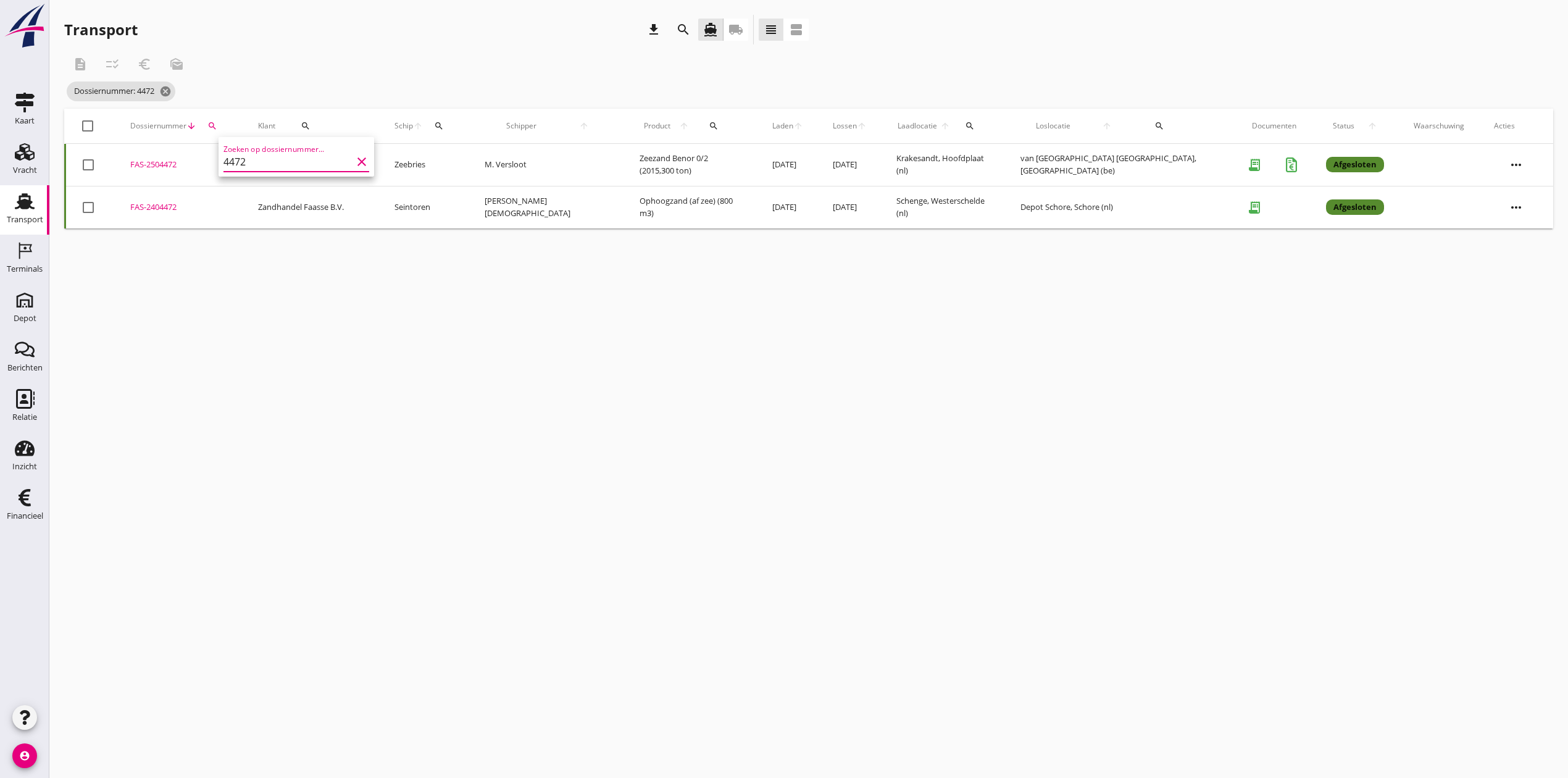
click at [177, 161] on div "FAS-2504472" at bounding box center [179, 164] width 98 height 12
click at [216, 122] on icon "search" at bounding box center [212, 126] width 10 height 10
click at [247, 164] on input "4472" at bounding box center [275, 161] width 128 height 19
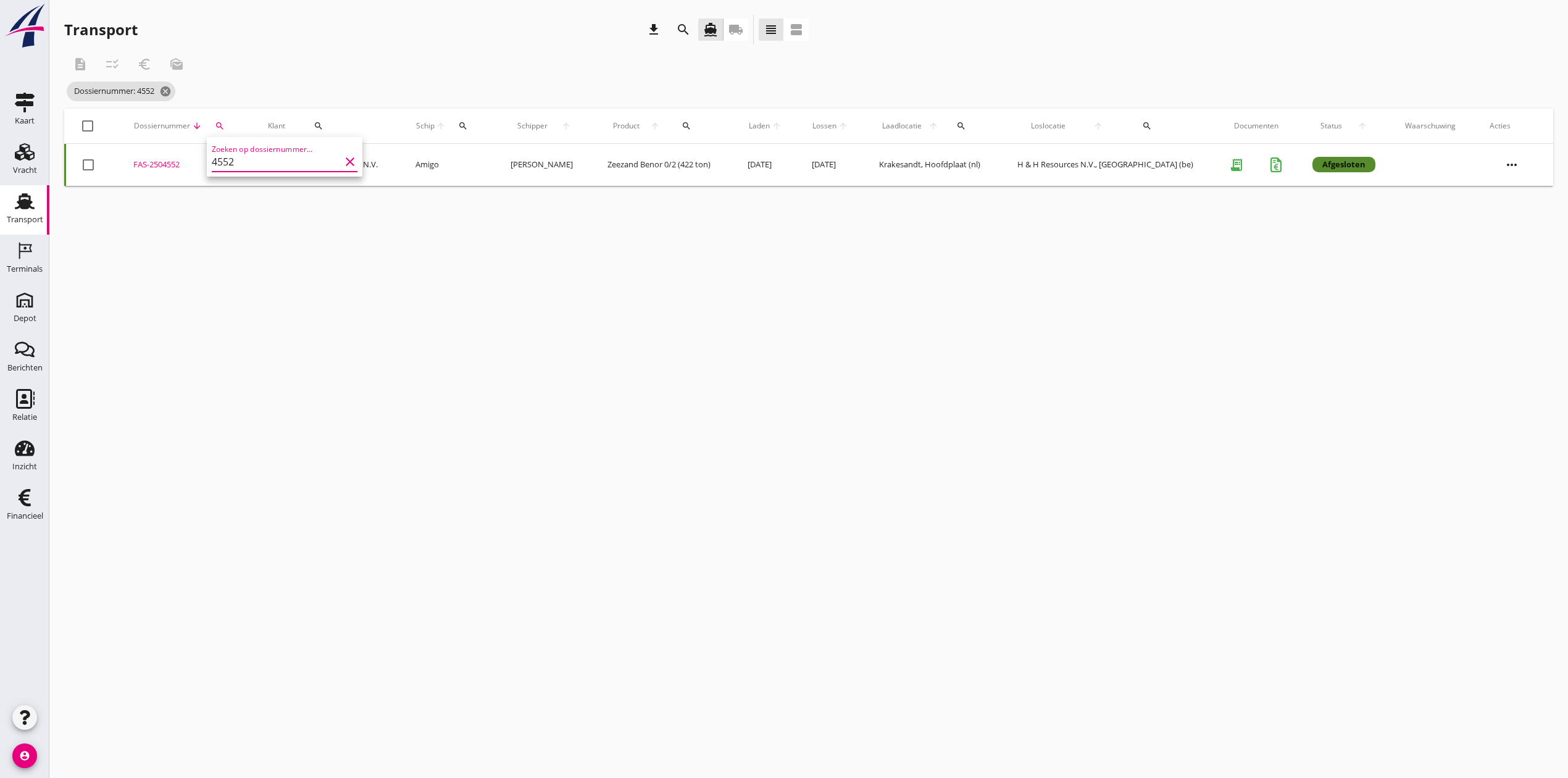
click at [157, 166] on div "FAS-2504552" at bounding box center [186, 164] width 105 height 12
click at [223, 119] on button "search" at bounding box center [219, 126] width 24 height 22
click at [242, 164] on input "4552" at bounding box center [280, 161] width 128 height 19
type input "4"
click at [531, 311] on div "cancel You are impersonating another user. Transport download search directions…" at bounding box center [808, 389] width 1518 height 778
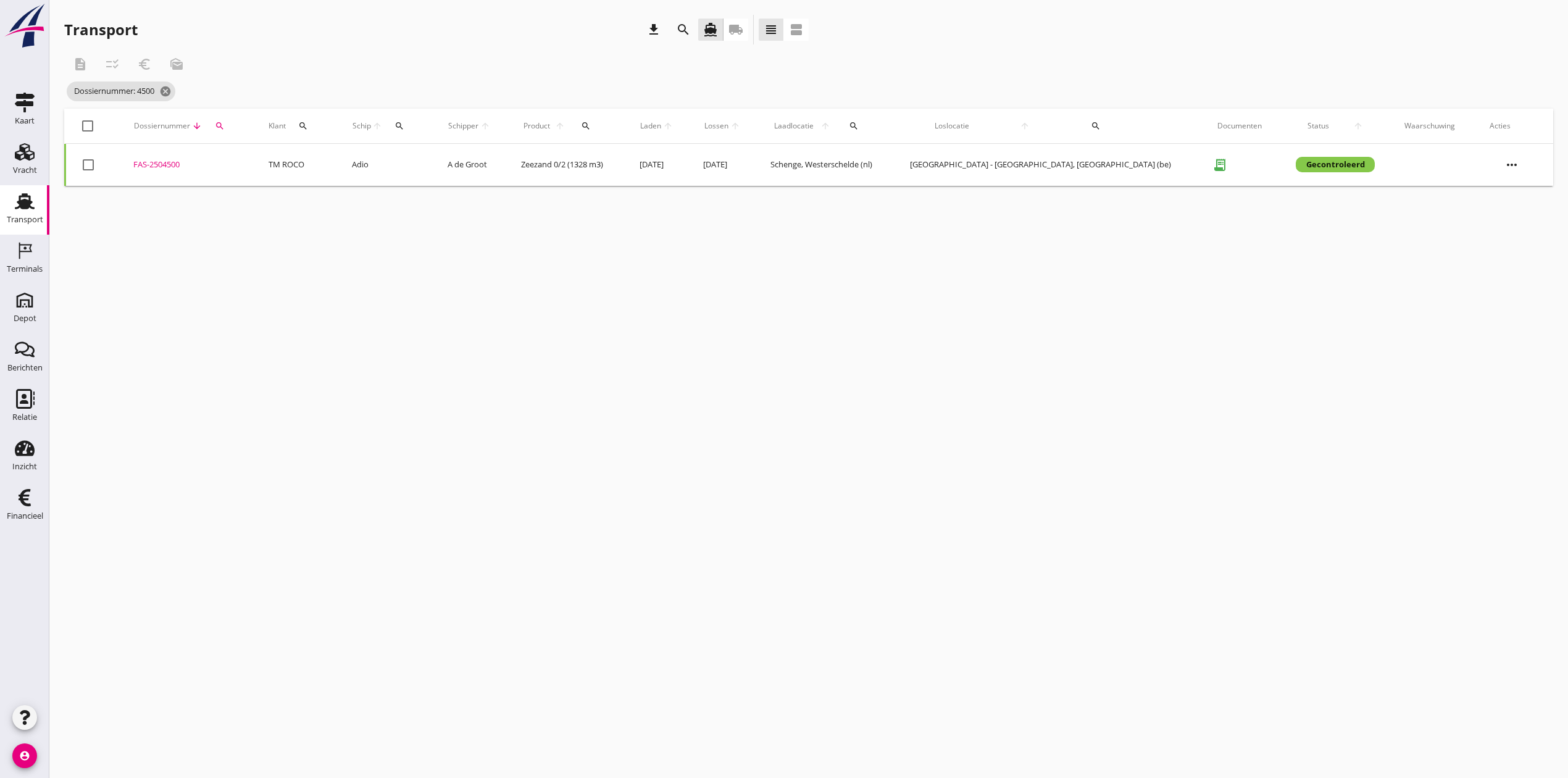
click at [165, 165] on div "FAS-2504500" at bounding box center [186, 164] width 105 height 12
click at [225, 127] on div "search" at bounding box center [220, 126] width 24 height 10
drag, startPoint x: 267, startPoint y: 158, endPoint x: 236, endPoint y: 159, distance: 31.0
click at [236, 159] on input "4500" at bounding box center [287, 161] width 128 height 19
click at [158, 163] on div "FAS-2504510" at bounding box center [181, 164] width 100 height 12
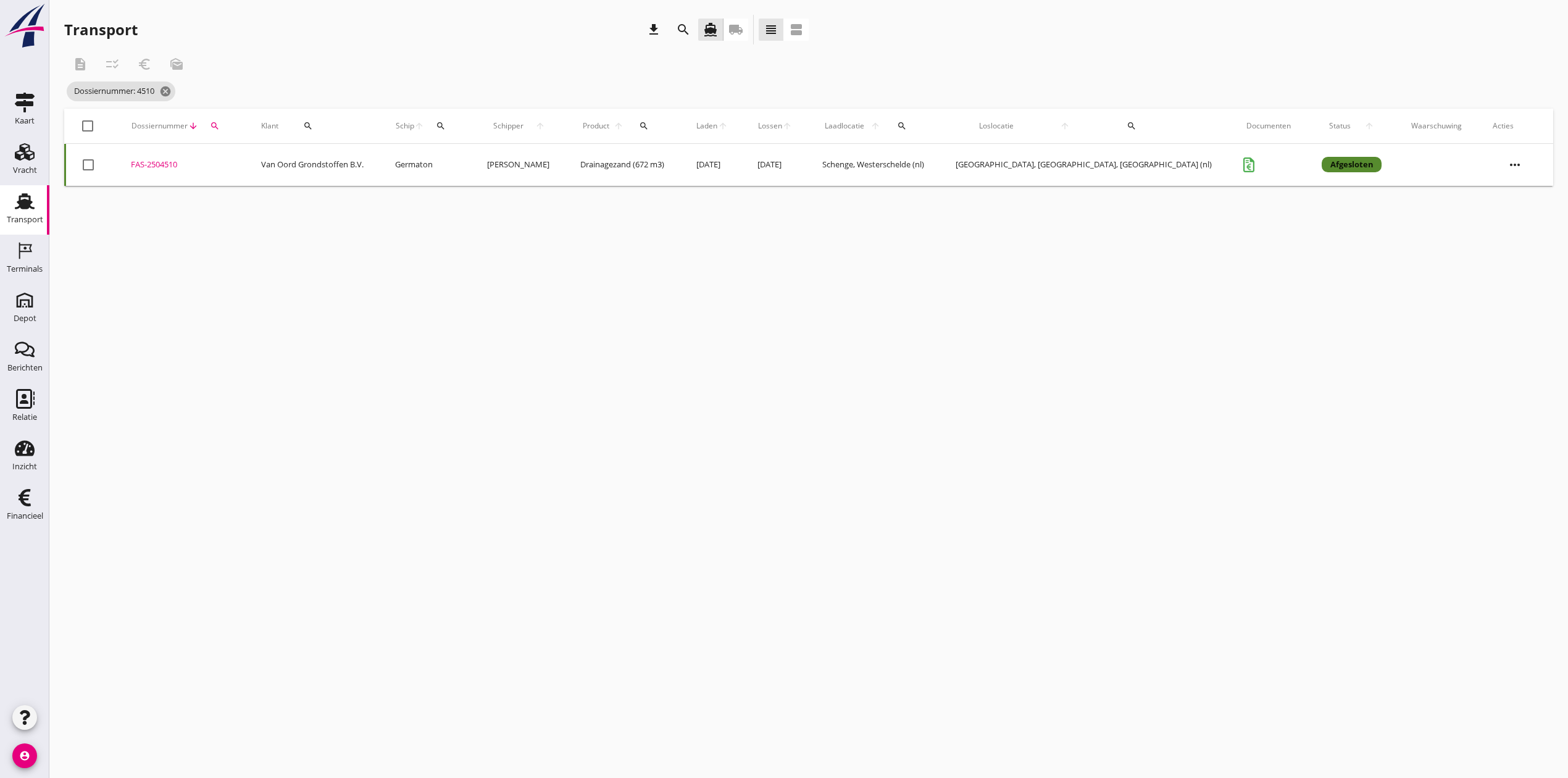
click at [220, 122] on icon "search" at bounding box center [214, 126] width 10 height 10
drag, startPoint x: 247, startPoint y: 162, endPoint x: 228, endPoint y: 165, distance: 19.2
click at [228, 165] on input "4510" at bounding box center [280, 161] width 128 height 19
click at [161, 159] on div "FAS-2504517" at bounding box center [201, 164] width 122 height 12
click at [236, 124] on icon "search" at bounding box center [237, 126] width 10 height 10
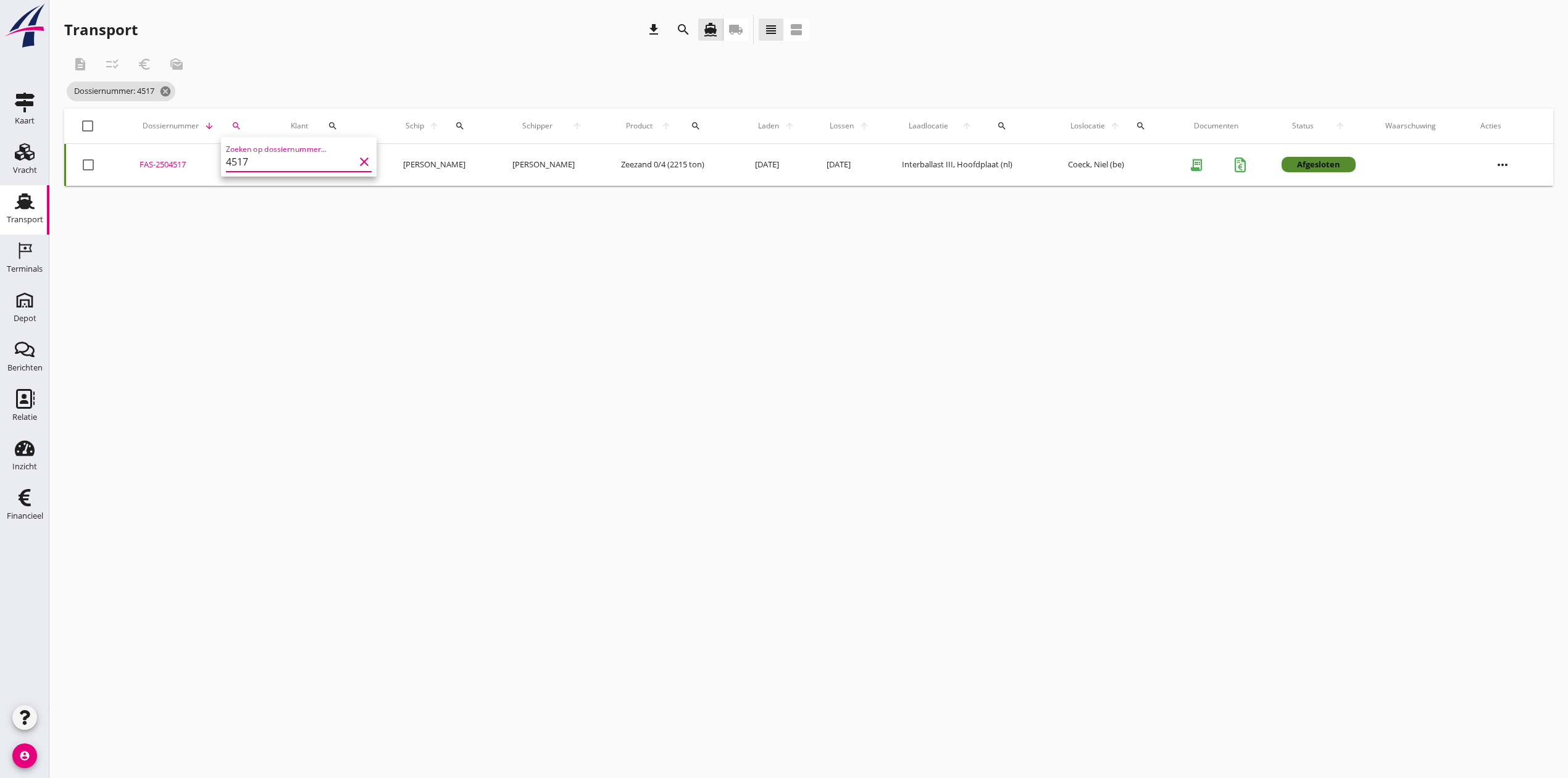
drag, startPoint x: 267, startPoint y: 161, endPoint x: 246, endPoint y: 162, distance: 21.0
click at [246, 162] on input "4517" at bounding box center [290, 161] width 128 height 19
click at [162, 166] on div "FAS-2504519" at bounding box center [188, 164] width 108 height 12
click at [226, 122] on icon "search" at bounding box center [222, 126] width 10 height 10
click at [285, 161] on input "4519" at bounding box center [281, 161] width 128 height 19
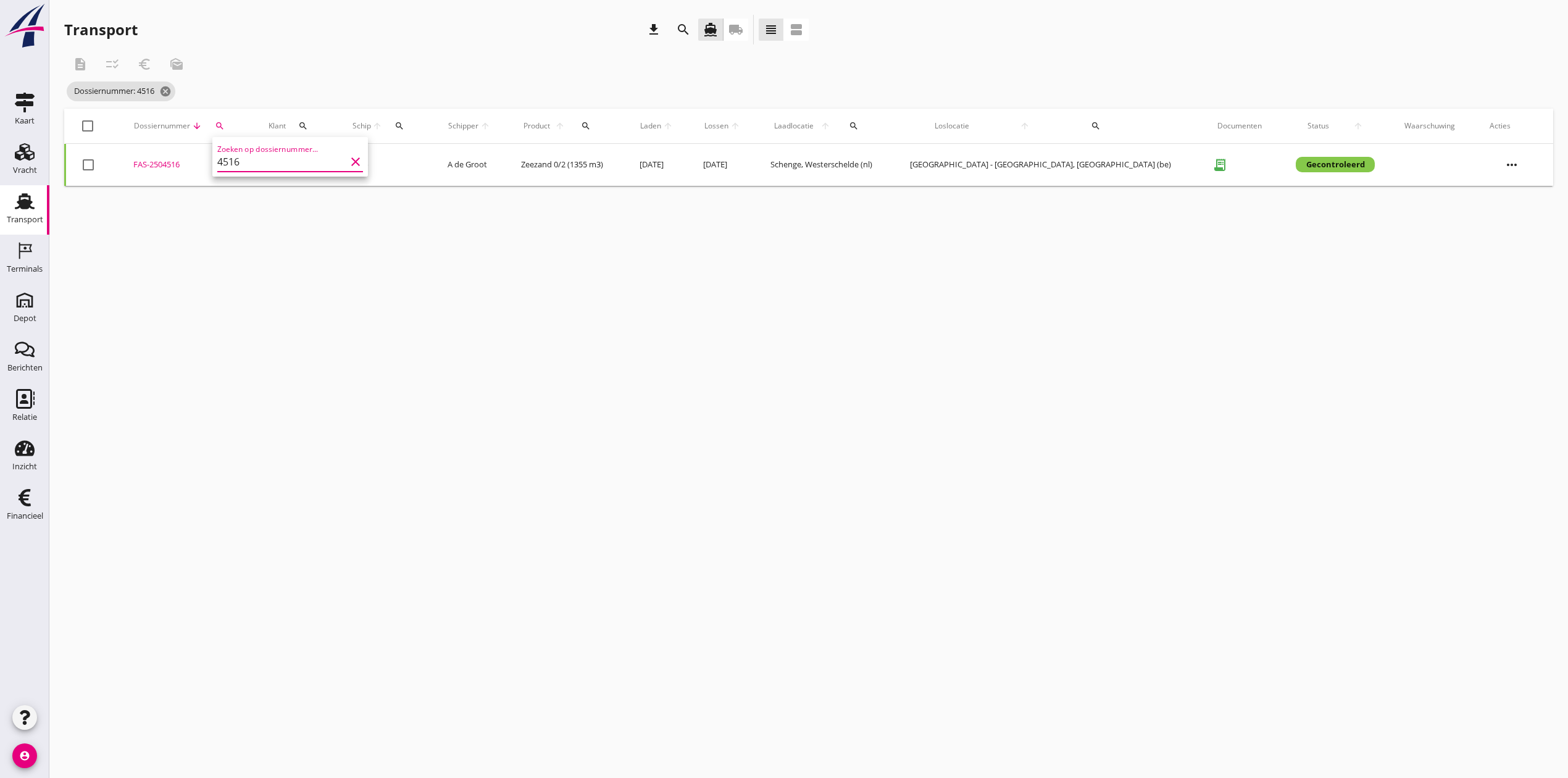
click at [156, 164] on div "FAS-2504516" at bounding box center [186, 164] width 105 height 12
click at [232, 120] on button "search" at bounding box center [220, 126] width 24 height 22
drag, startPoint x: 274, startPoint y: 159, endPoint x: 237, endPoint y: 159, distance: 37.0
click at [237, 159] on input "4516" at bounding box center [288, 161] width 128 height 19
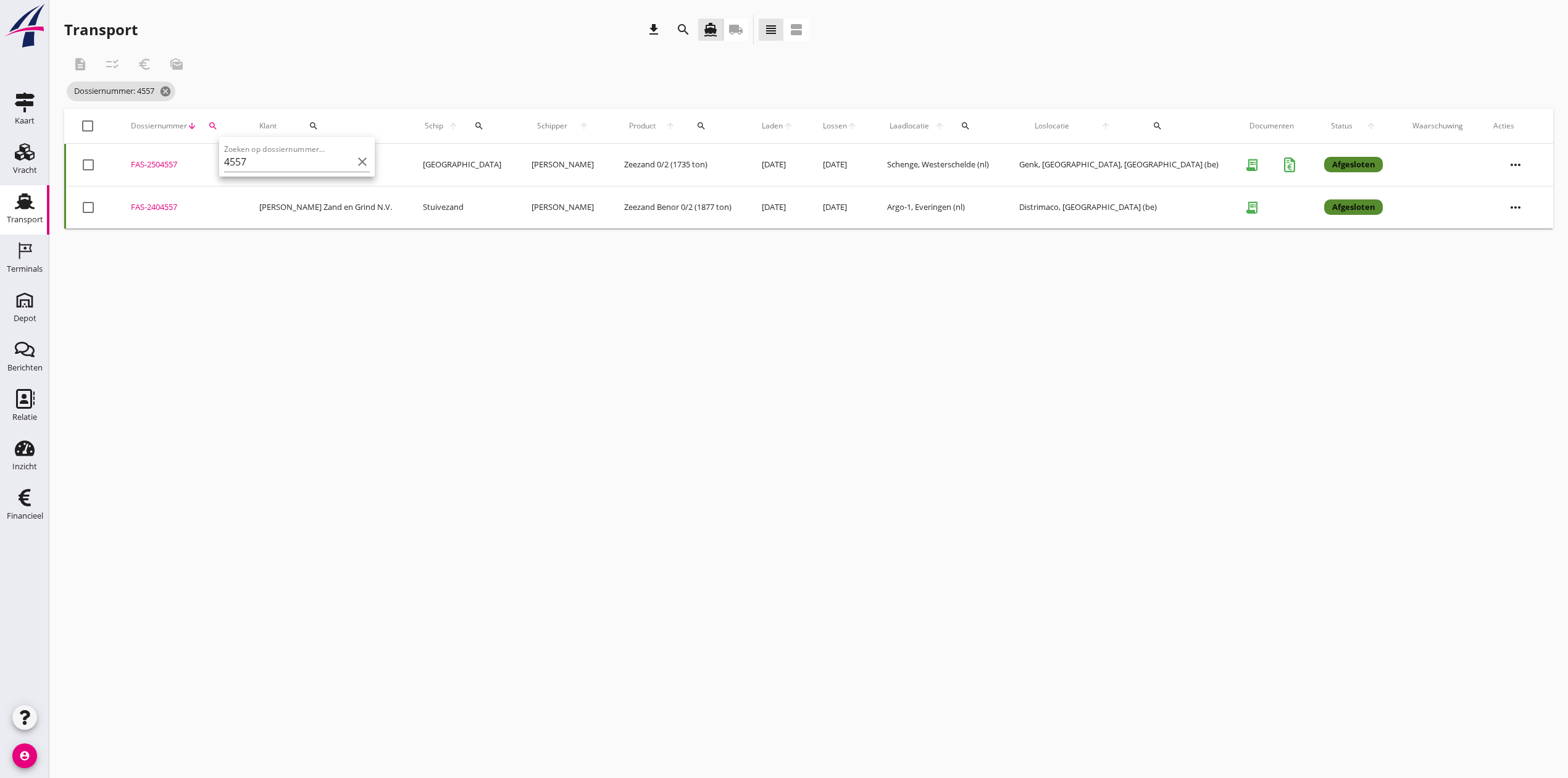
click at [176, 162] on div "FAS-2504557" at bounding box center [180, 164] width 99 height 12
click at [225, 125] on div "search" at bounding box center [213, 126] width 22 height 10
drag, startPoint x: 263, startPoint y: 163, endPoint x: 225, endPoint y: 159, distance: 38.2
click at [225, 159] on input "4557" at bounding box center [276, 161] width 128 height 19
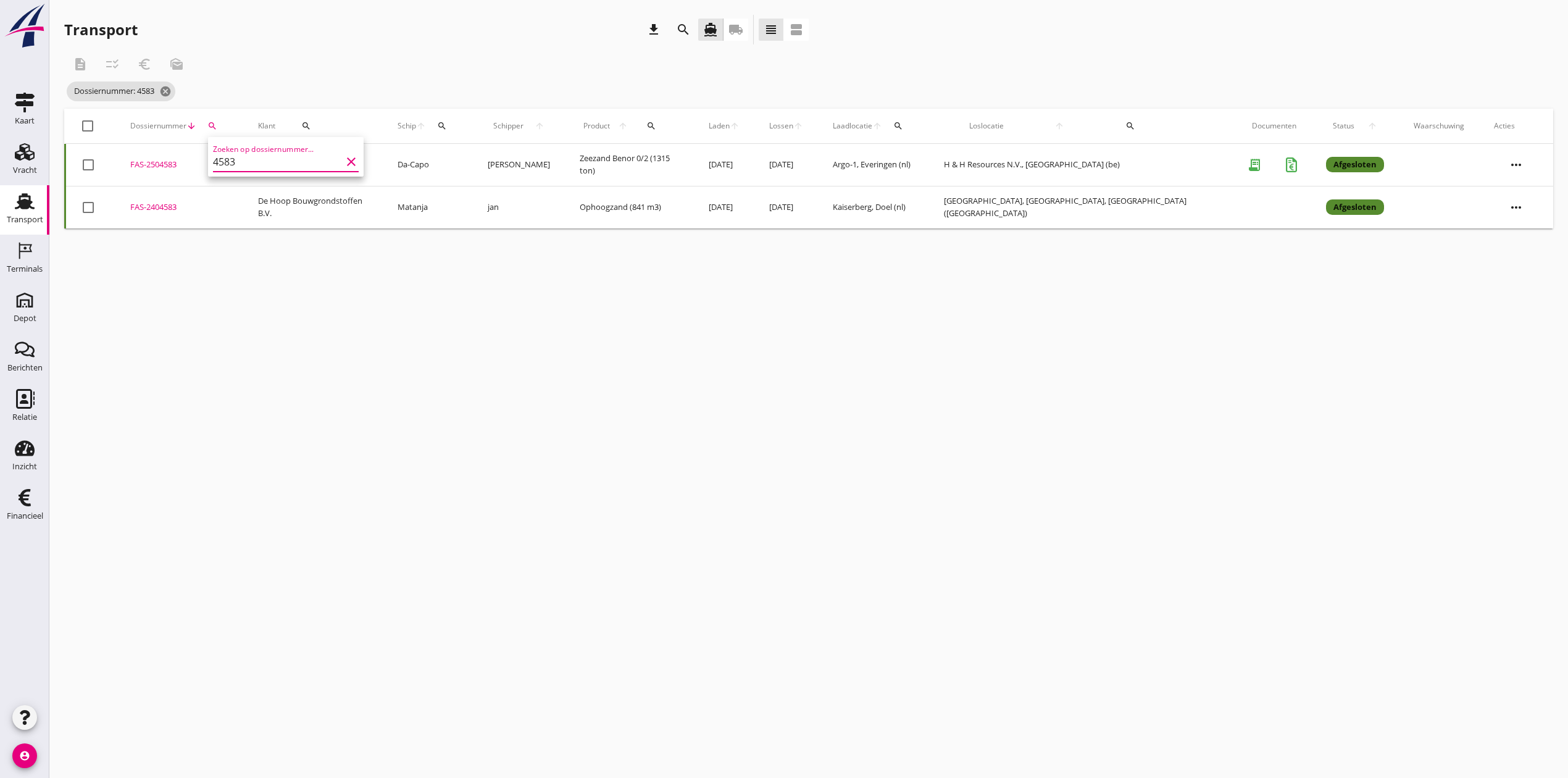
click at [176, 164] on div "FAS-2504583" at bounding box center [179, 164] width 98 height 12
drag, startPoint x: 694, startPoint y: 455, endPoint x: 694, endPoint y: 423, distance: 32.0
click at [694, 455] on div "cancel You are impersonating another user. Transport download search directions…" at bounding box center [808, 389] width 1518 height 778
click at [224, 126] on div "search" at bounding box center [213, 126] width 22 height 10
click at [262, 157] on input "4583" at bounding box center [278, 161] width 128 height 19
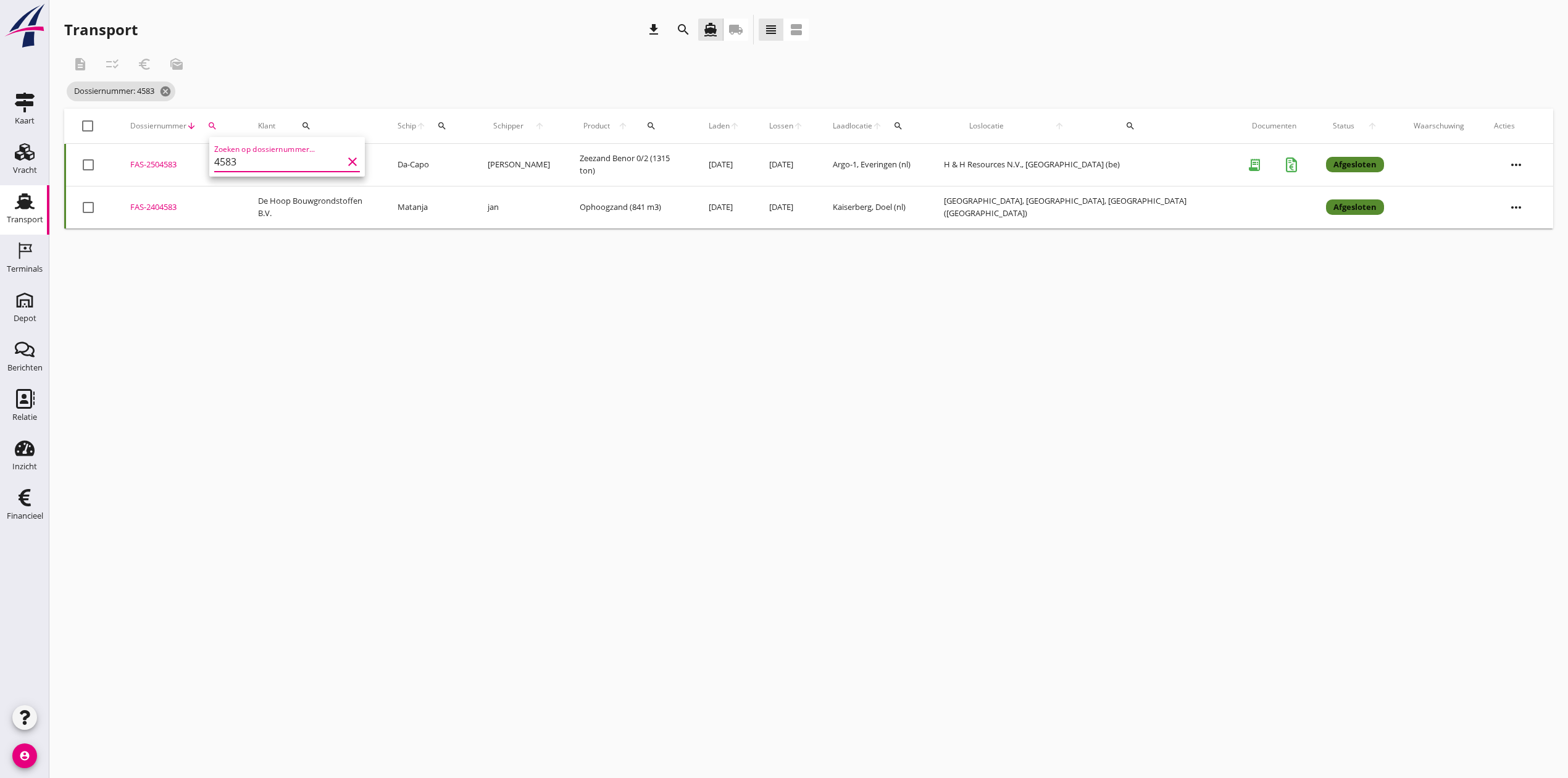
drag, startPoint x: 187, startPoint y: 159, endPoint x: 173, endPoint y: 159, distance: 14.0
click at [173, 159] on div "Deel track en trace Vracht details Vracht aanpassen Schip wijzigen Vracht kopie…" at bounding box center [784, 389] width 1568 height 778
click at [228, 134] on div "Dossiernummer arrow_downward search" at bounding box center [179, 126] width 98 height 30
click at [217, 128] on icon "search" at bounding box center [212, 126] width 10 height 10
click at [246, 152] on div "Zoeken op dossiernummer... 4583 clear" at bounding box center [287, 157] width 146 height 27
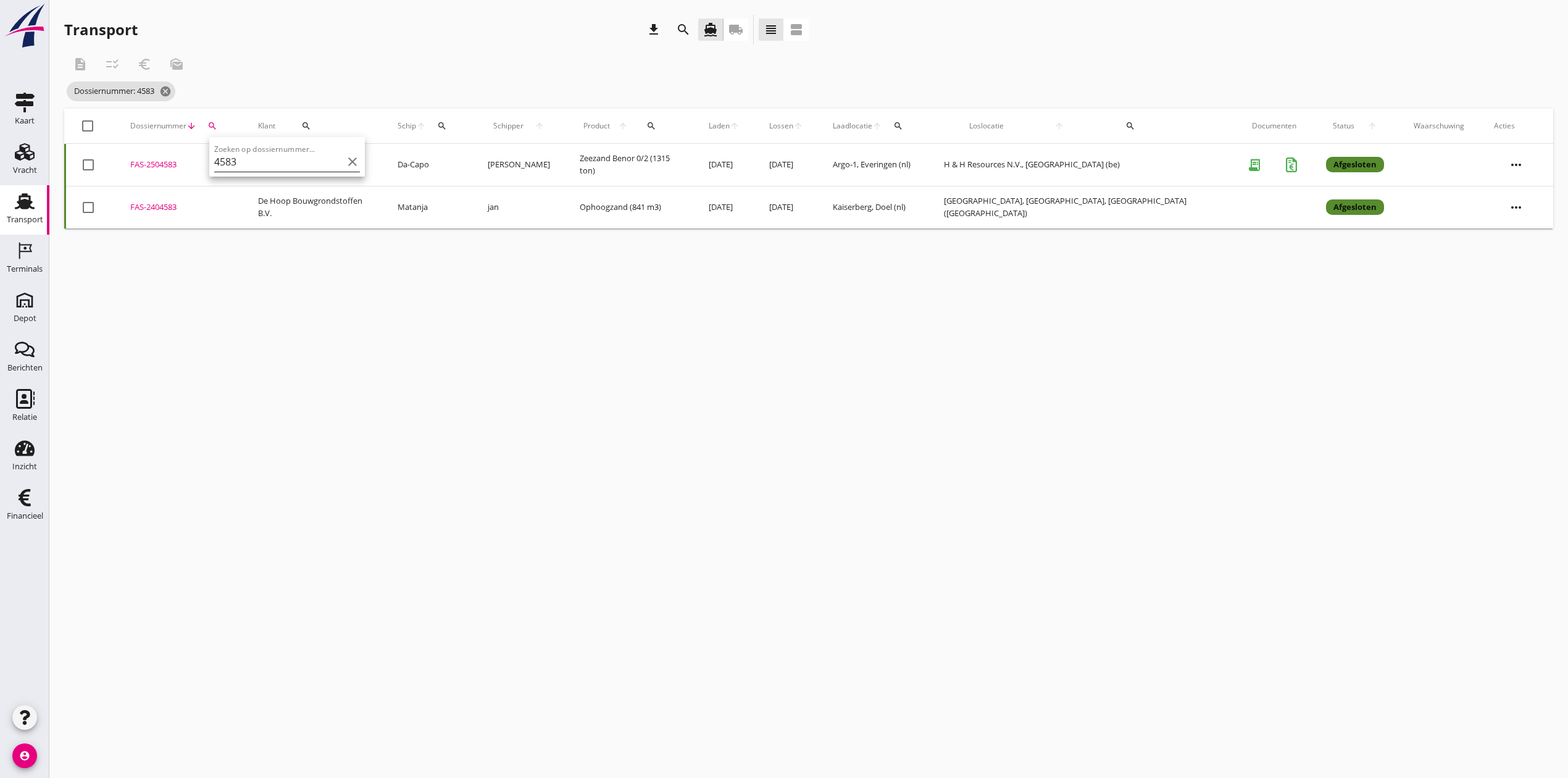
click at [247, 166] on input "4583" at bounding box center [278, 161] width 128 height 19
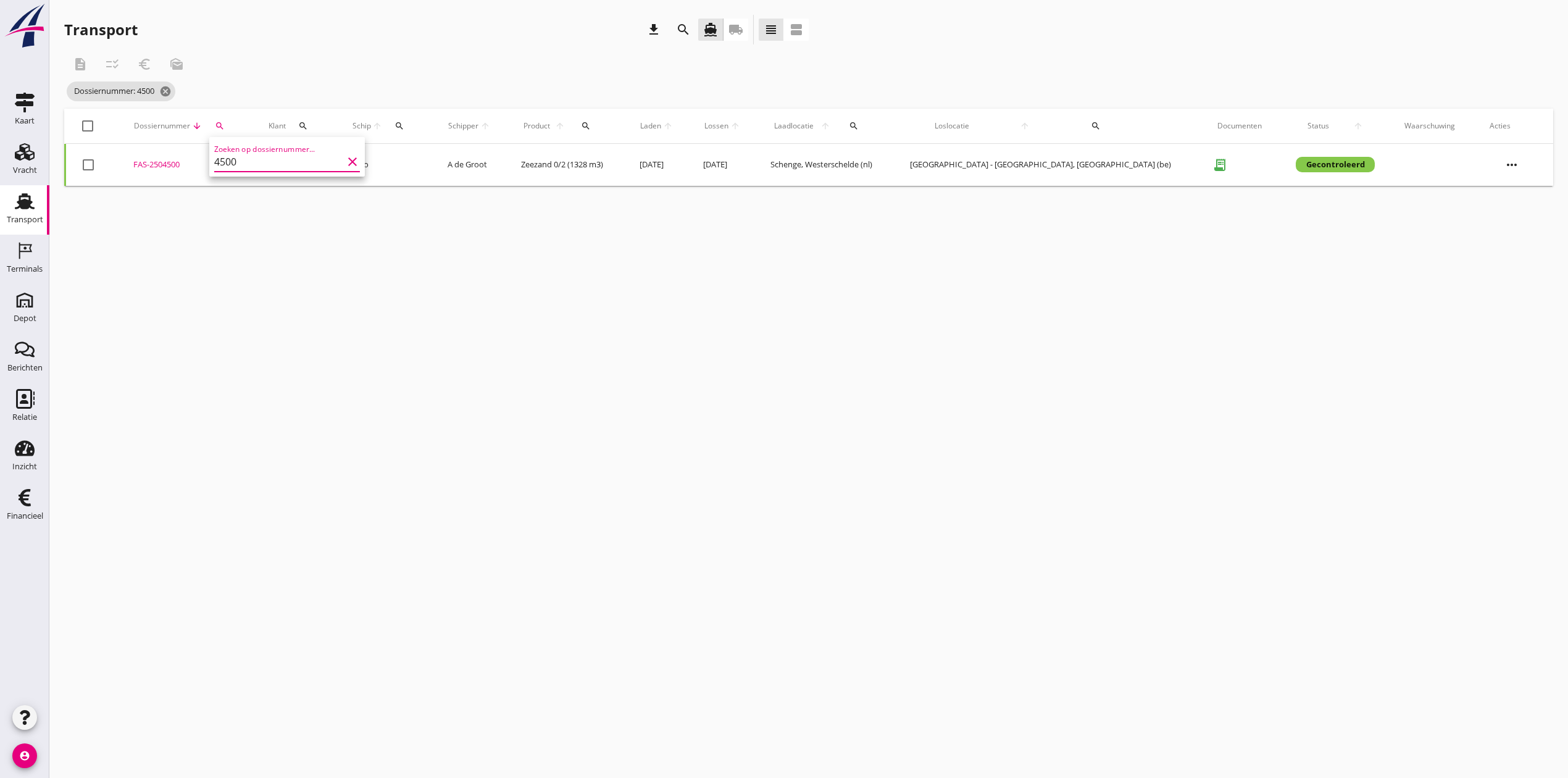
click at [161, 166] on div "FAS-2504500" at bounding box center [186, 164] width 105 height 12
click at [225, 128] on icon "search" at bounding box center [219, 126] width 10 height 10
drag, startPoint x: 260, startPoint y: 161, endPoint x: 237, endPoint y: 161, distance: 23.0
click at [237, 161] on input "4500" at bounding box center [287, 161] width 128 height 19
click at [162, 161] on div "FAS-2504510" at bounding box center [181, 164] width 100 height 12
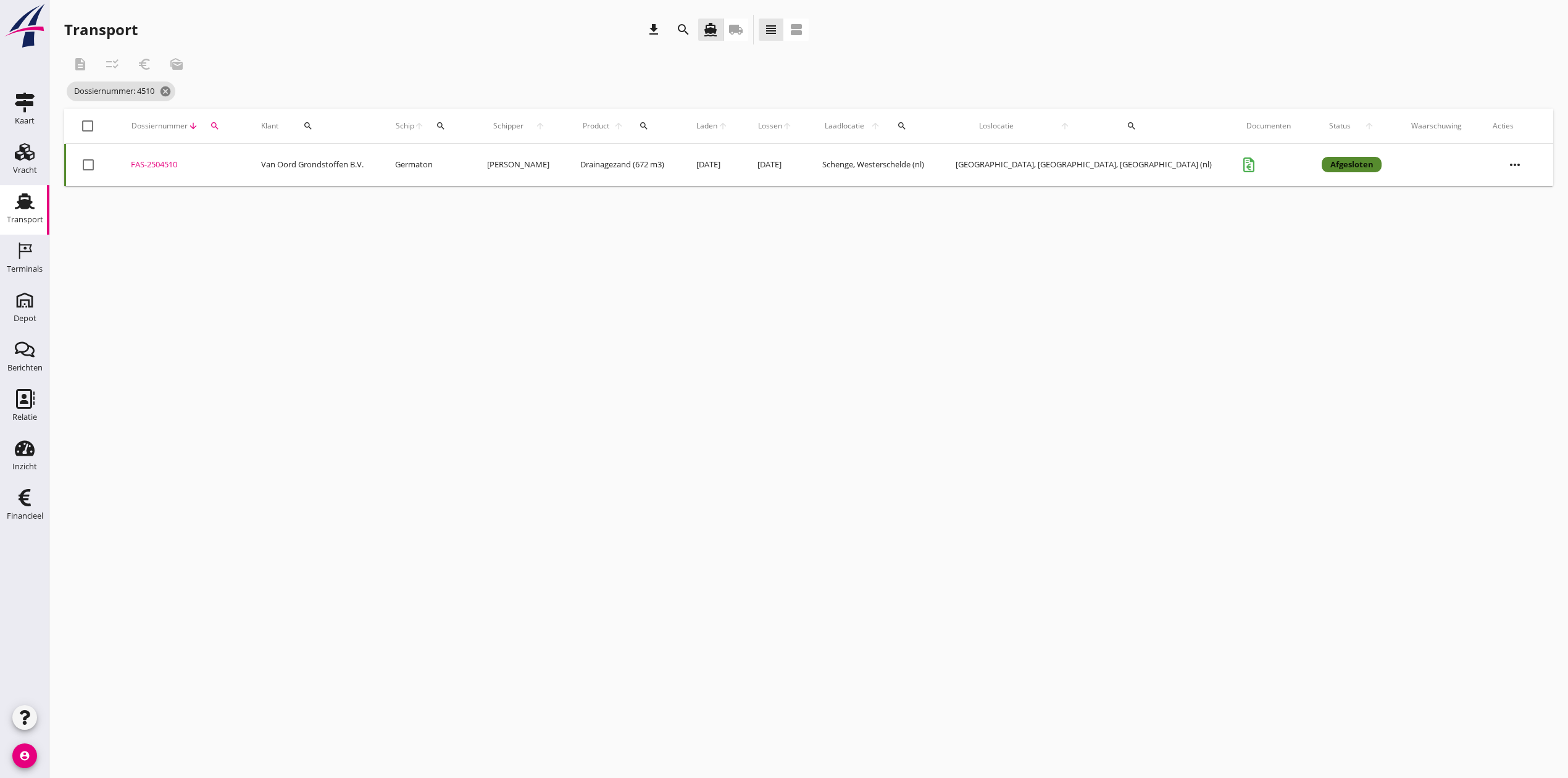
click at [226, 122] on div "search" at bounding box center [214, 126] width 23 height 10
click at [243, 161] on input "4510" at bounding box center [280, 161] width 128 height 19
drag, startPoint x: 242, startPoint y: 161, endPoint x: 236, endPoint y: 159, distance: 6.3
click at [240, 161] on input "4510" at bounding box center [280, 161] width 128 height 19
click at [236, 159] on input "4510" at bounding box center [280, 161] width 128 height 19
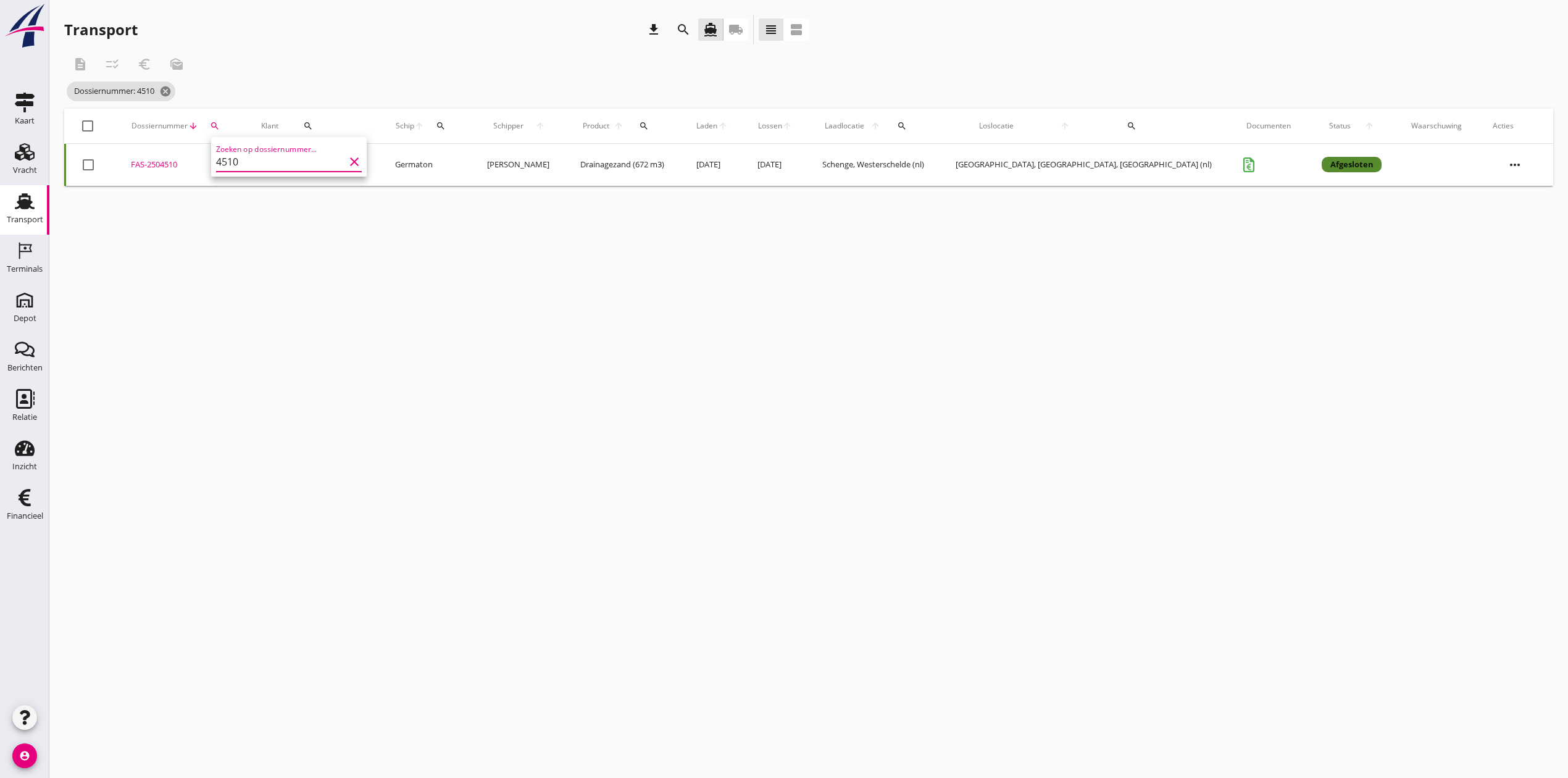
drag, startPoint x: 243, startPoint y: 159, endPoint x: 230, endPoint y: 164, distance: 13.9
click at [230, 164] on input "4510" at bounding box center [280, 161] width 128 height 19
click at [172, 162] on div "FAS-2504541" at bounding box center [179, 164] width 98 height 12
click at [217, 129] on icon "search" at bounding box center [212, 126] width 10 height 10
drag, startPoint x: 236, startPoint y: 164, endPoint x: 223, endPoint y: 163, distance: 13.0
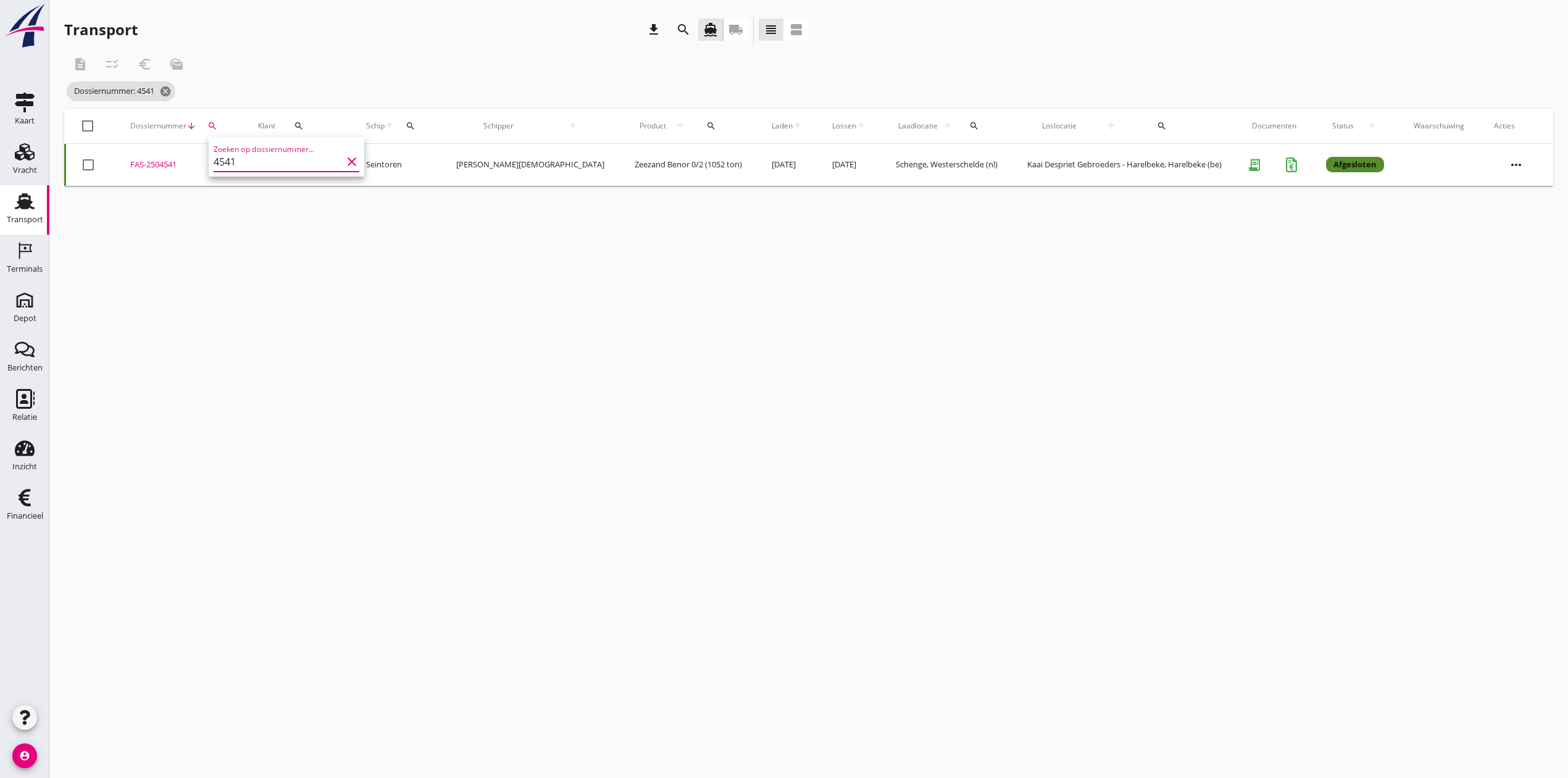
click at [223, 163] on input "4541" at bounding box center [277, 161] width 128 height 19
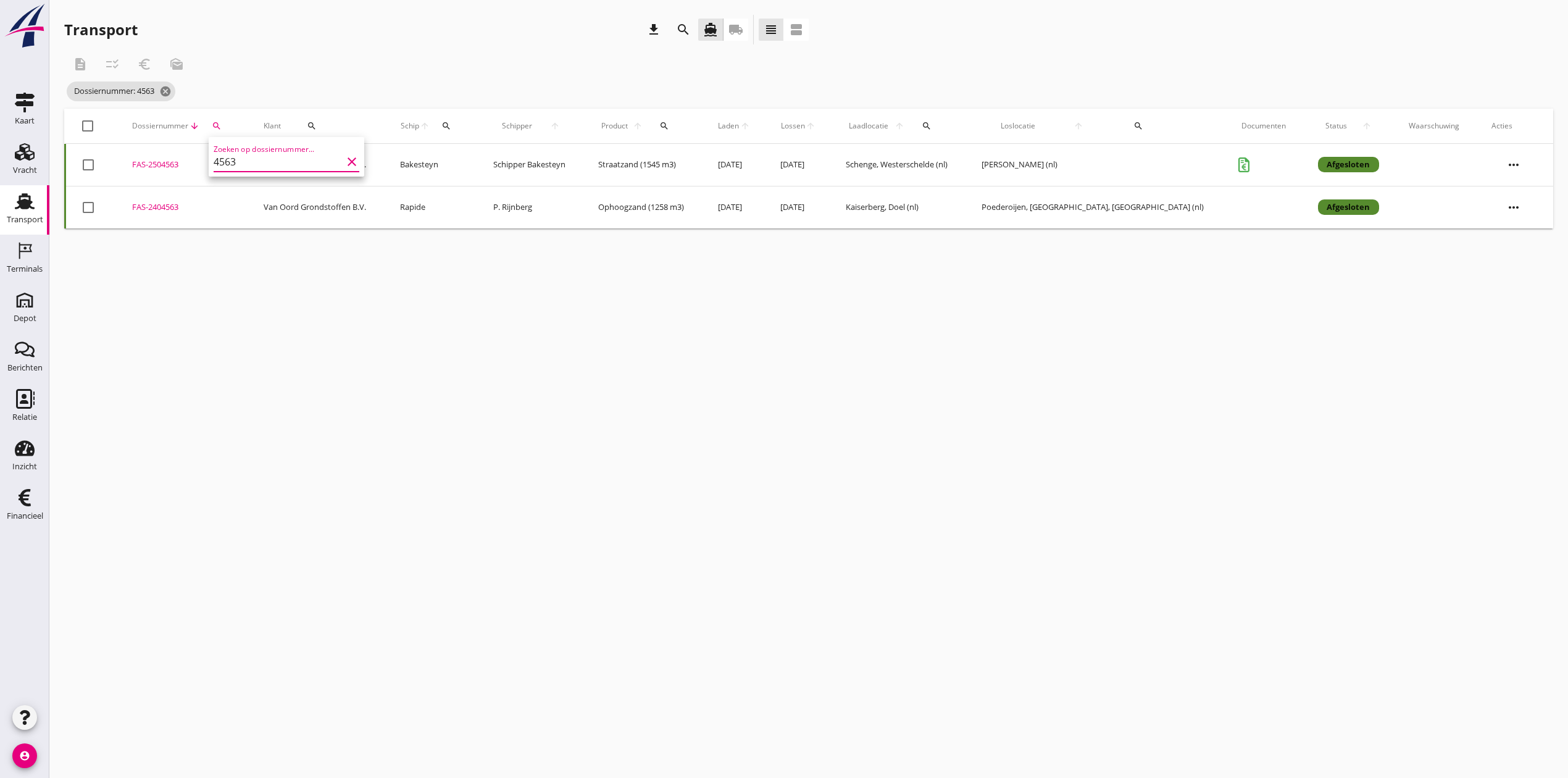
click at [169, 163] on div "FAS-2504563" at bounding box center [183, 164] width 103 height 12
click at [221, 124] on icon "search" at bounding box center [216, 126] width 10 height 10
drag, startPoint x: 243, startPoint y: 161, endPoint x: 233, endPoint y: 159, distance: 10.2
click at [233, 159] on input "4563" at bounding box center [277, 161] width 128 height 19
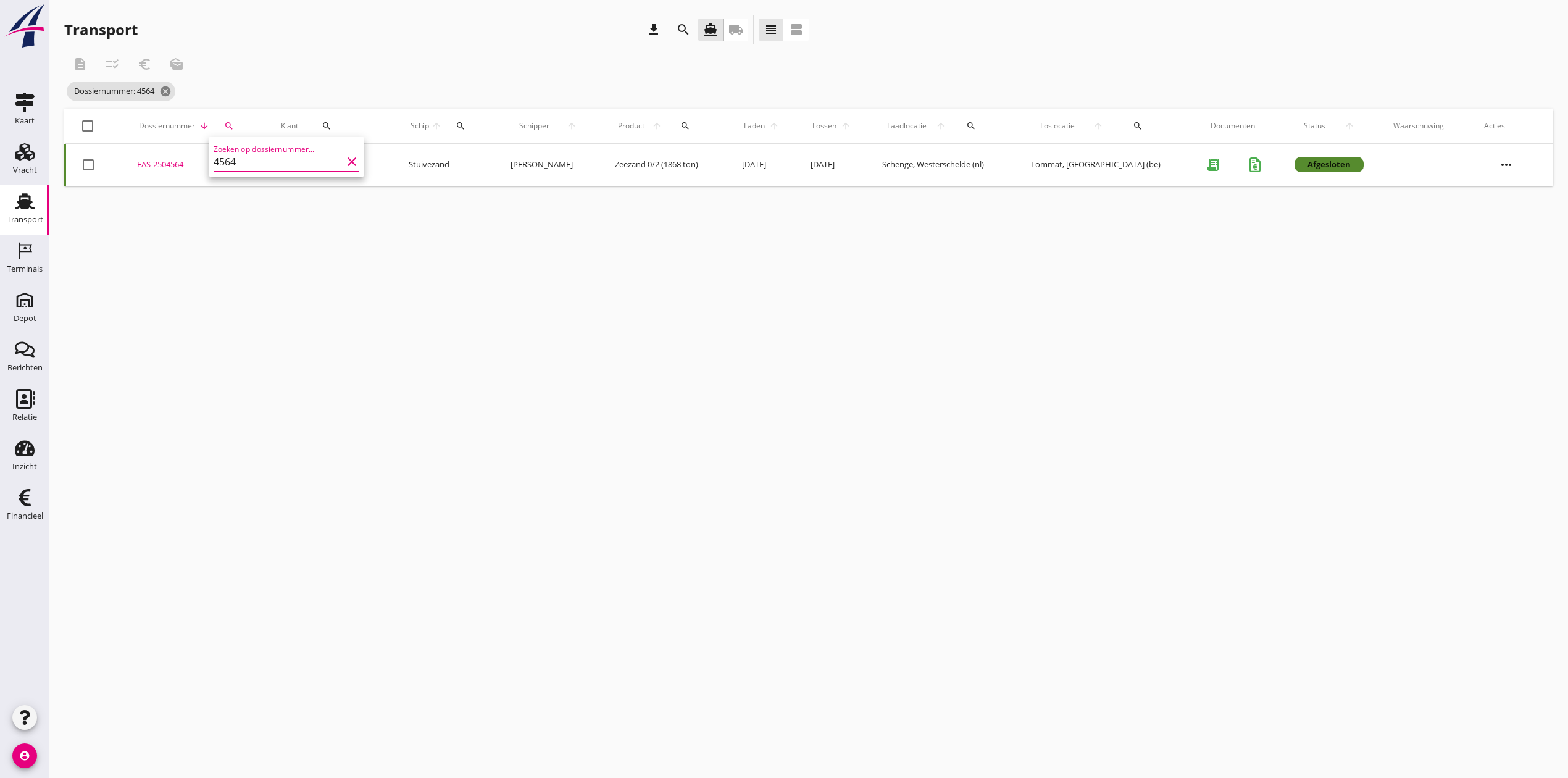
click at [166, 159] on div "FAS-2504564" at bounding box center [194, 164] width 115 height 12
click at [237, 127] on div "search" at bounding box center [229, 126] width 27 height 10
drag, startPoint x: 280, startPoint y: 163, endPoint x: 239, endPoint y: 168, distance: 41.3
click at [239, 168] on input "4564" at bounding box center [287, 161] width 128 height 19
click at [164, 162] on div "FAS-2504565" at bounding box center [192, 164] width 113 height 12
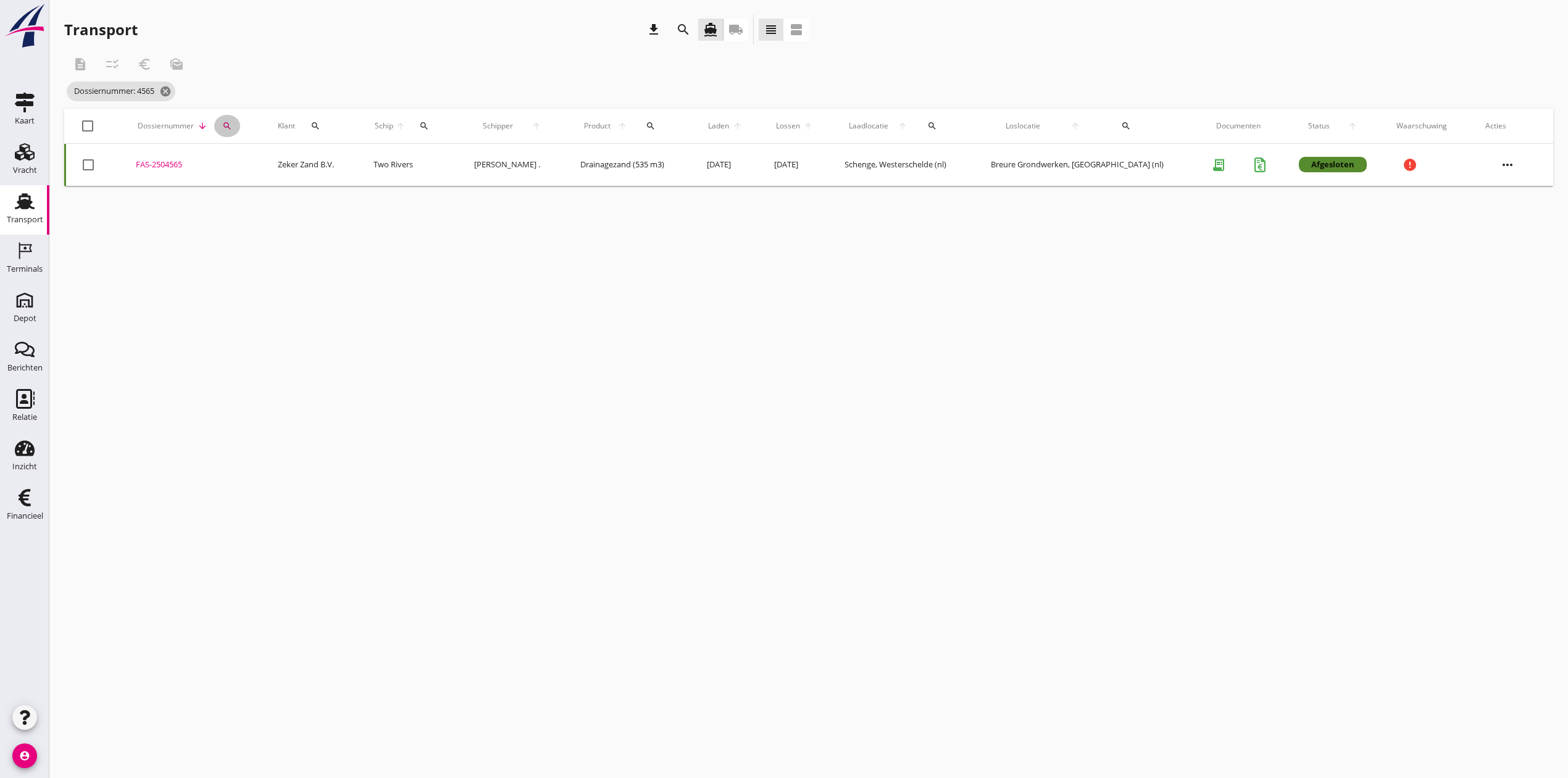
click at [237, 122] on div "search" at bounding box center [227, 126] width 26 height 10
drag, startPoint x: 250, startPoint y: 156, endPoint x: 236, endPoint y: 161, distance: 14.9
click at [236, 161] on input "4565" at bounding box center [287, 161] width 128 height 19
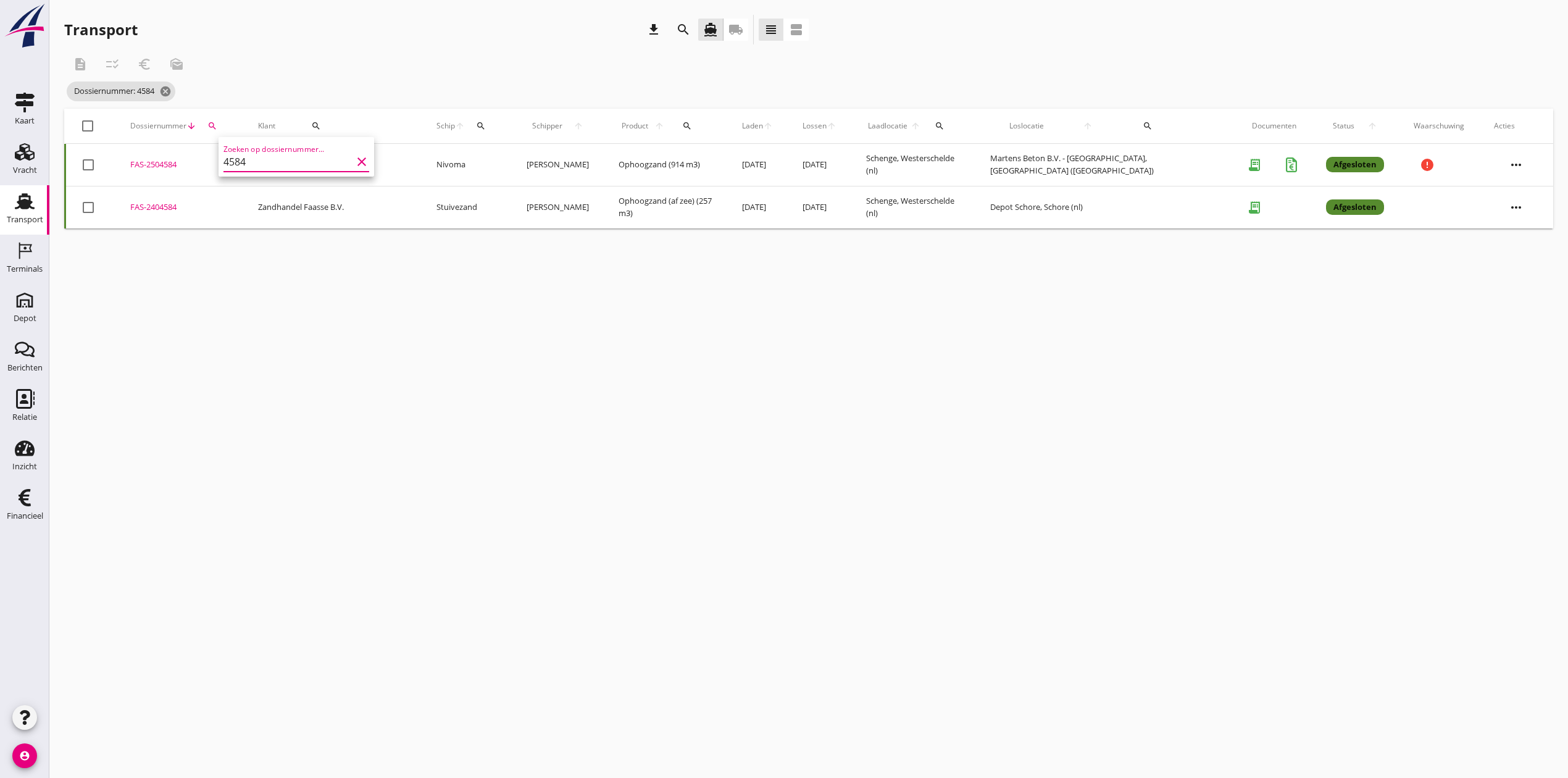
click at [170, 162] on div "FAS-2504584" at bounding box center [179, 164] width 98 height 12
click at [211, 114] on div "Dossiernummer arrow_downward search" at bounding box center [179, 126] width 98 height 30
click at [213, 122] on icon "search" at bounding box center [212, 126] width 10 height 10
click at [237, 159] on input "4584" at bounding box center [269, 161] width 128 height 19
click at [159, 164] on div "FAS-2504585" at bounding box center [179, 164] width 98 height 12
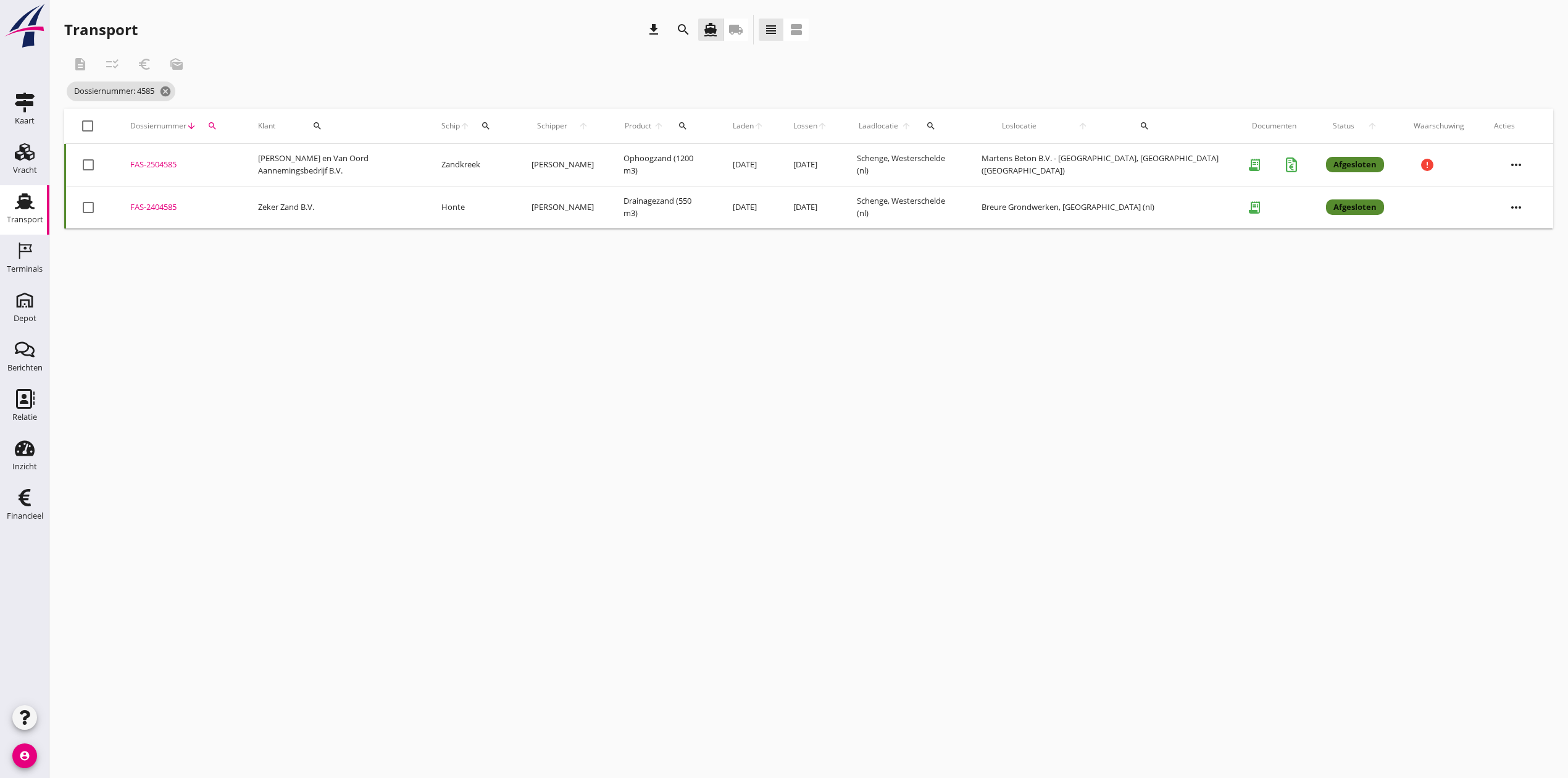
click at [220, 124] on div "search" at bounding box center [213, 126] width 22 height 10
drag, startPoint x: 255, startPoint y: 163, endPoint x: 225, endPoint y: 168, distance: 30.4
click at [225, 168] on input "4585" at bounding box center [271, 161] width 128 height 19
click at [155, 163] on div "FAS-2504586" at bounding box center [179, 164] width 98 height 12
click at [214, 128] on icon "search" at bounding box center [212, 126] width 10 height 10
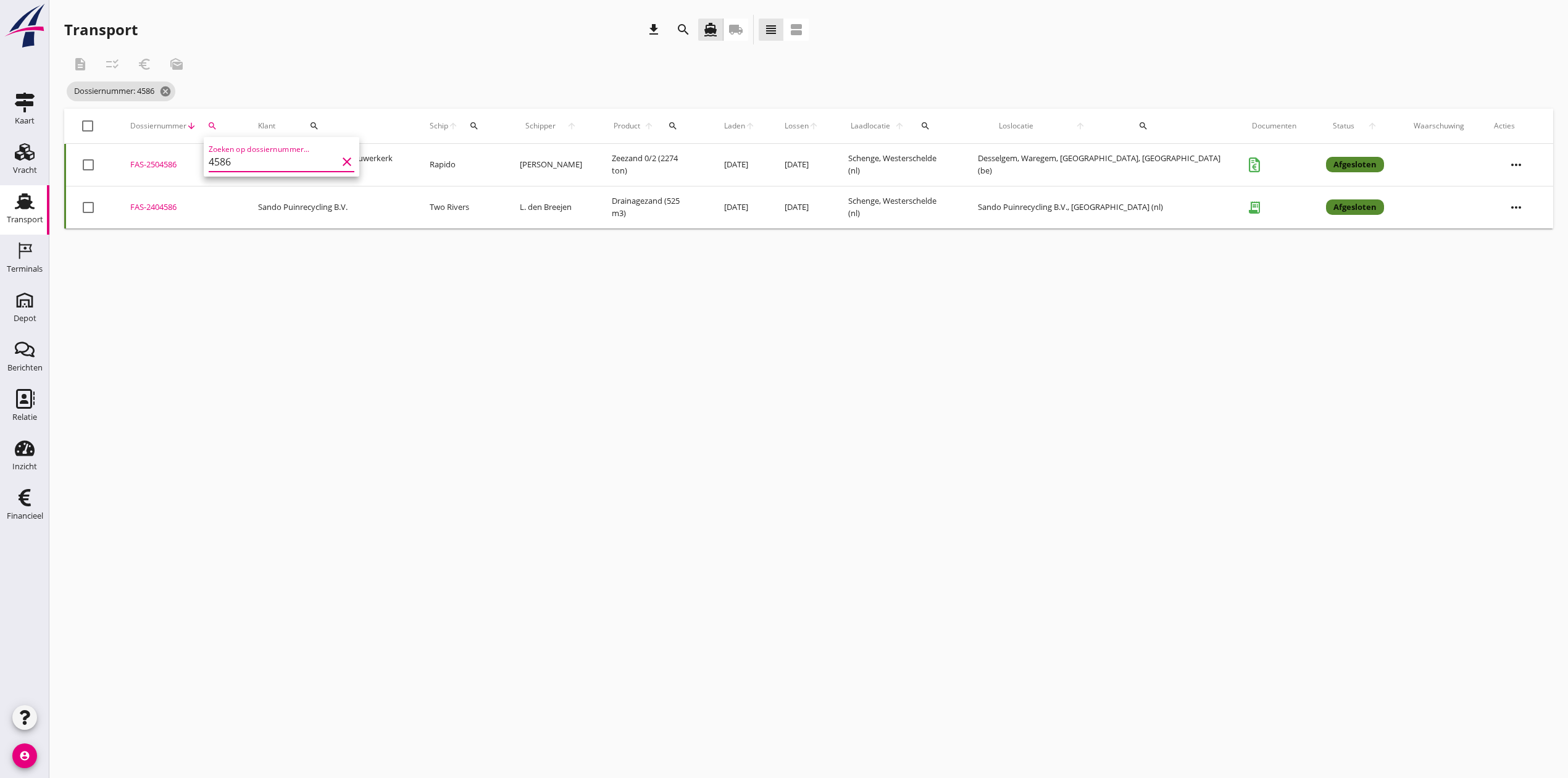
click at [242, 156] on input "4586" at bounding box center [273, 161] width 128 height 19
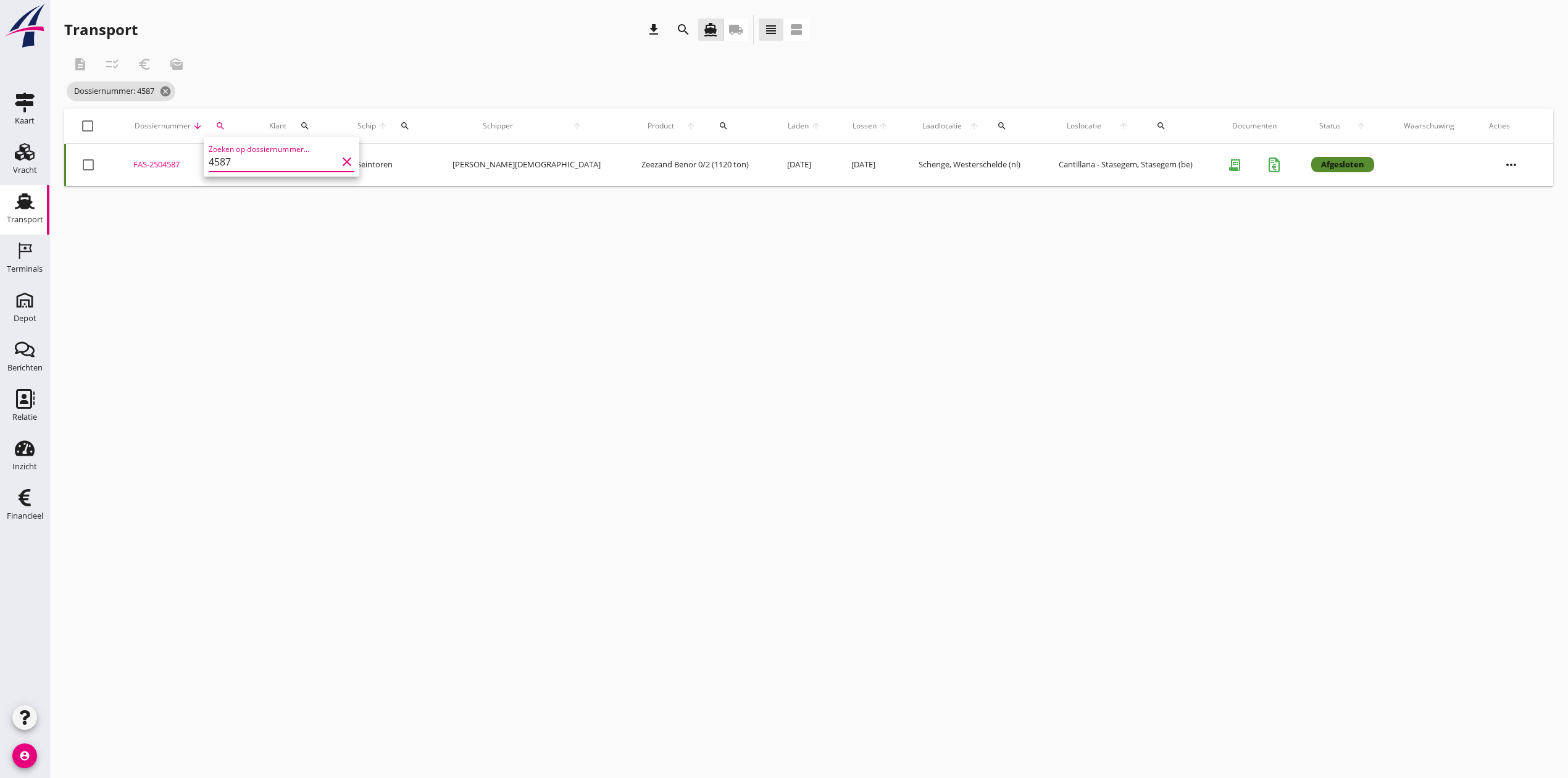
click at [174, 165] on div "FAS-2504587" at bounding box center [186, 164] width 106 height 12
click at [233, 124] on div "search" at bounding box center [221, 126] width 24 height 10
drag, startPoint x: 258, startPoint y: 164, endPoint x: 228, endPoint y: 166, distance: 30.1
click at [228, 166] on input "4587" at bounding box center [286, 161] width 128 height 19
click at [172, 162] on div "FAS-2504607" at bounding box center [196, 164] width 117 height 12
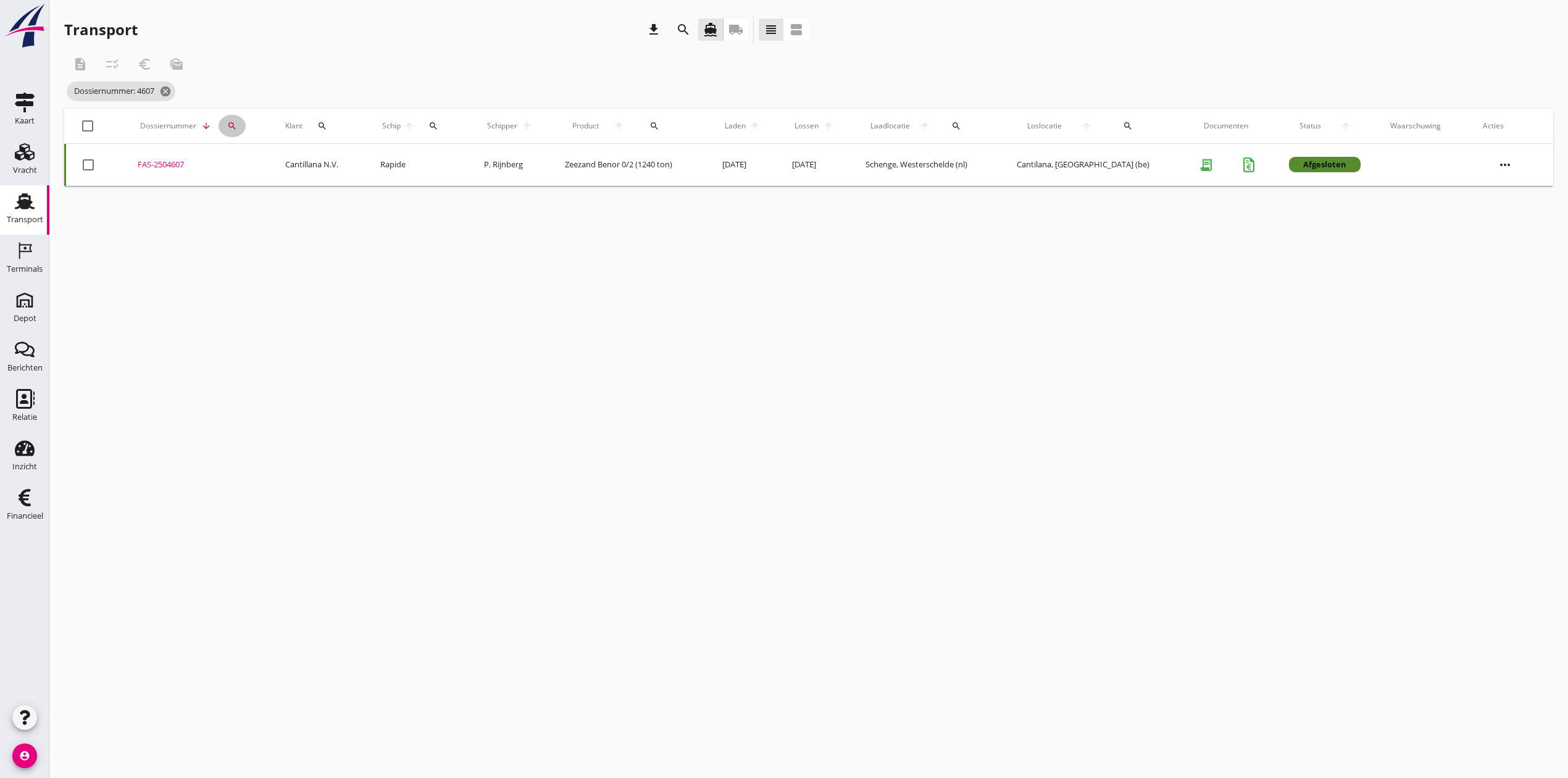
click at [225, 128] on div "search" at bounding box center [232, 126] width 27 height 10
click at [241, 164] on input "4607" at bounding box center [286, 161] width 128 height 19
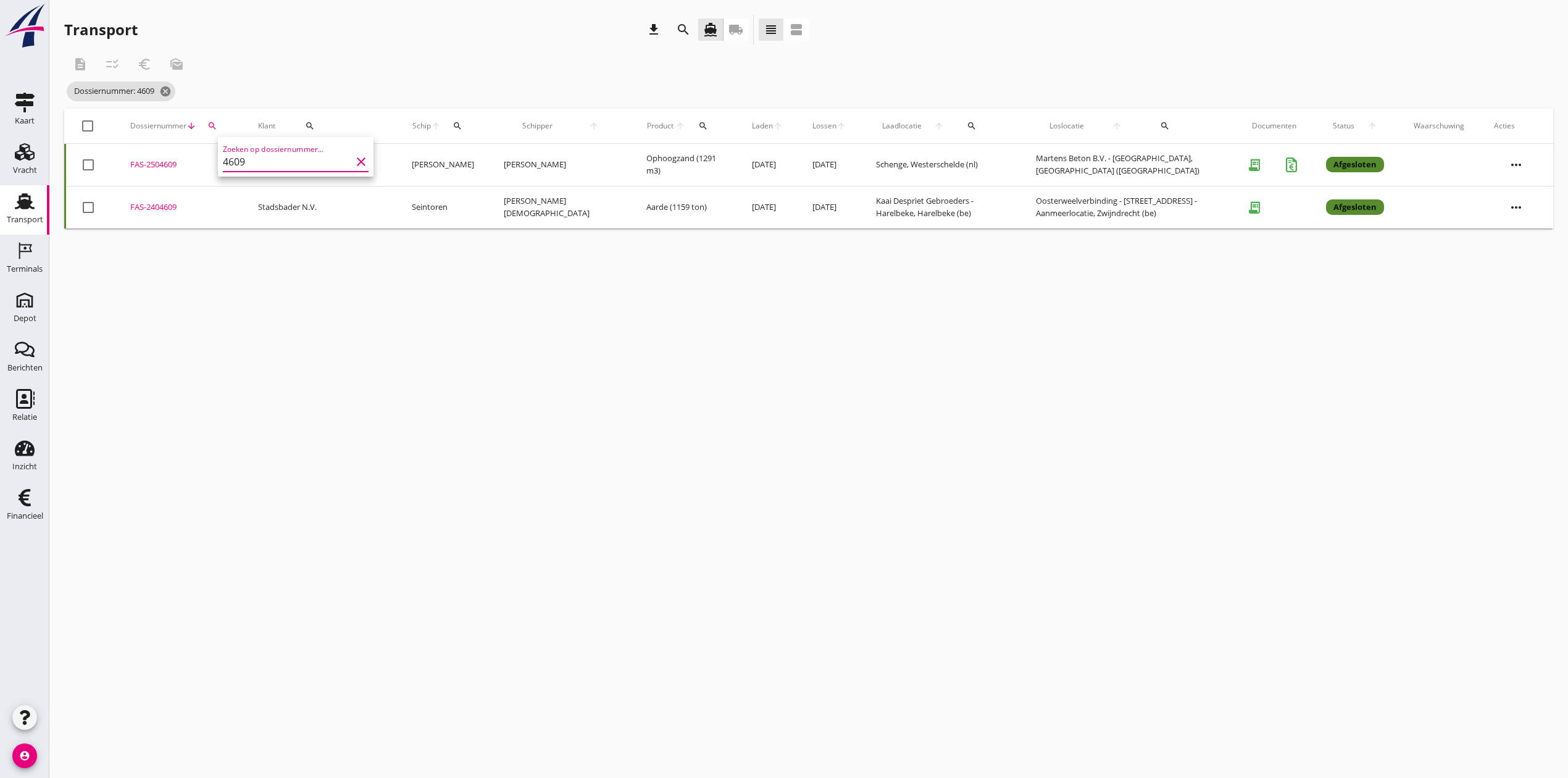
click at [170, 168] on div "FAS-2504609" at bounding box center [179, 164] width 98 height 12
click at [213, 126] on icon "search" at bounding box center [212, 126] width 10 height 10
drag, startPoint x: 232, startPoint y: 166, endPoint x: 213, endPoint y: 169, distance: 19.2
click at [213, 169] on input "4609" at bounding box center [269, 161] width 128 height 19
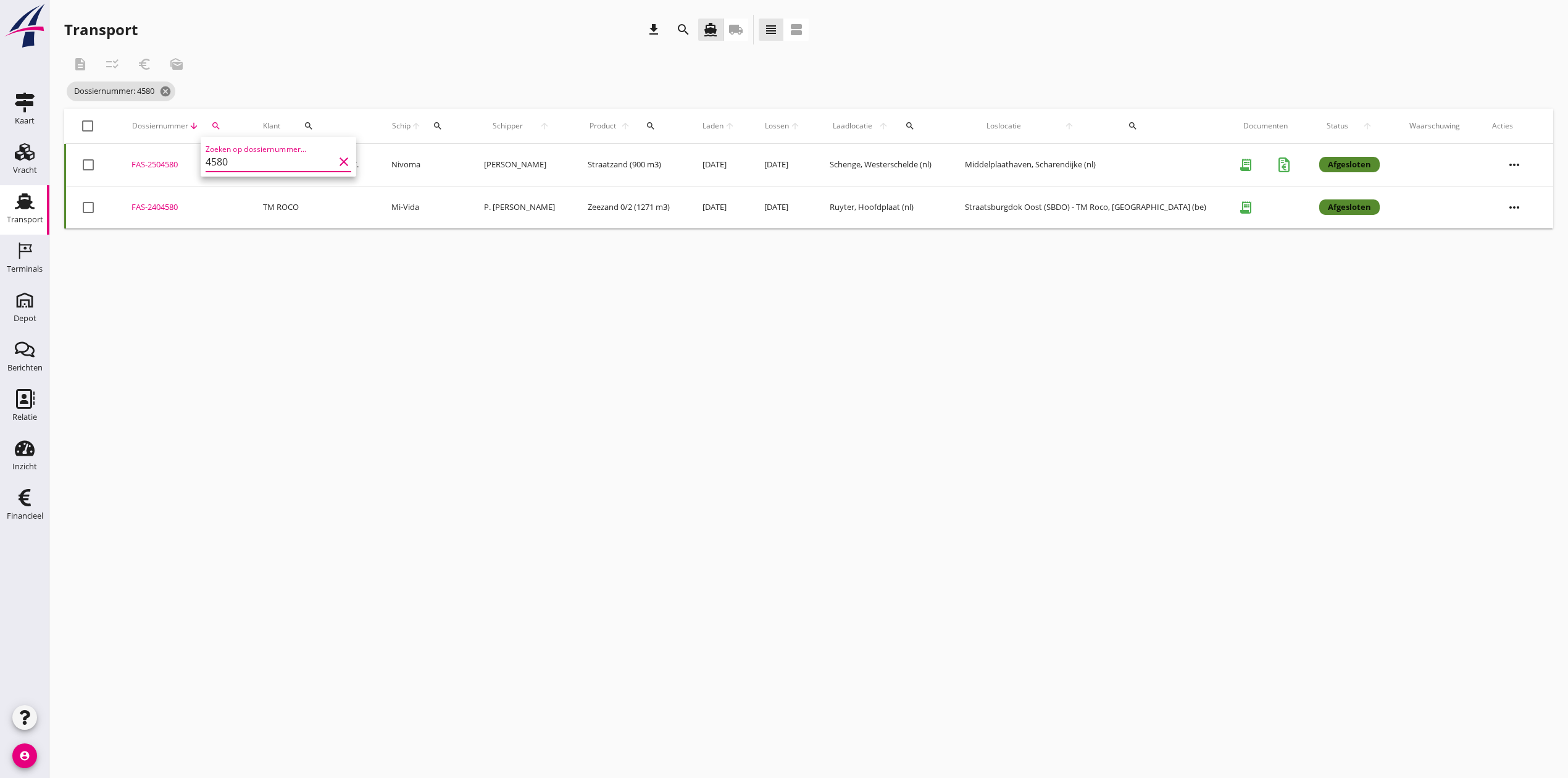
click at [162, 164] on div "FAS-2504580" at bounding box center [182, 164] width 102 height 12
click at [221, 124] on icon "search" at bounding box center [215, 126] width 10 height 10
drag, startPoint x: 230, startPoint y: 166, endPoint x: 169, endPoint y: 168, distance: 61.0
click at [169, 168] on div "Deel track en trace Vracht details Vracht aanpassen Schip wijzigen Vracht kopie…" at bounding box center [784, 389] width 1568 height 778
click at [226, 129] on div "search" at bounding box center [215, 126] width 23 height 10
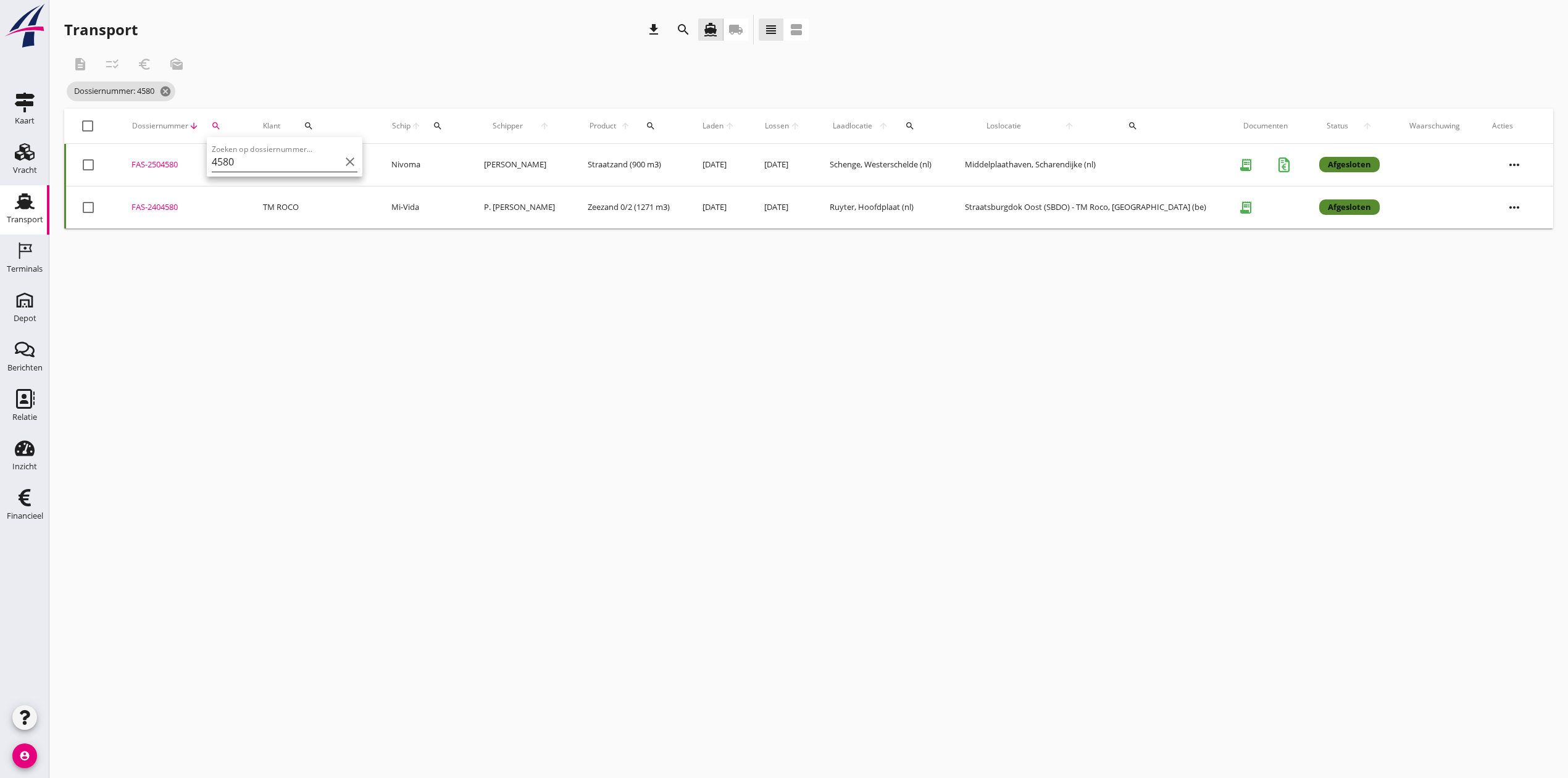
click at [242, 168] on input "4580" at bounding box center [275, 161] width 128 height 19
click at [242, 169] on input "4580" at bounding box center [275, 161] width 128 height 19
drag, startPoint x: 243, startPoint y: 166, endPoint x: 211, endPoint y: 168, distance: 32.1
click at [211, 168] on div "Zoeken op dossiernummer... 4580 clear" at bounding box center [285, 156] width 155 height 40
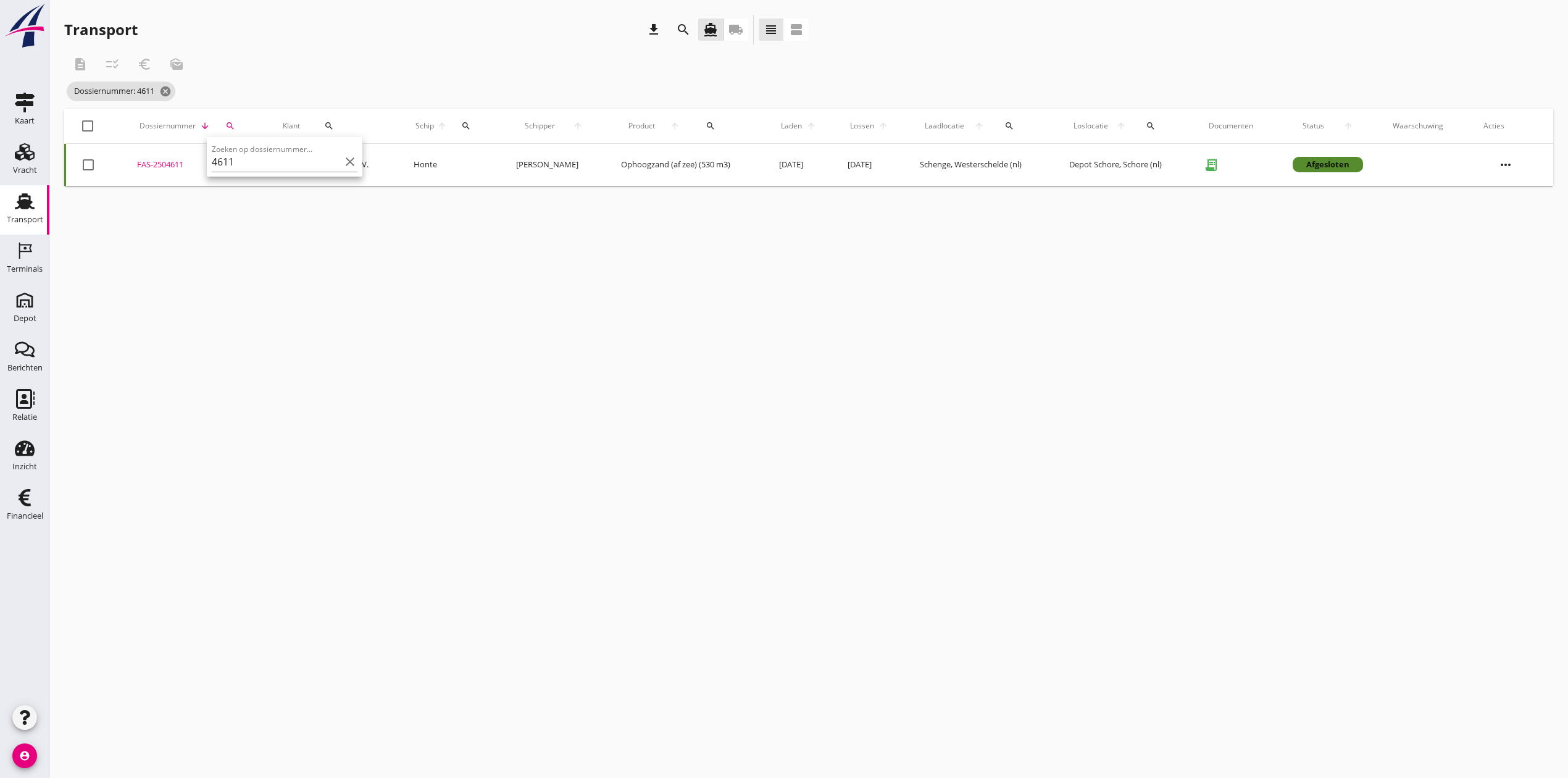
click at [159, 168] on div "FAS-2504611" at bounding box center [194, 164] width 115 height 12
click at [235, 121] on div "search" at bounding box center [229, 126] width 27 height 10
drag, startPoint x: 284, startPoint y: 165, endPoint x: 235, endPoint y: 163, distance: 49.0
click at [235, 163] on input "4611" at bounding box center [285, 161] width 128 height 19
type input "464"
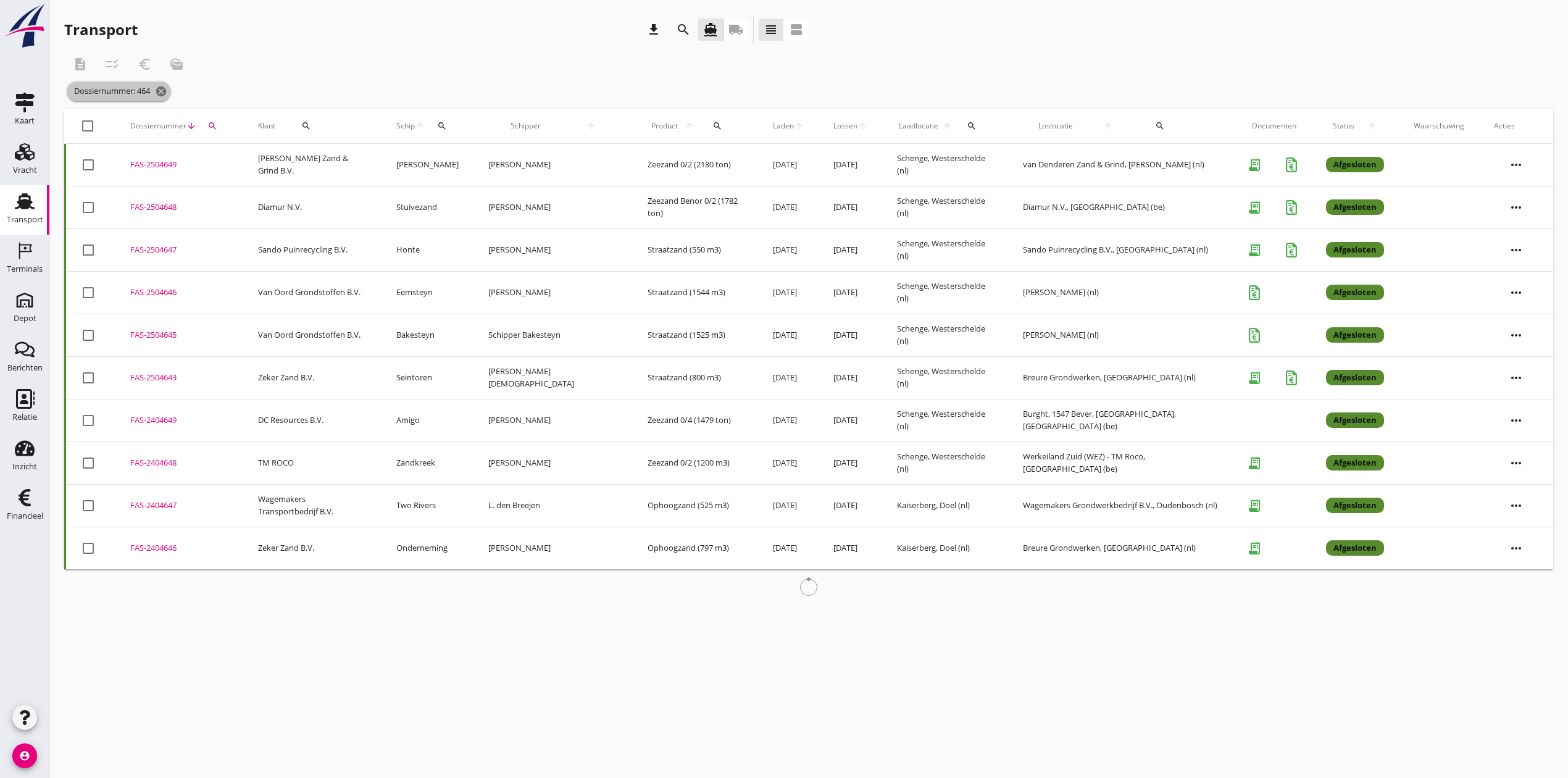
click at [164, 95] on icon "cancel" at bounding box center [161, 91] width 12 height 12
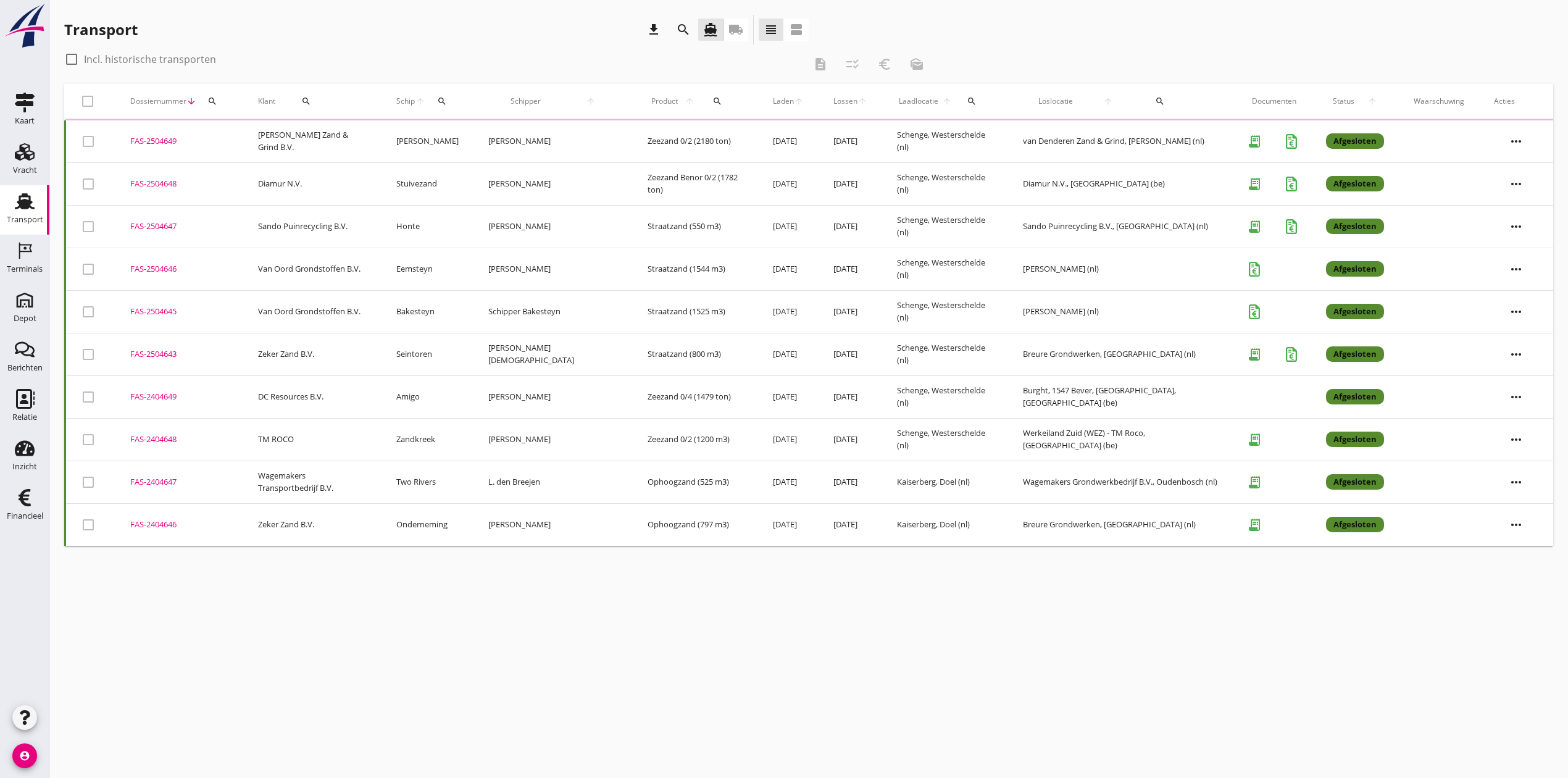
click at [215, 102] on icon "search" at bounding box center [212, 101] width 10 height 10
click at [237, 121] on div "Zoeken op dossiernummer..." at bounding box center [278, 133] width 146 height 27
click at [245, 132] on input "Zoeken op dossiernummer..." at bounding box center [269, 137] width 128 height 19
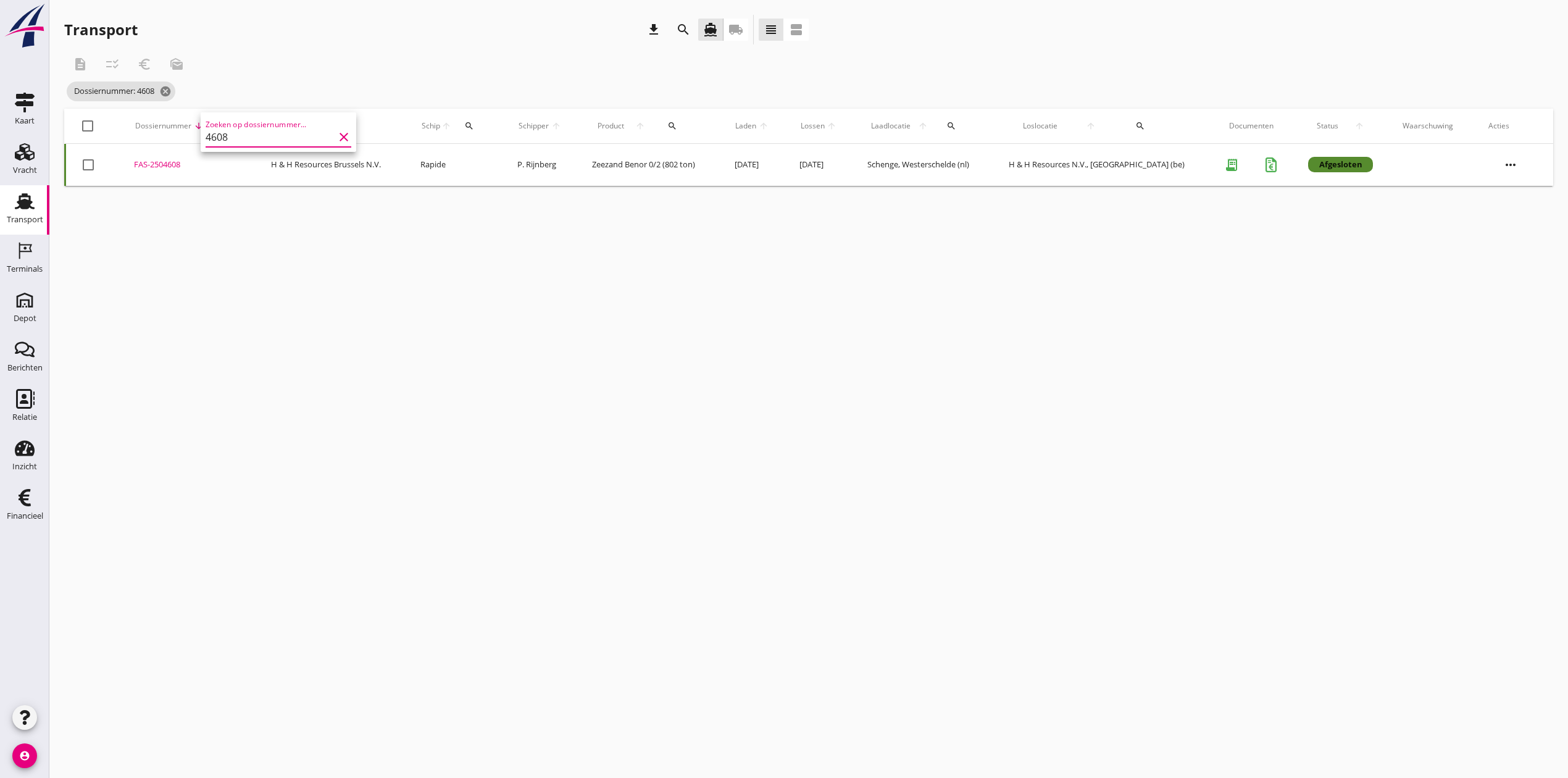
click at [154, 164] on div "FAS-2504608" at bounding box center [188, 164] width 107 height 12
click at [225, 124] on icon "search" at bounding box center [221, 126] width 10 height 10
drag, startPoint x: 265, startPoint y: 161, endPoint x: 228, endPoint y: 163, distance: 37.1
click at [228, 163] on input "4608" at bounding box center [281, 161] width 128 height 19
type input "4643"
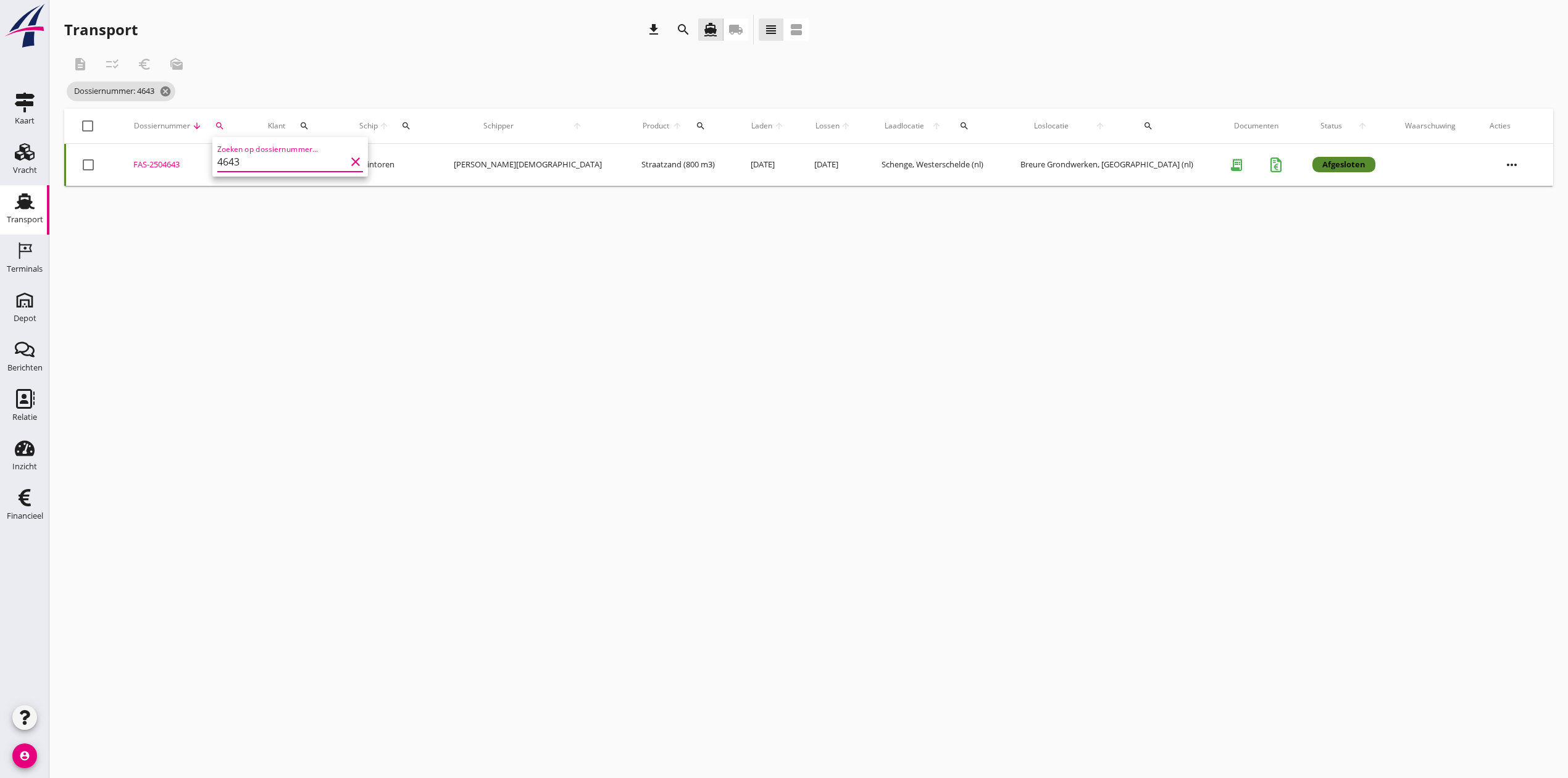
click at [188, 164] on div "FAS-2504643" at bounding box center [186, 164] width 105 height 12
click at [169, 91] on icon "cancel" at bounding box center [164, 91] width 12 height 12
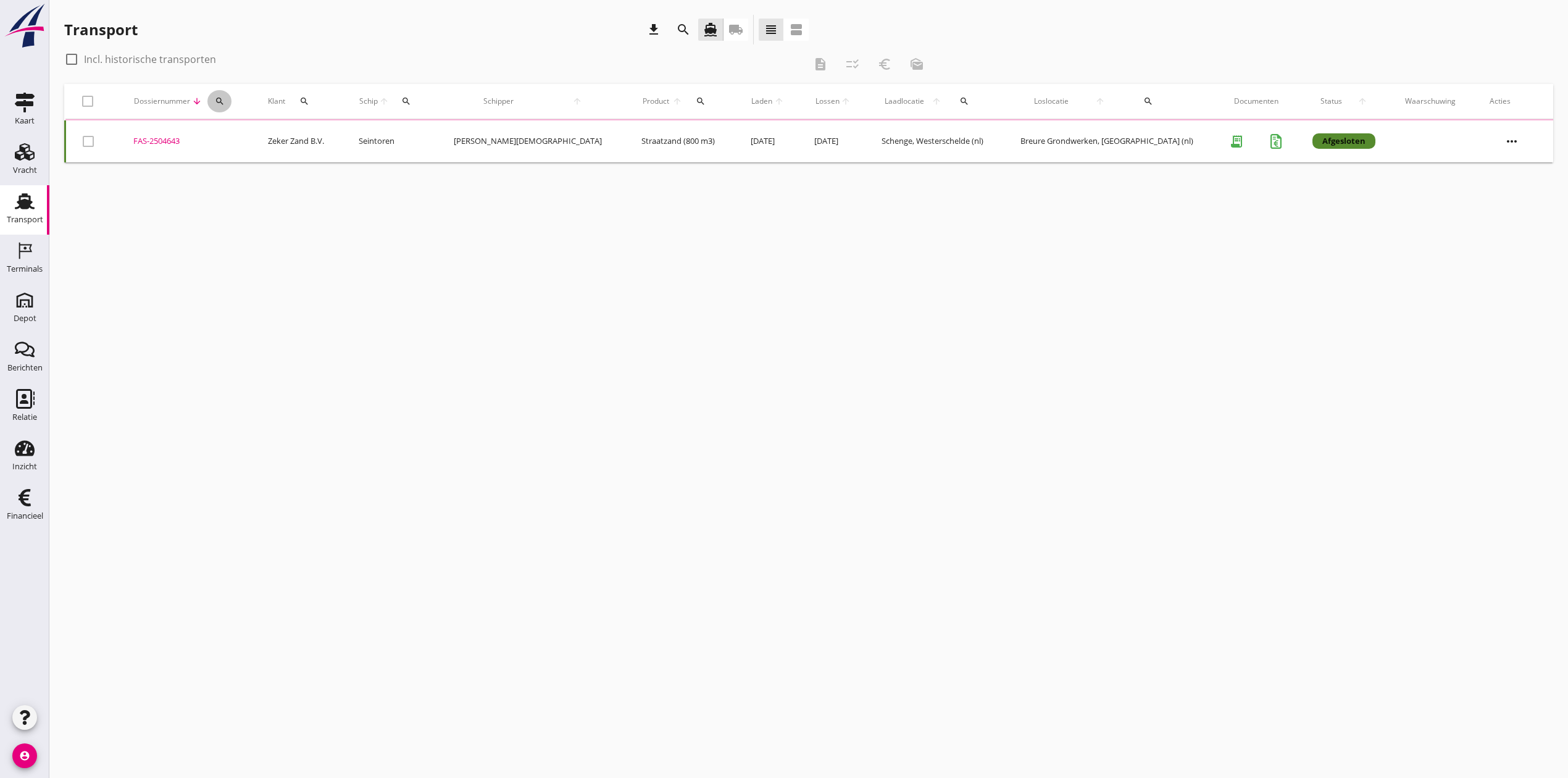
click at [225, 96] on icon "search" at bounding box center [219, 101] width 10 height 10
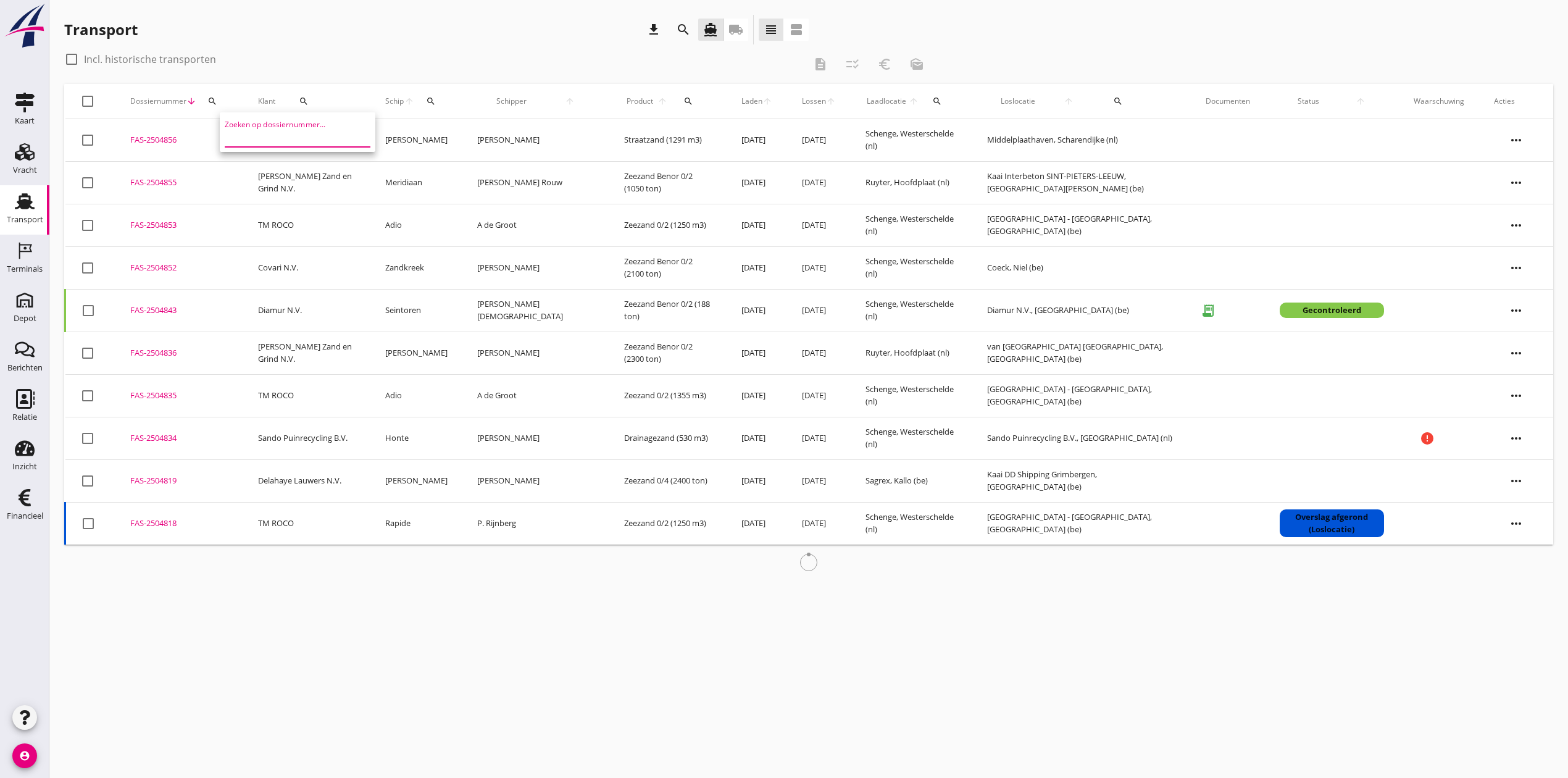
click at [262, 137] on input "Zoeken op dossiernummer..." at bounding box center [288, 137] width 128 height 19
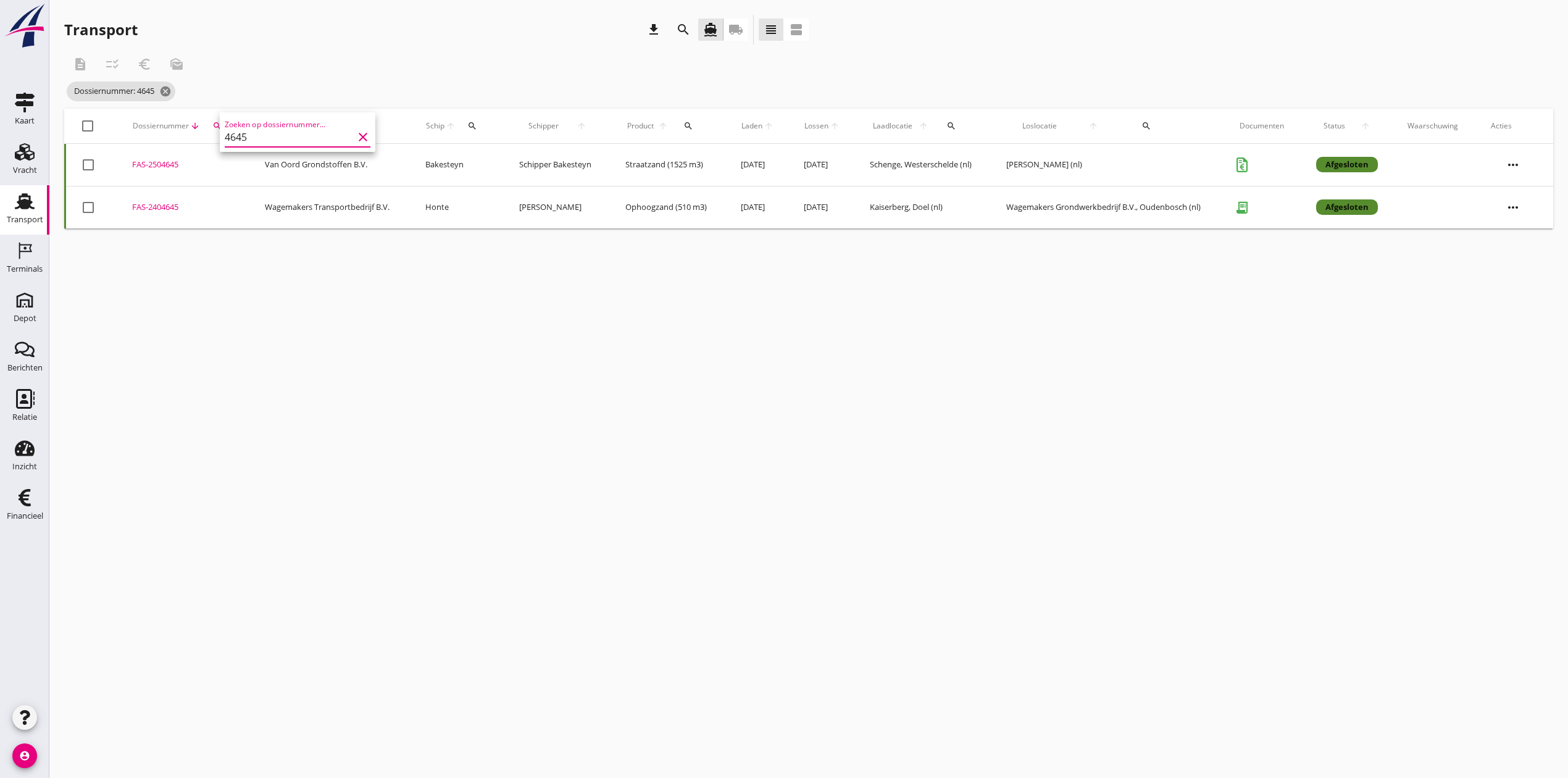
click at [164, 159] on div "FAS-2504645" at bounding box center [184, 164] width 103 height 12
click at [210, 119] on button "search" at bounding box center [216, 126] width 23 height 22
drag, startPoint x: 247, startPoint y: 164, endPoint x: 224, endPoint y: 166, distance: 23.1
click at [224, 166] on input "4645" at bounding box center [272, 161] width 128 height 19
click at [158, 161] on div "FAS-2504646" at bounding box center [189, 164] width 109 height 12
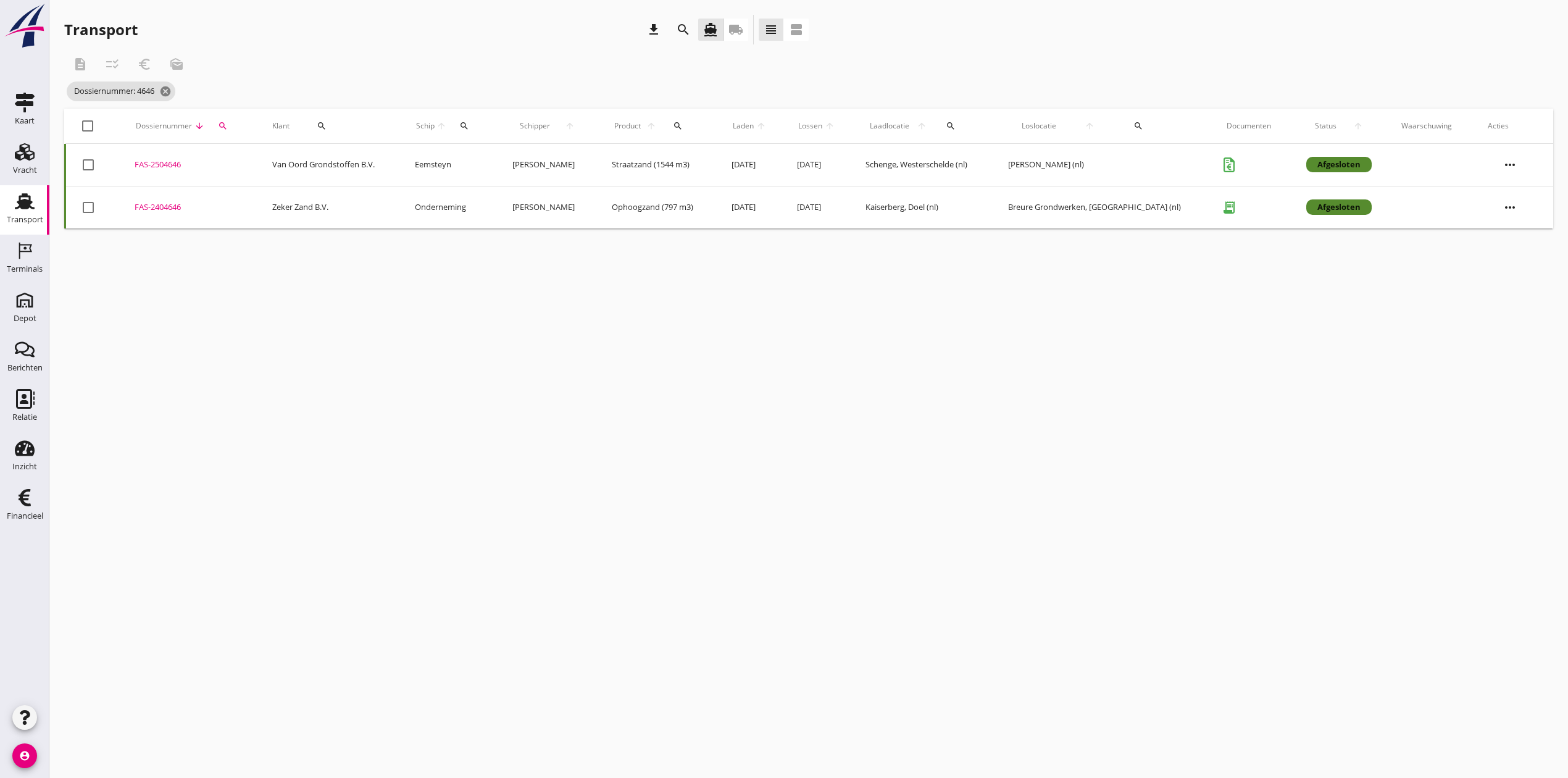
click at [219, 121] on div "search" at bounding box center [223, 126] width 25 height 10
drag, startPoint x: 245, startPoint y: 163, endPoint x: 231, endPoint y: 163, distance: 14.0
click at [231, 163] on input "4646" at bounding box center [280, 161] width 128 height 19
click at [179, 157] on td "FAS-2504647 upload_file Drop hier uw bestand om het aan het dossier toe te voeg…" at bounding box center [185, 165] width 134 height 43
click at [216, 126] on icon "search" at bounding box center [218, 126] width 10 height 10
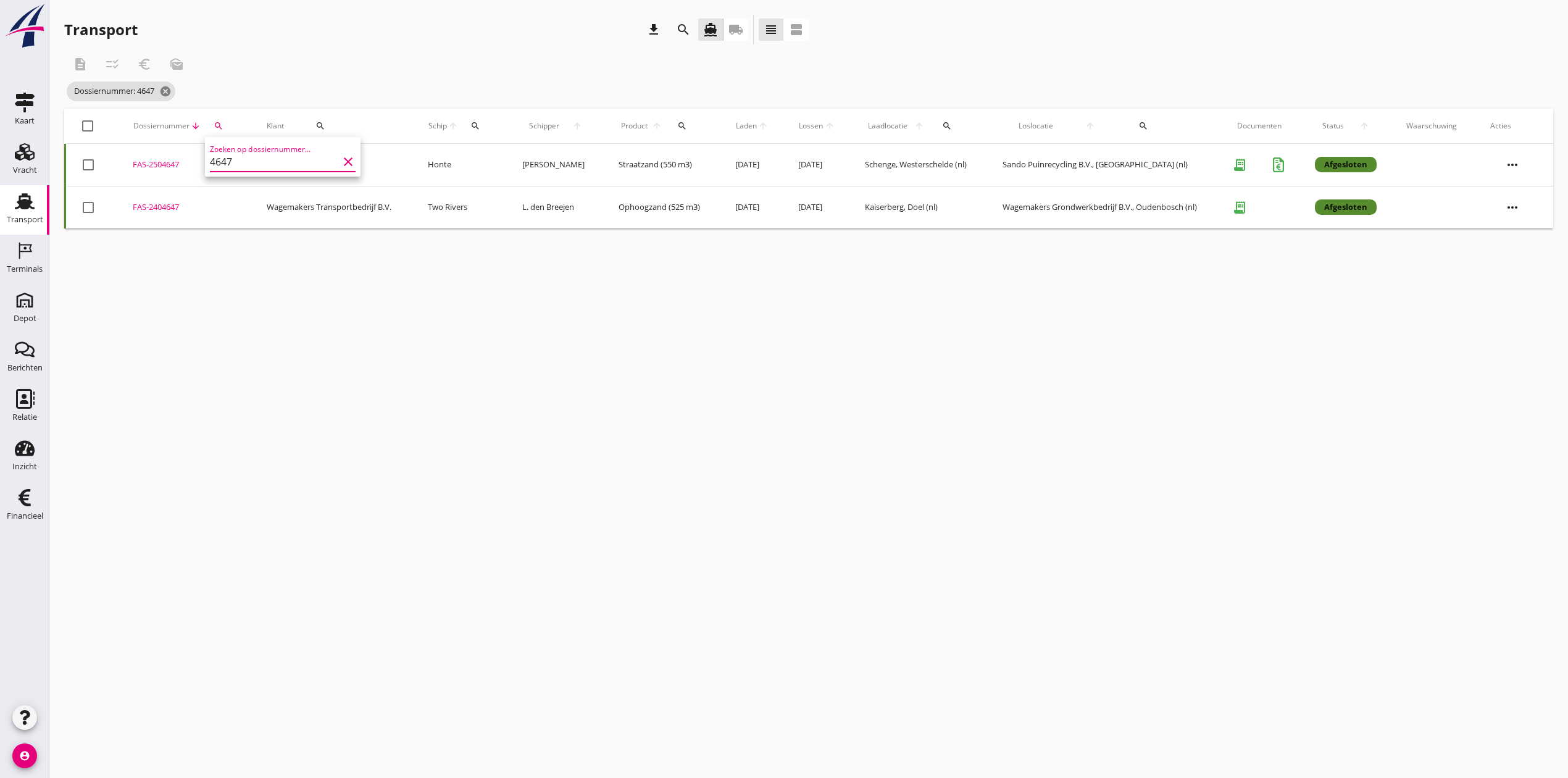
drag, startPoint x: 237, startPoint y: 161, endPoint x: 228, endPoint y: 162, distance: 9.1
click at [228, 162] on input "4647" at bounding box center [273, 161] width 128 height 19
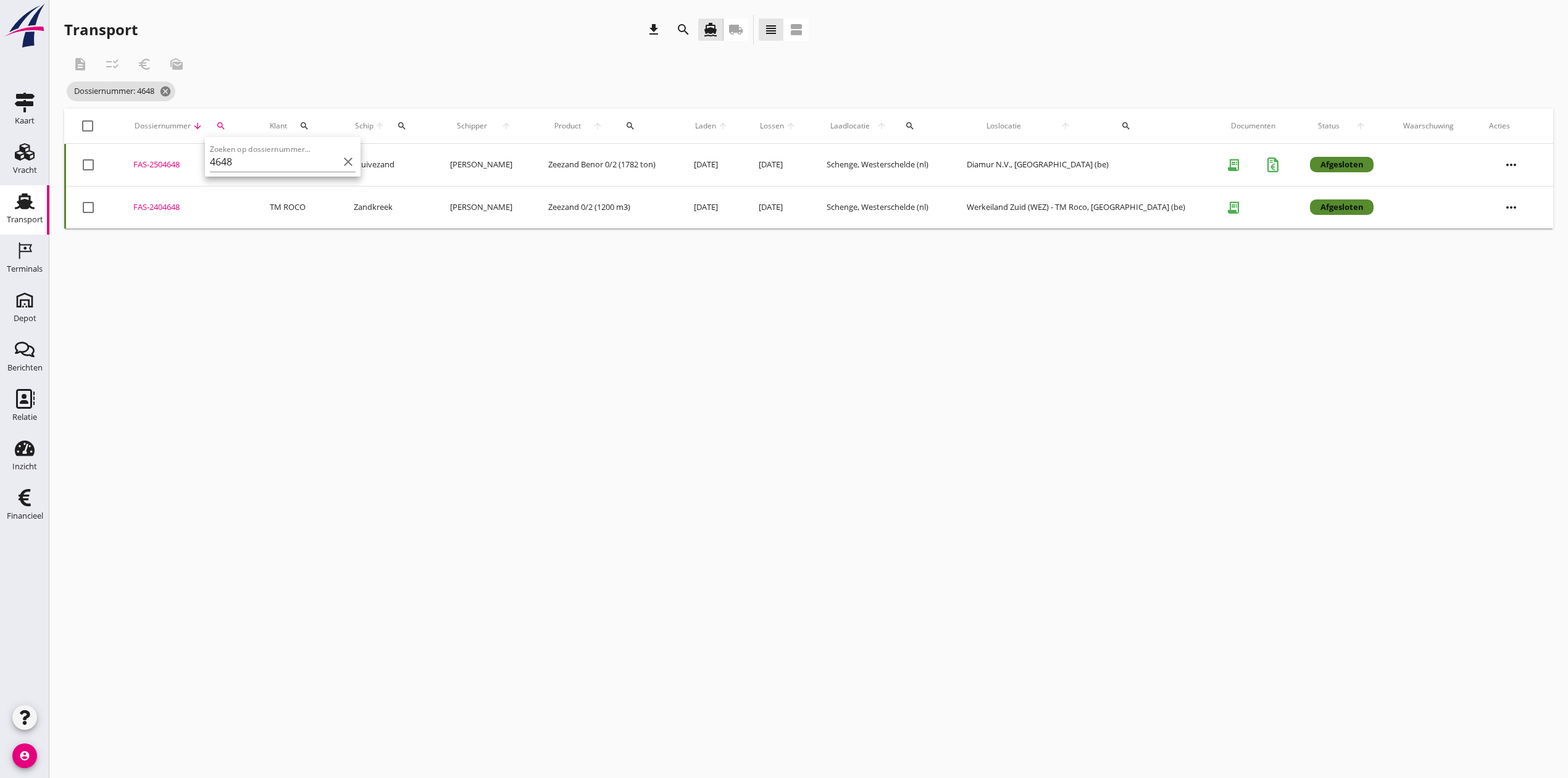
click at [159, 161] on div "FAS-2504648" at bounding box center [187, 164] width 107 height 12
click at [216, 124] on icon "search" at bounding box center [221, 126] width 10 height 10
drag, startPoint x: 255, startPoint y: 159, endPoint x: 230, endPoint y: 159, distance: 25.0
click at [230, 159] on input "4648" at bounding box center [278, 161] width 128 height 19
click at [172, 161] on div "FAS-2504649" at bounding box center [179, 164] width 99 height 12
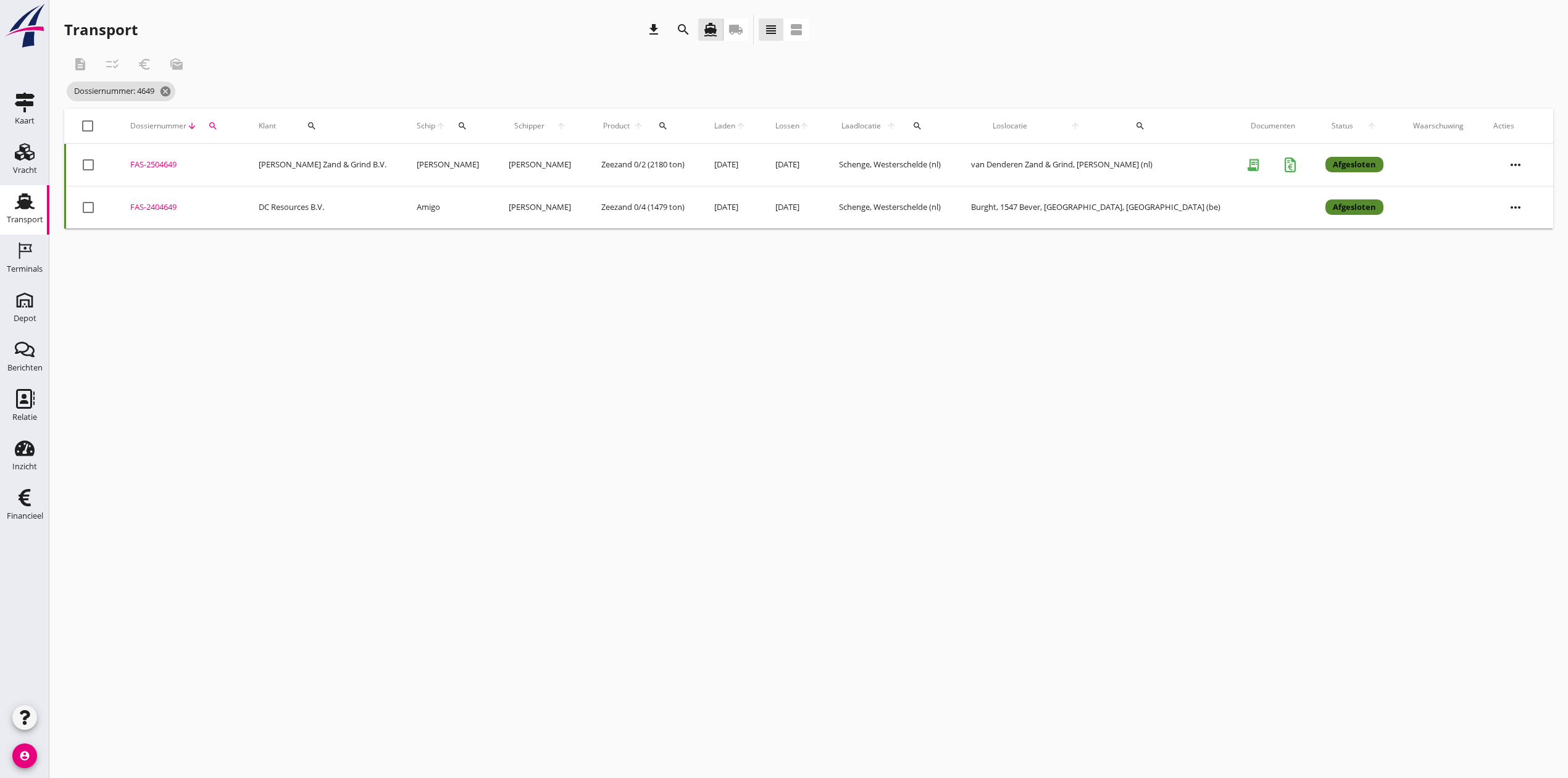
click at [172, 161] on div "FAS-2504649" at bounding box center [179, 164] width 99 height 12
click at [214, 132] on button "search" at bounding box center [213, 126] width 22 height 22
drag, startPoint x: 265, startPoint y: 161, endPoint x: 221, endPoint y: 164, distance: 44.1
click at [221, 164] on input "4649" at bounding box center [273, 161] width 128 height 19
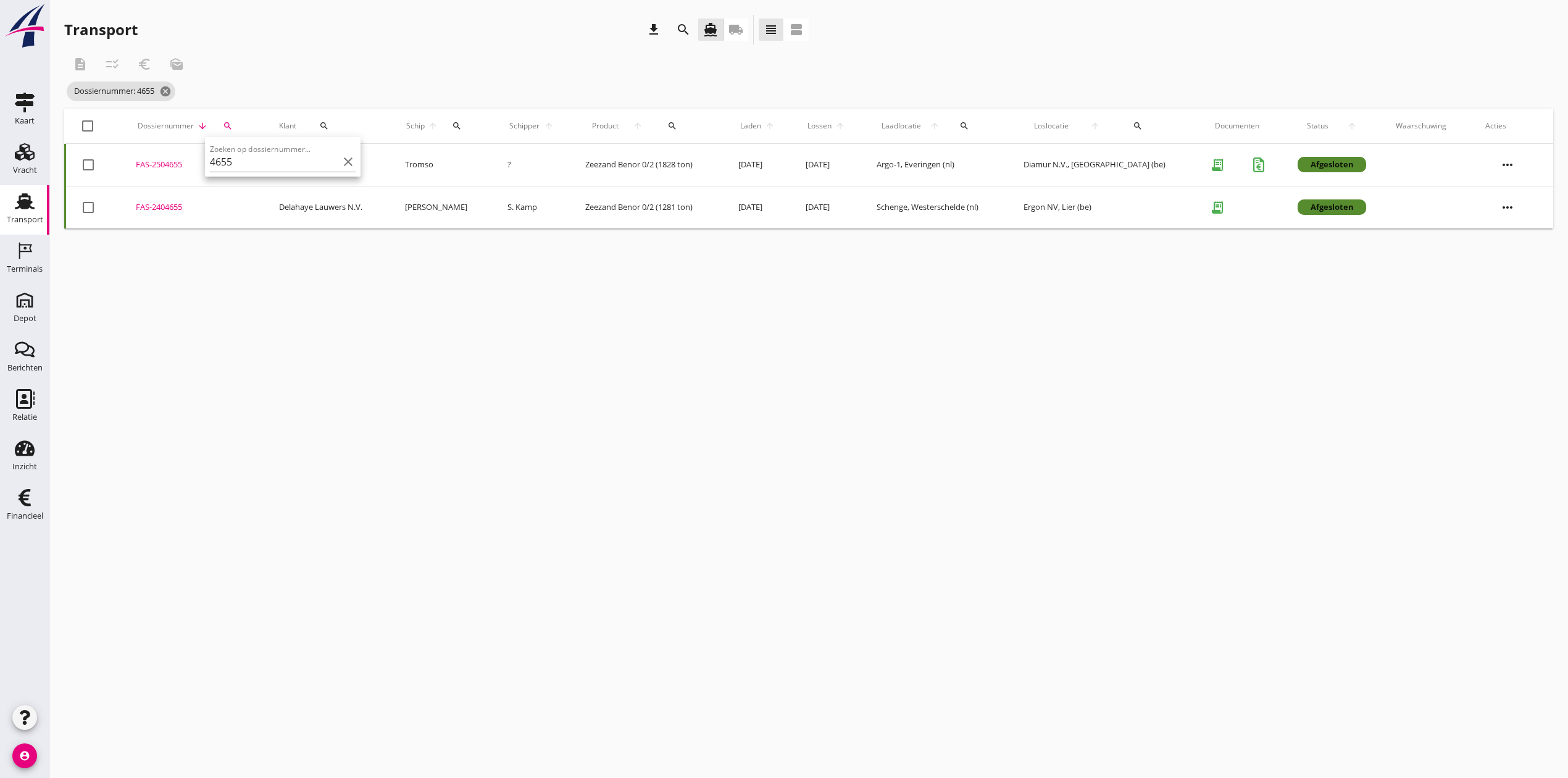
click at [183, 162] on div "FAS-2504655" at bounding box center [192, 164] width 113 height 12
click at [223, 124] on div "search" at bounding box center [227, 126] width 26 height 10
drag, startPoint x: 273, startPoint y: 161, endPoint x: 234, endPoint y: 164, distance: 39.1
click at [234, 164] on input "4655" at bounding box center [285, 161] width 128 height 19
click at [168, 161] on div "FAS-2504677" at bounding box center [194, 164] width 115 height 12
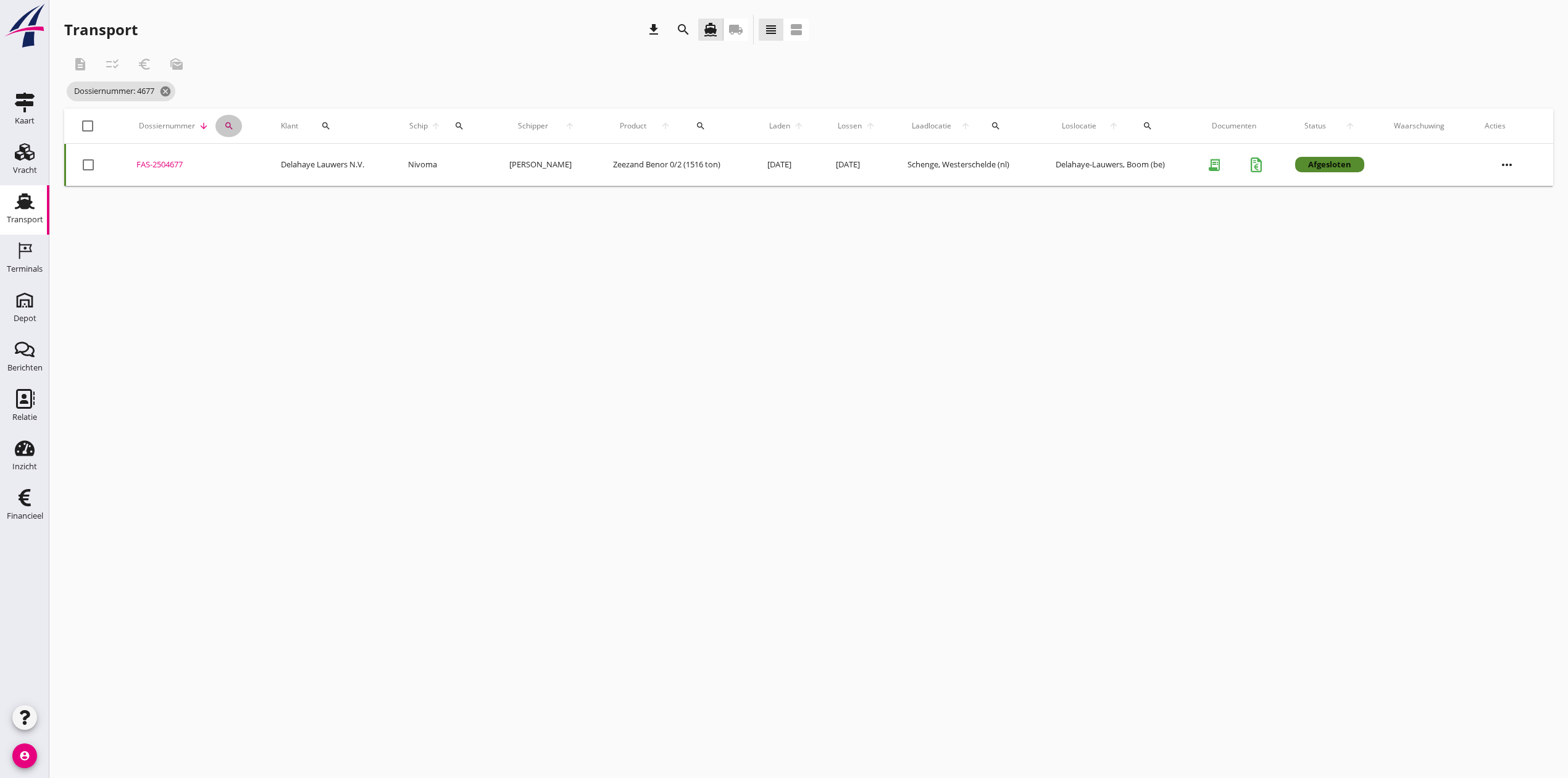
click at [227, 124] on icon "search" at bounding box center [229, 126] width 10 height 10
drag, startPoint x: 248, startPoint y: 159, endPoint x: 239, endPoint y: 161, distance: 9.2
click at [239, 161] on input "4677" at bounding box center [285, 161] width 128 height 19
click at [164, 159] on div "FAS-2504678" at bounding box center [180, 164] width 99 height 12
click at [208, 128] on div "search" at bounding box center [213, 126] width 22 height 10
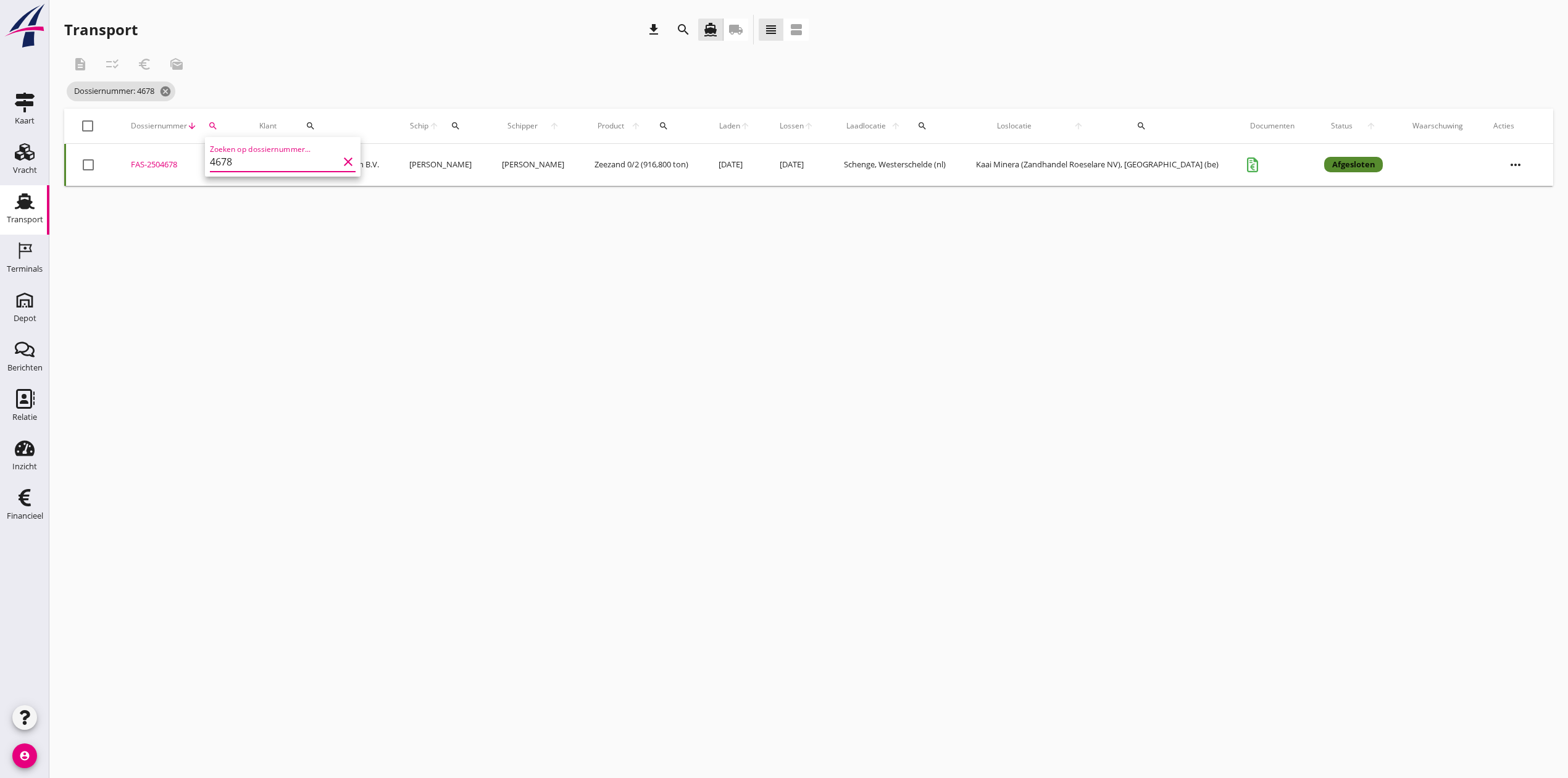
click at [228, 159] on input "4678" at bounding box center [273, 161] width 128 height 19
type input "4679"
click at [176, 164] on div "FAS-2504679" at bounding box center [189, 164] width 109 height 12
